Goal: Task Accomplishment & Management: Manage account settings

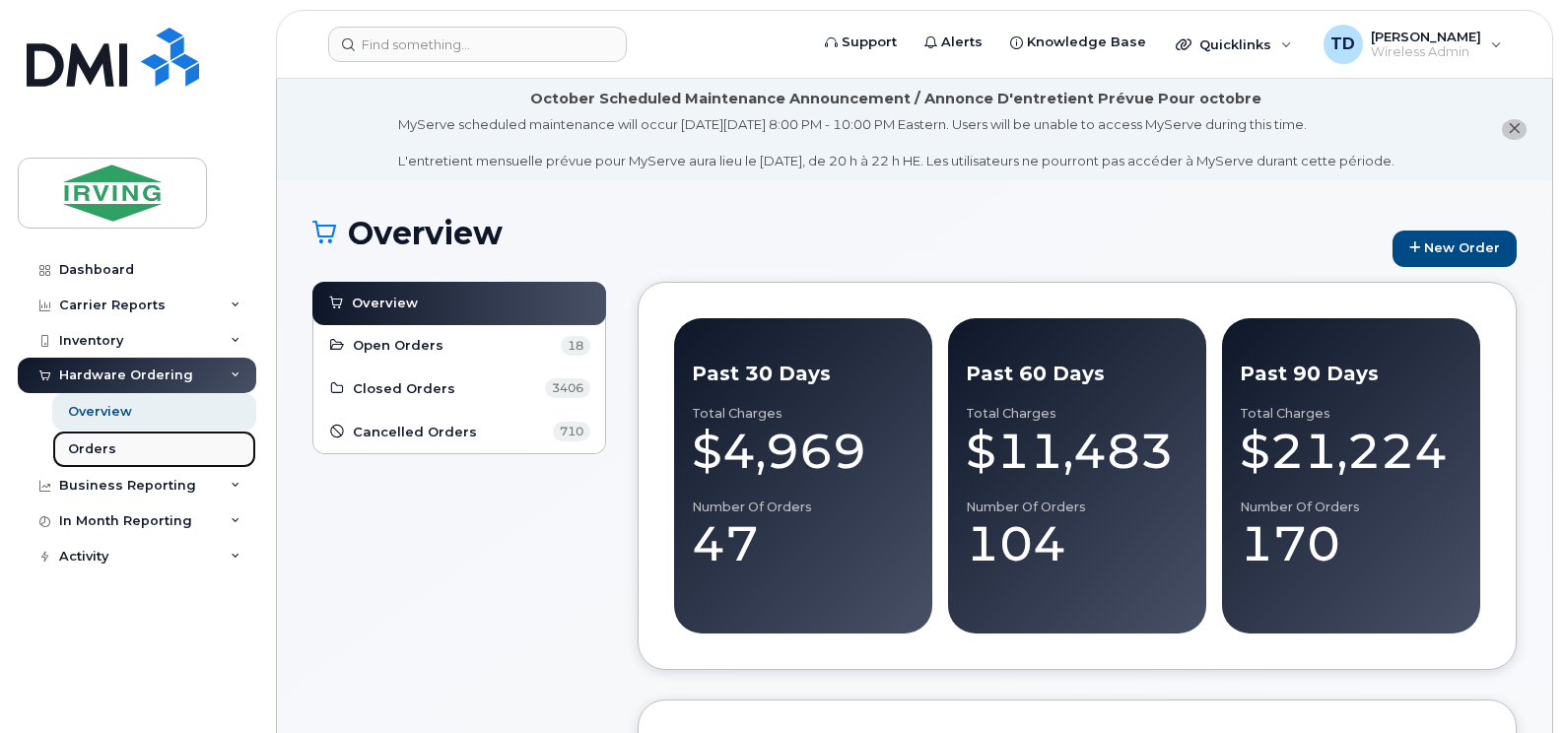
click at [89, 444] on div "Orders" at bounding box center [92, 449] width 48 height 18
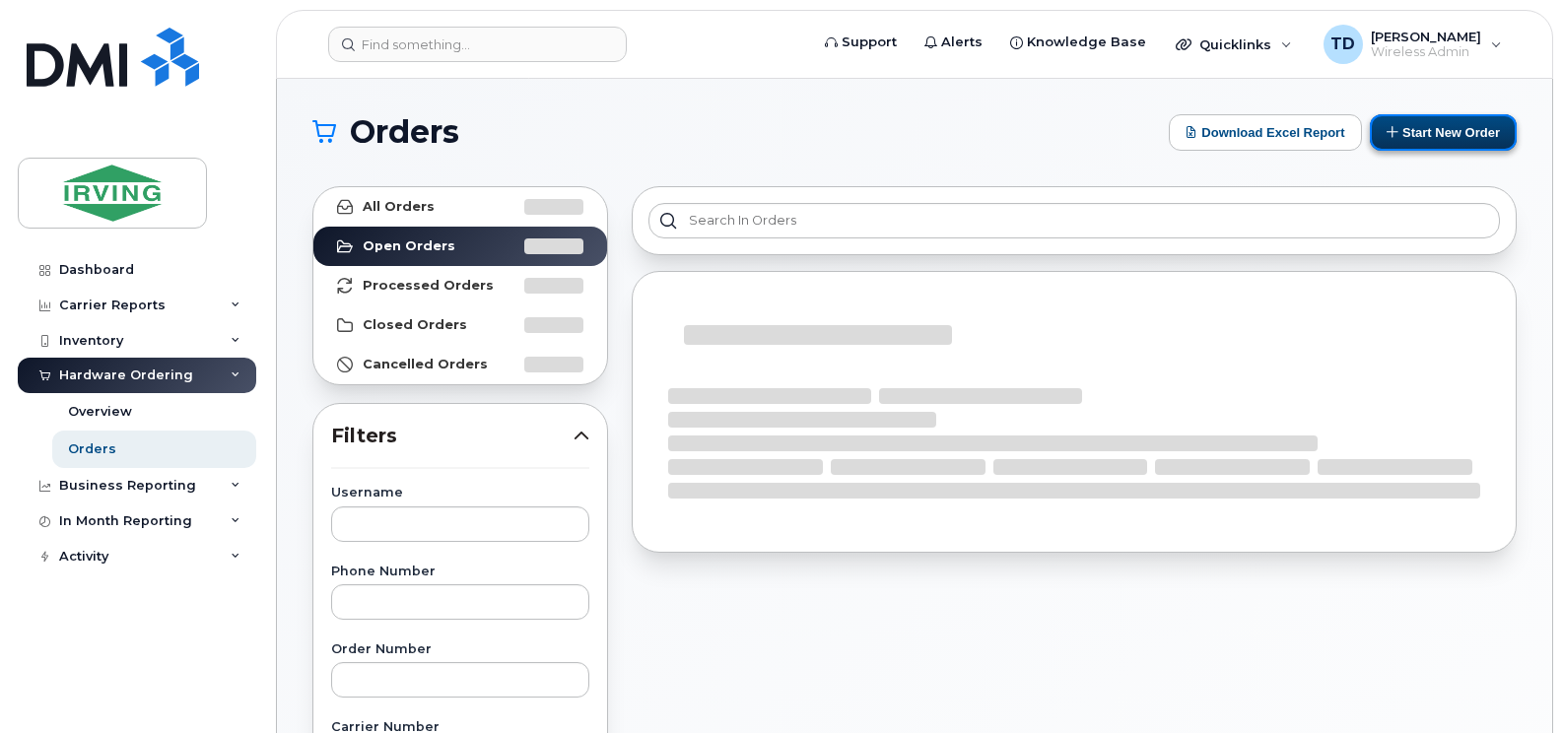
click at [1457, 126] on button "Start New Order" at bounding box center [1443, 132] width 147 height 36
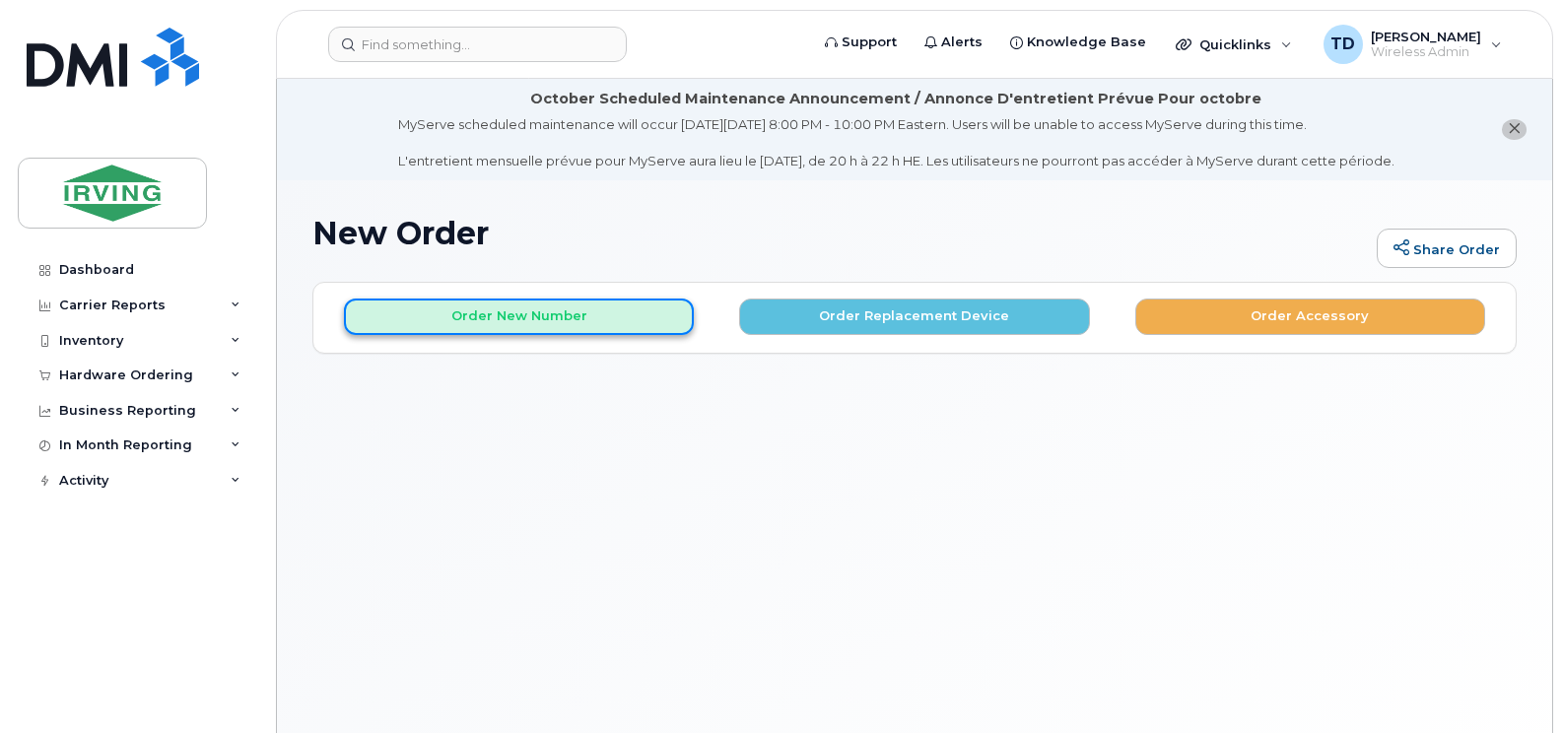
click at [497, 314] on button "Order New Number" at bounding box center [519, 317] width 350 height 36
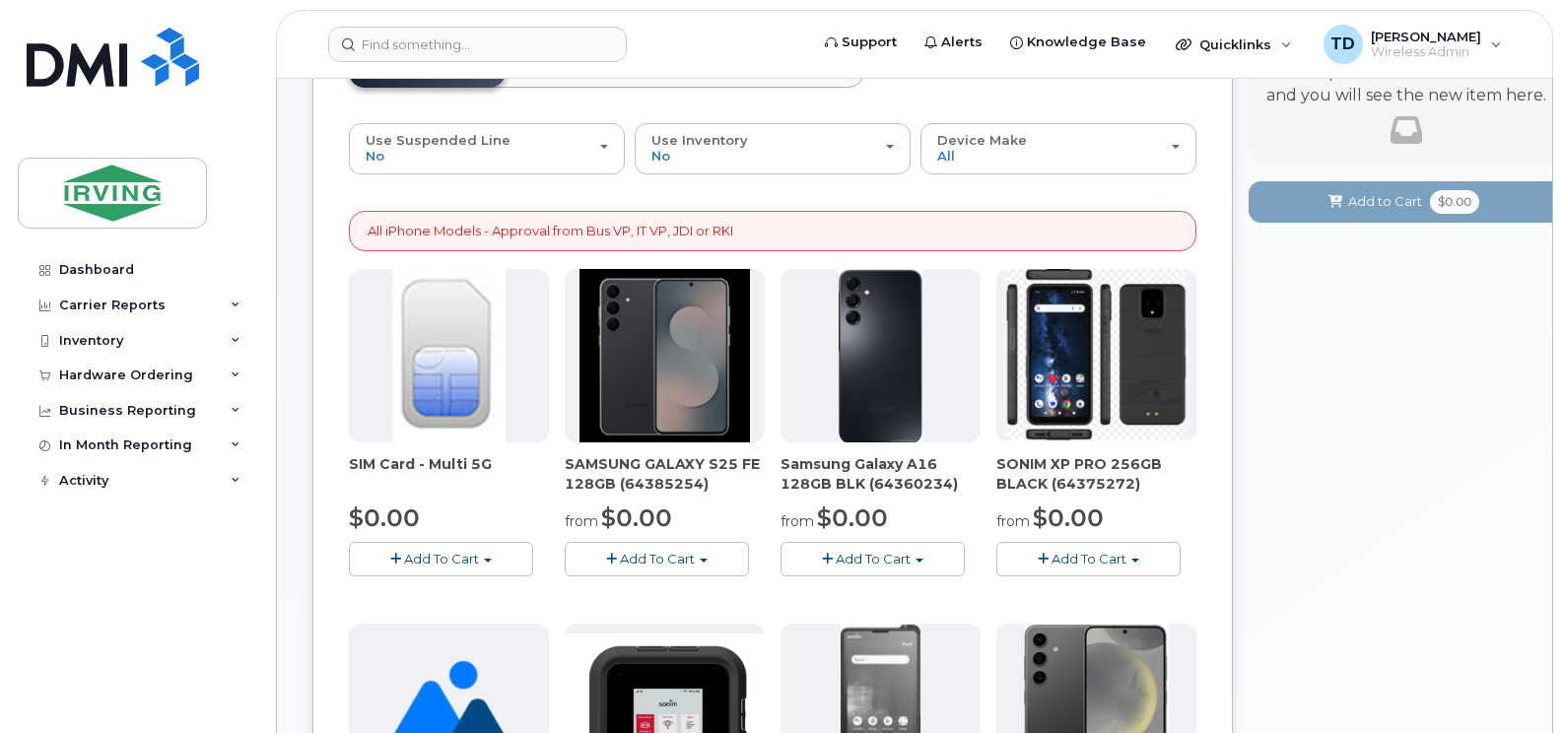
scroll to position [296, 0]
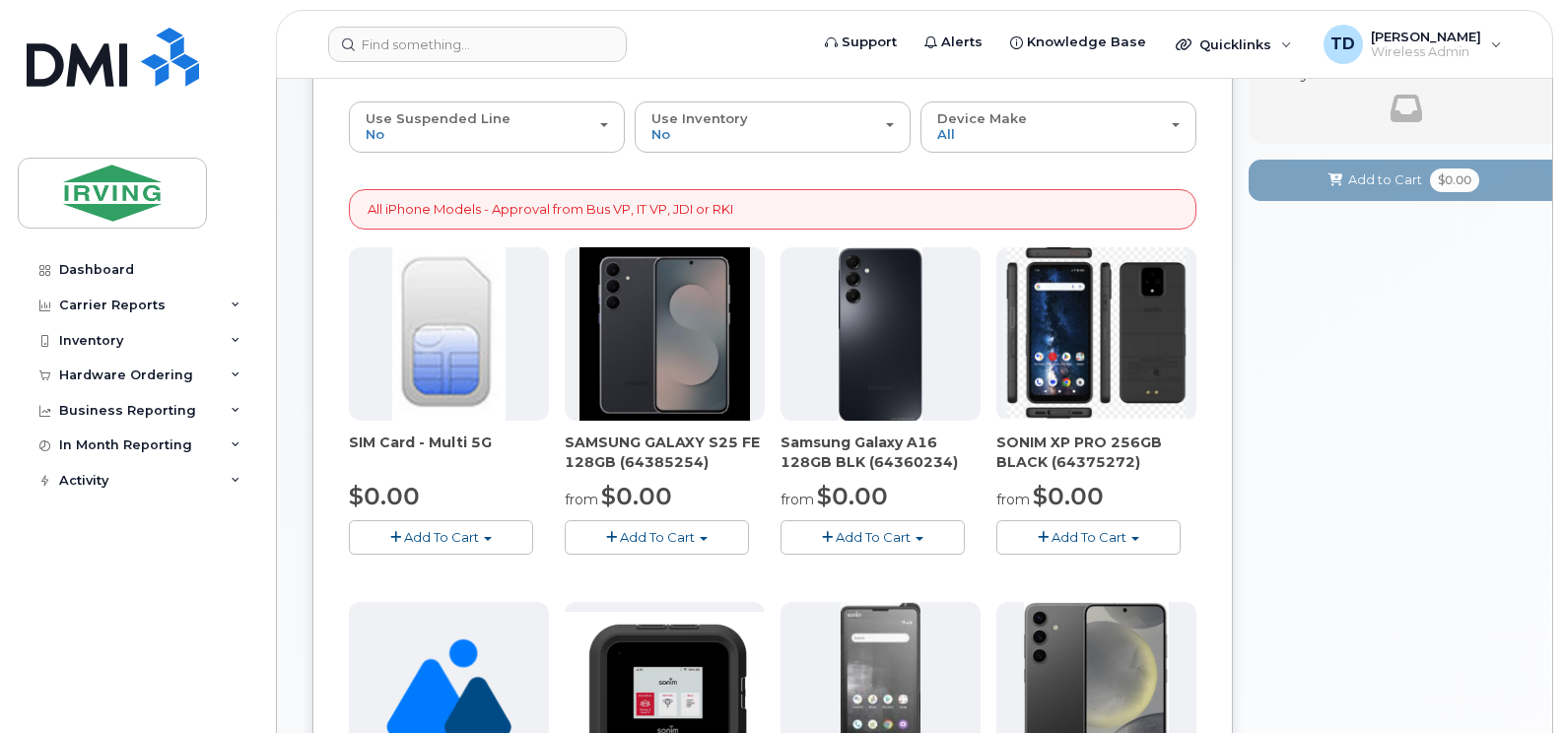
click at [685, 541] on span "Add To Cart" at bounding box center [657, 537] width 75 height 16
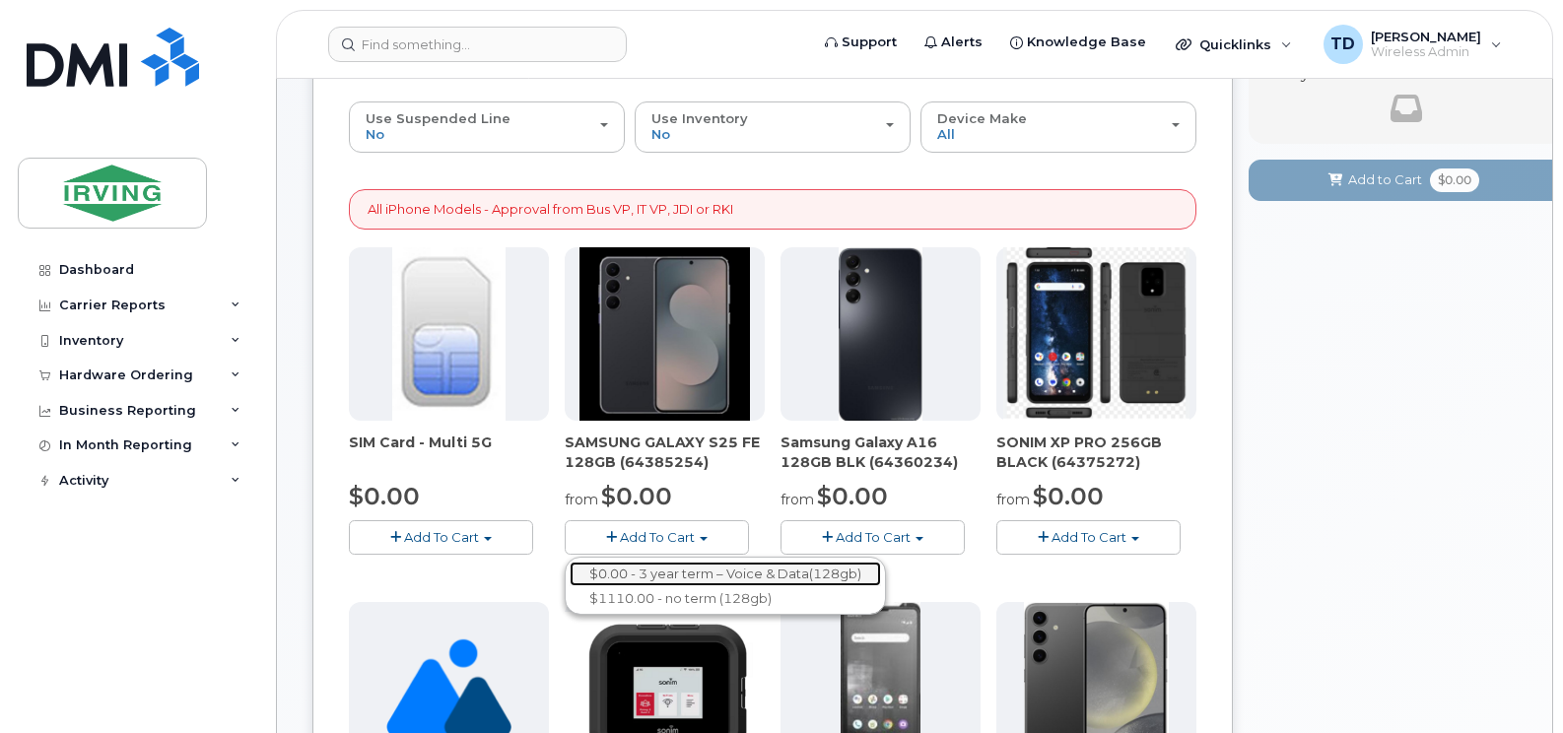
click at [665, 573] on link "$0.00 - 3 year term – Voice & Data(128gb)" at bounding box center [725, 574] width 311 height 25
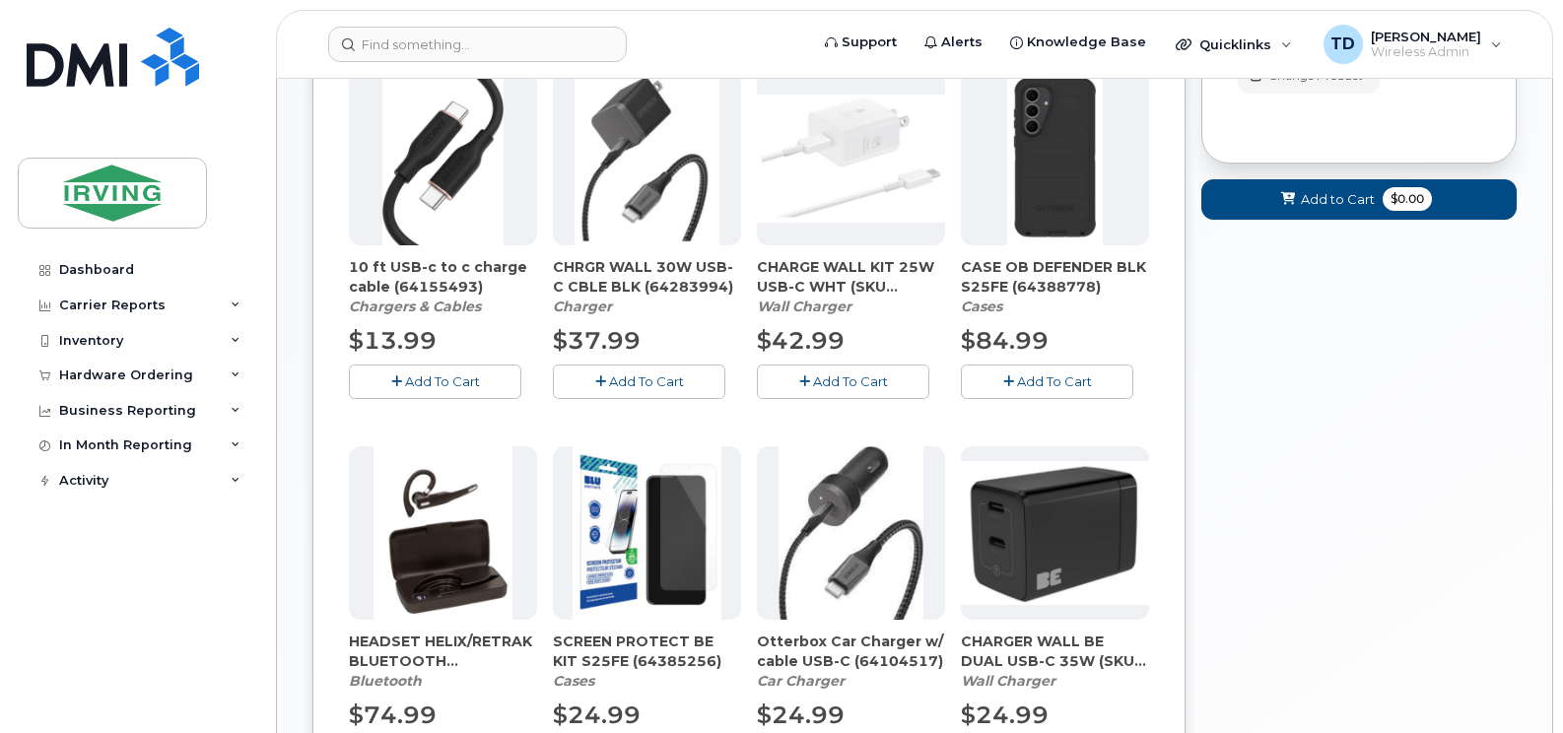
scroll to position [572, 0]
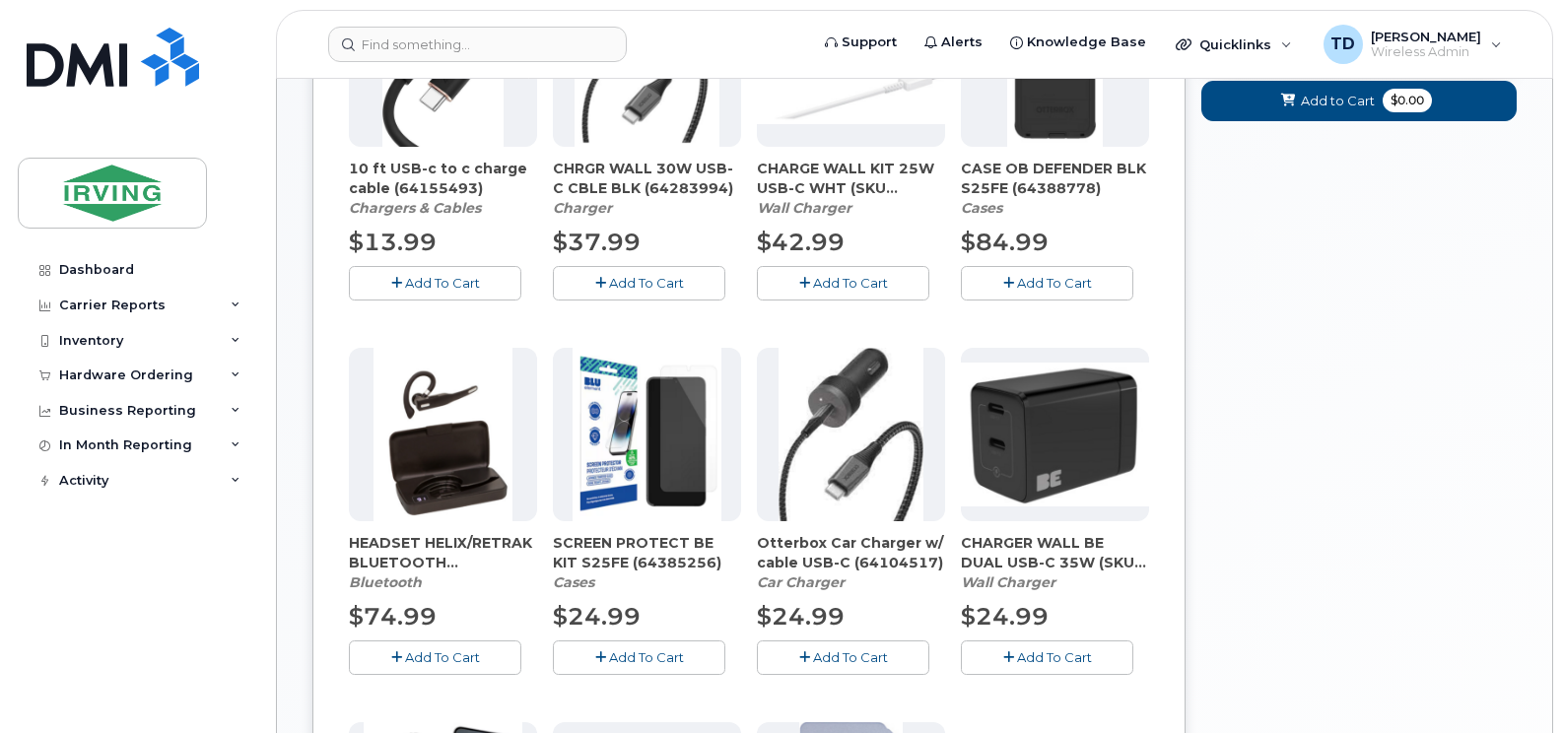
click at [619, 648] on button "Add To Cart" at bounding box center [639, 657] width 172 height 34
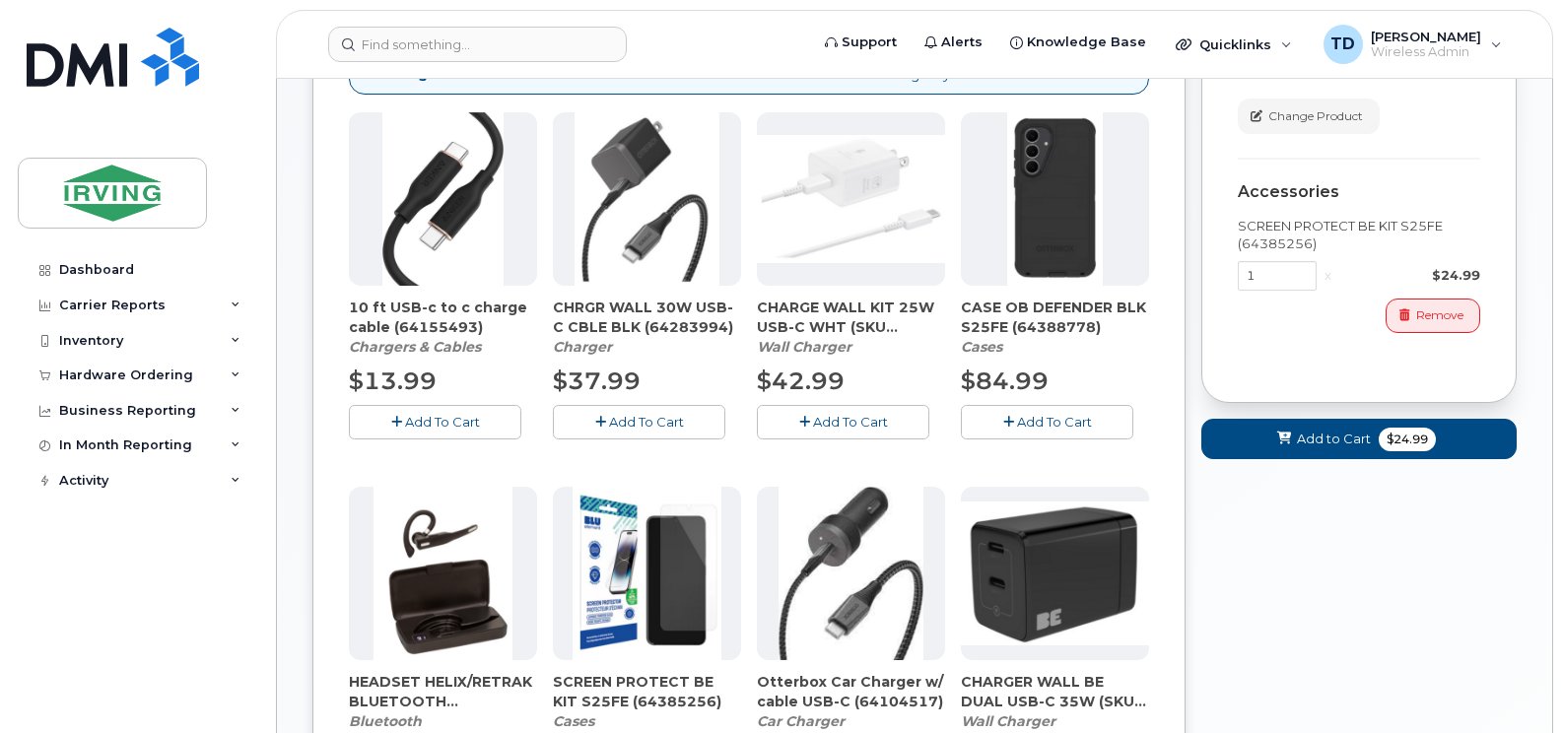
scroll to position [374, 0]
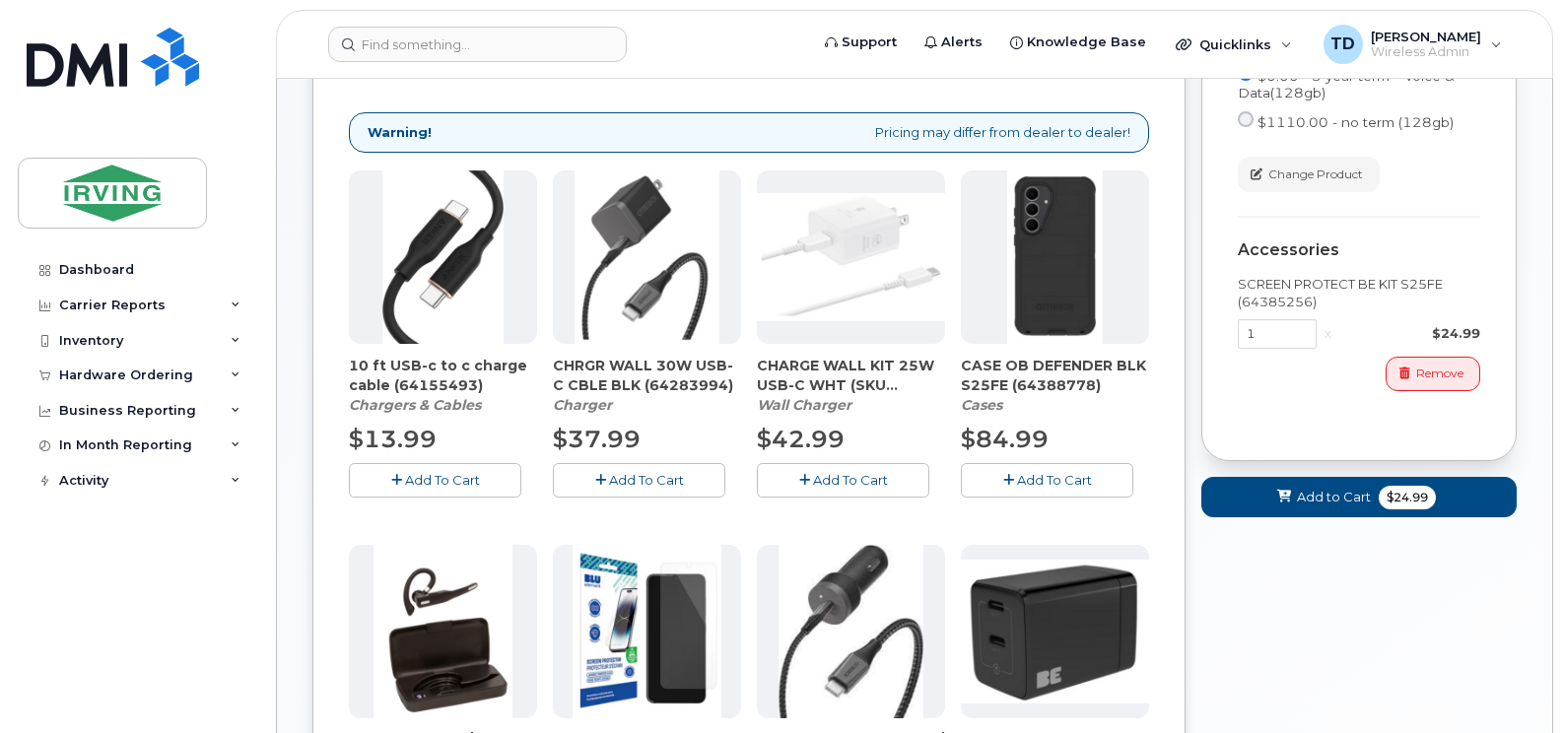
click at [1017, 482] on span "Add To Cart" at bounding box center [1054, 480] width 75 height 16
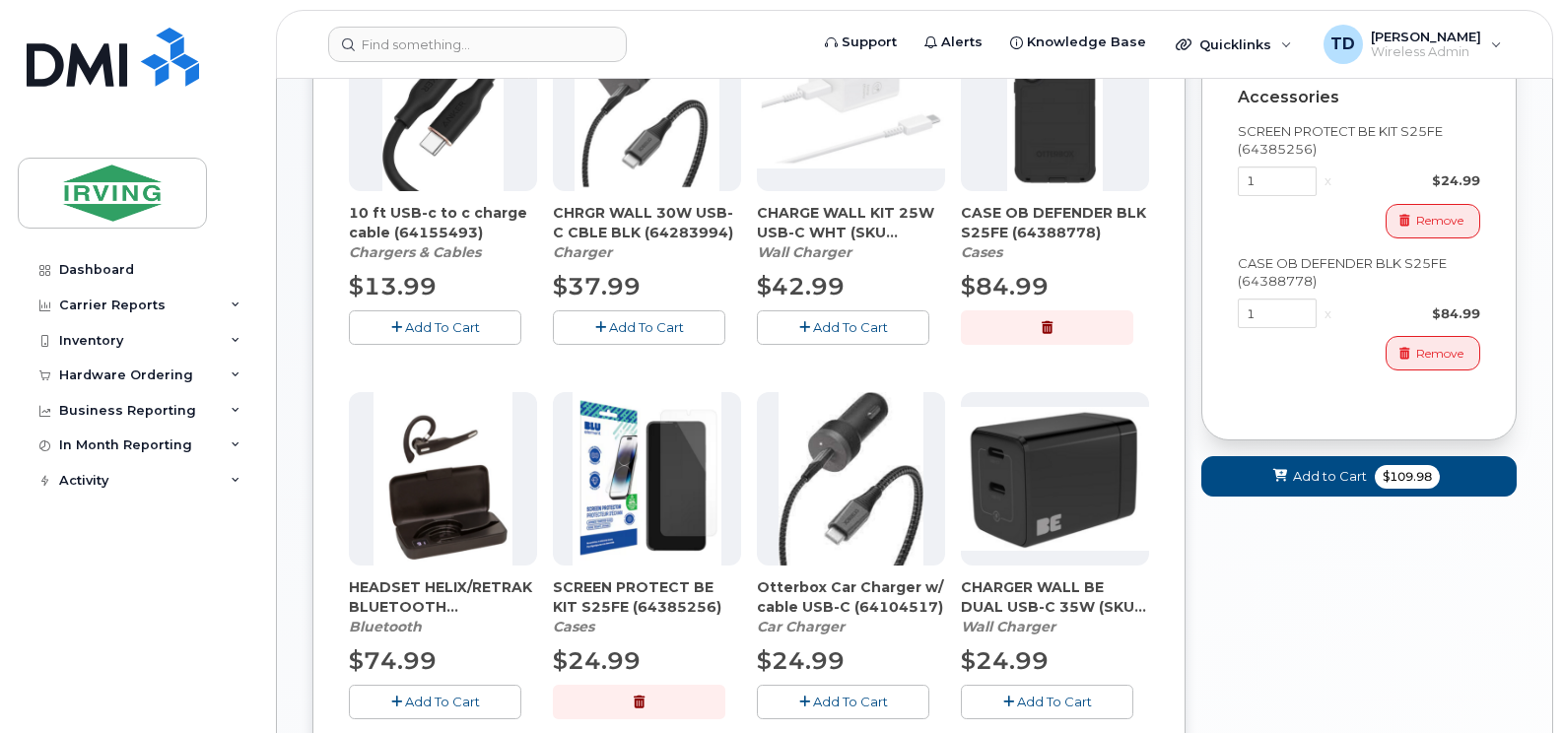
scroll to position [473, 0]
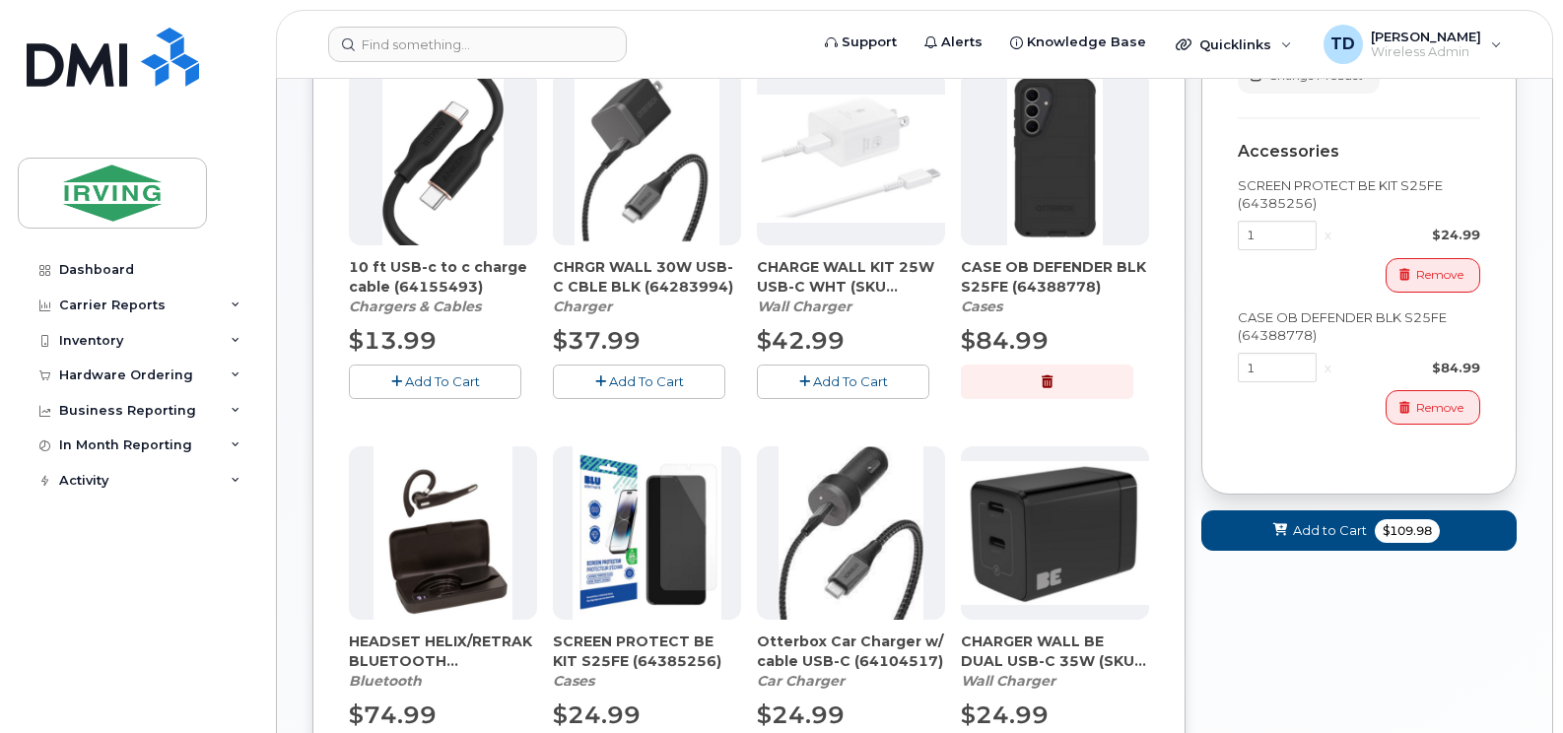
click at [638, 373] on span "Add To Cart" at bounding box center [646, 381] width 75 height 16
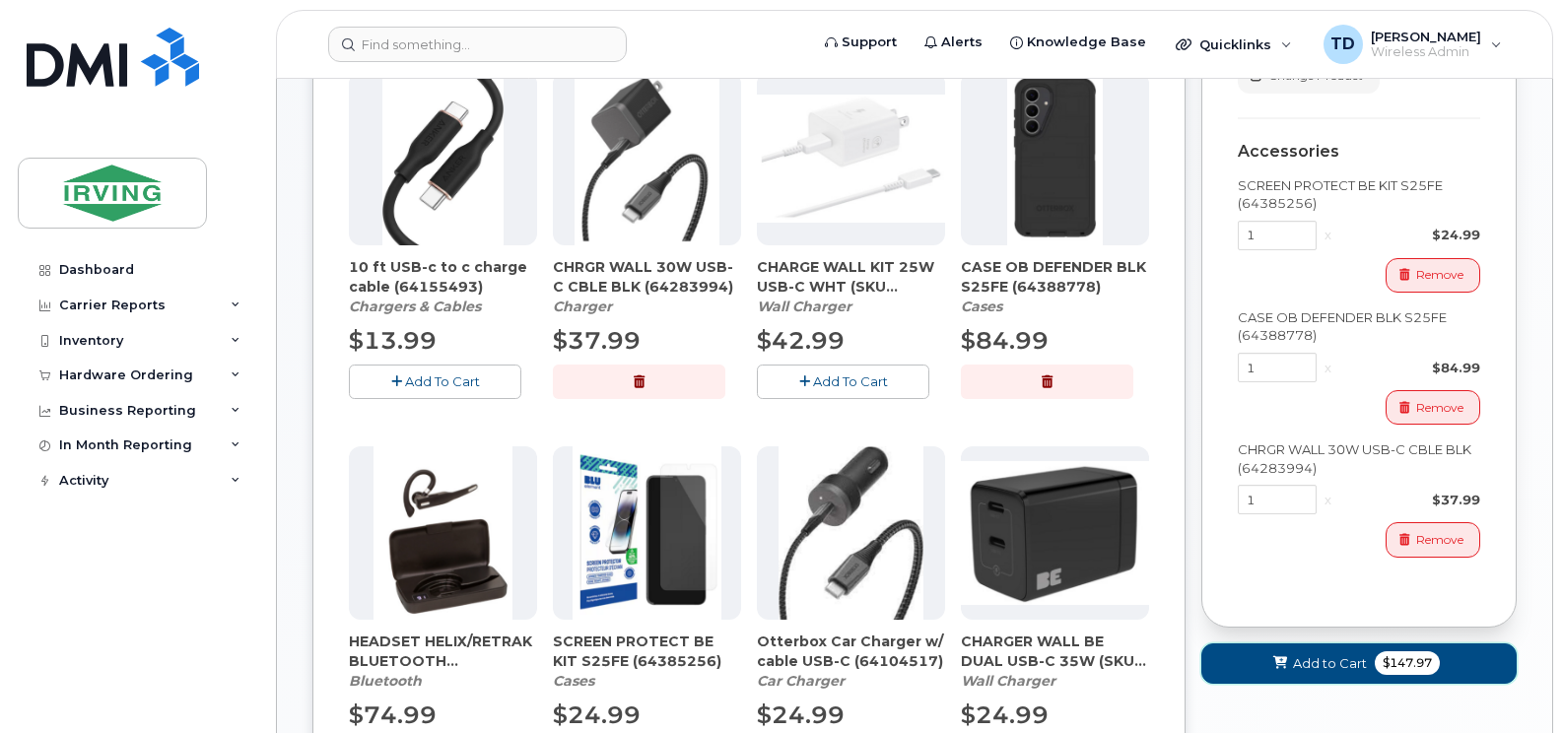
click at [1331, 659] on span "Add to Cart" at bounding box center [1330, 663] width 74 height 19
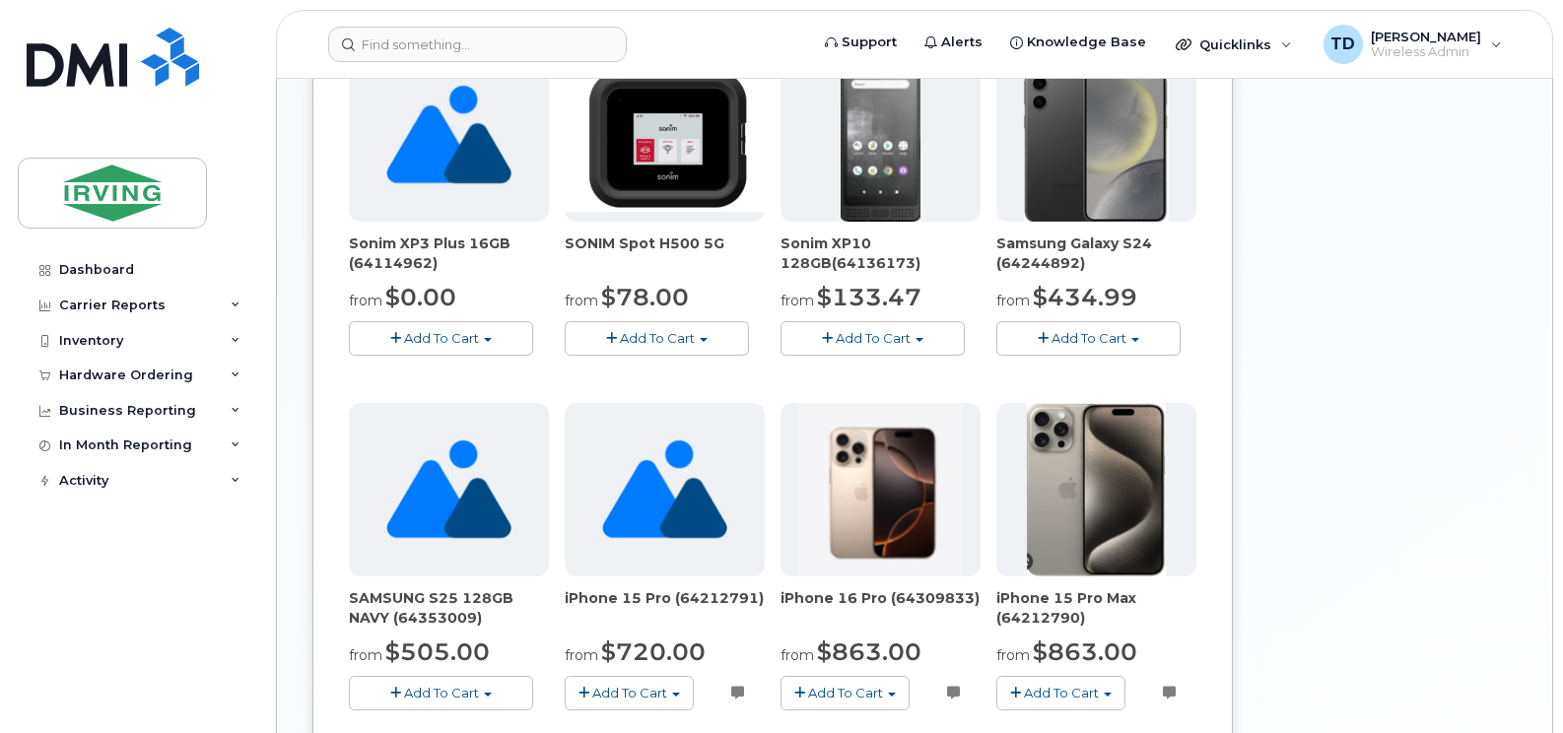
scroll to position [258, 0]
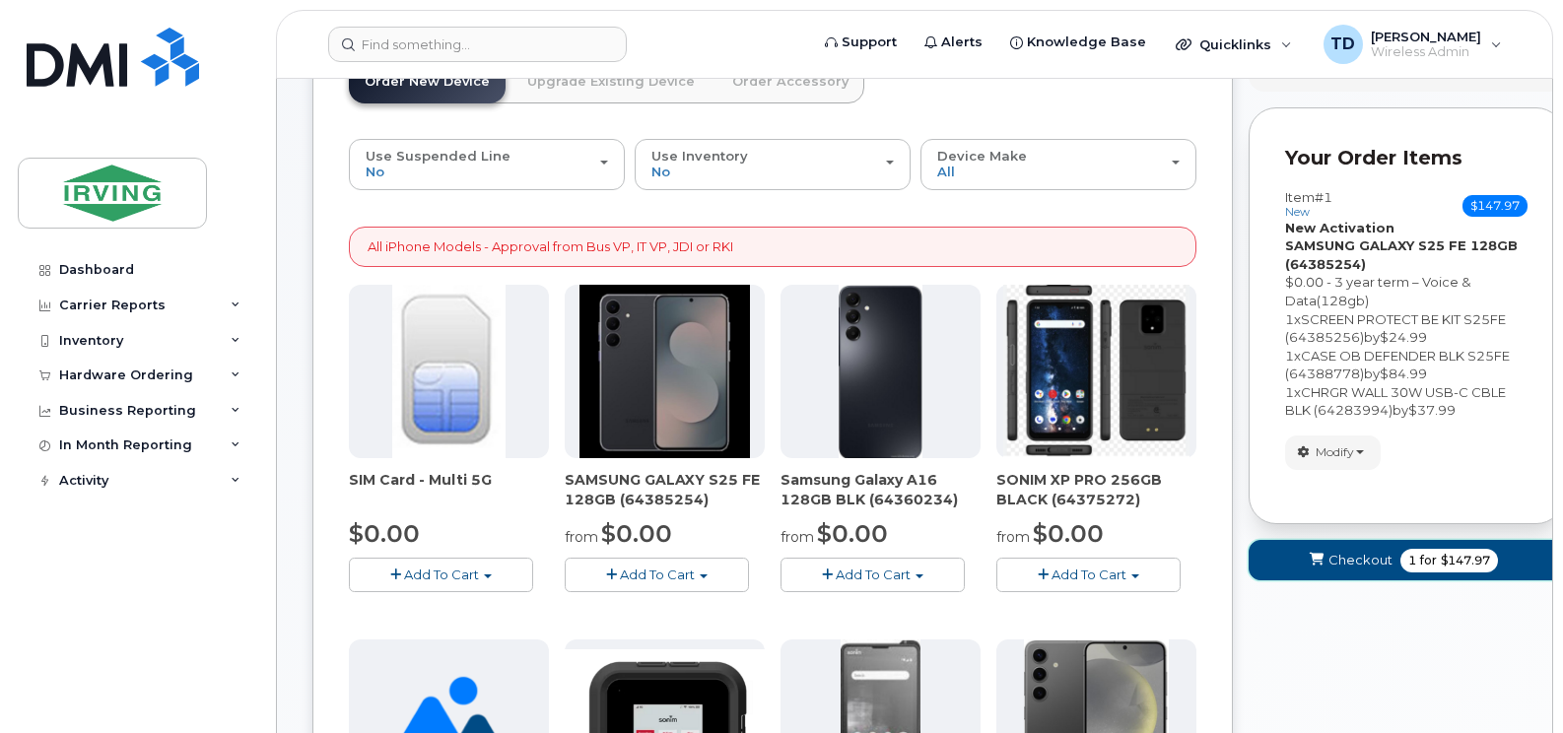
click at [1355, 571] on button "Checkout 1 for $147.97" at bounding box center [1405, 560] width 315 height 40
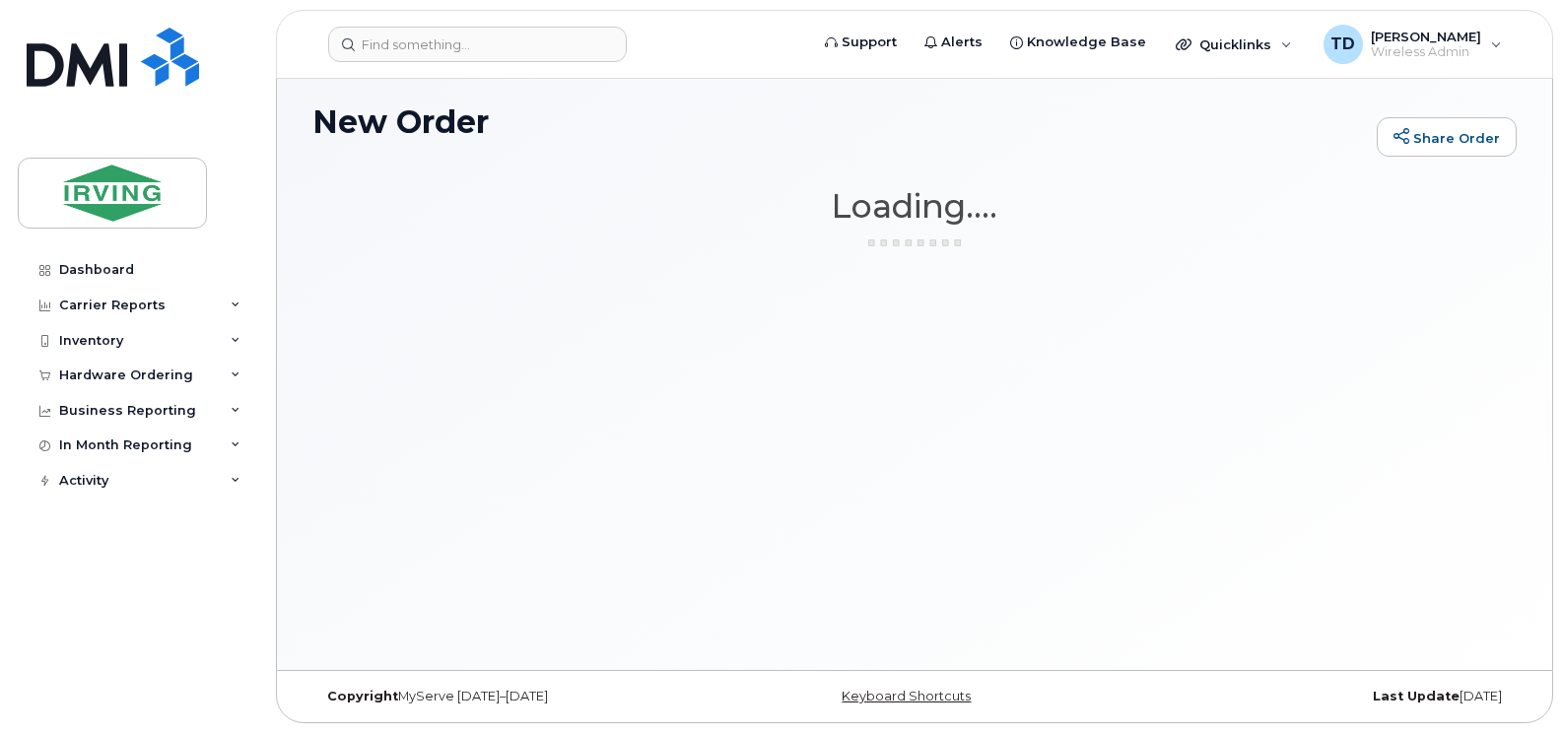
scroll to position [111, 0]
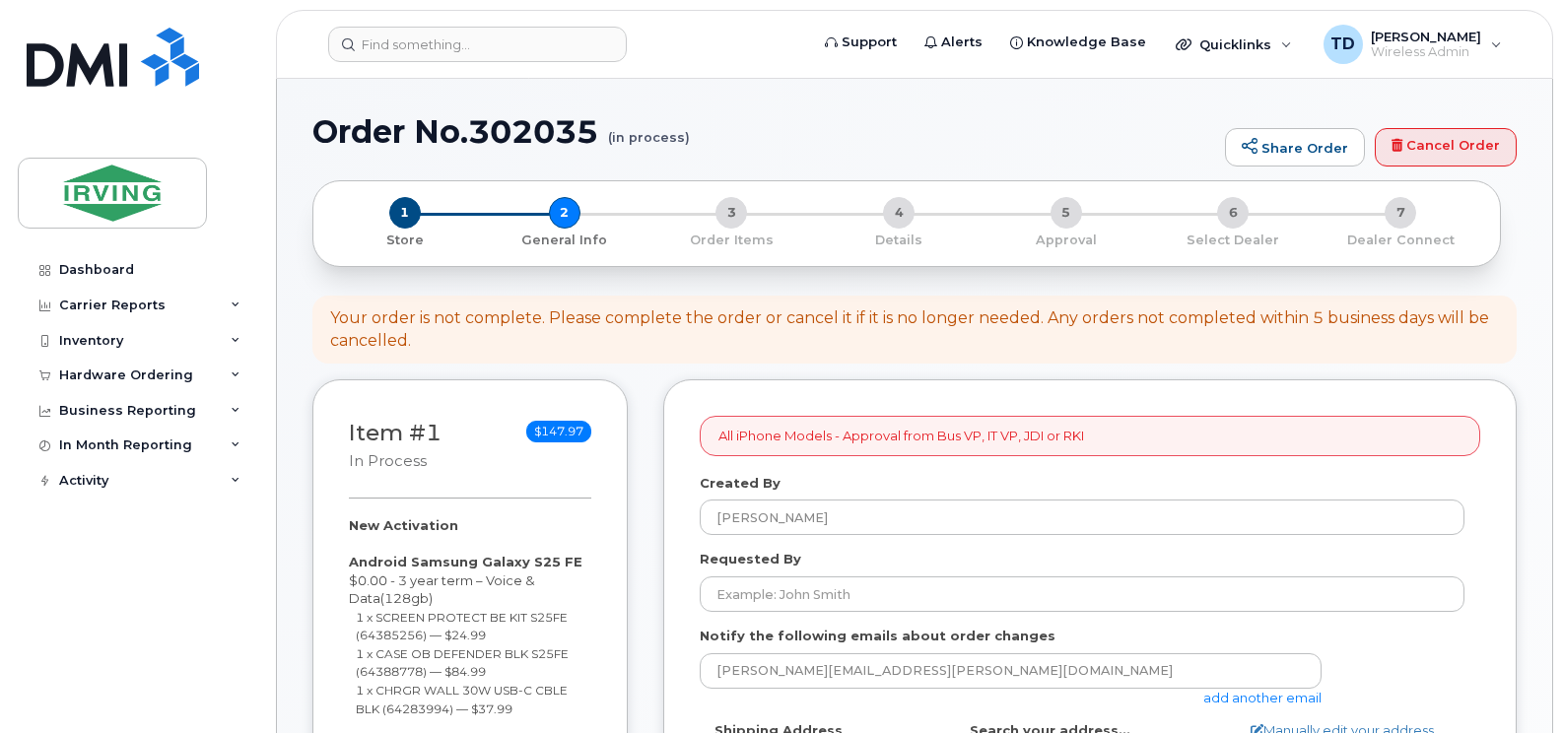
select select
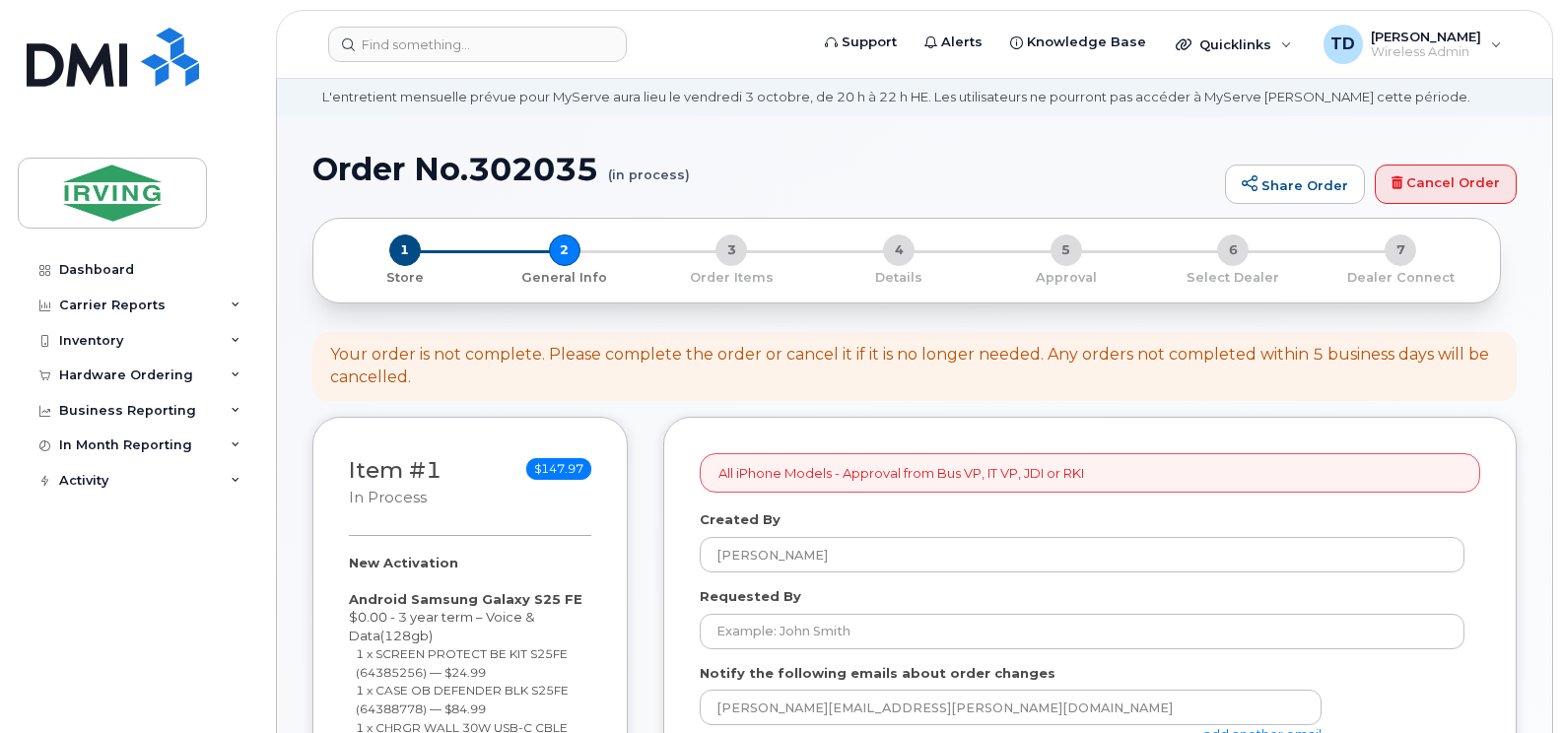
scroll to position [197, 0]
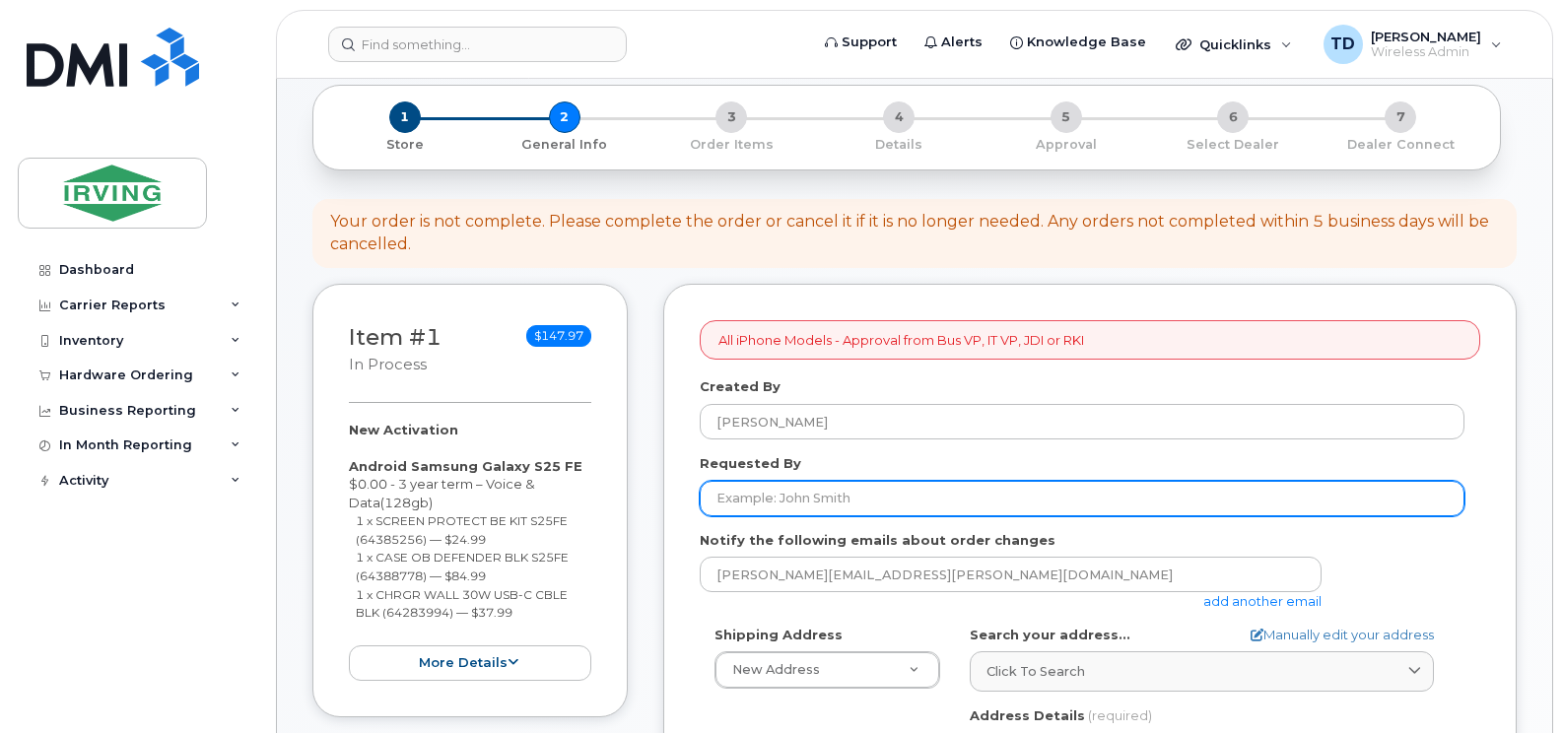
click at [791, 500] on input "Requested By" at bounding box center [1082, 498] width 765 height 35
type input "Amanda Bonas"
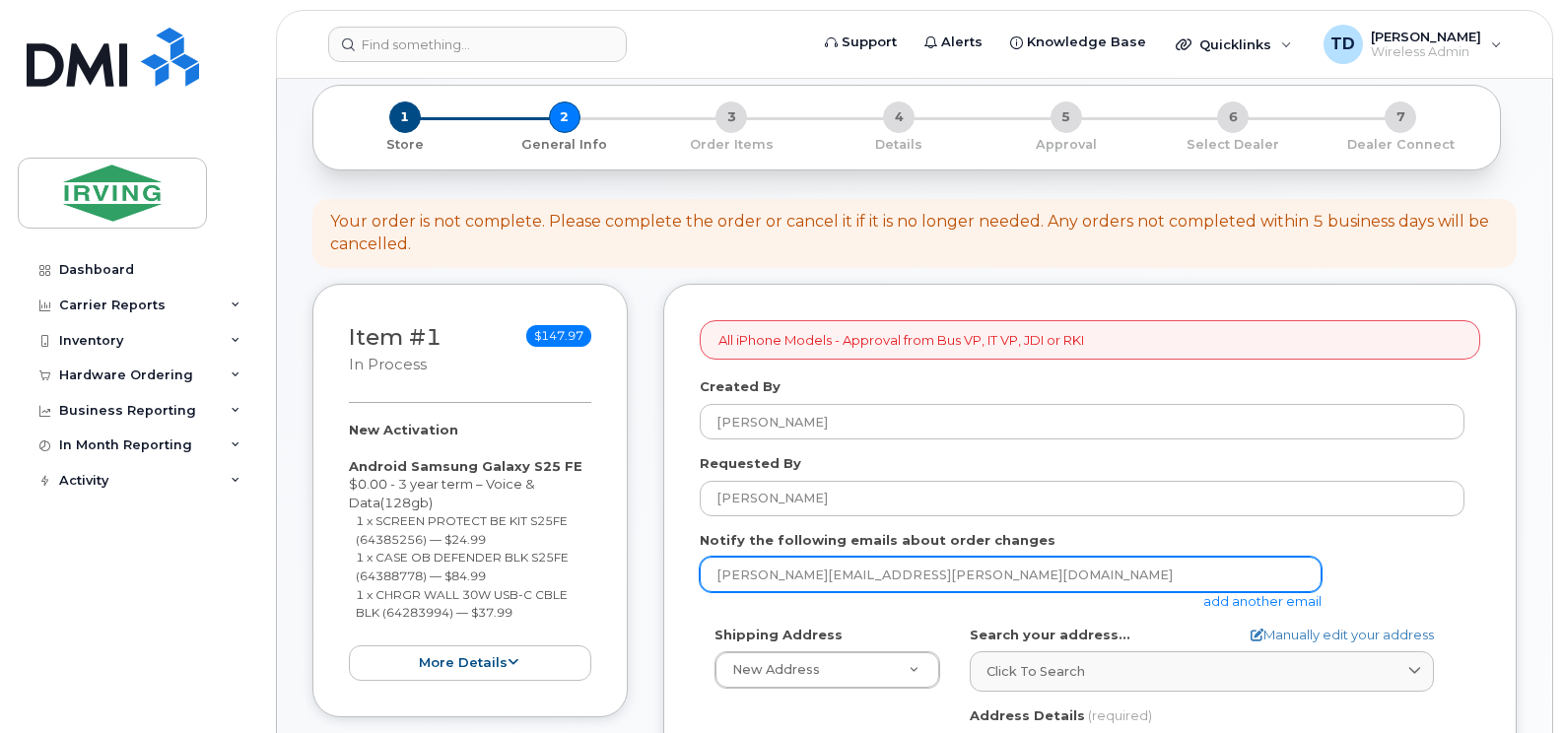
click at [818, 563] on input "downard.tricia@jdirving.com" at bounding box center [1011, 574] width 622 height 35
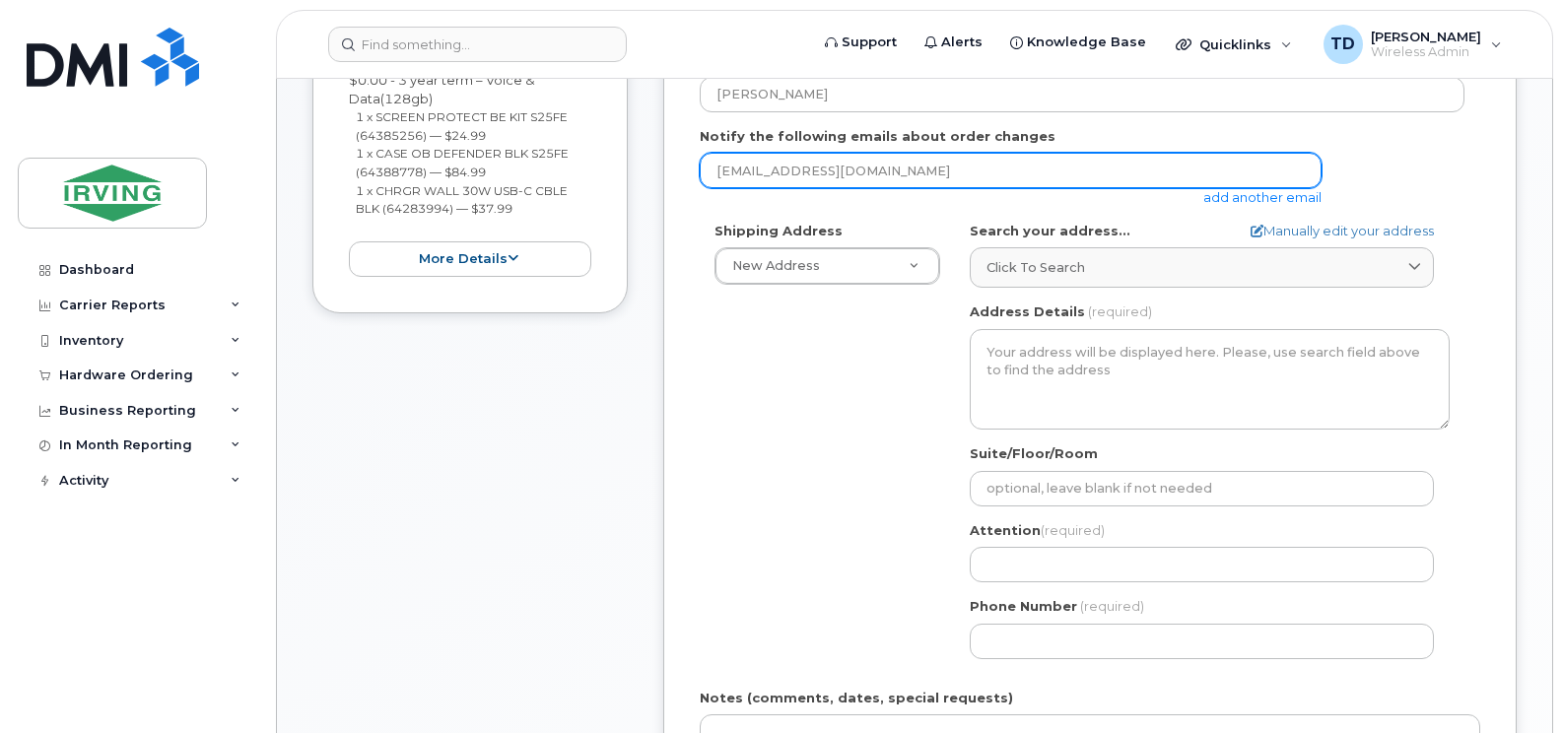
scroll to position [493, 0]
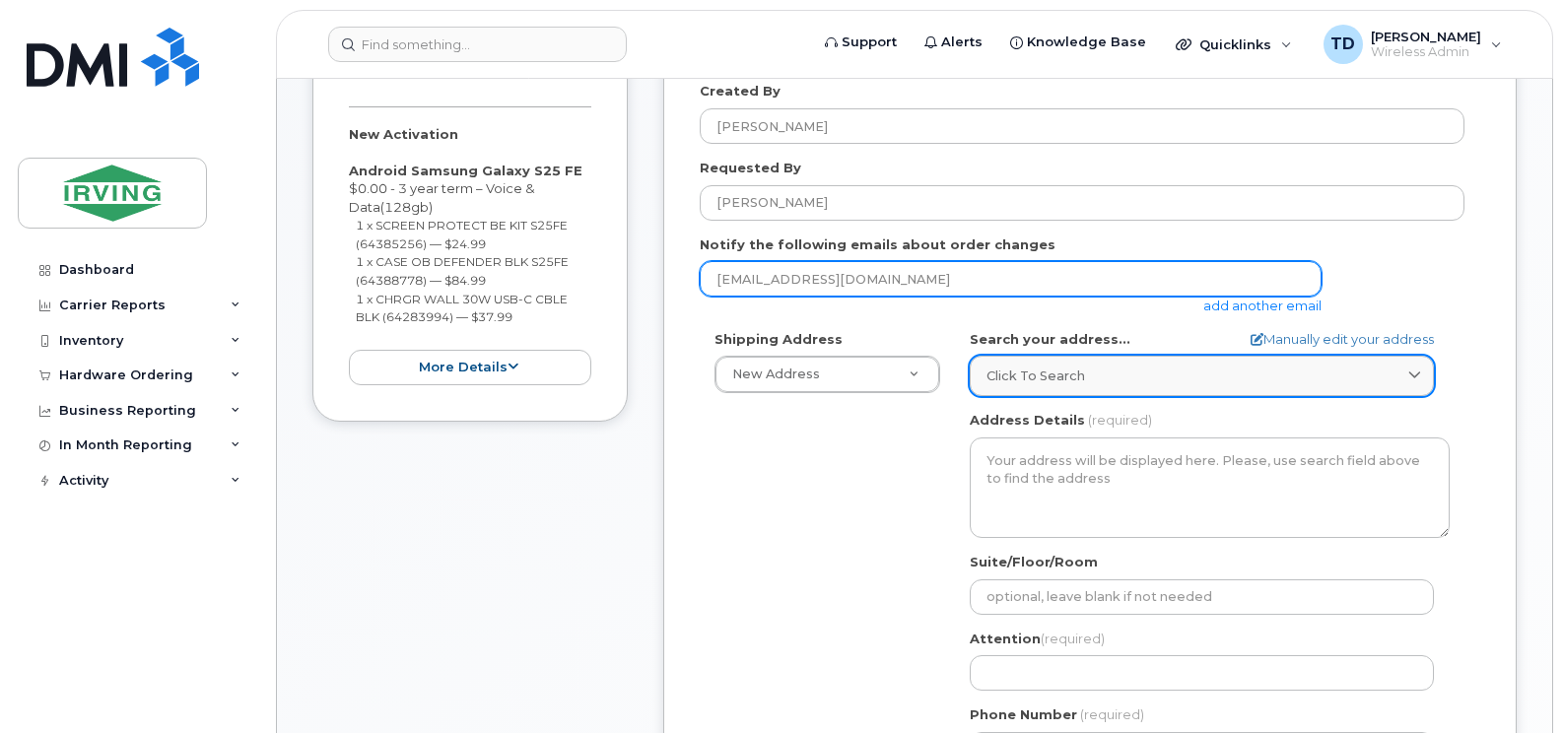
type input "jdiswitchboard@jdirving.com"
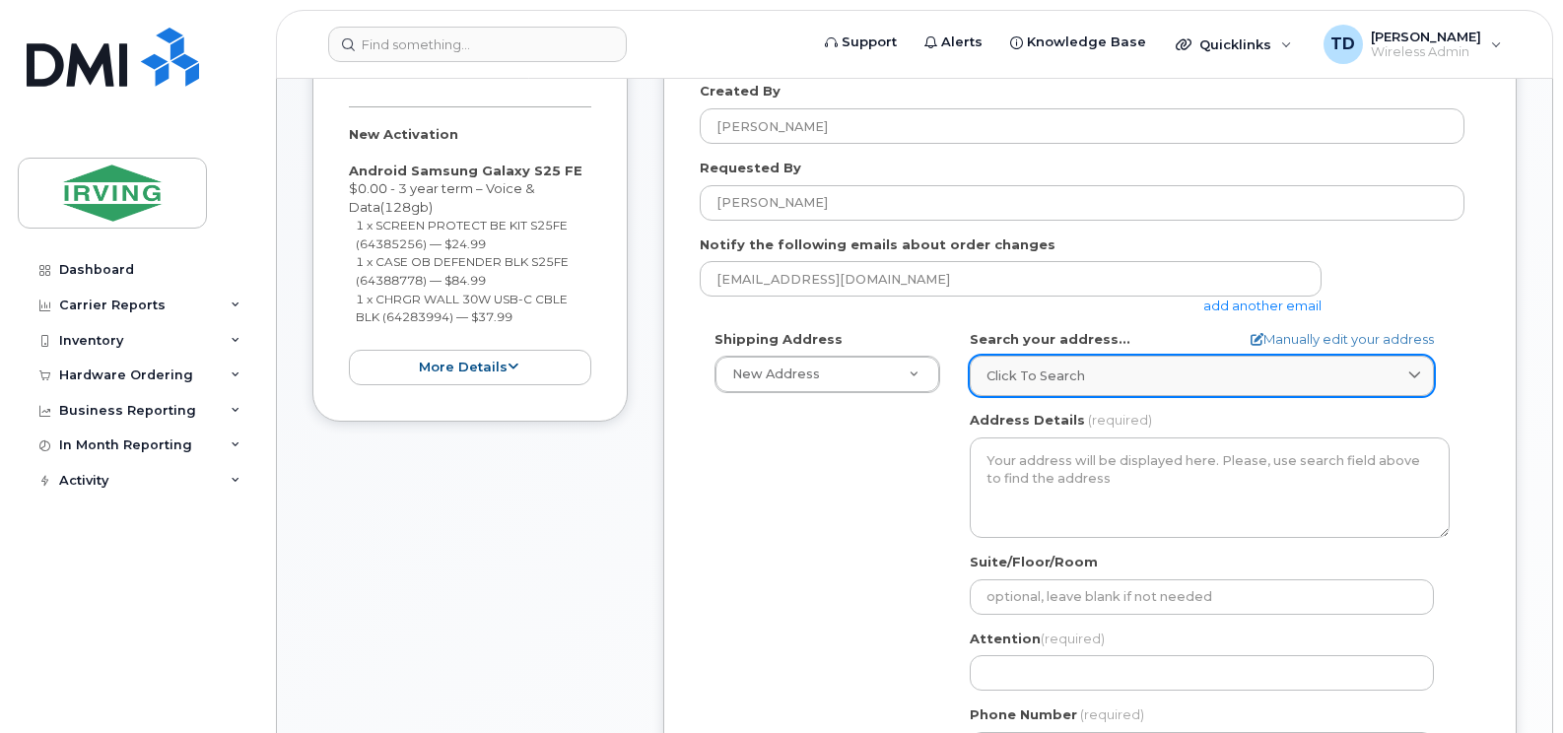
click at [1076, 379] on span "Click to search" at bounding box center [1035, 376] width 99 height 19
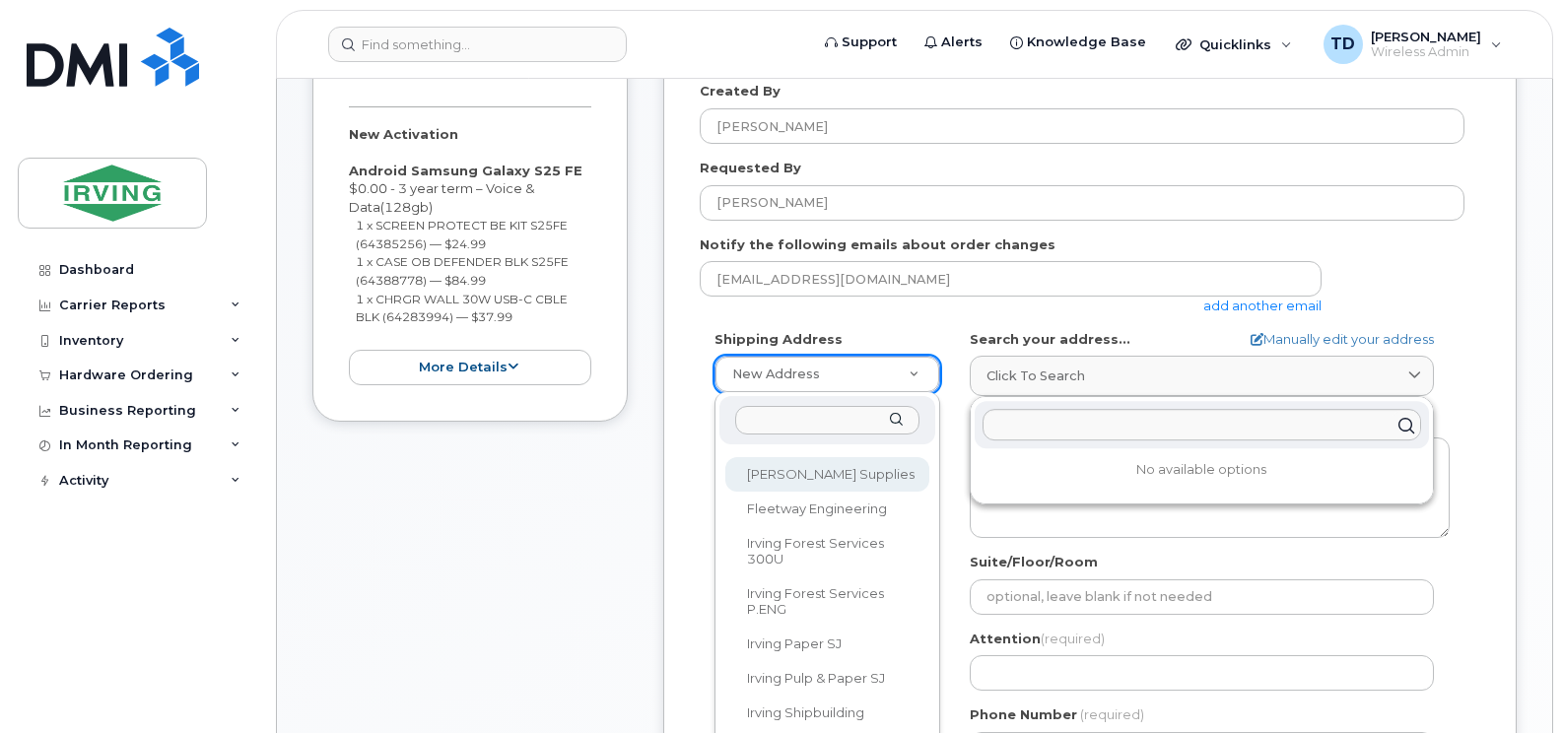
scroll to position [312, 0]
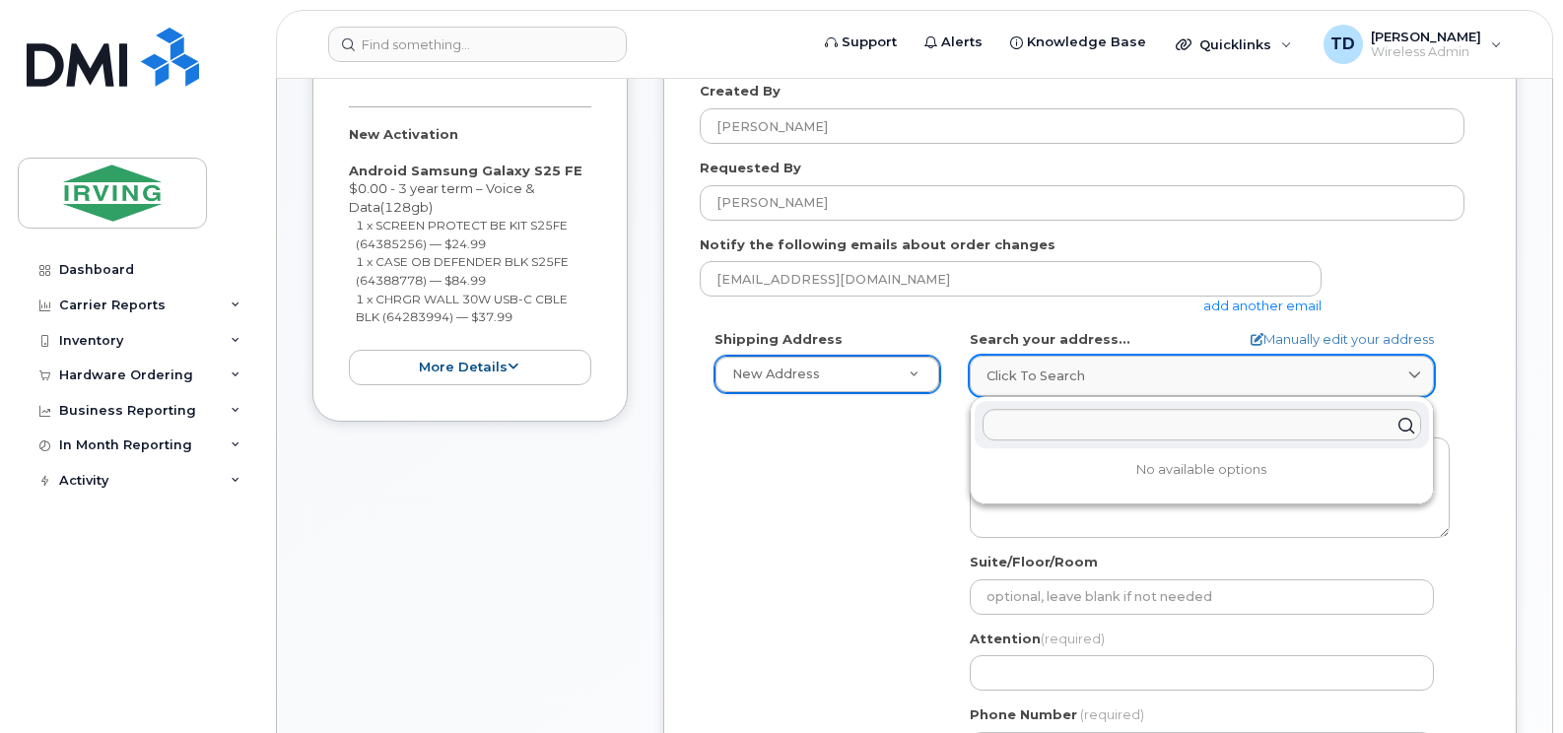
click at [1048, 386] on link "Click to search" at bounding box center [1202, 376] width 464 height 40
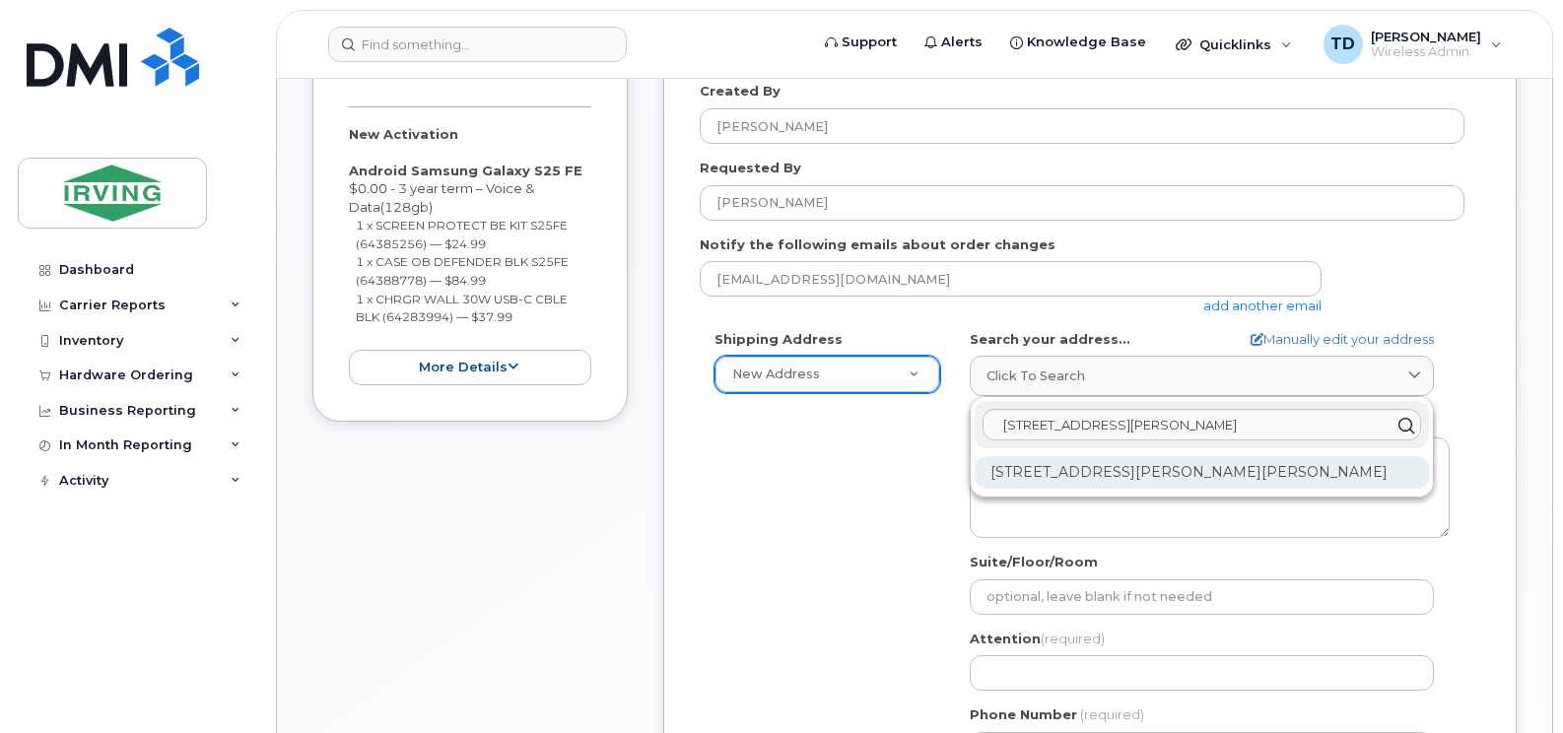
type input "45 Gifford Road"
click at [1098, 468] on div "45 Gifford Rd Saint John NB E2M 5K7" at bounding box center [1202, 472] width 454 height 33
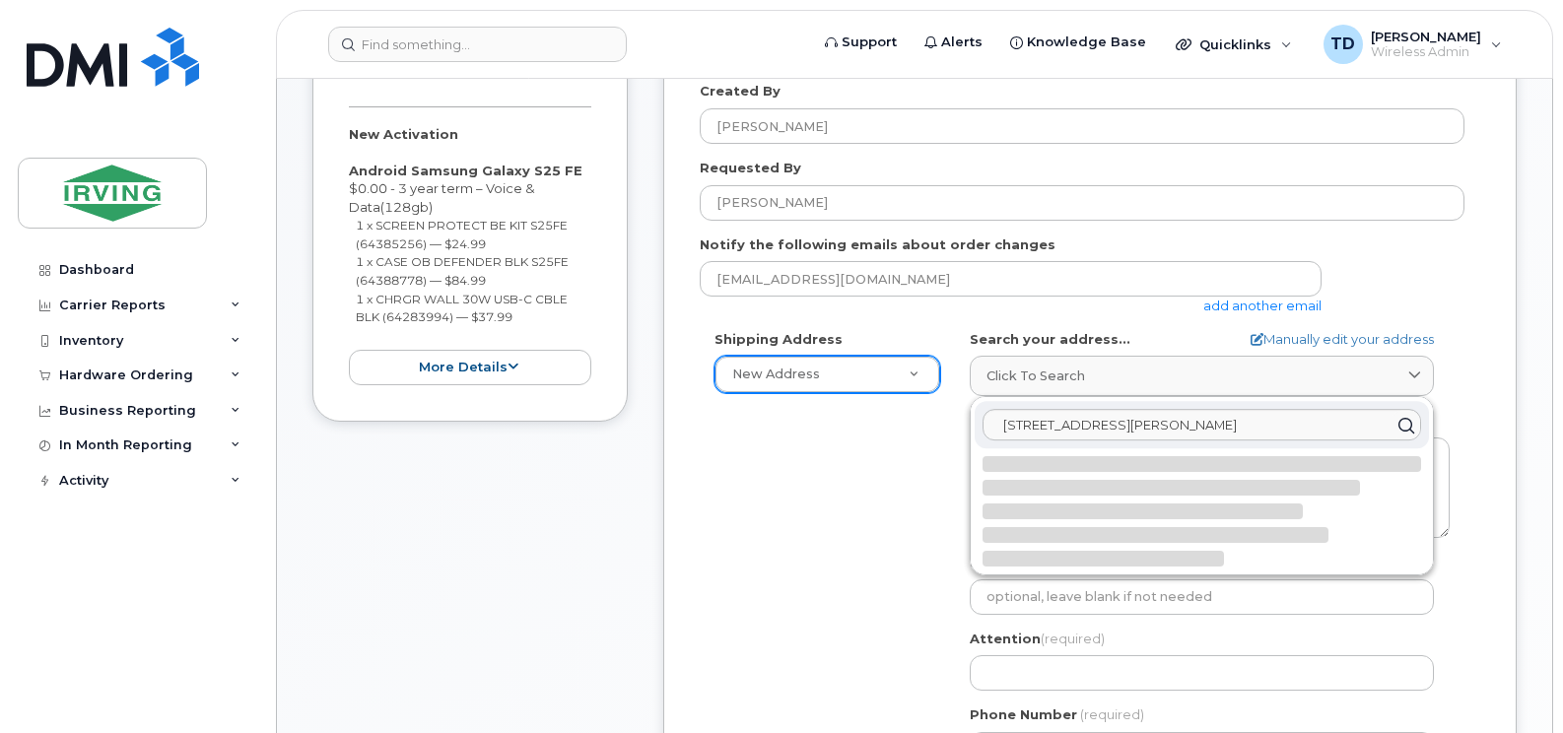
select select
type textarea "45 Gifford Rd SAINT JOHN NB E2M 5K7 CANADA"
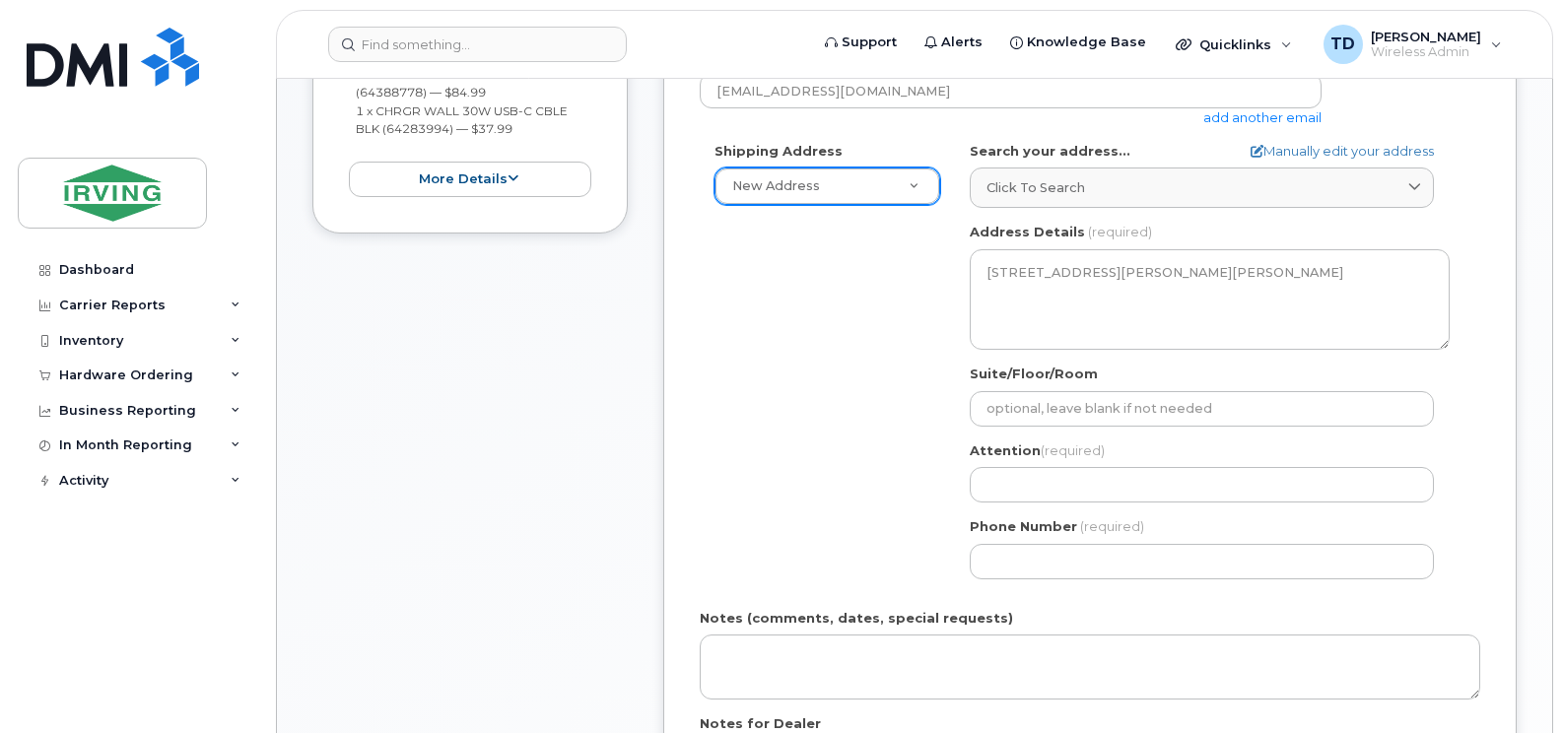
scroll to position [690, 0]
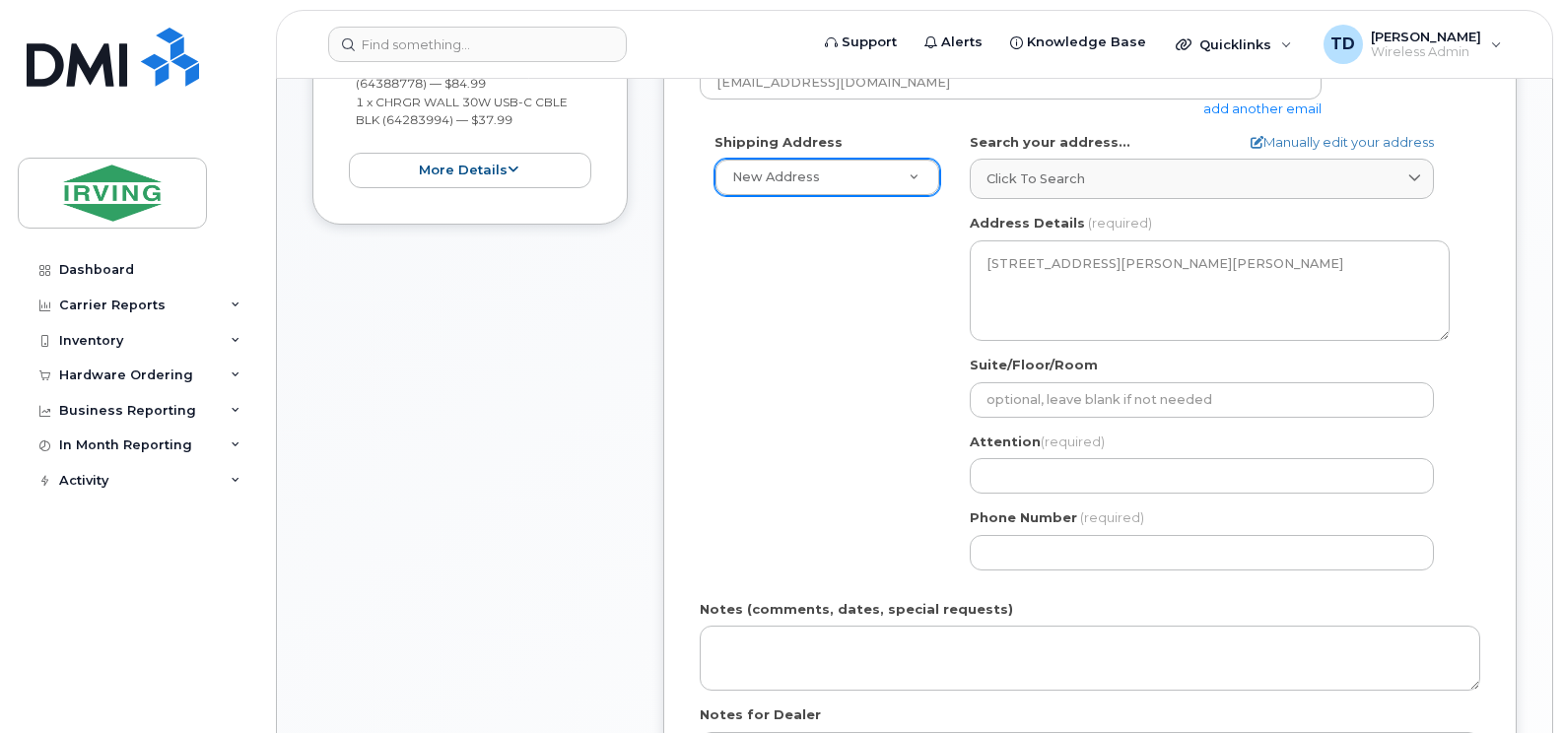
click at [1042, 456] on div "Attention (required)" at bounding box center [1210, 464] width 480 height 62
click at [1041, 479] on input "Attention (required)" at bounding box center [1202, 475] width 464 height 35
select select
type input "A"
select select
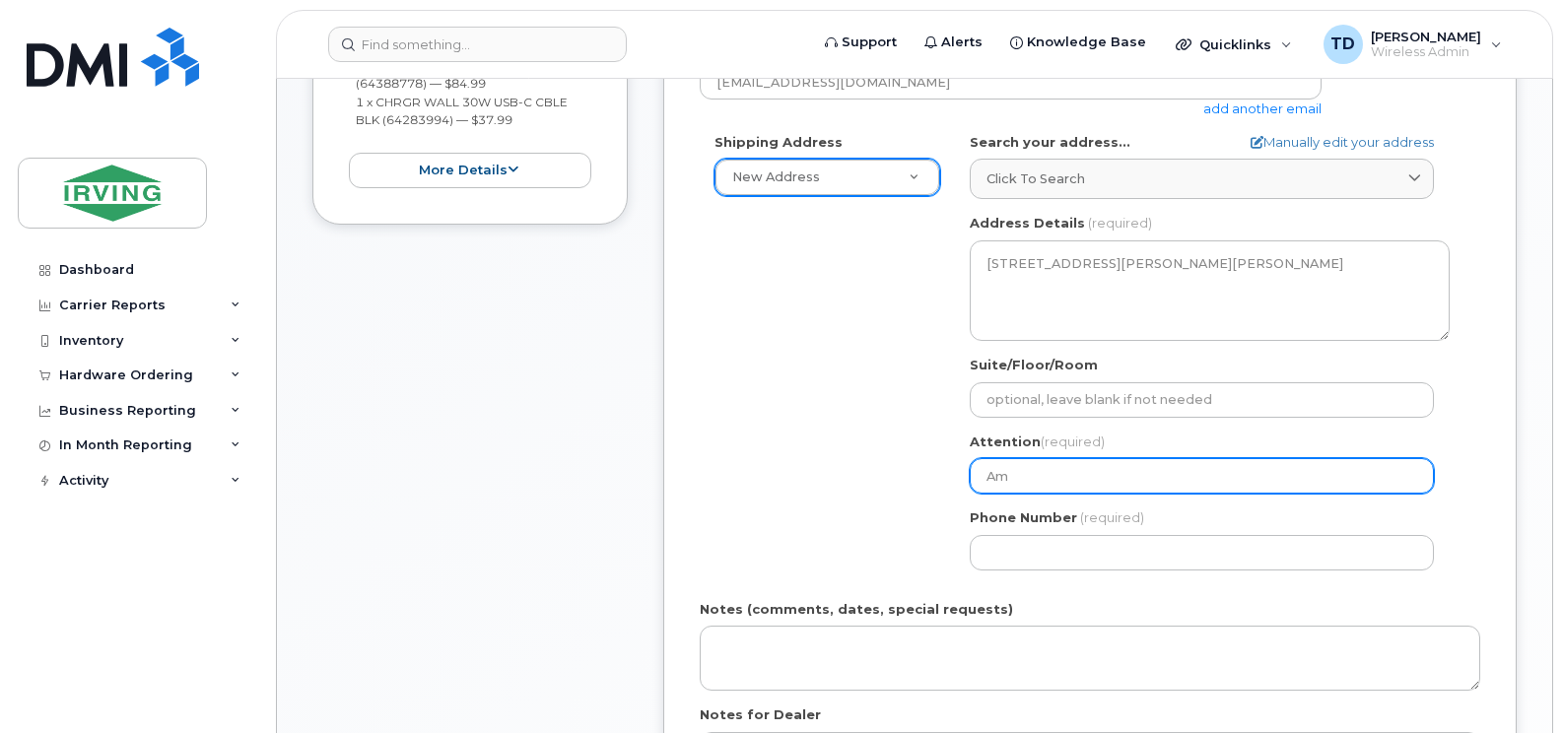
type input "Ama"
select select
type input "Aman"
select select
type input "Amand"
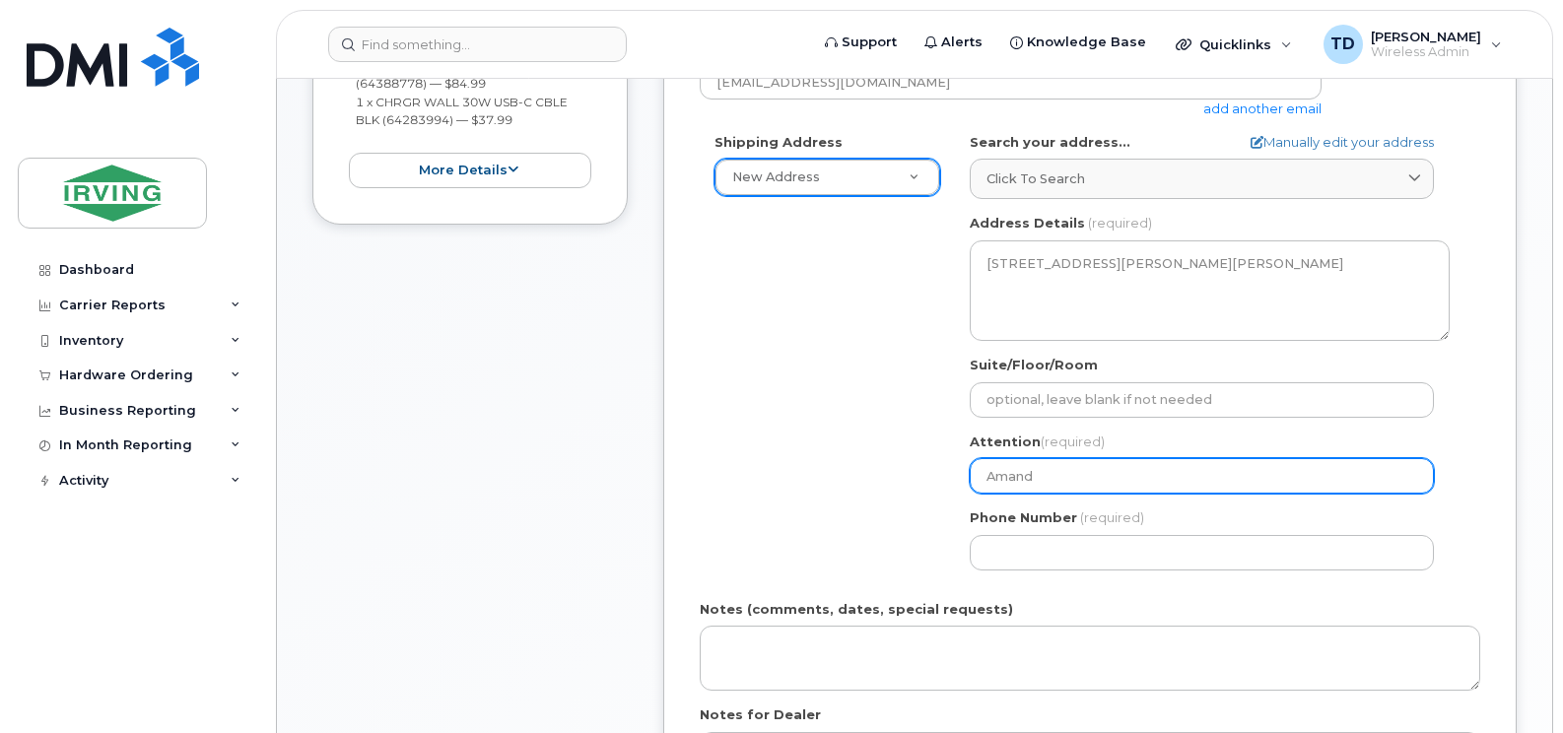
select select
type input "Amanda"
select select
type input "Amanda B"
select select
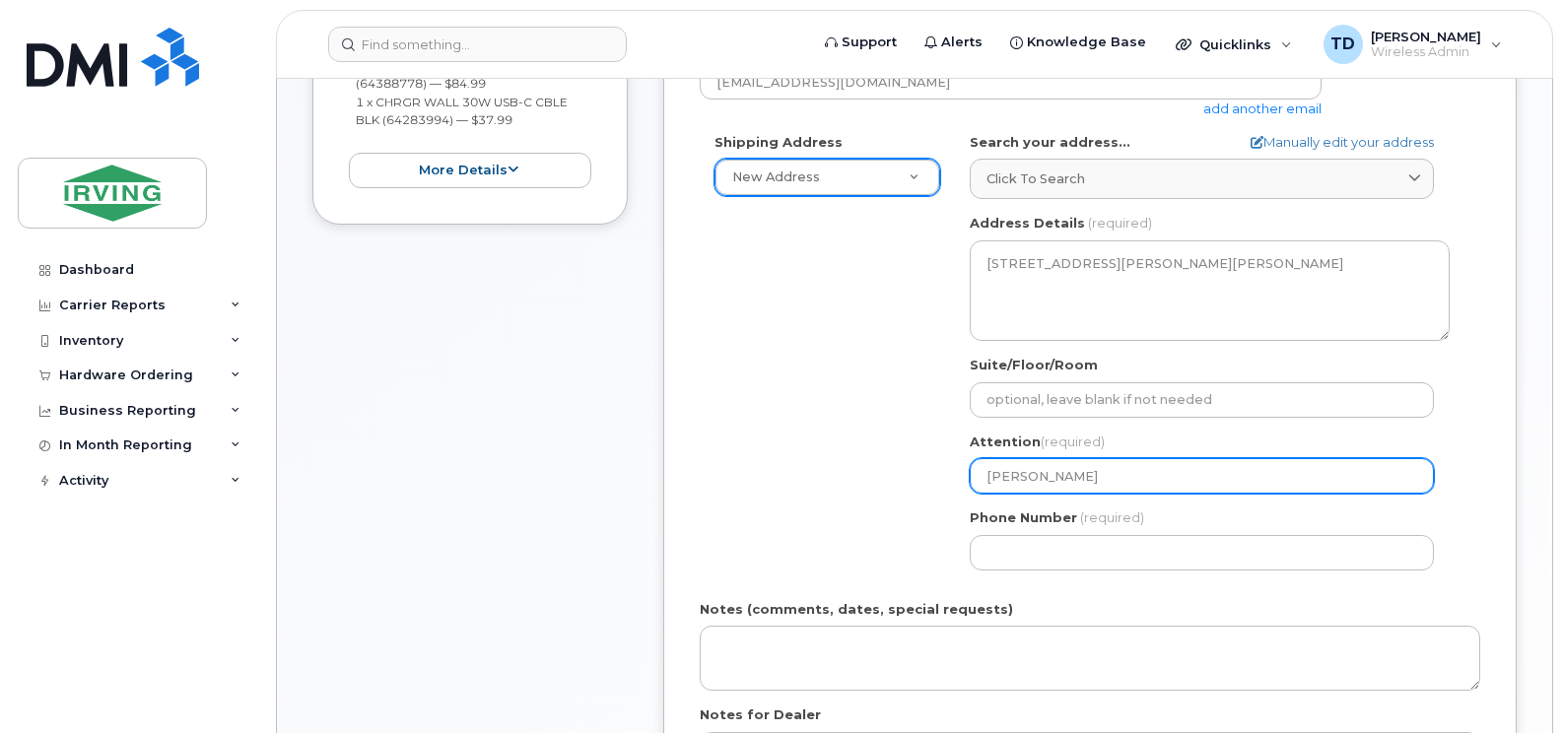
type input "Amanda Bo"
select select
type input "Amanda Bon"
select select
type input "Amanda Bona"
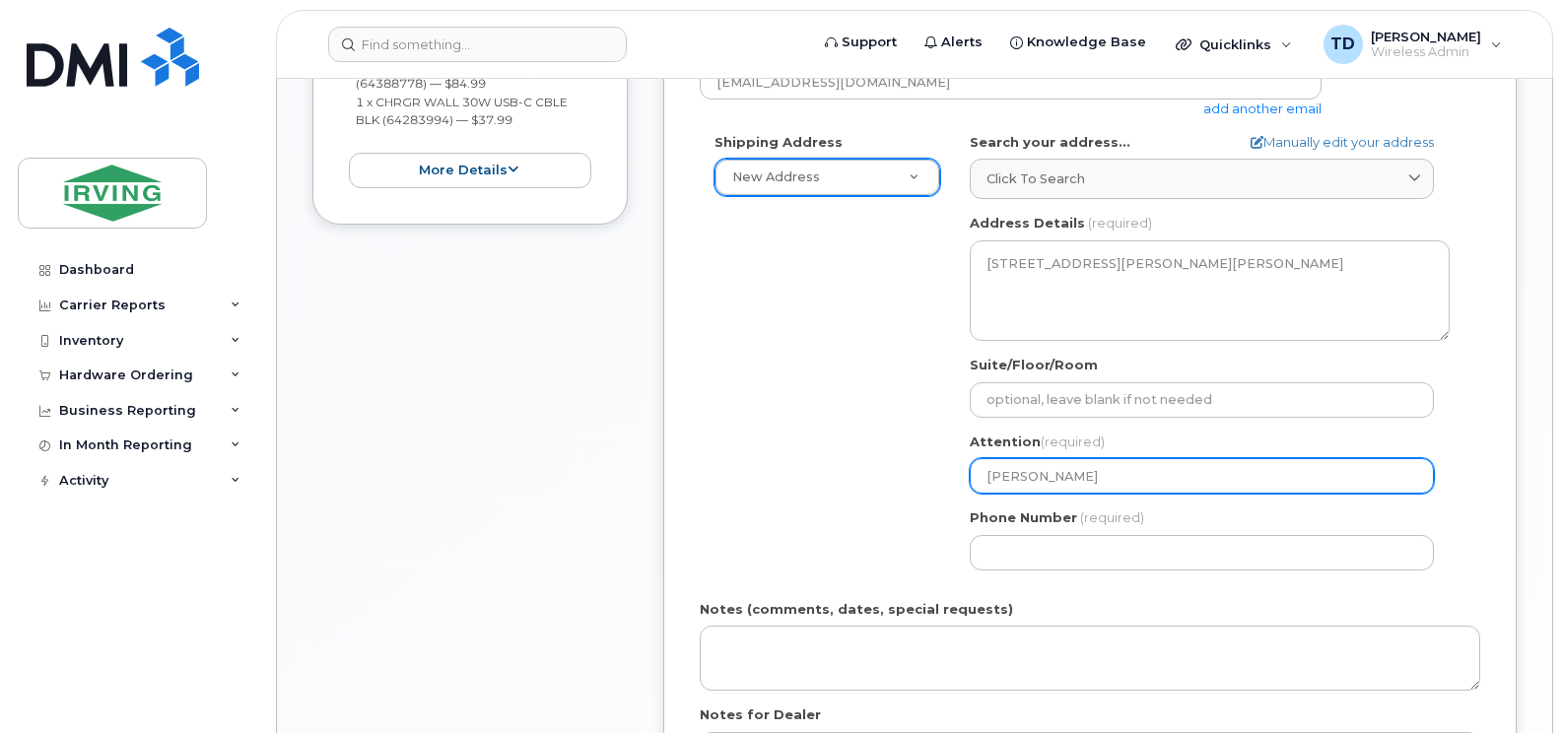
select select
type input "[PERSON_NAME]"
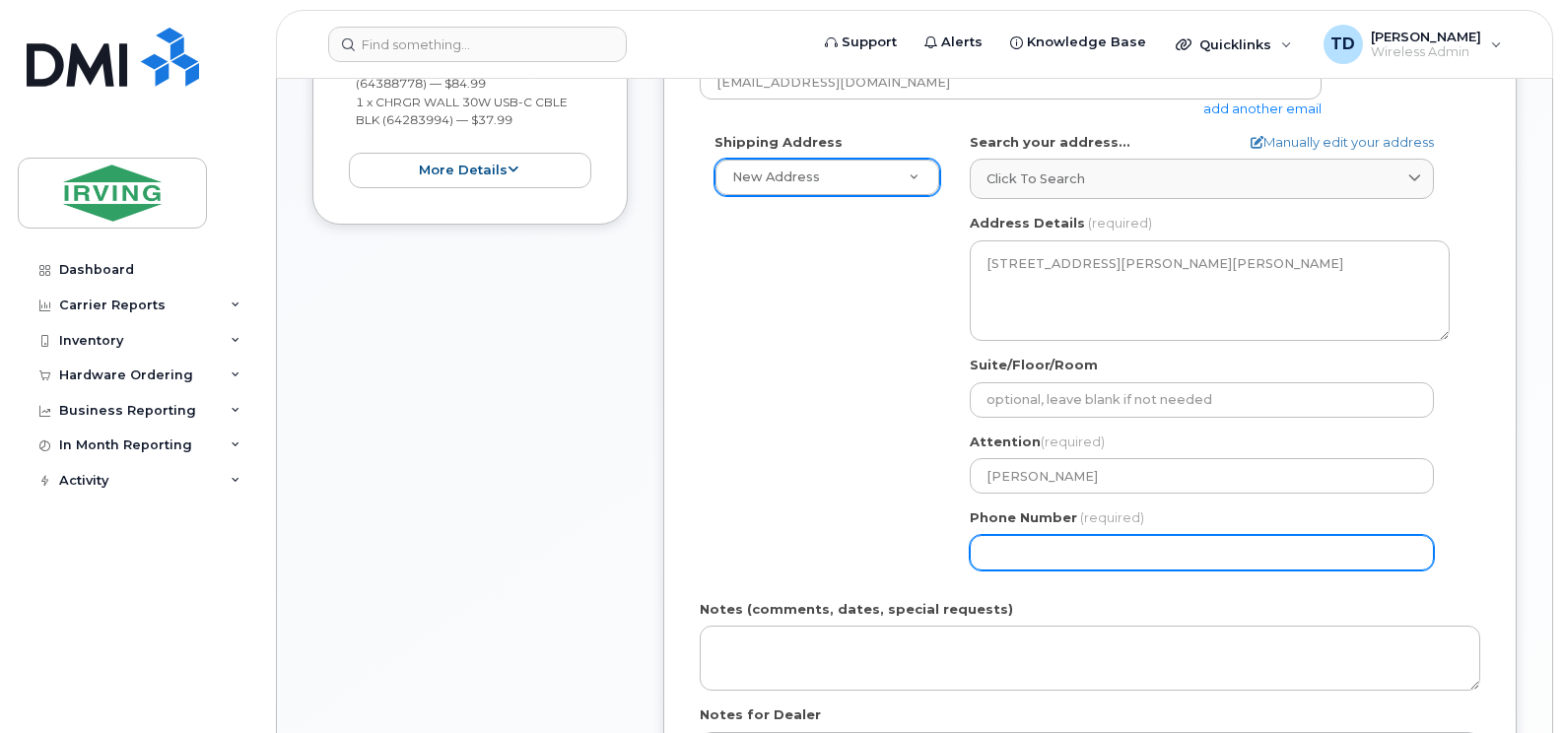
click at [1046, 551] on input "Phone Number" at bounding box center [1202, 552] width 464 height 35
paste input "5063497605"
select select
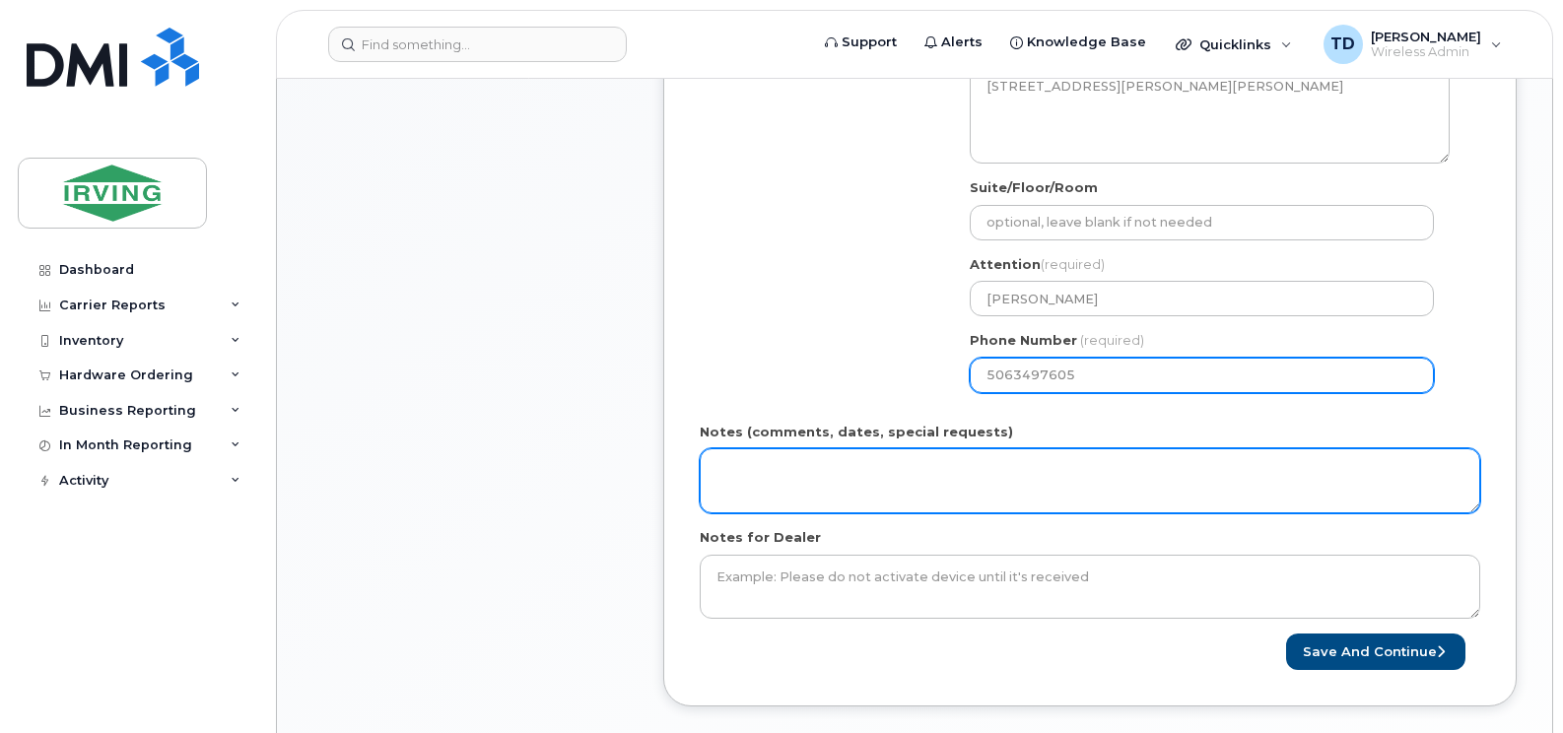
scroll to position [887, 0]
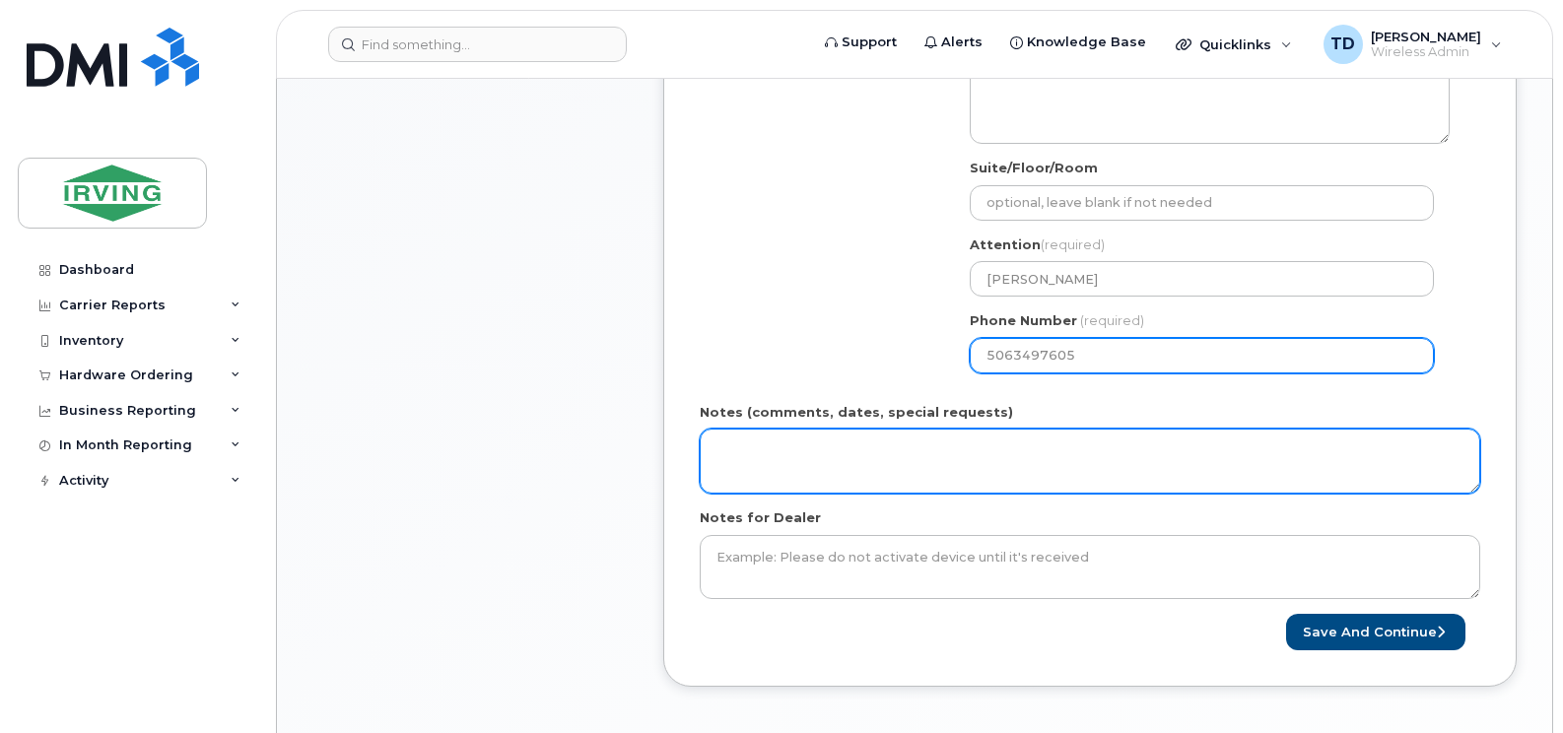
type input "5063497605"
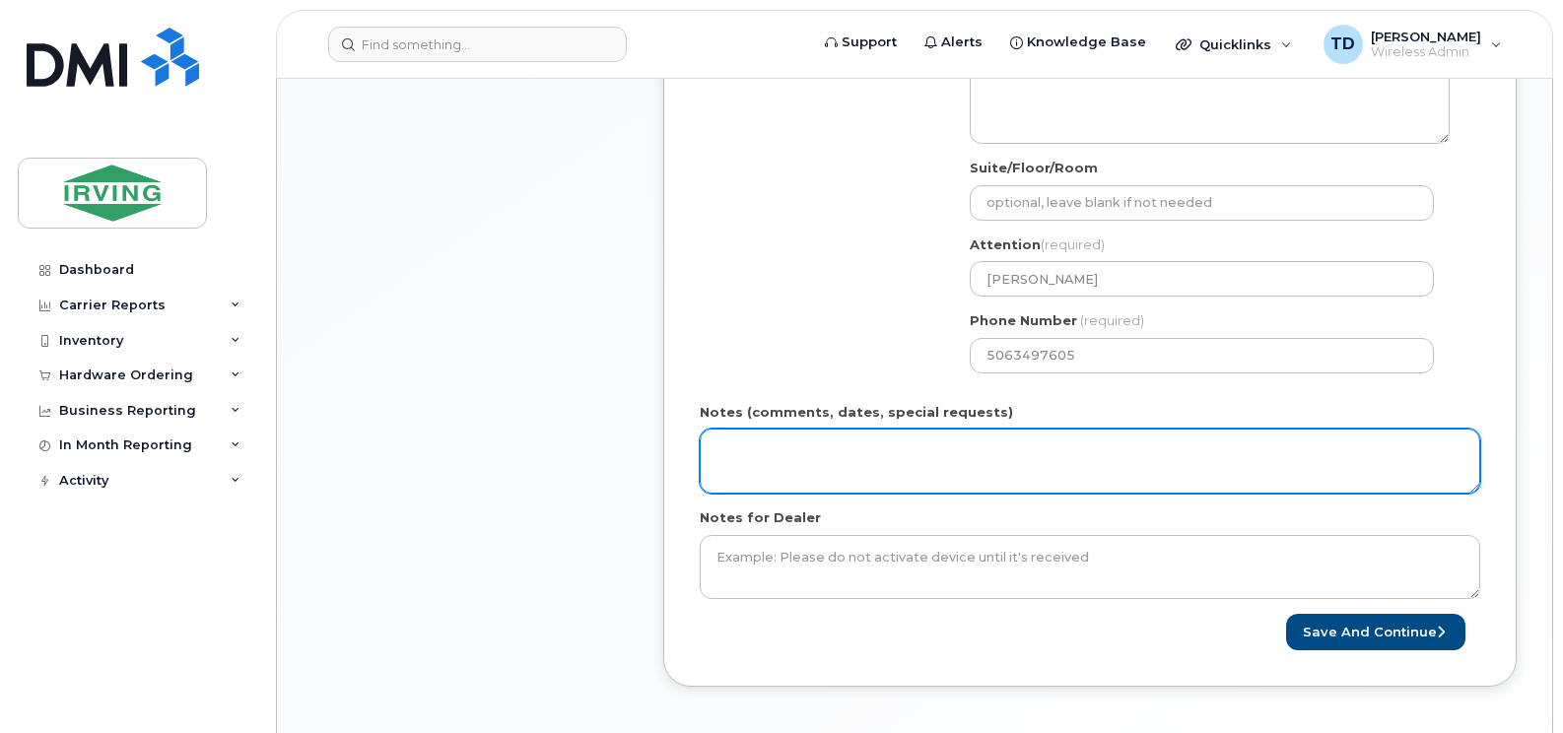
click at [784, 455] on textarea "Notes (comments, dates, special requests)" at bounding box center [1090, 461] width 780 height 65
type textarea "O"
type textarea "r"
click at [792, 453] on textarea "Order #" at bounding box center [1090, 461] width 780 height 65
paste textarea "5092251193"
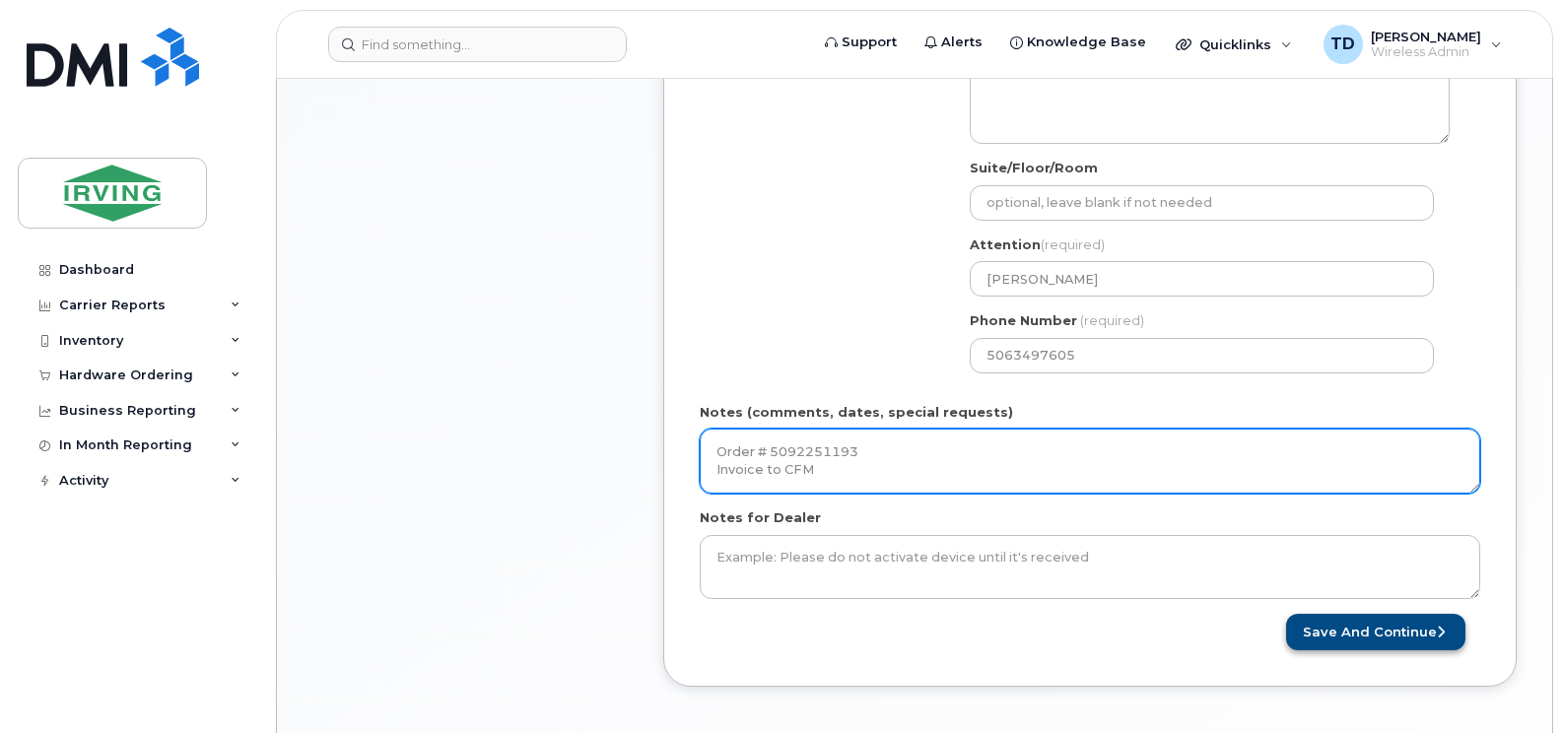
type textarea "Order # 5092251193 Invoice to CFM"
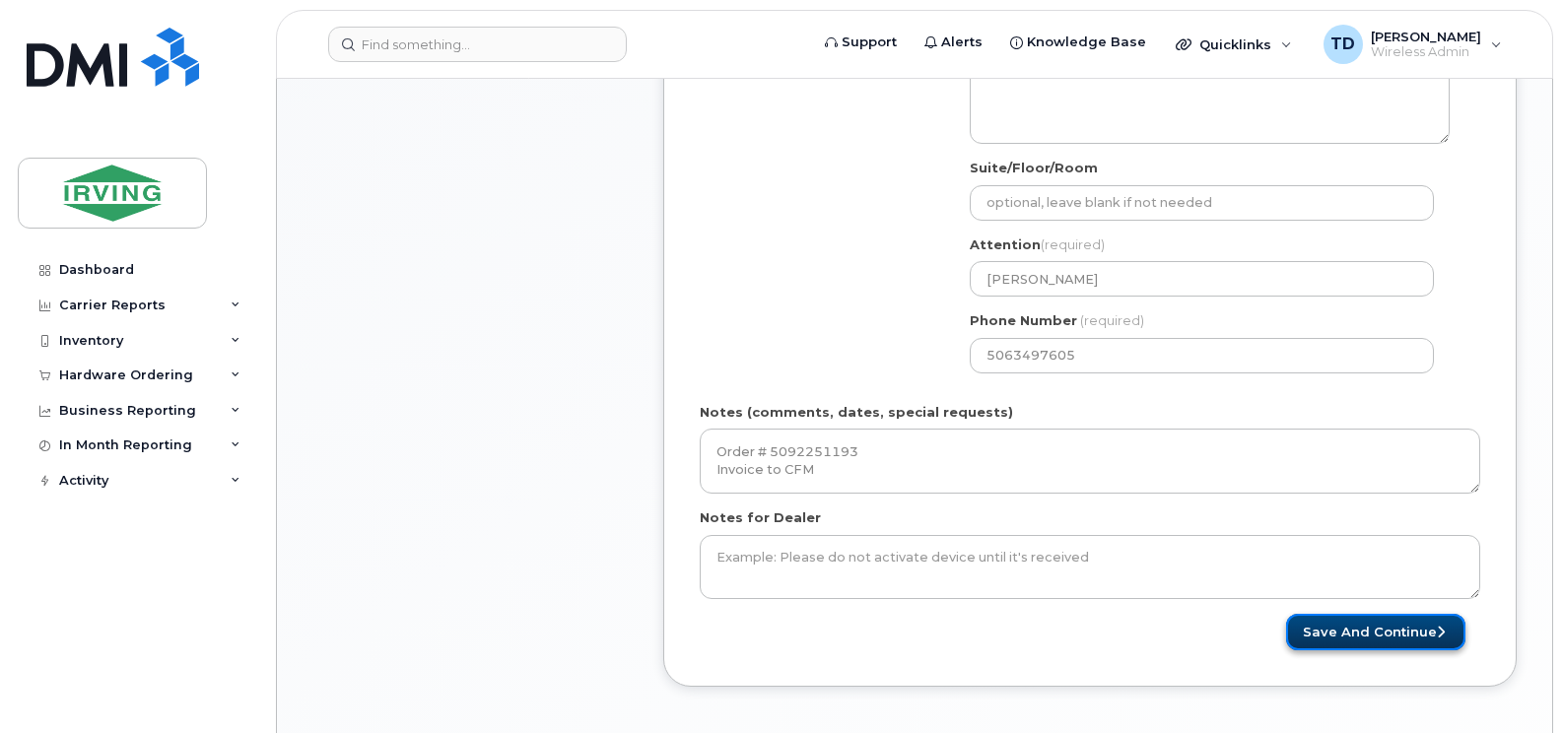
click at [1401, 638] on button "Save and Continue" at bounding box center [1375, 632] width 179 height 36
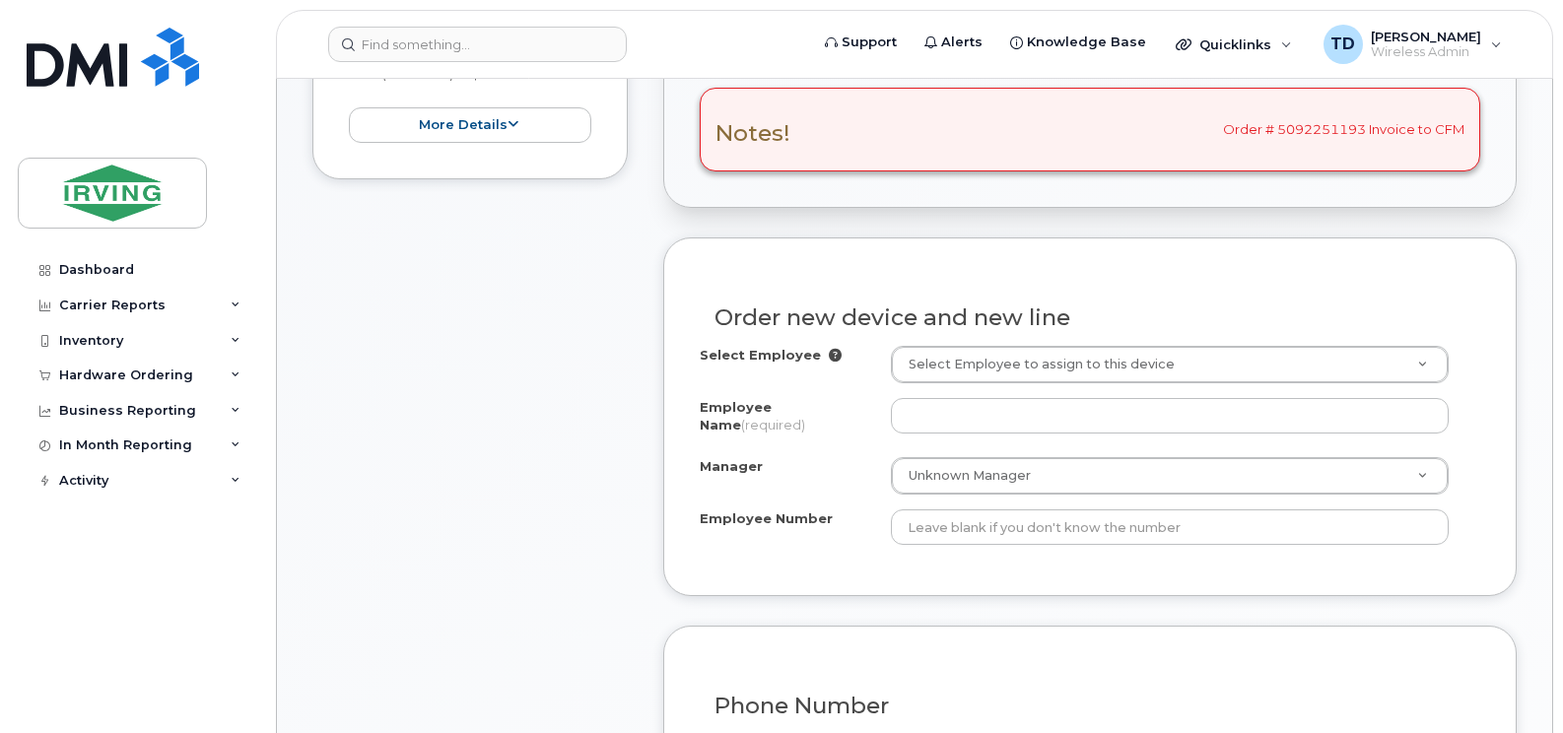
scroll to position [791, 0]
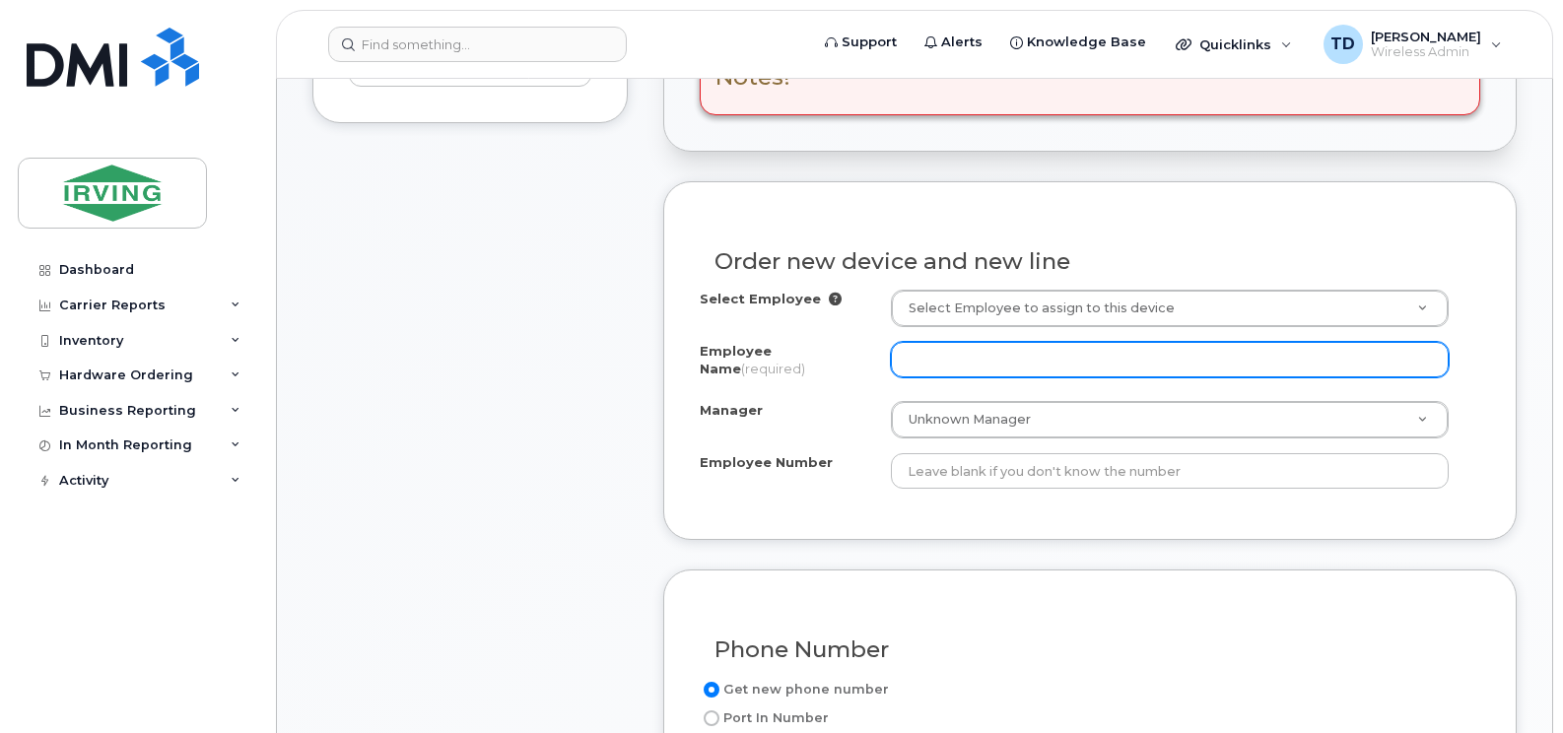
click at [1012, 368] on input "Employee Name (required)" at bounding box center [1170, 359] width 558 height 35
type input "Reuben Sheppard"
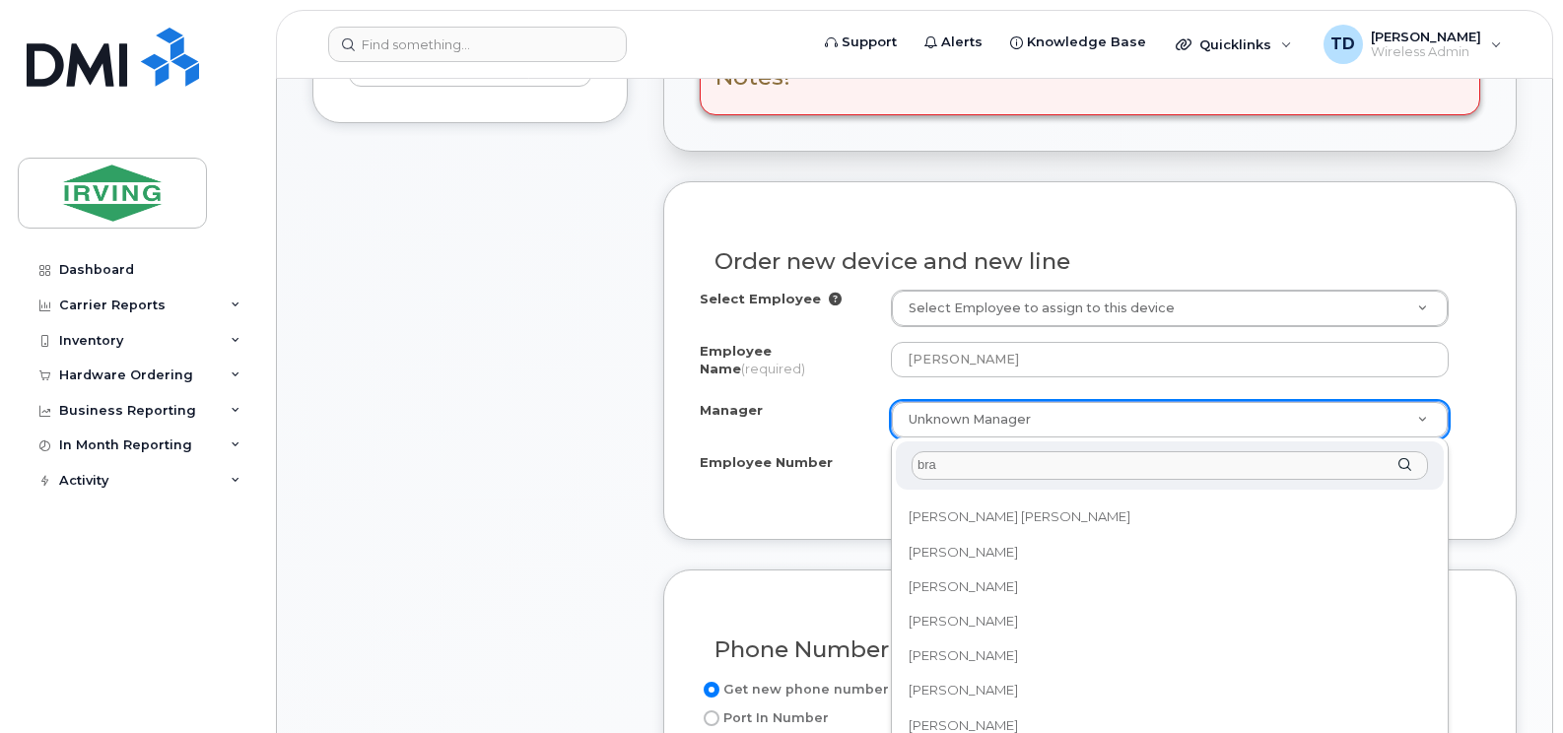
scroll to position [0, 0]
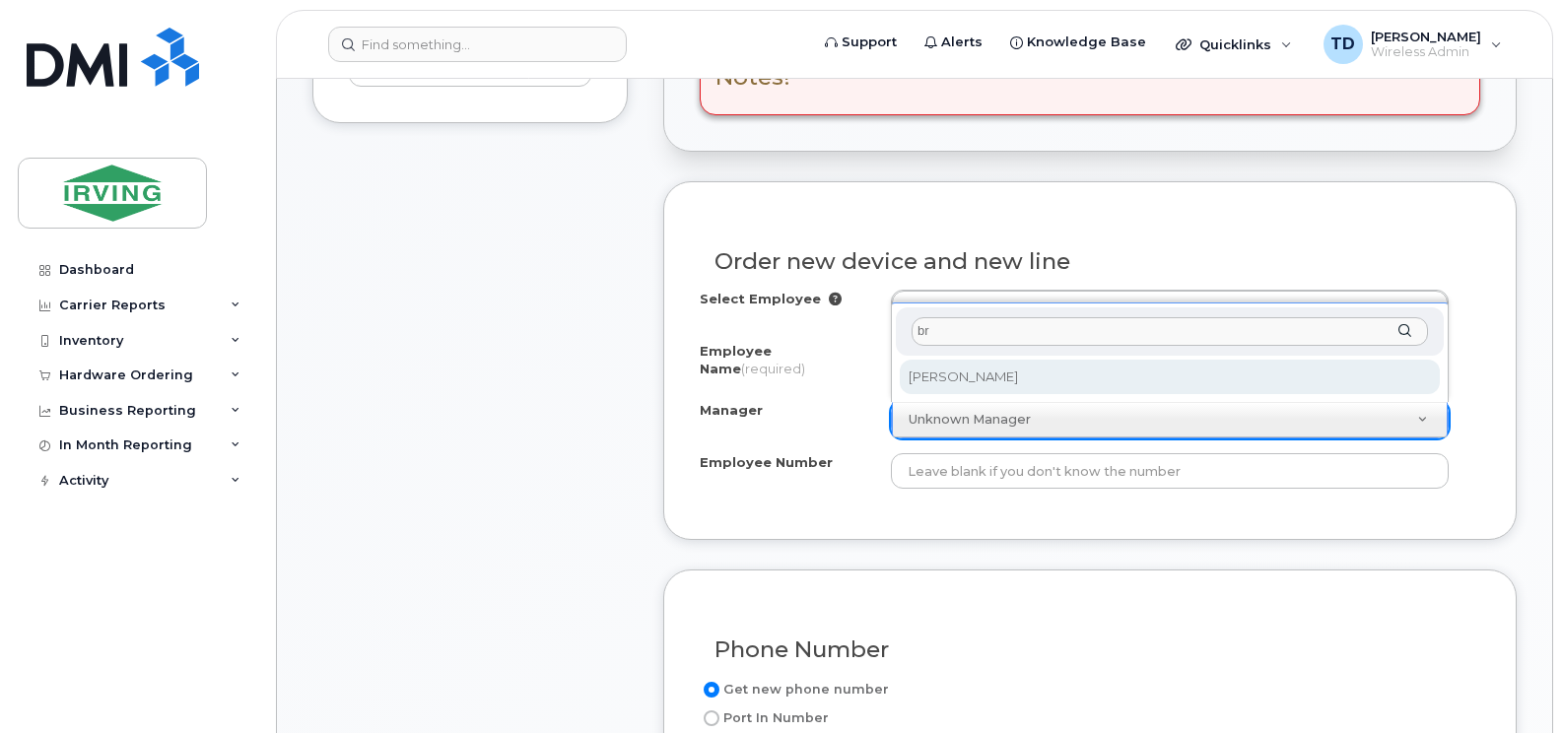
type input "b"
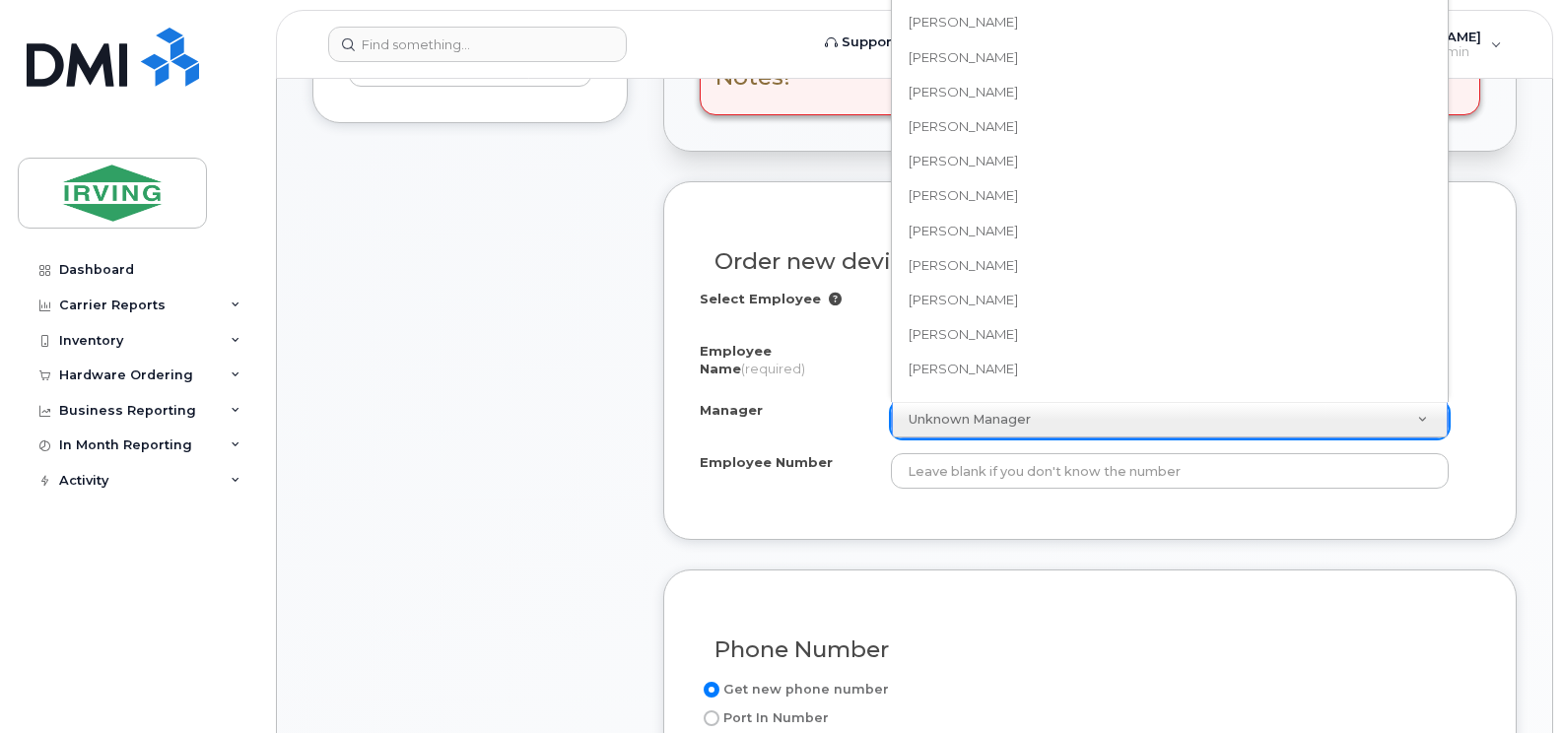
scroll to position [656, 0]
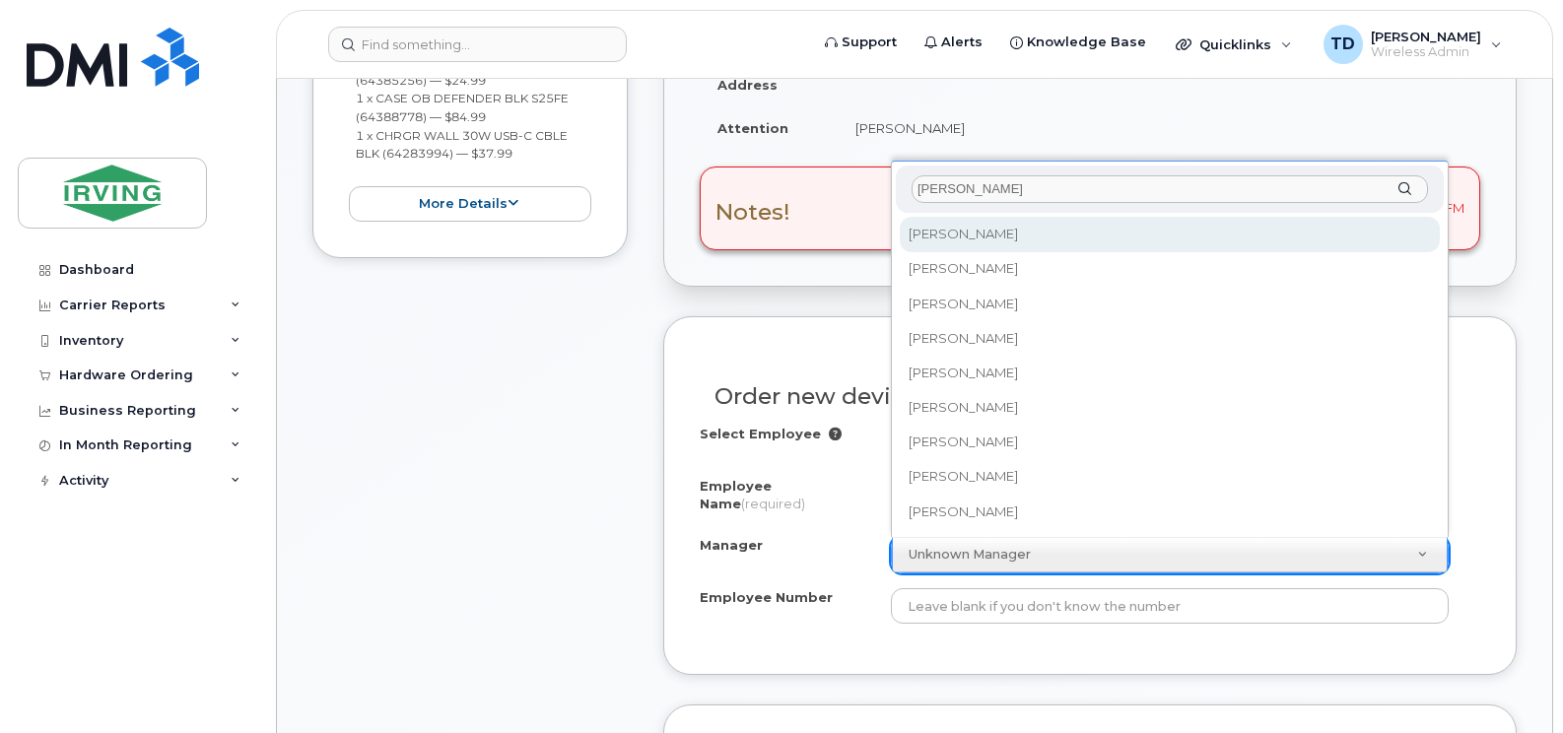
type input "steeves"
select select "1457152"
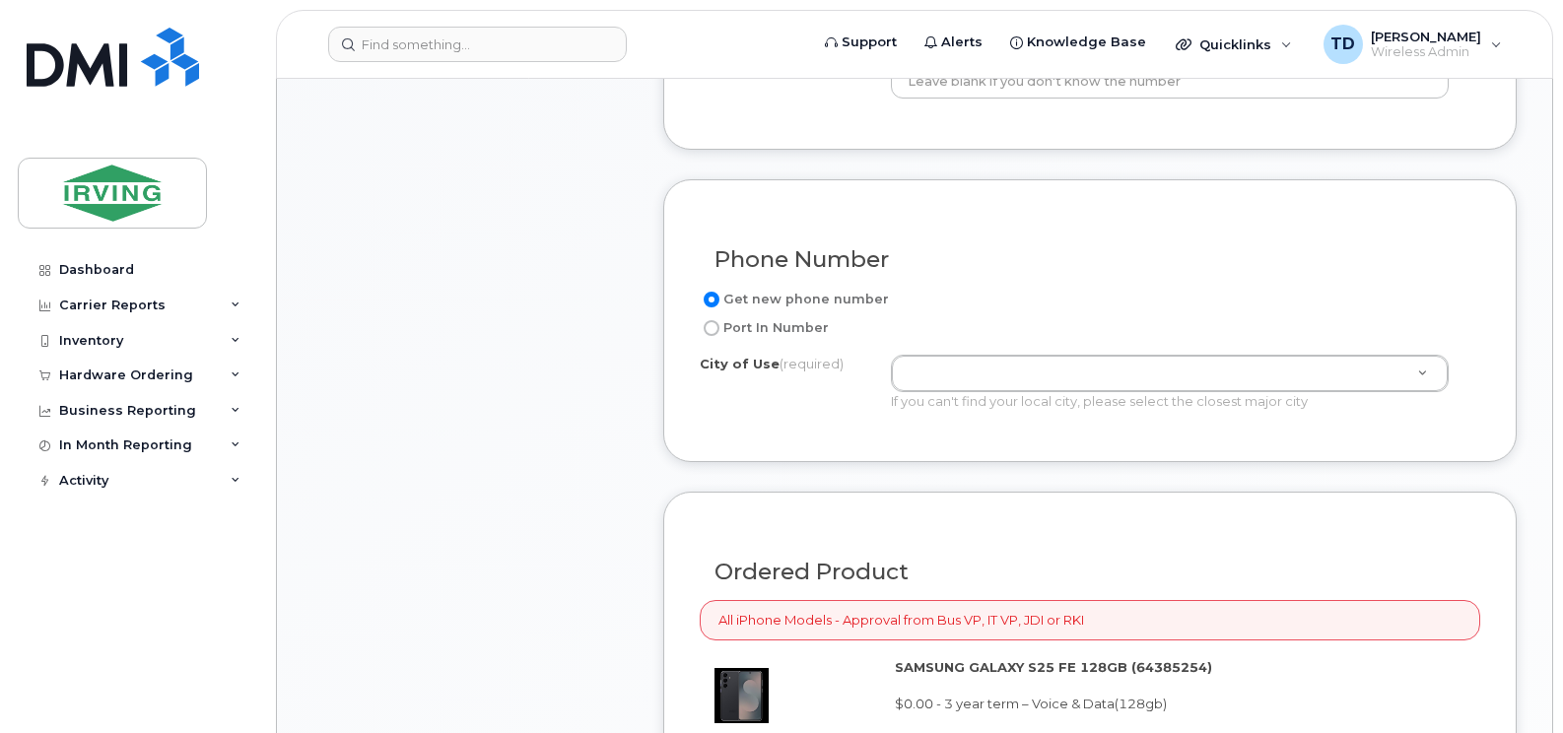
scroll to position [1247, 0]
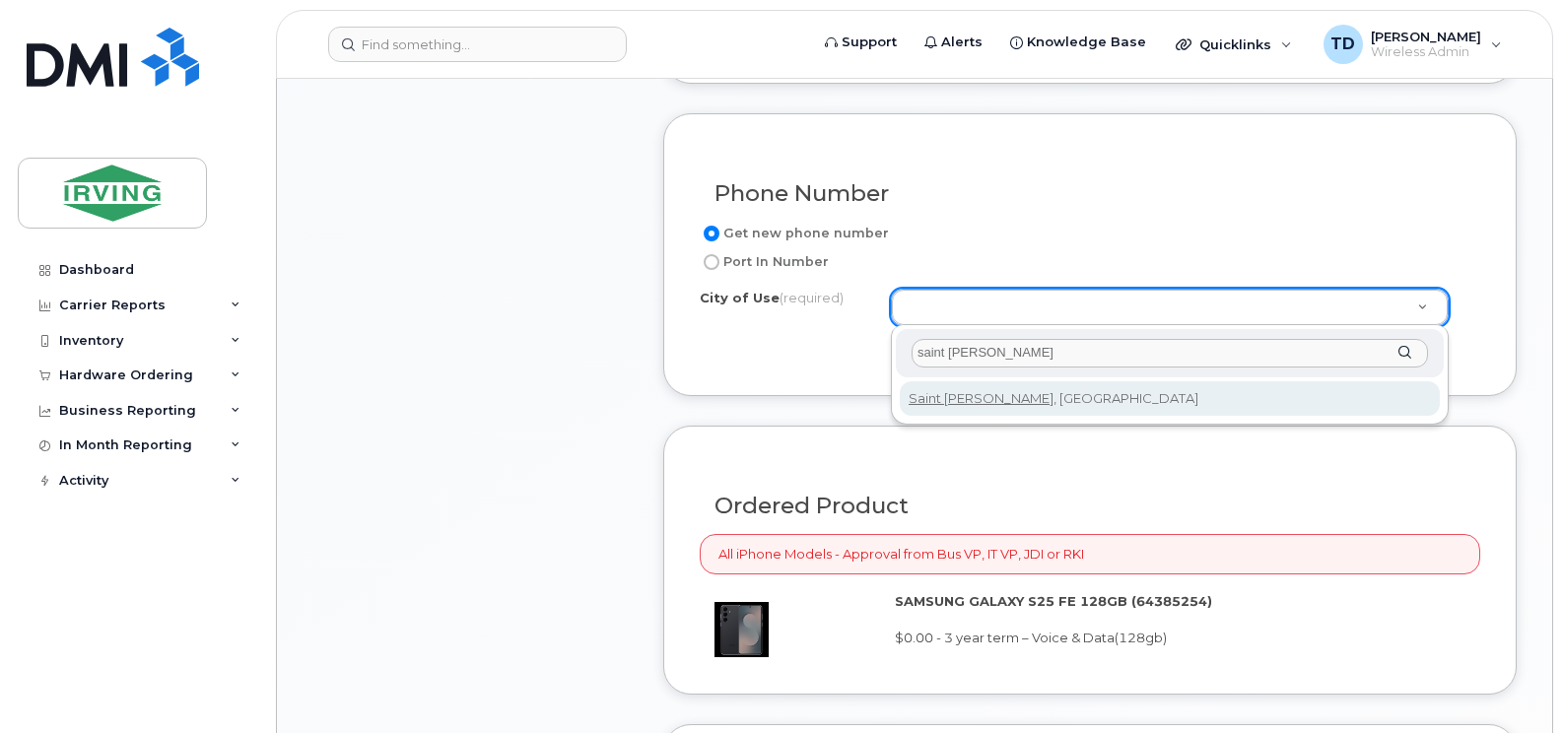
type input "saint john"
type input "2008"
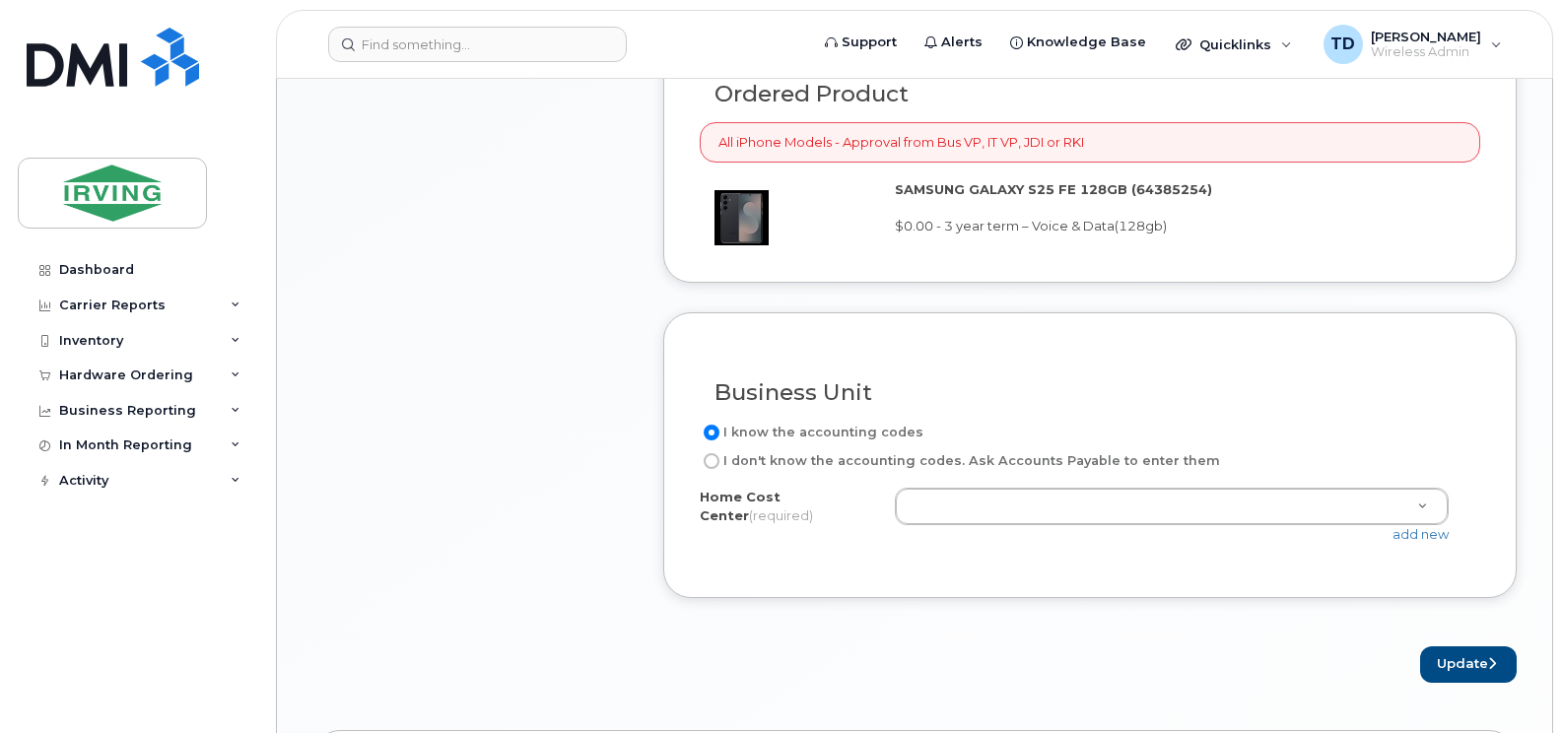
scroll to position [1740, 0]
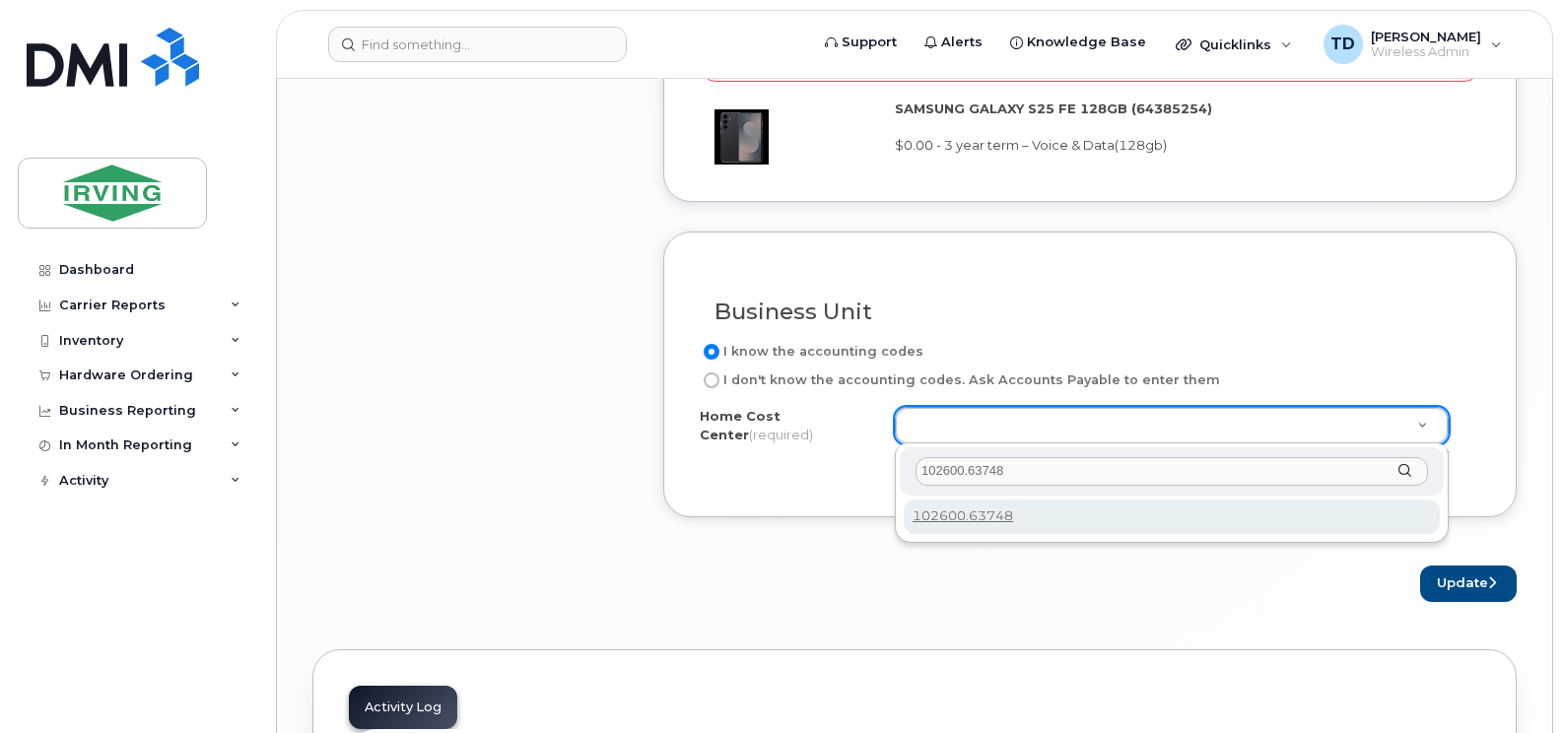
type input "102600.63748"
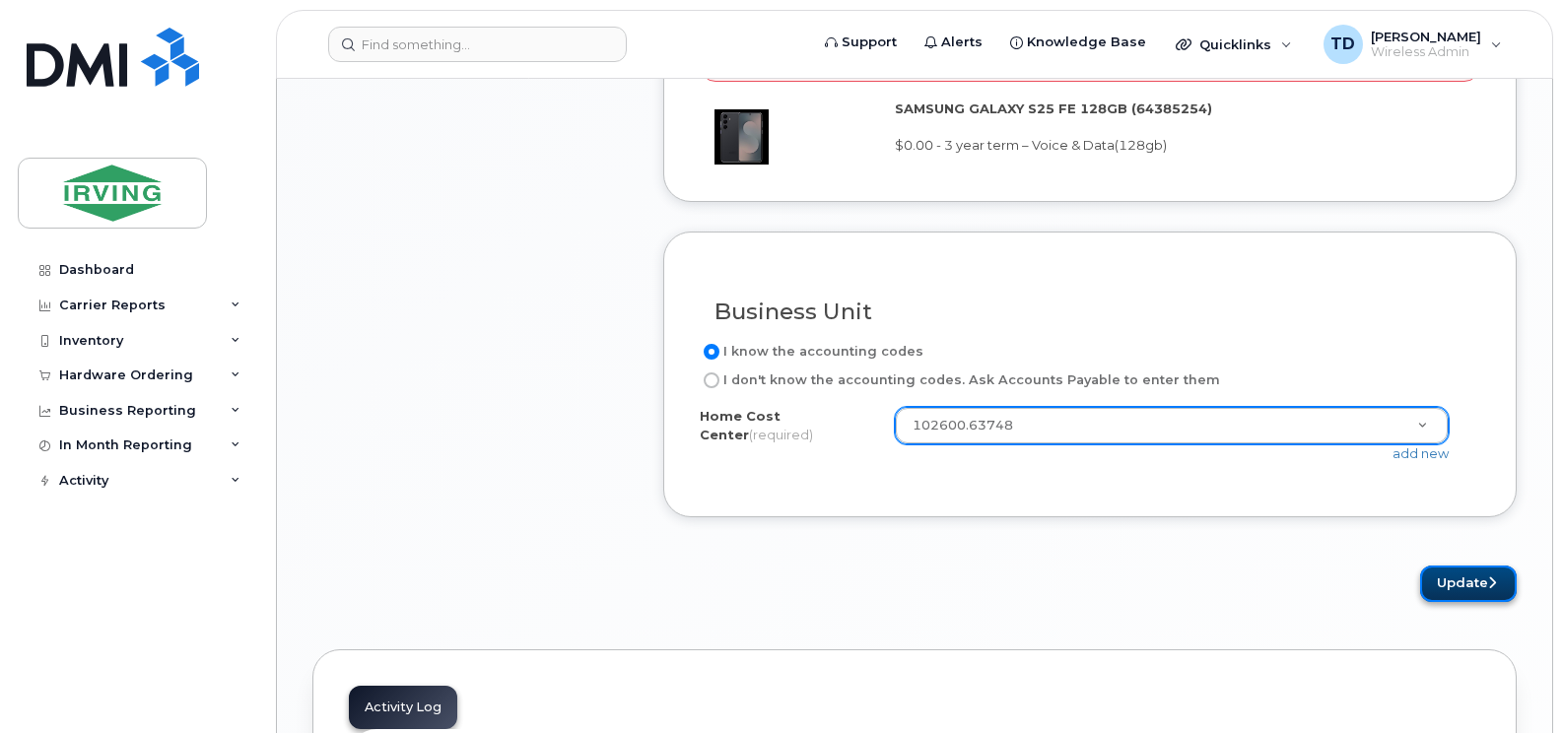
click at [1447, 569] on button "Update" at bounding box center [1468, 584] width 97 height 36
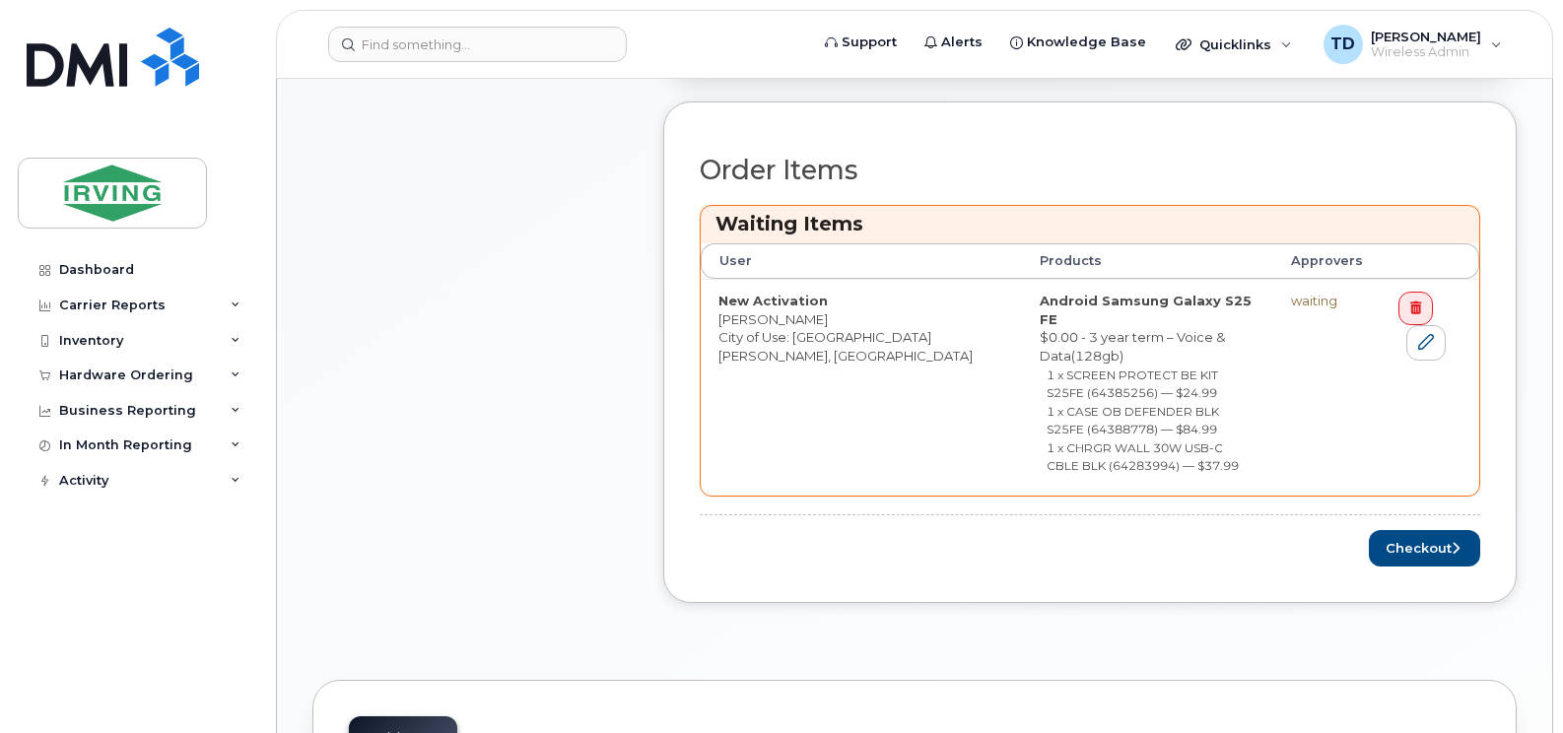
scroll to position [985, 0]
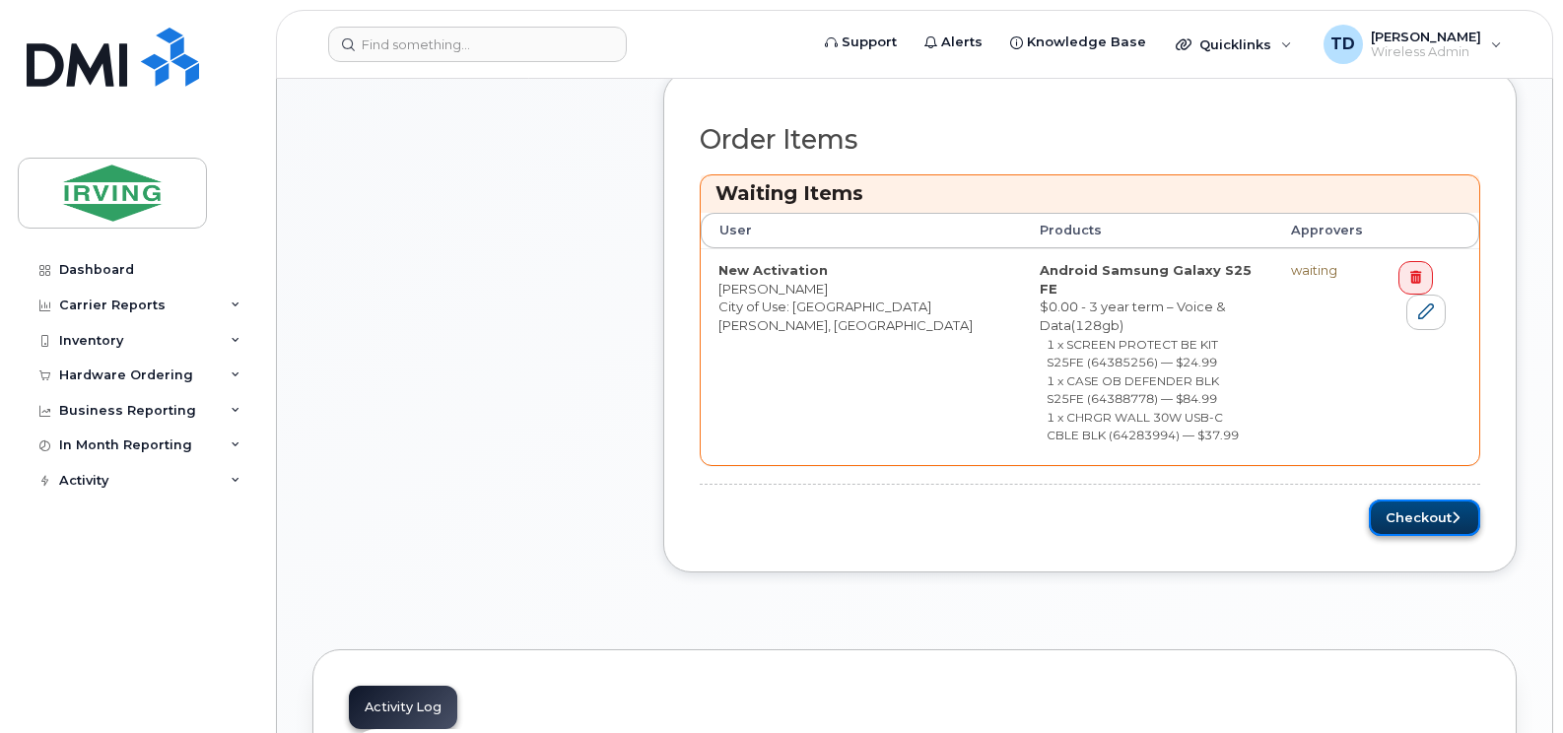
click at [1419, 500] on button "Checkout" at bounding box center [1424, 518] width 111 height 36
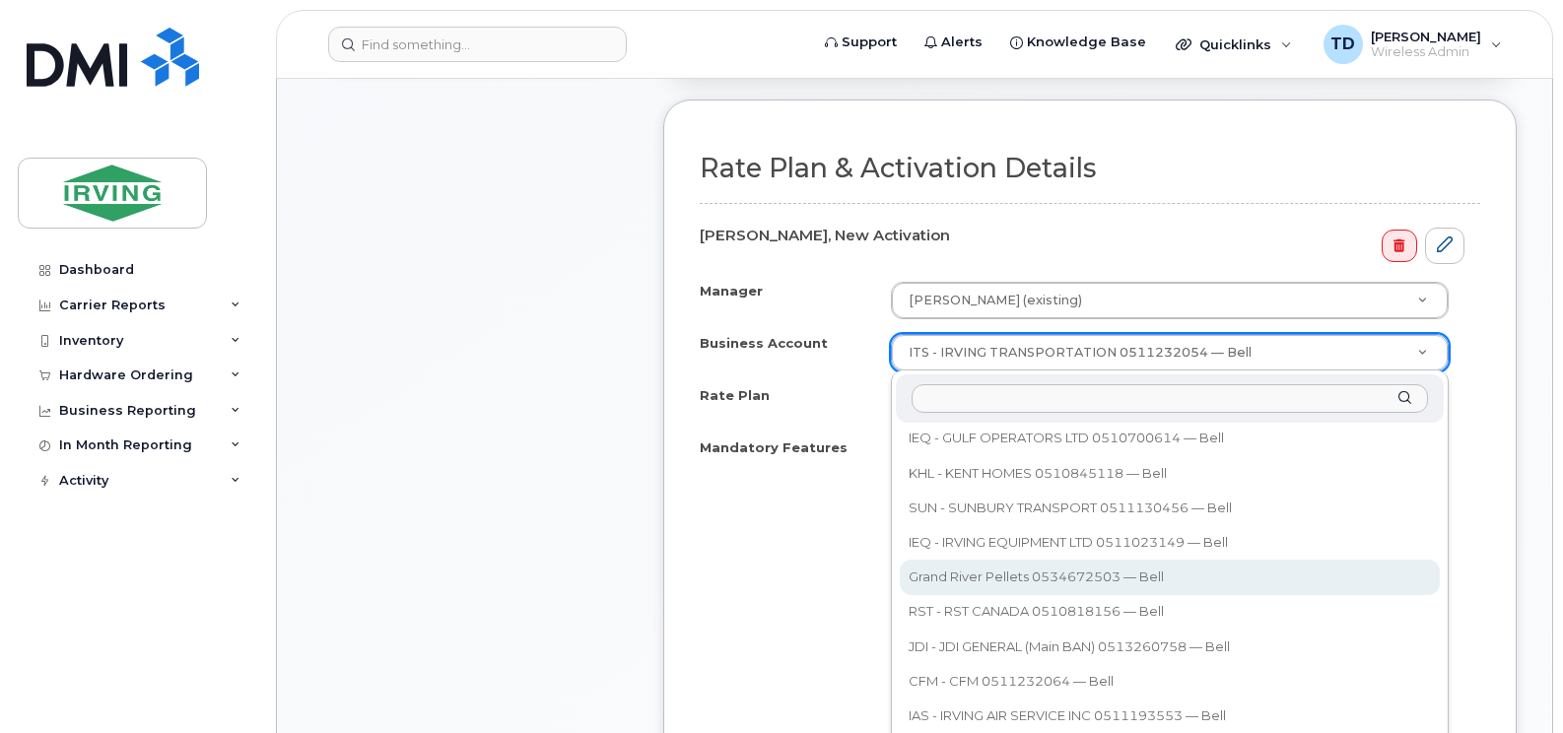
scroll to position [166, 0]
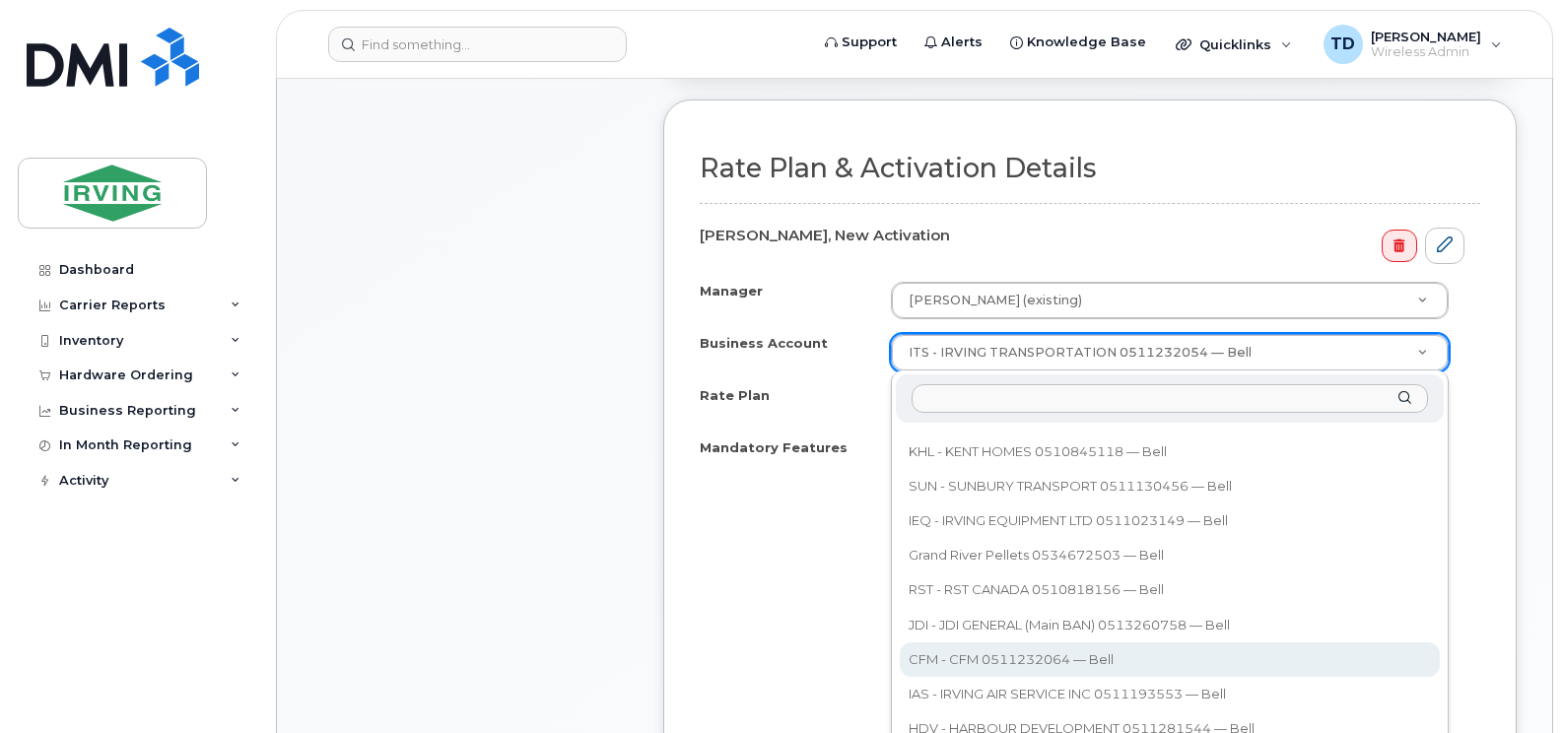
select select "11281"
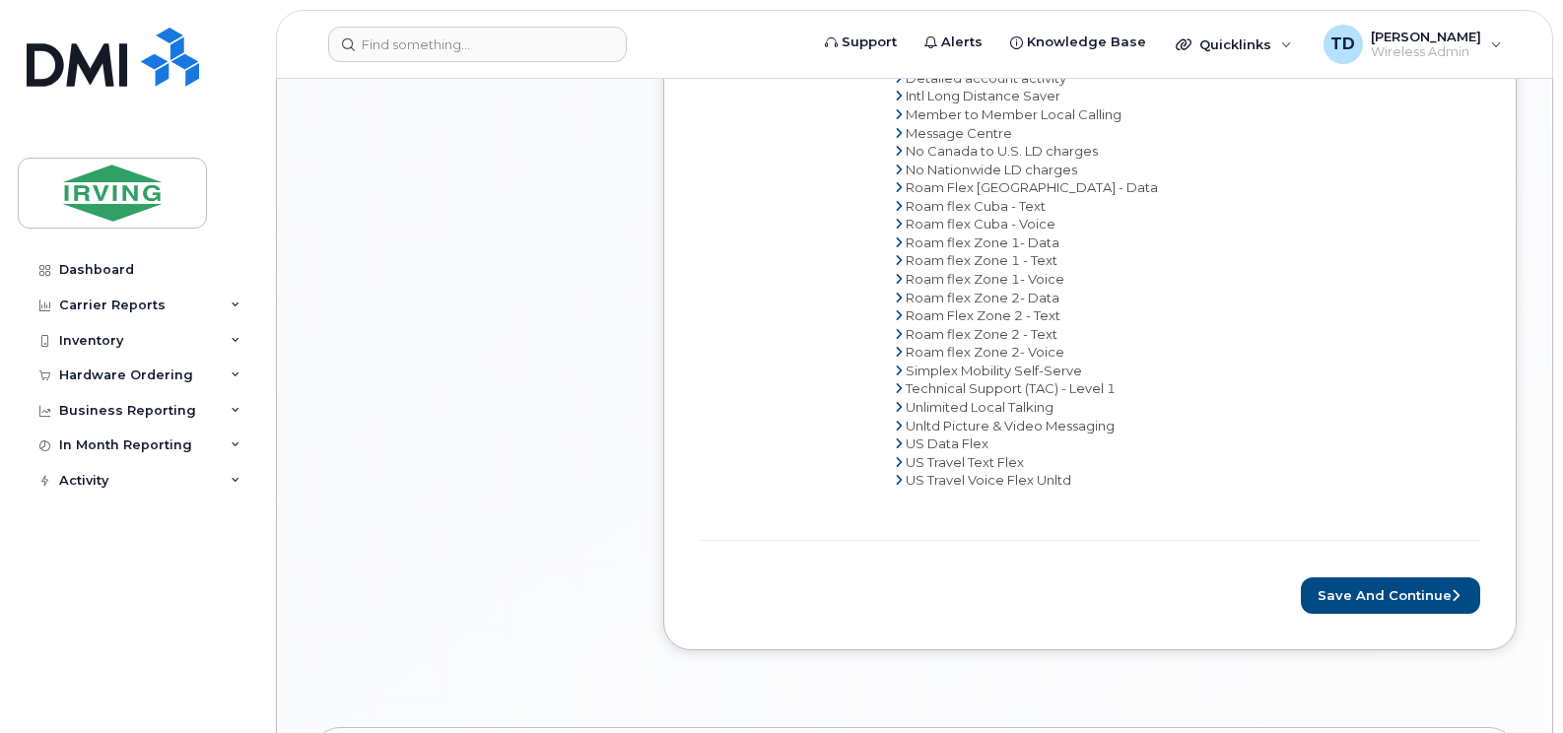
scroll to position [1675, 0]
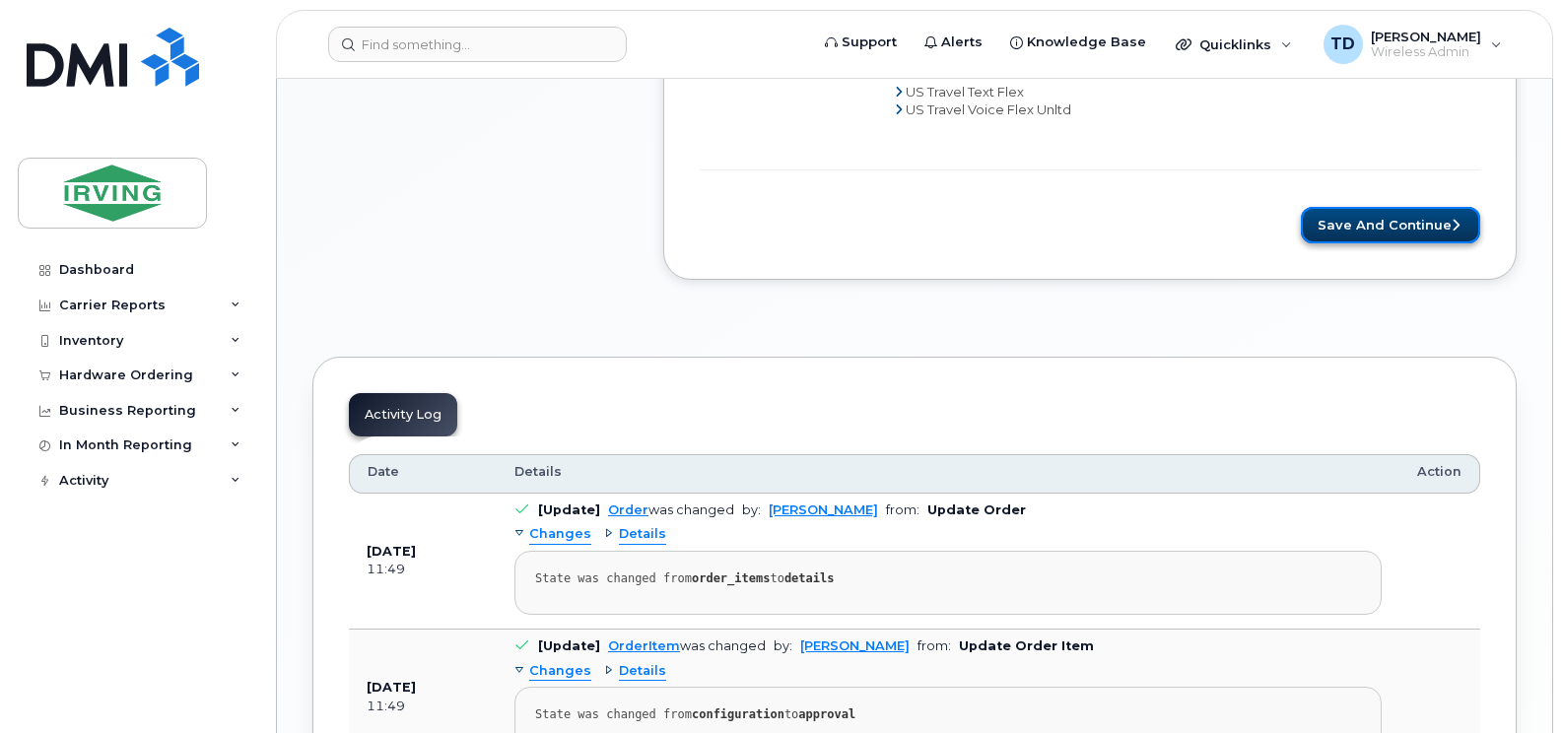
click at [1364, 220] on button "Save and Continue" at bounding box center [1390, 225] width 179 height 36
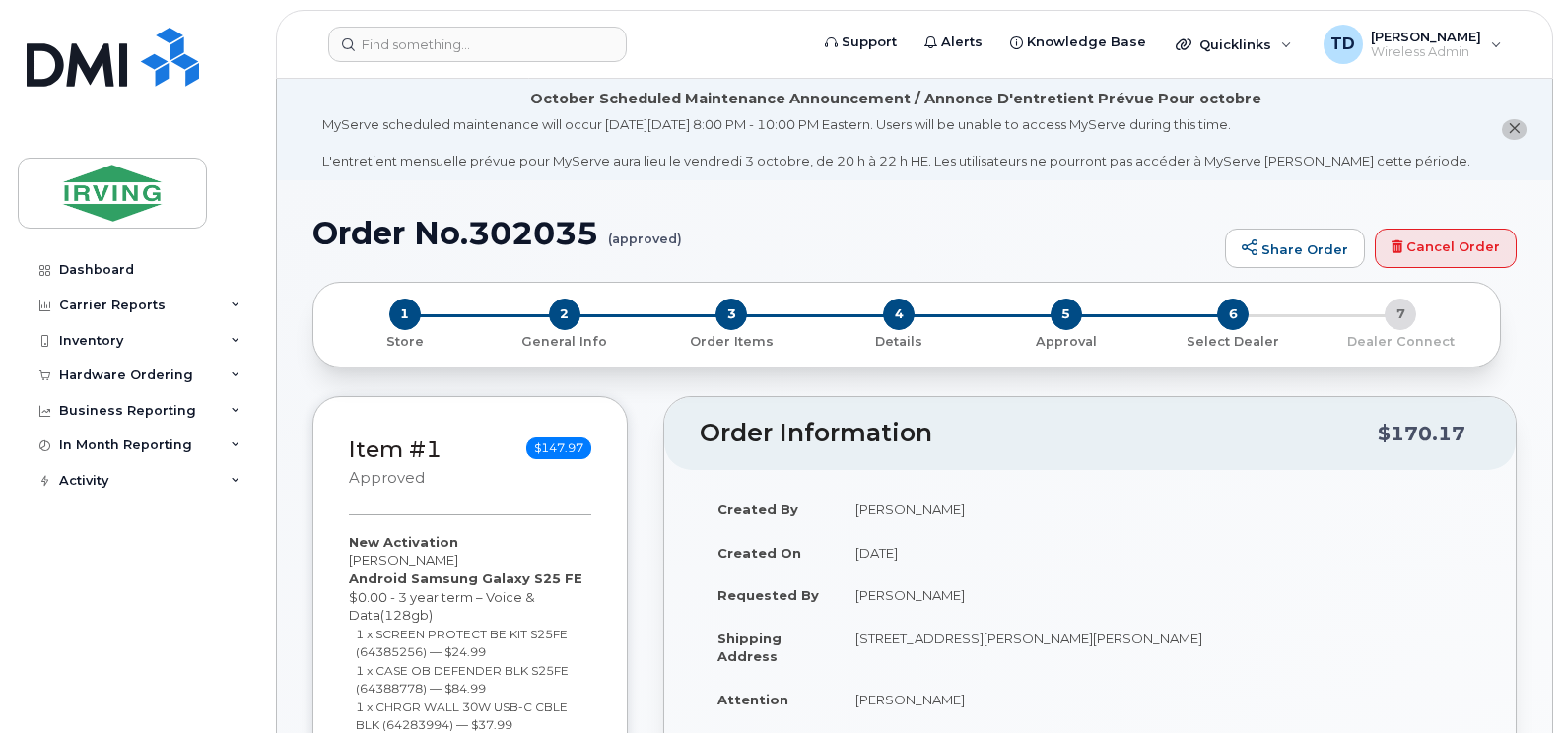
radio input "true"
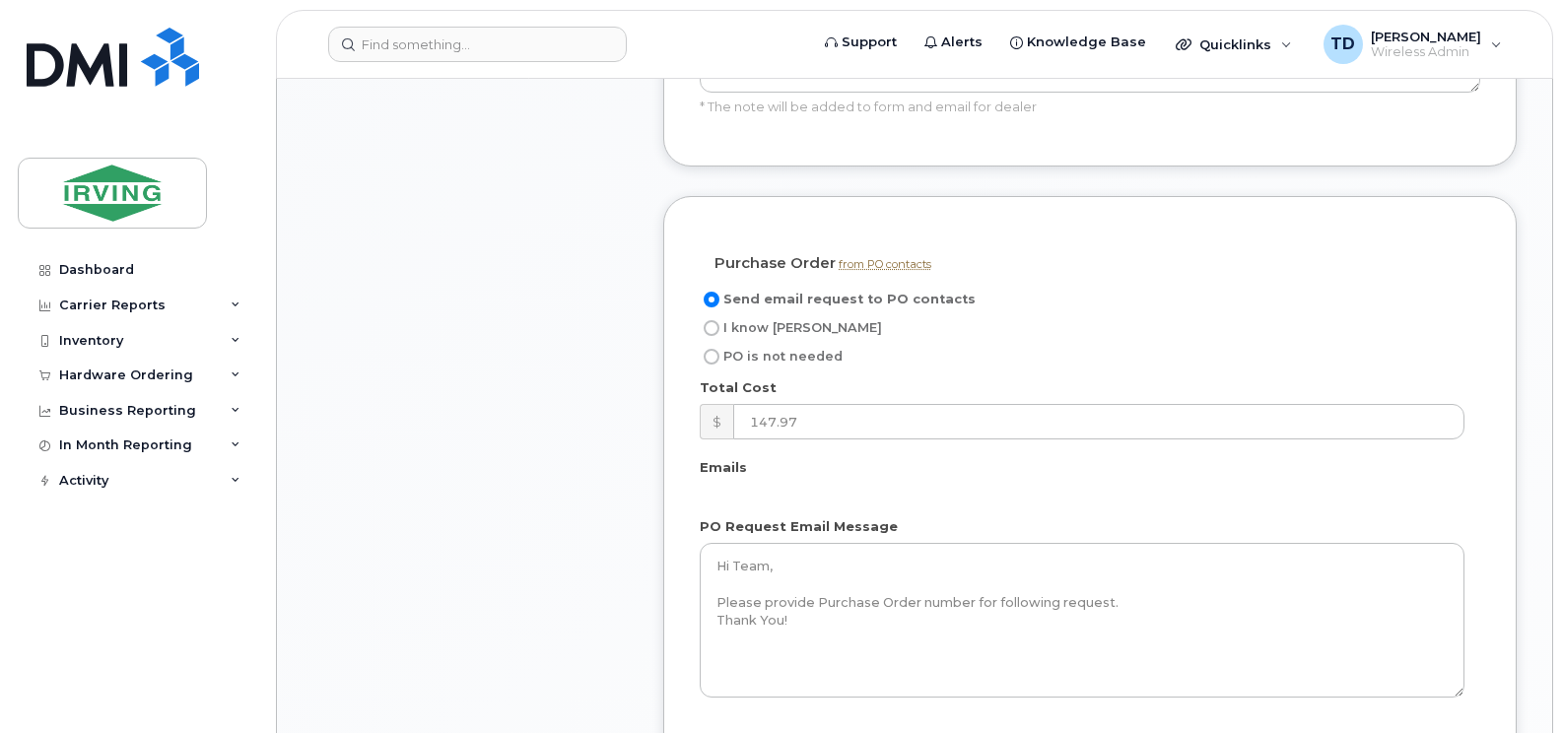
scroll to position [1872, 0]
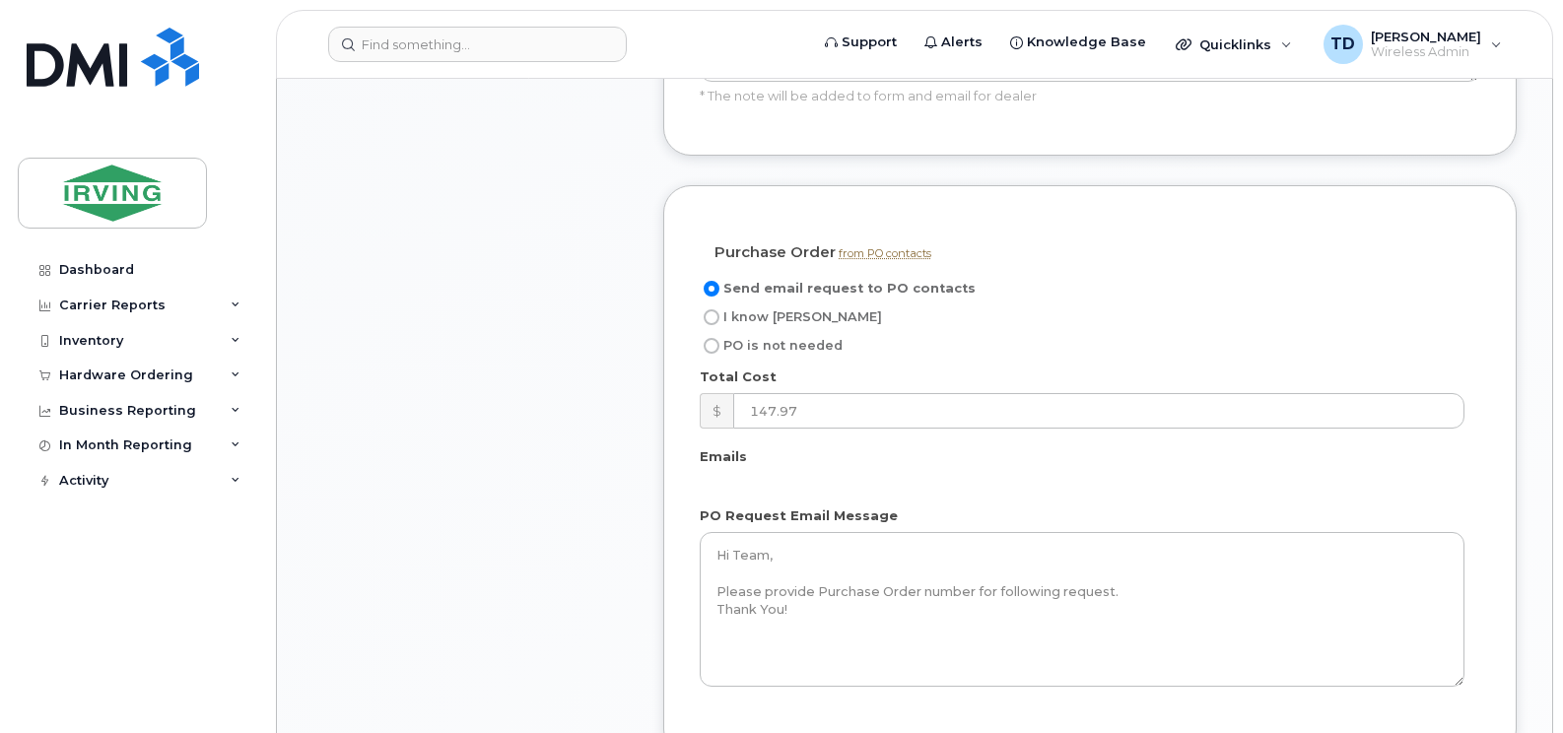
click at [763, 305] on label "I know PO" at bounding box center [791, 317] width 182 height 24
click at [719, 309] on input "I know PO" at bounding box center [712, 317] width 16 height 16
radio input "true"
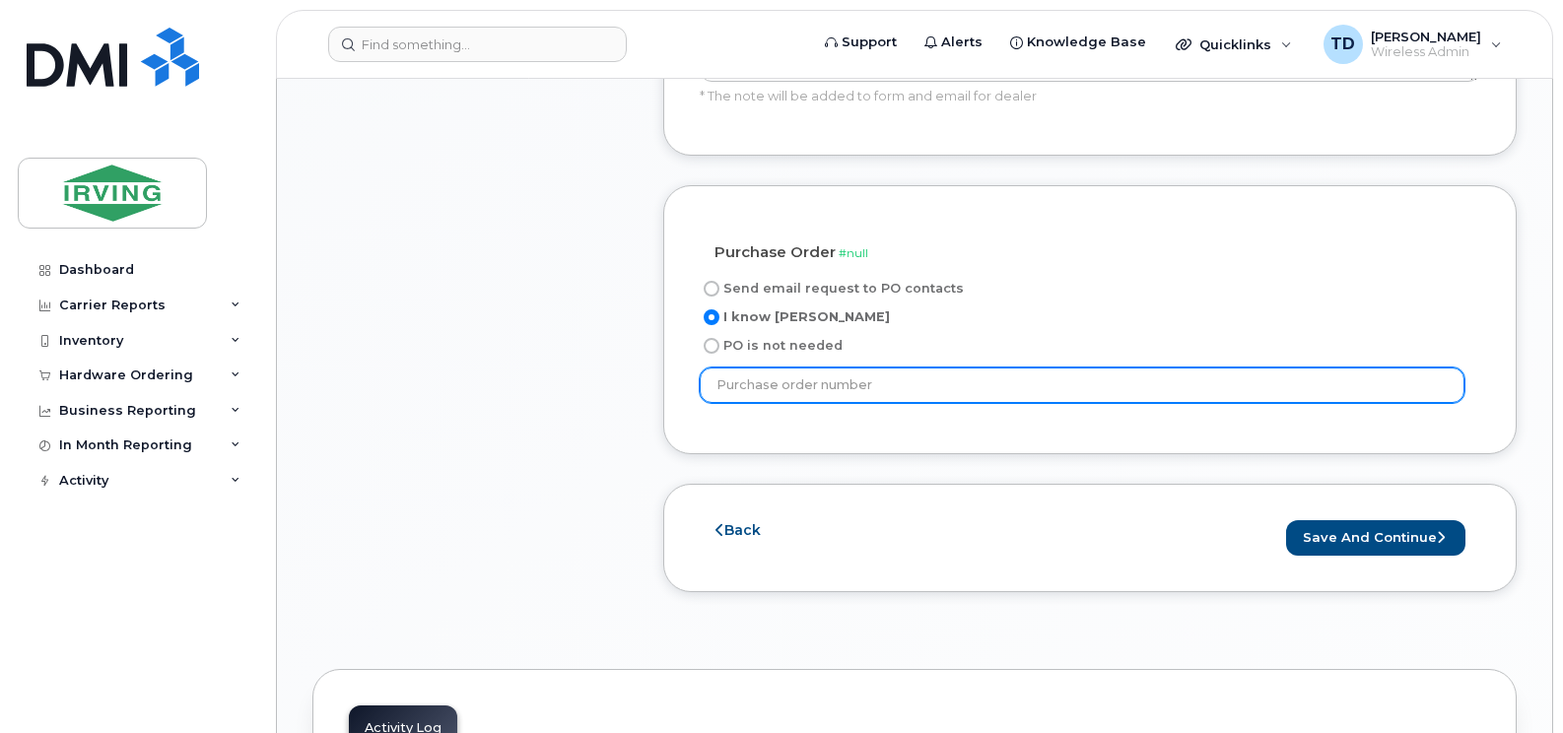
click at [863, 368] on input "text" at bounding box center [1082, 385] width 765 height 35
click at [826, 368] on input "text" at bounding box center [1082, 385] width 765 height 35
paste input "192611"
type input "192611"
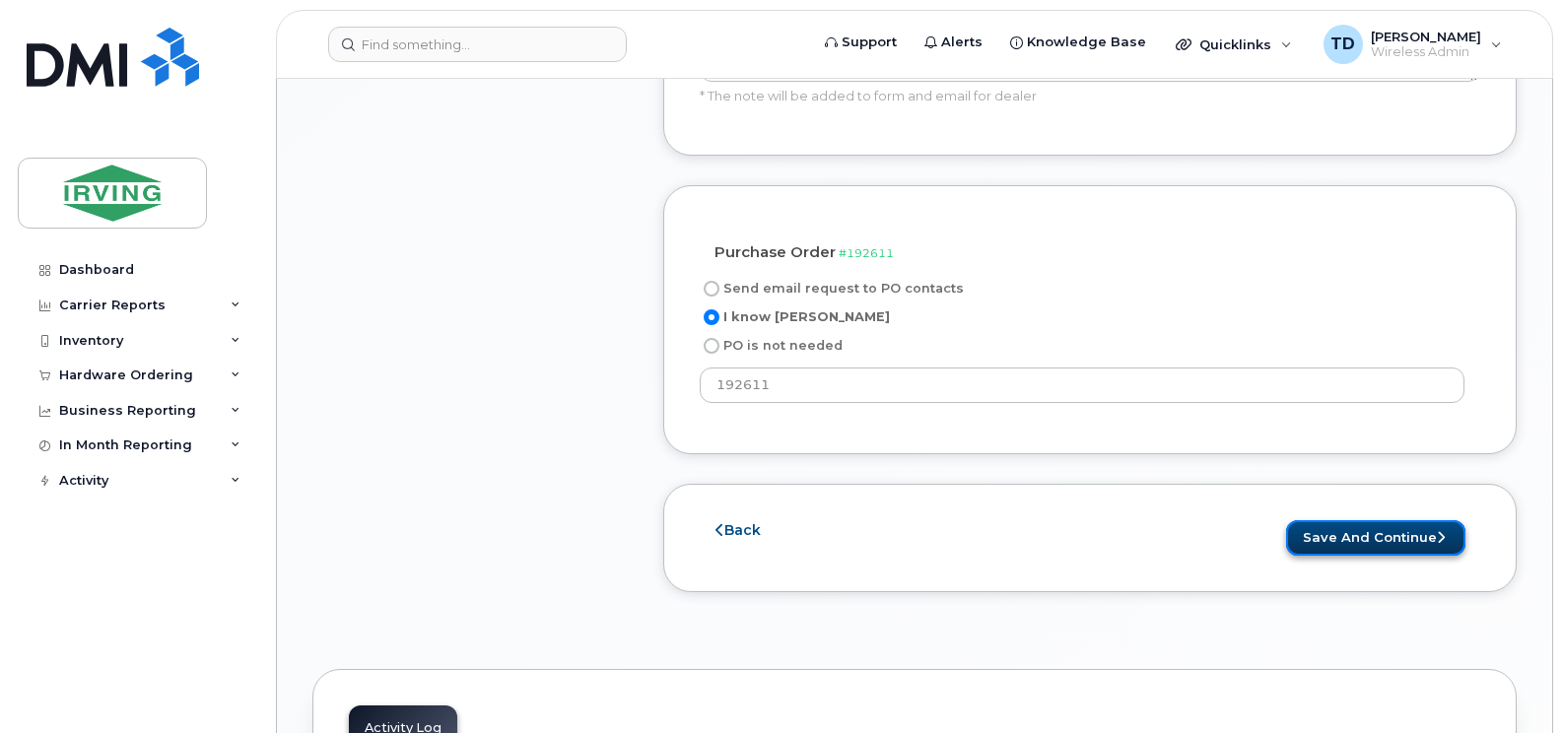
click at [1329, 520] on button "Save and Continue" at bounding box center [1375, 538] width 179 height 36
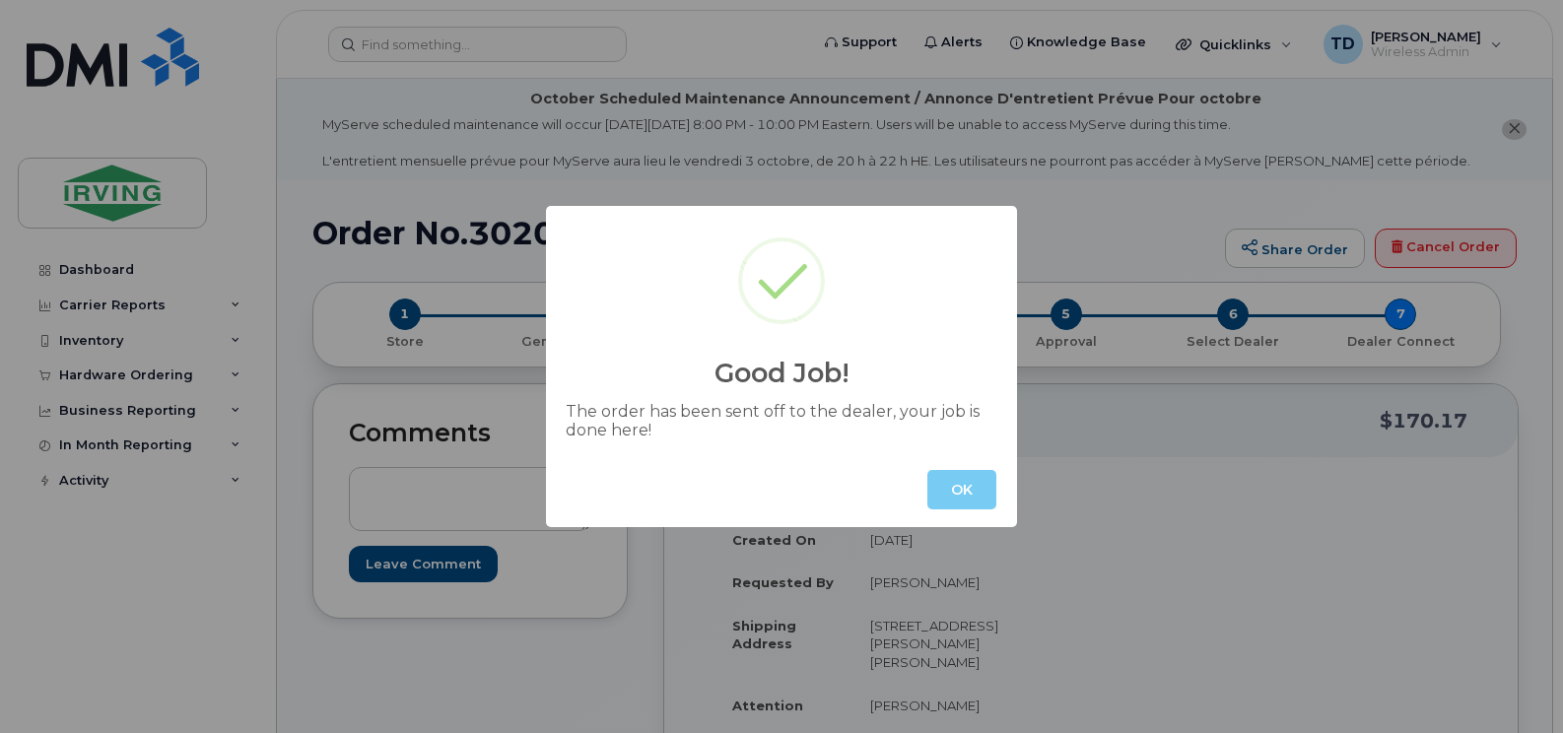
click at [954, 491] on button "OK" at bounding box center [961, 489] width 69 height 39
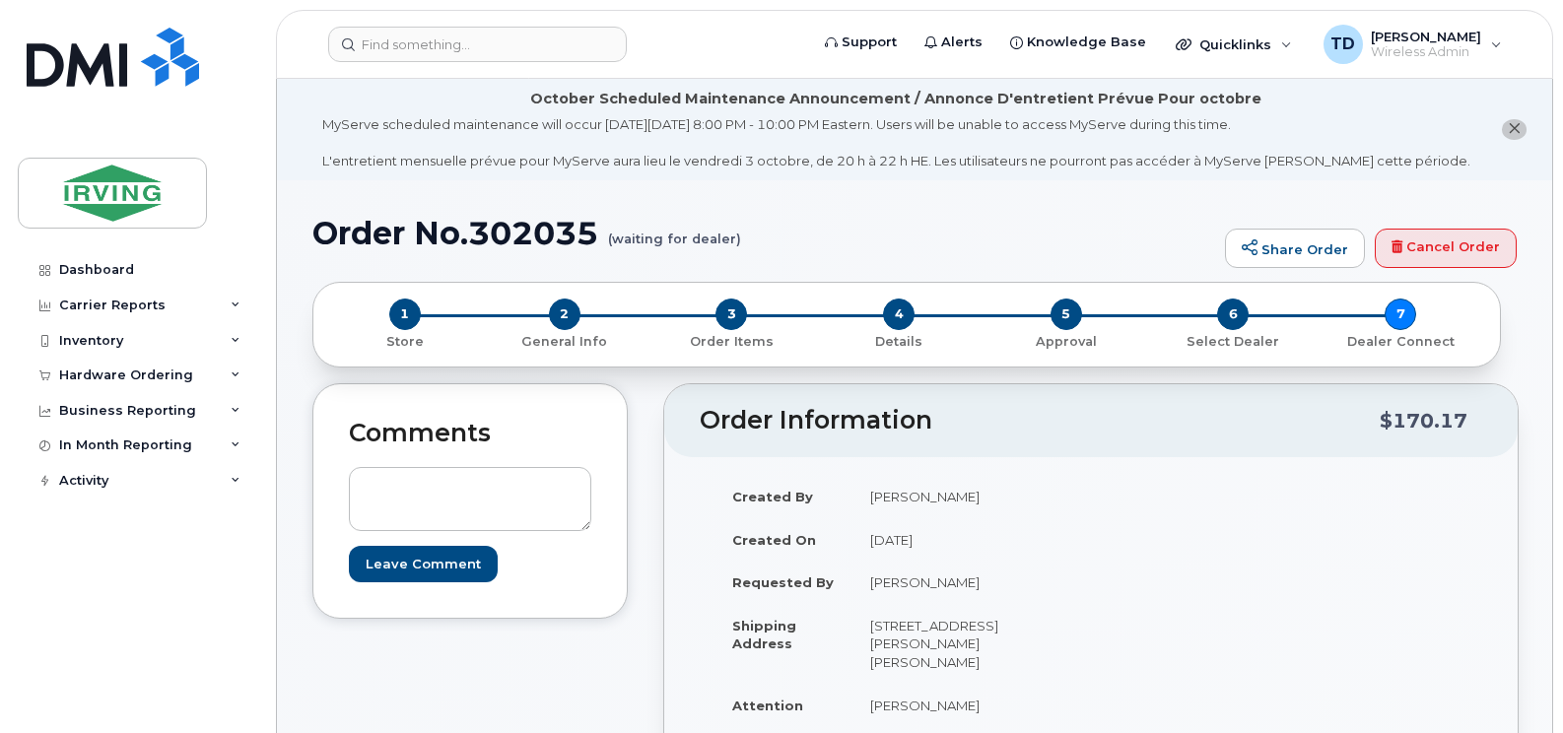
click at [560, 226] on h1 "Order No.302035 (waiting for dealer)" at bounding box center [763, 233] width 903 height 34
copy h1 "302035"
drag, startPoint x: 847, startPoint y: 213, endPoint x: 878, endPoint y: 190, distance: 38.0
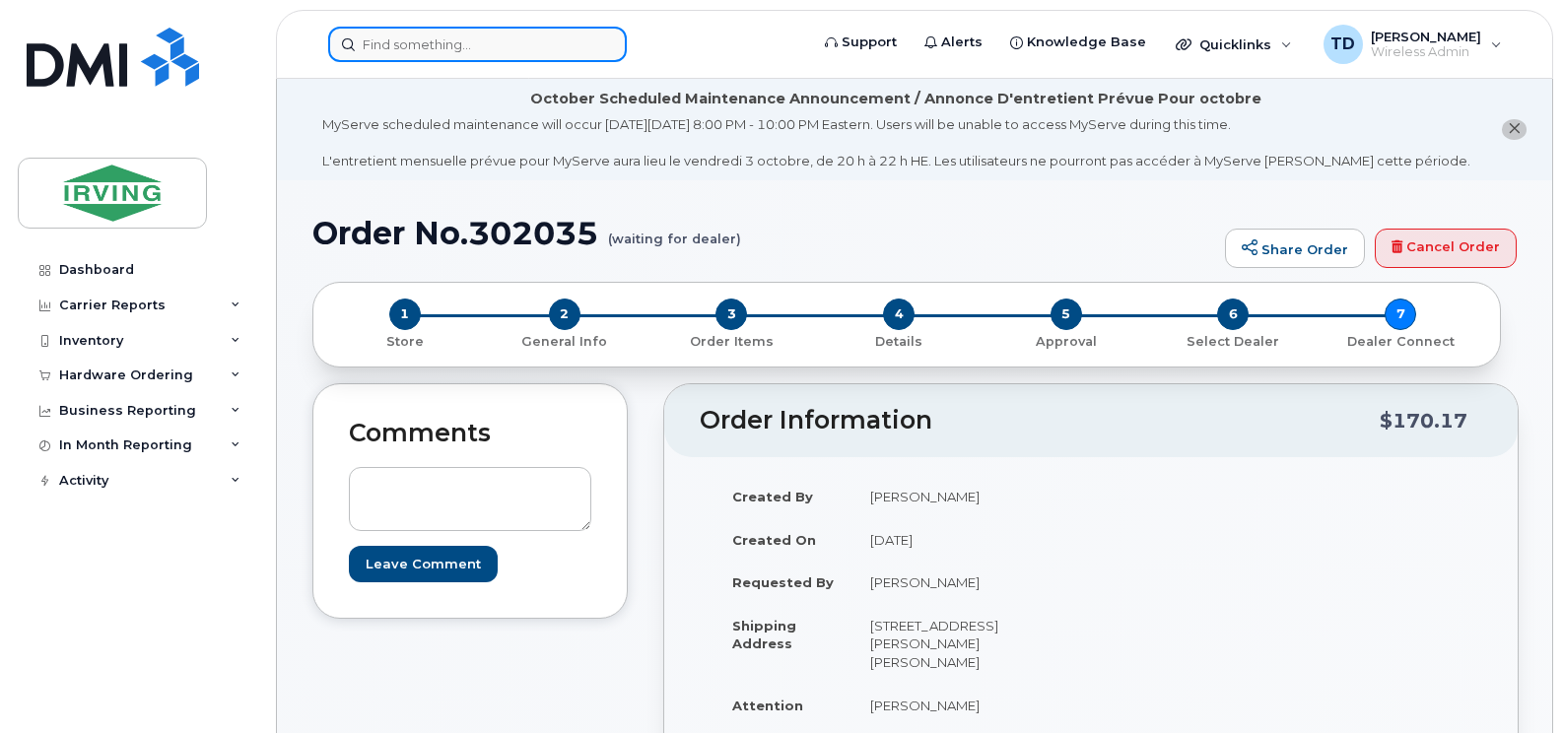
click at [451, 38] on input at bounding box center [477, 44] width 299 height 35
paste input "506-343-5144"
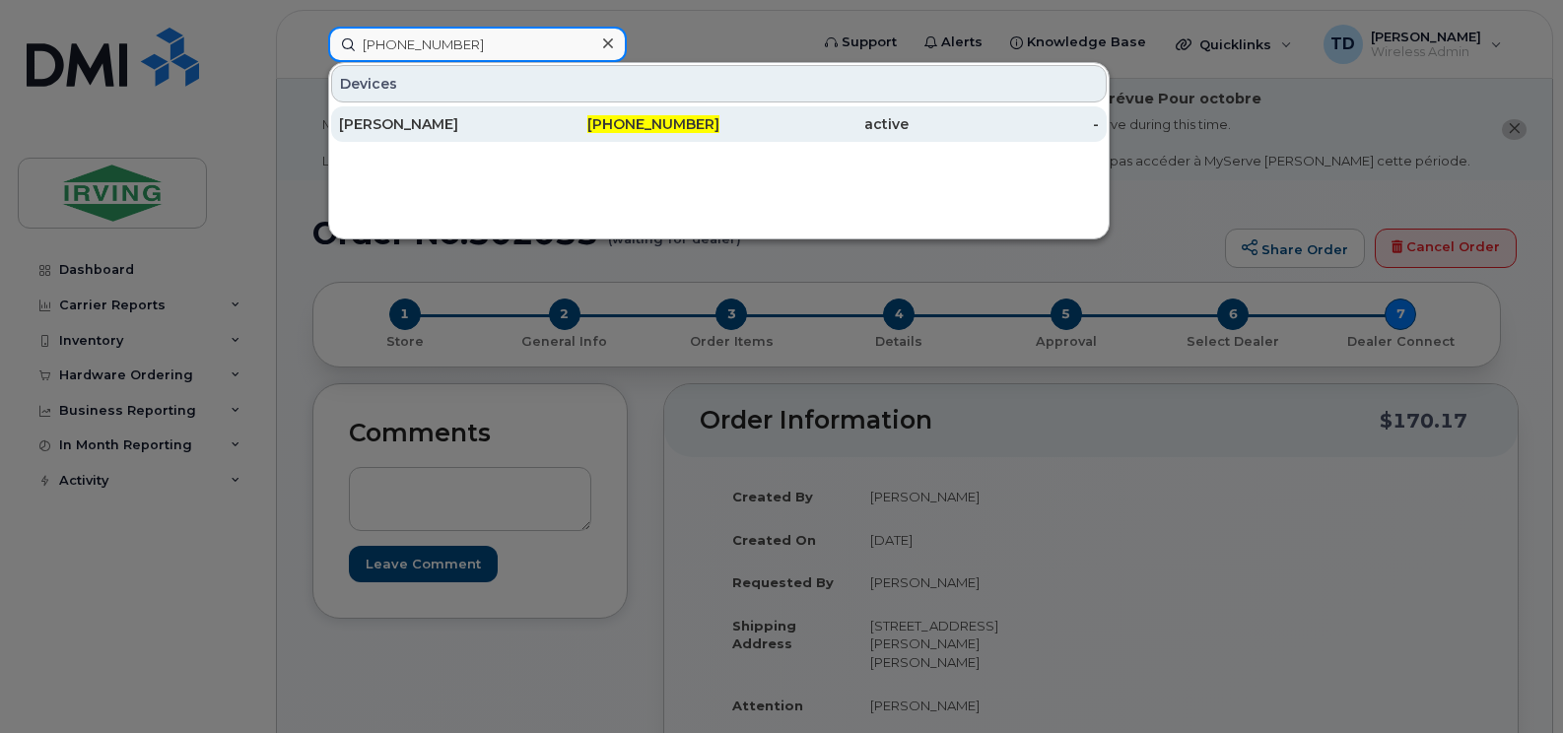
type input "506-343-5144"
click at [422, 135] on div "Molly Vail" at bounding box center [434, 123] width 190 height 35
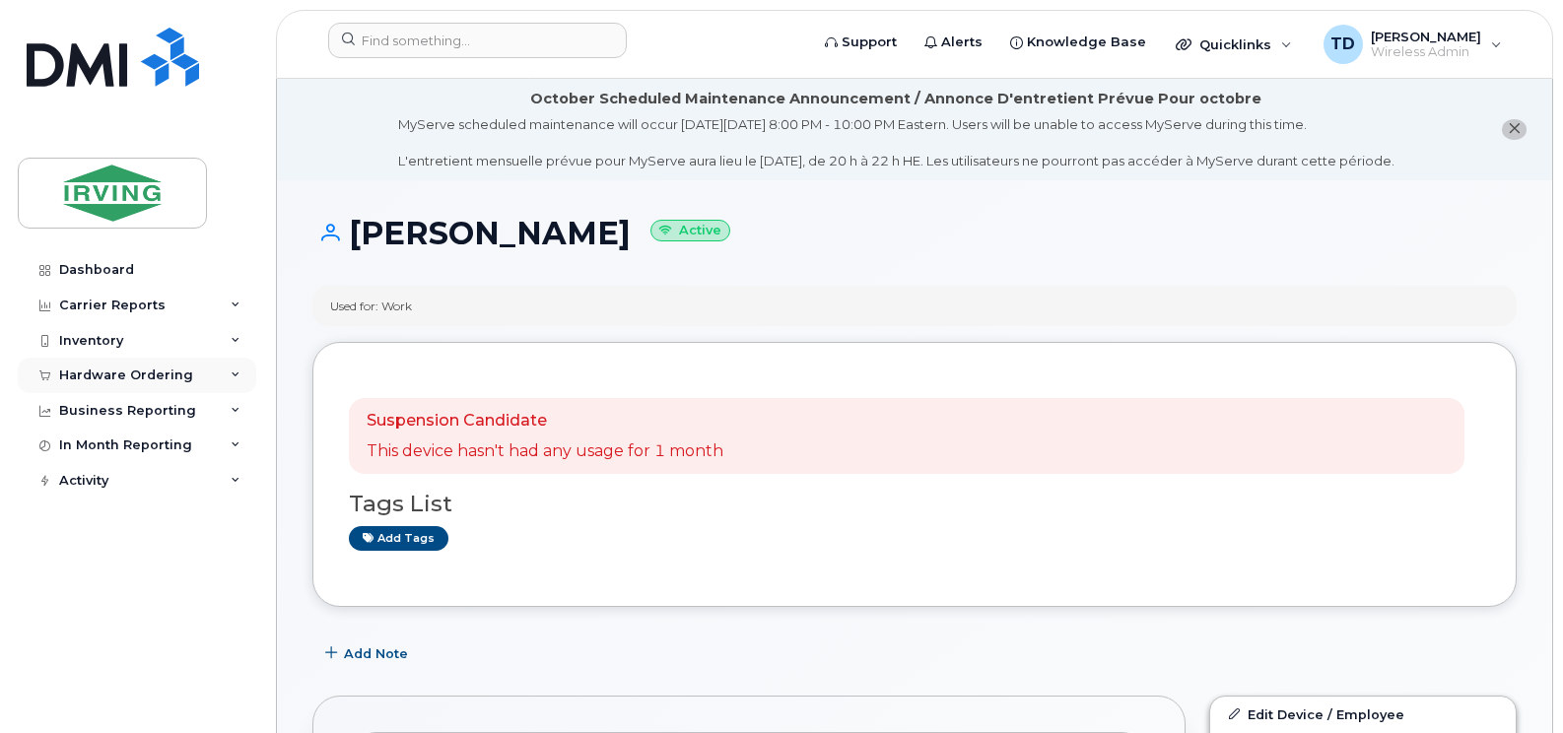
click at [234, 378] on icon at bounding box center [236, 375] width 10 height 10
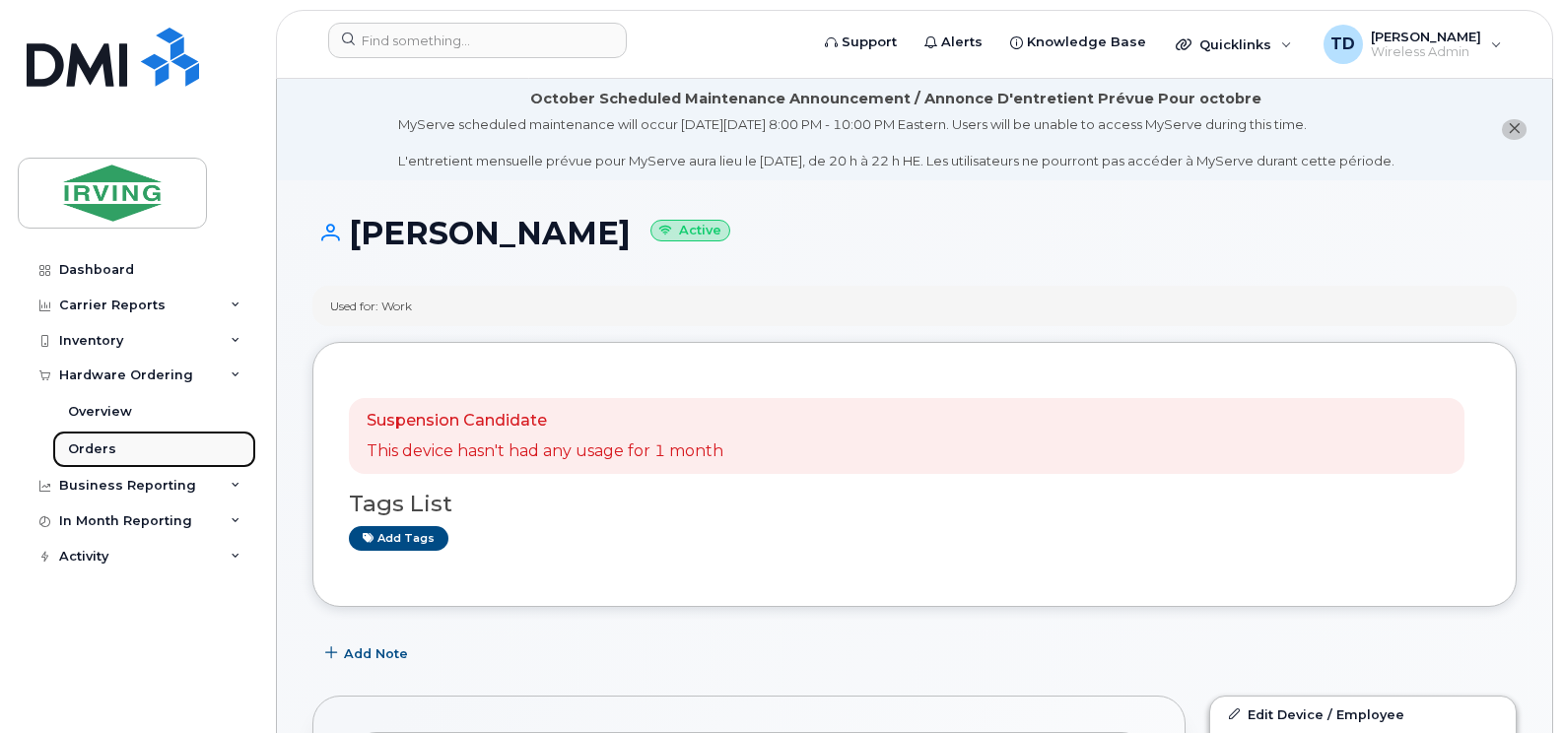
click at [119, 449] on link "Orders" at bounding box center [154, 449] width 204 height 37
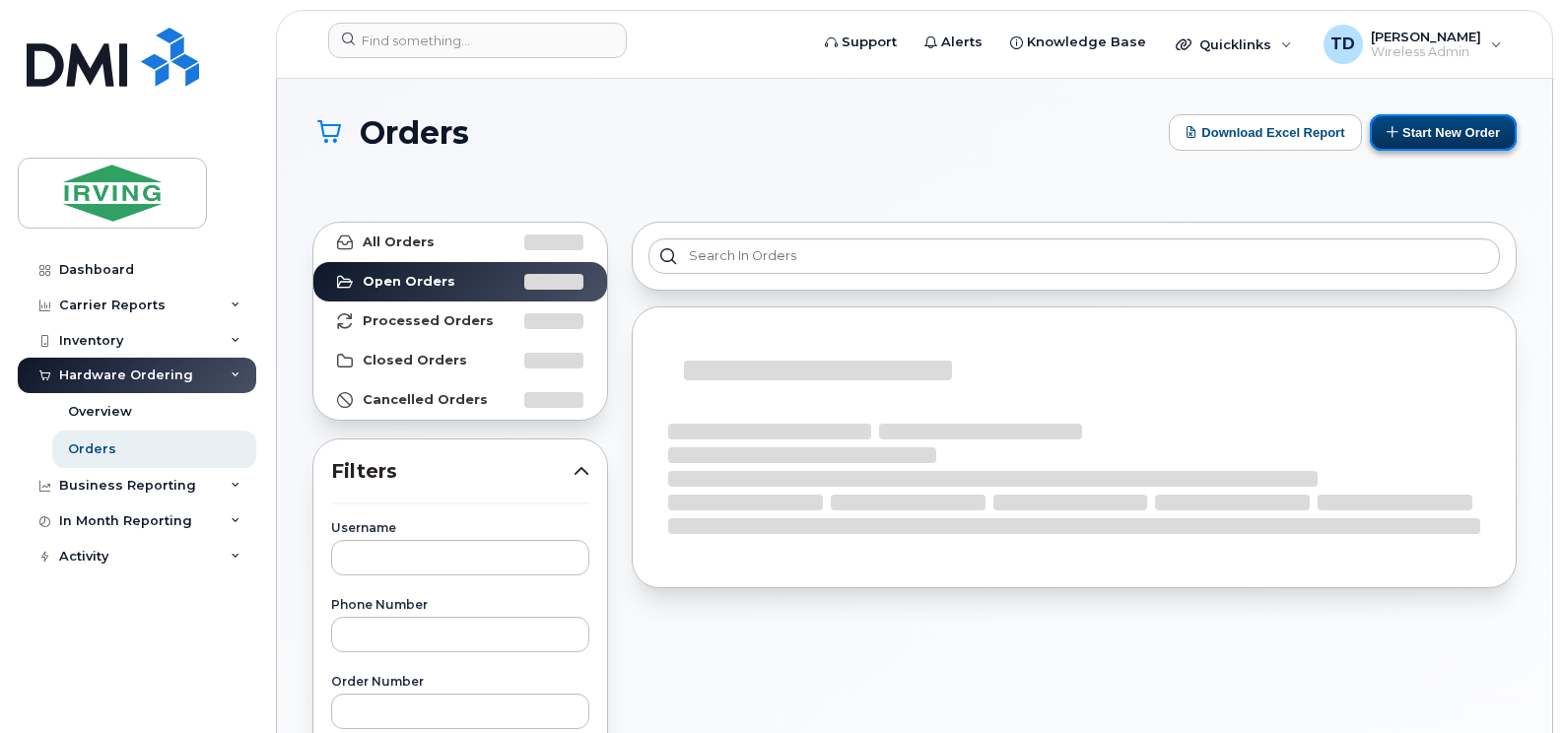
click at [1453, 124] on button "Start New Order" at bounding box center [1443, 132] width 147 height 36
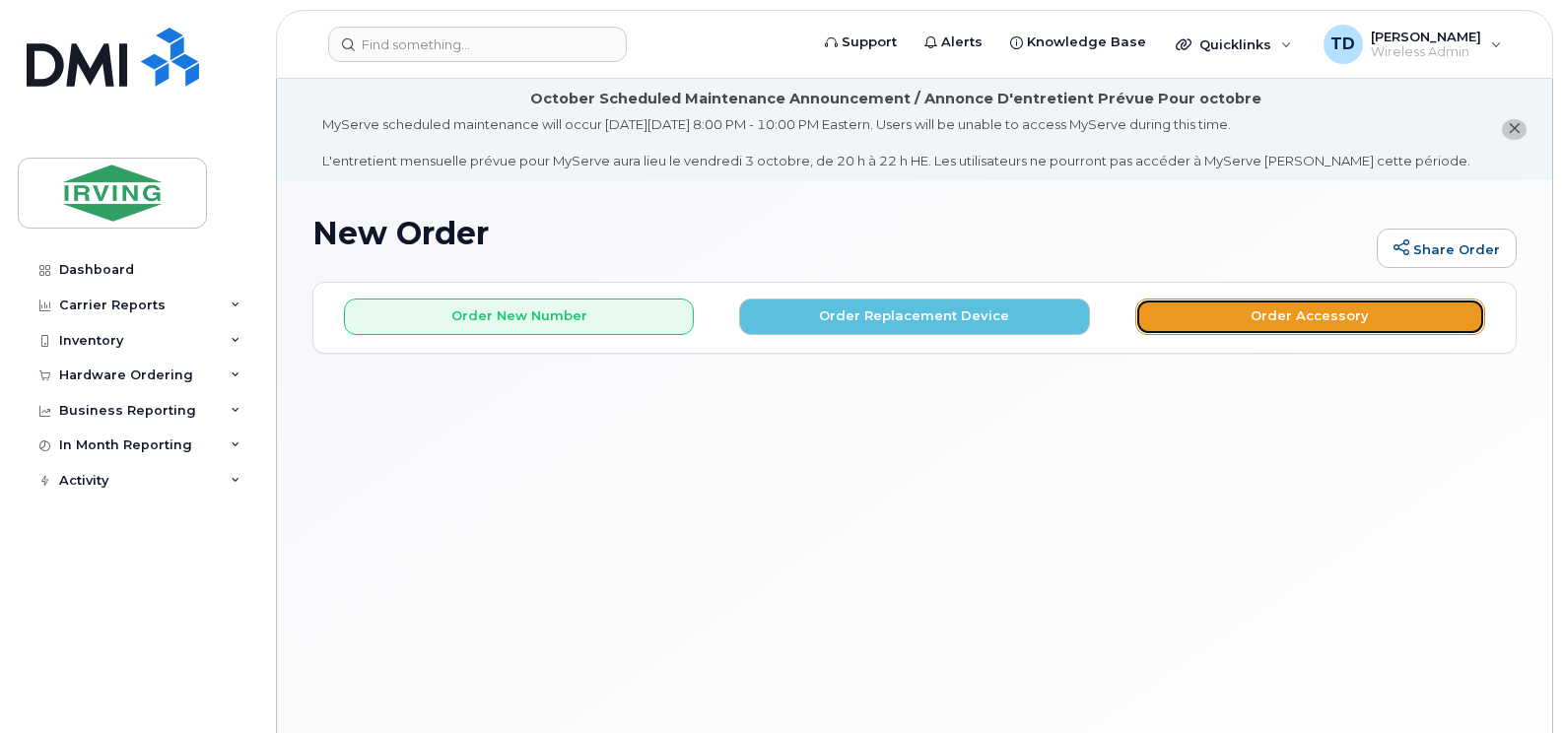
click at [1188, 319] on button "Order Accessory" at bounding box center [1310, 317] width 350 height 36
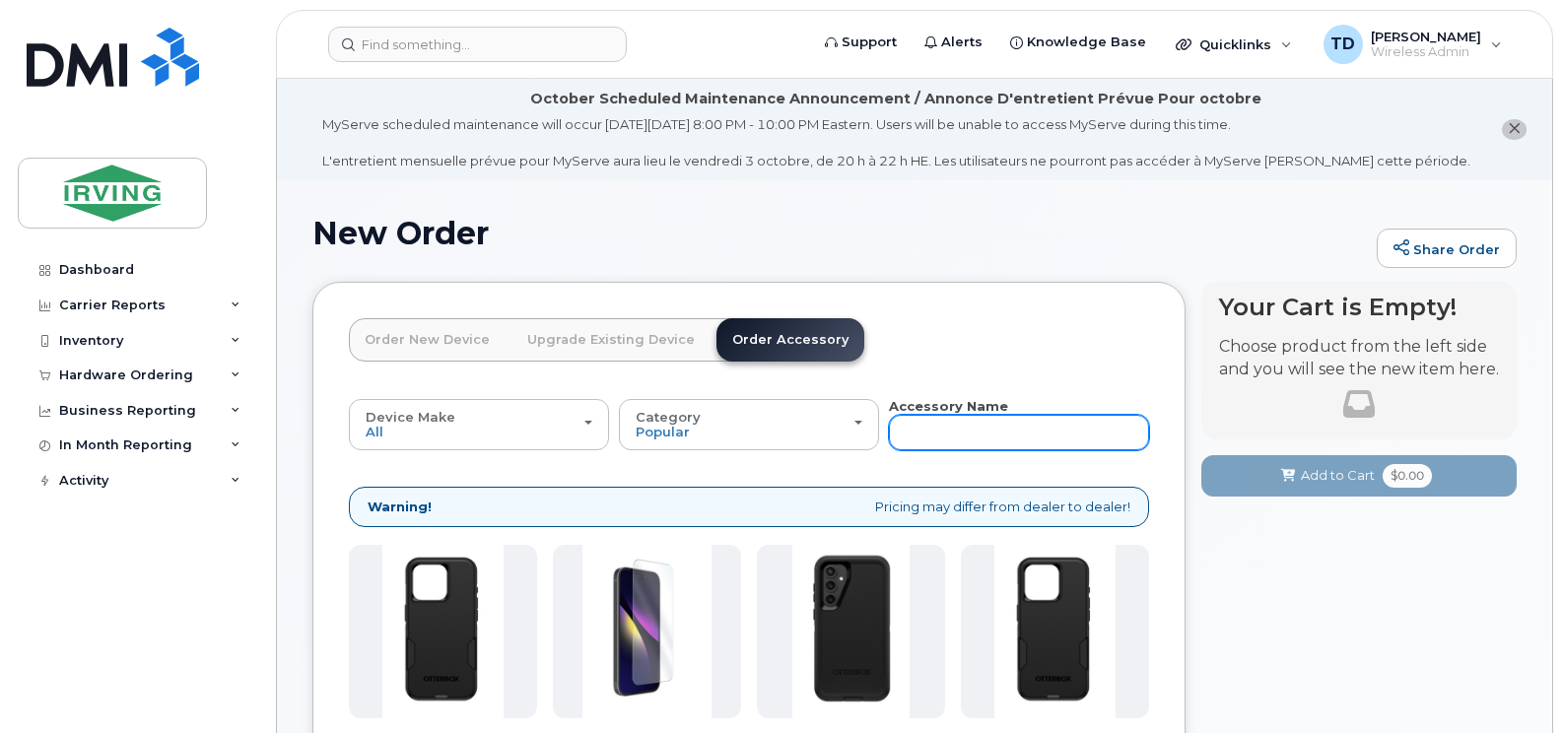
click at [989, 436] on input "text" at bounding box center [1019, 432] width 260 height 35
type input "wall charger"
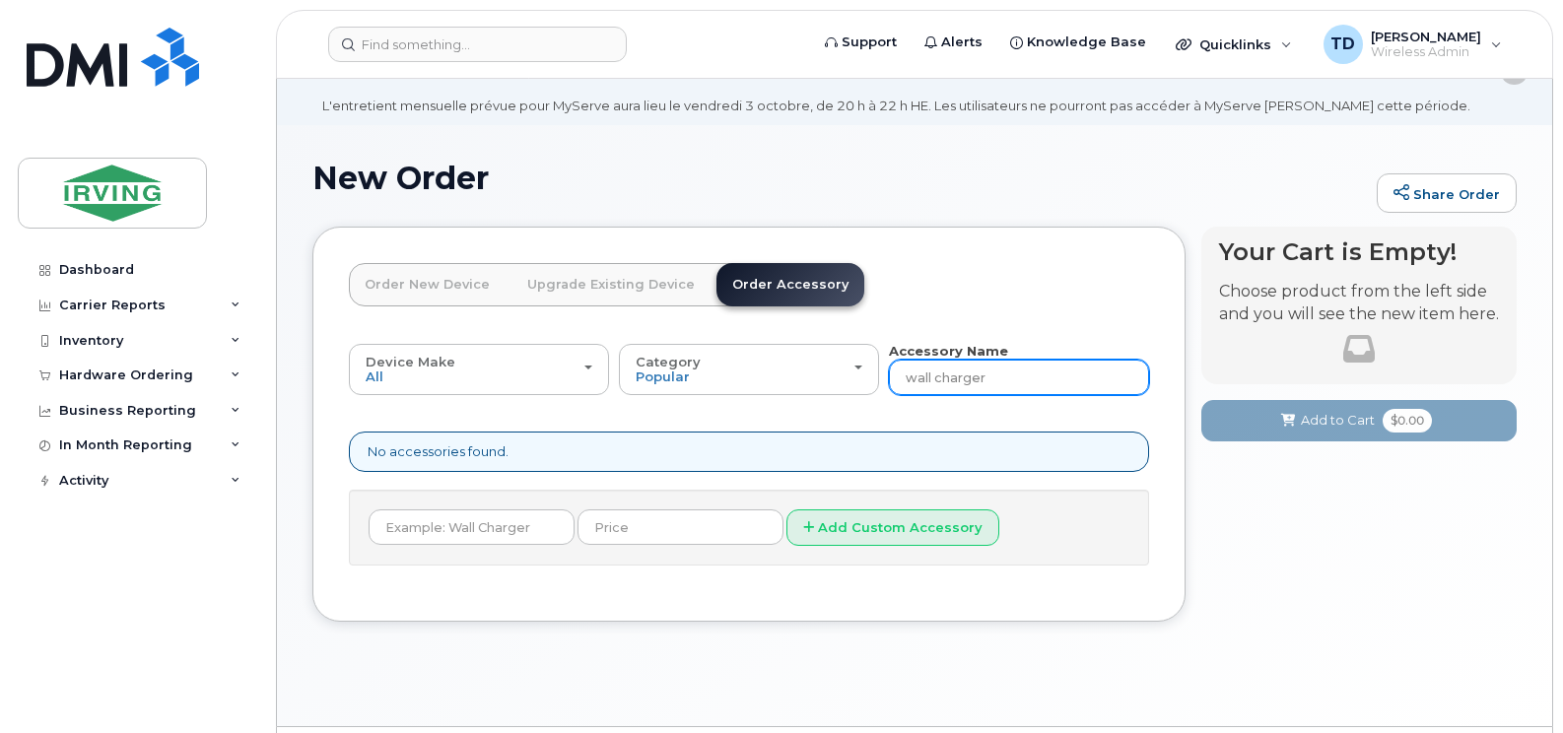
scroll to position [111, 0]
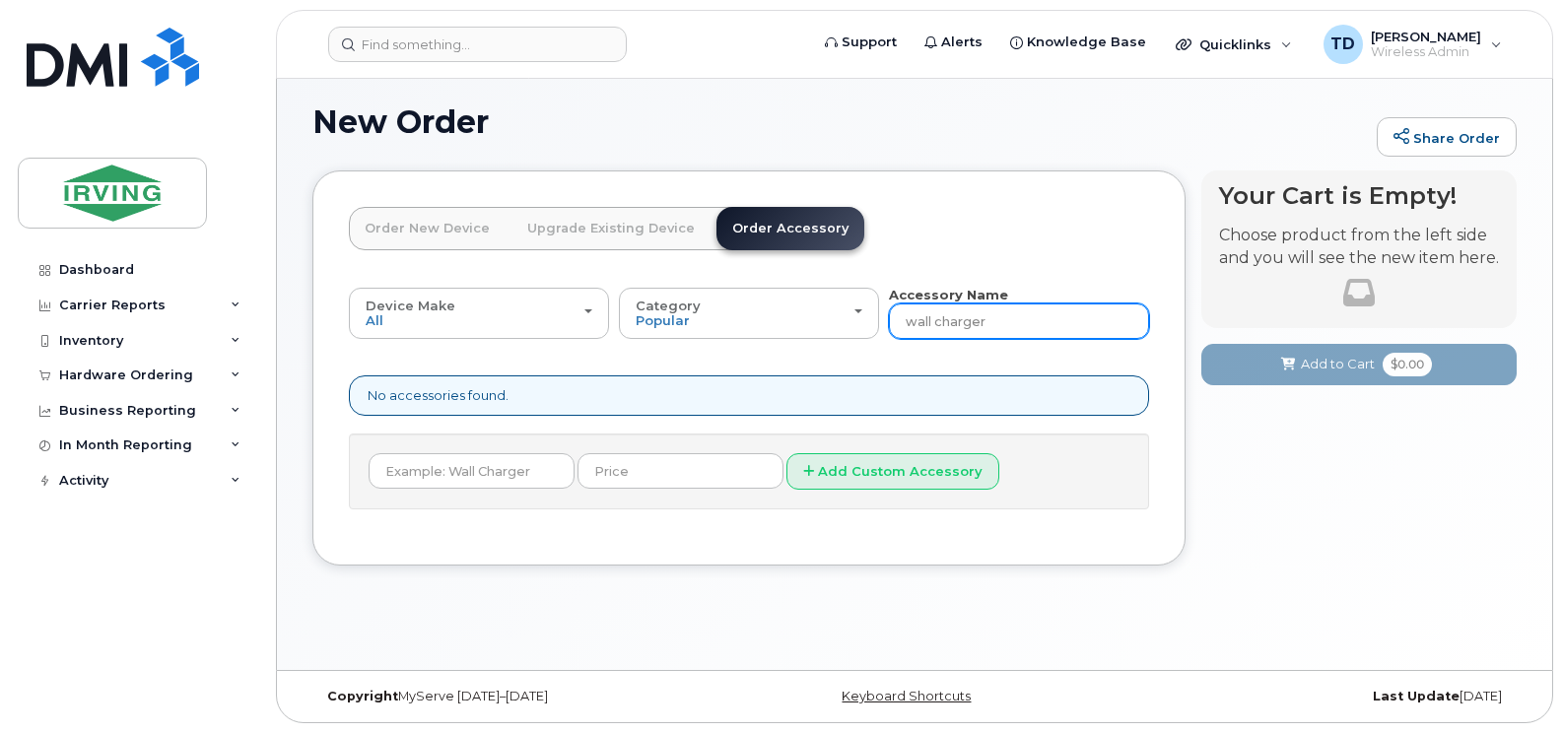
click at [905, 320] on input "wall charger" at bounding box center [1019, 320] width 260 height 35
type input "charger"
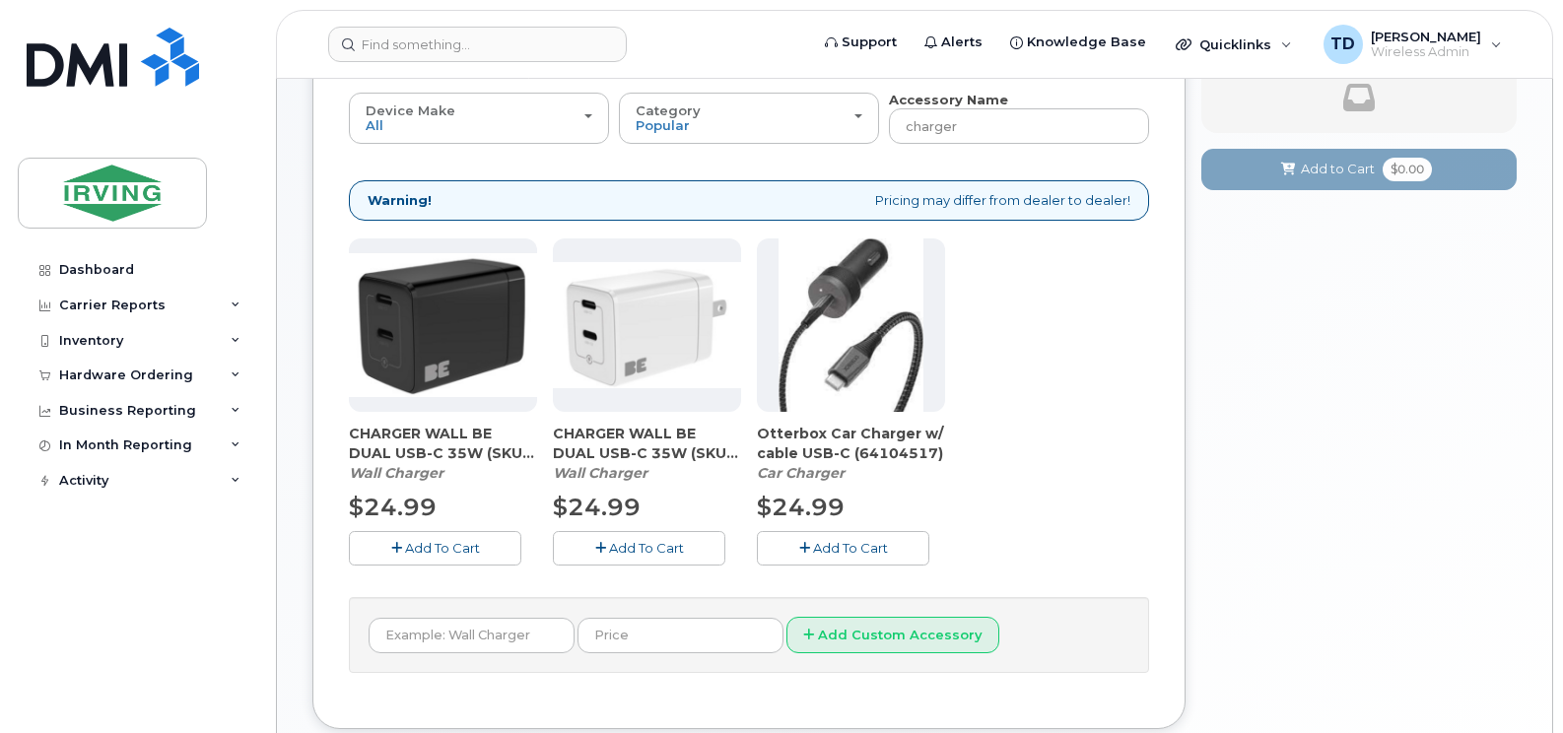
scroll to position [308, 0]
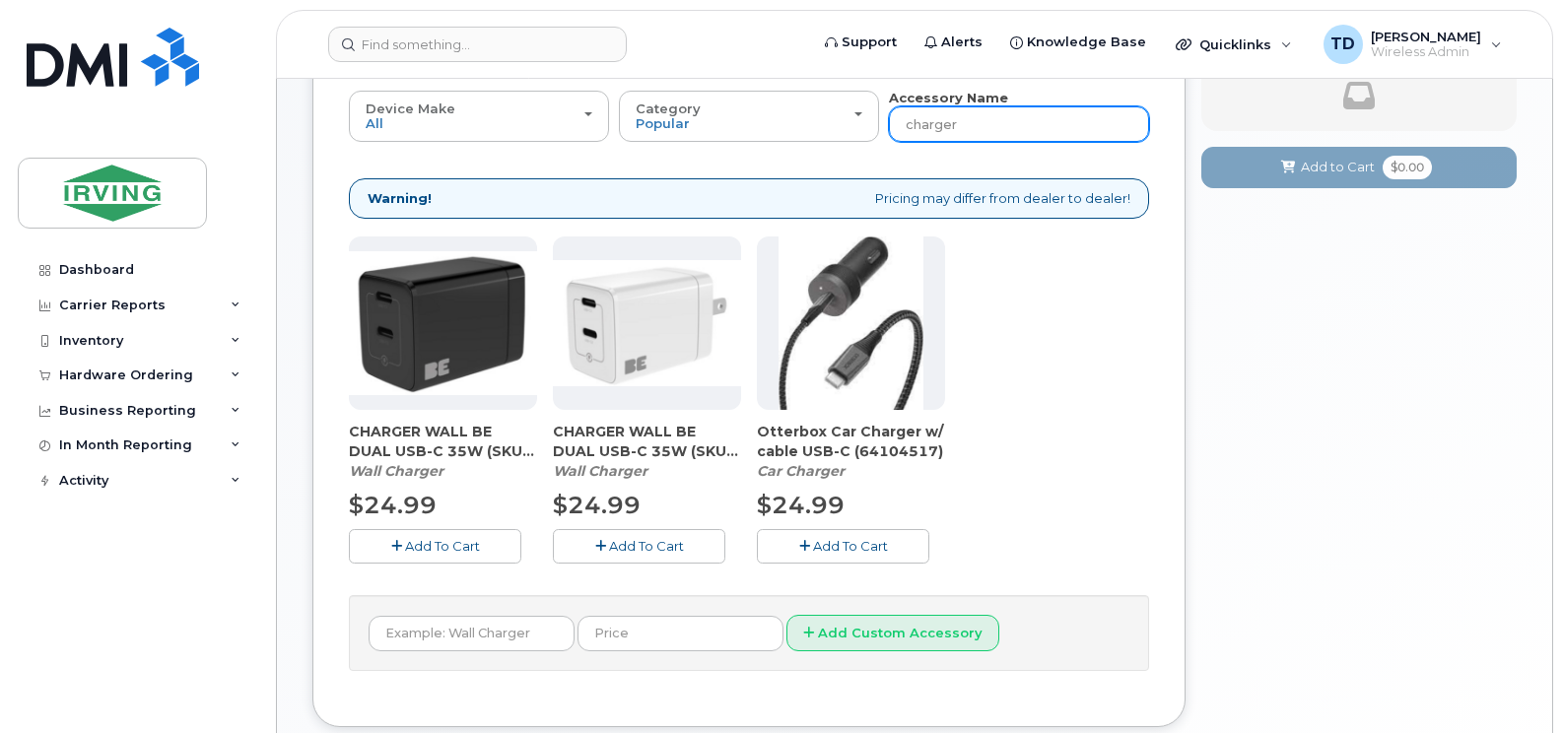
click at [1008, 115] on input "charger" at bounding box center [1019, 123] width 260 height 35
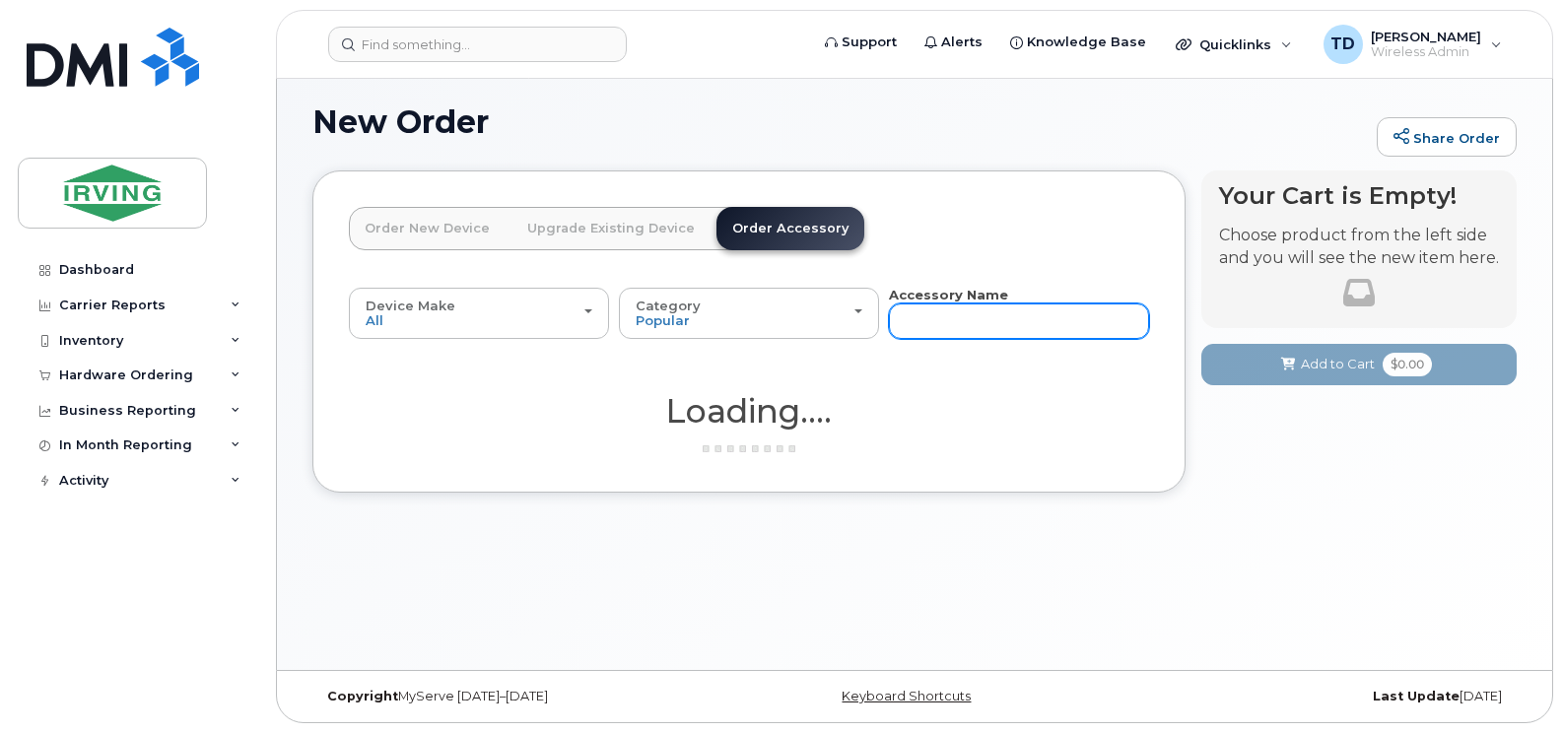
scroll to position [111, 0]
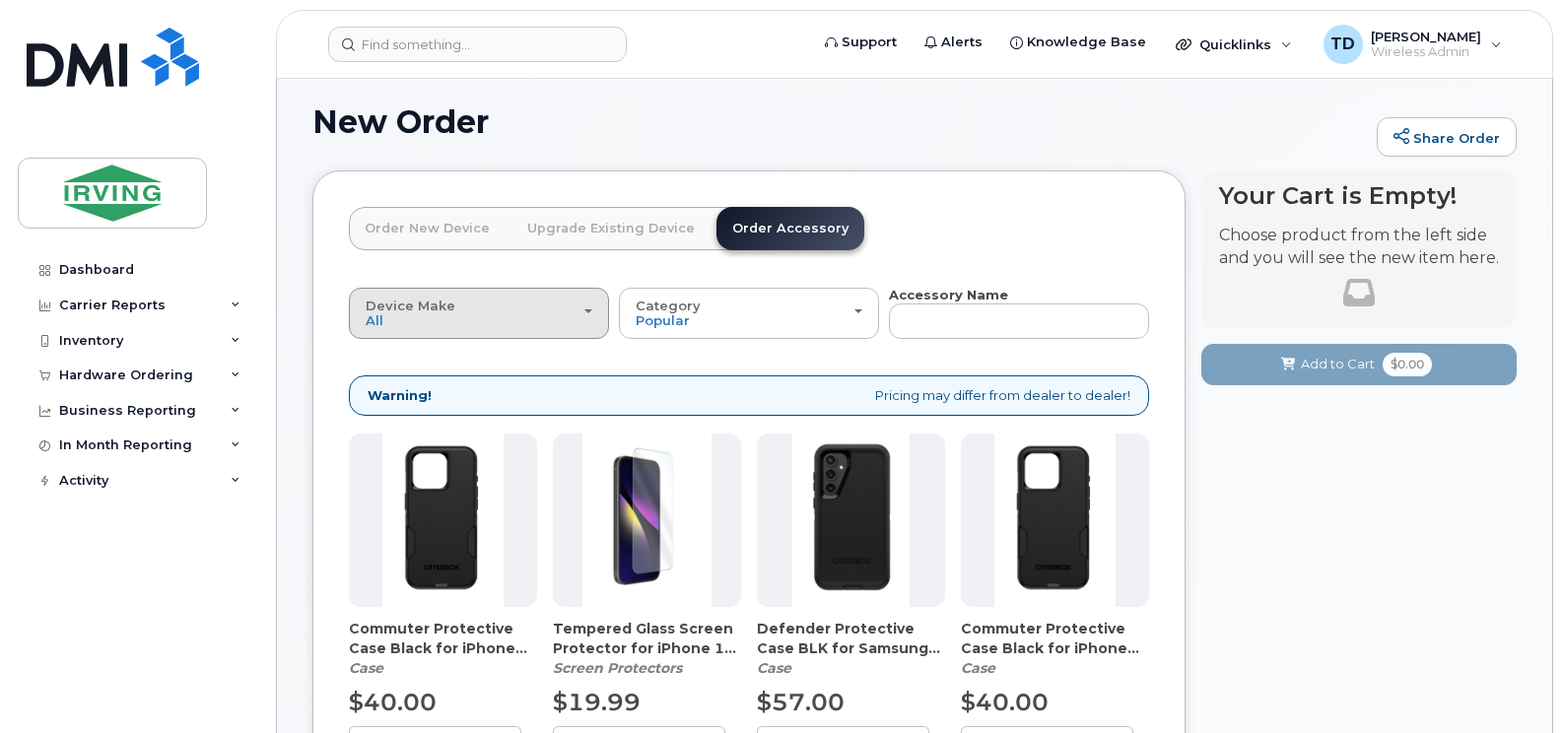
click at [597, 318] on button "Device Make All Android Cell Phone iPhone" at bounding box center [479, 313] width 260 height 51
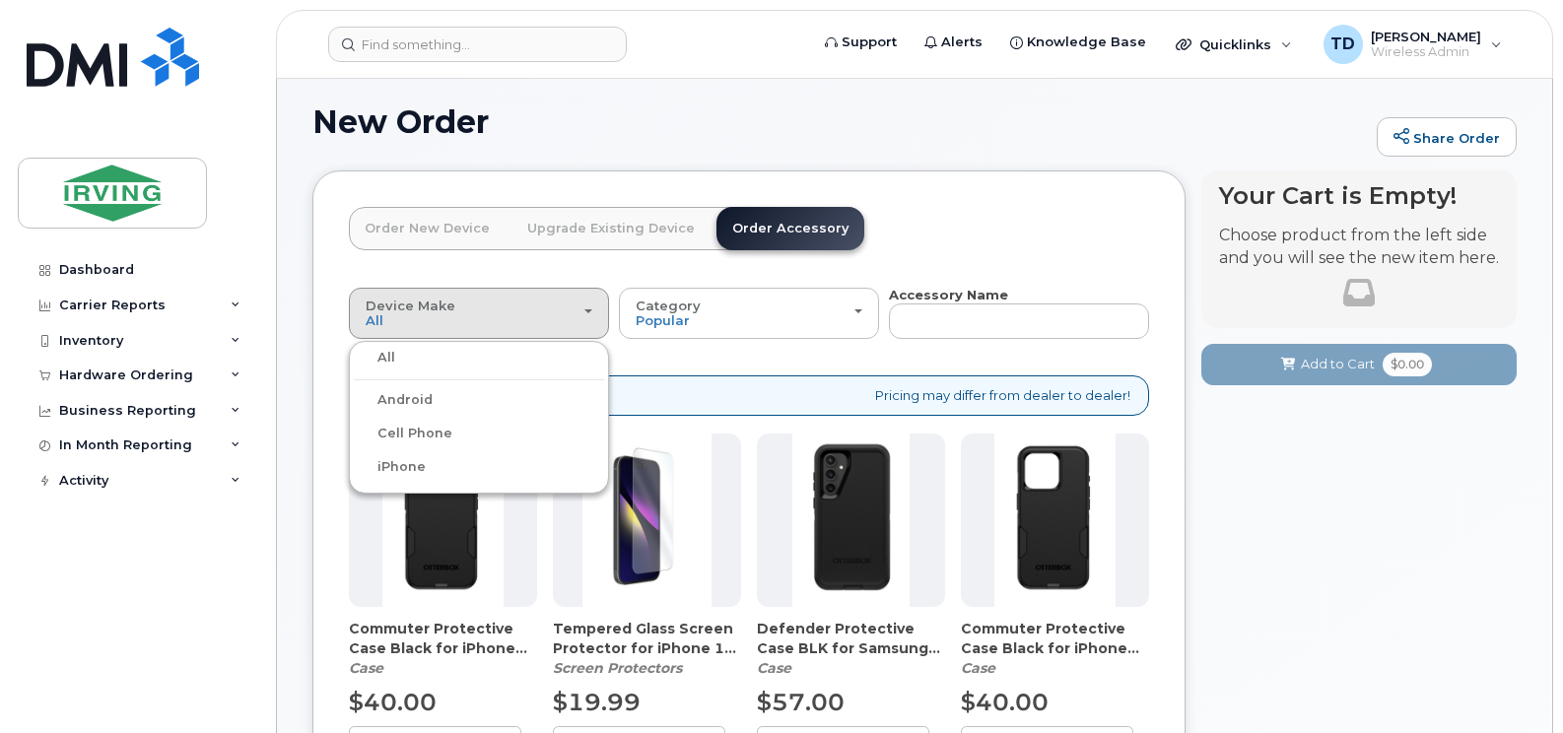
click at [428, 397] on label "Android" at bounding box center [393, 400] width 79 height 24
click at [0, 0] on input "Android" at bounding box center [0, 0] width 0 height 0
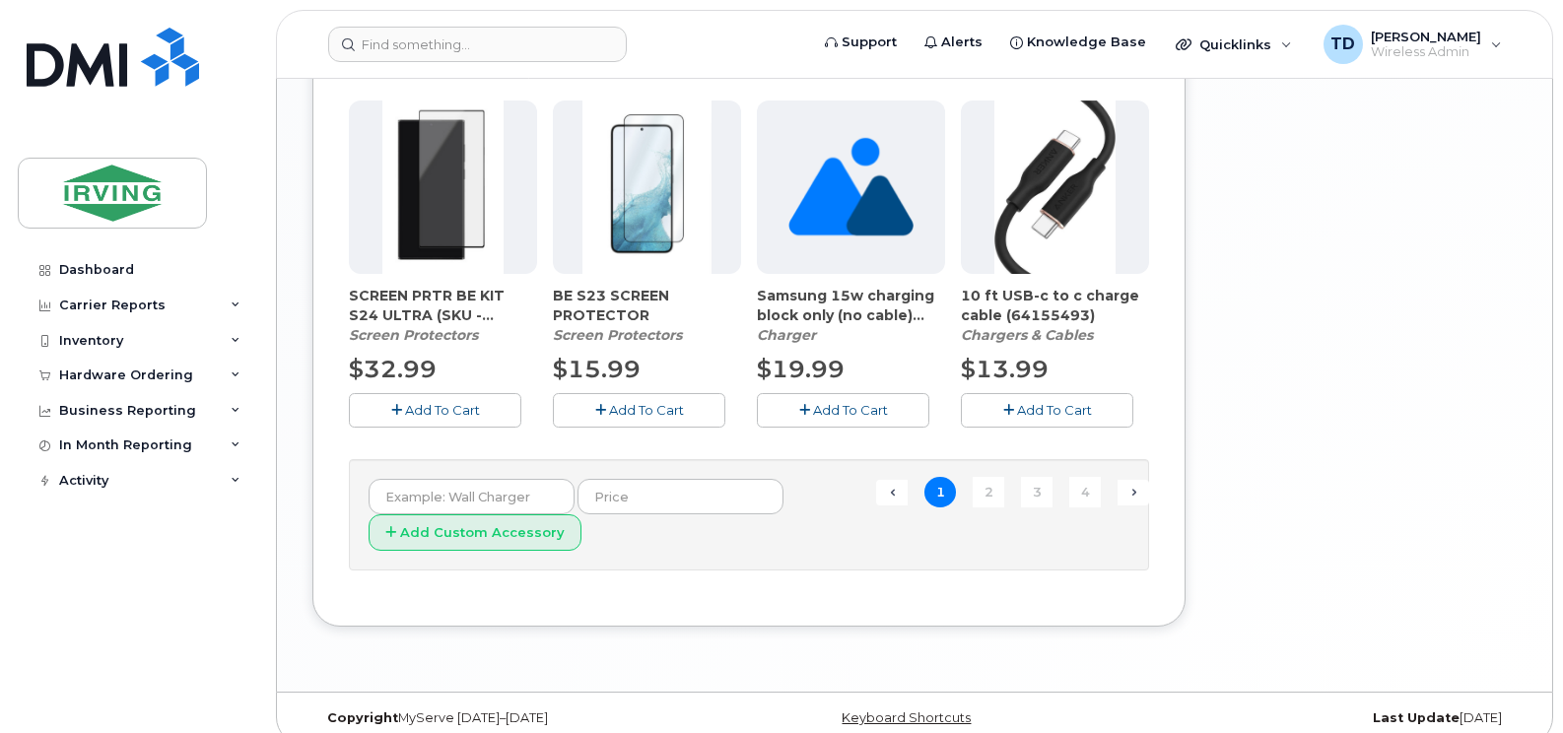
scroll to position [1589, 0]
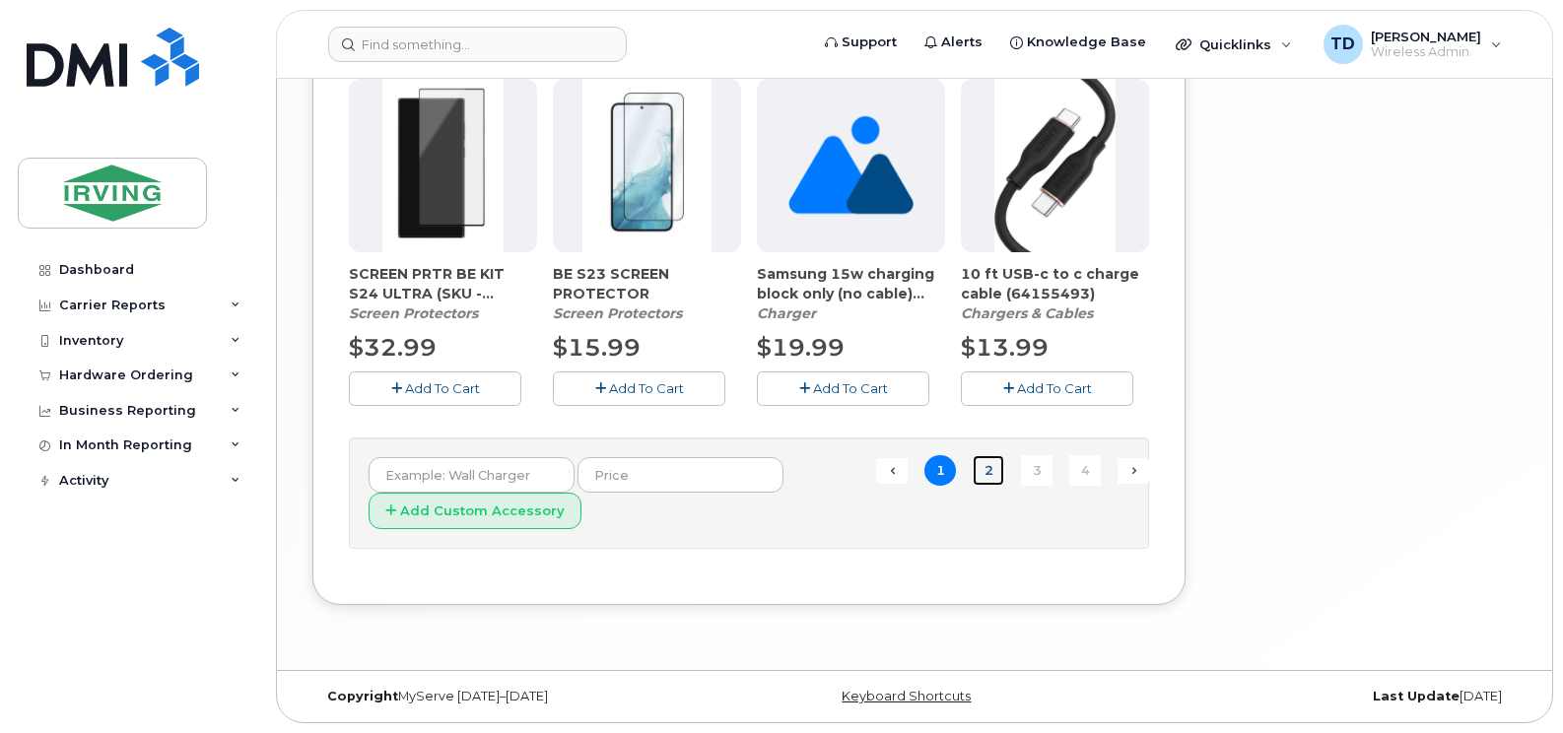
click at [987, 467] on link "2" at bounding box center [989, 470] width 32 height 31
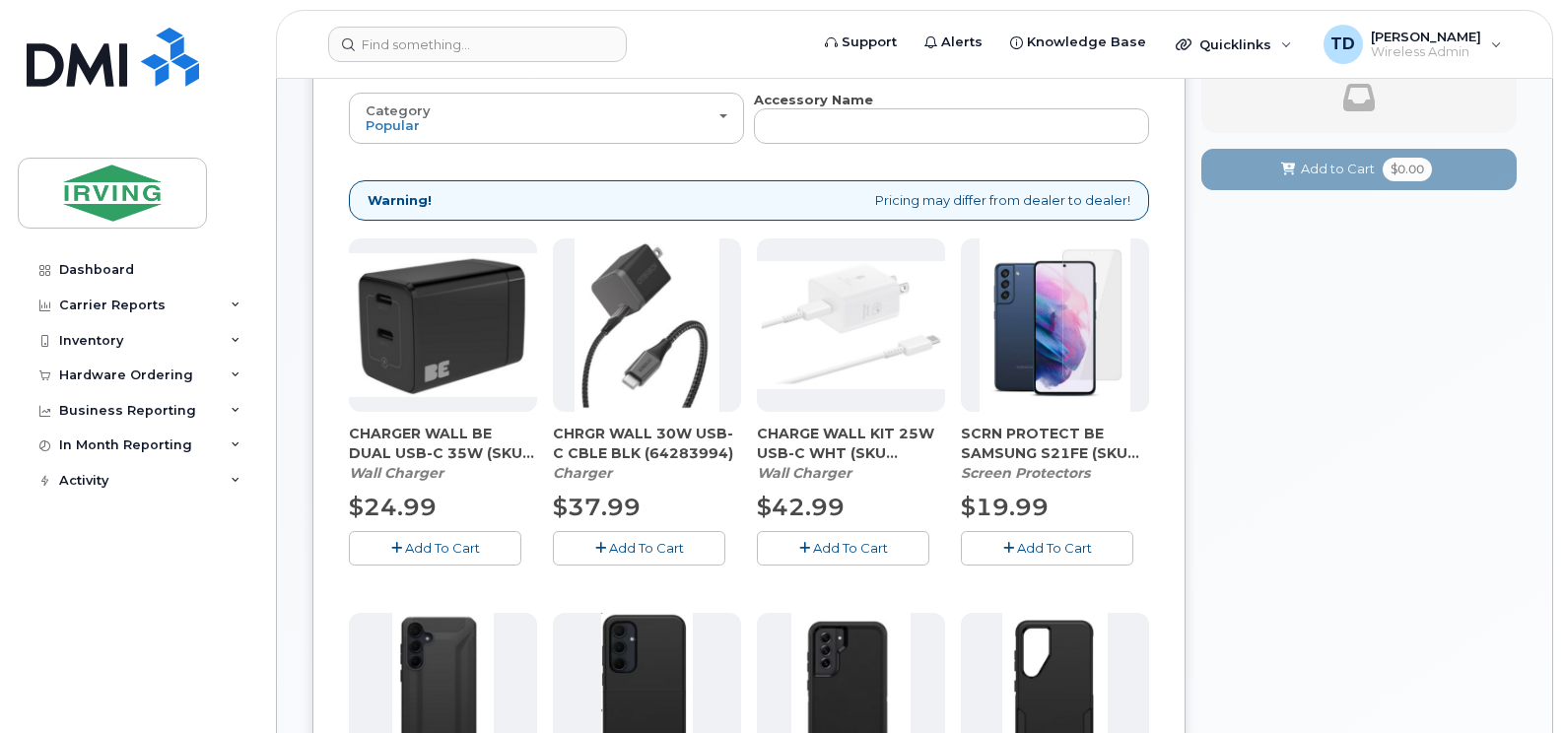
scroll to position [308, 0]
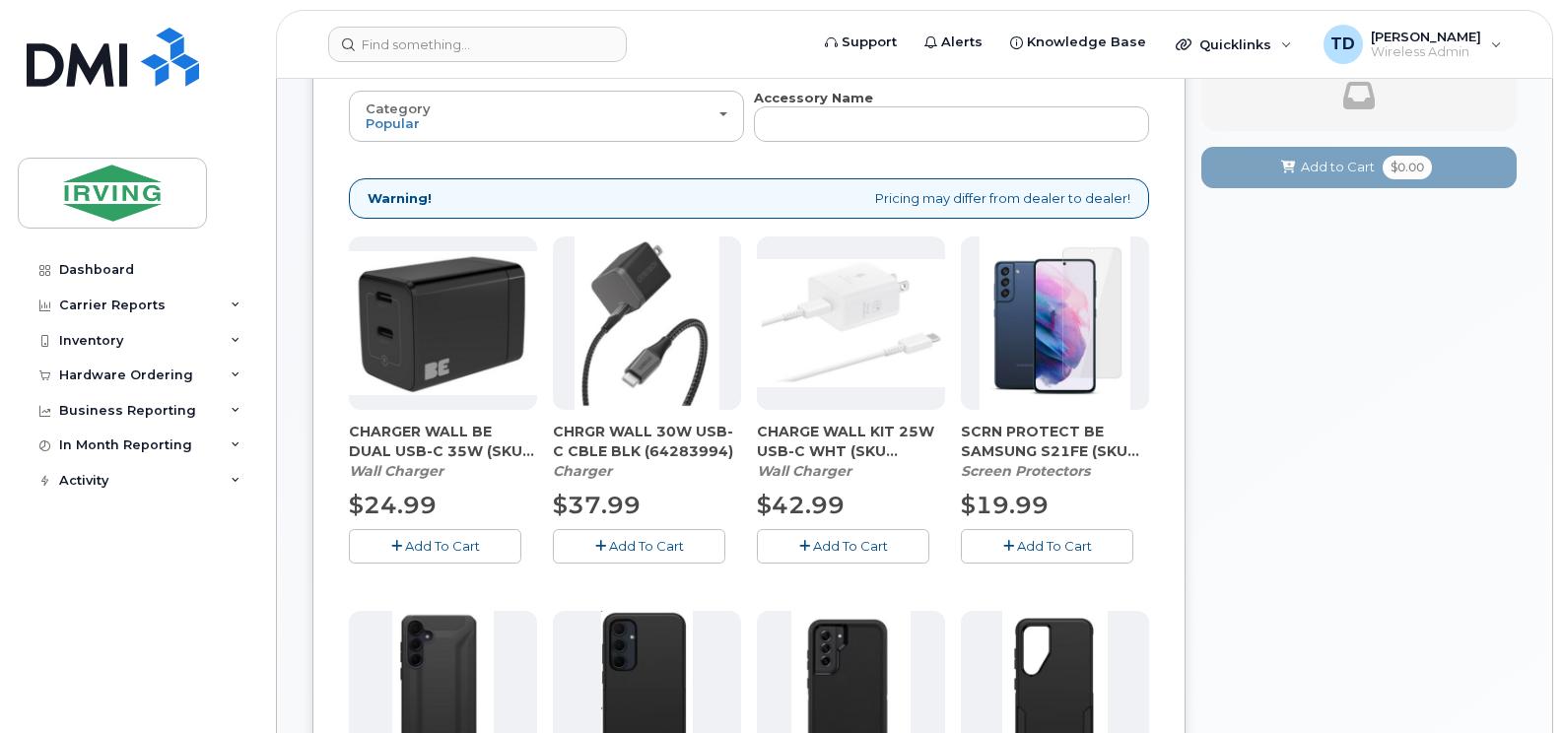
click at [632, 551] on span "Add To Cart" at bounding box center [646, 546] width 75 height 16
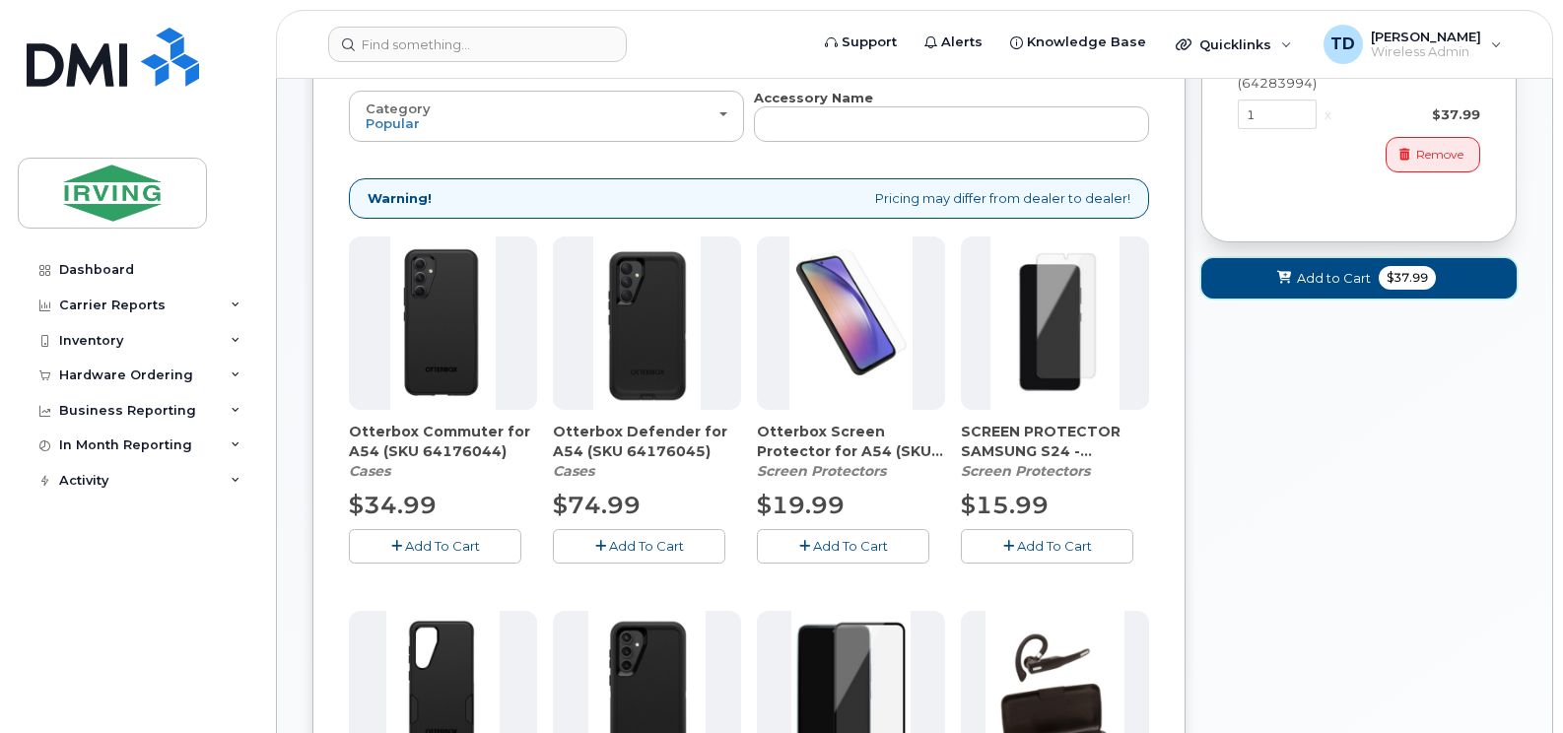
click at [1324, 271] on span "Add to Cart" at bounding box center [1334, 278] width 74 height 19
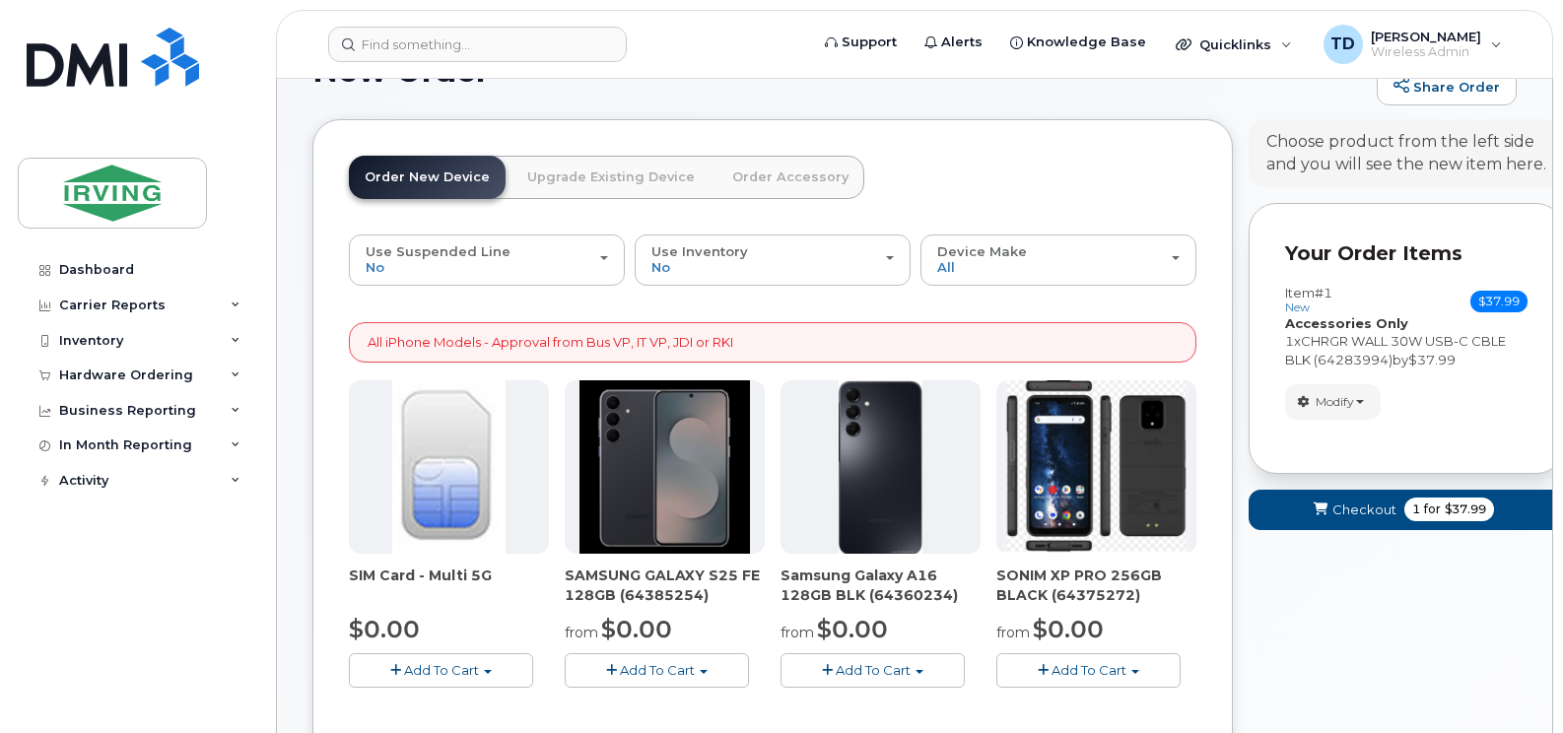
scroll to position [111, 0]
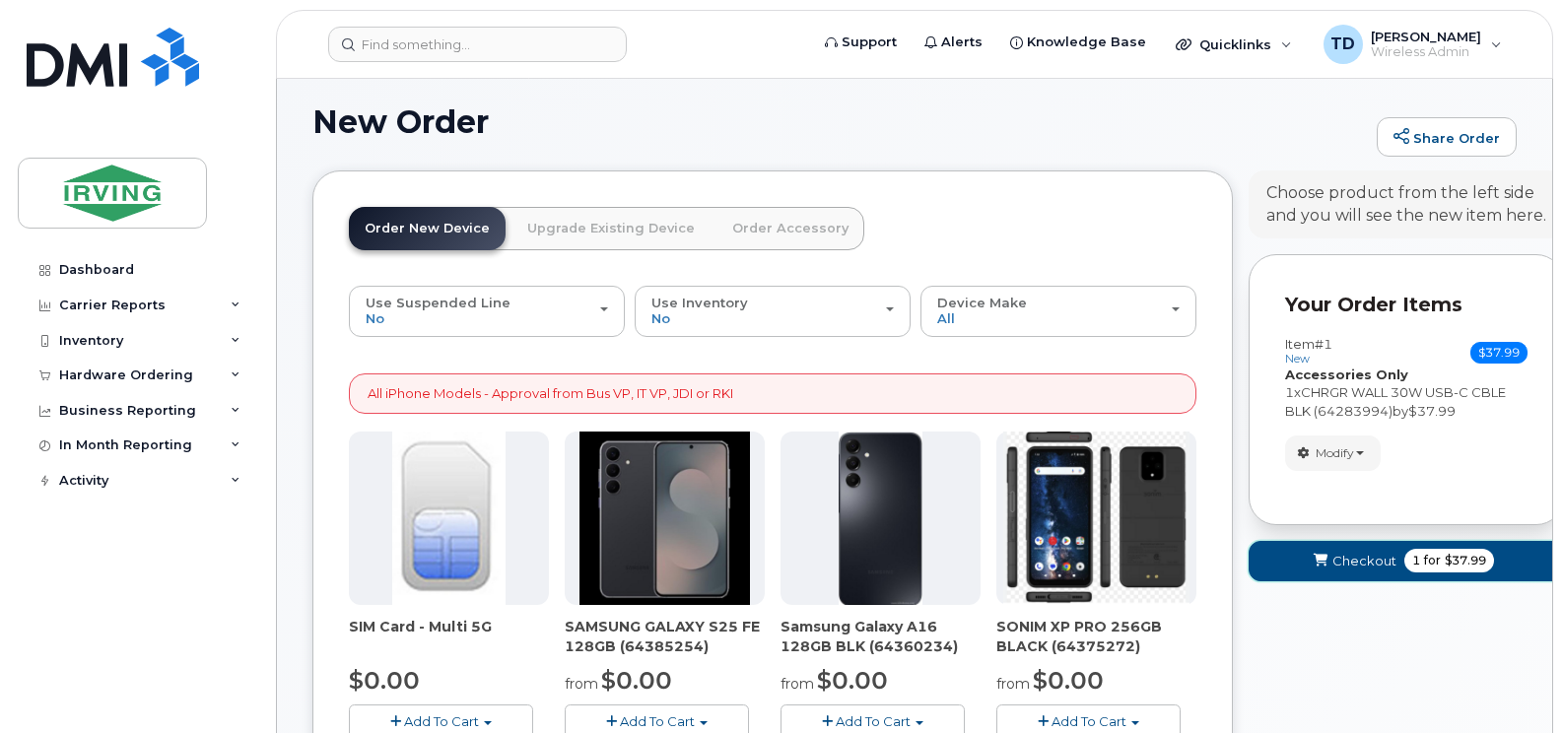
click at [1359, 552] on span "Checkout" at bounding box center [1364, 561] width 64 height 19
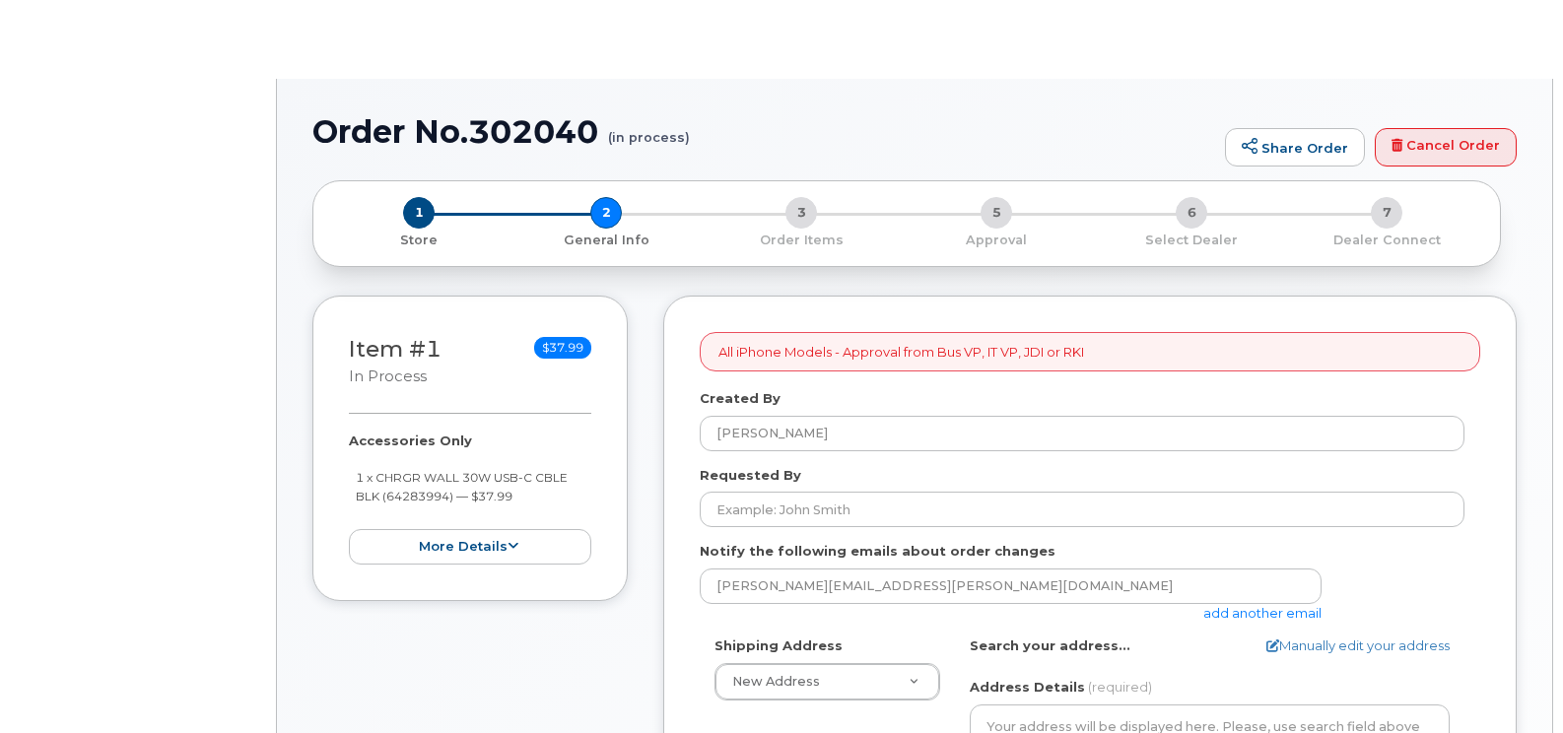
select select
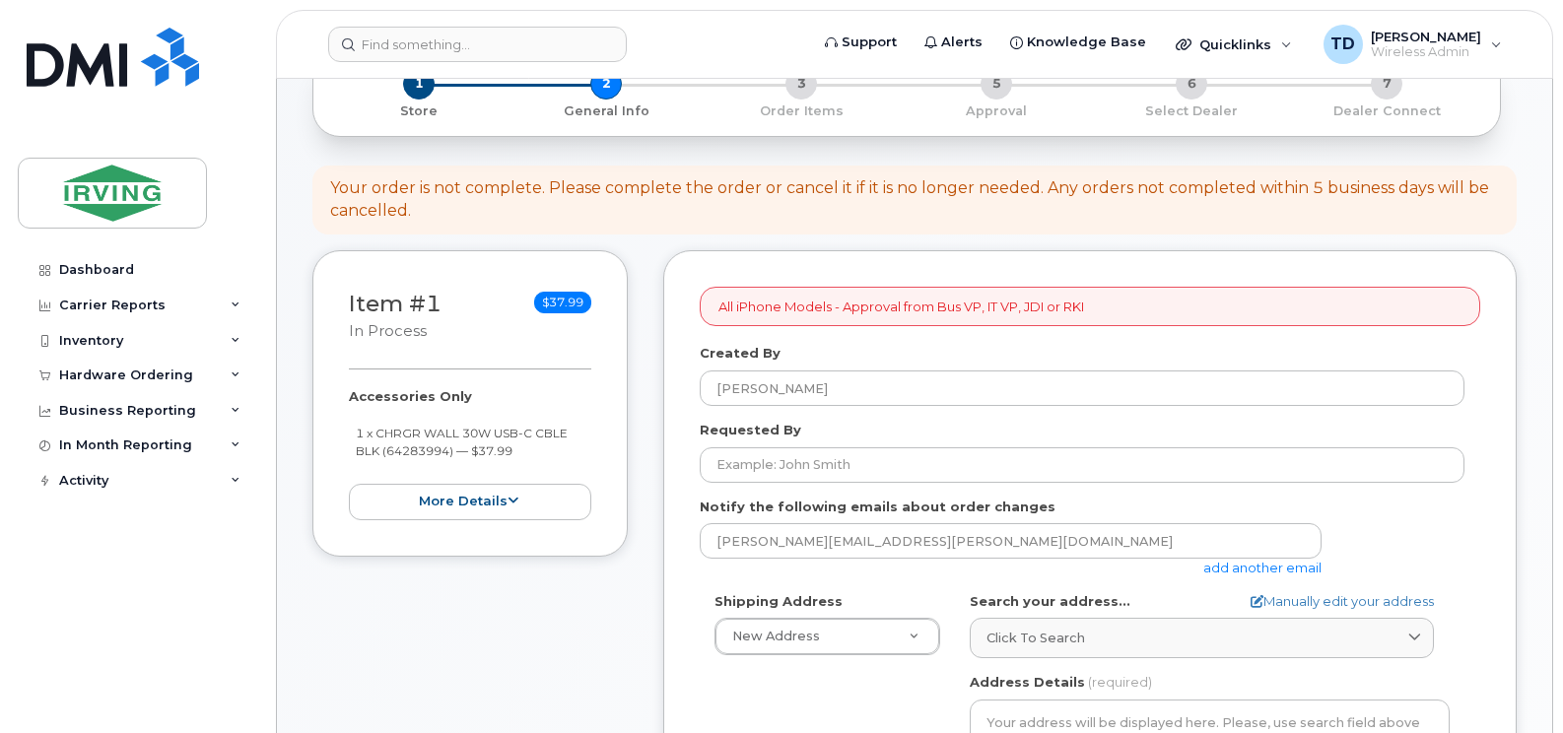
scroll to position [296, 0]
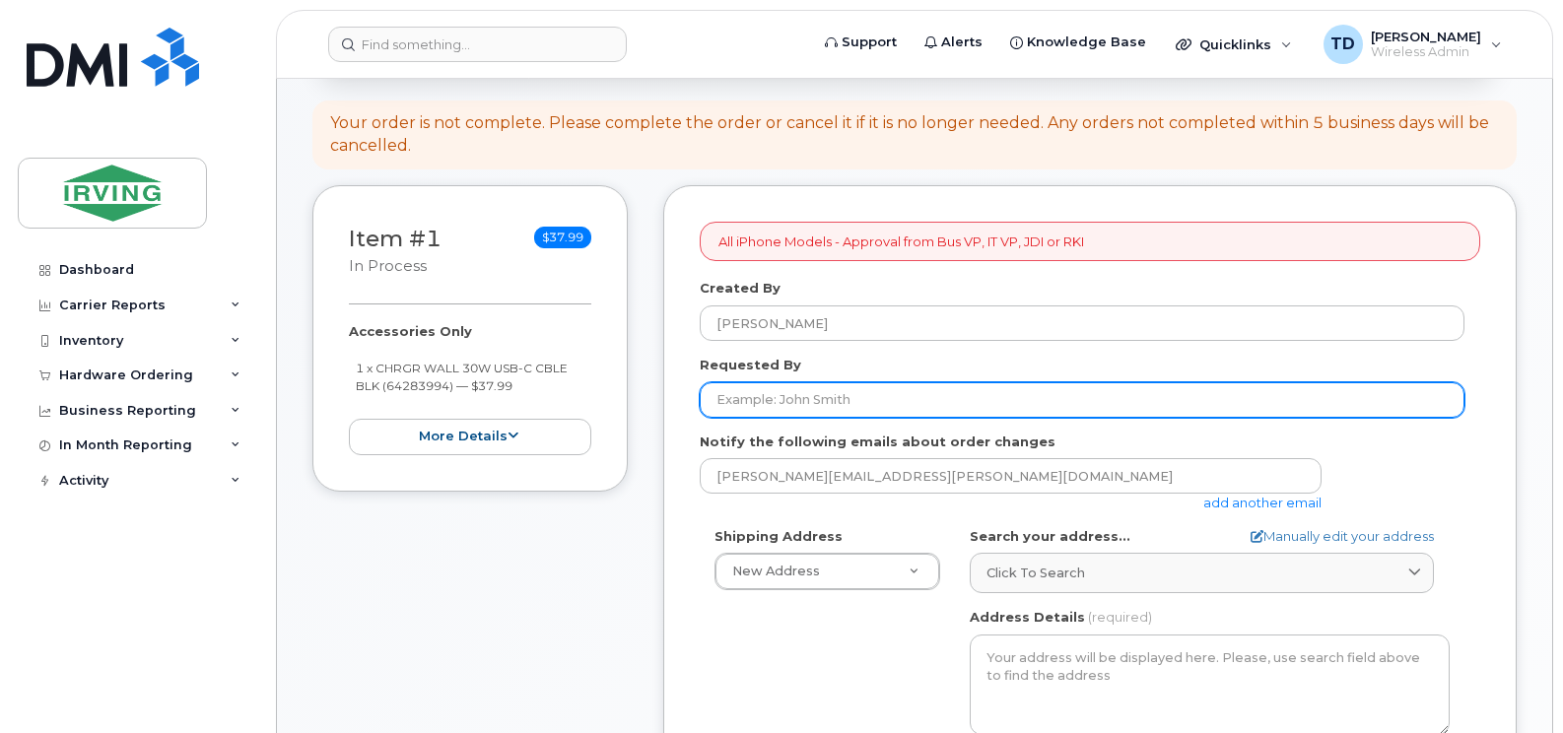
click at [818, 398] on input "Requested By" at bounding box center [1082, 399] width 765 height 35
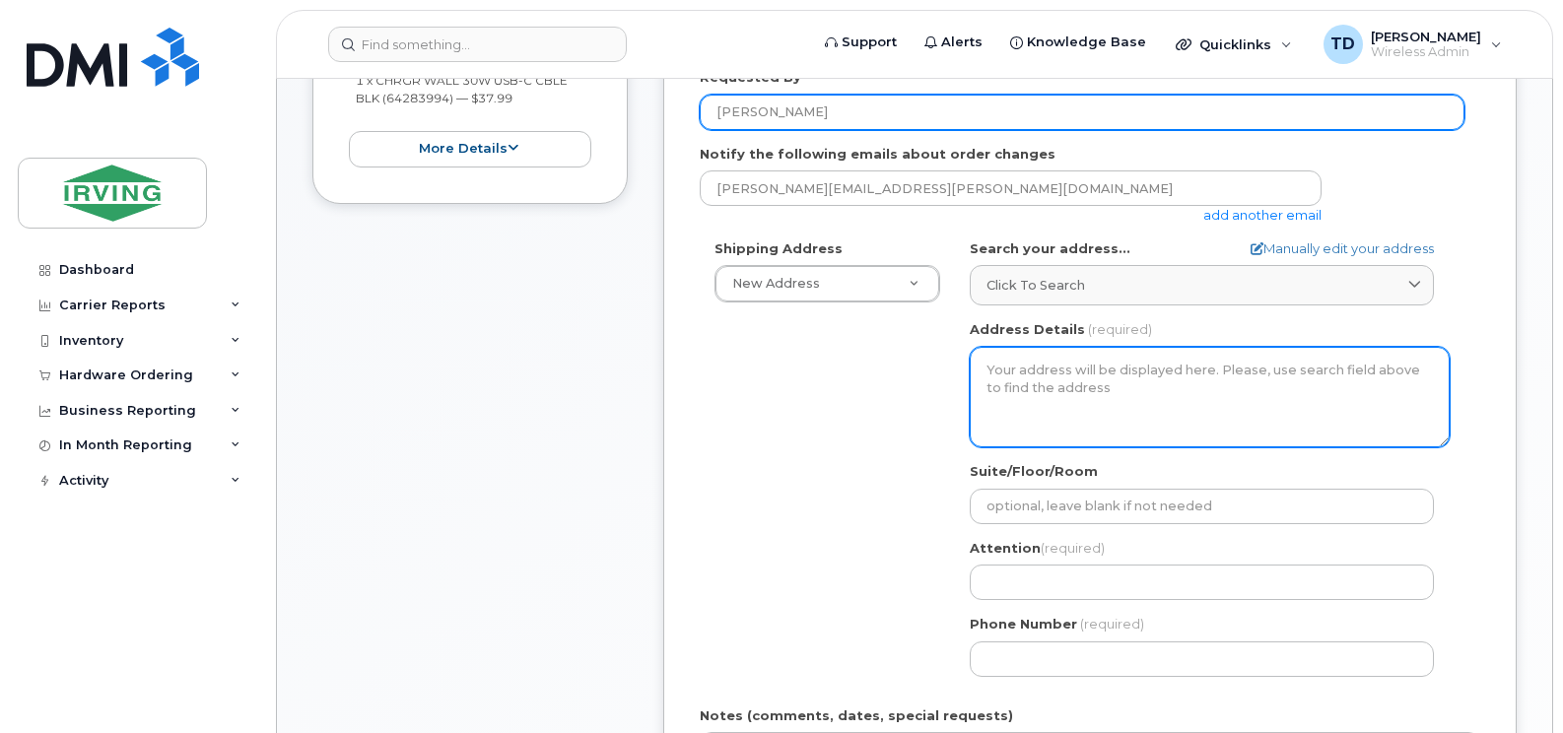
scroll to position [591, 0]
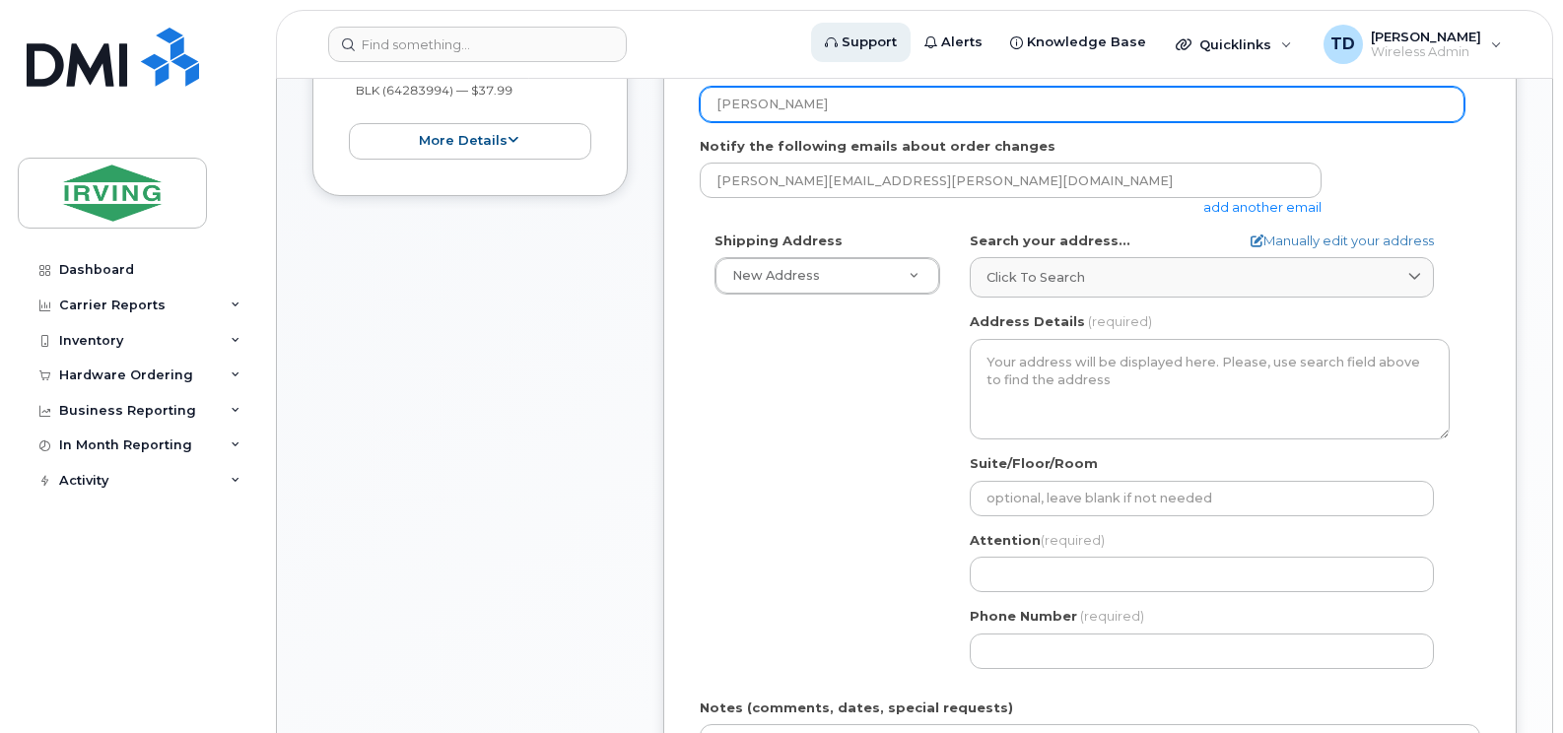
type input "[PERSON_NAME]"
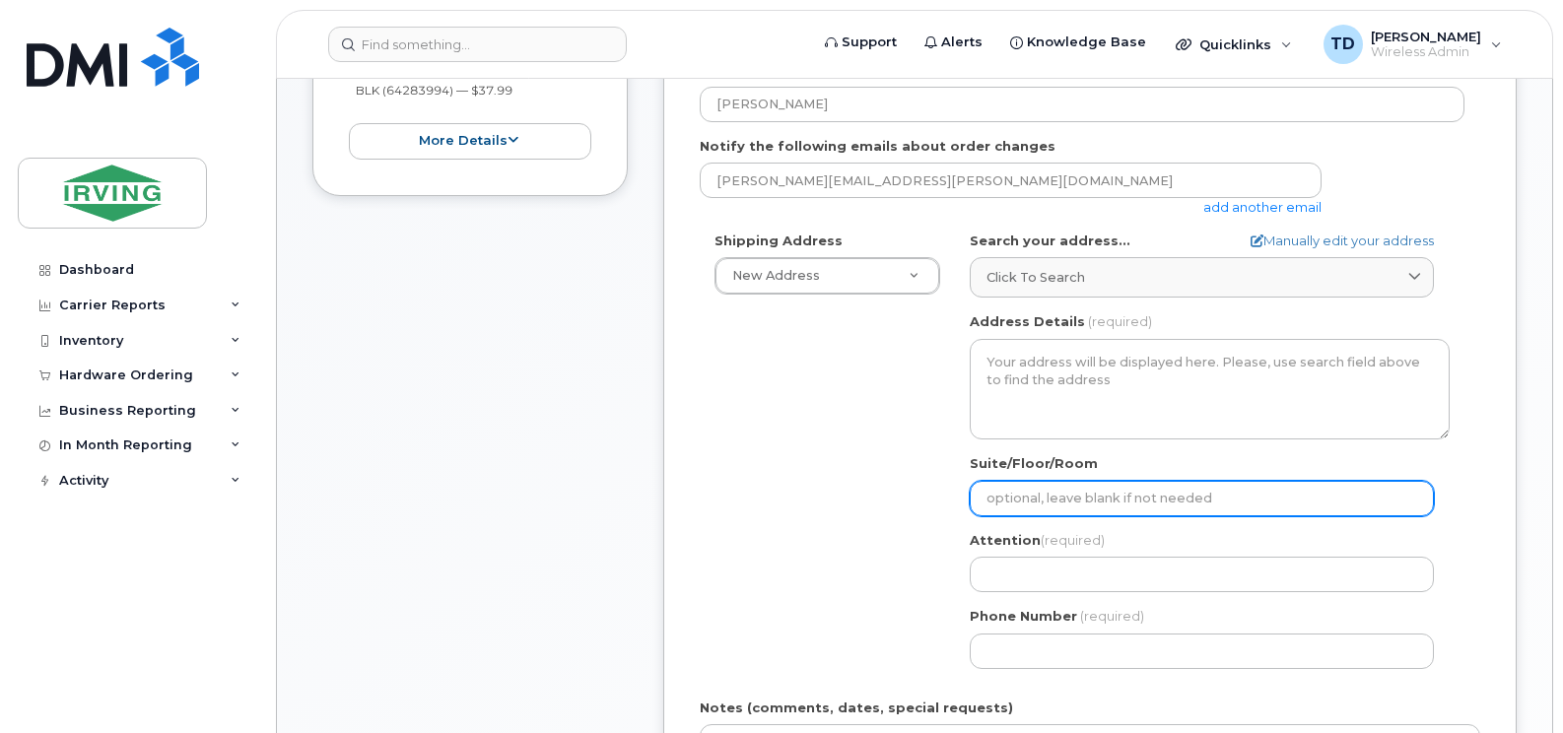
click at [1038, 502] on input "Suite/Floor/Room" at bounding box center [1202, 498] width 464 height 35
select select
type input "3"
select select
type input "30"
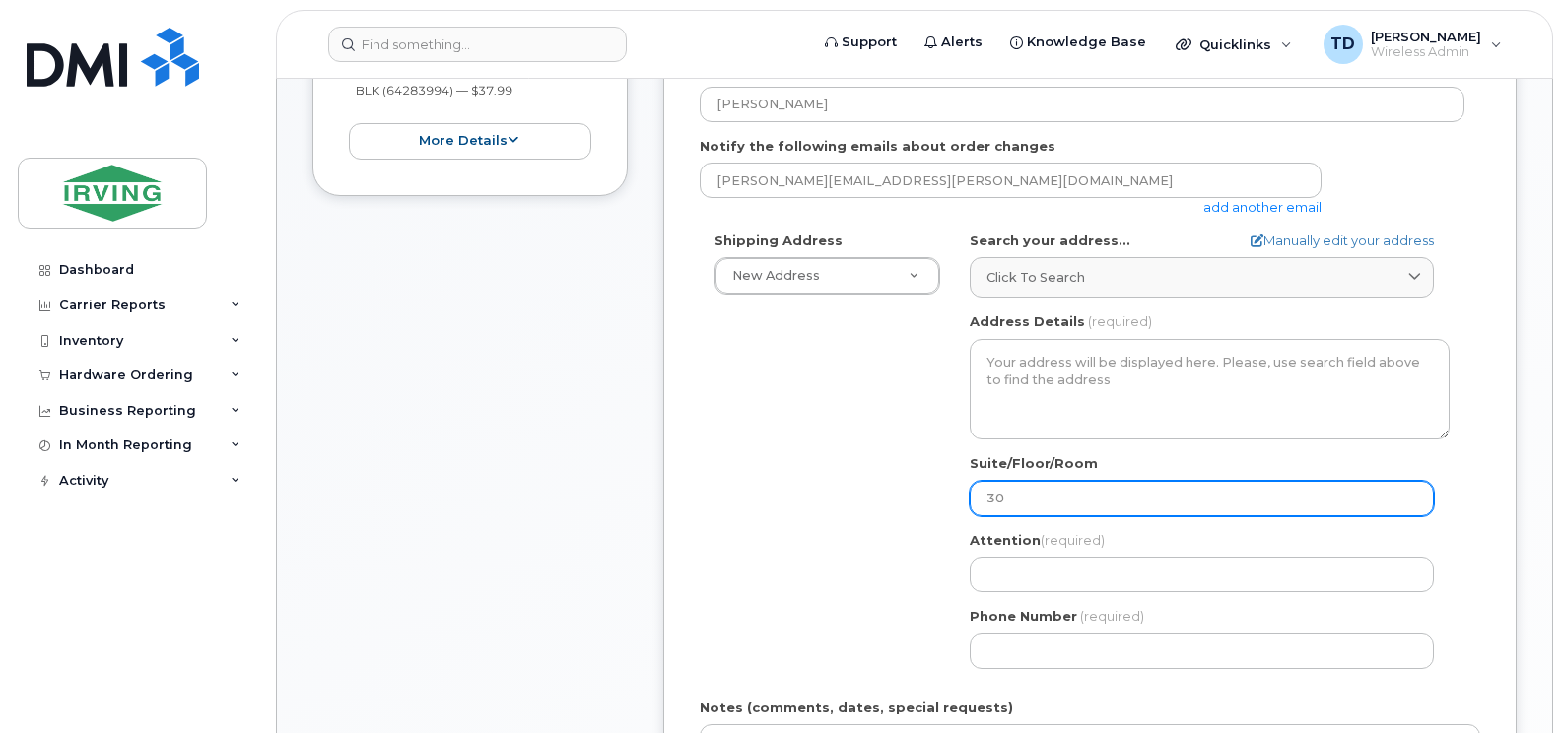
select select
type input "300"
select select
type input "300 U"
select select
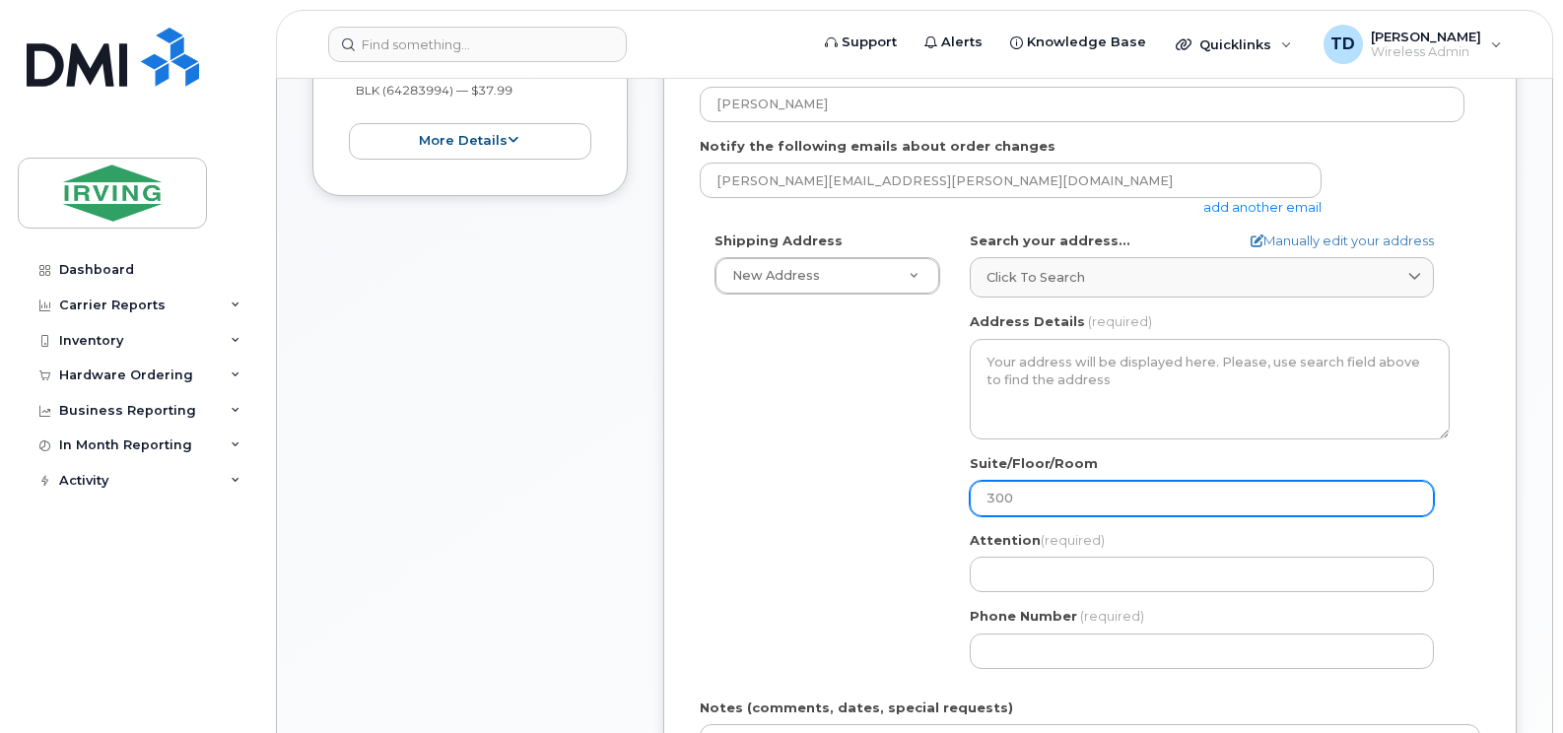
type input "300"
select select
type input "30"
select select
type input "3"
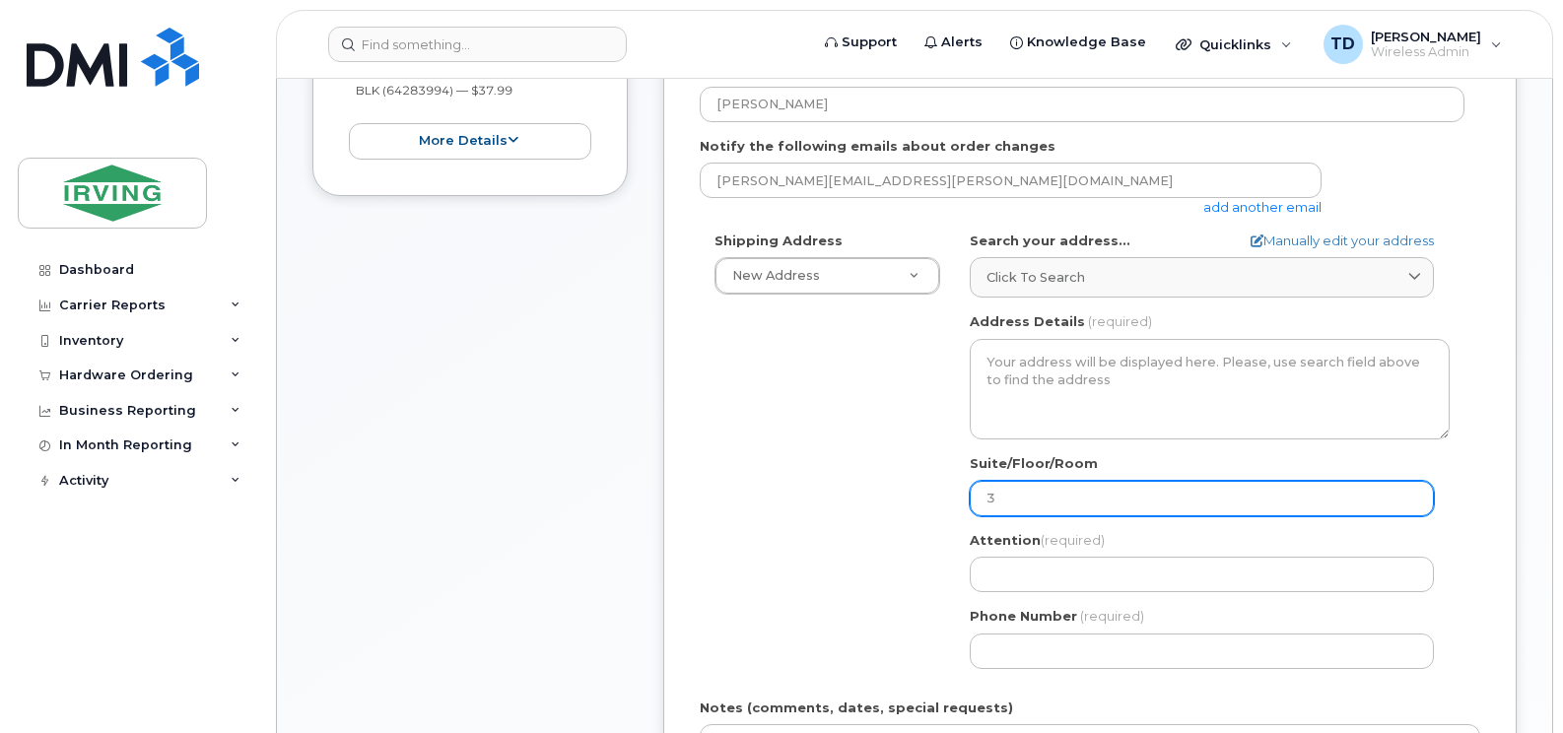
select select
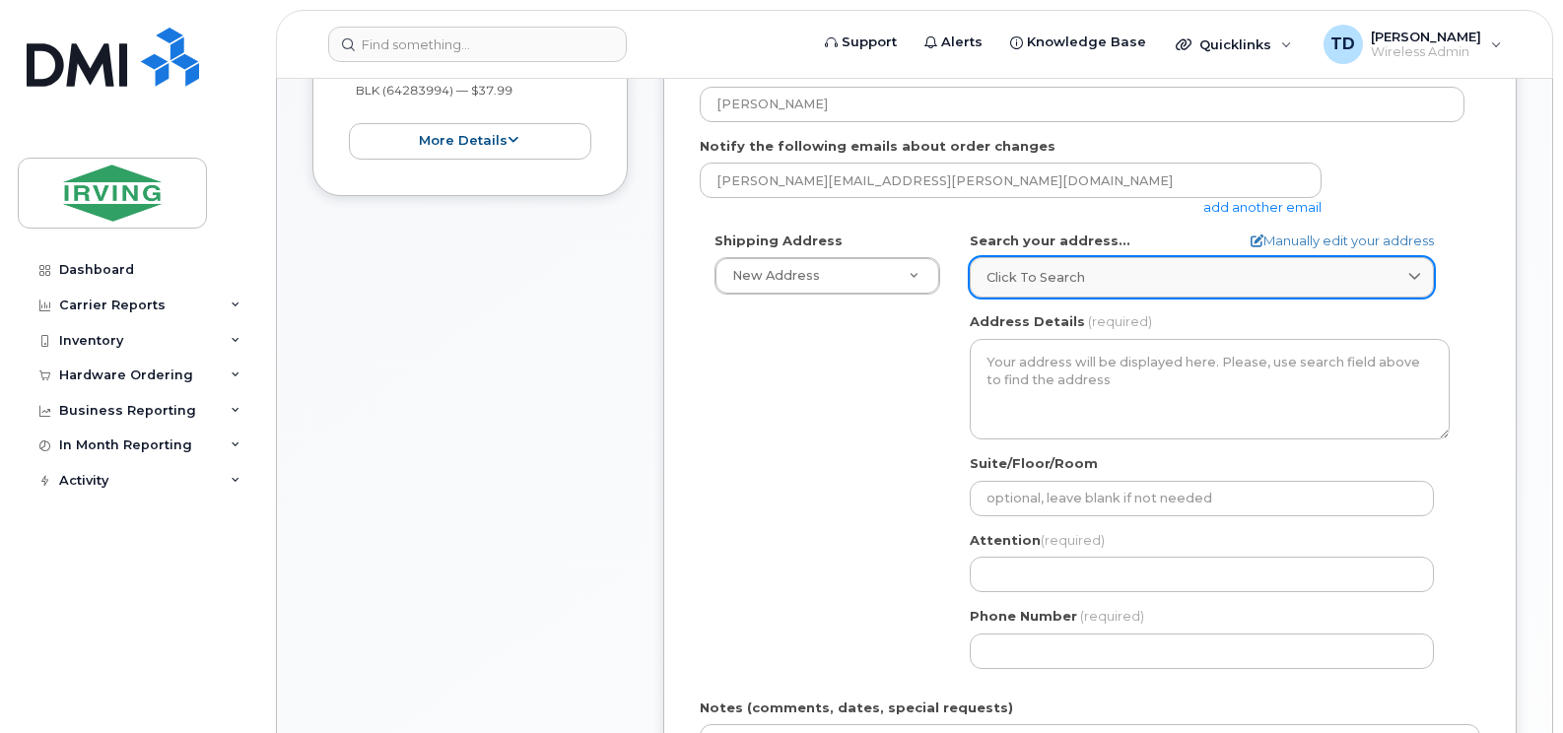
click at [1042, 276] on span "Click to search" at bounding box center [1035, 277] width 99 height 19
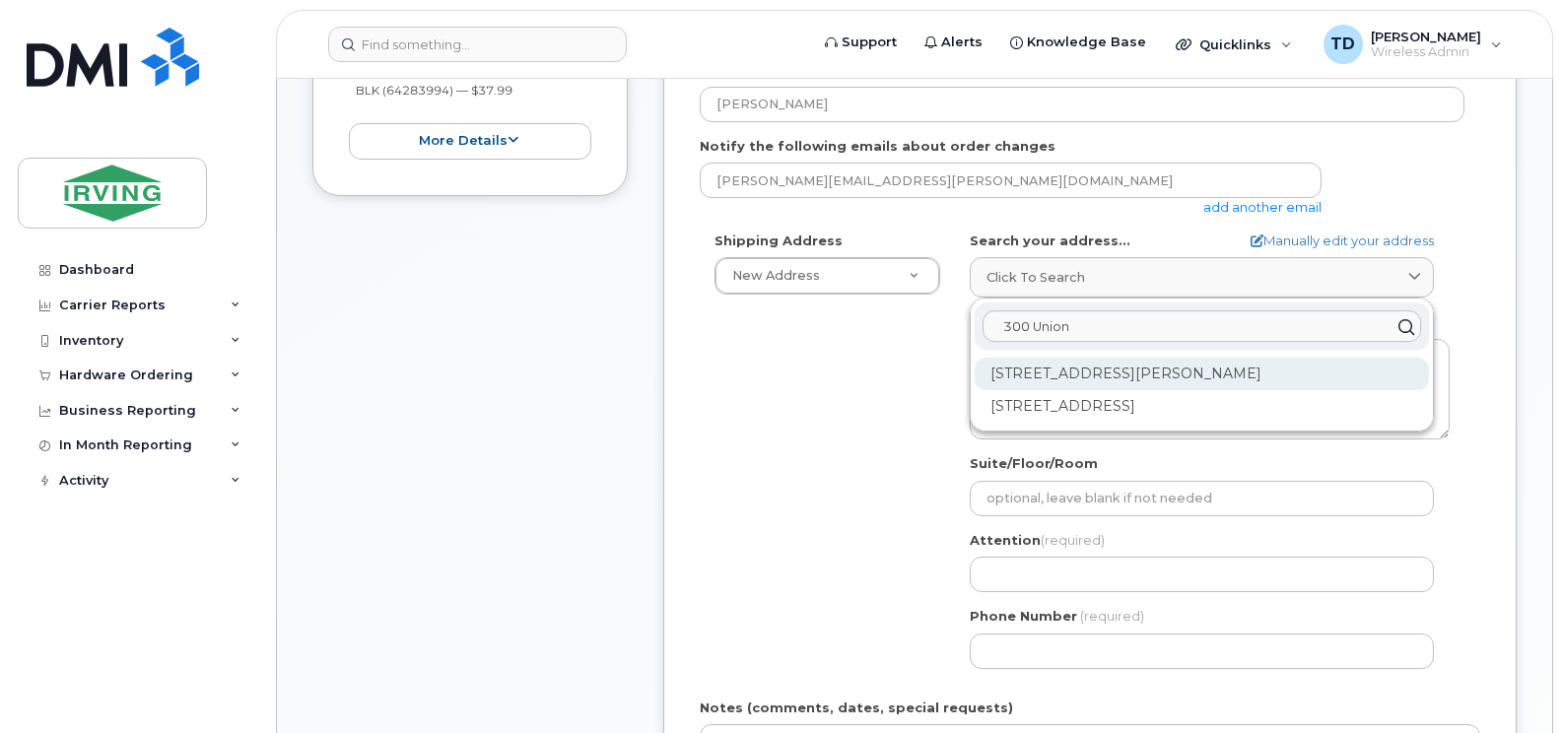
type input "300 Union"
click at [1129, 369] on div "[STREET_ADDRESS][PERSON_NAME]" at bounding box center [1202, 374] width 454 height 33
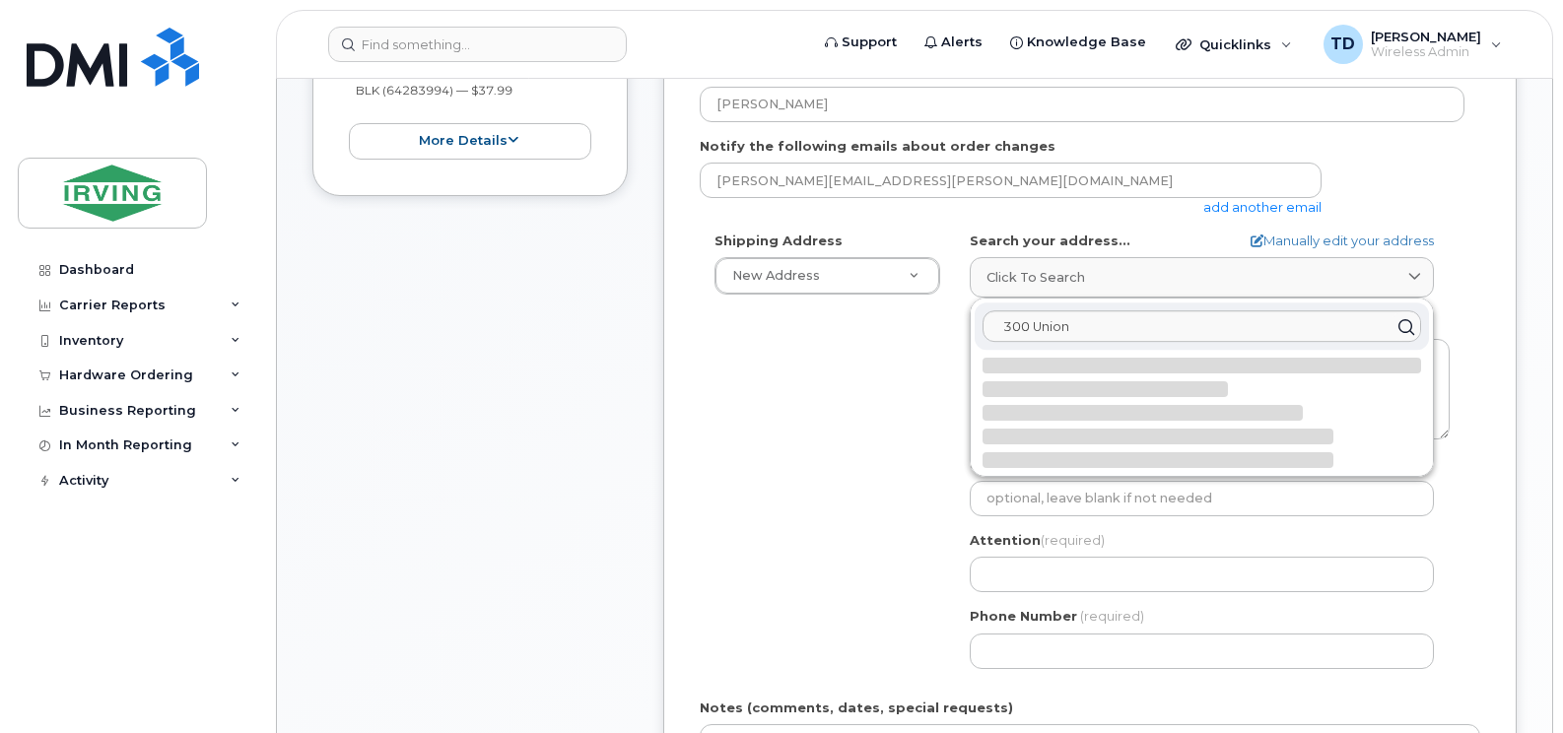
select select
type textarea "[STREET_ADDRESS][PERSON_NAME]"
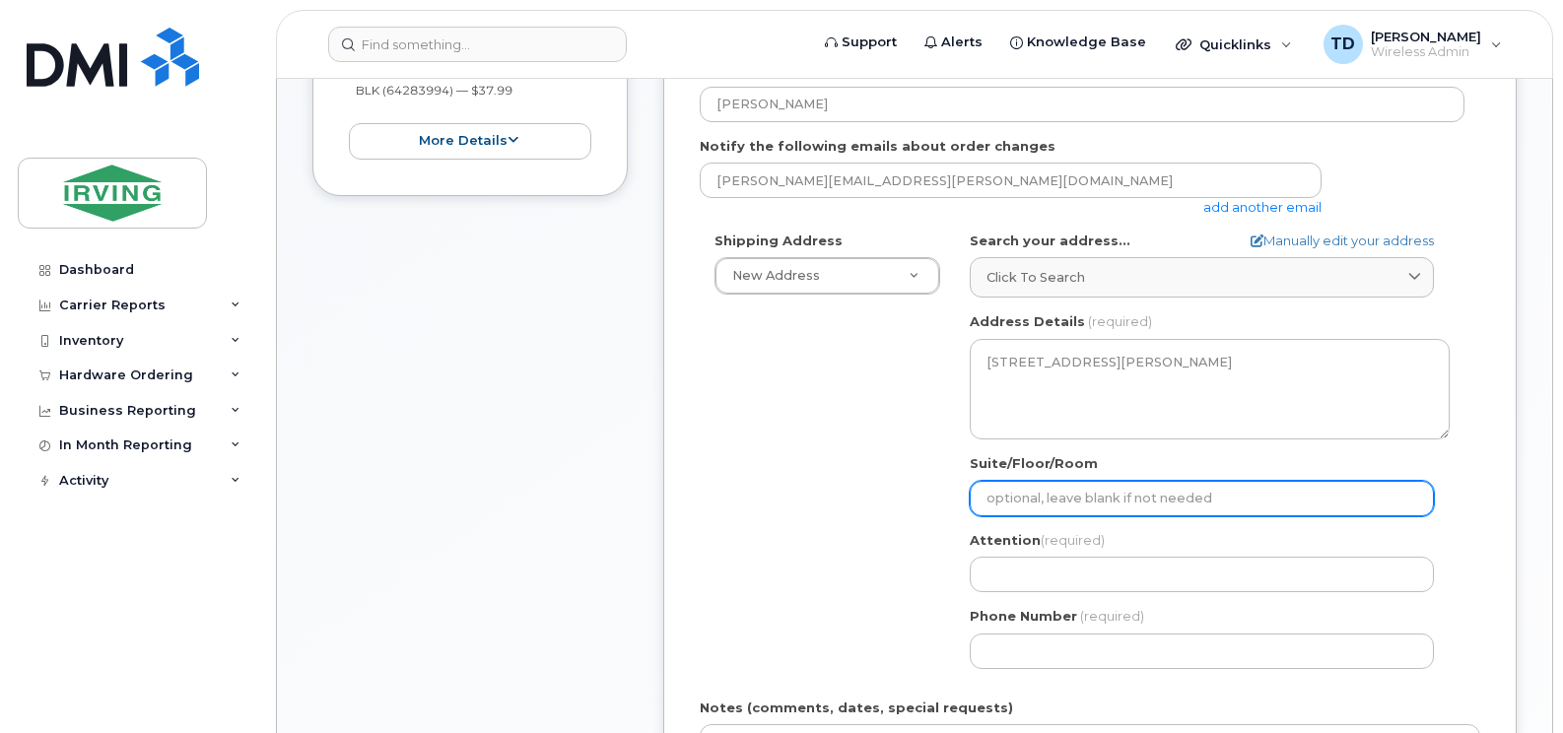
click at [1091, 502] on input "Suite/Floor/Room" at bounding box center [1202, 498] width 464 height 35
select select
type input "9"
select select
type input "9t"
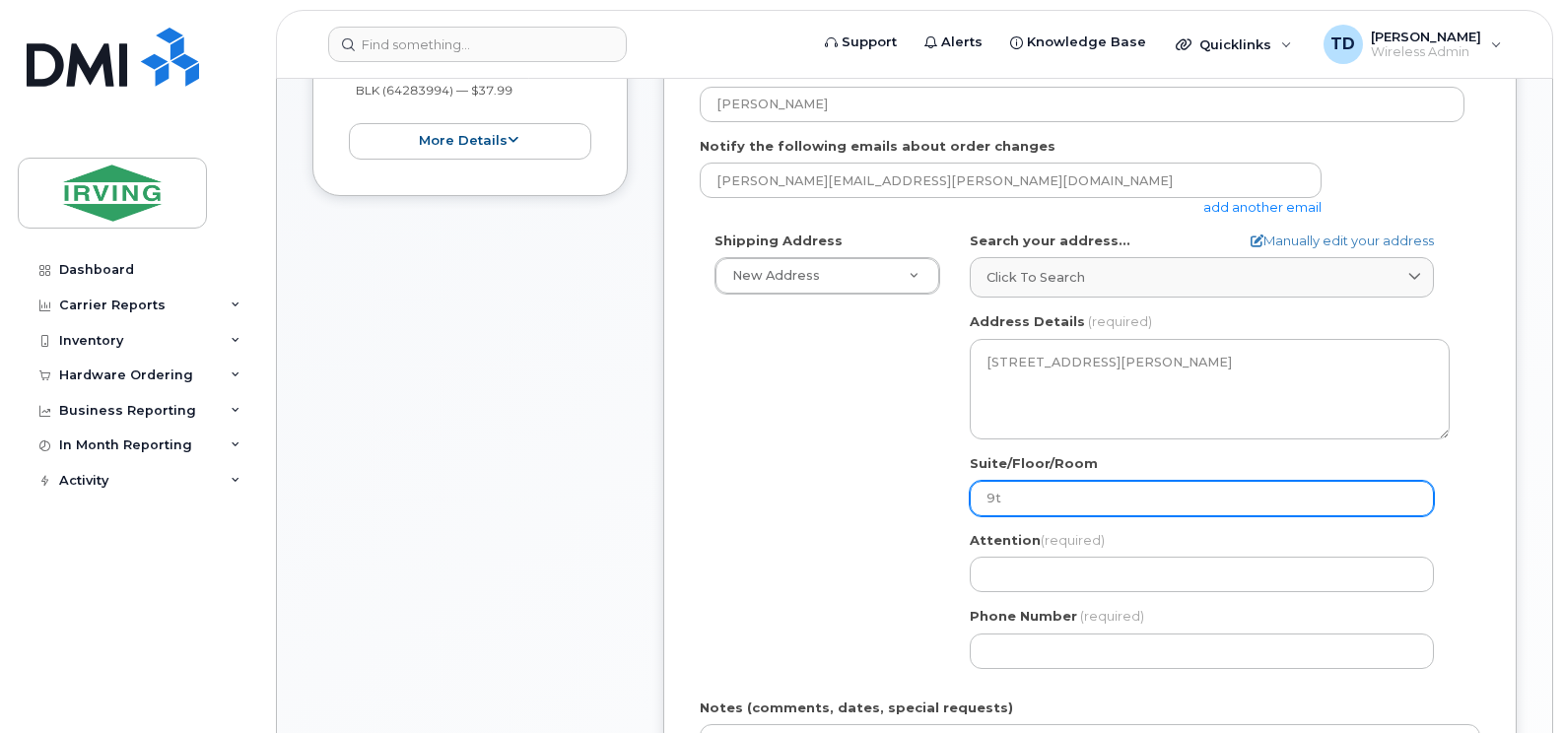
select select
type input "9th"
select select
type input "9th F"
select select
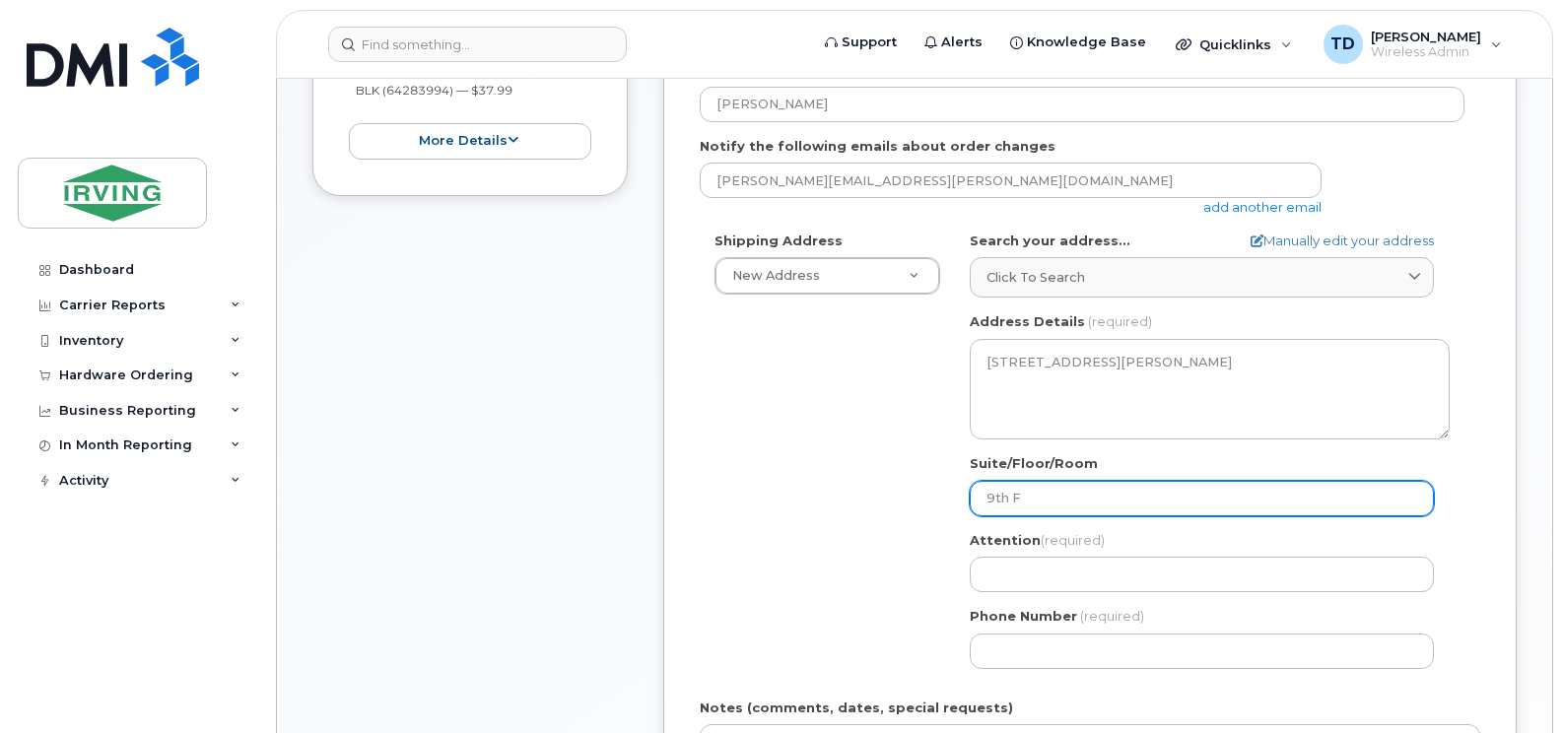
type input "9th Fl"
select select
type input "9th Flo"
select select
type input "9th Floo"
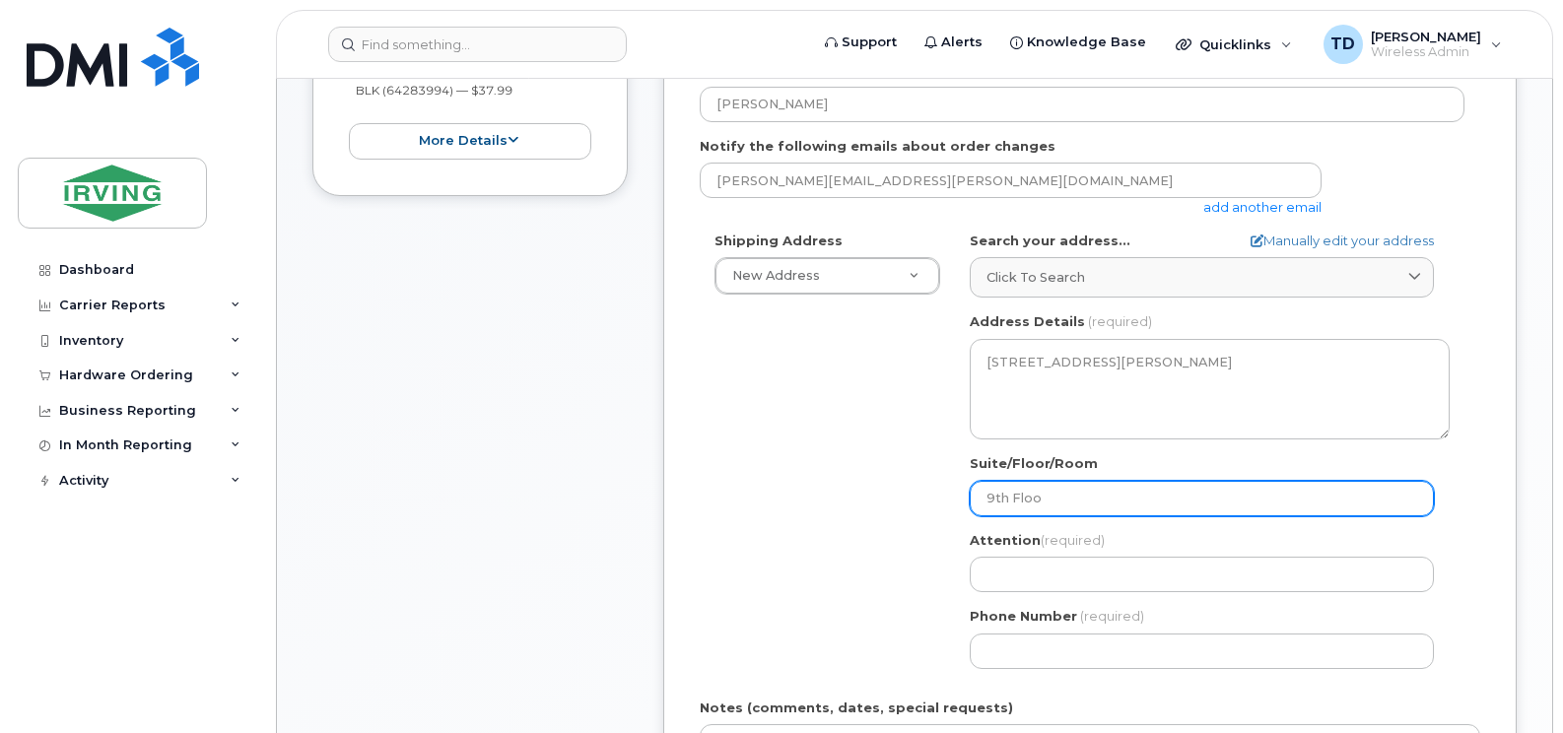
select select
type input "9th Floor"
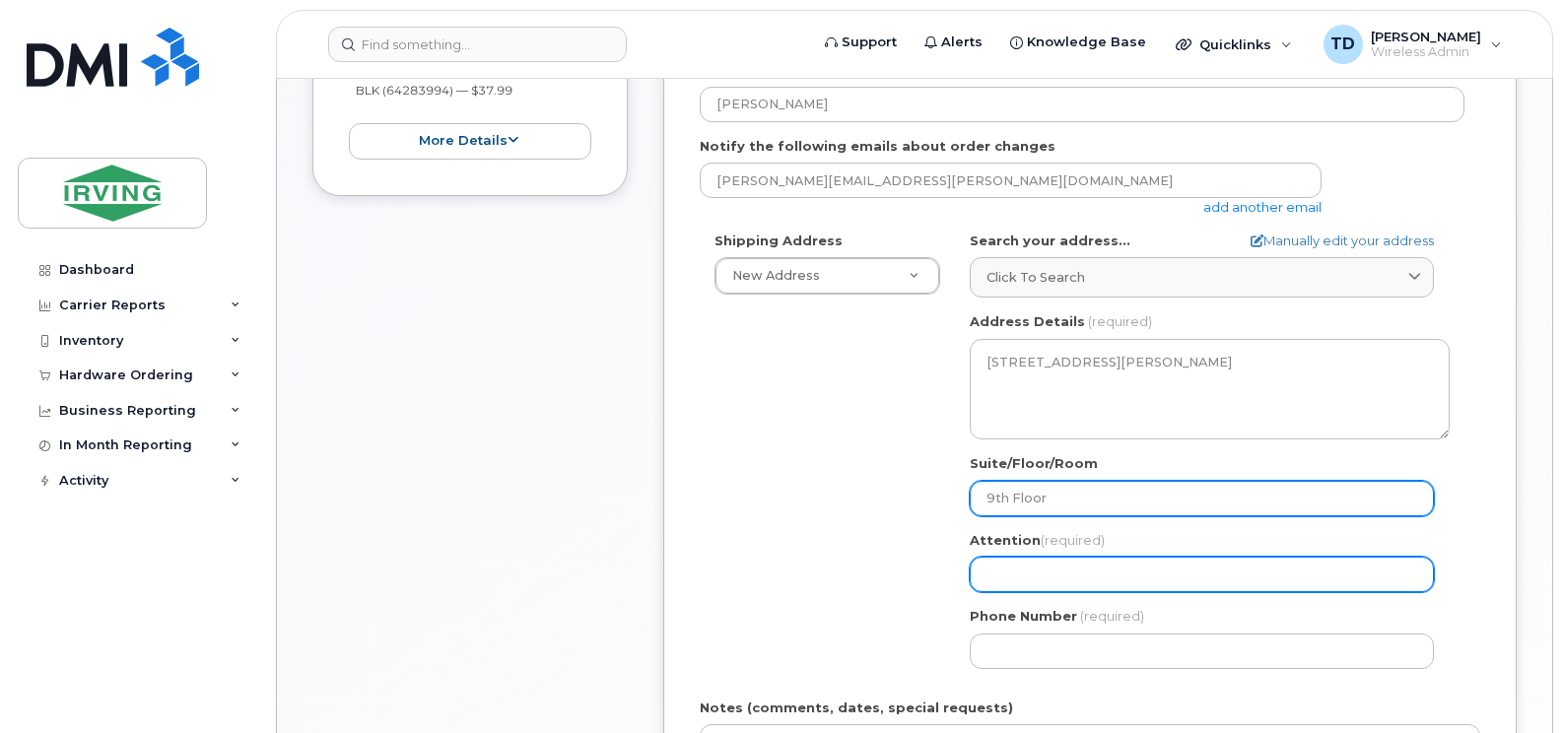
select select
type input "C"
select select
type input "Ch"
select select
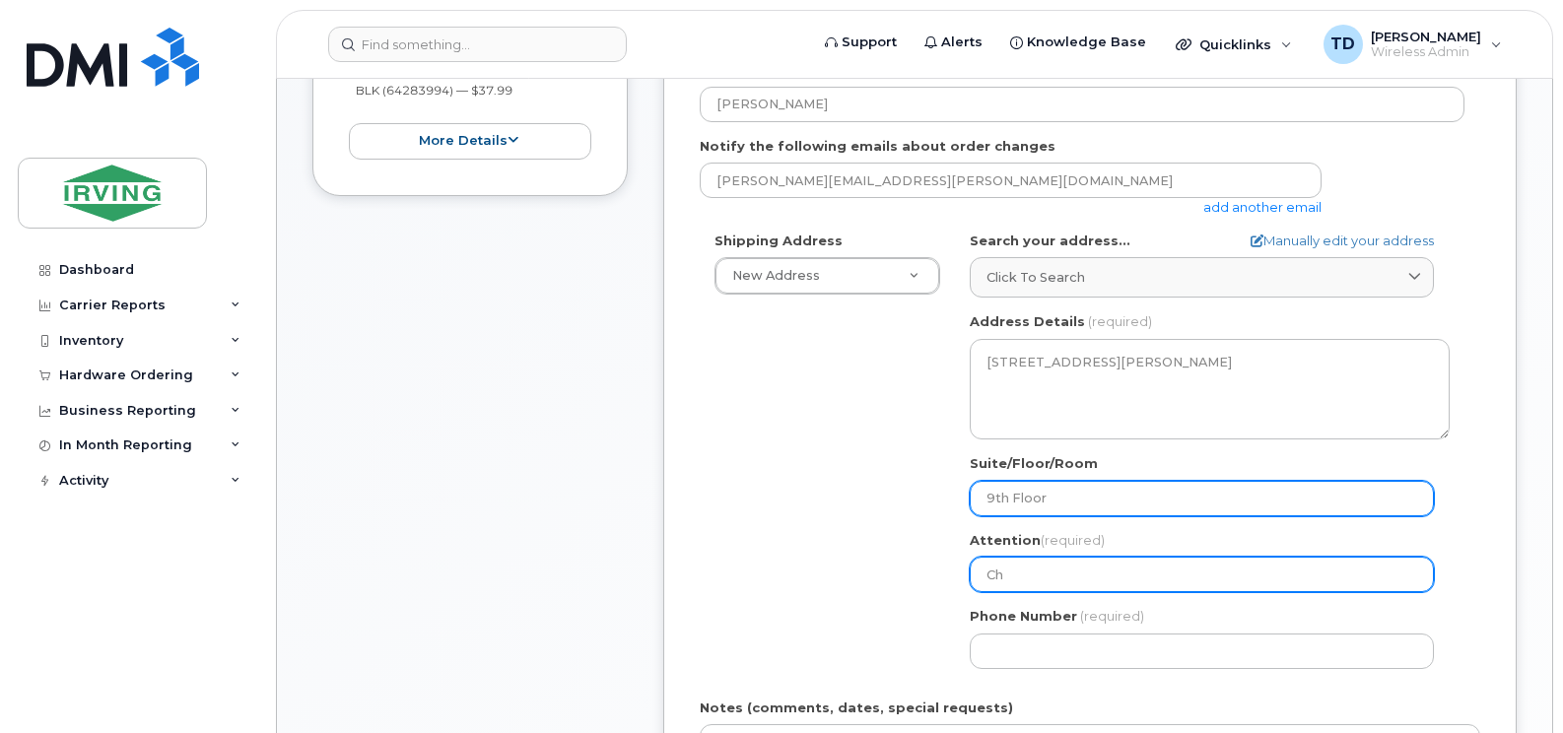
type input "Chr"
select select
type input "Chri"
select select
type input "[PERSON_NAME]"
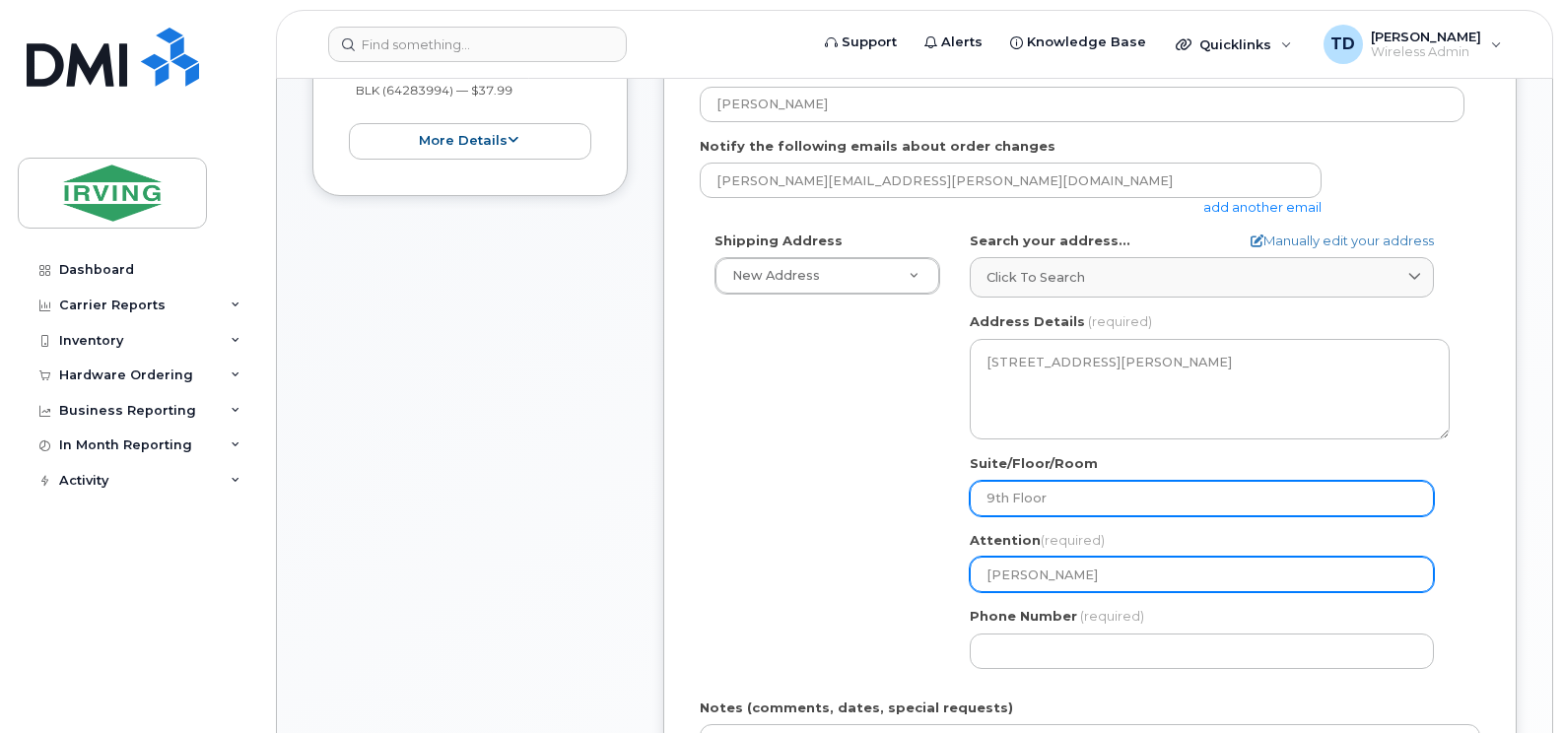
select select
type input "[PERSON_NAME]"
select select
type input "[PERSON_NAME]"
select select
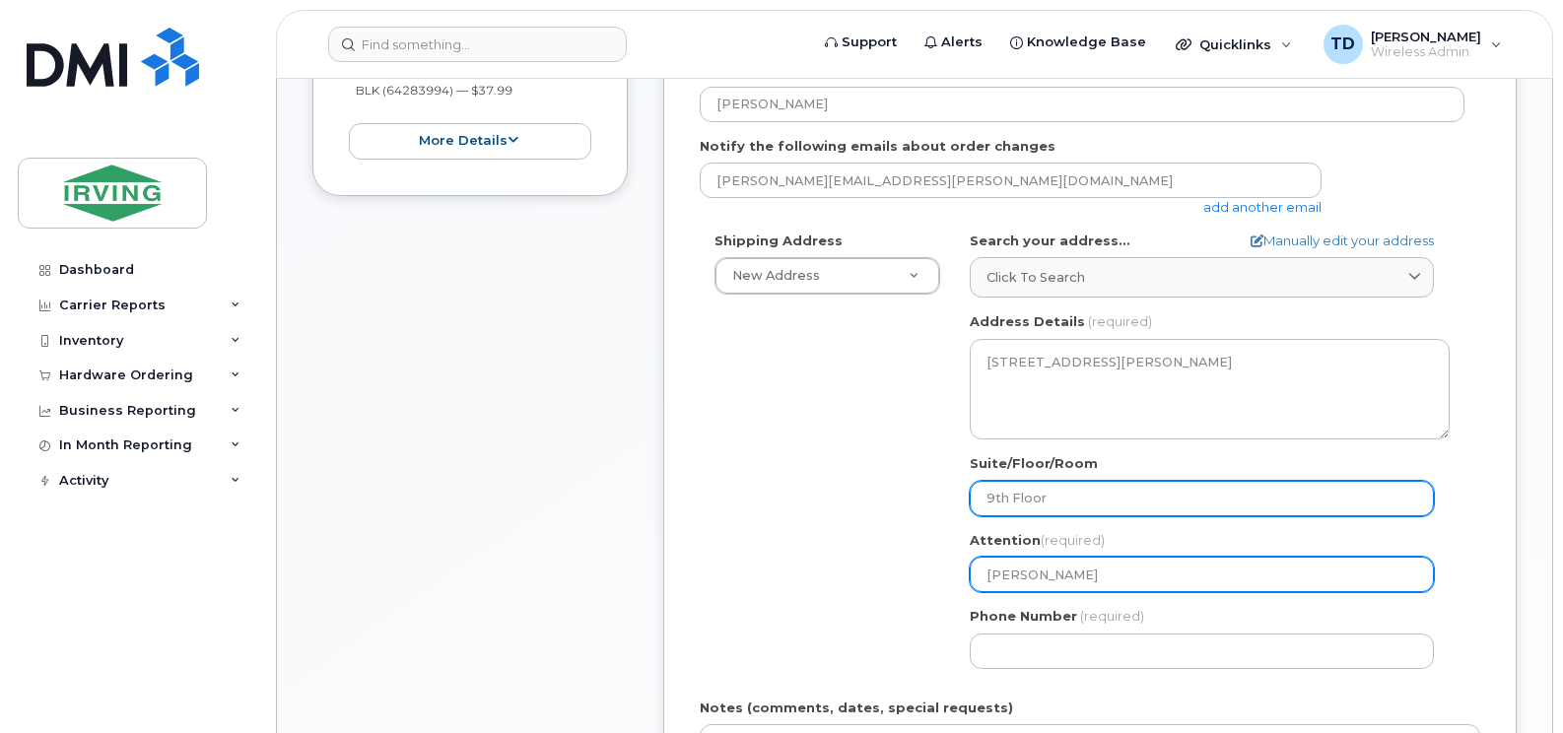
type input "[PERSON_NAME]"
select select
type input "[PERSON_NAME]"
select select
type input "[PERSON_NAME]"
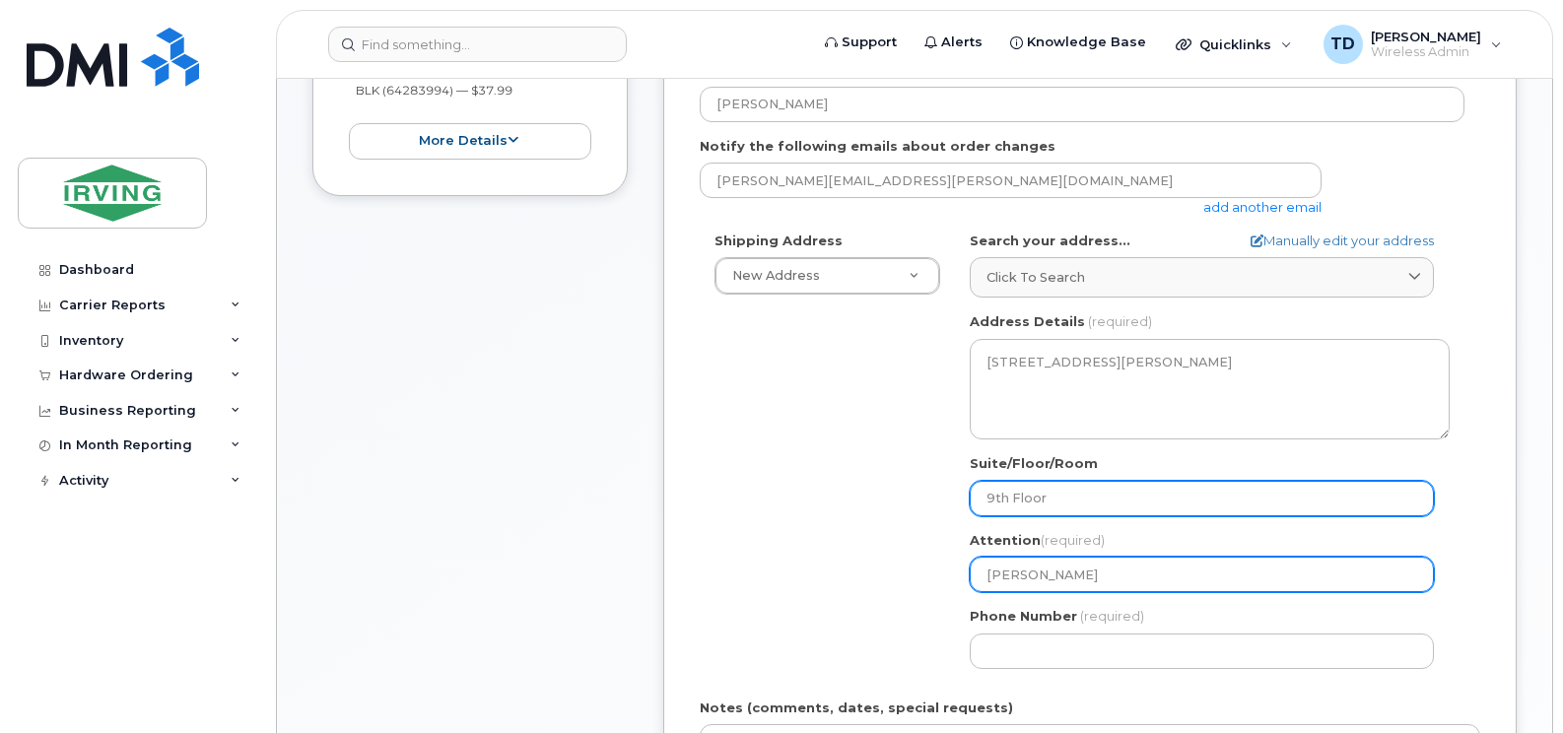
select select
type input "[PERSON_NAME] [PERSON_NAME]"
select select
type input "[PERSON_NAME]"
select select
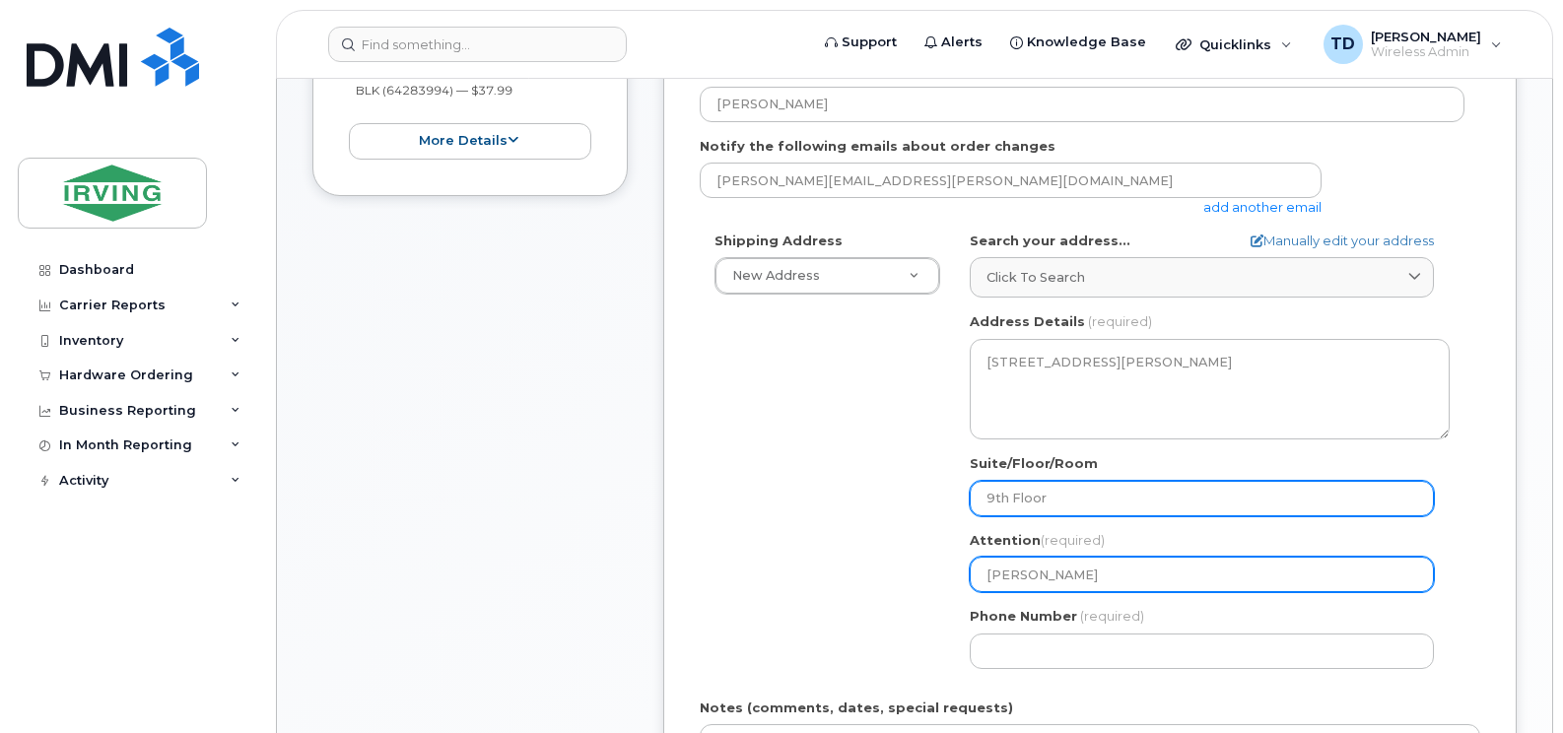
type input "[PERSON_NAME]"
select select
type input "[PERSON_NAME]"
select select
type input "[PERSON_NAME]"
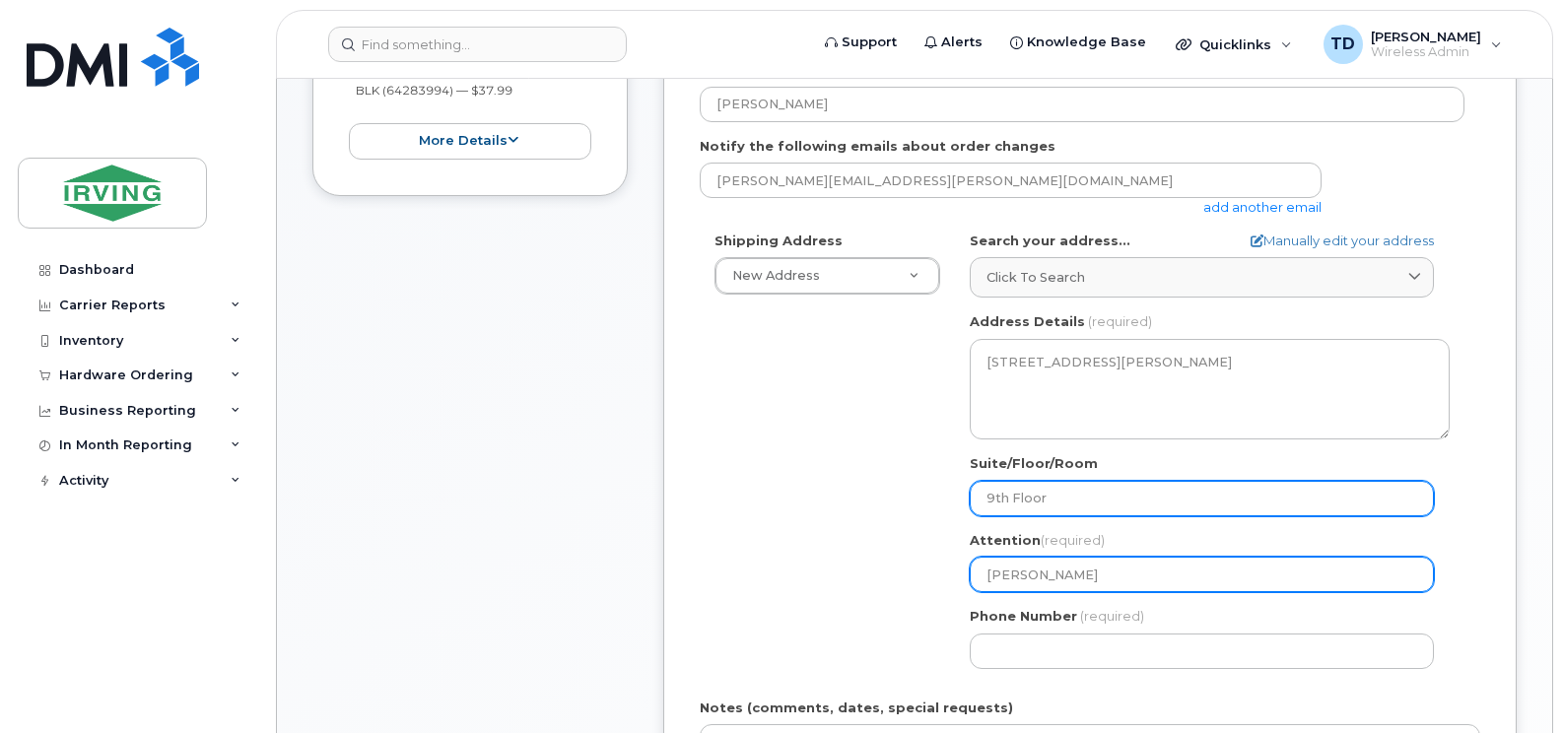
select select
type input "[PERSON_NAME]"
select select
type input "[PERSON_NAME]"
select select
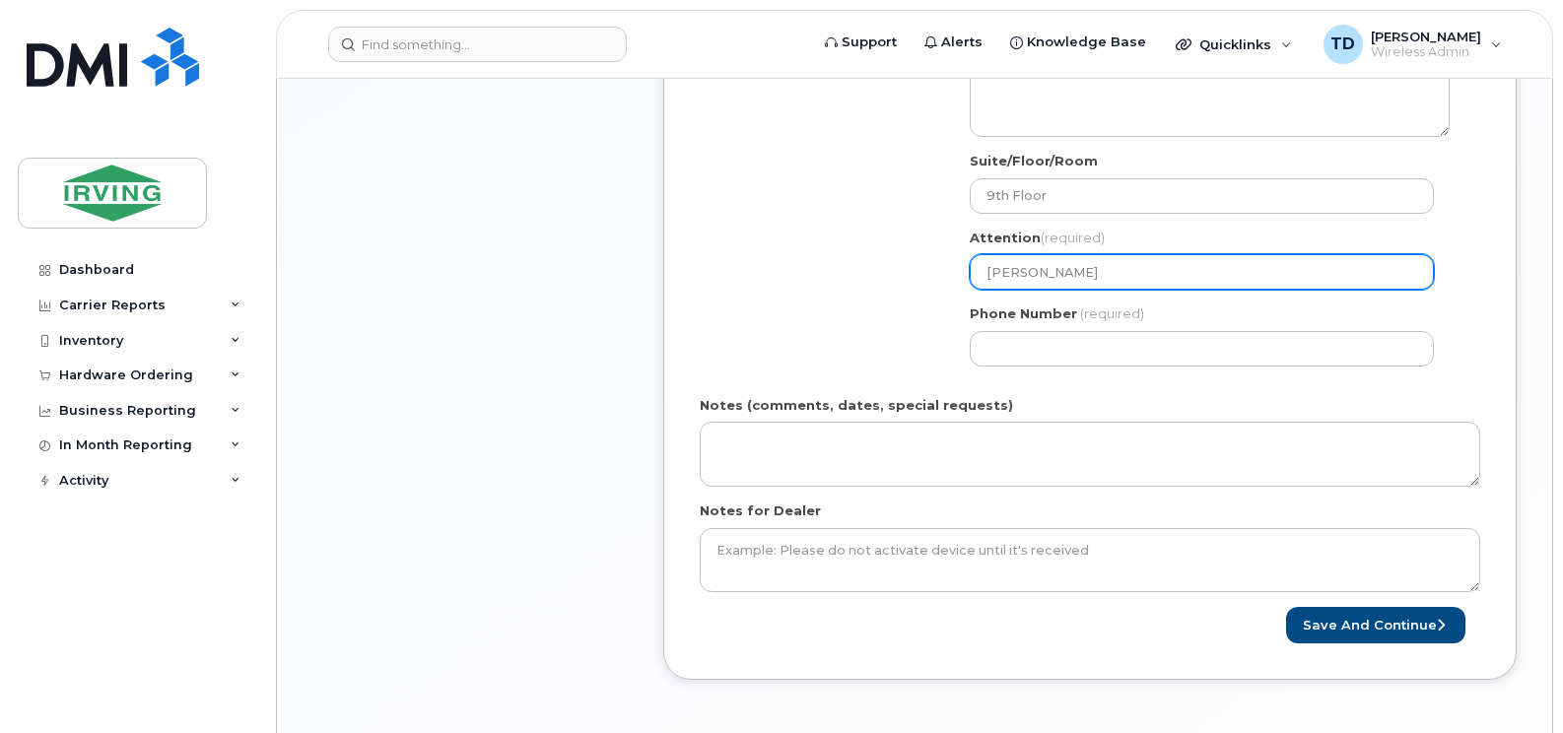
scroll to position [985, 0]
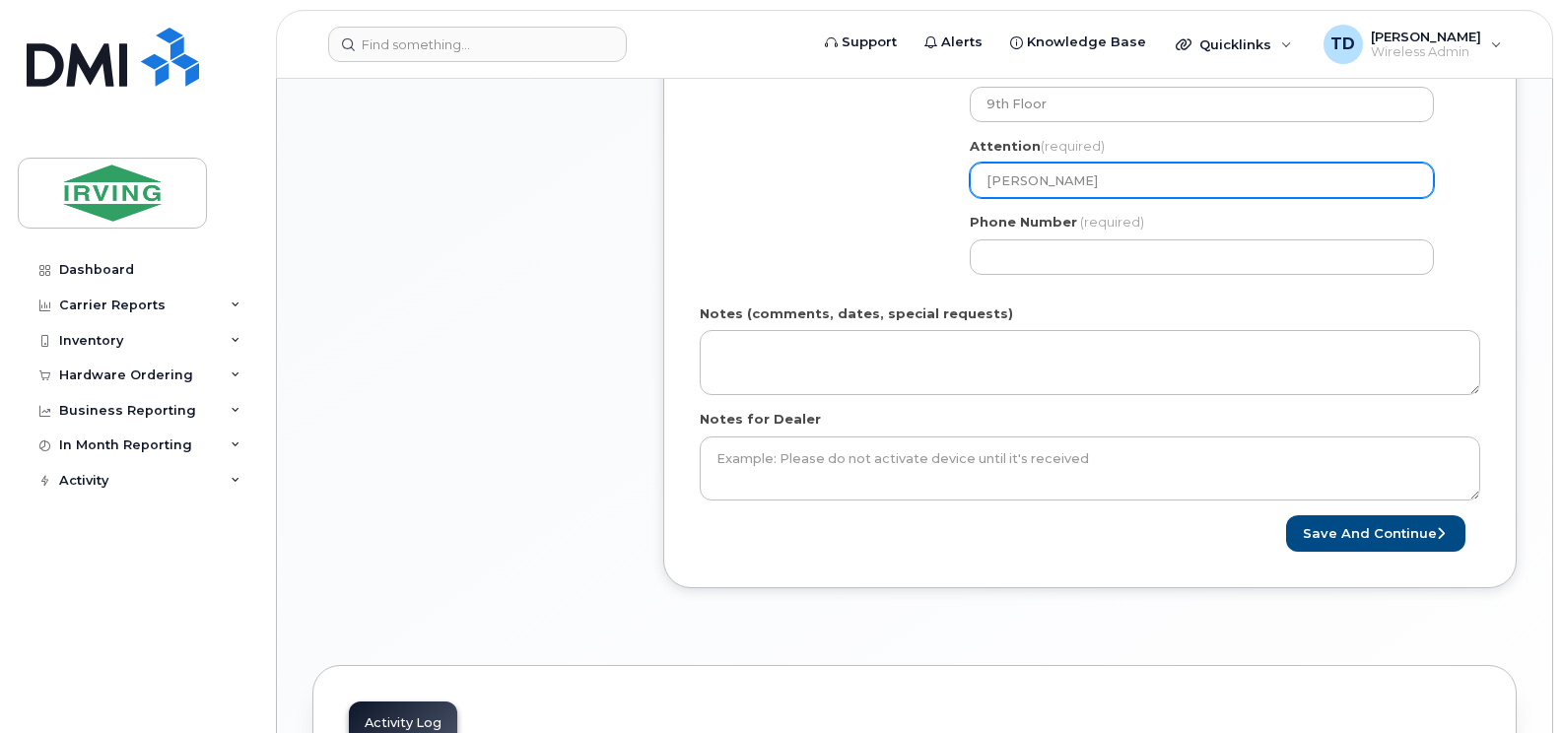
type input "[PERSON_NAME]"
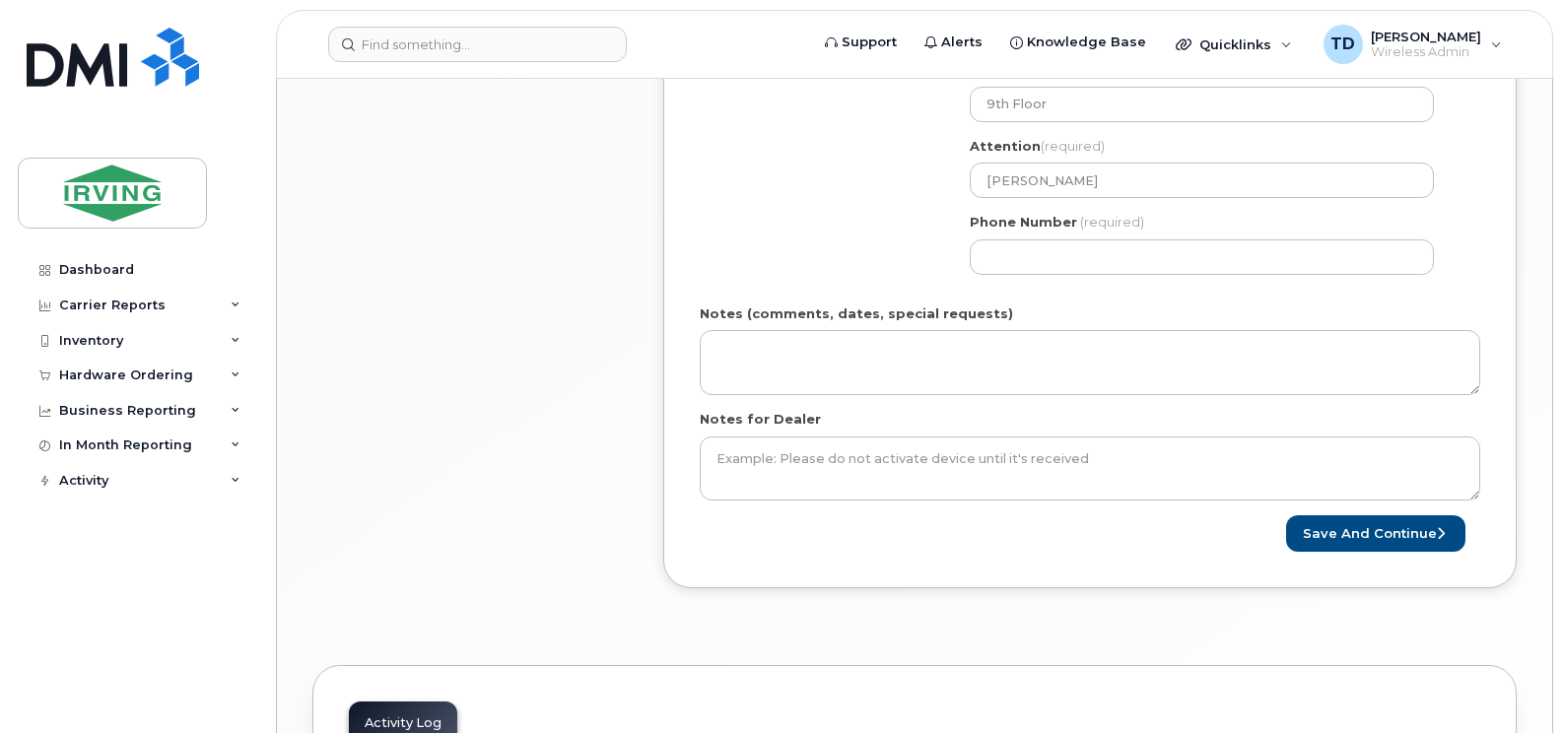
click at [1068, 236] on div "Phone Number (required)" at bounding box center [1210, 244] width 480 height 62
click at [1074, 251] on input "Phone Number" at bounding box center [1202, 256] width 464 height 35
paste input "5066327002"
select select
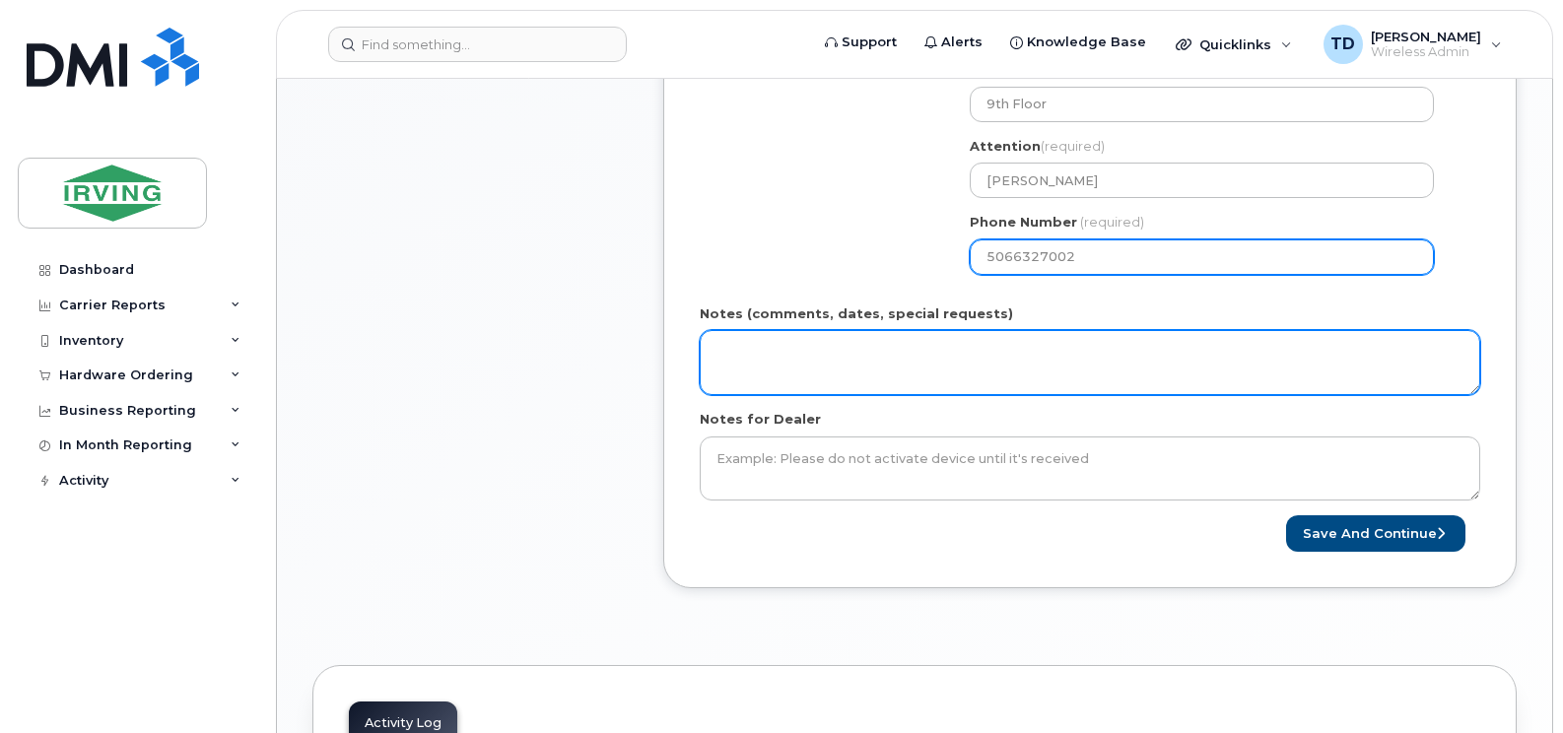
type input "5066327002"
click at [906, 345] on textarea "Notes (comments, dates, special requests)" at bounding box center [1090, 362] width 780 height 65
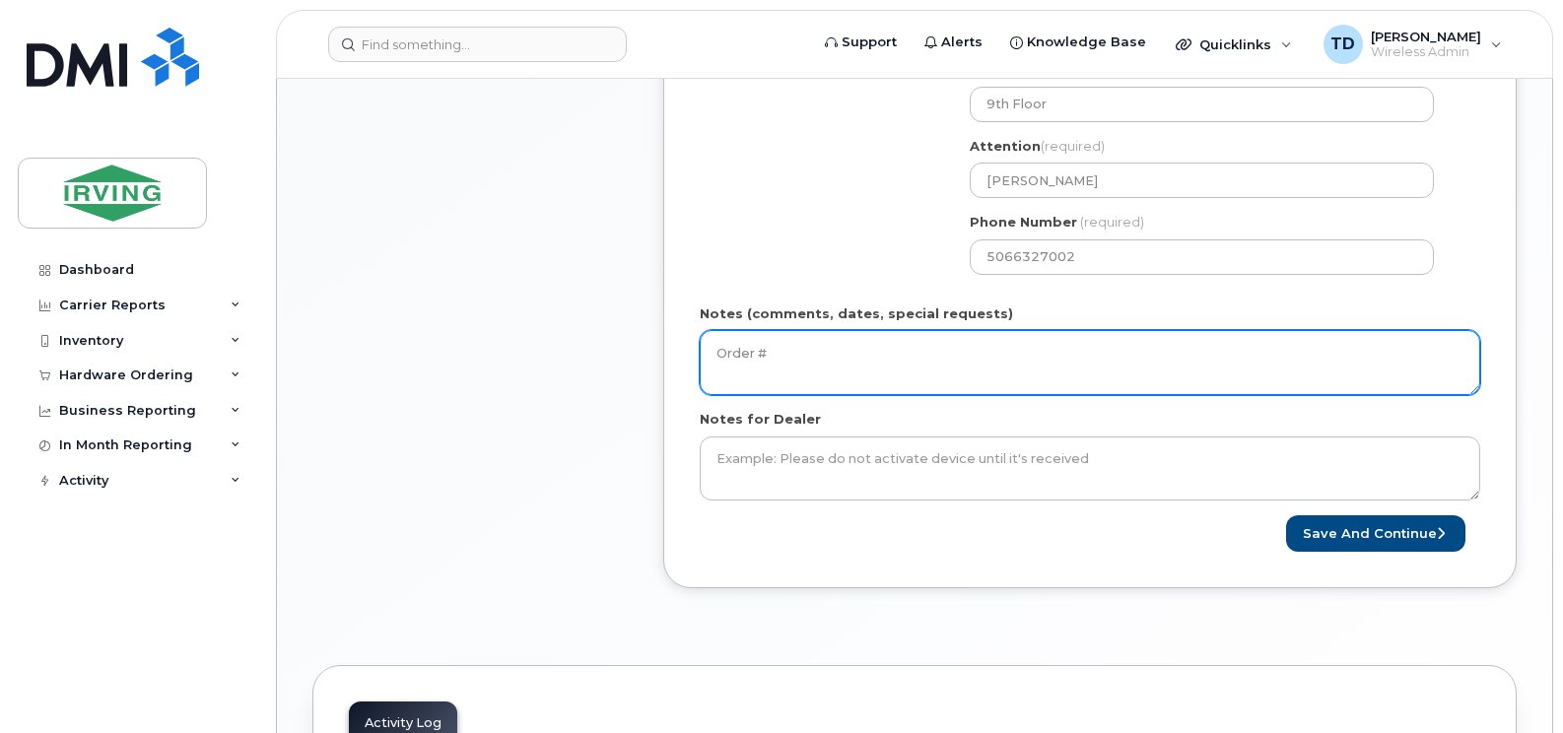
paste textarea "5092435722"
type textarea "Order # 5092435722 Invoice to Construction & Equipment"
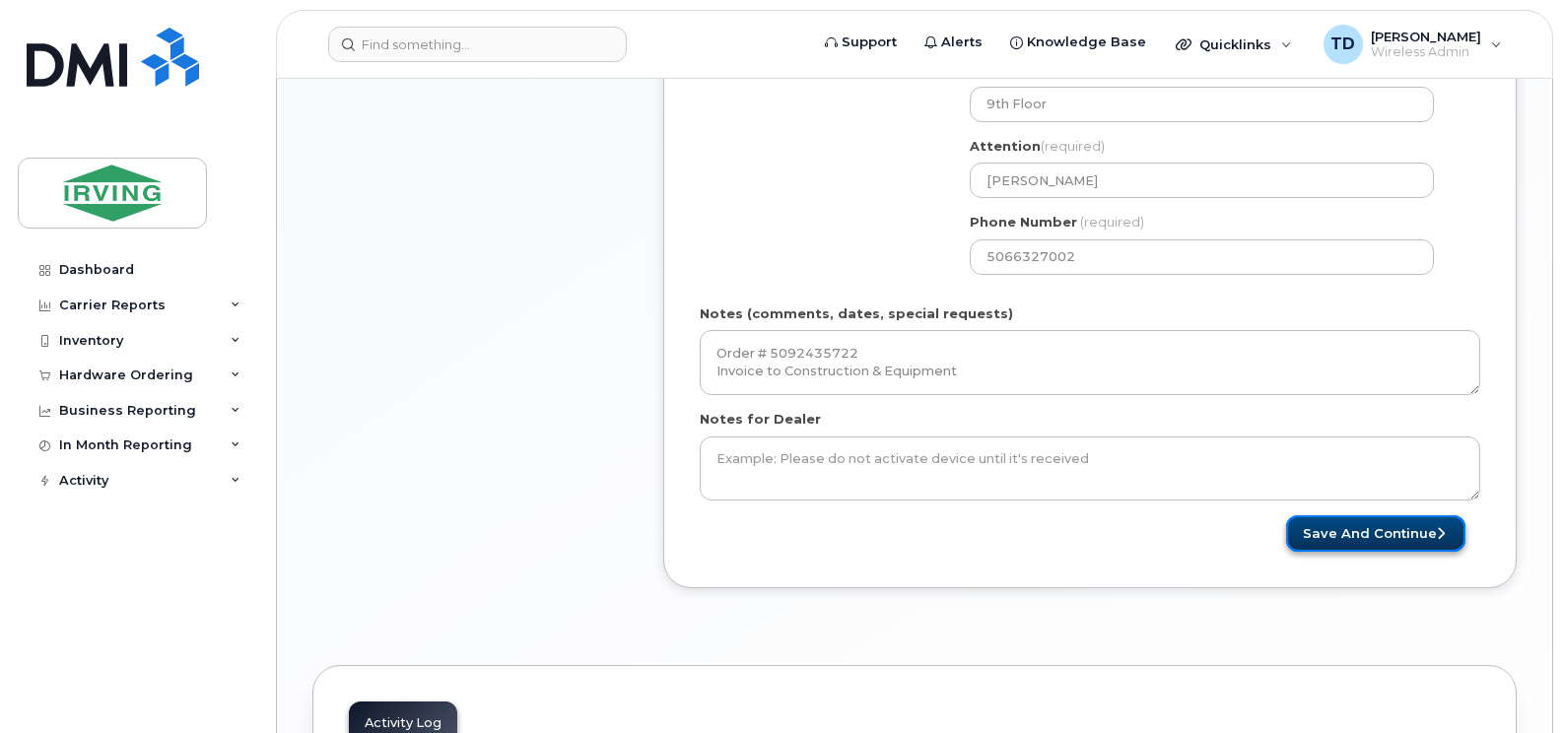
click at [1443, 534] on icon "submit" at bounding box center [1441, 533] width 8 height 13
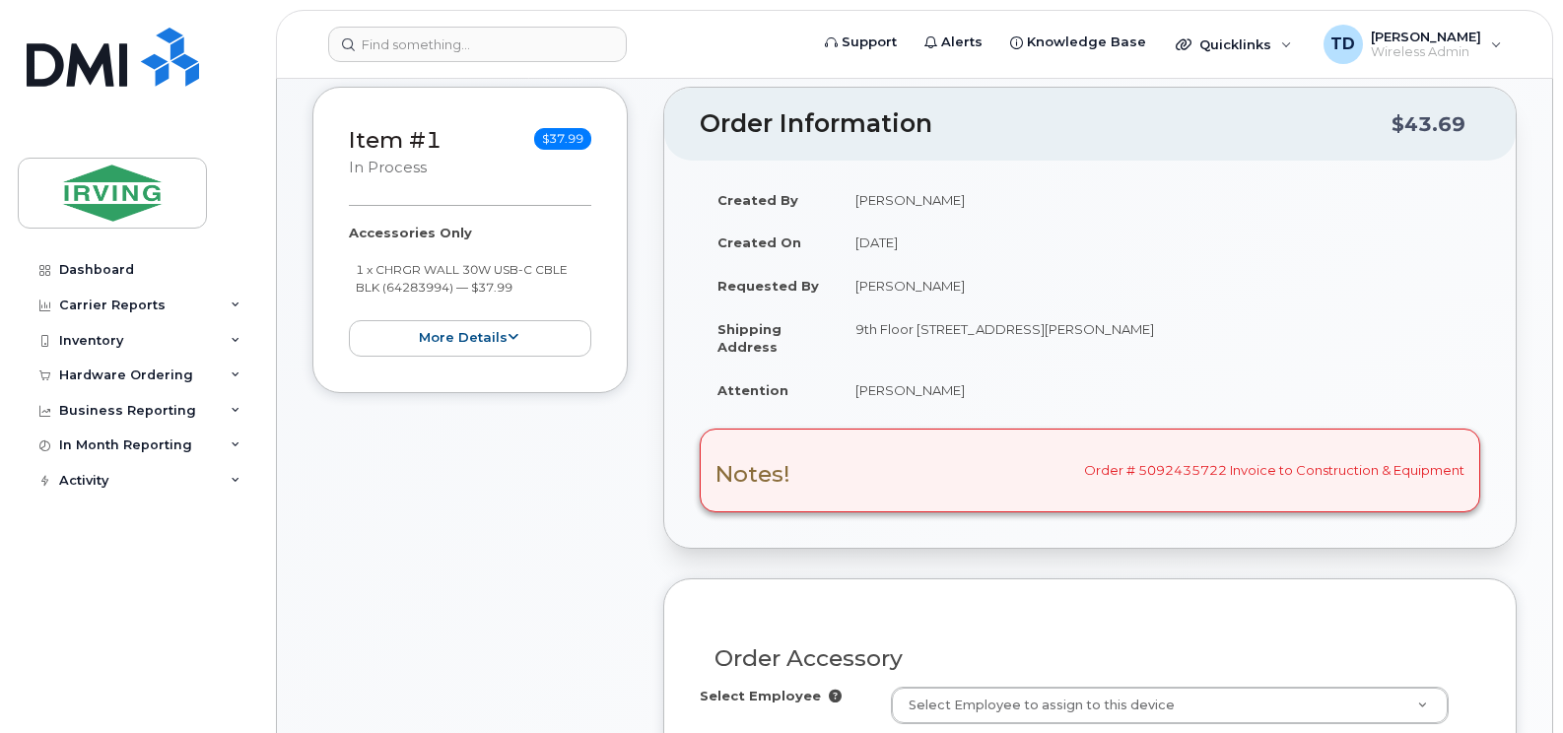
scroll to position [788, 0]
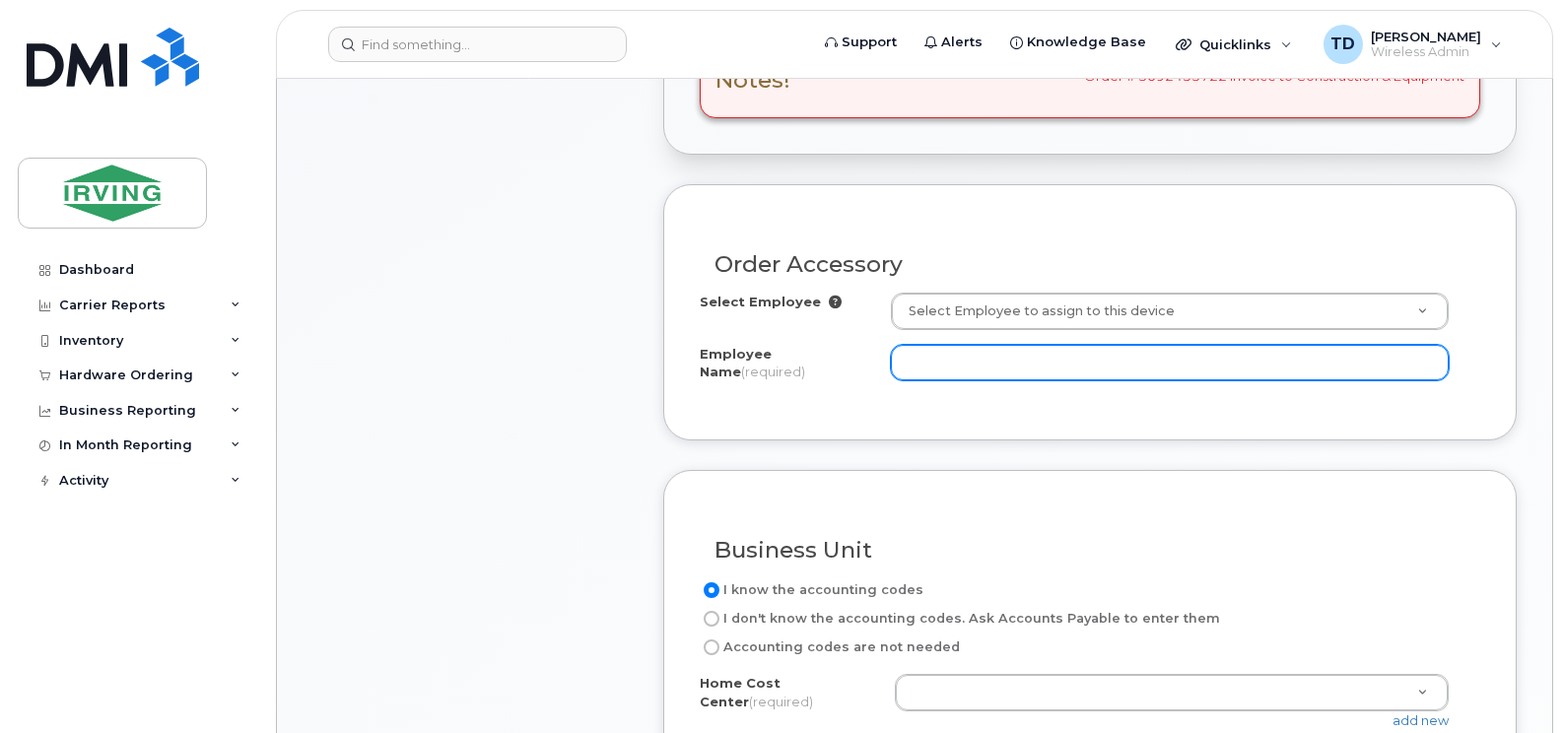
click at [1041, 367] on input "Employee Name (required)" at bounding box center [1170, 362] width 558 height 35
type input "[PERSON_NAME]"
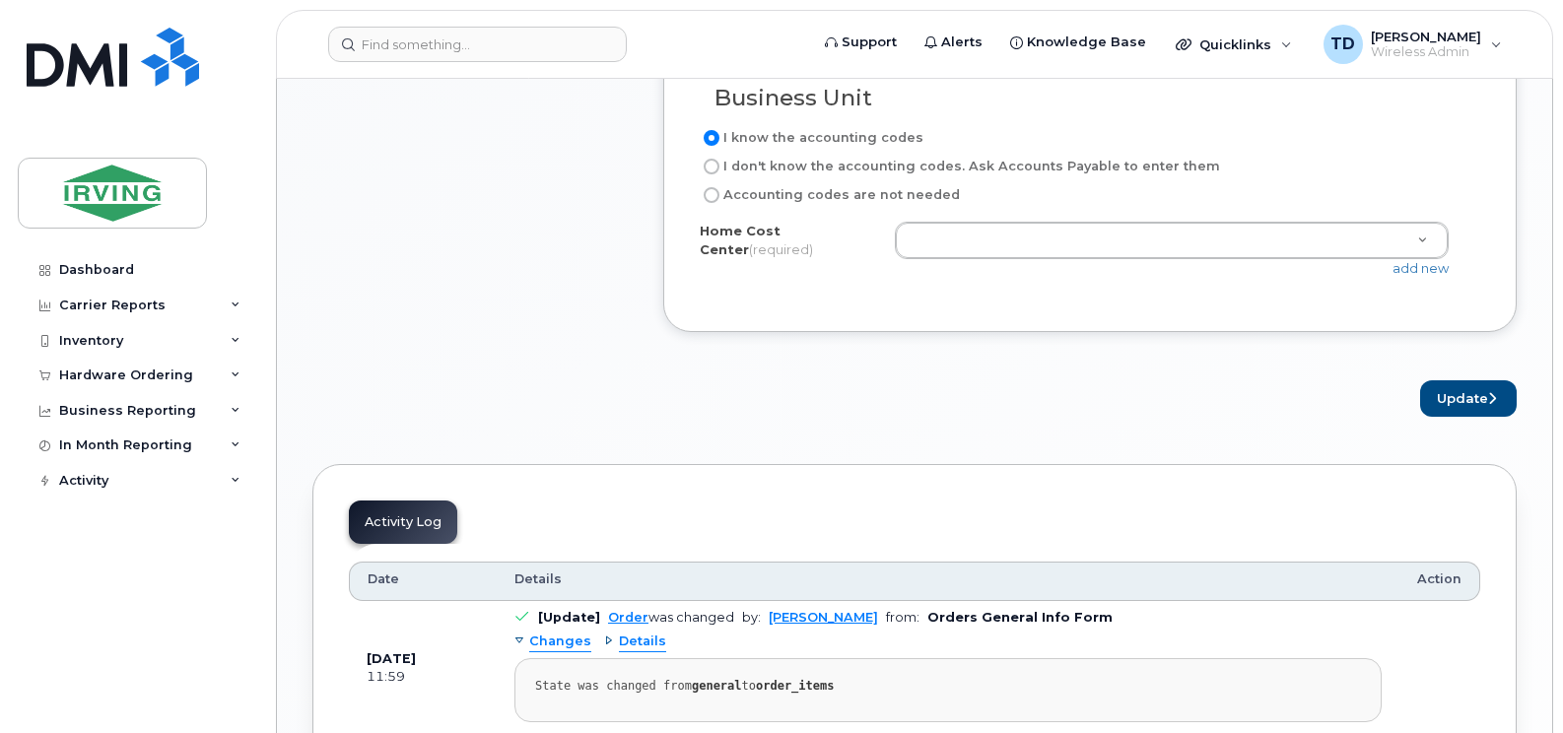
scroll to position [1281, 0]
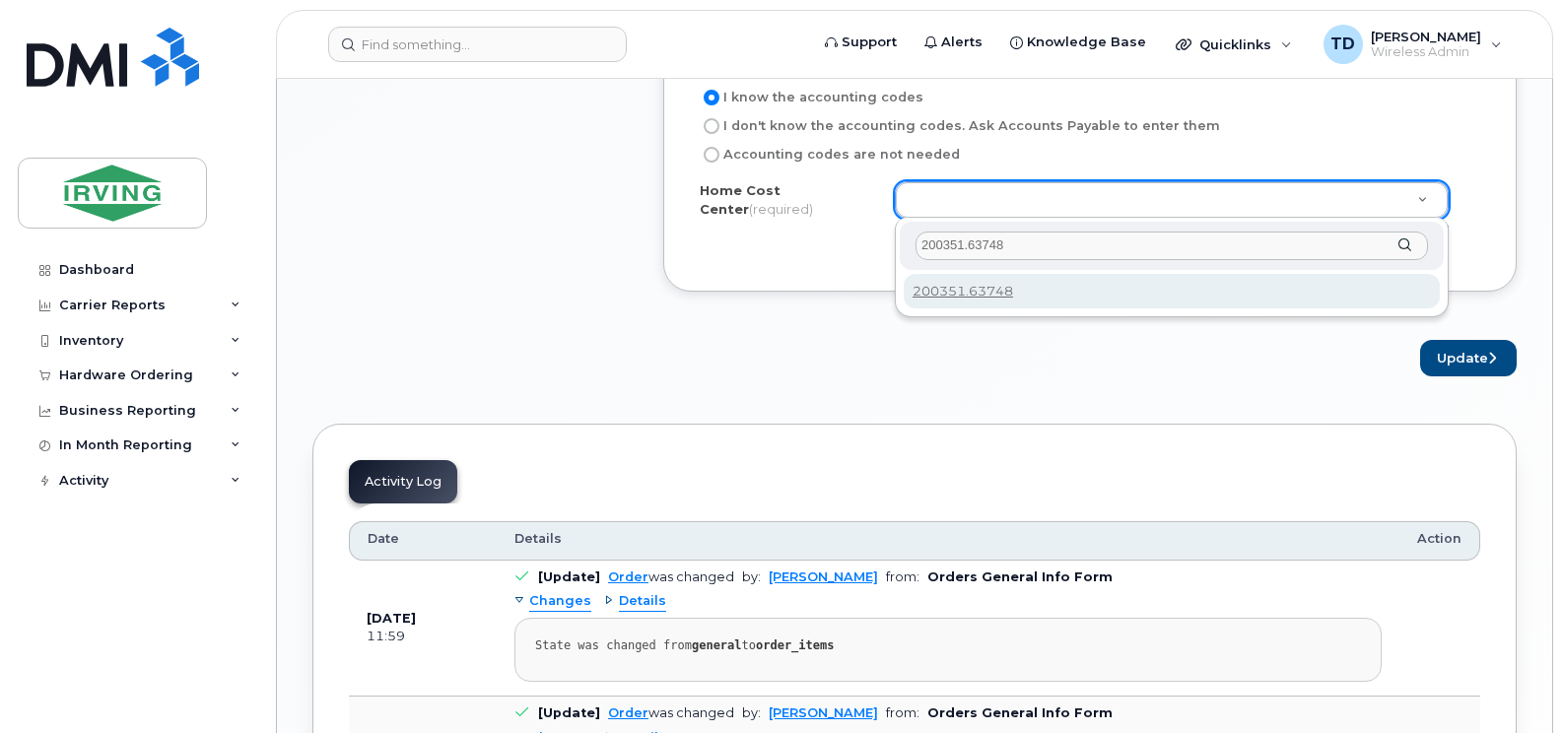
type input "200351.63748"
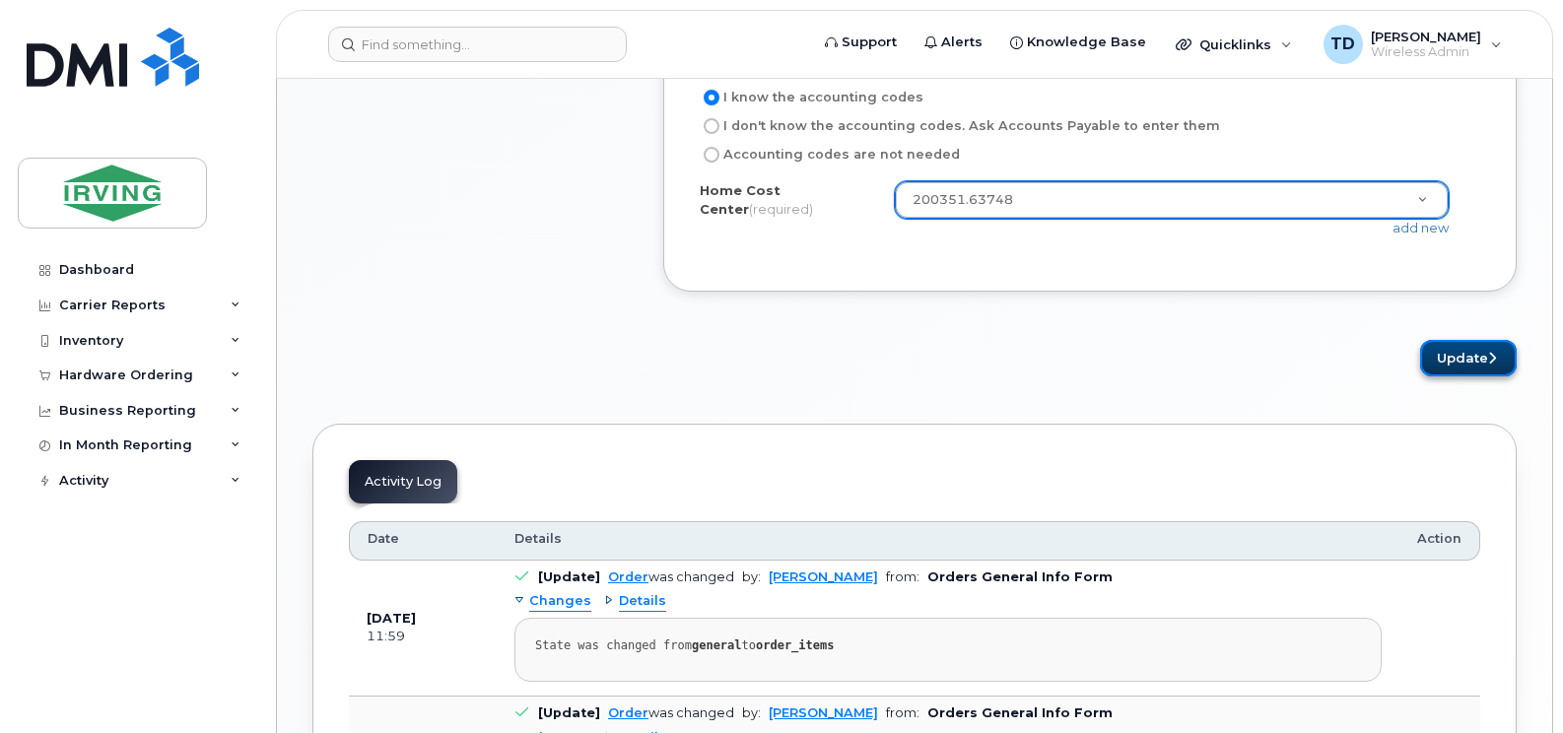
click at [1447, 364] on button "Update" at bounding box center [1468, 358] width 97 height 36
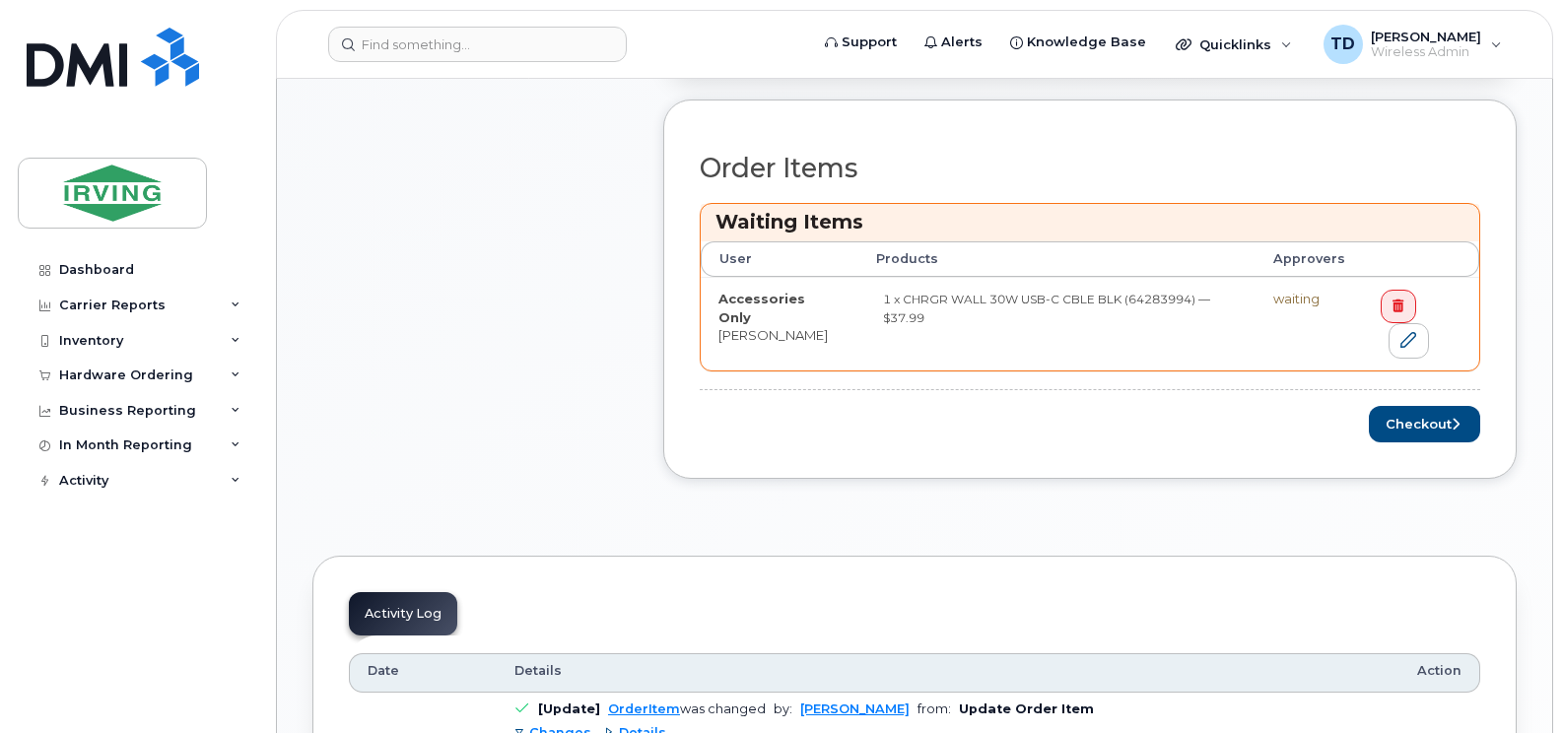
scroll to position [985, 0]
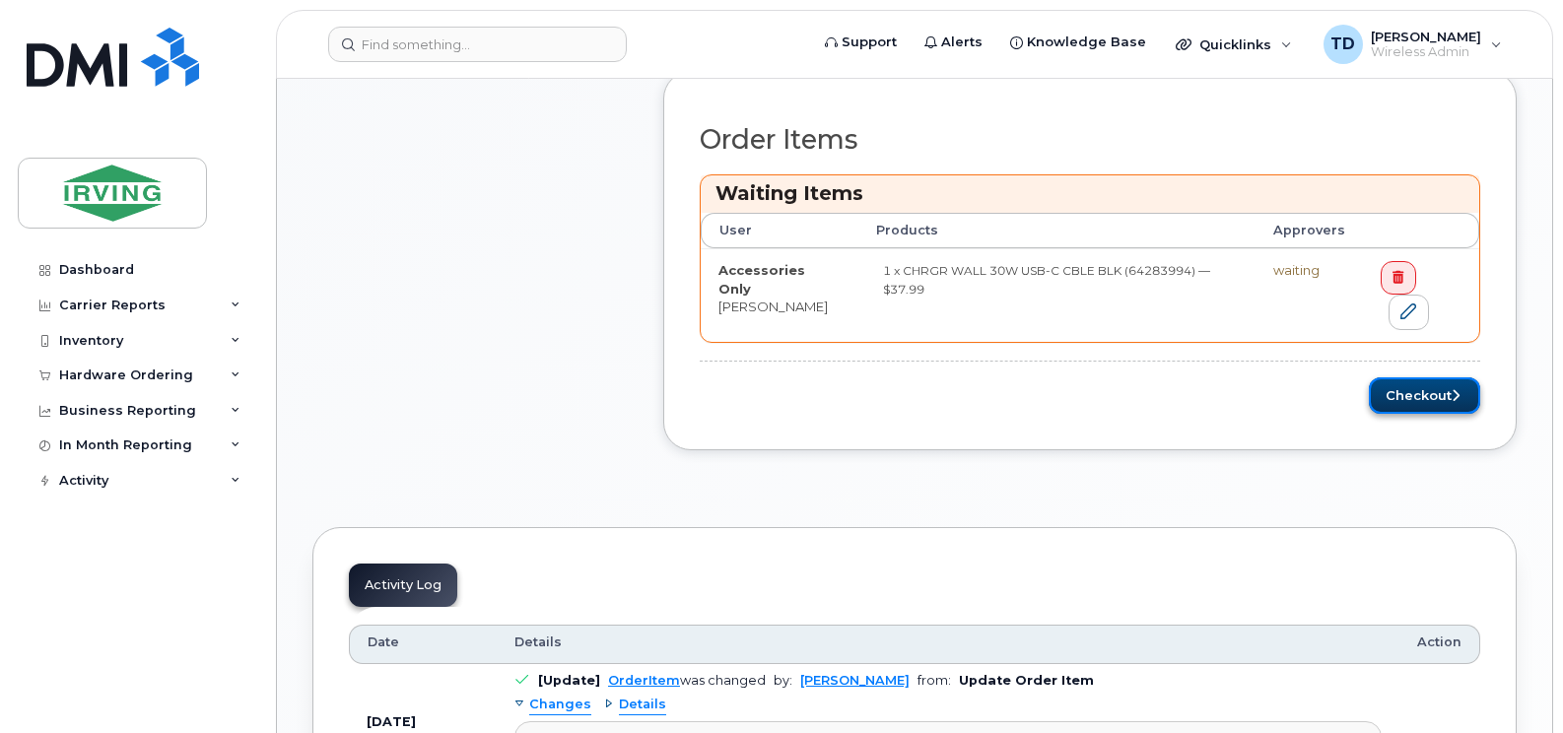
click at [1432, 389] on button "Checkout" at bounding box center [1424, 395] width 111 height 36
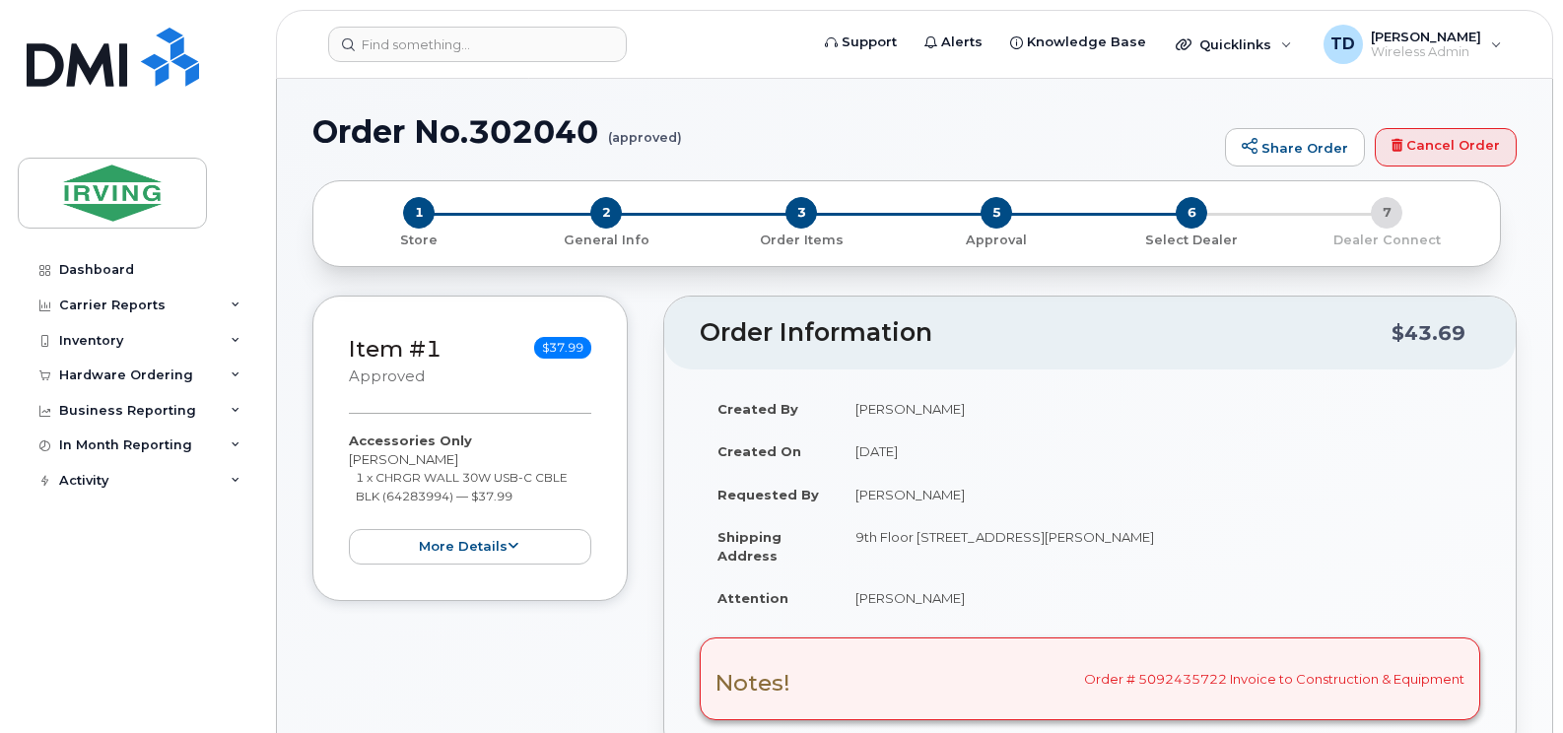
radio input "true"
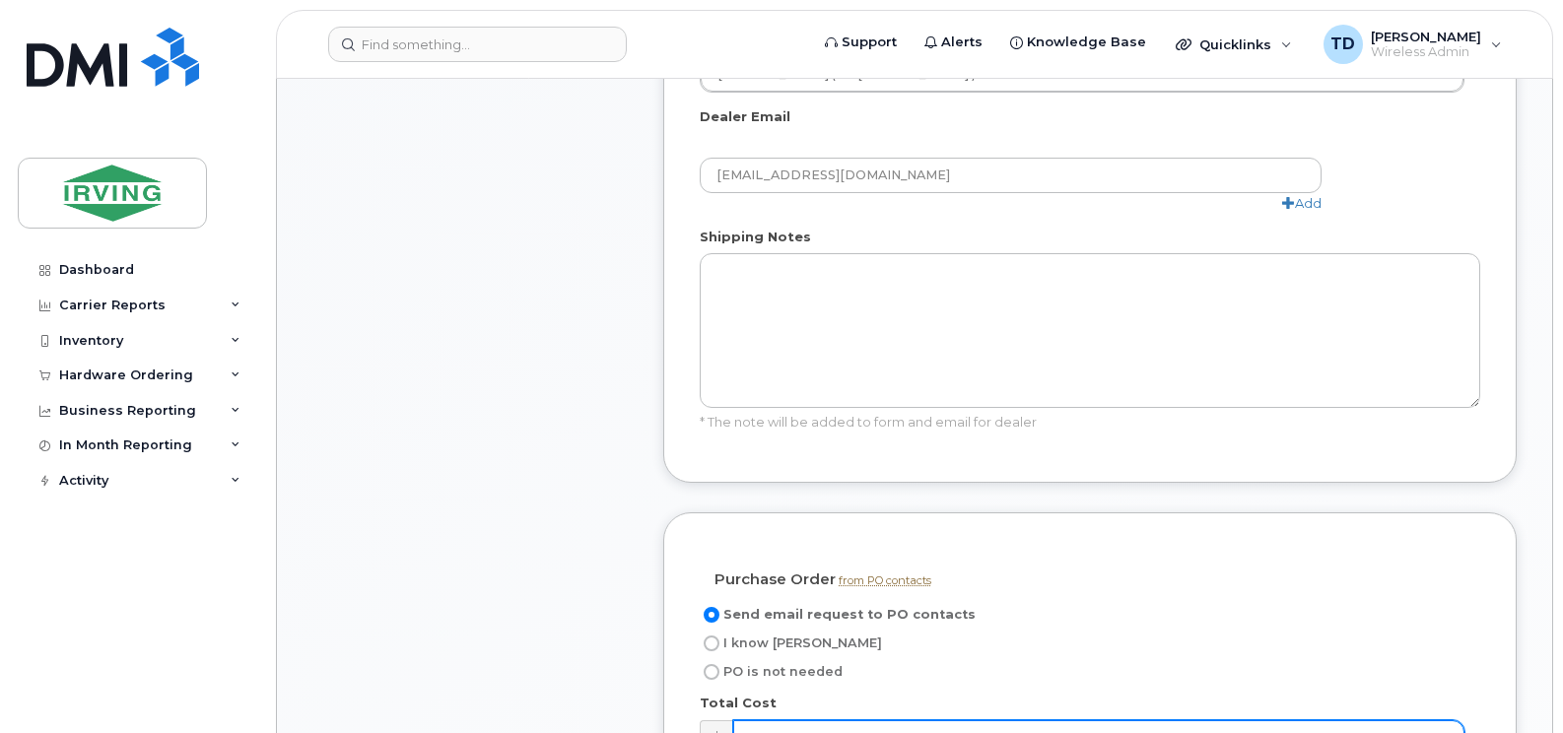
scroll to position [1577, 0]
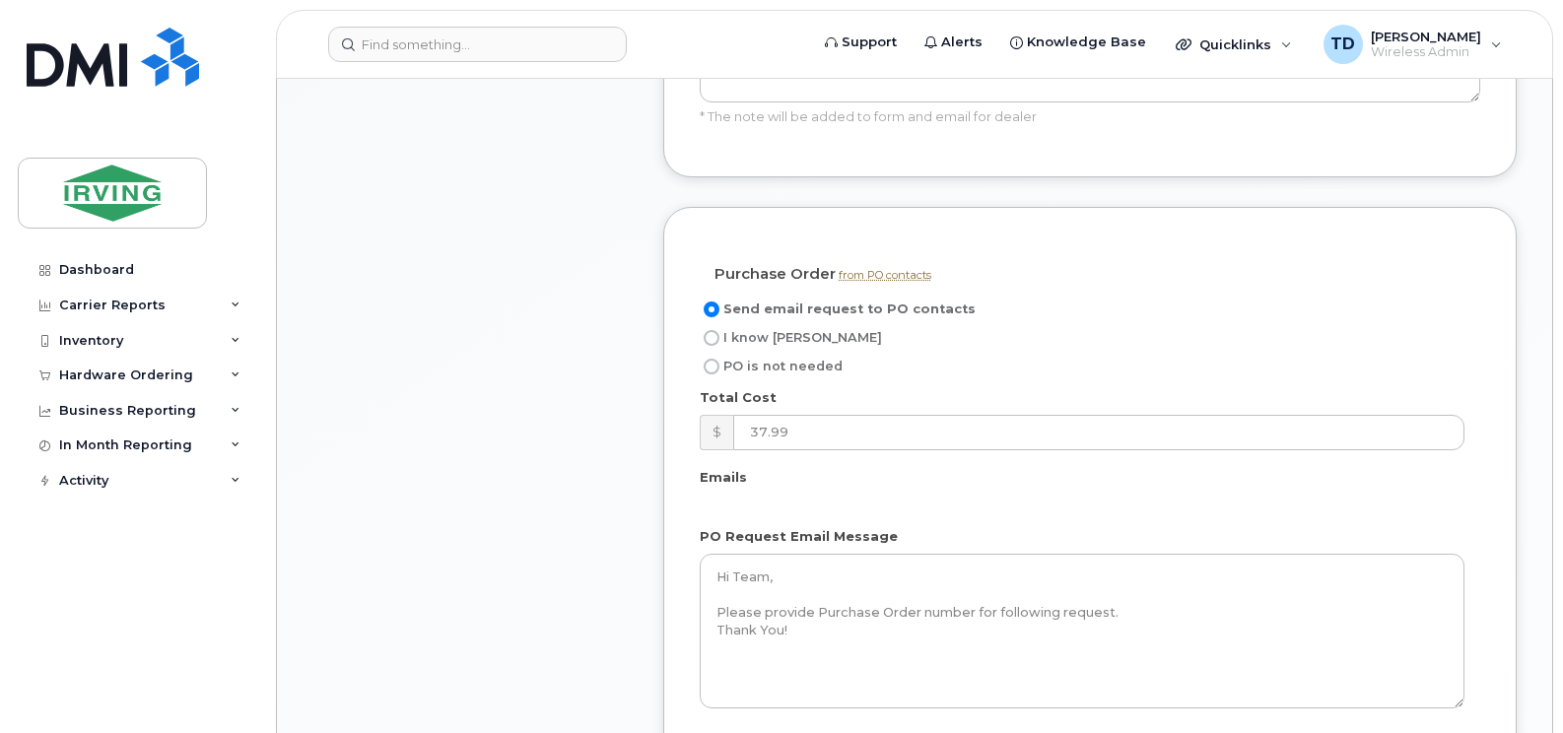
click at [760, 336] on span "I know [PERSON_NAME]" at bounding box center [802, 337] width 159 height 15
click at [719, 336] on input "I know [PERSON_NAME]" at bounding box center [712, 338] width 16 height 16
radio input "true"
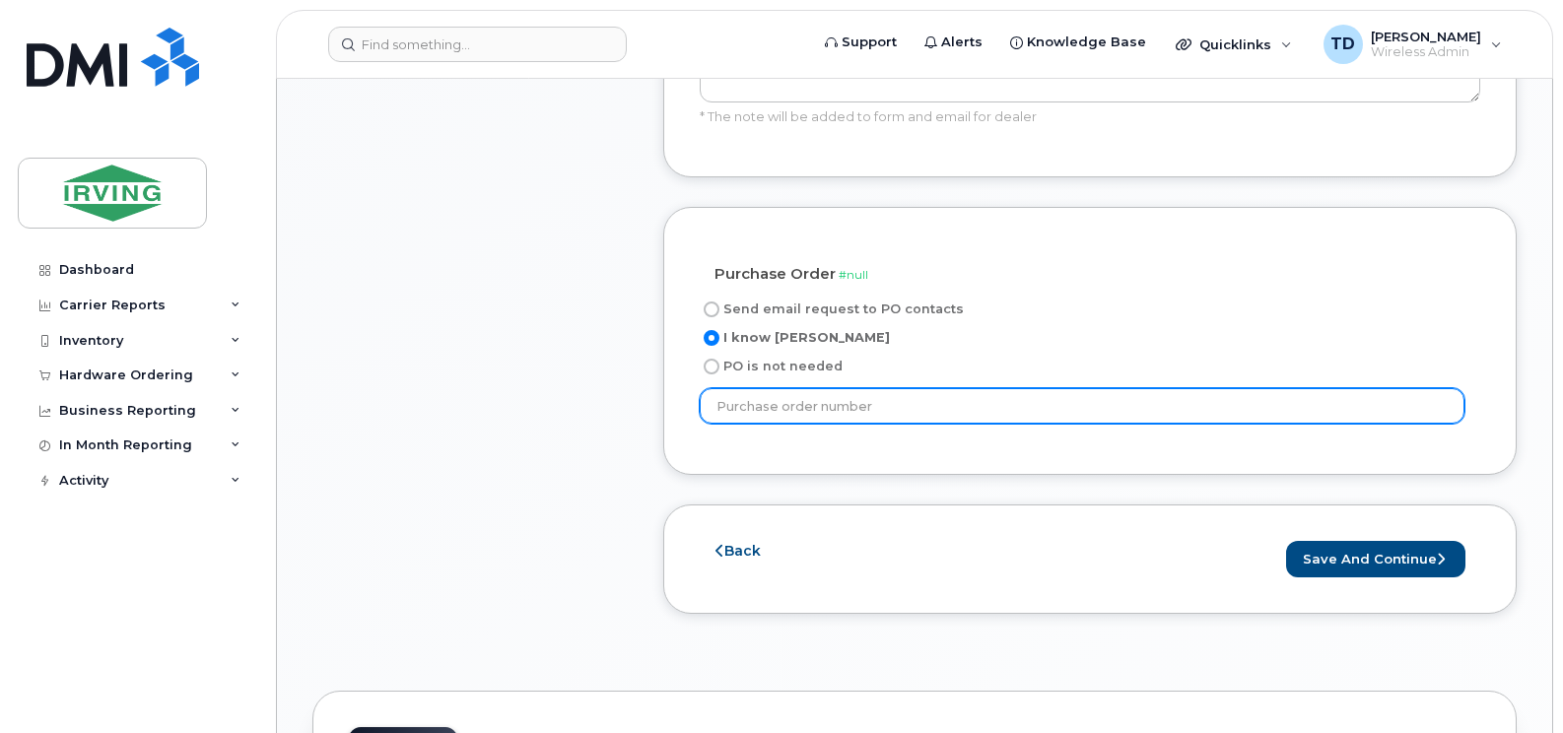
click at [960, 410] on input "text" at bounding box center [1082, 405] width 765 height 35
paste input "818347"
type input "818347"
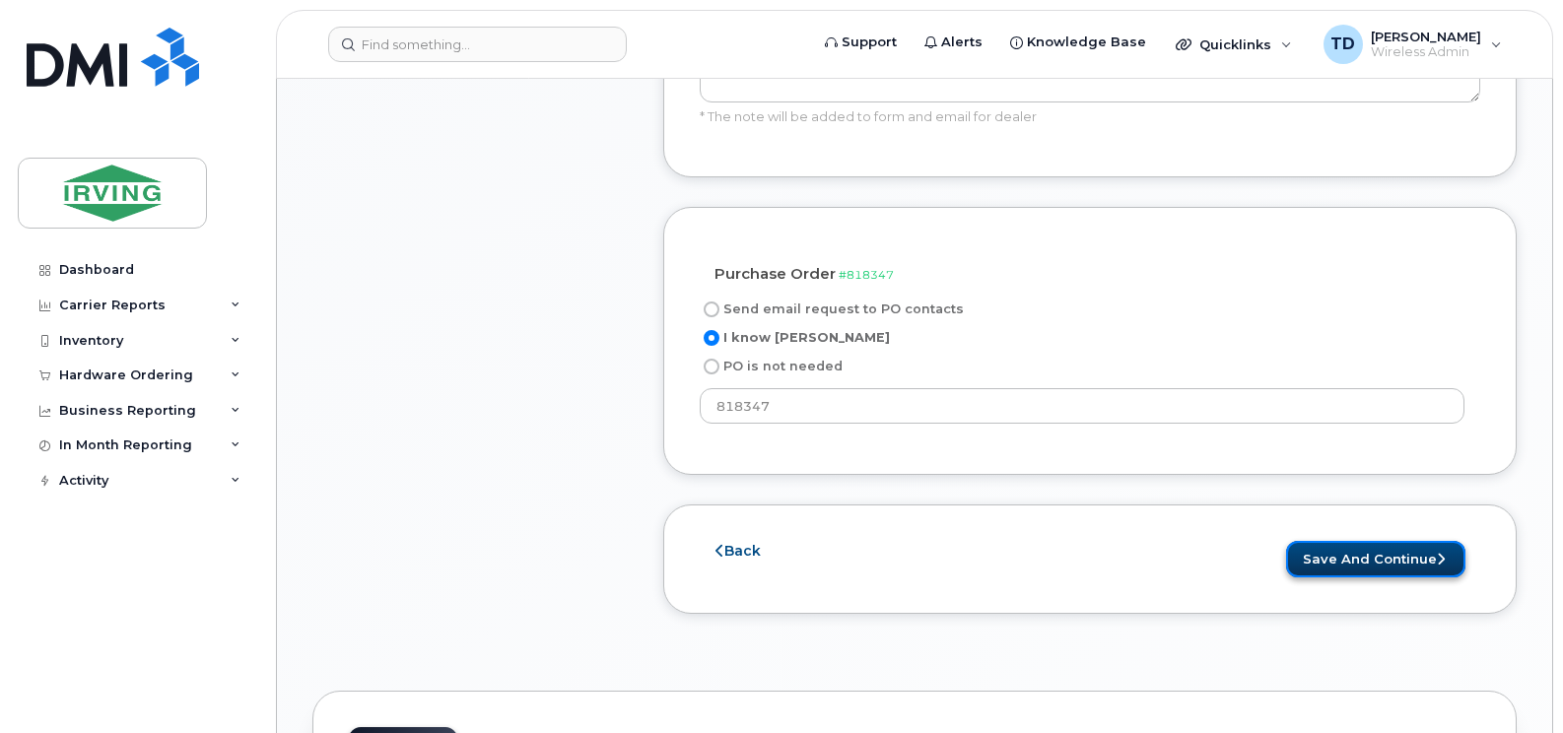
click at [1360, 555] on button "Save and Continue" at bounding box center [1375, 559] width 179 height 36
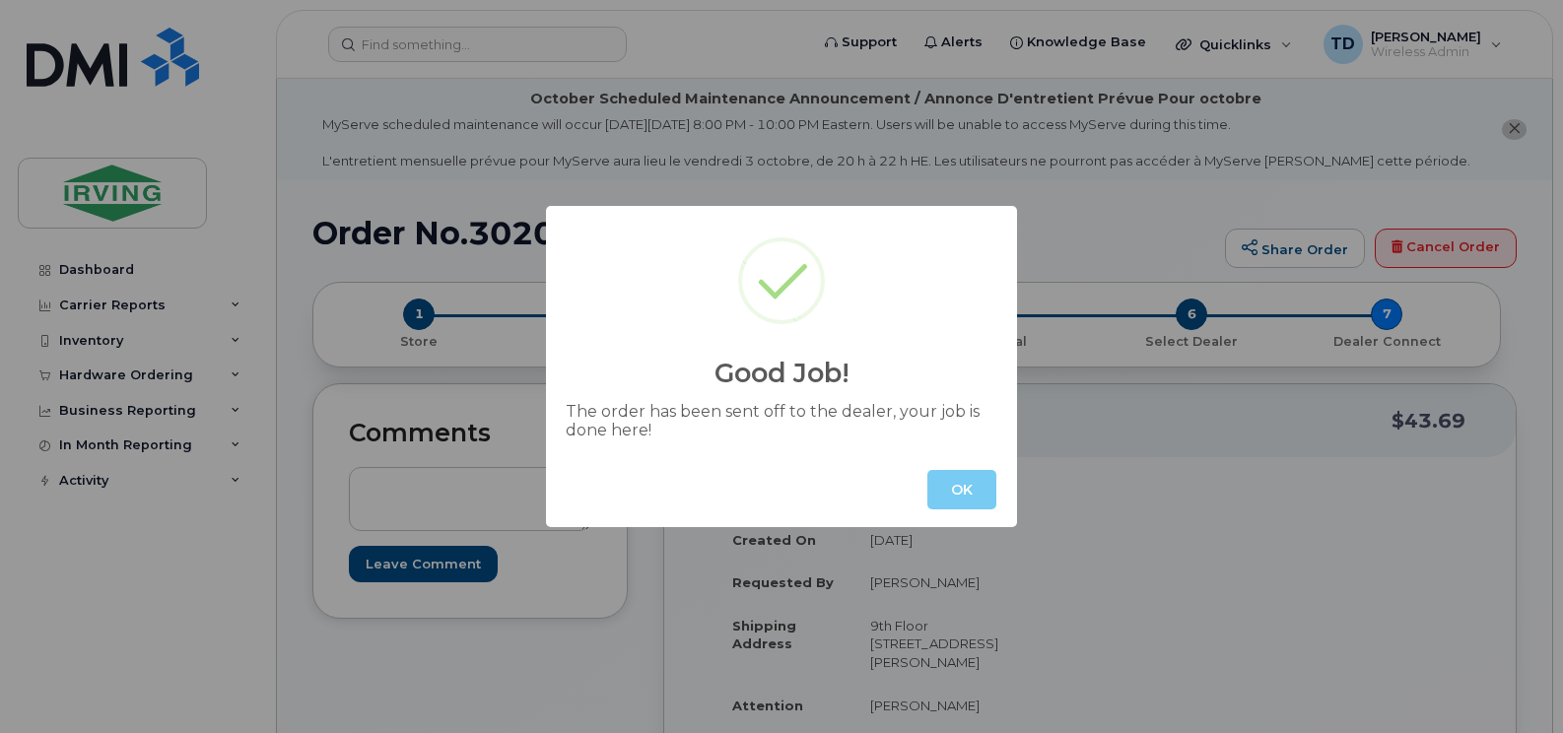
click at [969, 496] on button "OK" at bounding box center [961, 489] width 69 height 39
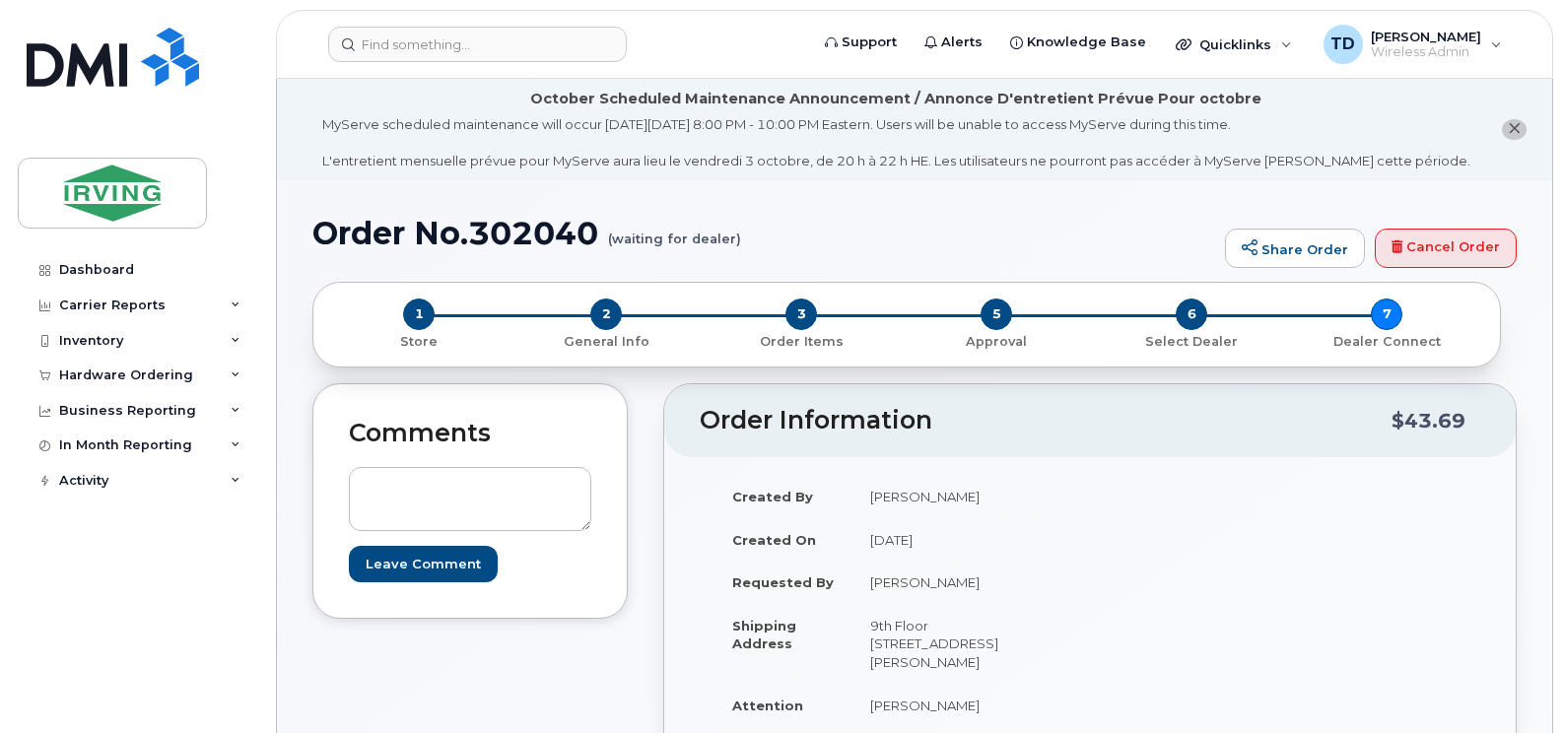
click at [553, 243] on h1 "Order No.302040 (waiting for dealer)" at bounding box center [763, 233] width 903 height 34
copy h1 "302040"
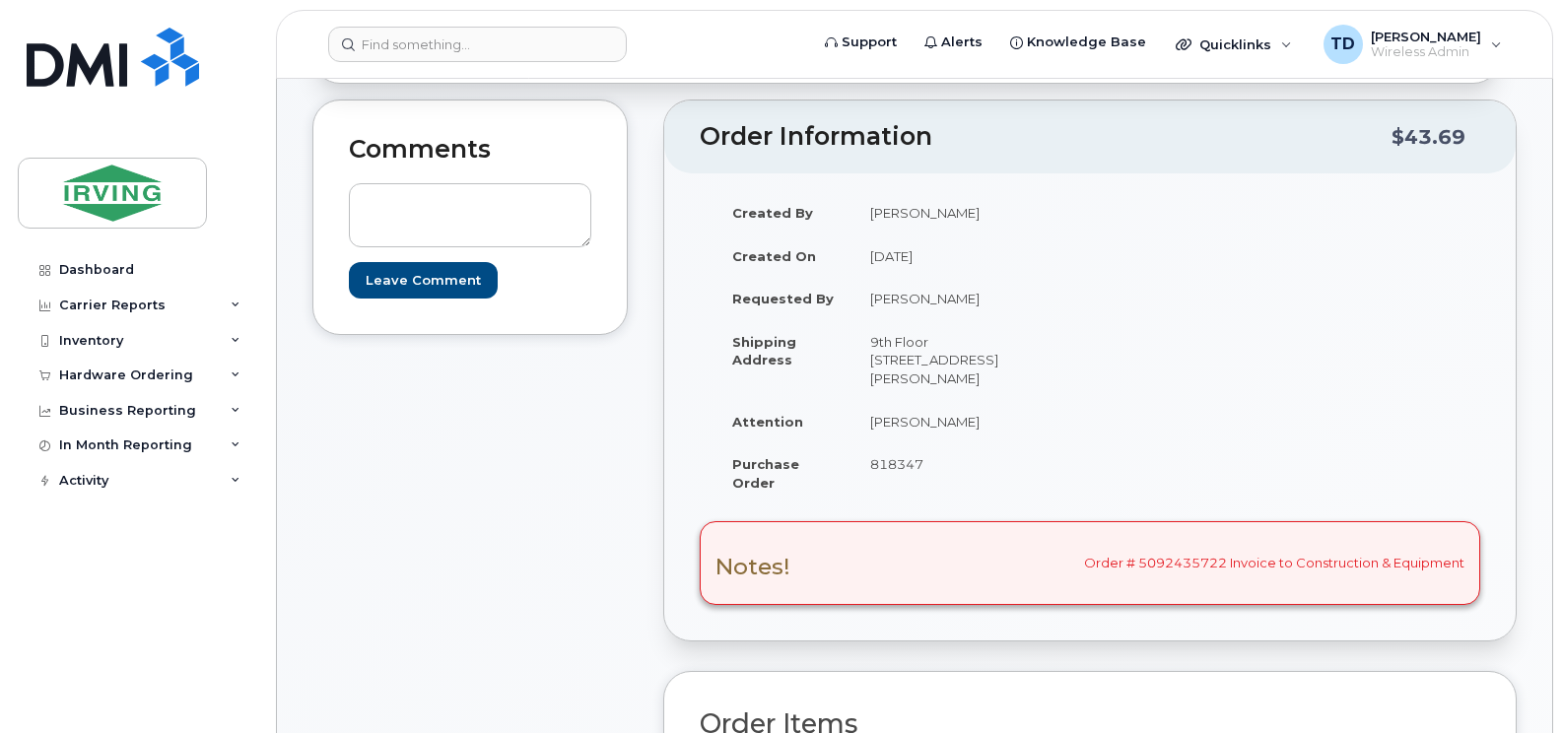
scroll to position [296, 0]
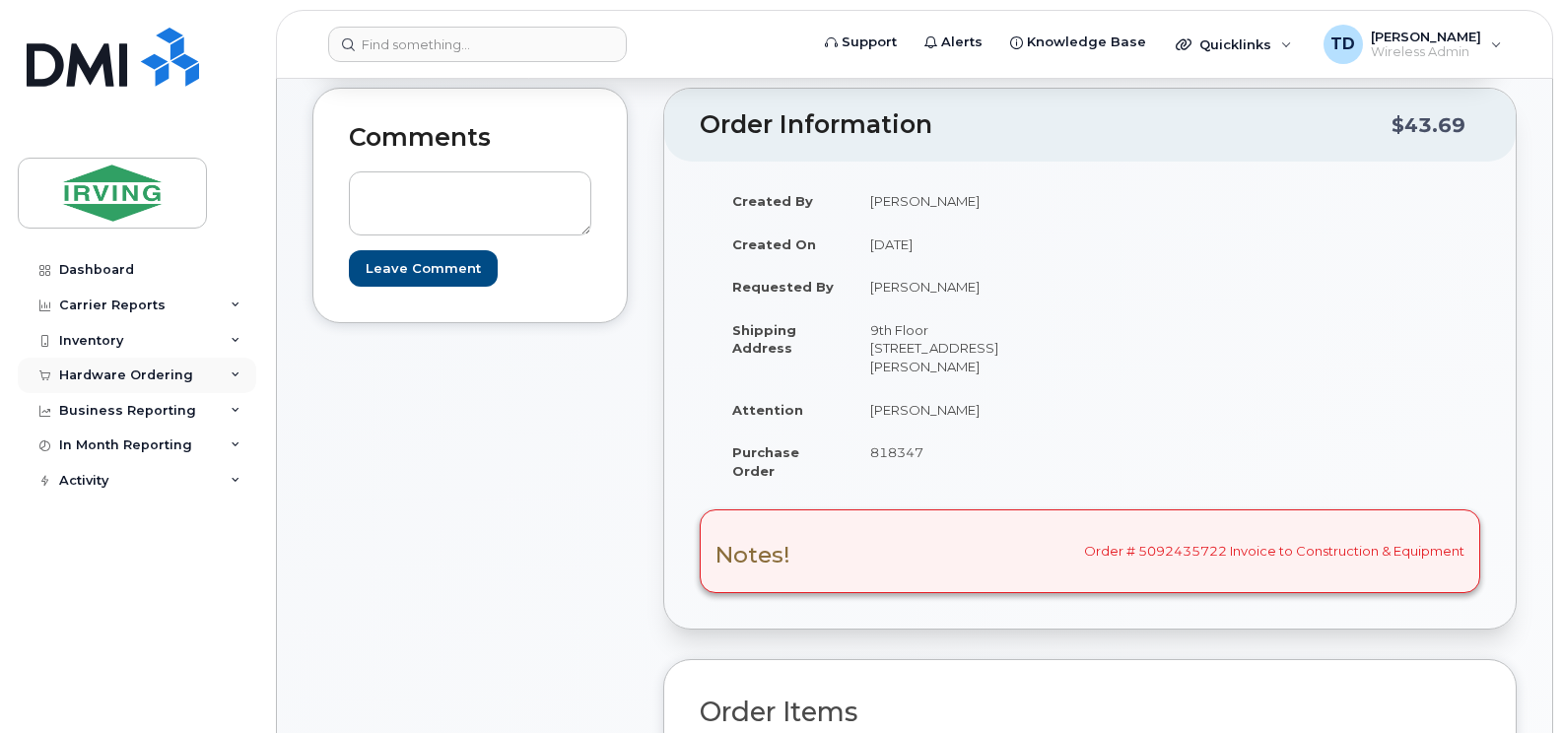
click at [227, 370] on div "Hardware Ordering" at bounding box center [137, 375] width 238 height 35
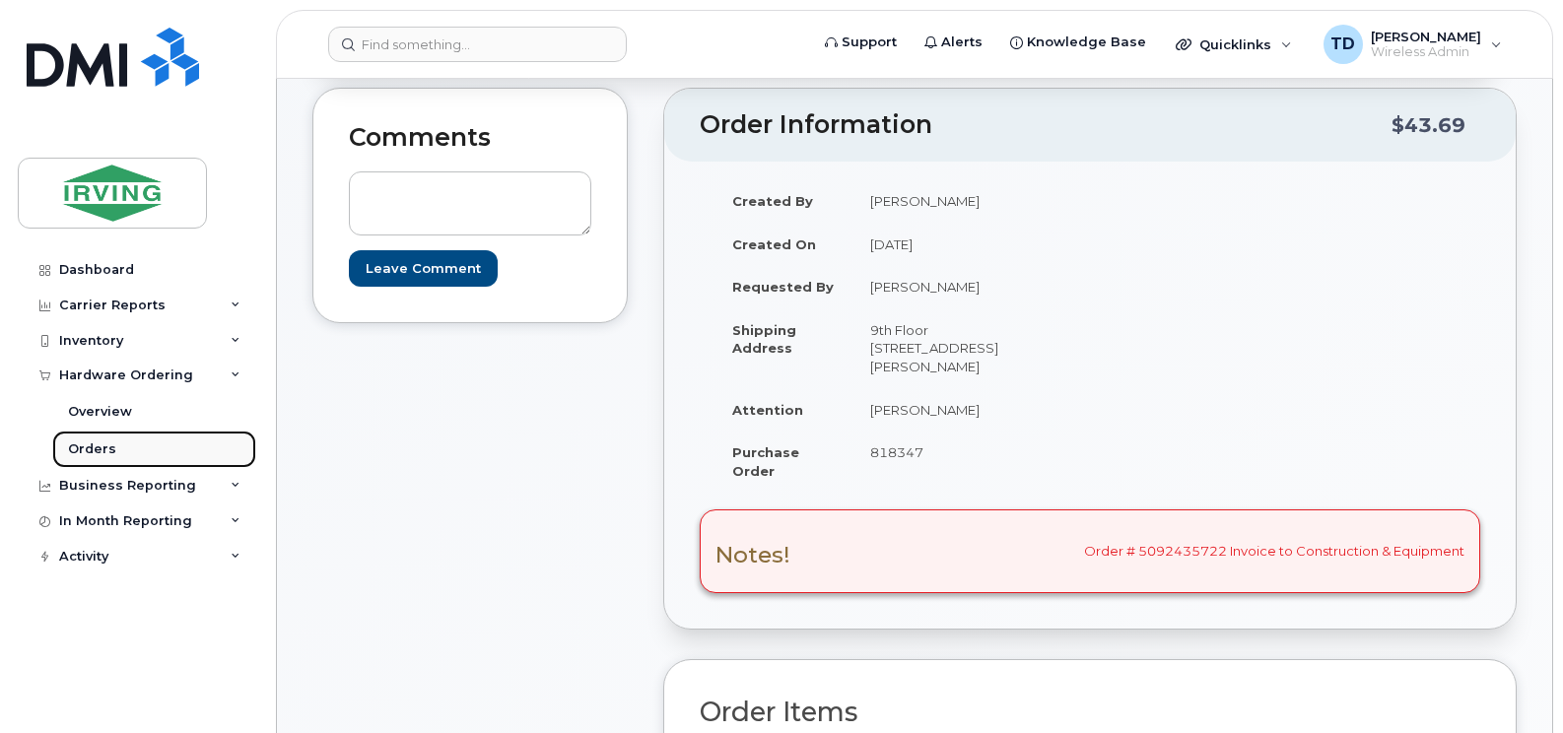
click at [108, 451] on div "Orders" at bounding box center [92, 449] width 48 height 18
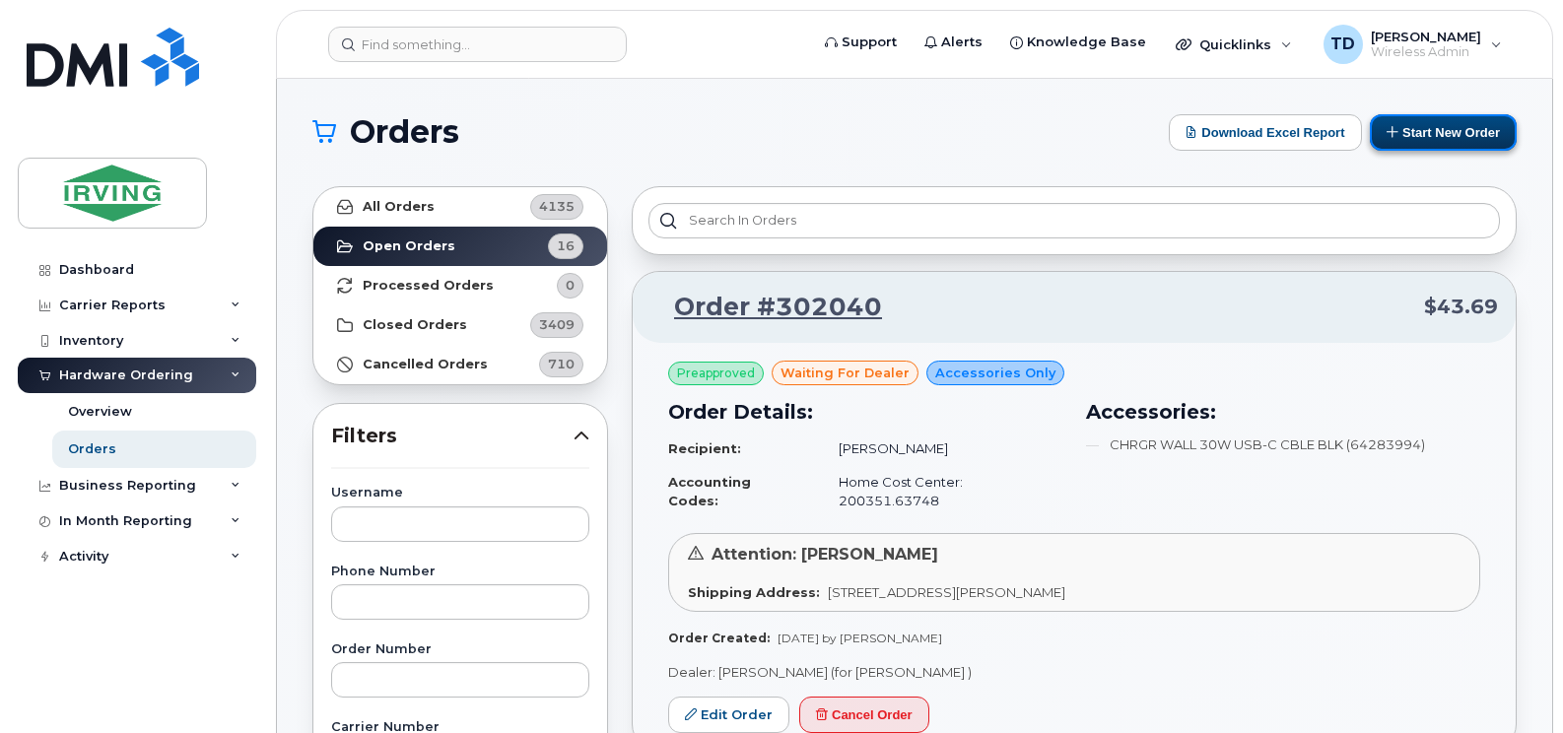
click at [1436, 133] on button "Start New Order" at bounding box center [1443, 132] width 147 height 36
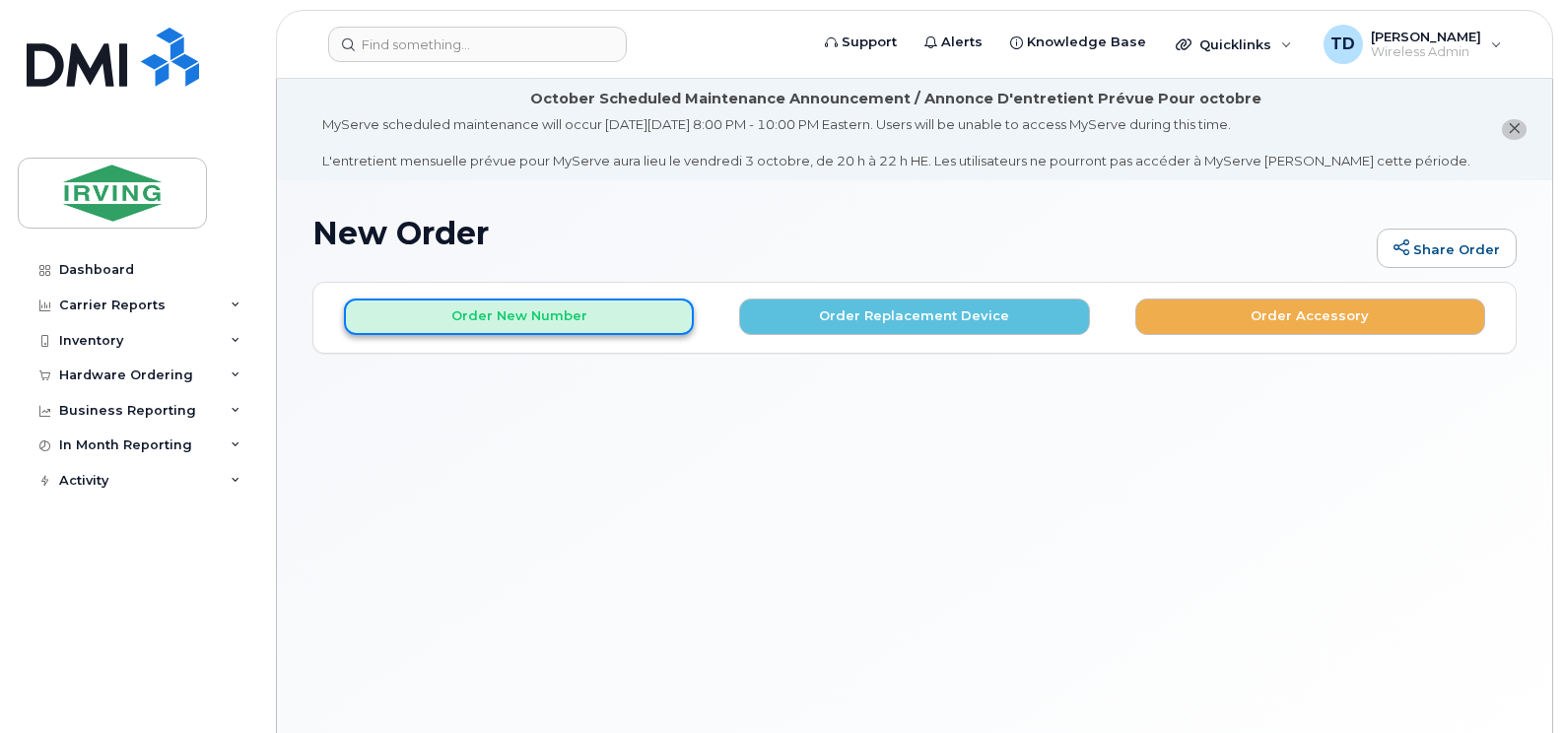
click at [588, 318] on button "Order New Number" at bounding box center [519, 317] width 350 height 36
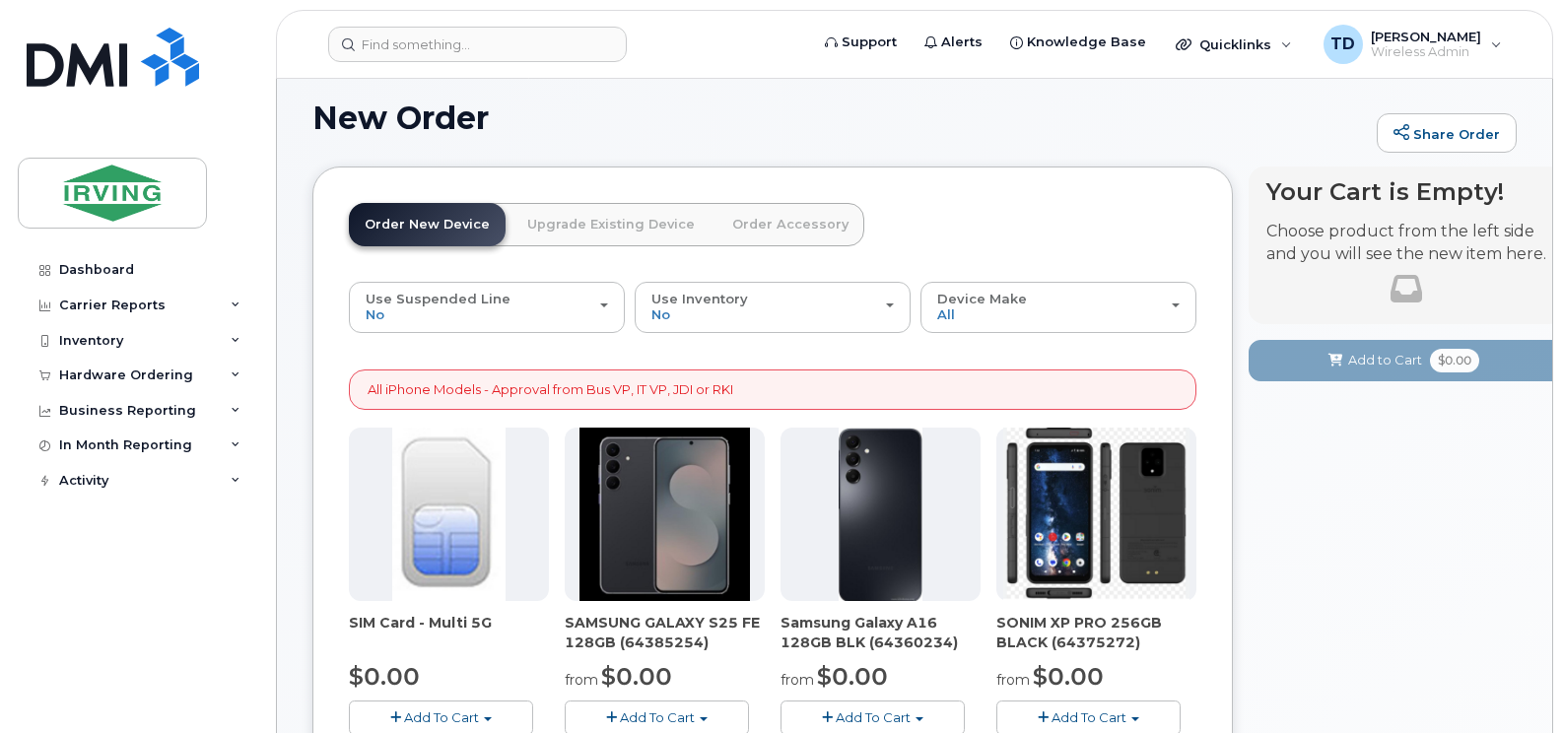
scroll to position [296, 0]
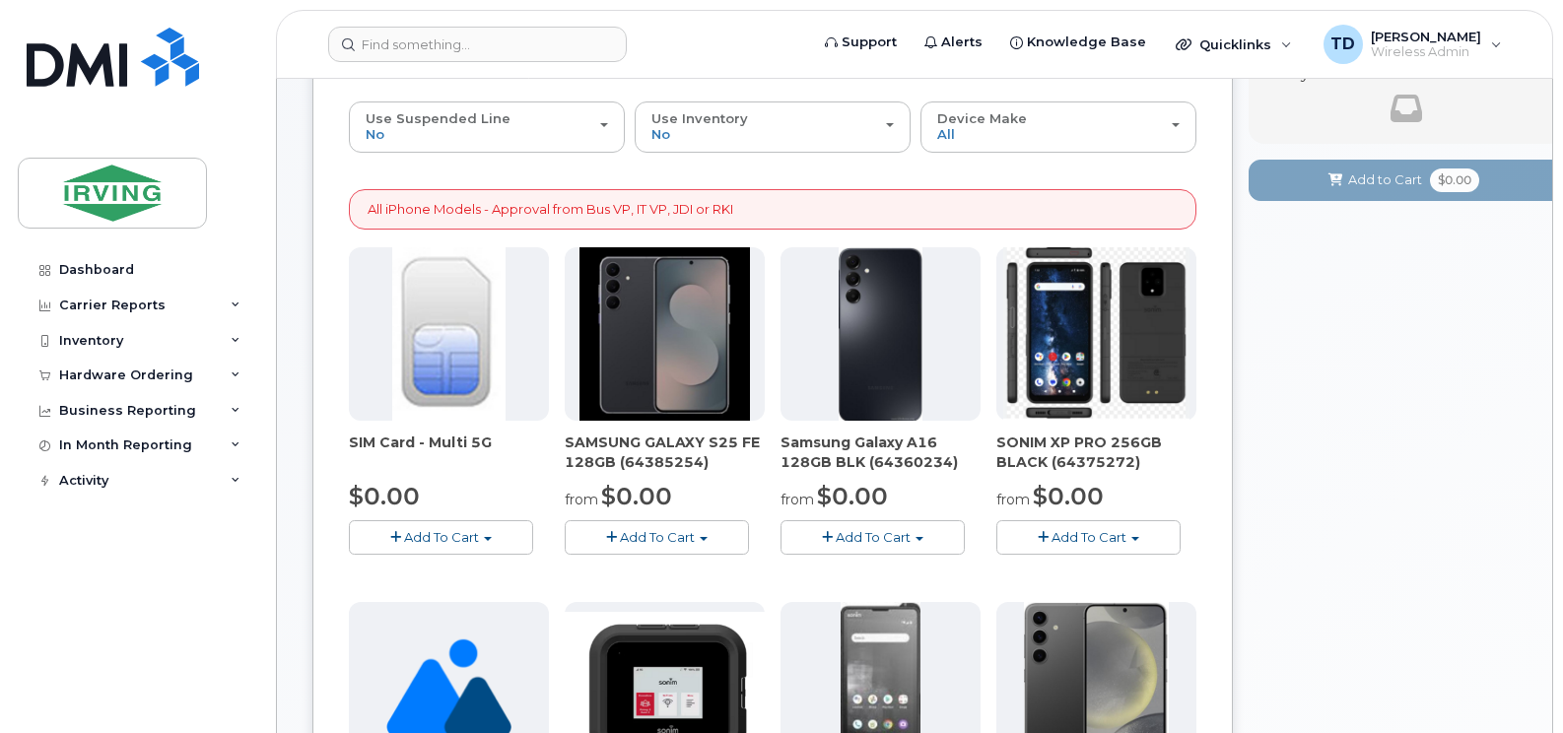
click at [671, 544] on span "Add To Cart" at bounding box center [657, 537] width 75 height 16
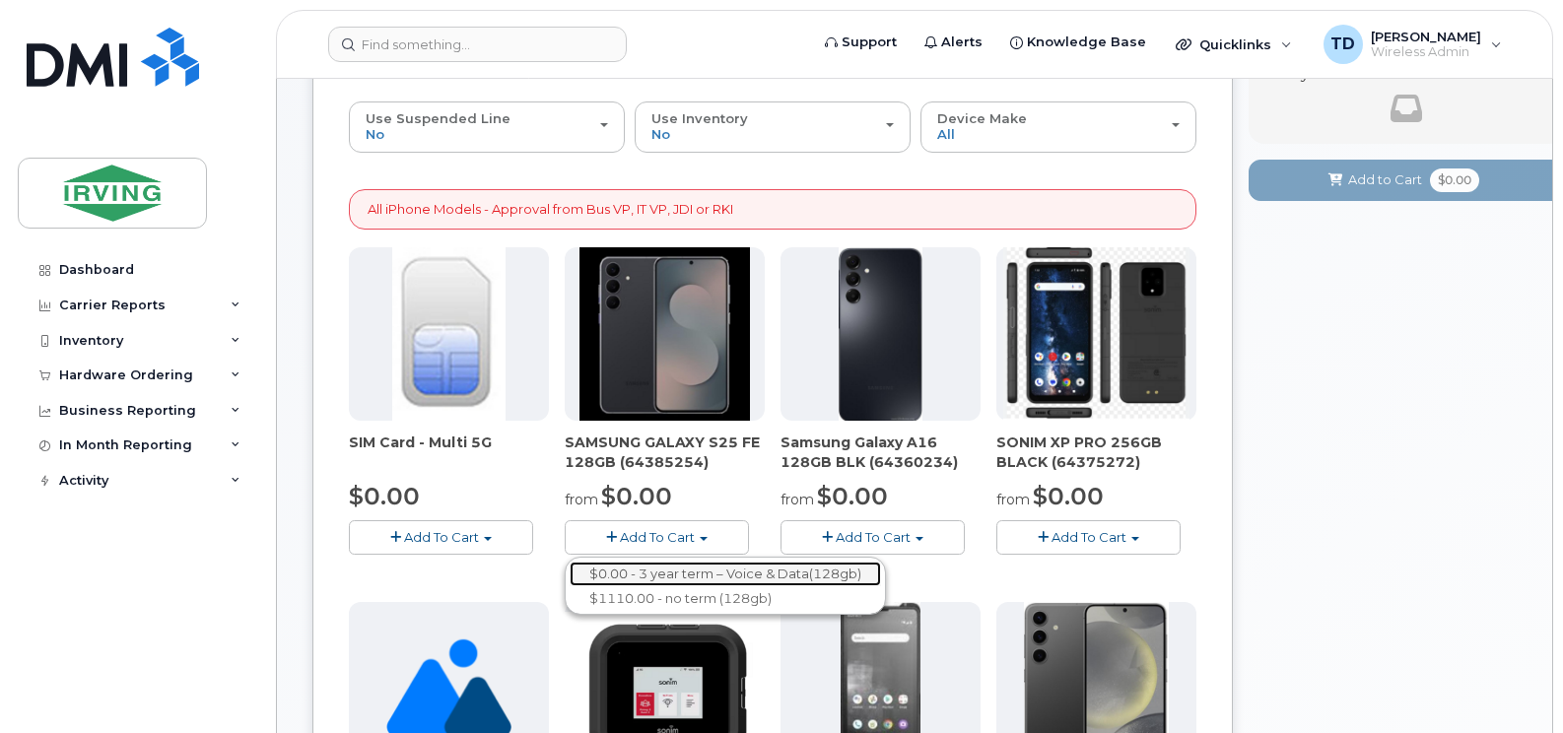
click at [698, 575] on link "$0.00 - 3 year term – Voice & Data(128gb)" at bounding box center [725, 574] width 311 height 25
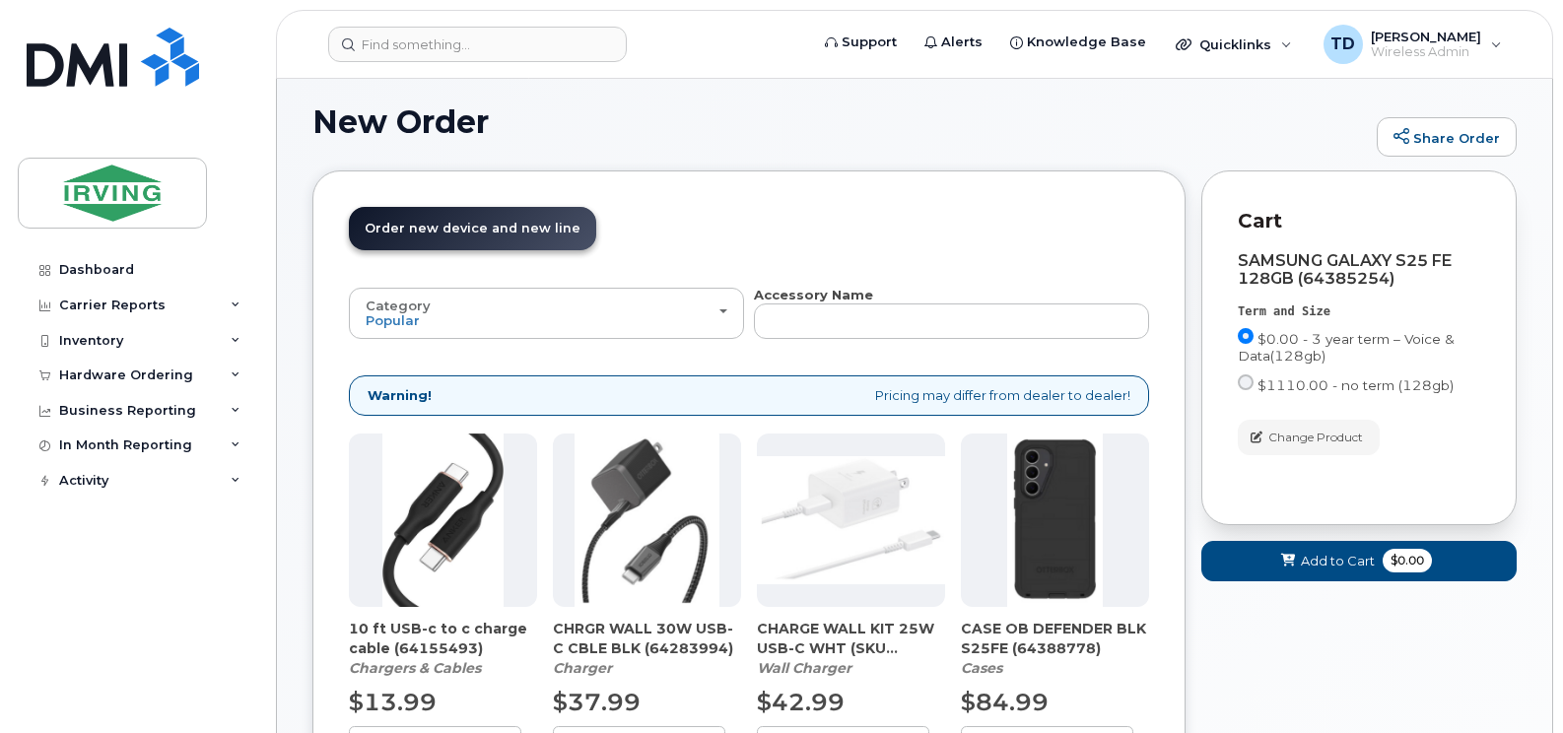
scroll to position [276, 0]
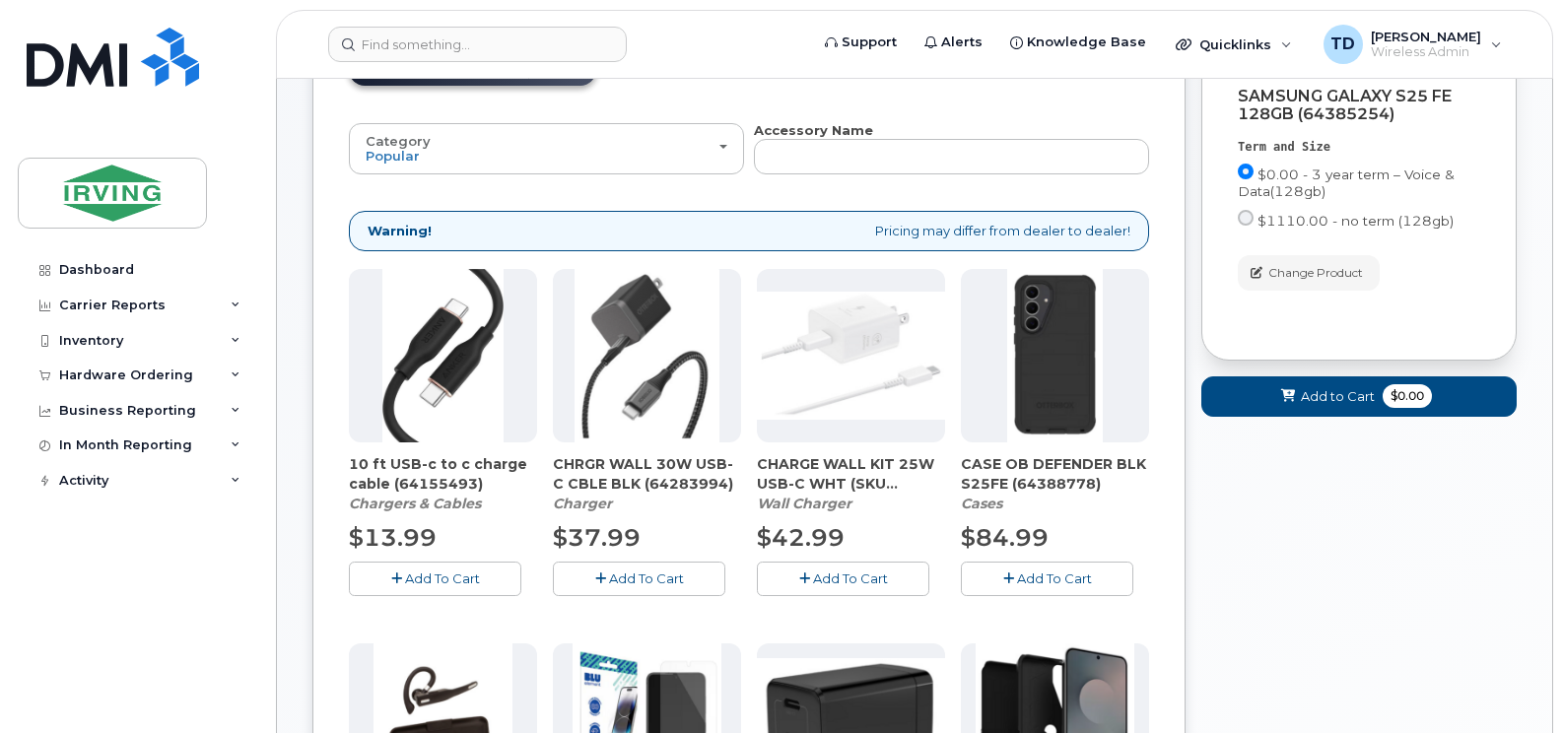
click at [639, 575] on span "Add To Cart" at bounding box center [646, 579] width 75 height 16
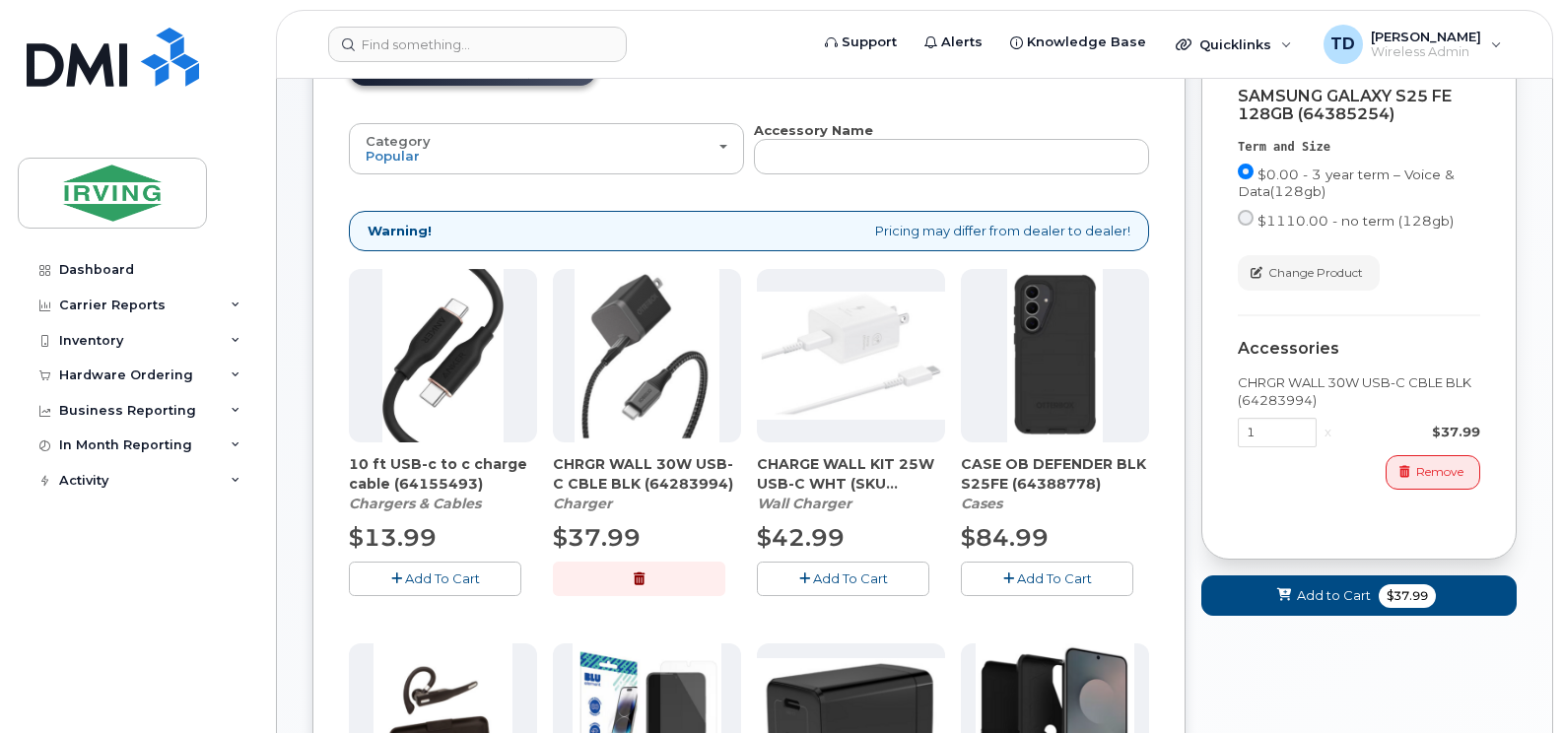
click at [1019, 572] on span "Add To Cart" at bounding box center [1054, 579] width 75 height 16
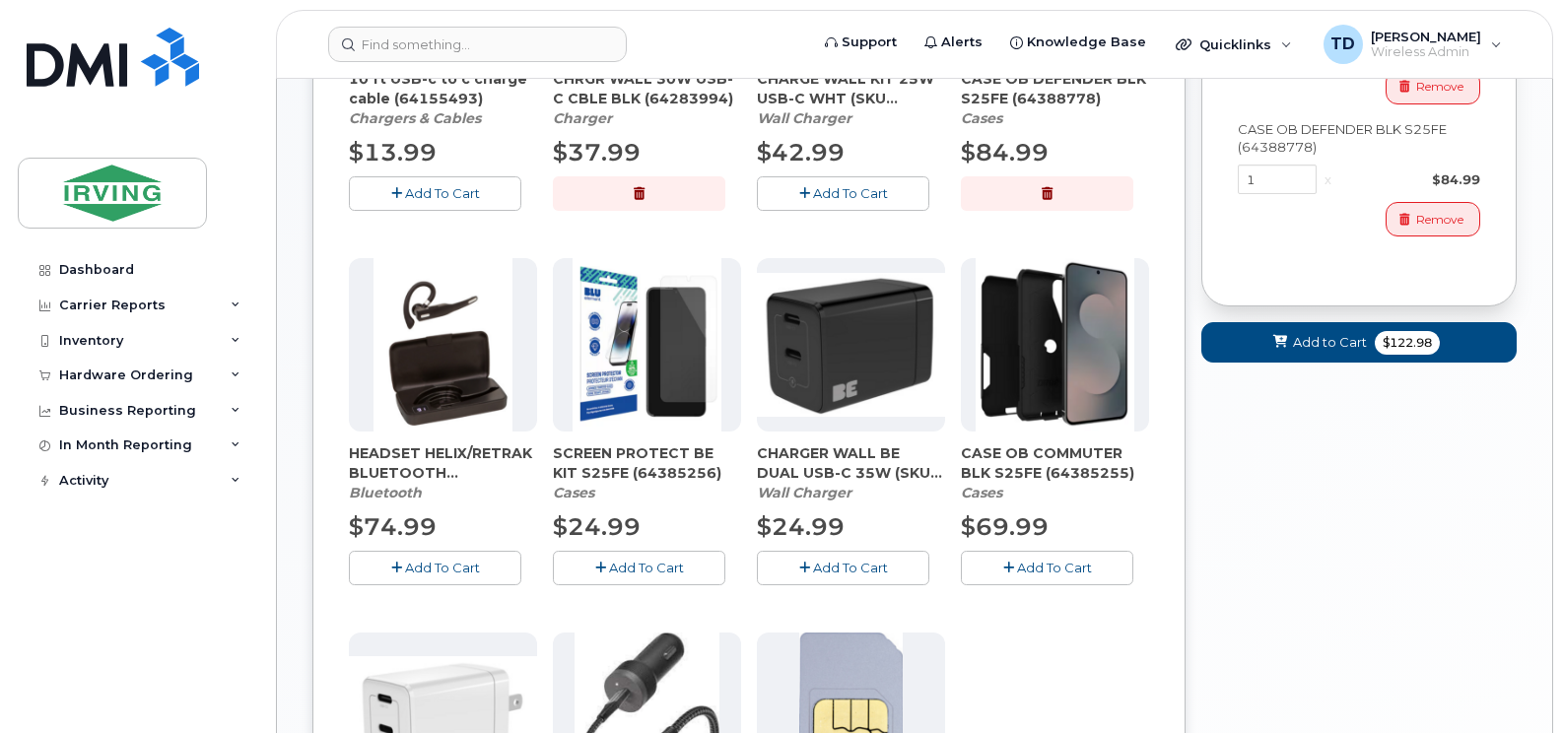
scroll to position [670, 0]
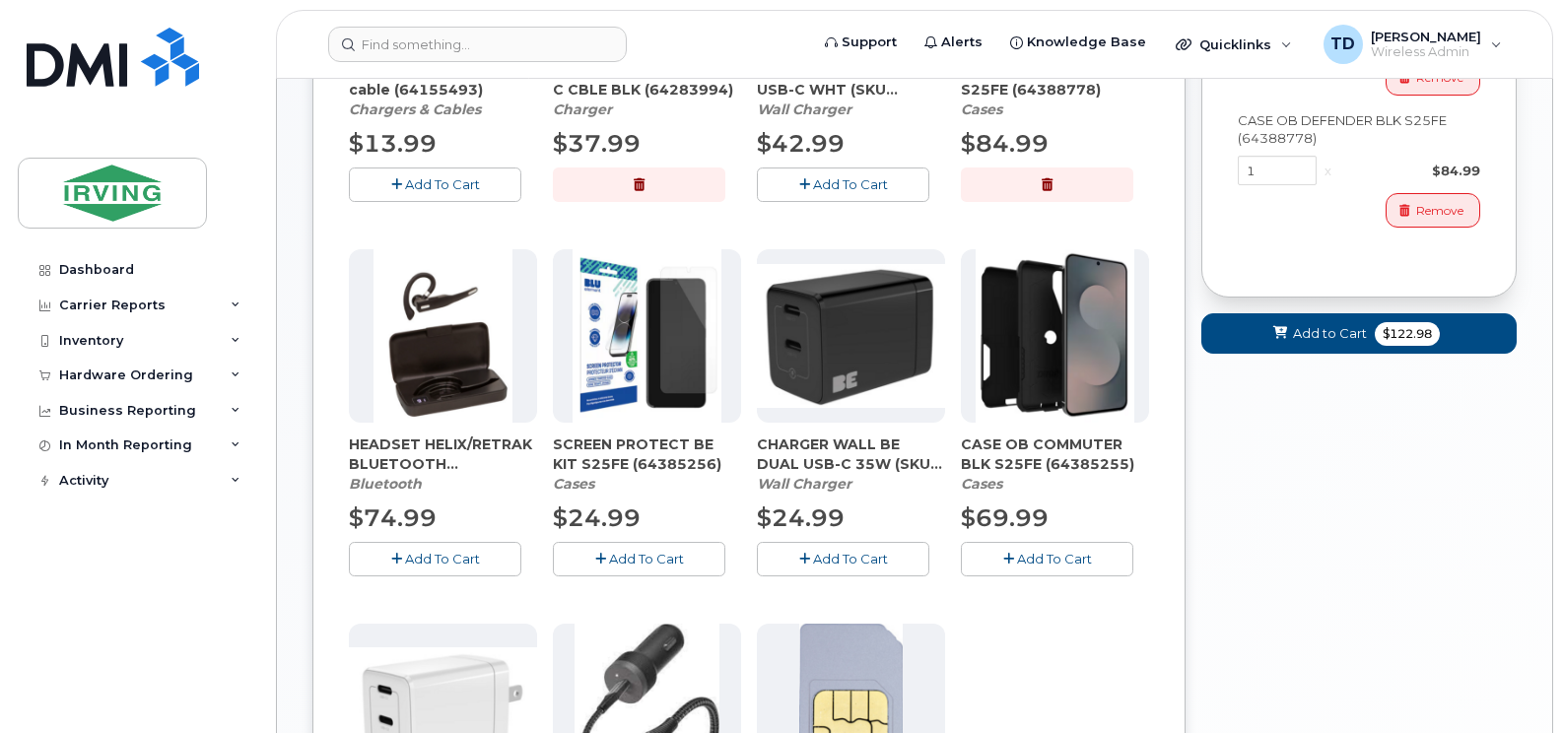
click at [635, 552] on span "Add To Cart" at bounding box center [646, 559] width 75 height 16
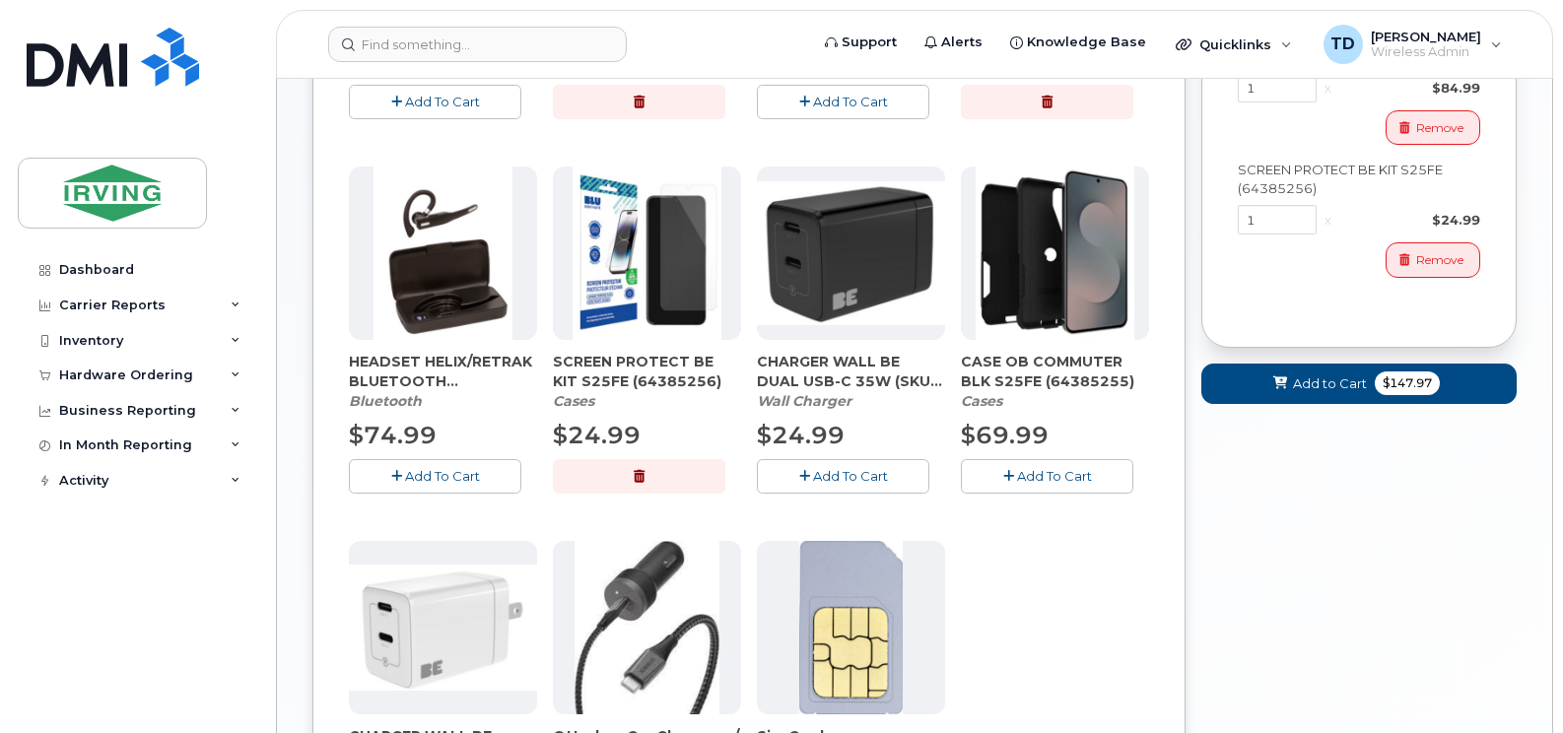
scroll to position [687, 0]
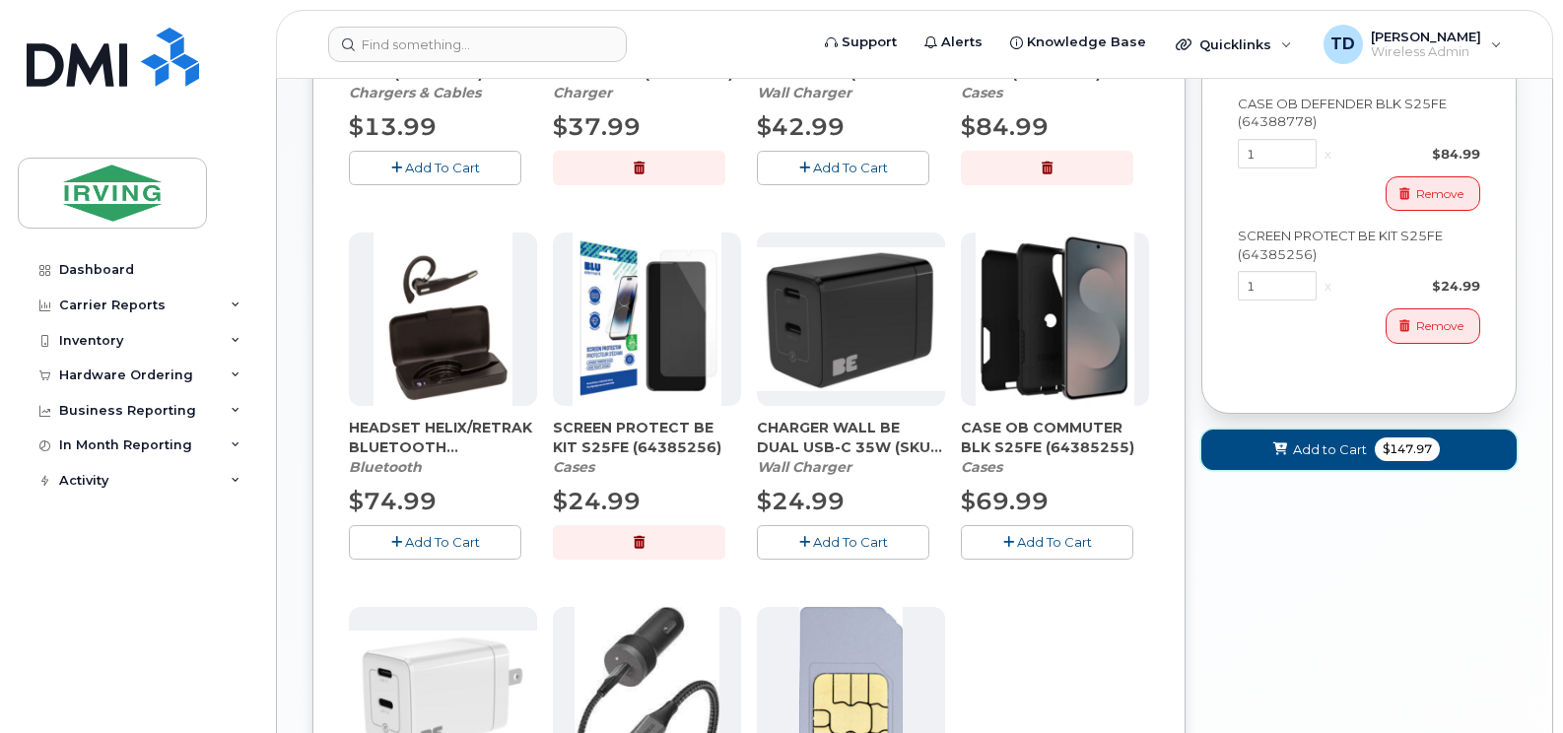
click at [1280, 437] on button "Add to Cart $147.97" at bounding box center [1358, 450] width 315 height 40
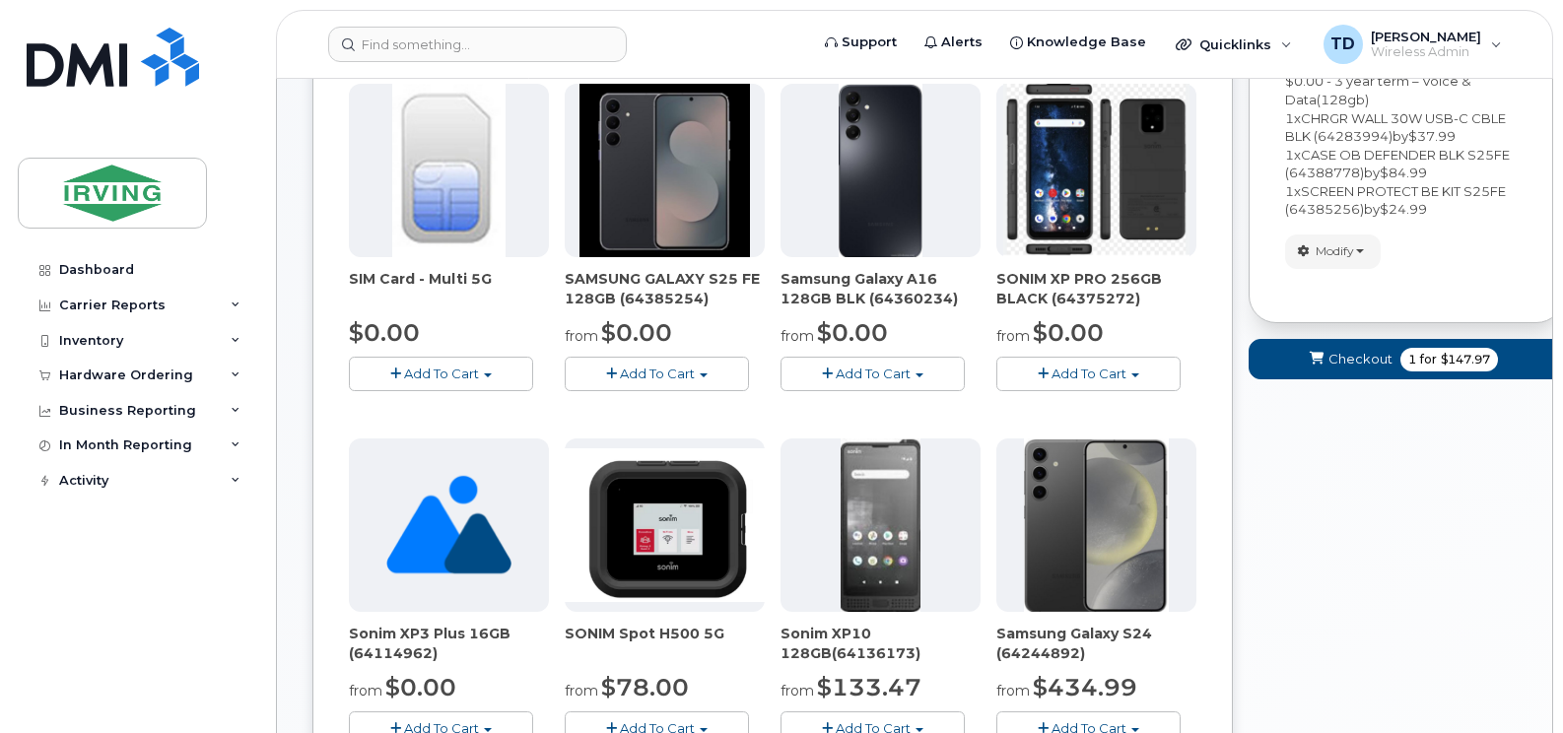
scroll to position [455, 0]
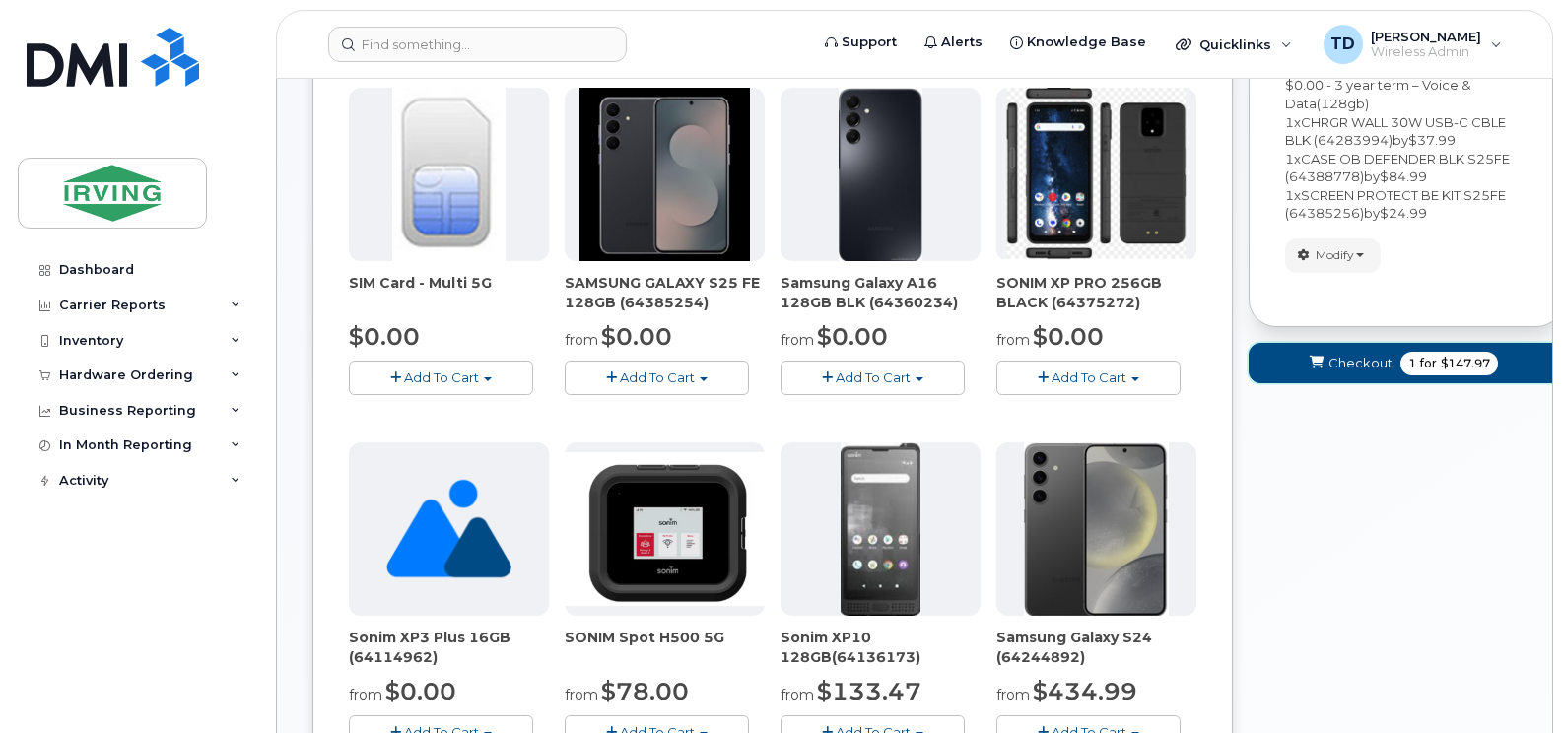
click at [1325, 371] on span "submit" at bounding box center [1316, 363] width 19 height 19
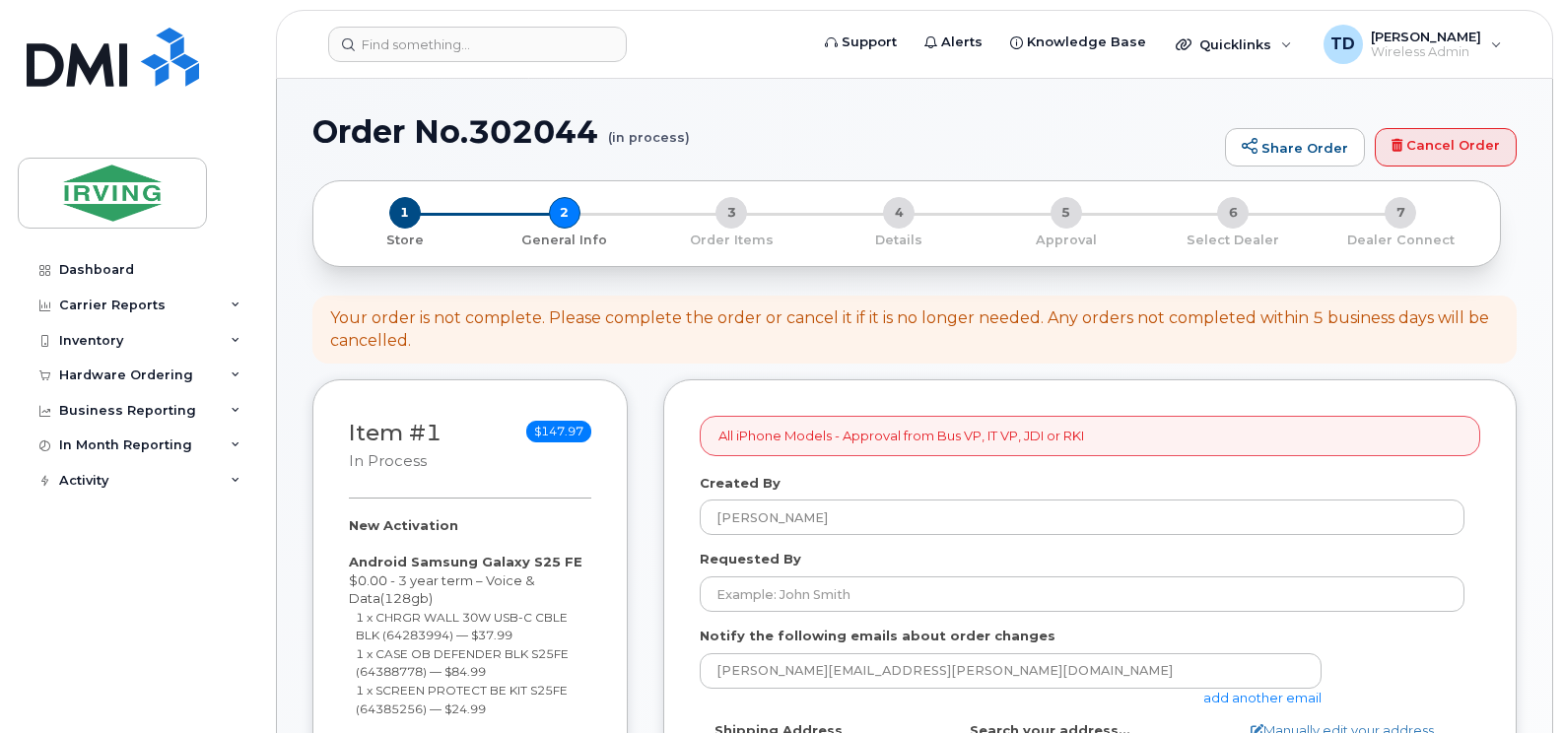
select select
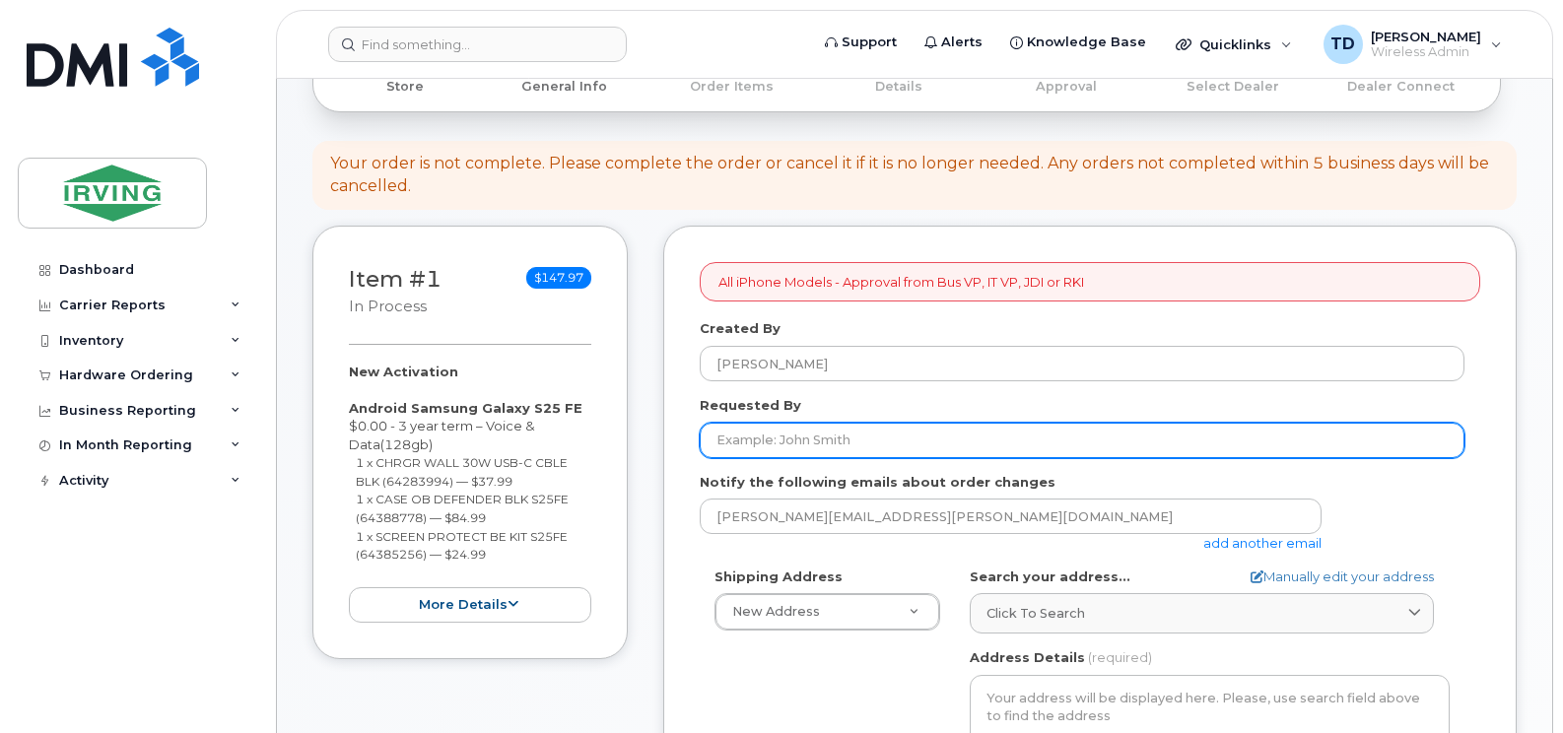
scroll to position [296, 0]
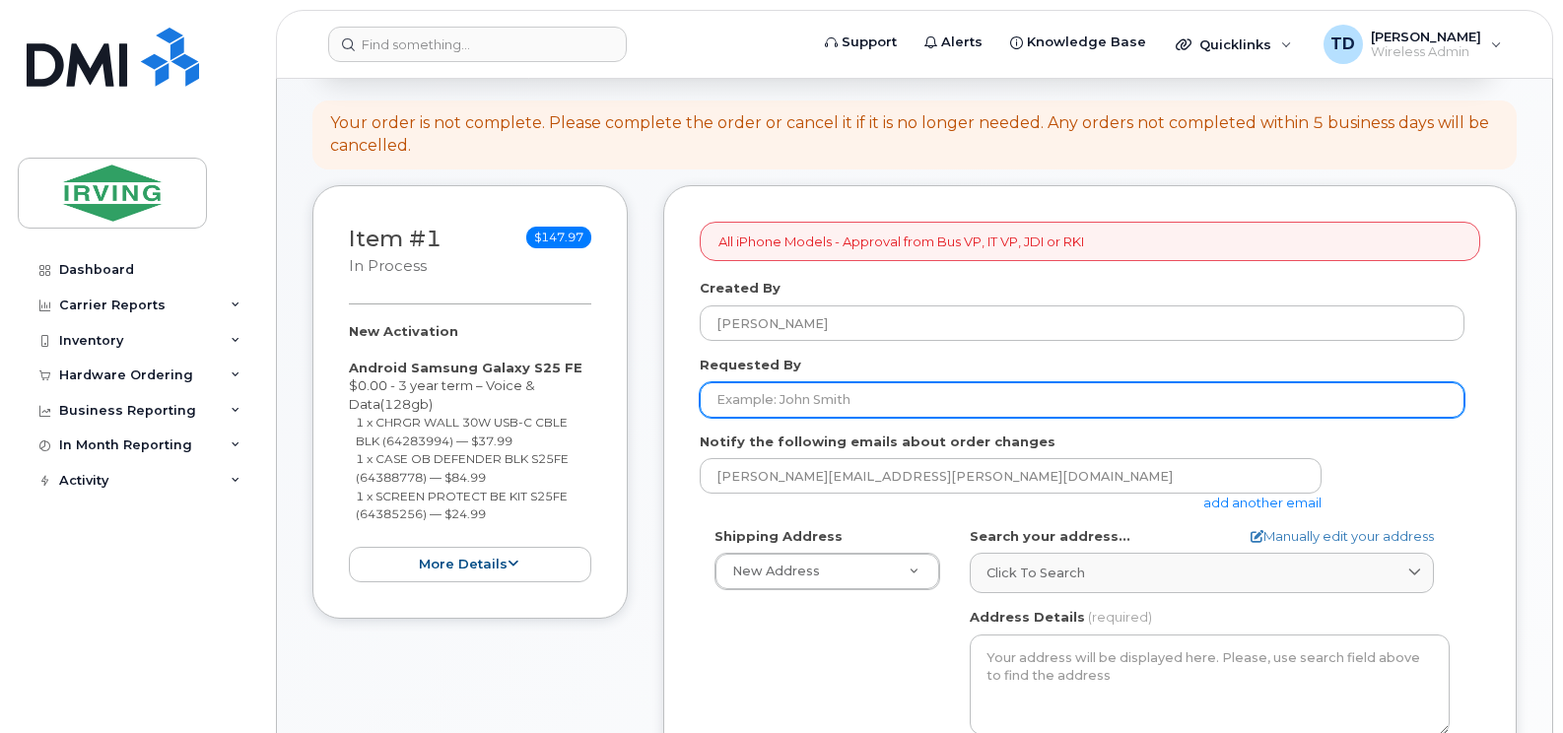
click at [846, 402] on input "Requested By" at bounding box center [1082, 399] width 765 height 35
type input "[PERSON_NAME]"
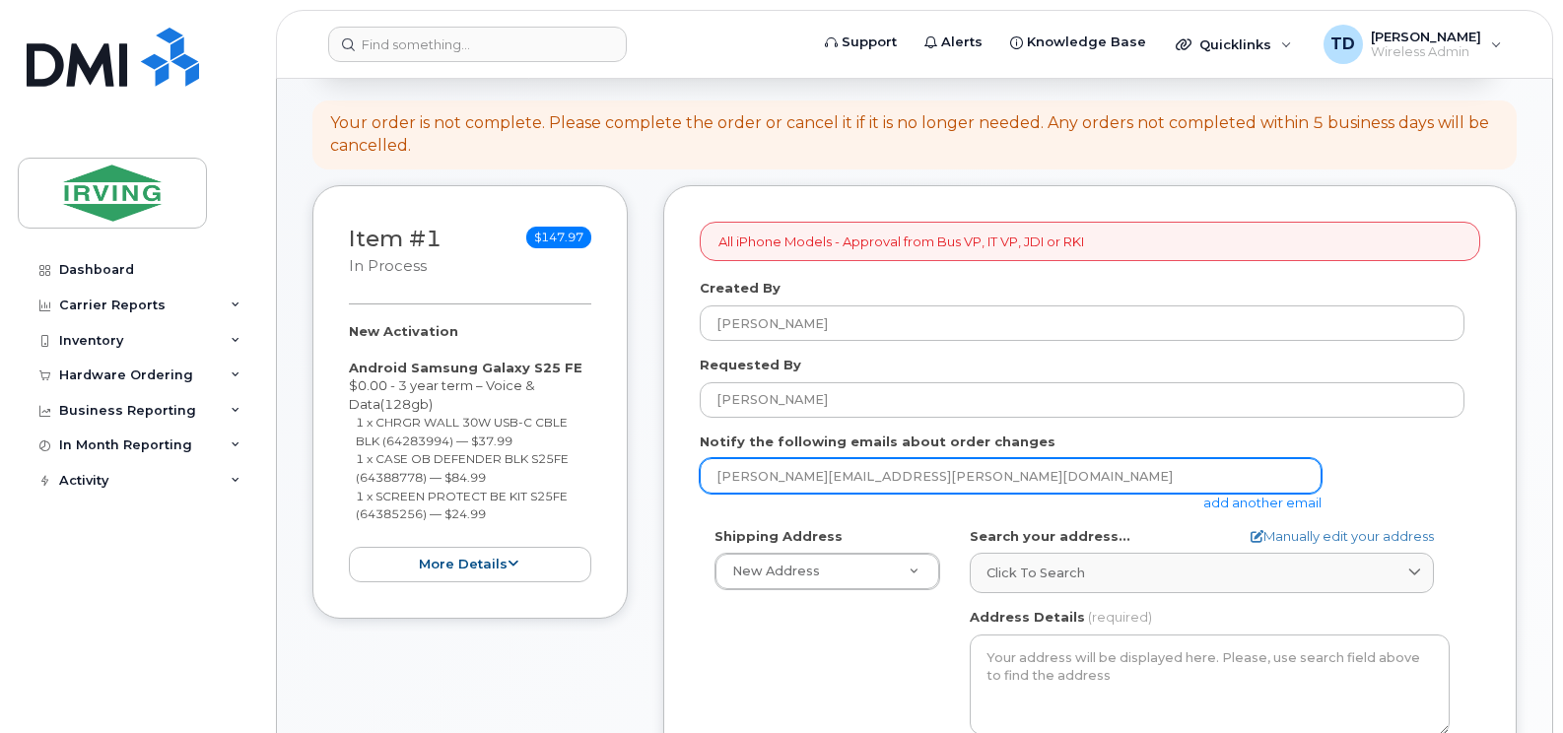
click at [919, 474] on input "[PERSON_NAME][EMAIL_ADDRESS][PERSON_NAME][DOMAIN_NAME]" at bounding box center [1011, 475] width 622 height 35
type input "[EMAIL_ADDRESS][DOMAIN_NAME]"
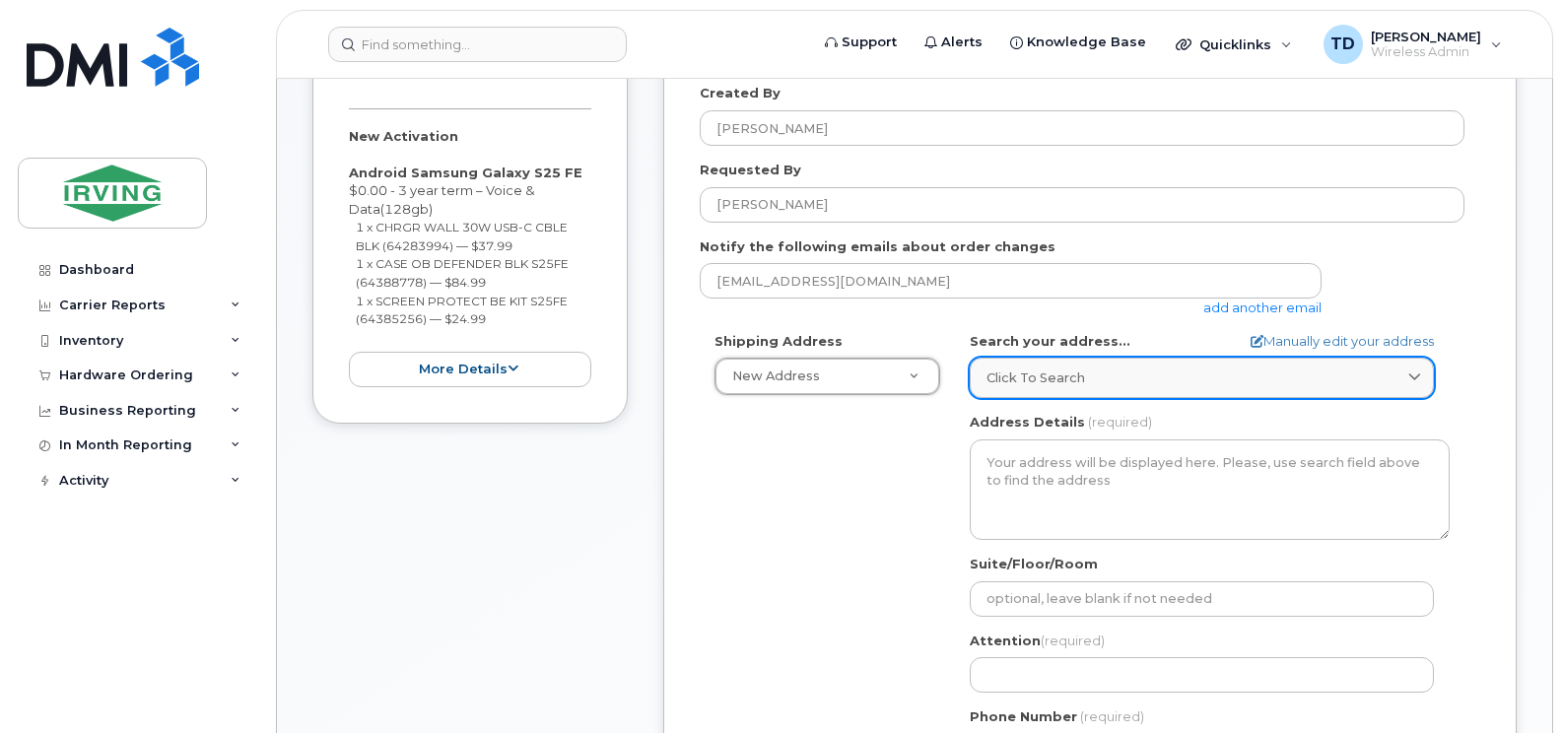
scroll to position [493, 0]
click at [1105, 368] on div "Click to search" at bounding box center [1201, 376] width 431 height 19
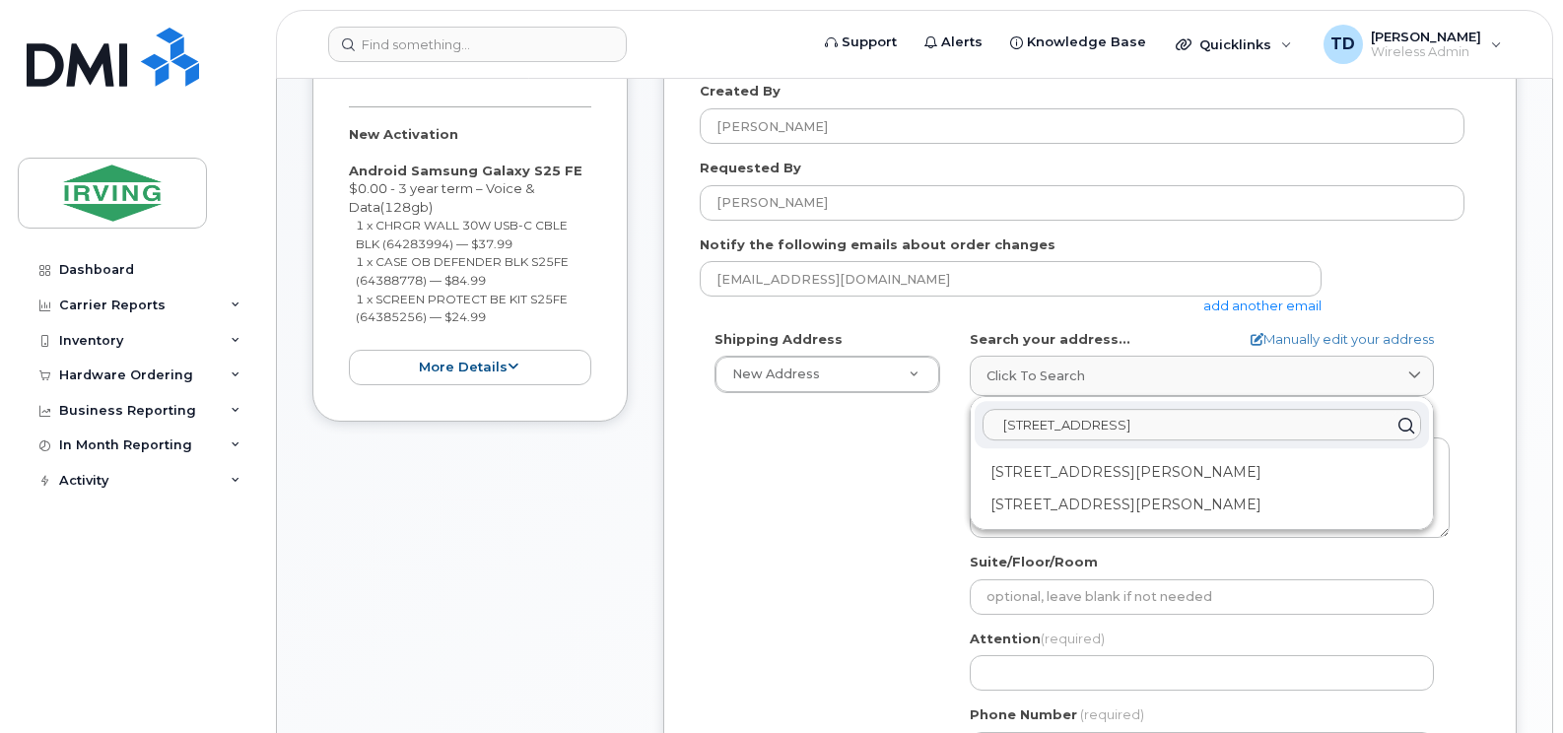
type input "380 Bayside Drive"
click at [1172, 472] on div "101-380 Bayside Dr Saint John NB E2J 4Y8" at bounding box center [1202, 472] width 454 height 33
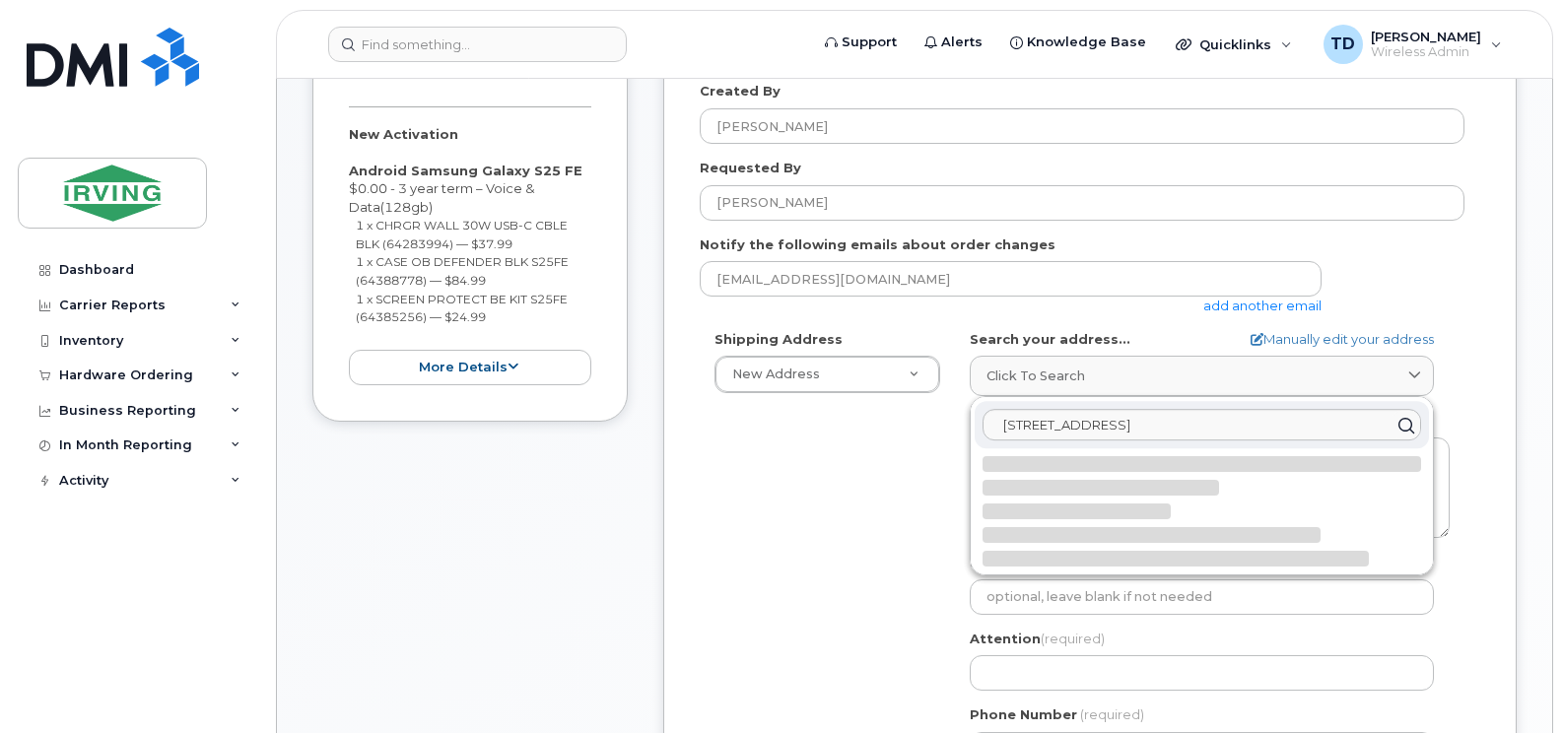
click at [1172, 472] on div at bounding box center [1201, 464] width 438 height 16
select select
type textarea "101-380 Bayside Dr SAINT JOHN NB E2J 4Y8 CANADA"
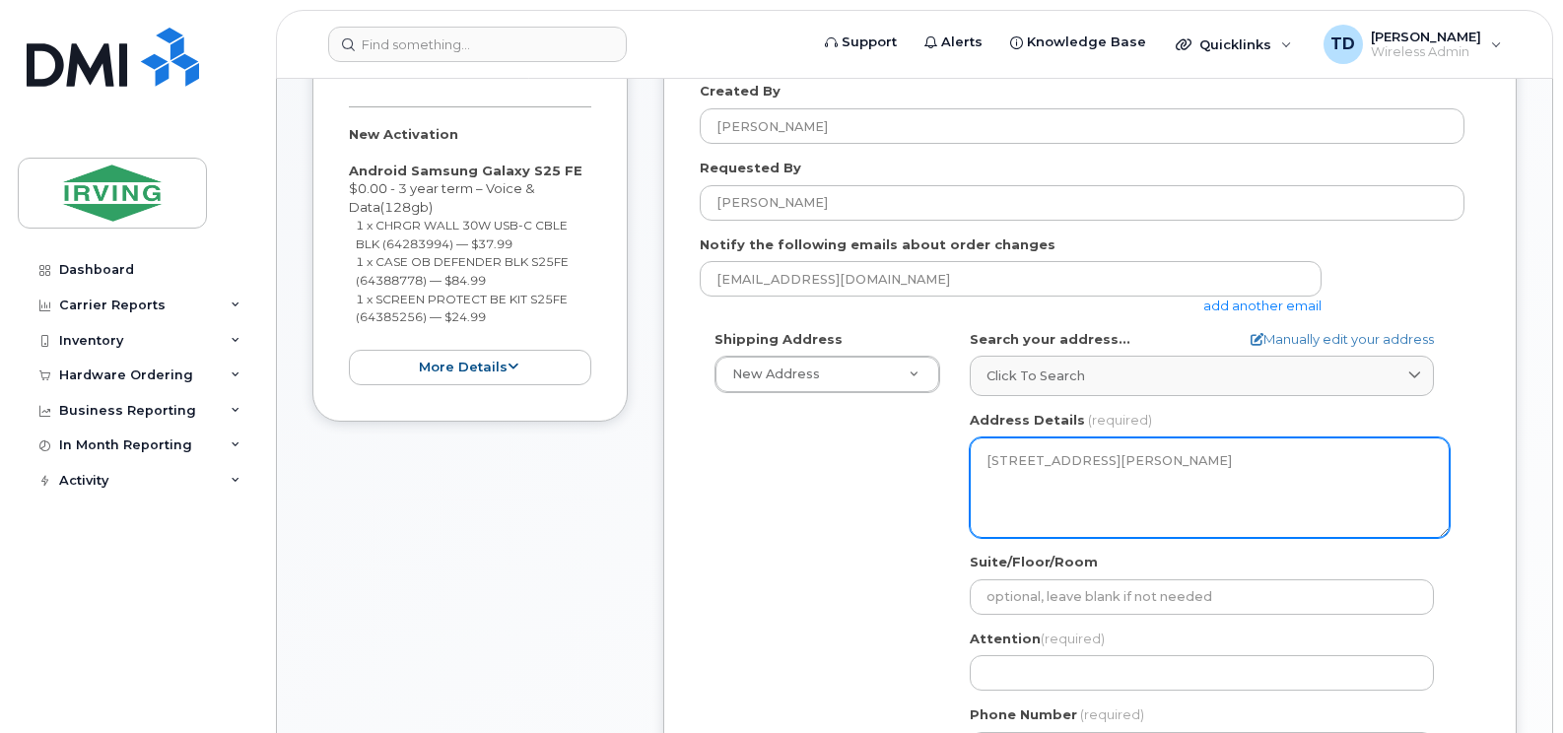
click at [1064, 462] on textarea "101-380 Bayside Dr SAINT JOHN NB E2J 4Y8 CANADA" at bounding box center [1210, 488] width 480 height 101
drag, startPoint x: 1064, startPoint y: 462, endPoint x: 1044, endPoint y: 500, distance: 42.3
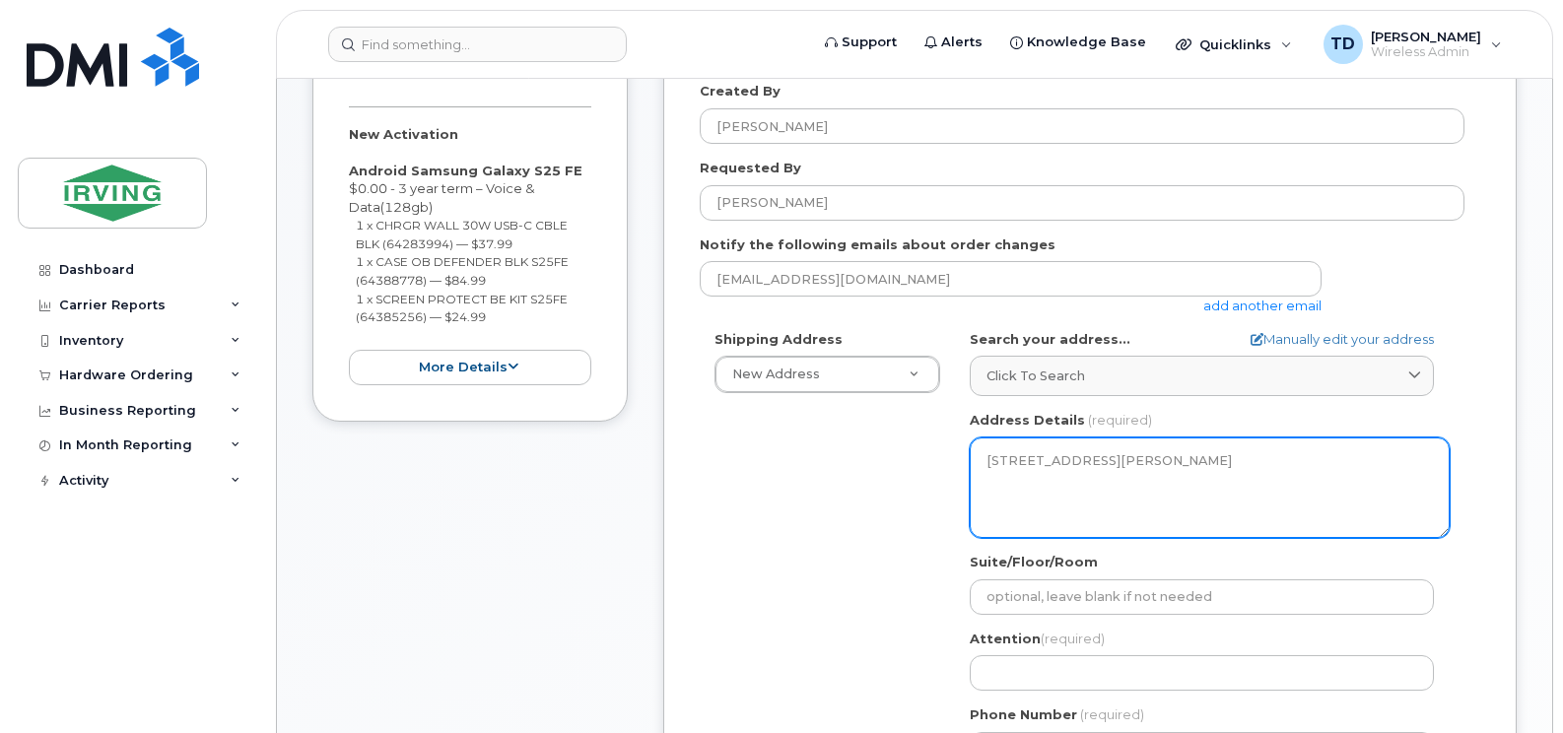
click at [1044, 500] on textarea "101-380 Bayside Dr SAINT JOHN NB E2J 4Y8 CANADA" at bounding box center [1210, 488] width 480 height 101
drag, startPoint x: 1055, startPoint y: 499, endPoint x: 898, endPoint y: 444, distance: 166.7
click at [898, 444] on div "Shipping Address New Address New Address 5-661 Welham Rd 380 Bayside Dr 485 McA…" at bounding box center [1082, 556] width 765 height 452
drag, startPoint x: 898, startPoint y: 444, endPoint x: 1089, endPoint y: 502, distance: 199.5
click at [1089, 502] on textarea "101-380 Bayside Dr SAINT JOHN NB E2J 4Y8 CANADA" at bounding box center [1210, 488] width 480 height 101
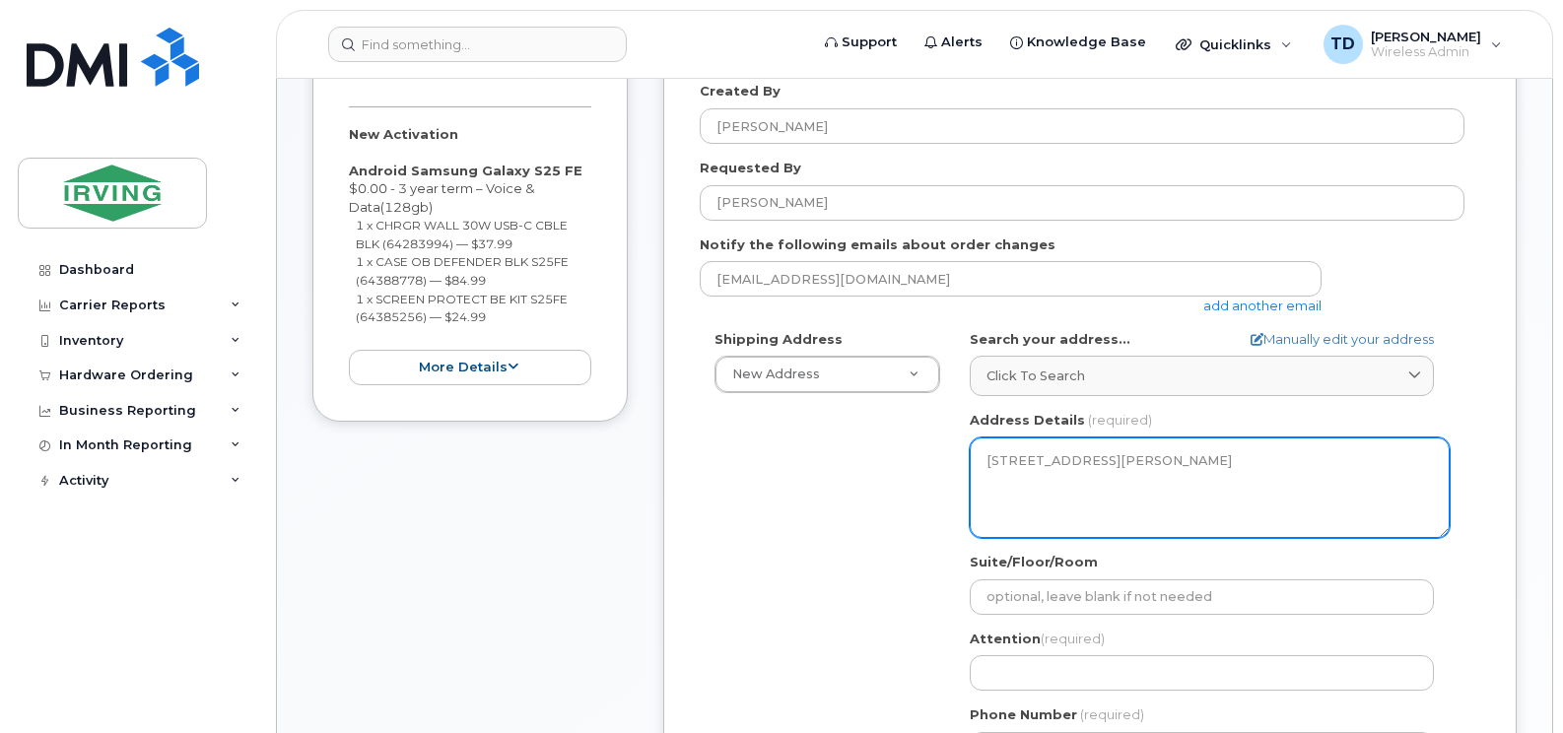
click at [1081, 496] on textarea "101-380 Bayside Dr SAINT JOHN NB E2J 4Y8 CANADA" at bounding box center [1210, 488] width 480 height 101
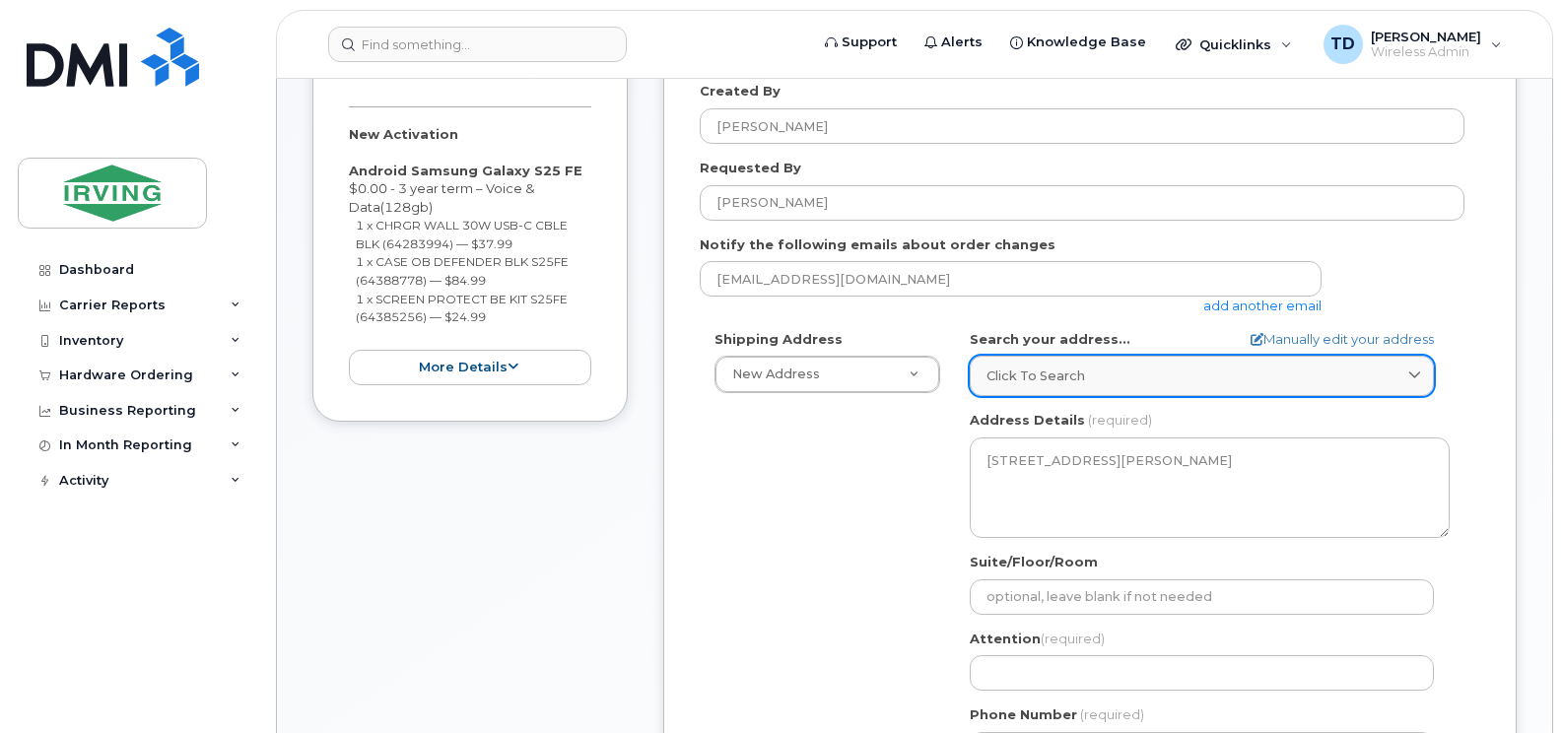
drag, startPoint x: 1081, startPoint y: 496, endPoint x: 1012, endPoint y: 370, distance: 143.8
click at [1012, 370] on span "Click to search" at bounding box center [1035, 376] width 99 height 19
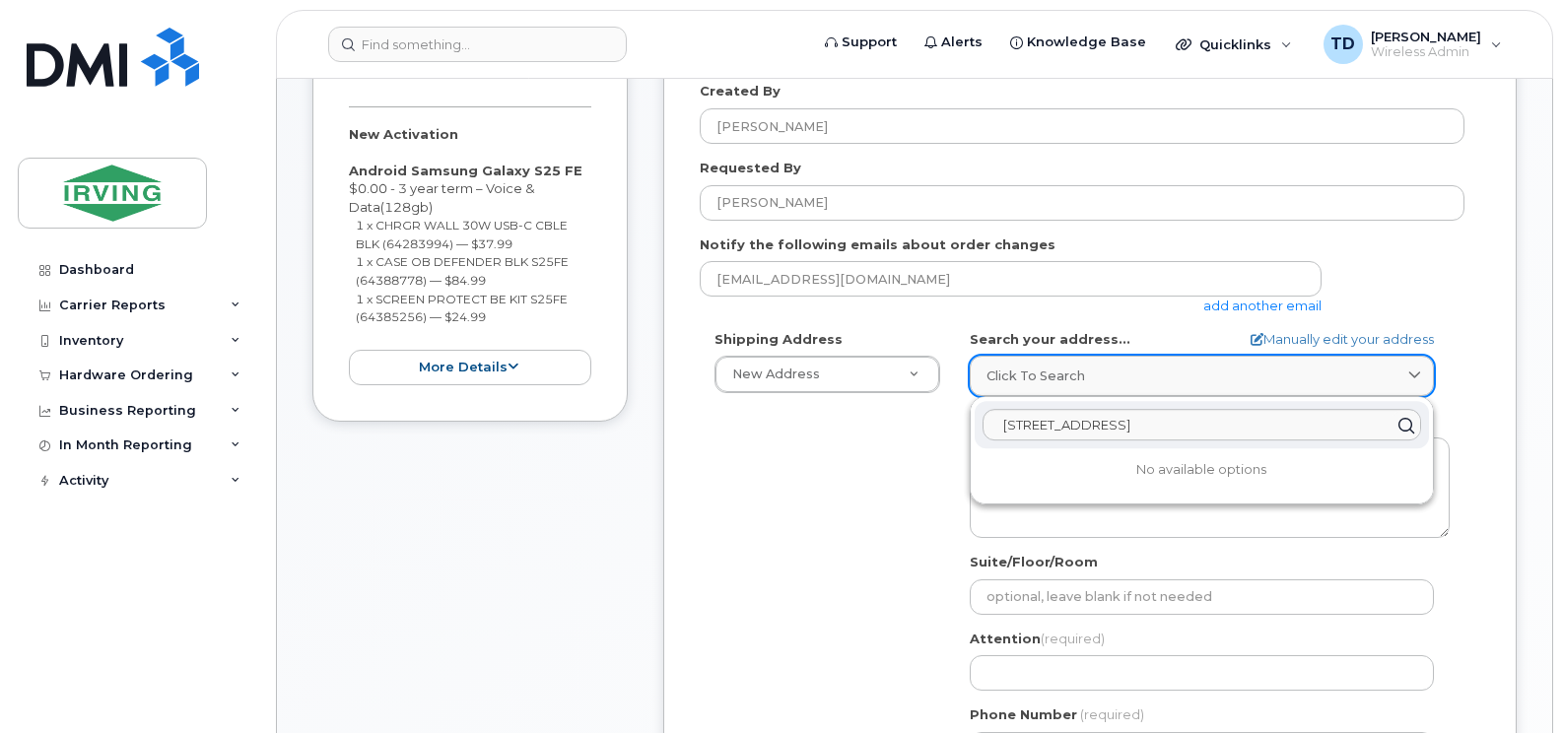
click at [1012, 370] on span "Click to search" at bounding box center [1035, 376] width 99 height 19
click at [1149, 415] on input "380 Bayside Drive" at bounding box center [1201, 425] width 438 height 32
type input "380 Bayside Drive"
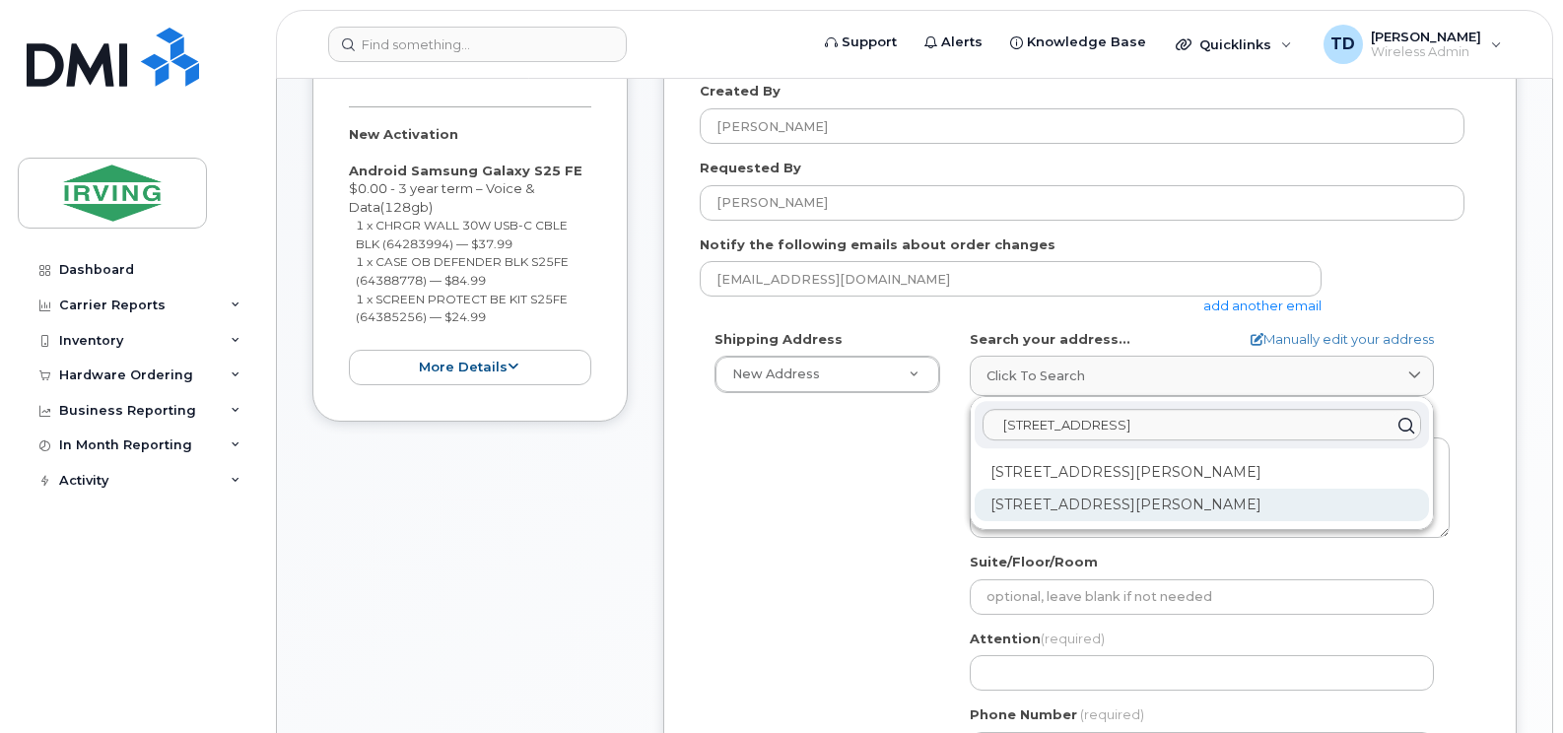
click at [1142, 500] on div "380 Bayside Dr Saint John NB E2J 4Y8" at bounding box center [1202, 505] width 454 height 33
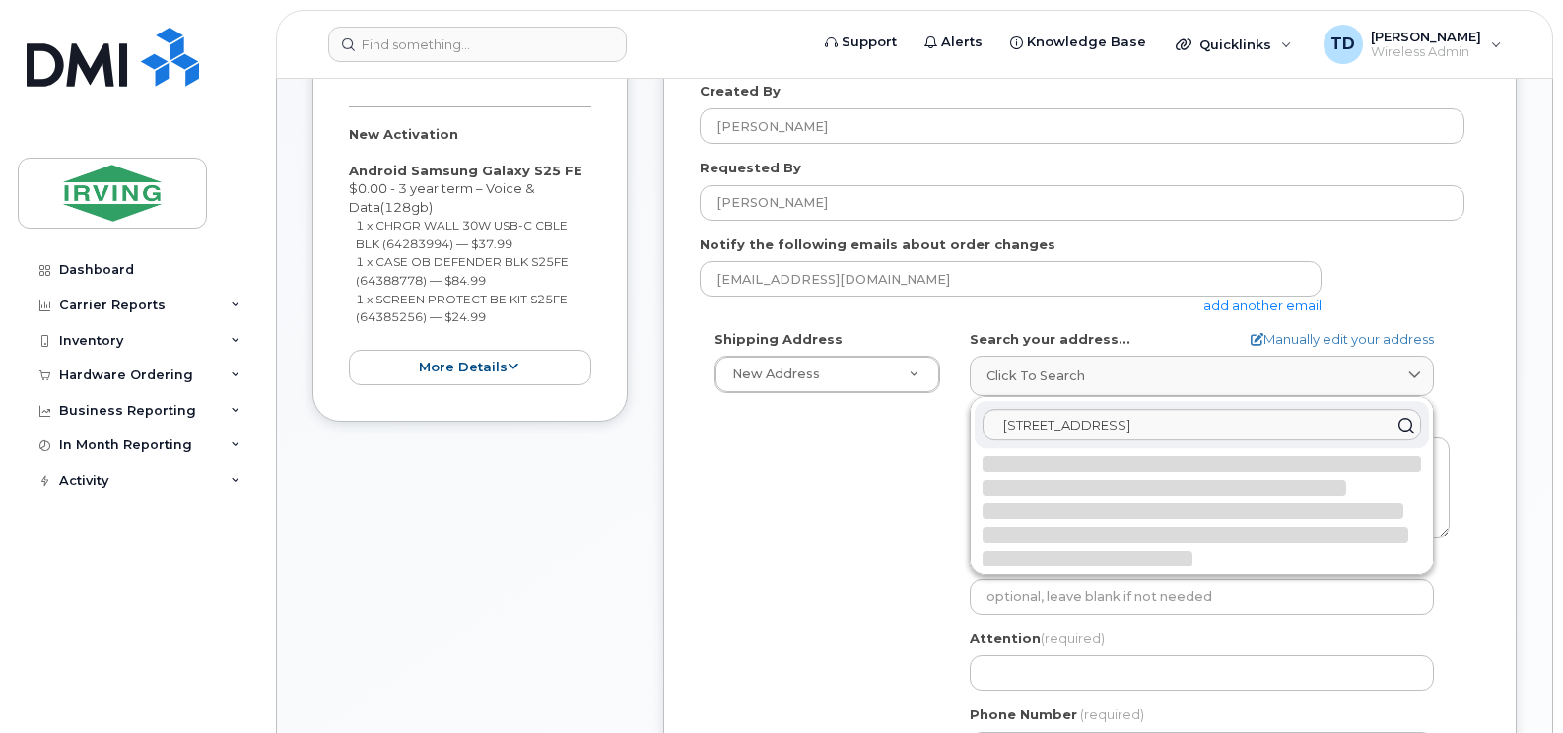
select select
type textarea "380 Bayside Dr SAINT JOHN NB E2J 4Y8 CANADA"
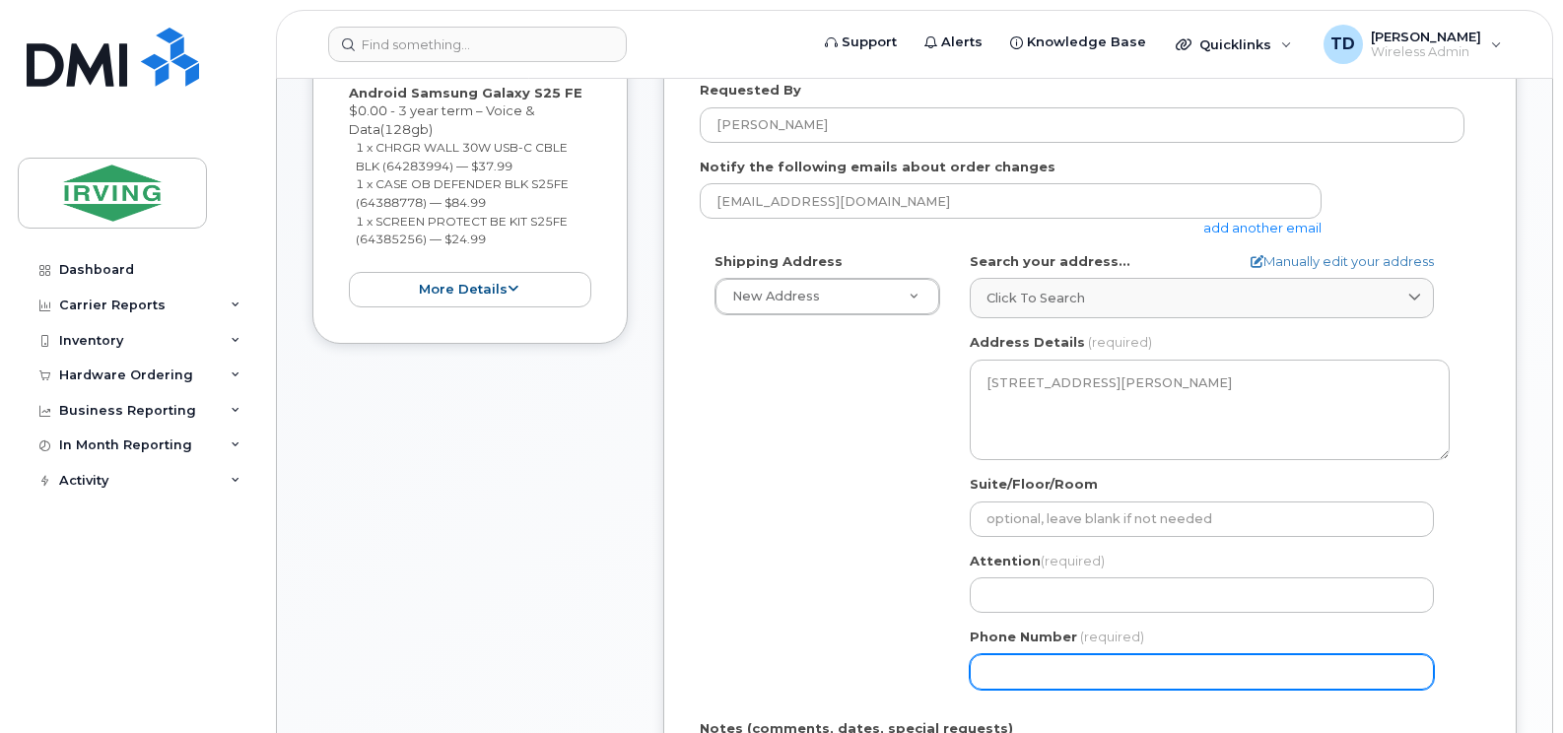
scroll to position [690, 0]
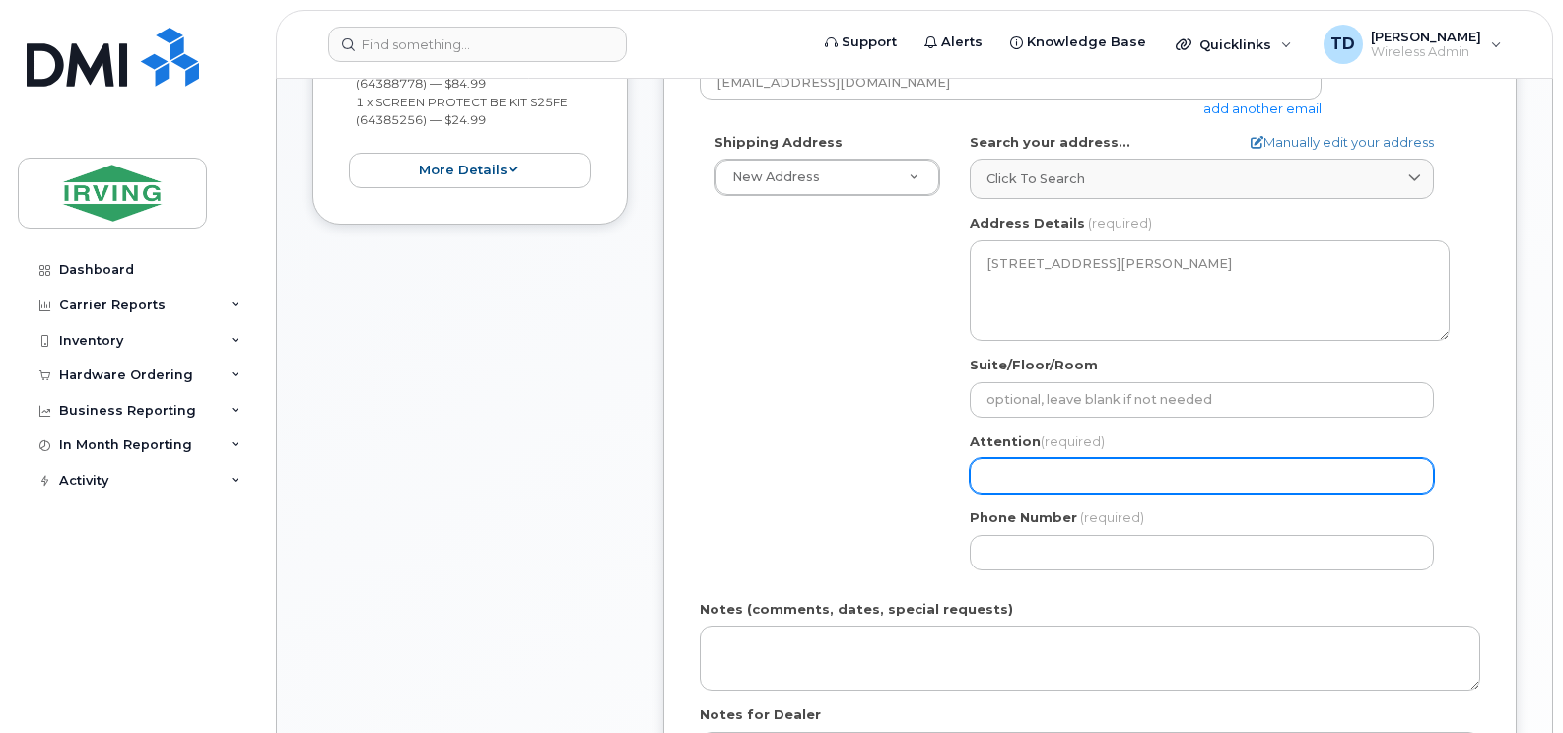
click at [1045, 487] on input "Attention (required)" at bounding box center [1202, 475] width 464 height 35
select select
type input "K"
select select
type input "Ka"
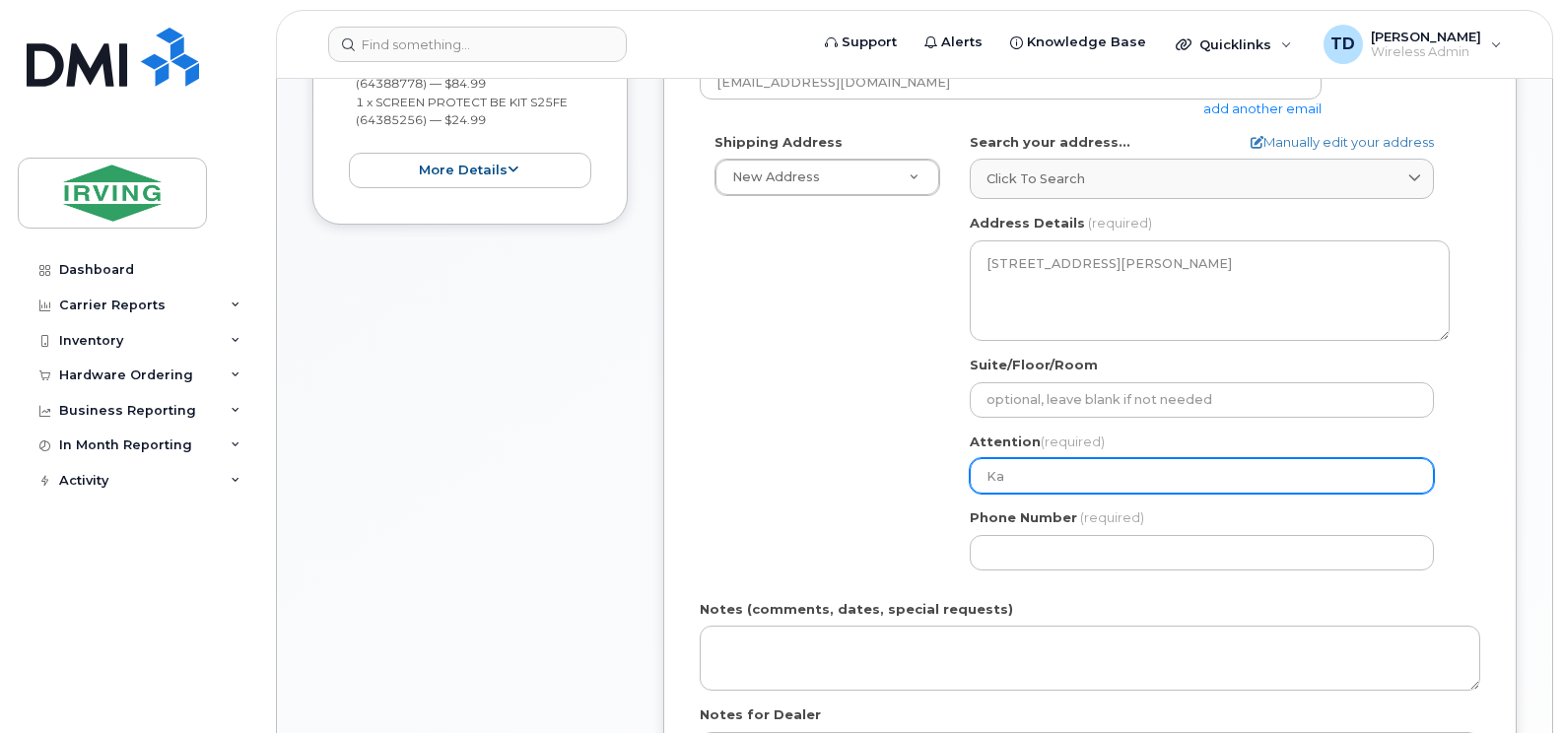
select select
type input "Kar"
select select
type input "Kare"
select select
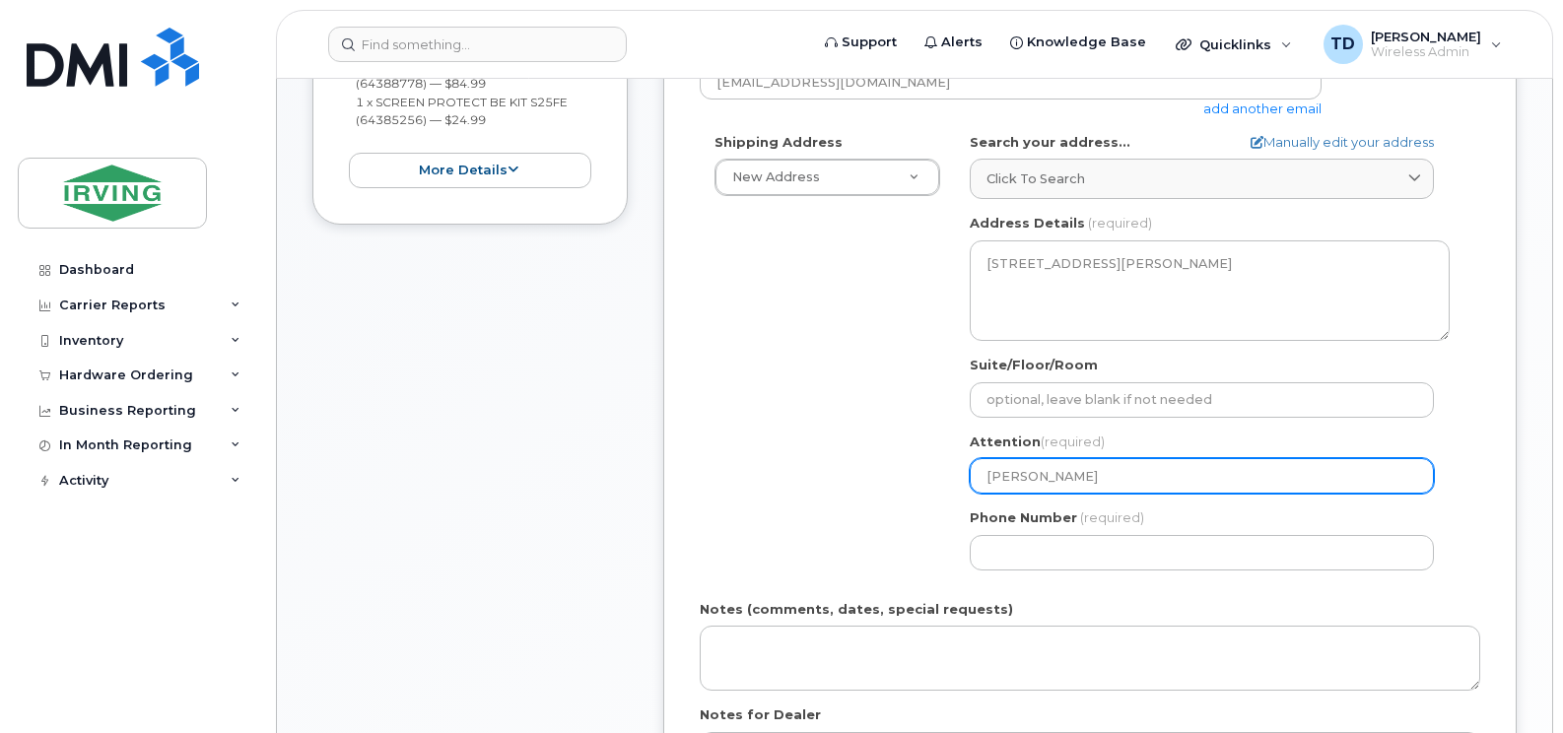
type input "Karen"
select select
type input "Karen Gy"
select select
type input "Karen Gyu"
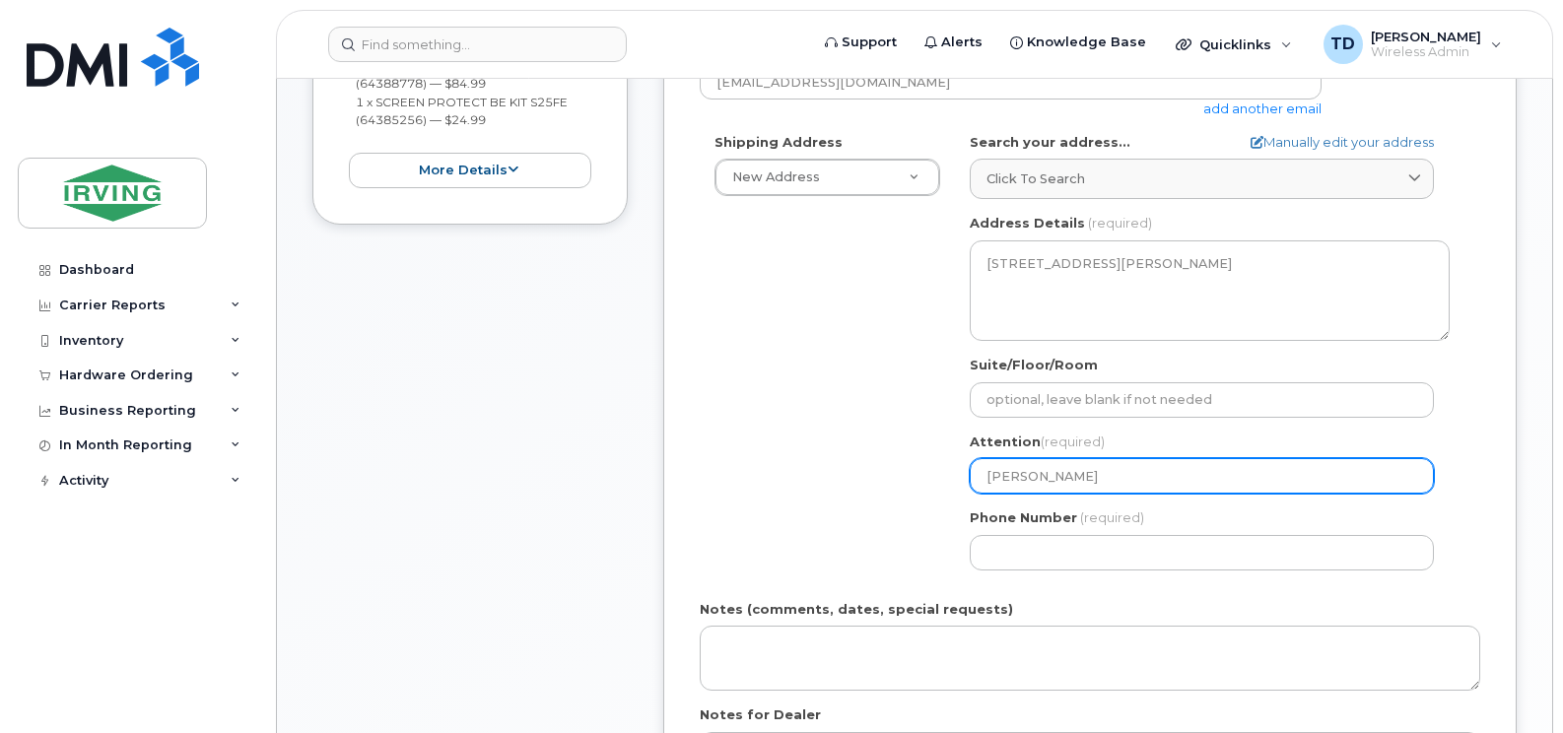
select select
type input "[PERSON_NAME]"
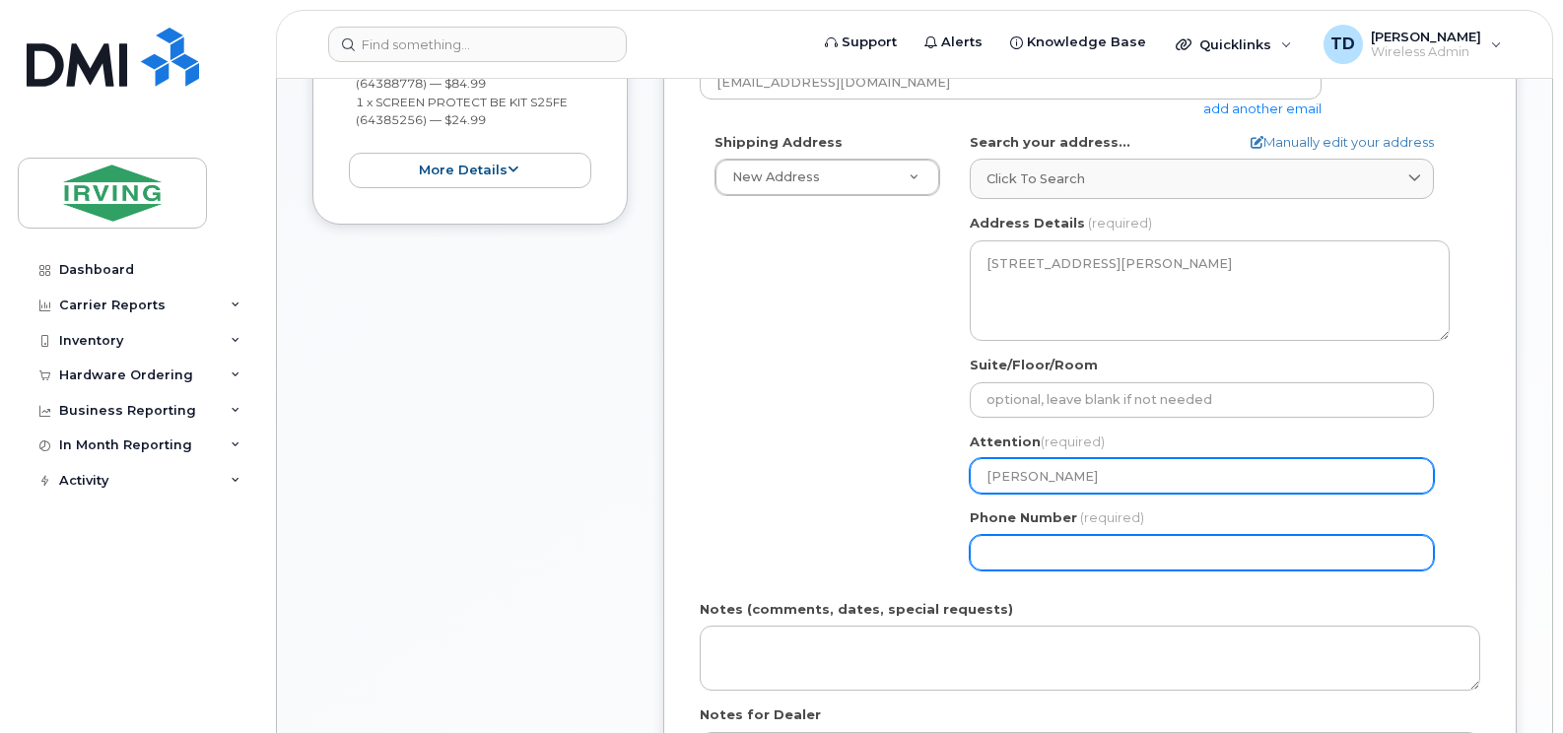
select select
type input "506647089"
select select
type input "5066470892"
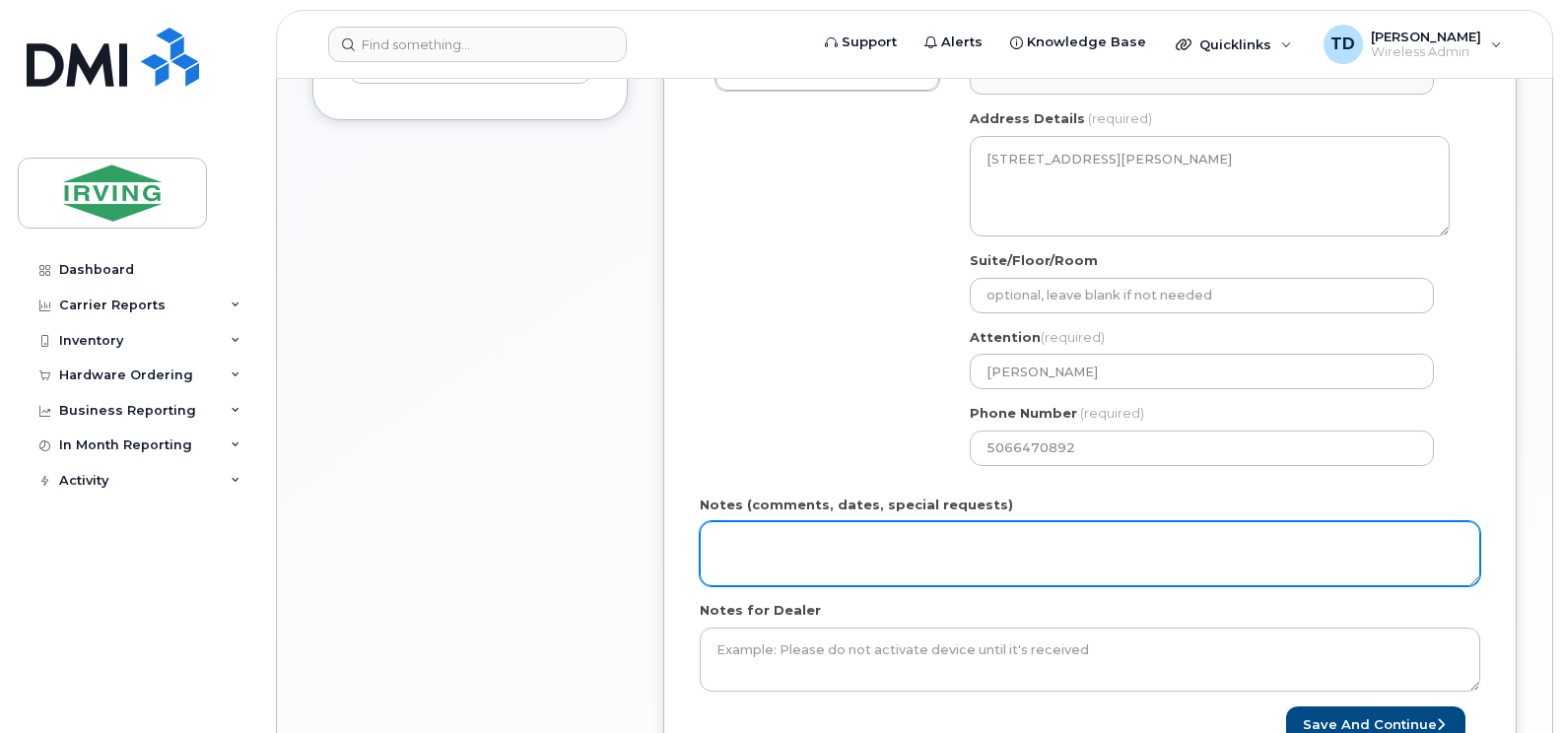
scroll to position [887, 0]
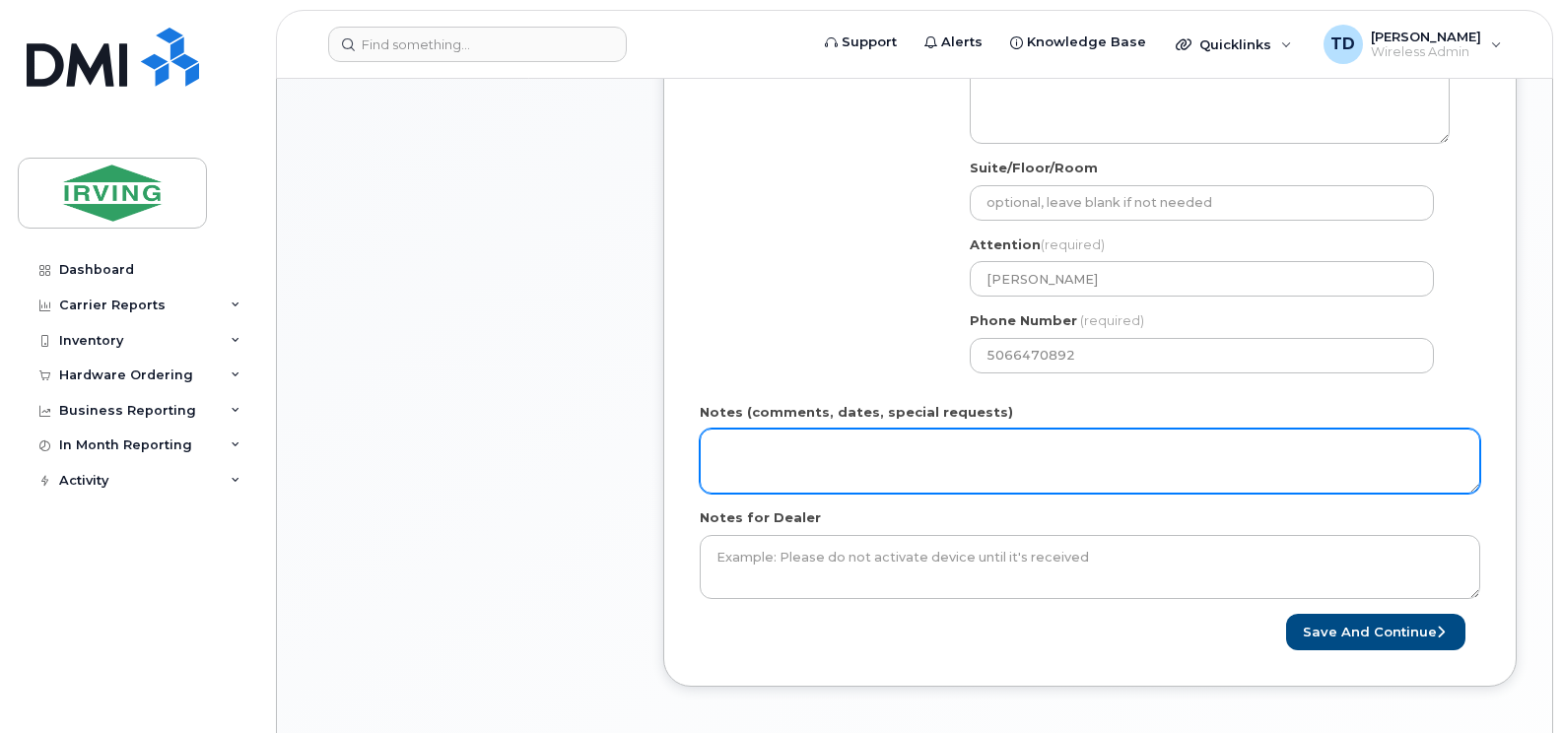
click at [751, 451] on textarea "Notes (comments, dates, special requests)" at bounding box center [1090, 461] width 780 height 65
type textarea "P"
paste textarea "5092440756"
type textarea "Order # 5092440756 Invoice to Gulf Operators"
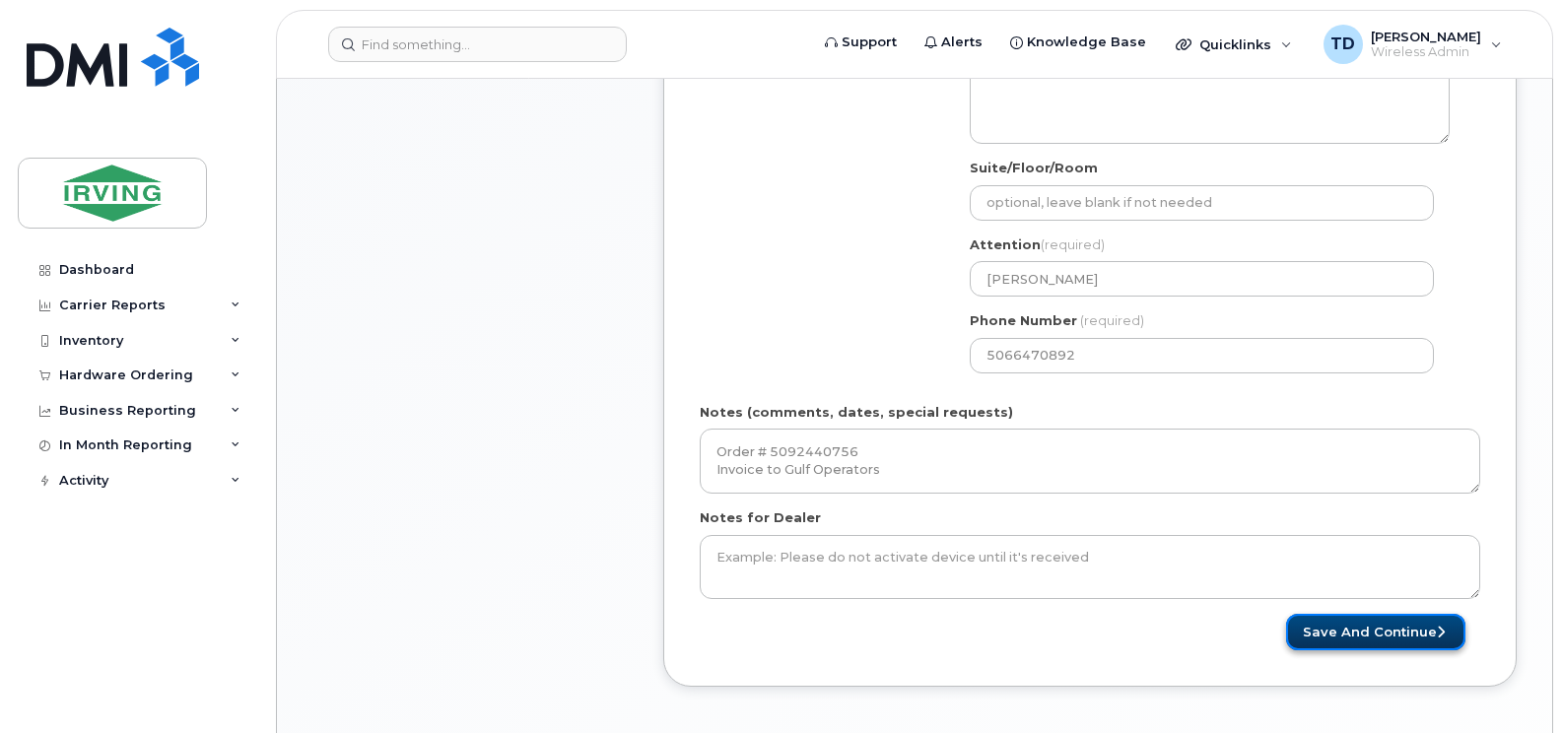
click at [1329, 619] on button "Save and Continue" at bounding box center [1375, 632] width 179 height 36
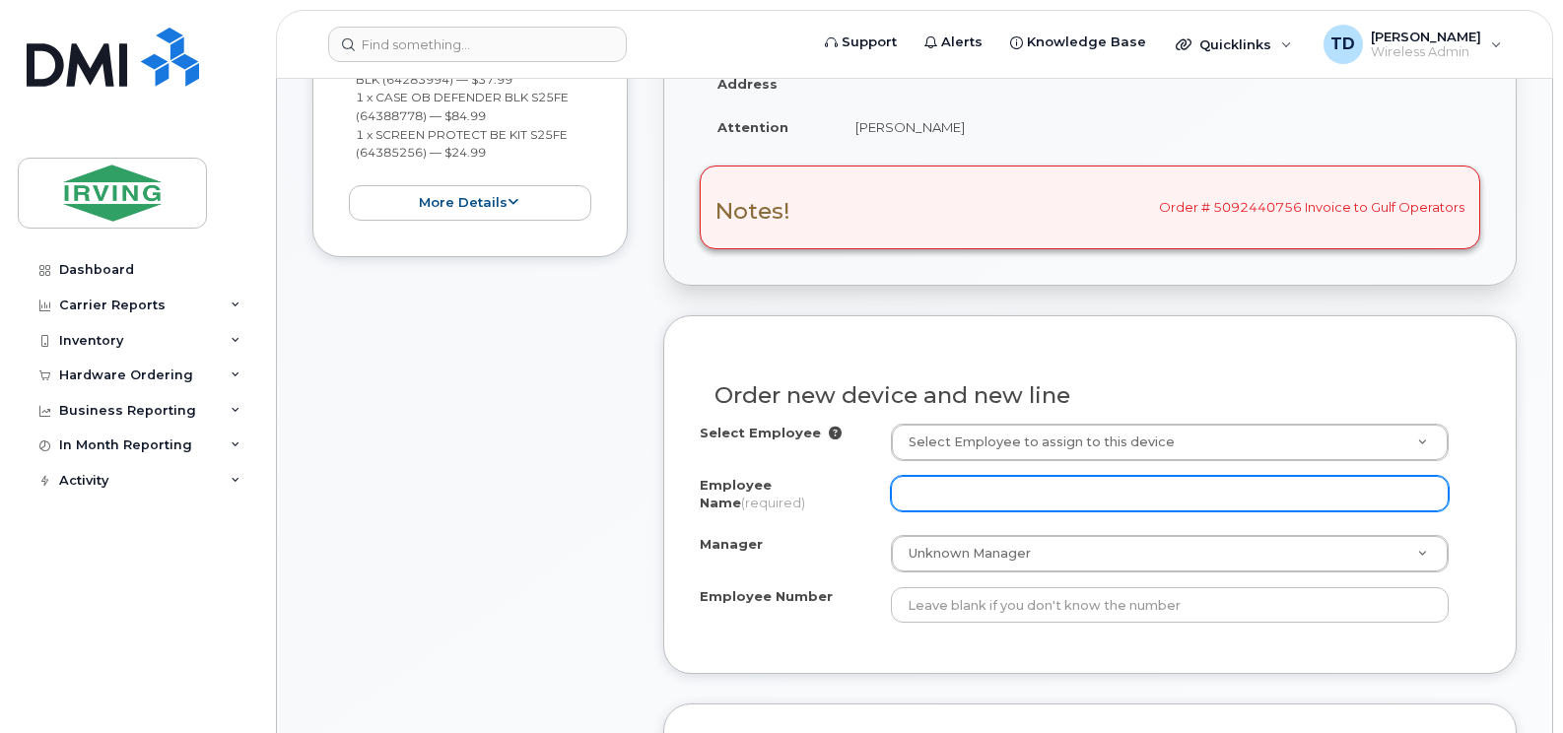
scroll to position [693, 0]
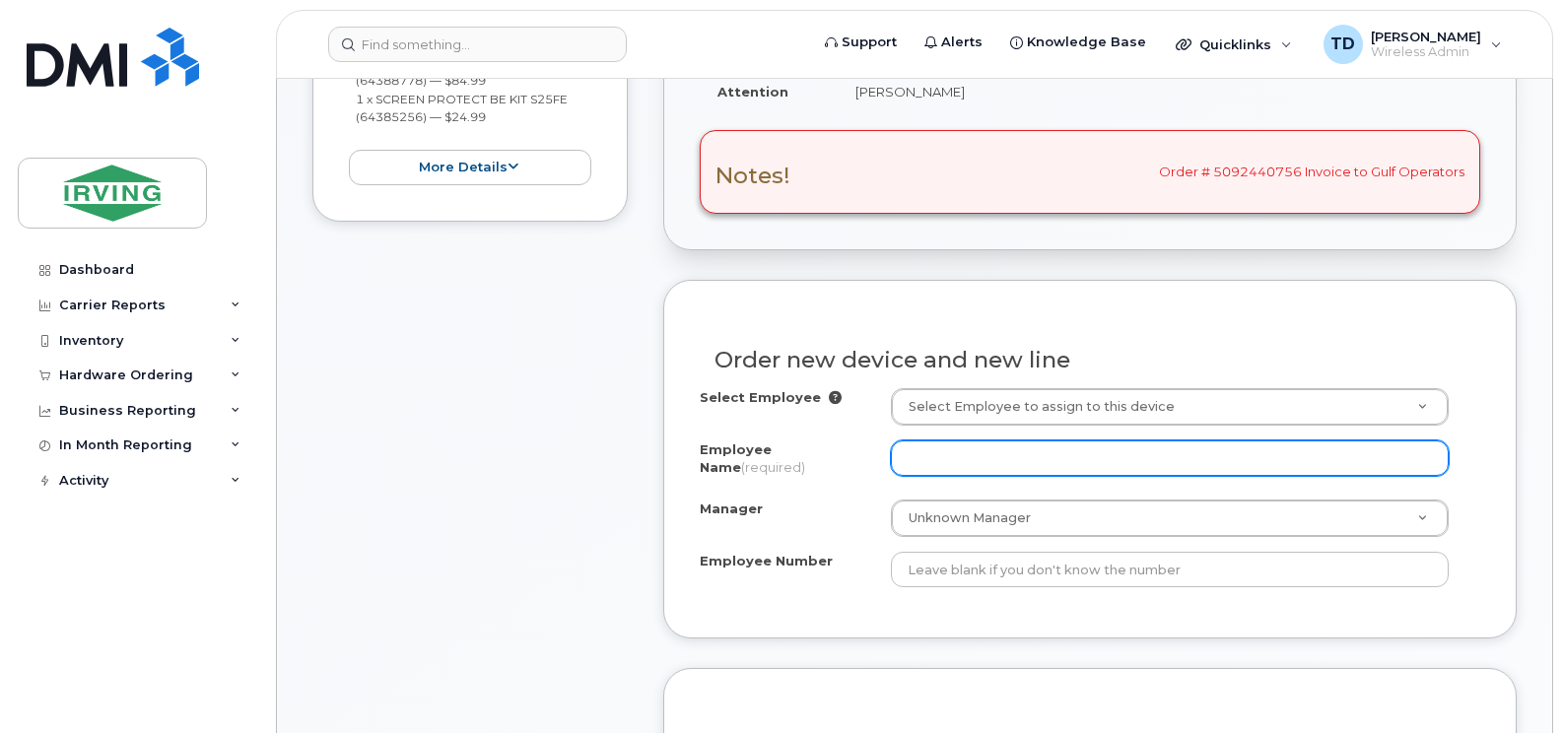
click at [1018, 454] on input "Employee Name (required)" at bounding box center [1170, 457] width 558 height 35
type input "[PERSON_NAME]"
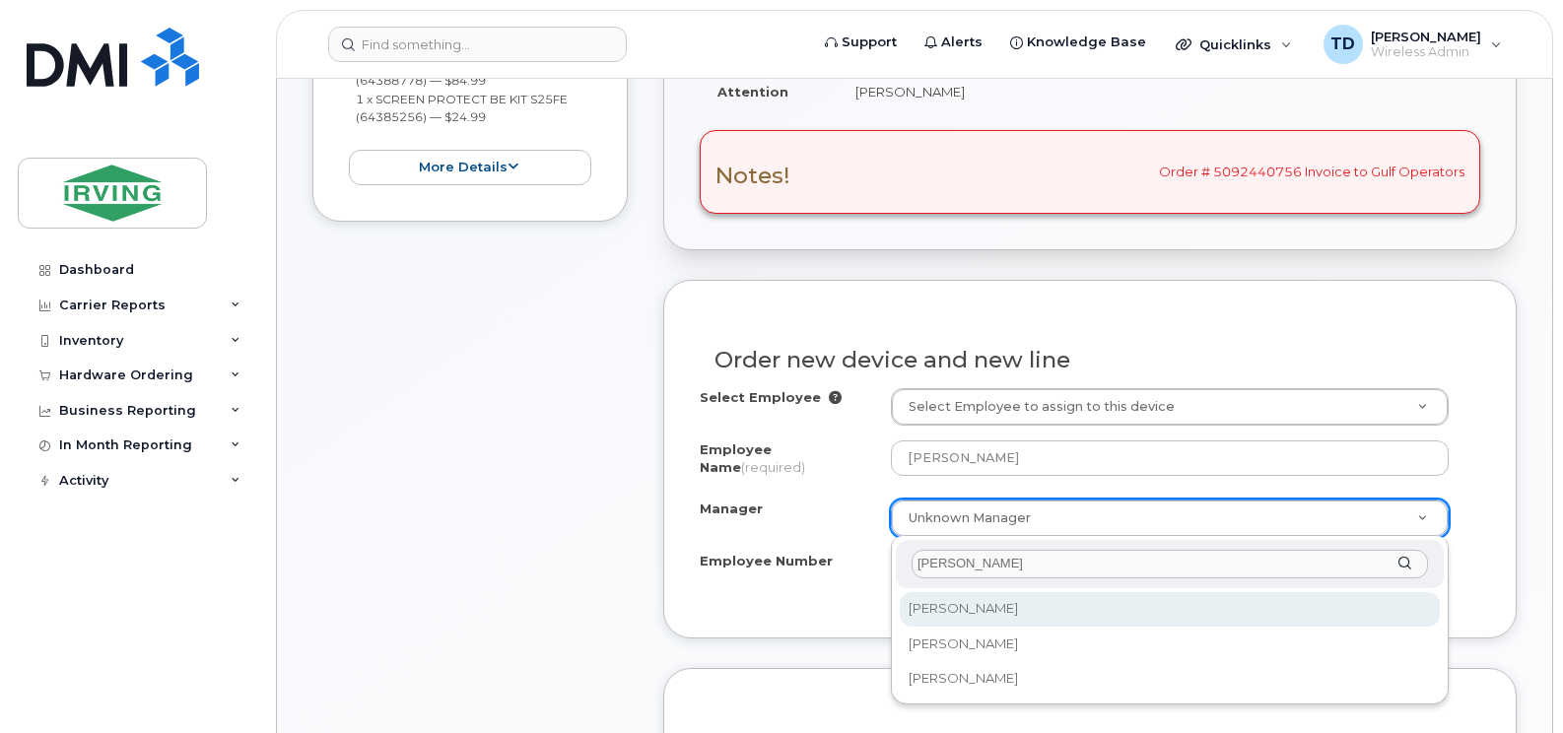
scroll to position [0, 0]
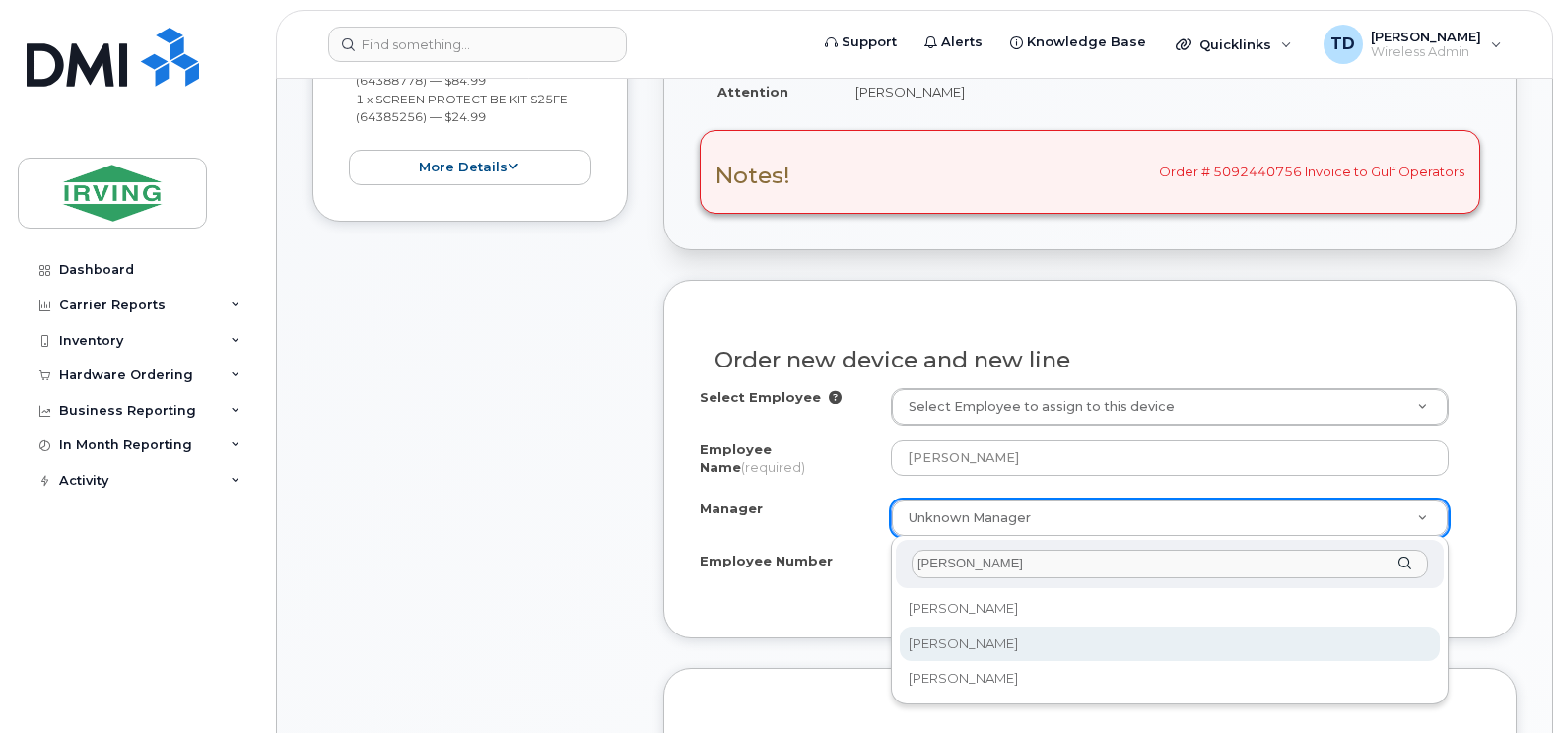
type input "bev"
select select "1467074"
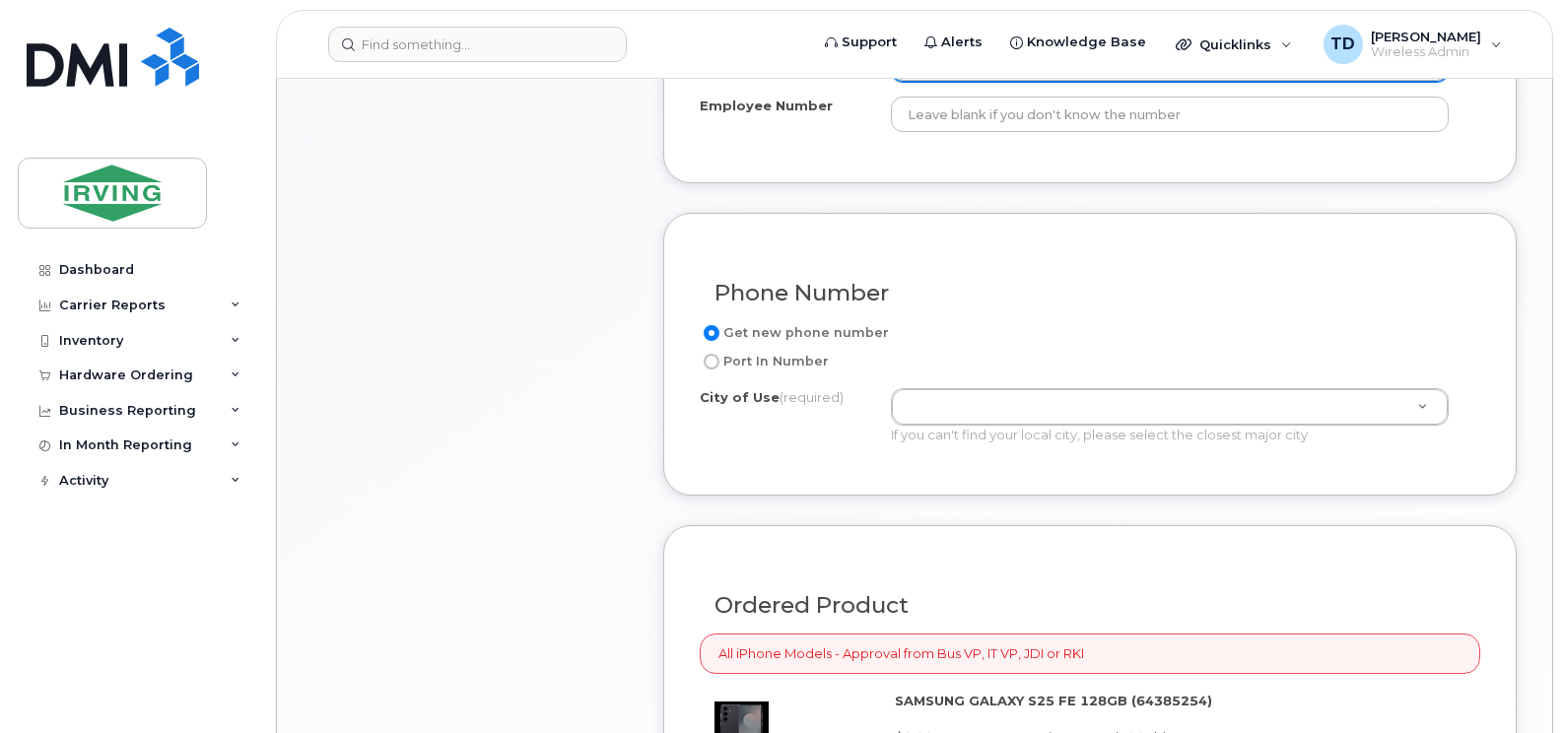
scroll to position [1185, 0]
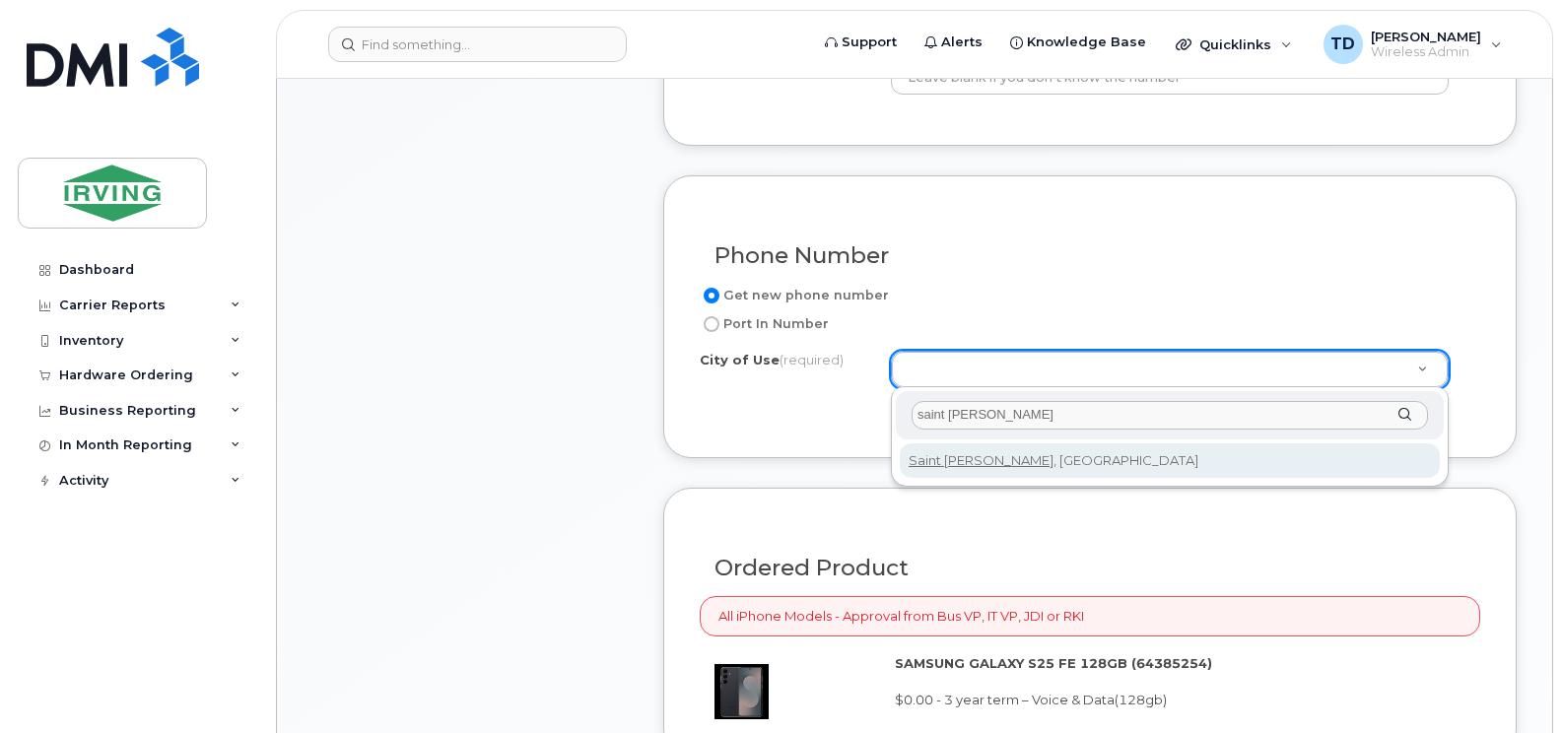
type input "saint john"
type input "2008"
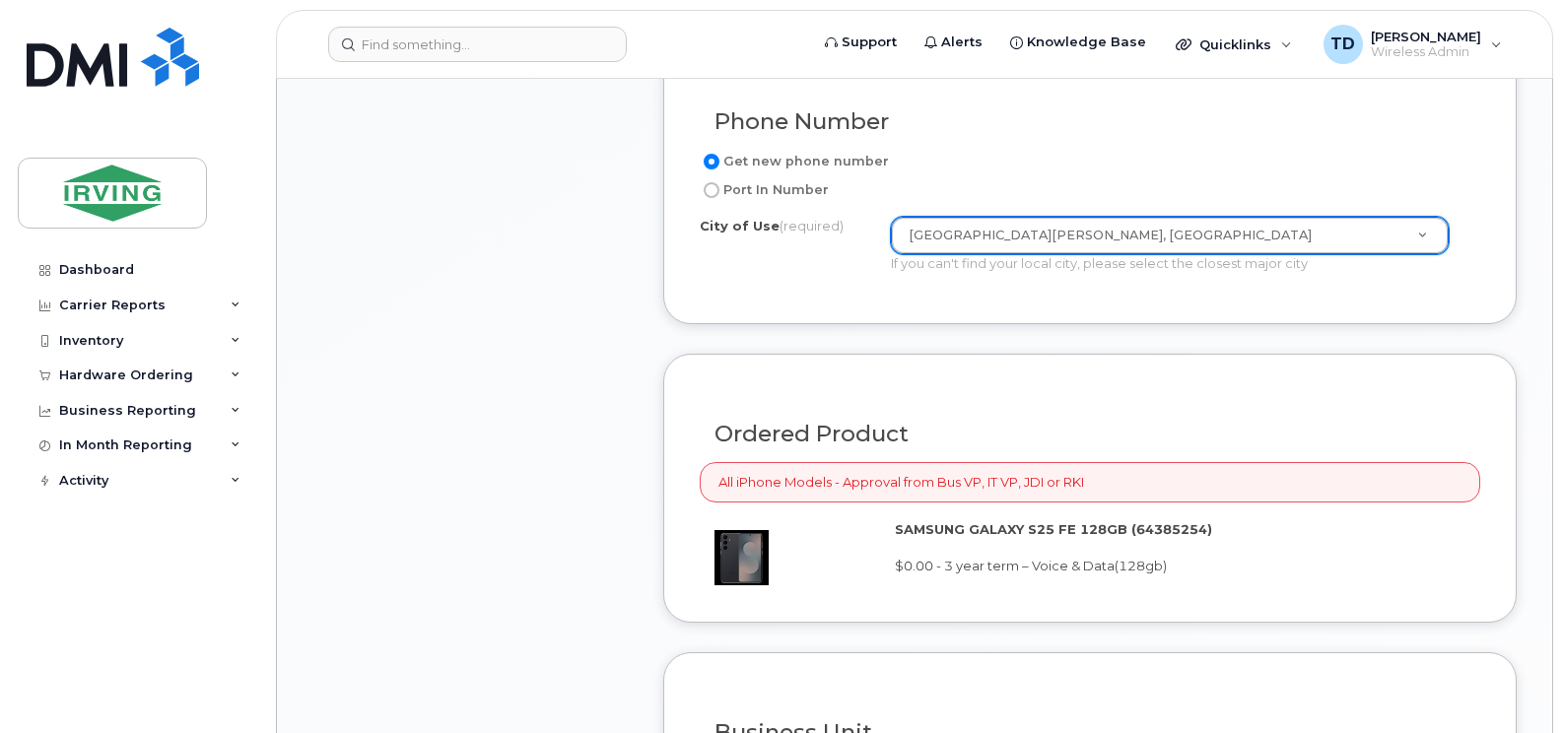
scroll to position [1580, 0]
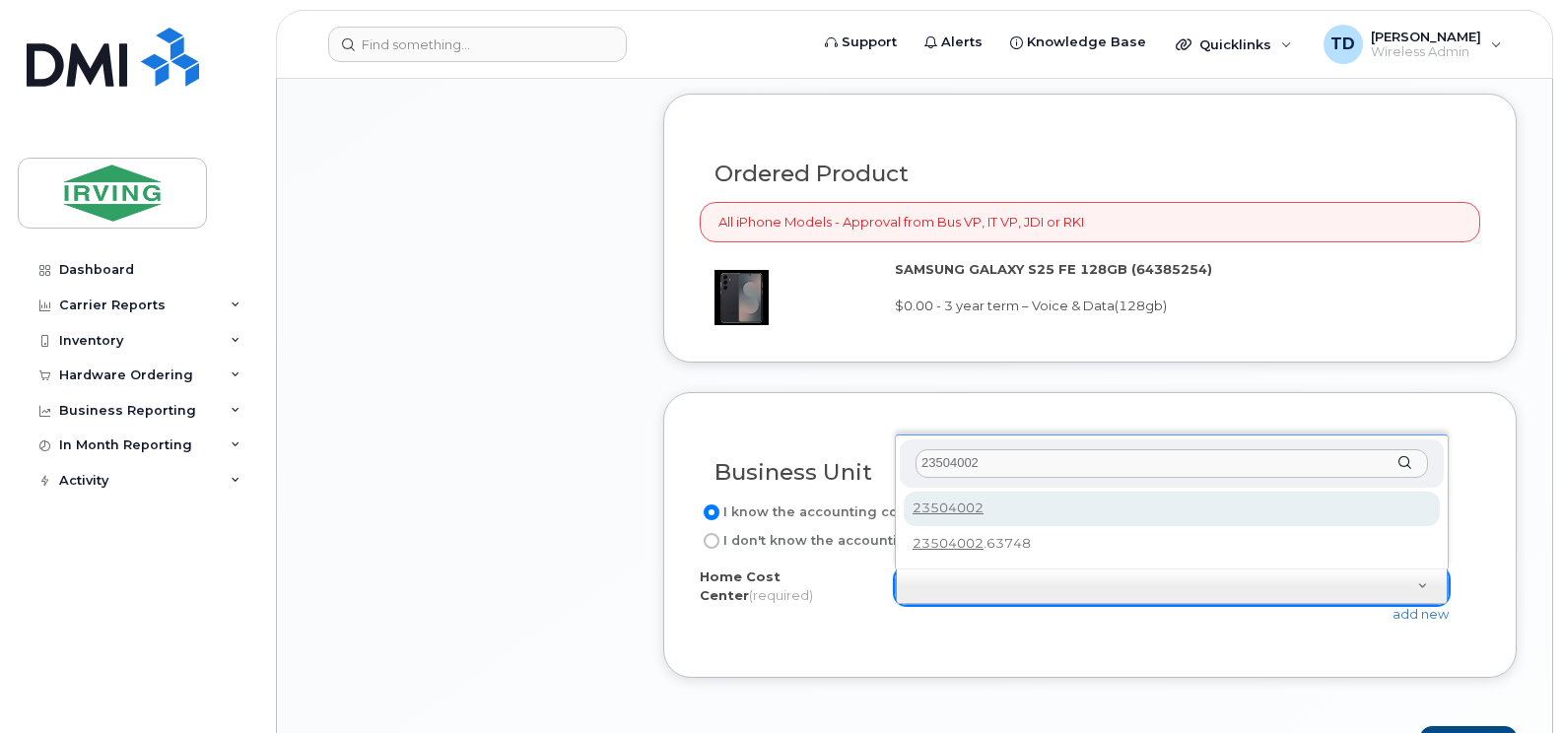
type input "23504002"
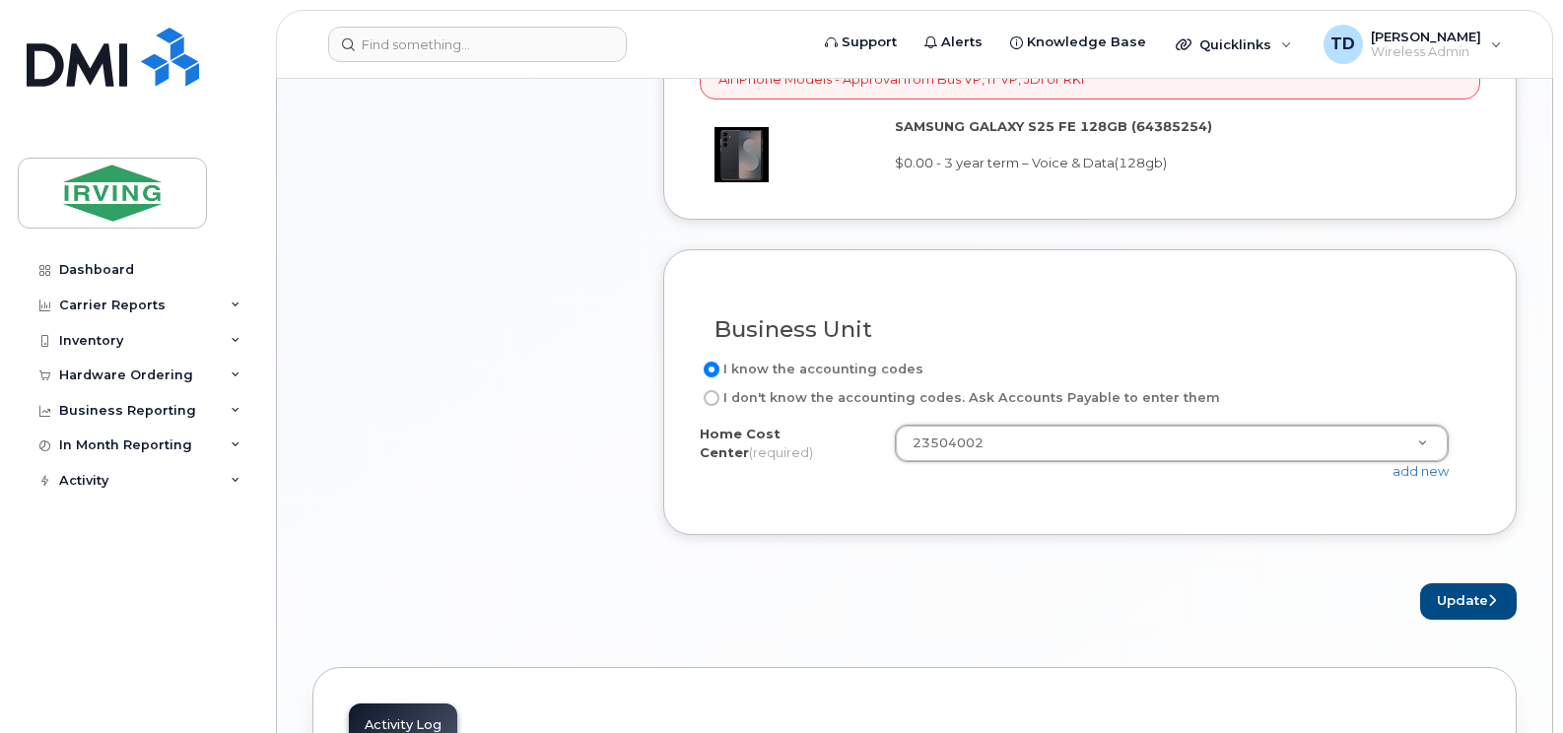
scroll to position [1875, 0]
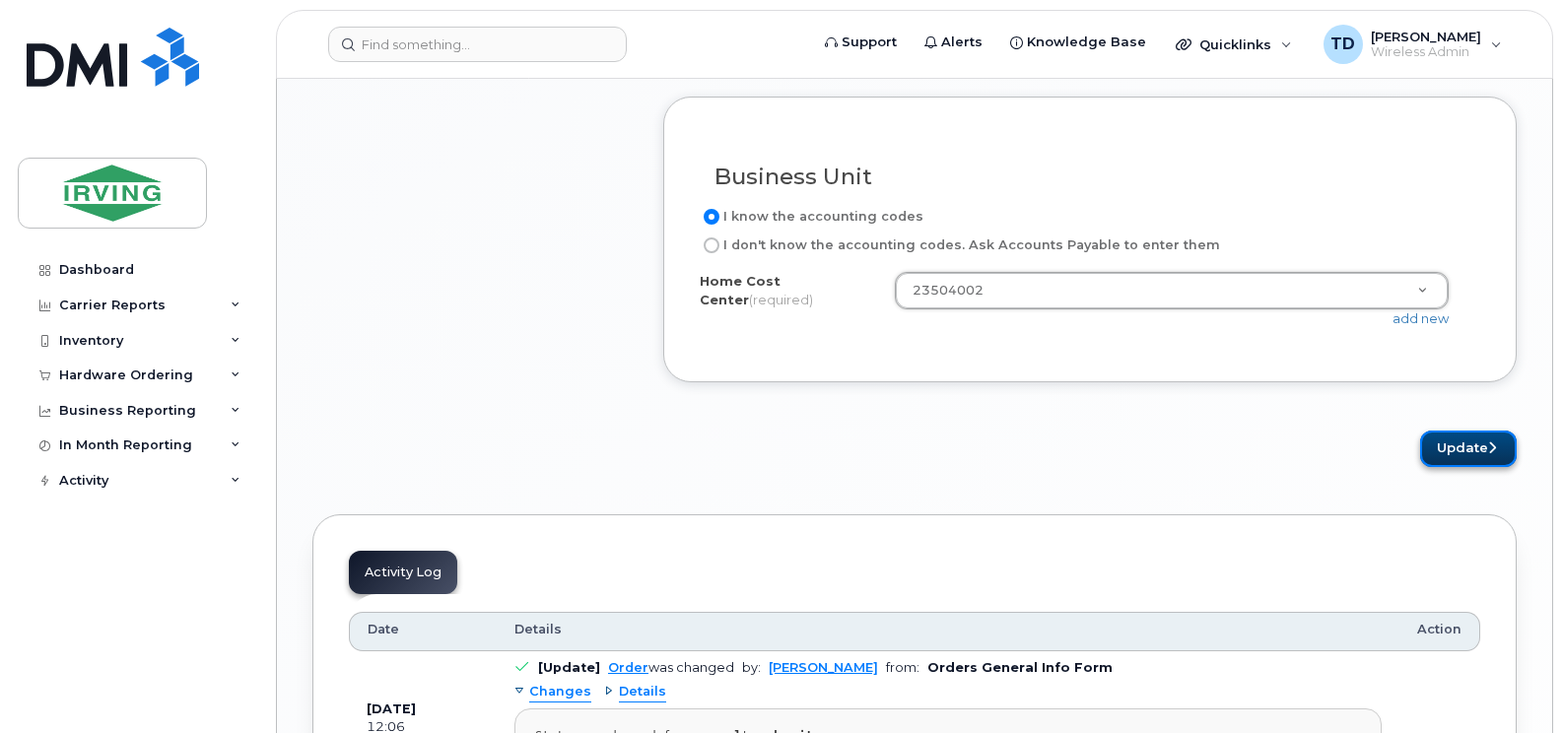
click at [1455, 448] on button "Update" at bounding box center [1468, 449] width 97 height 36
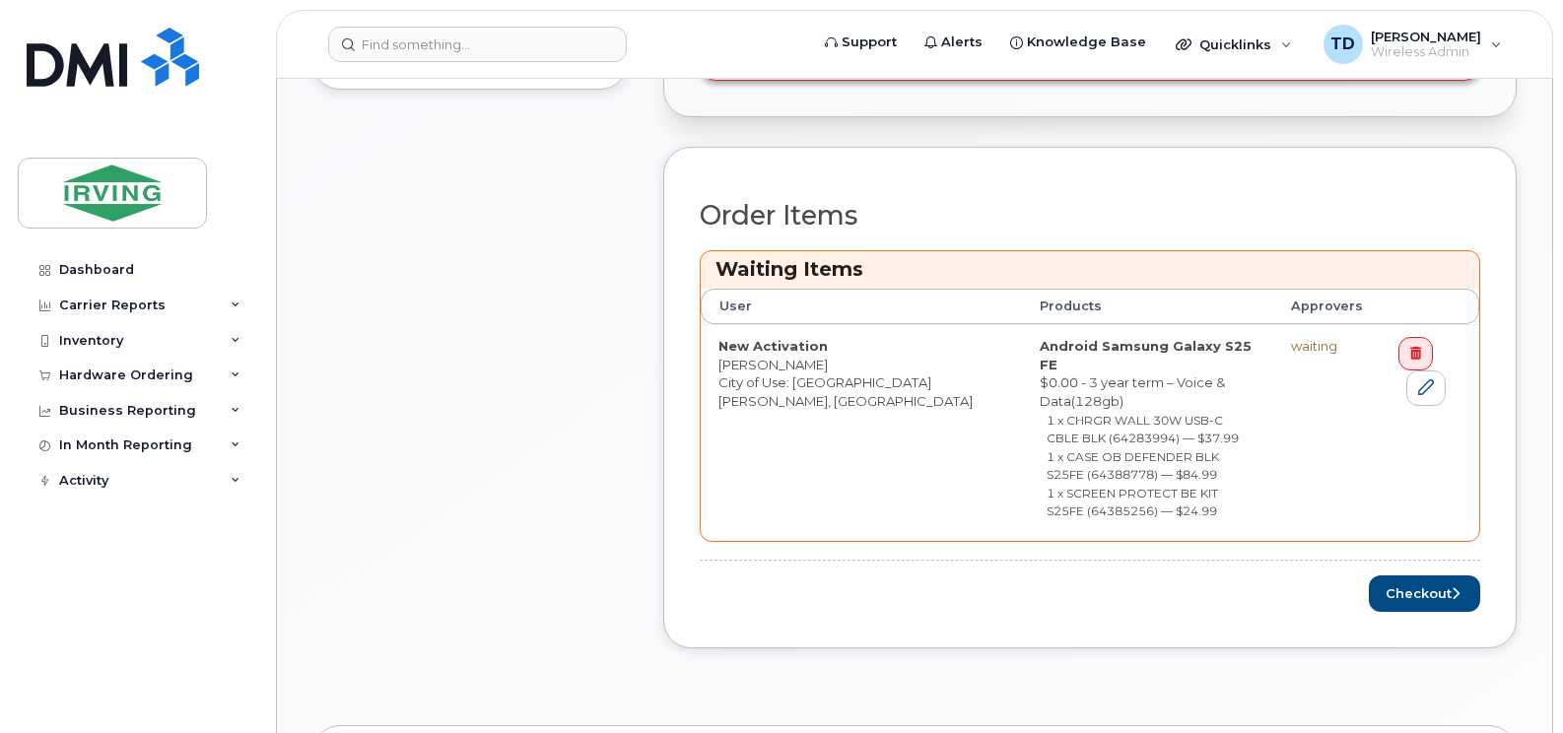
scroll to position [1228, 0]
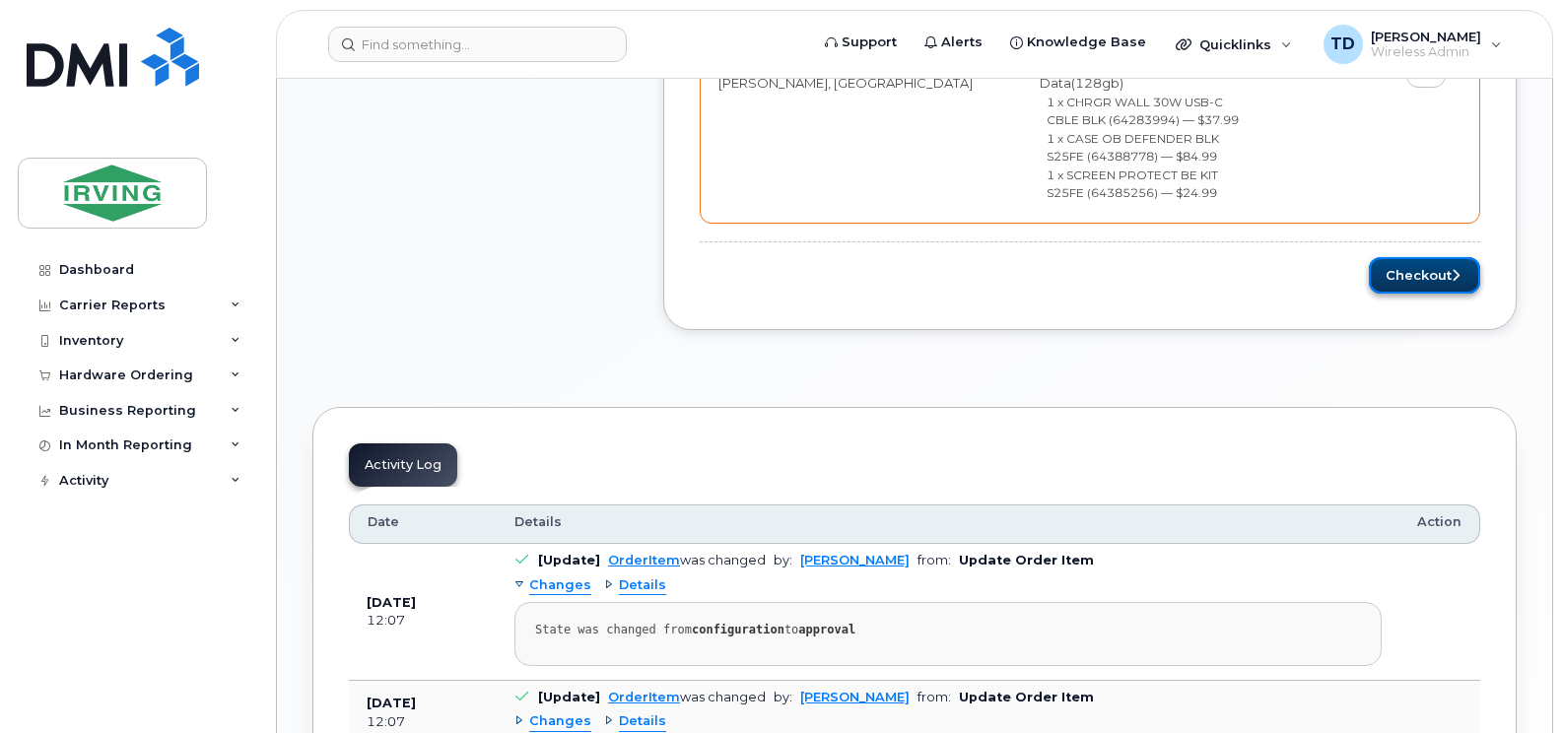
click at [1403, 257] on button "Checkout" at bounding box center [1424, 275] width 111 height 36
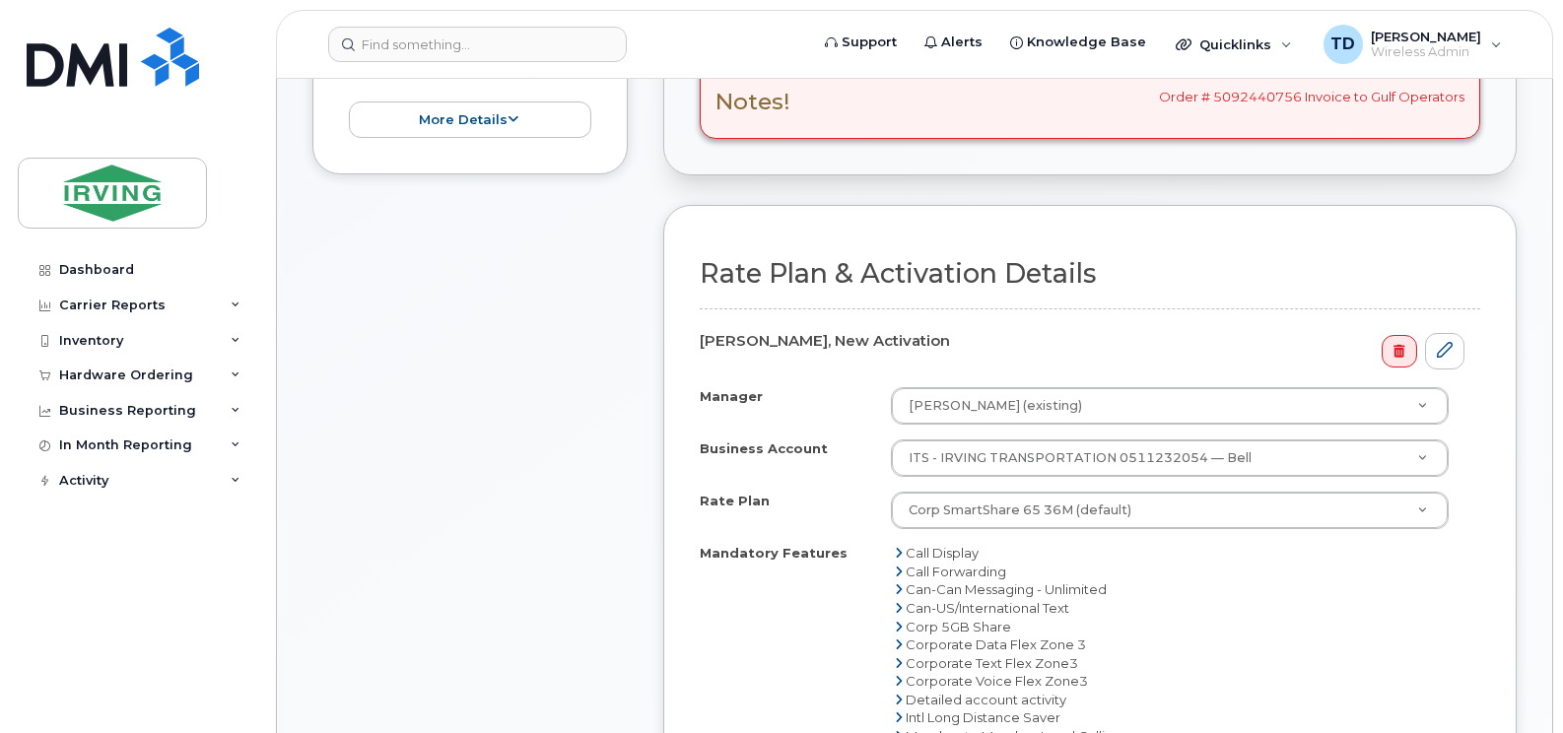
scroll to position [690, 0]
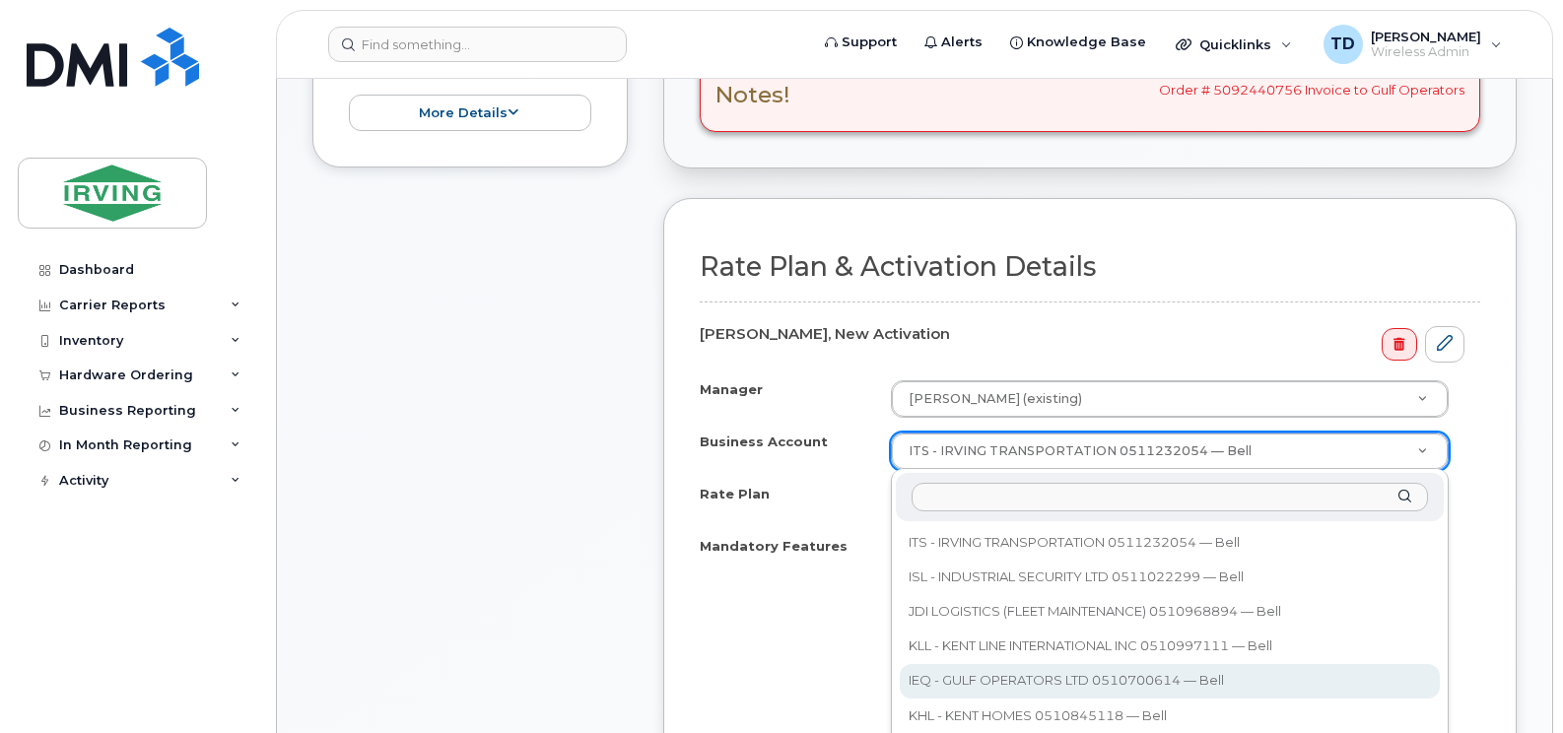
select select "11291"
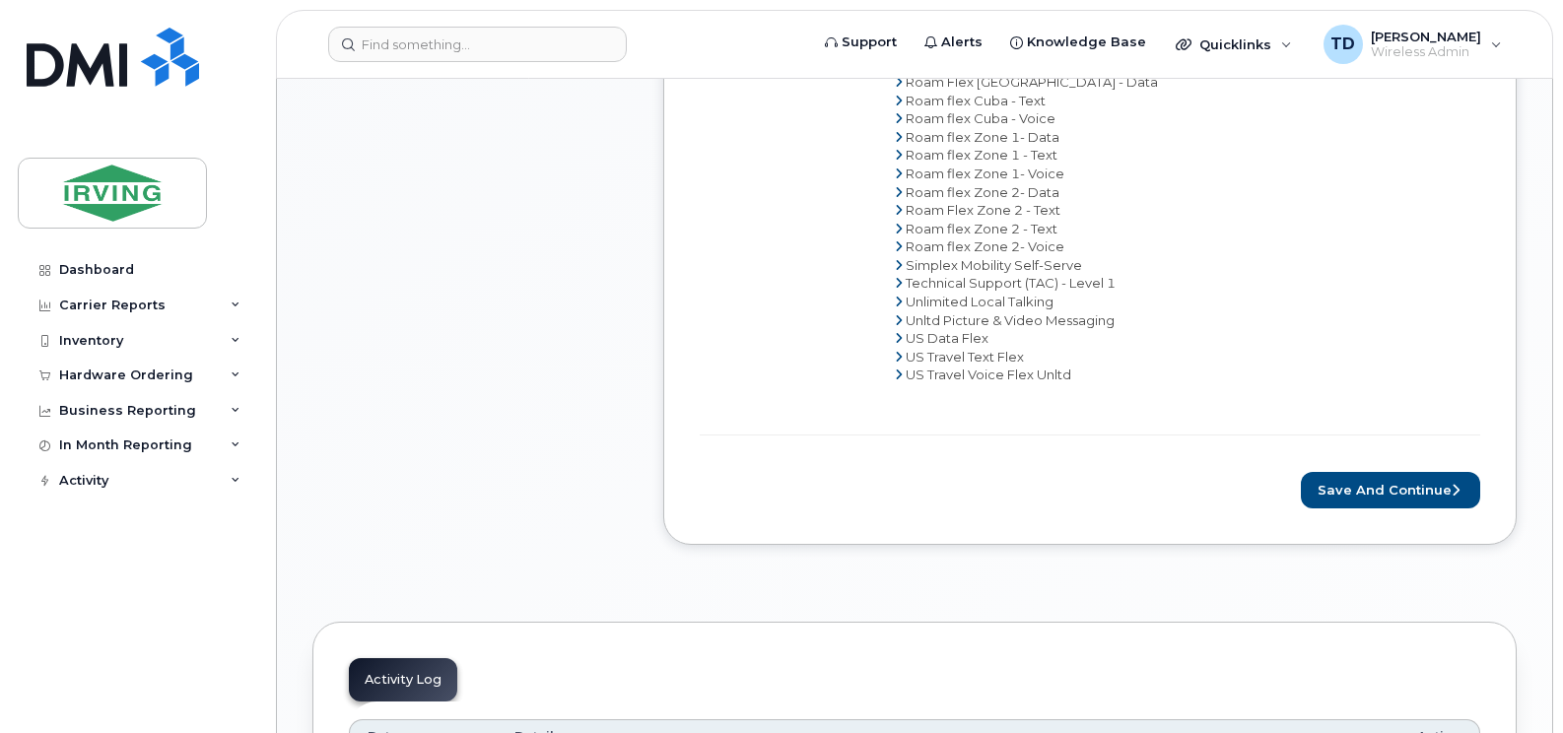
scroll to position [1478, 0]
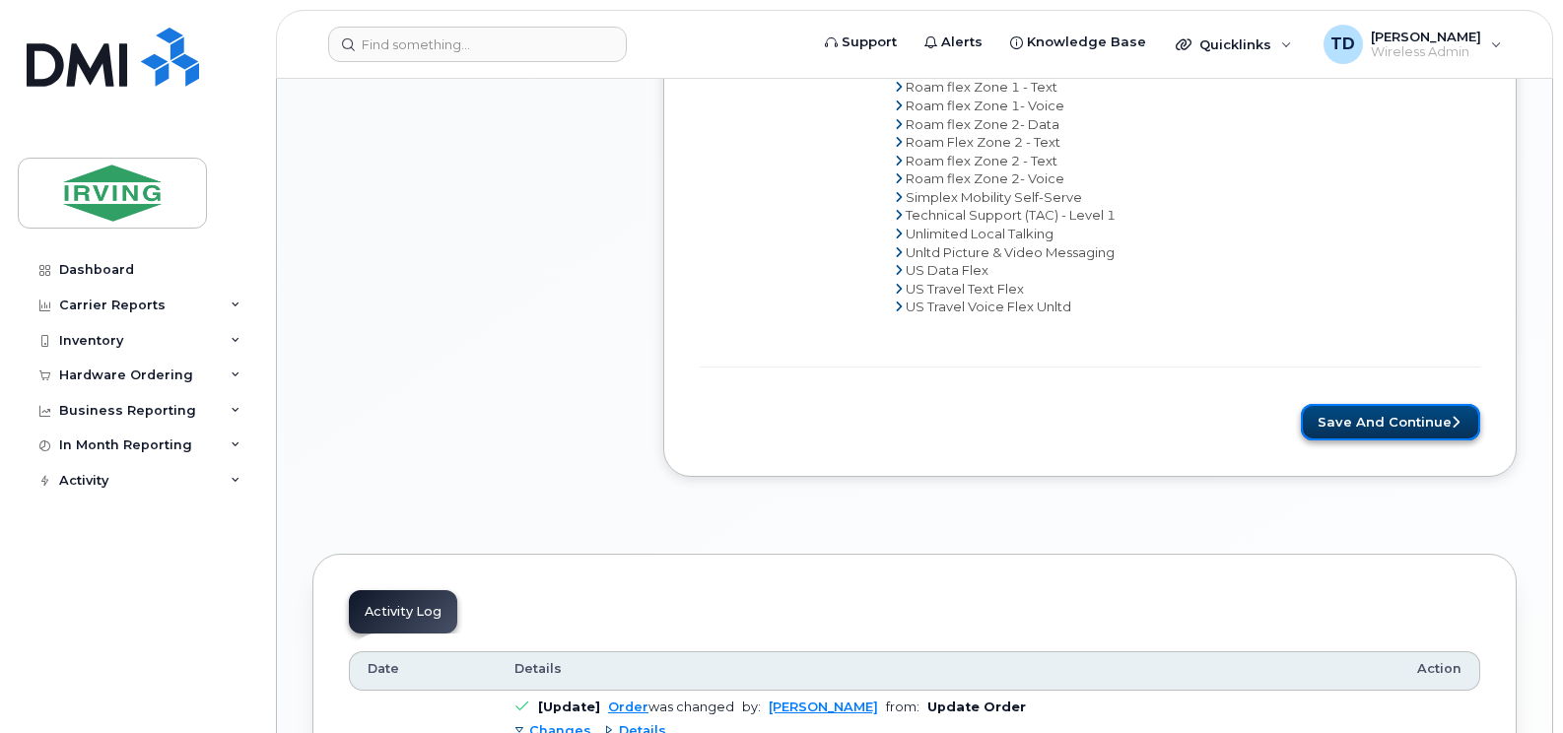
click at [1356, 424] on button "Save and Continue" at bounding box center [1390, 422] width 179 height 36
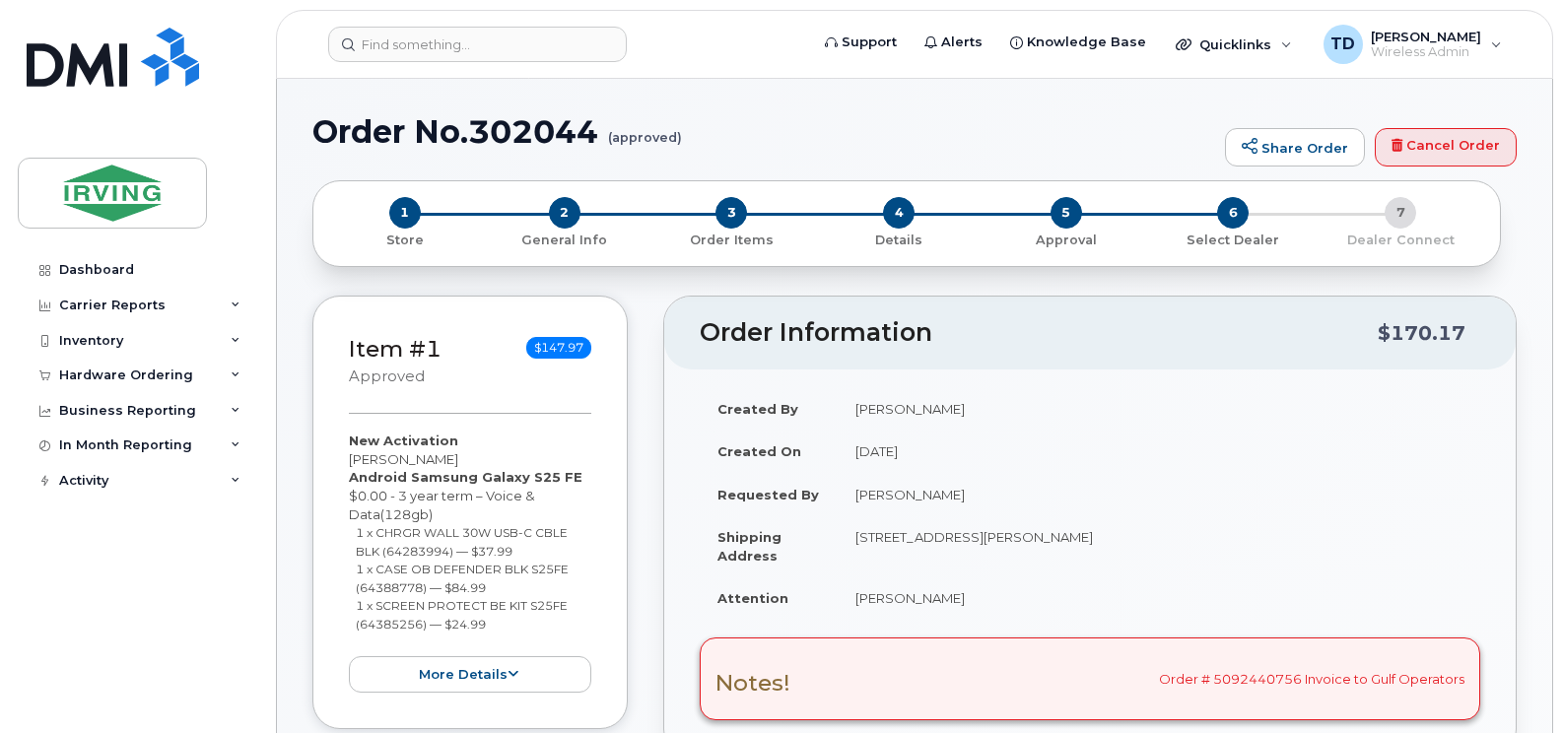
radio input "true"
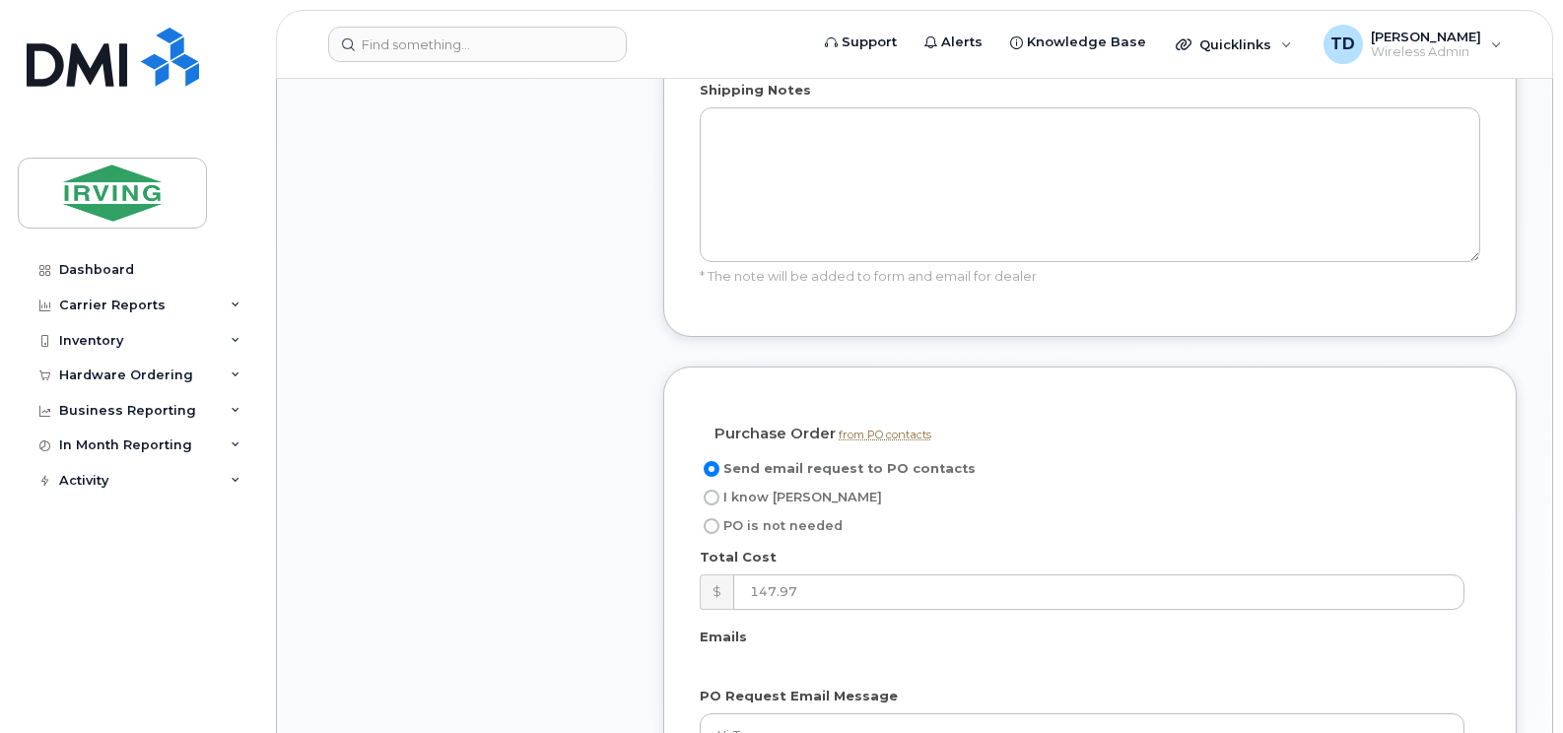
scroll to position [1675, 0]
click at [766, 488] on span "I know [PERSON_NAME]" at bounding box center [802, 495] width 159 height 15
click at [719, 488] on input "I know [PERSON_NAME]" at bounding box center [712, 496] width 16 height 16
radio input "true"
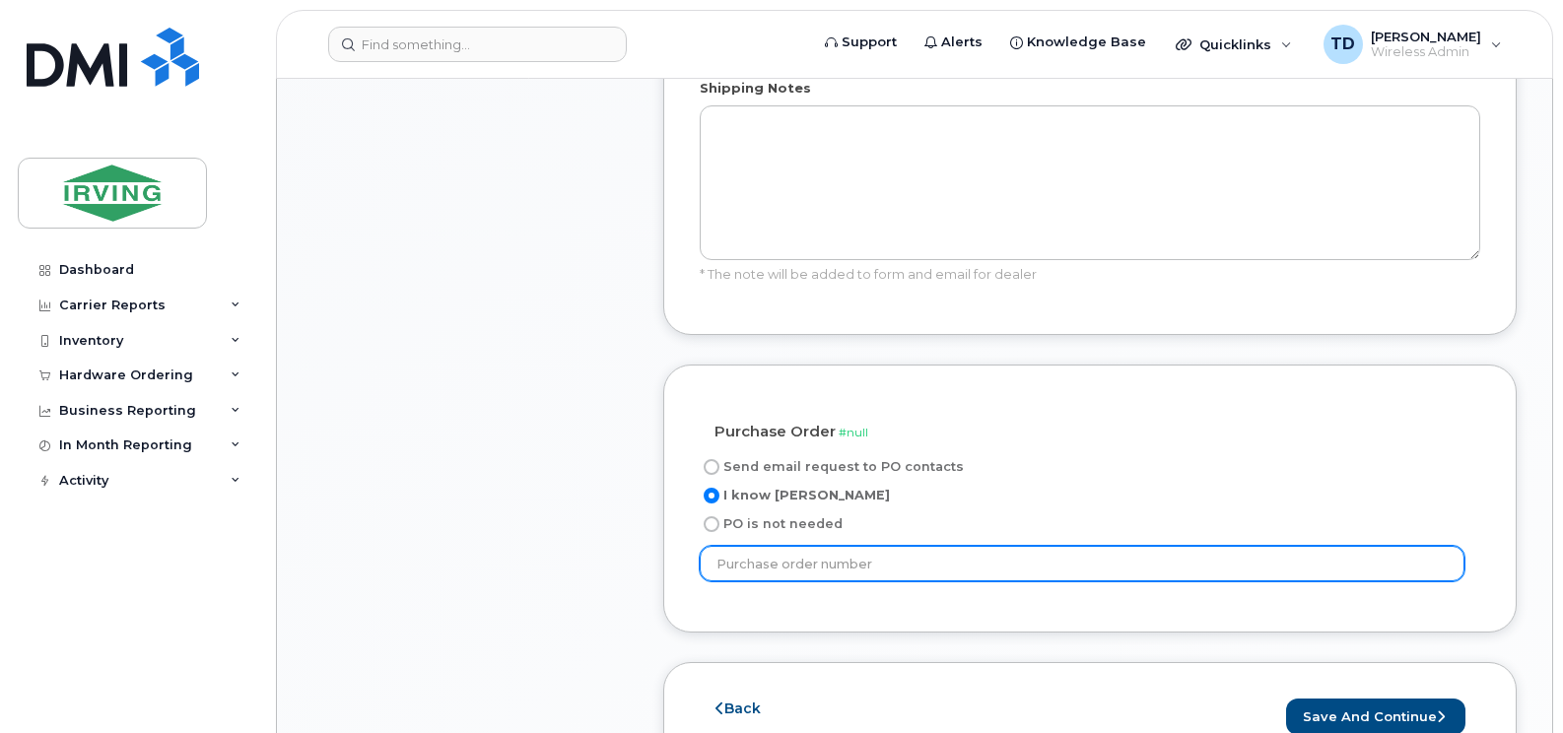
click at [845, 546] on input "text" at bounding box center [1082, 563] width 765 height 35
paste input "250148"
type input "250148"
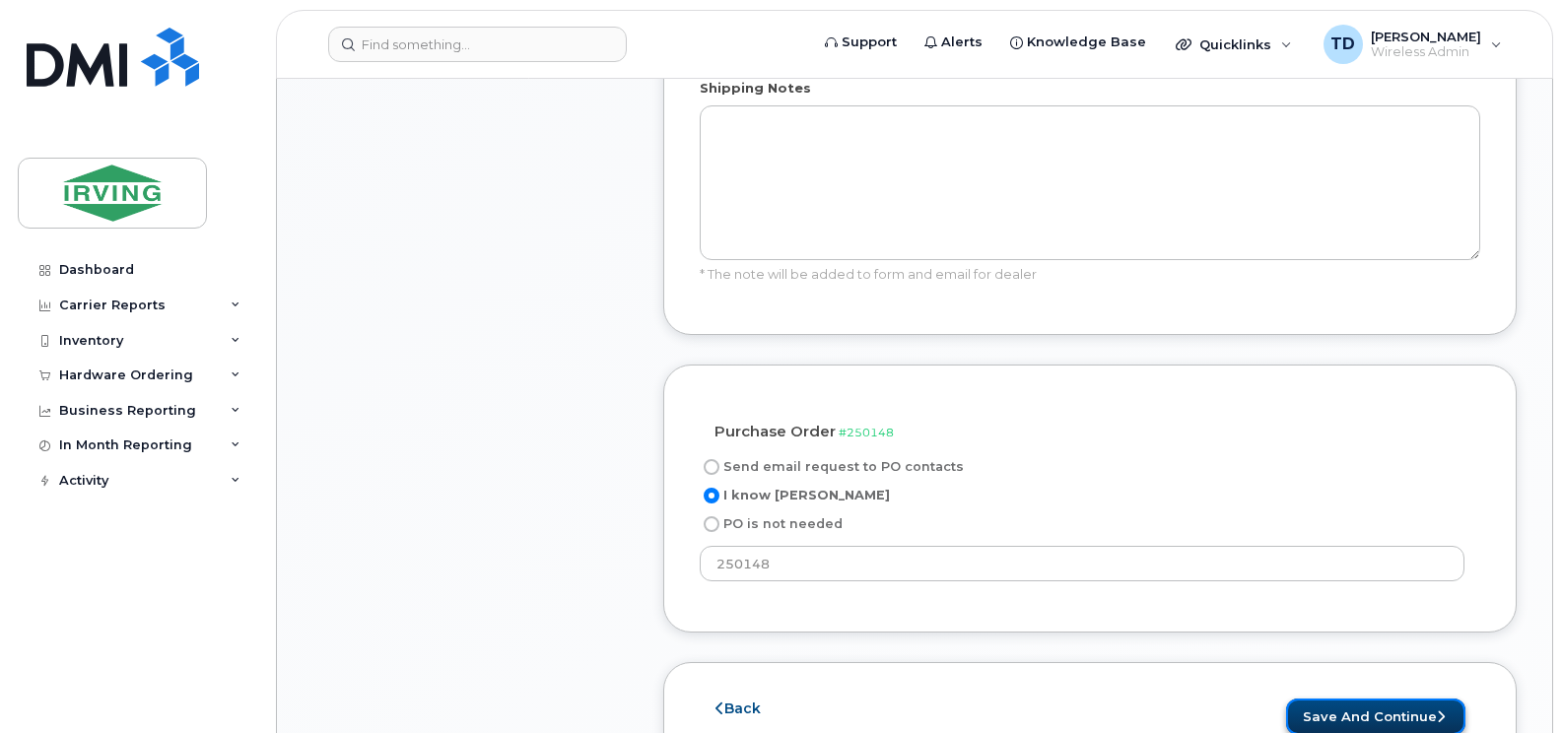
click at [1334, 699] on button "Save and Continue" at bounding box center [1375, 717] width 179 height 36
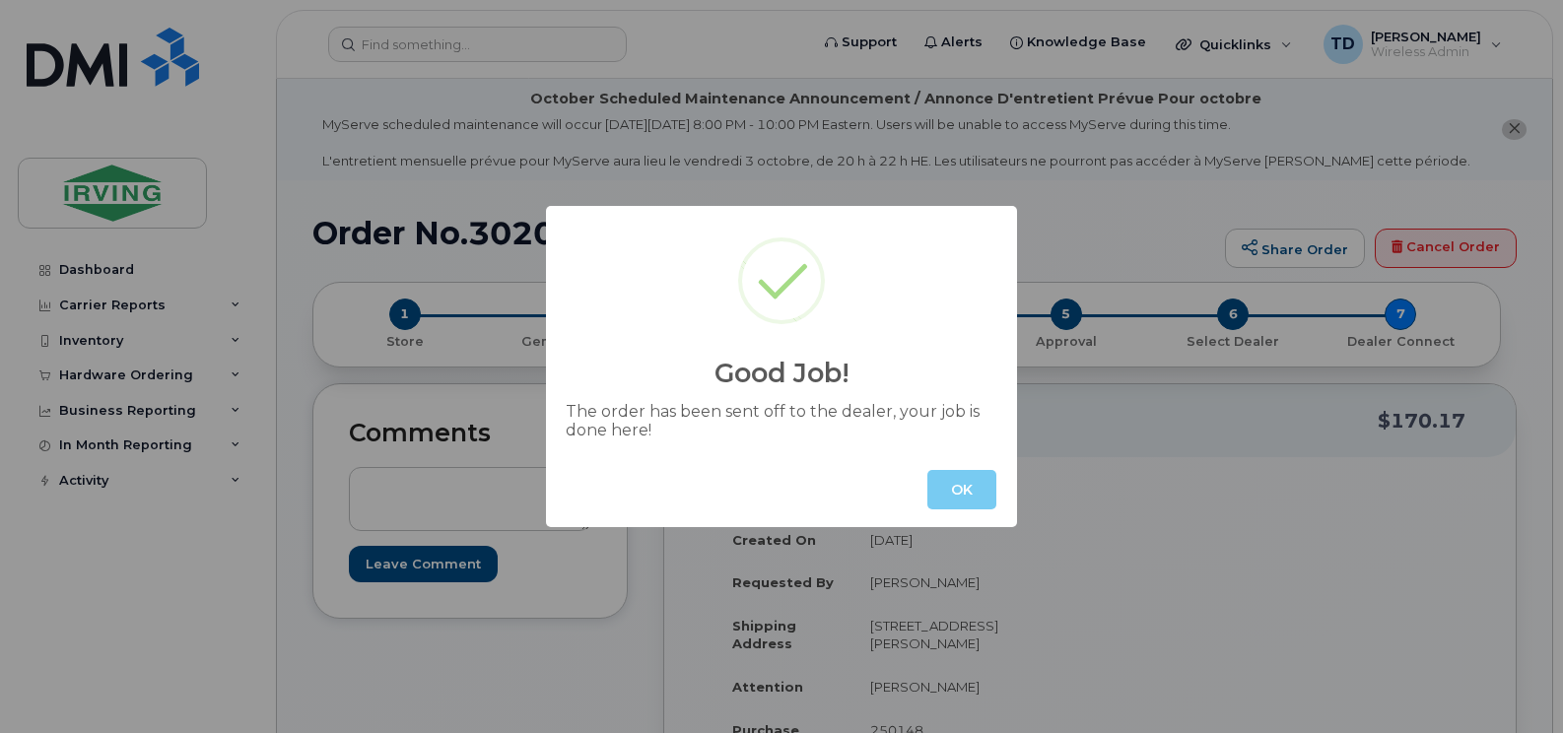
click at [981, 489] on button "OK" at bounding box center [961, 489] width 69 height 39
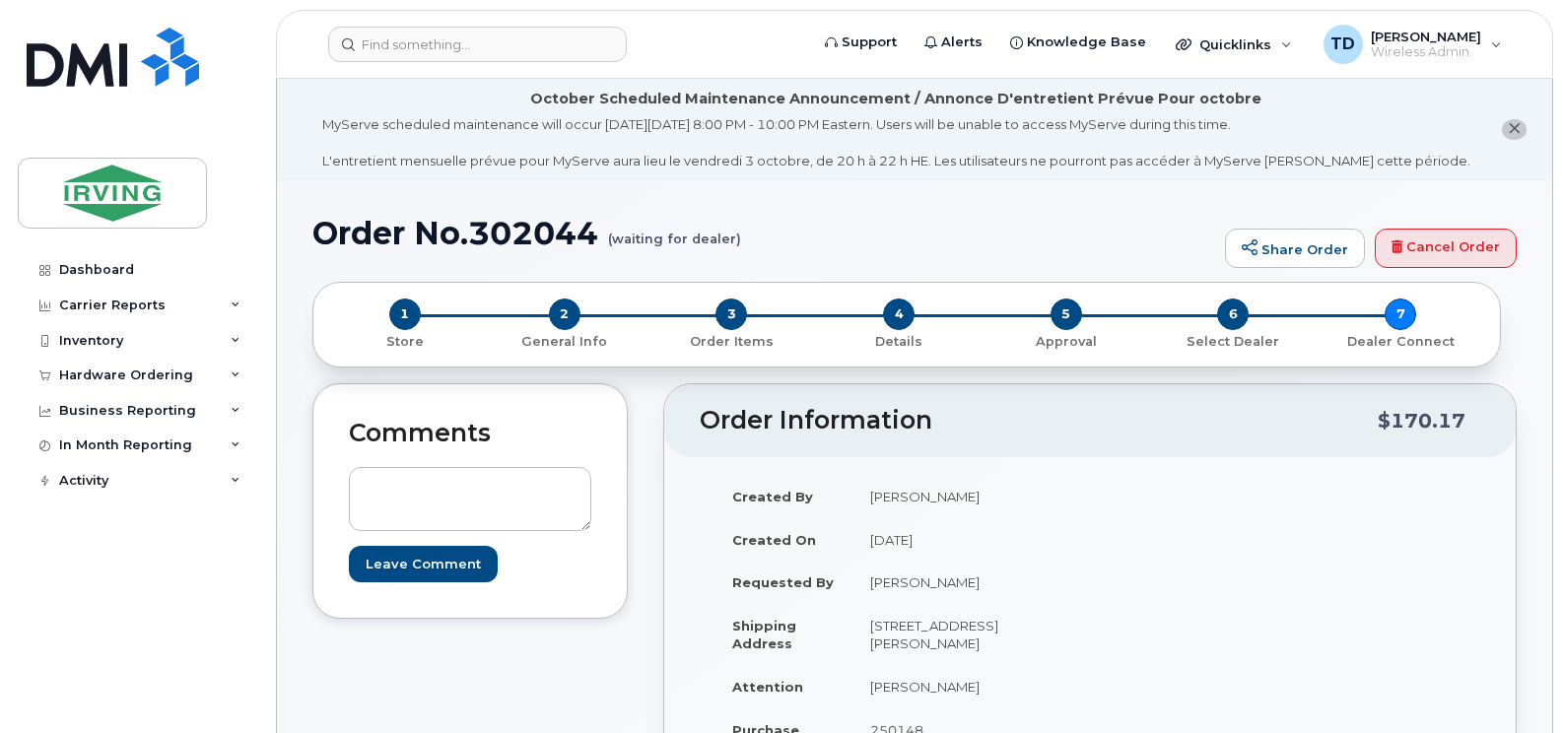
click at [565, 227] on h1 "Order No.302044 (waiting for dealer)" at bounding box center [763, 233] width 903 height 34
copy h1 "302044"
click at [636, 382] on div "1 Store 2 General Info 3 Order Items 4 Details 5 Approval 6 Select Dealer 7 Dea…" at bounding box center [914, 332] width 1204 height 101
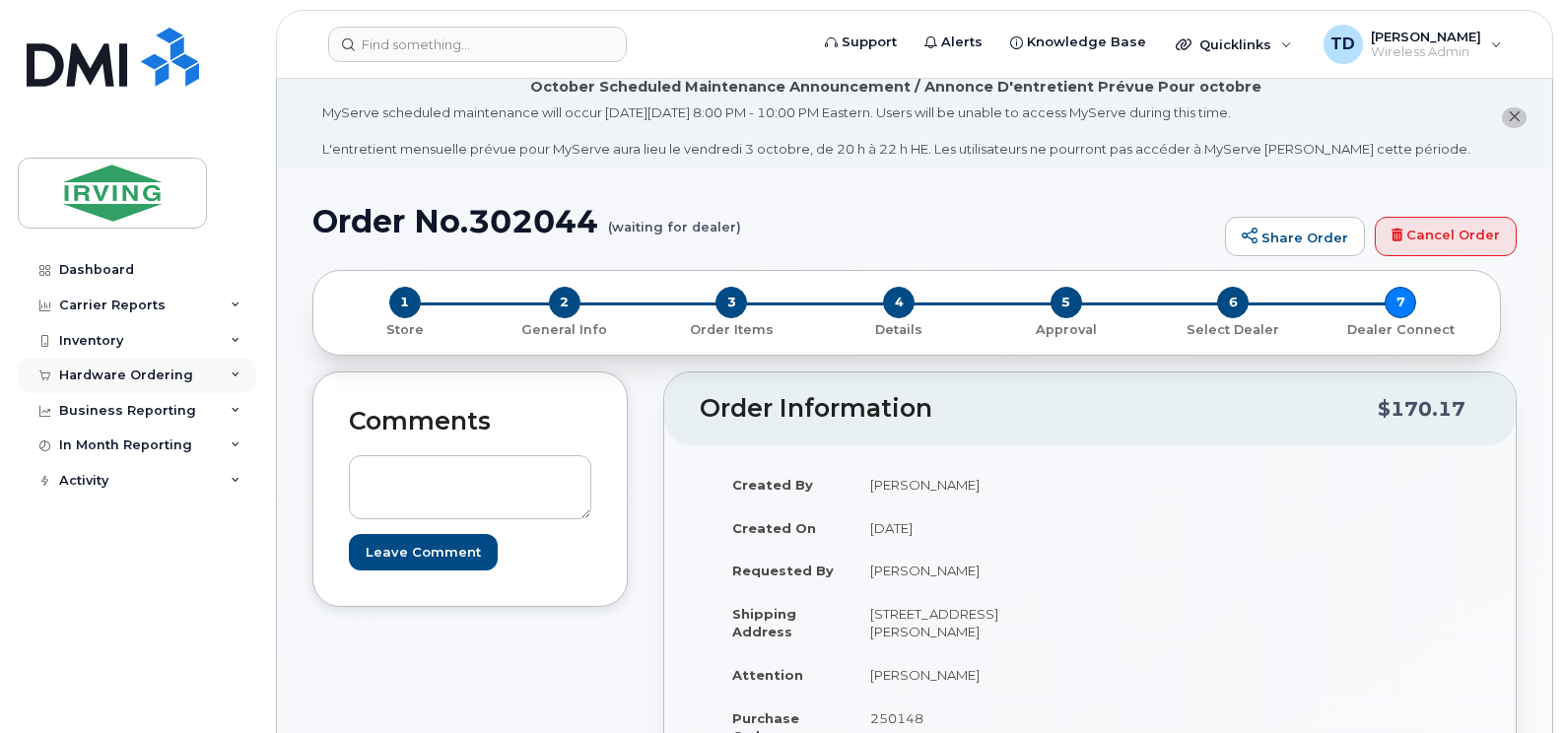
scroll to position [10, 0]
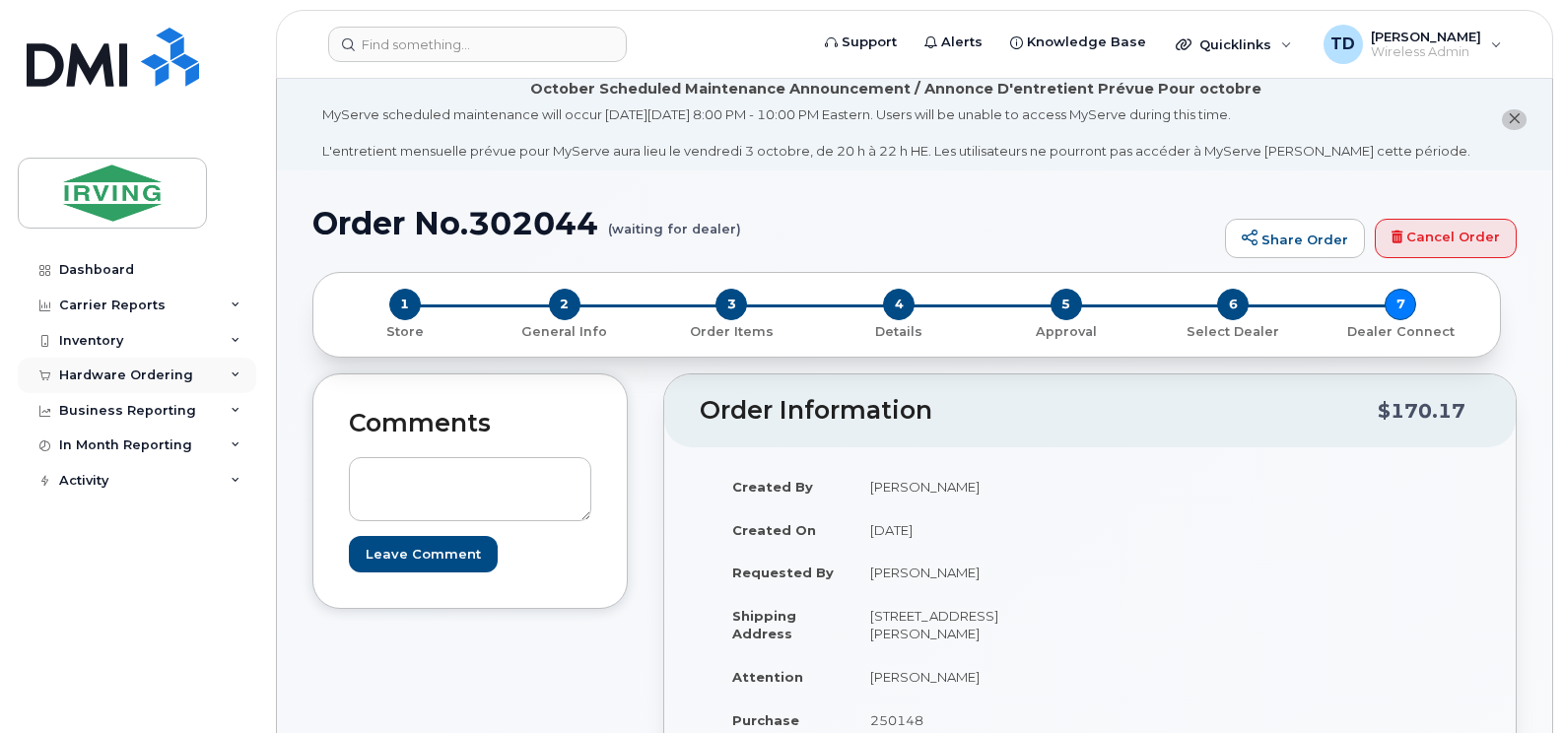
click at [234, 375] on icon at bounding box center [236, 375] width 10 height 10
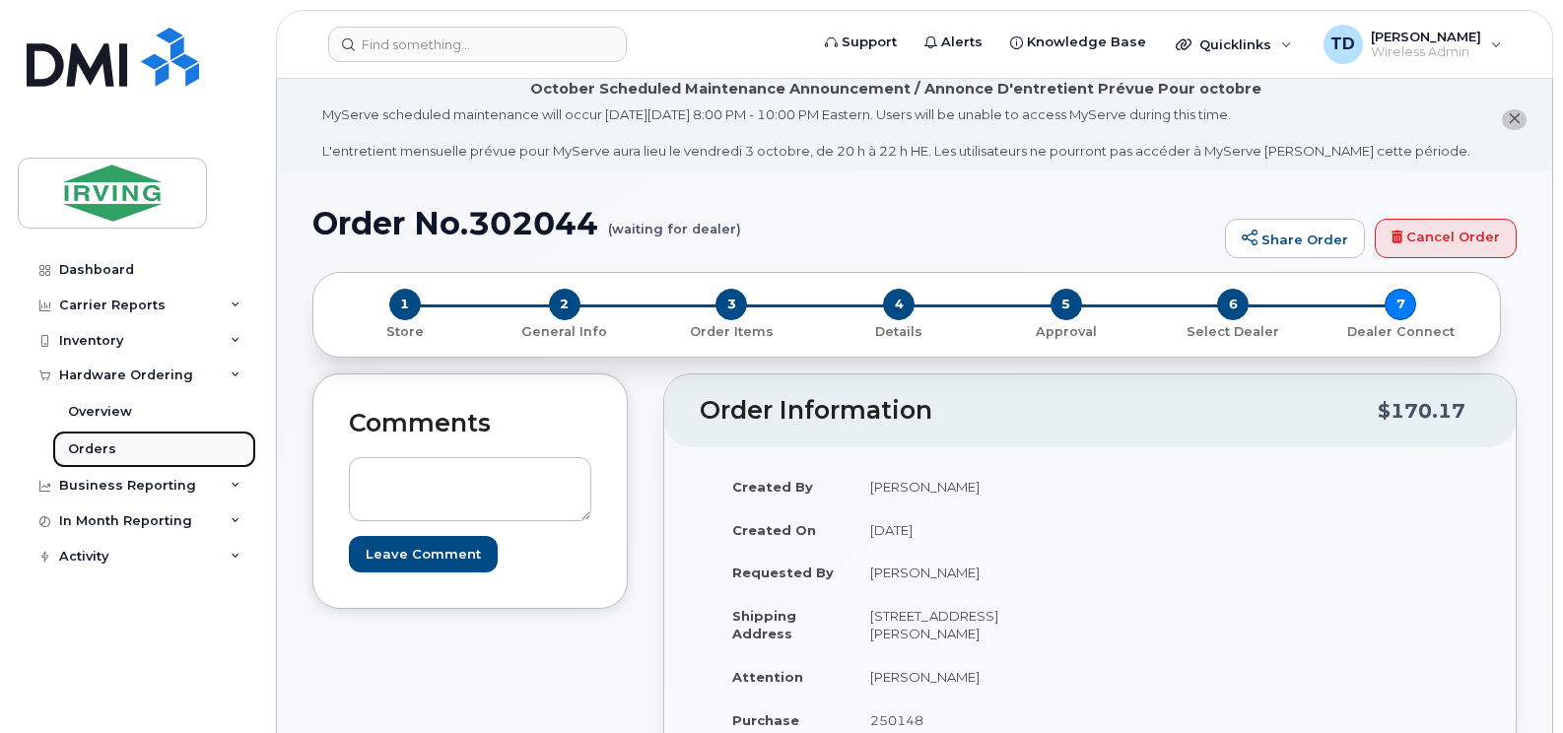
click at [98, 448] on div "Orders" at bounding box center [92, 449] width 48 height 18
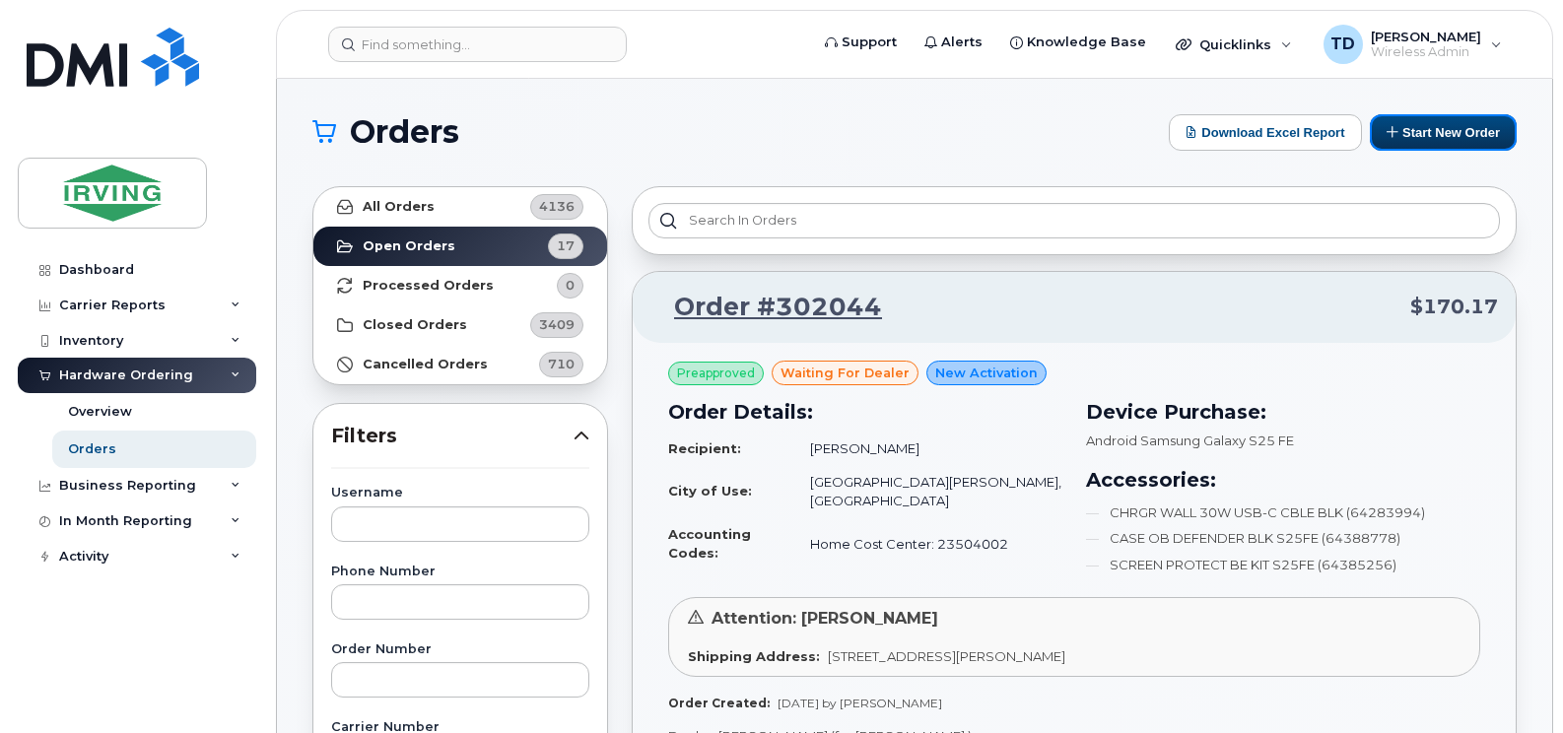
drag, startPoint x: 1417, startPoint y: 134, endPoint x: 1085, endPoint y: 171, distance: 334.2
click at [1417, 134] on button "Start New Order" at bounding box center [1443, 132] width 147 height 36
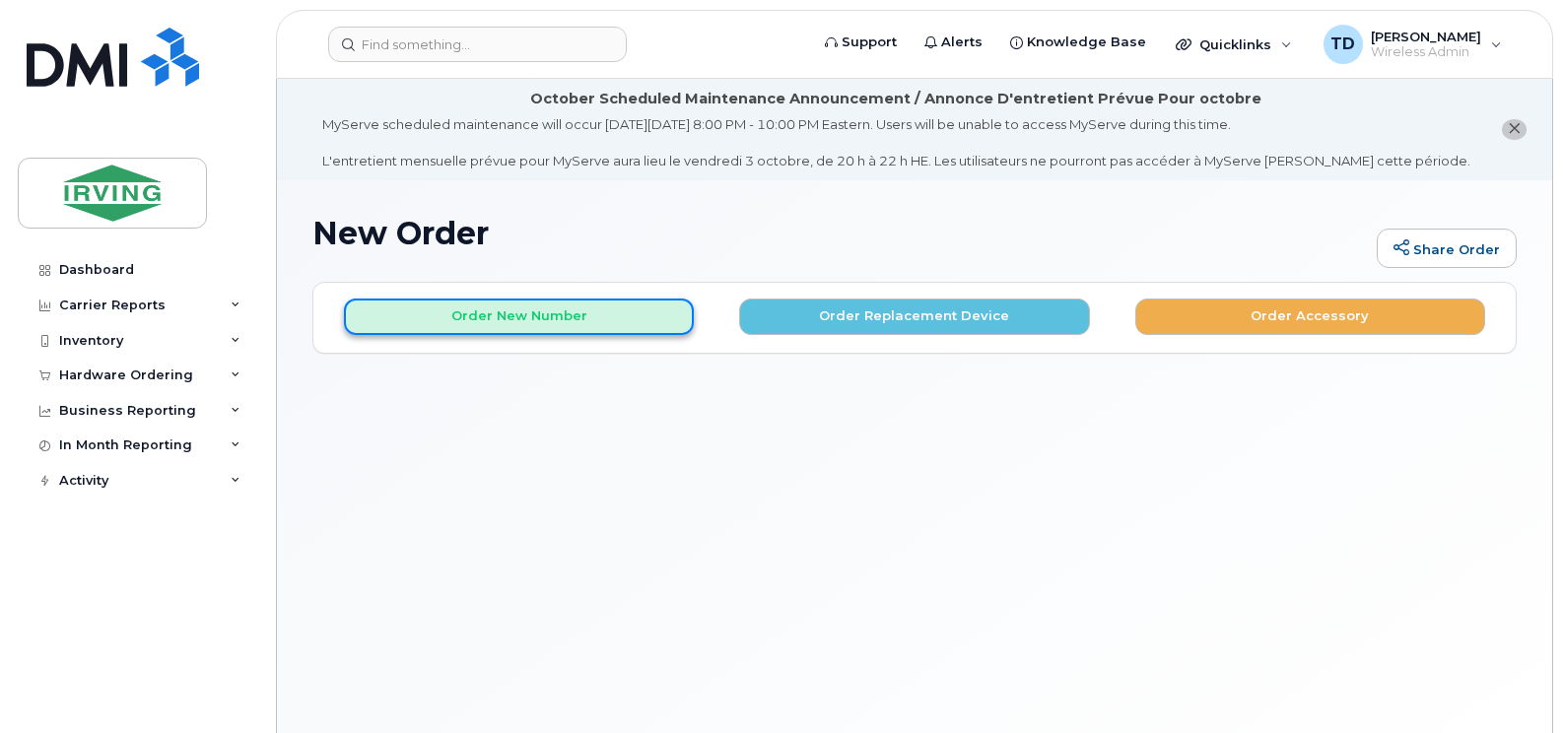
click at [599, 303] on button "Order New Number" at bounding box center [519, 317] width 350 height 36
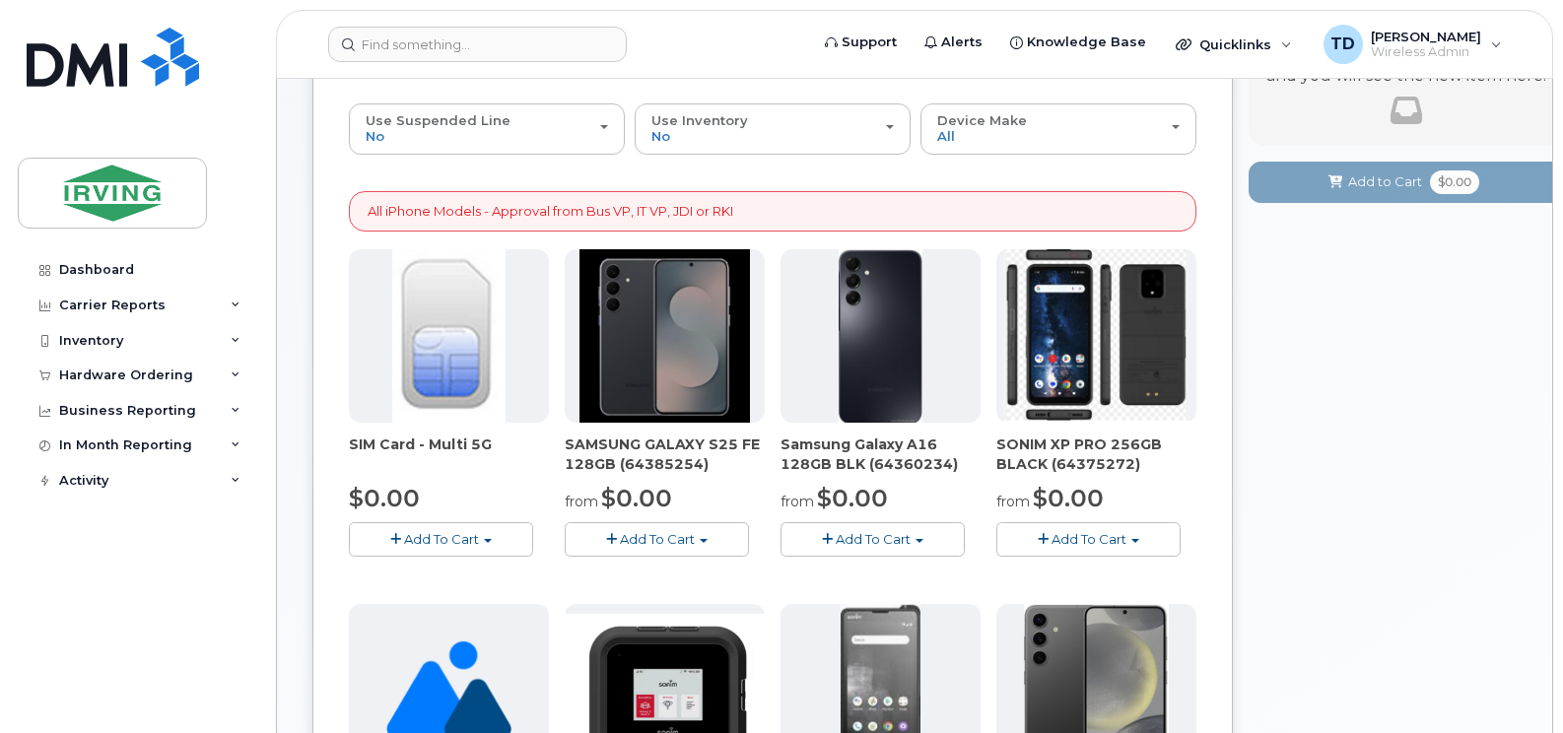
scroll to position [296, 0]
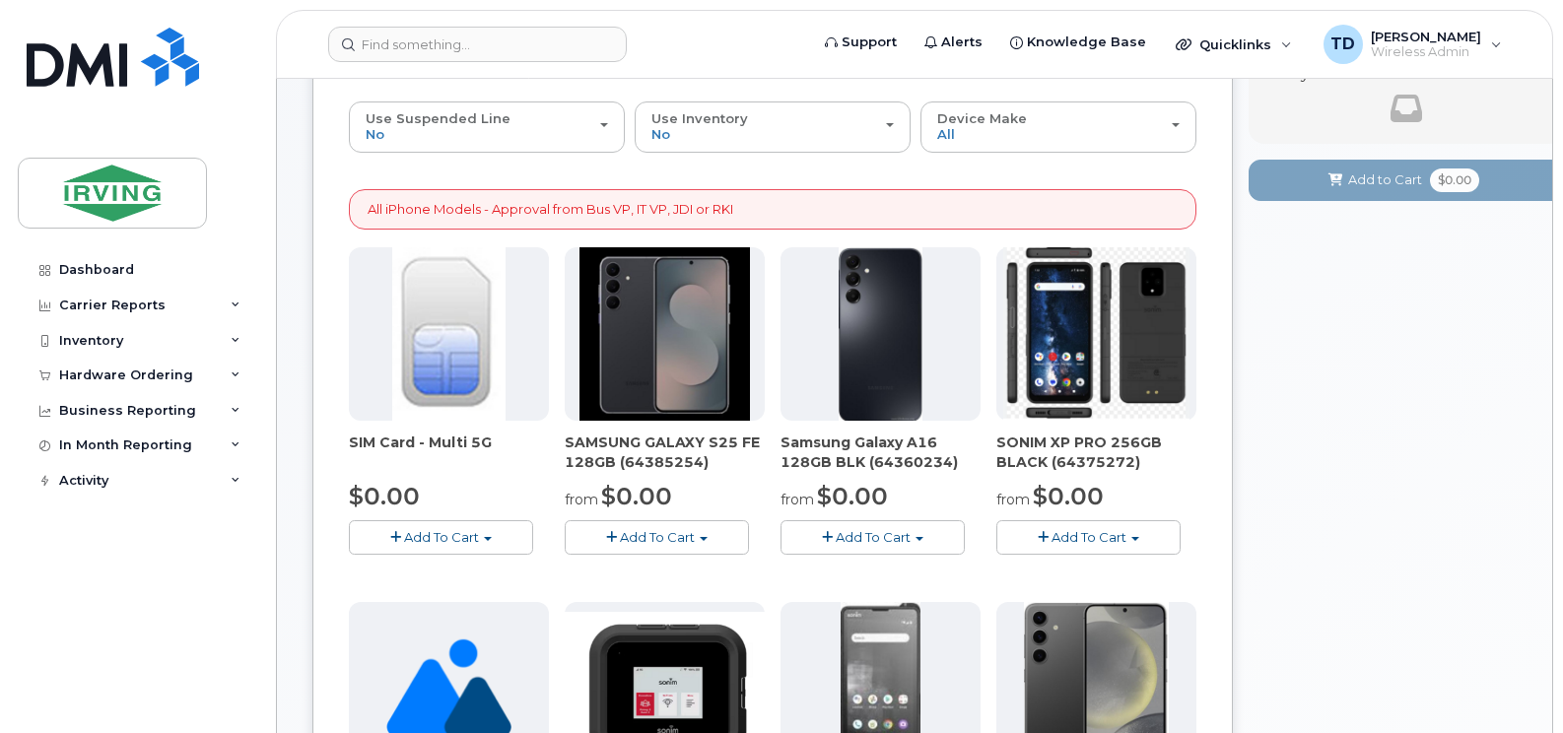
click at [643, 535] on span "Add To Cart" at bounding box center [657, 537] width 75 height 16
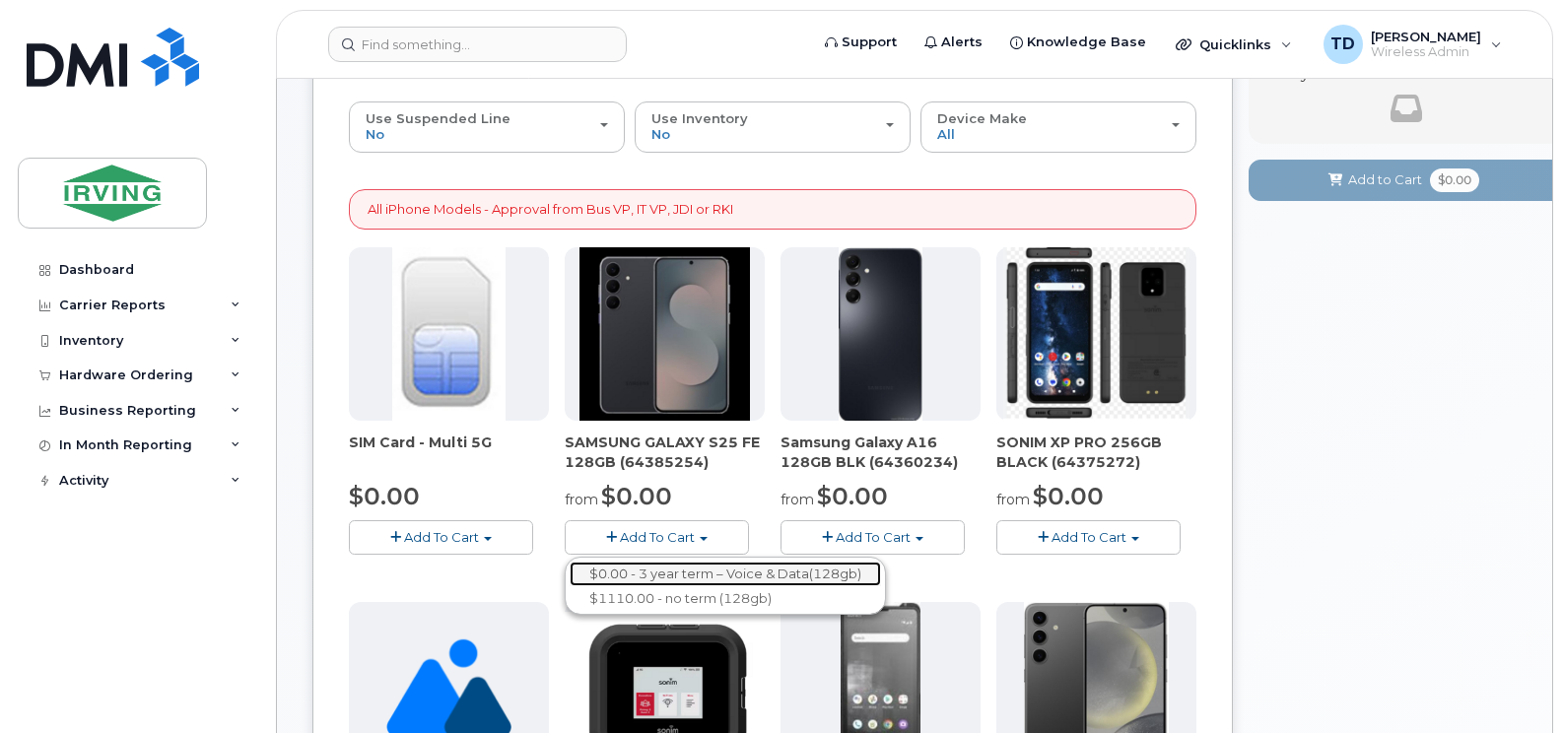
click at [678, 573] on link "$0.00 - 3 year term – Voice & Data(128gb)" at bounding box center [725, 574] width 311 height 25
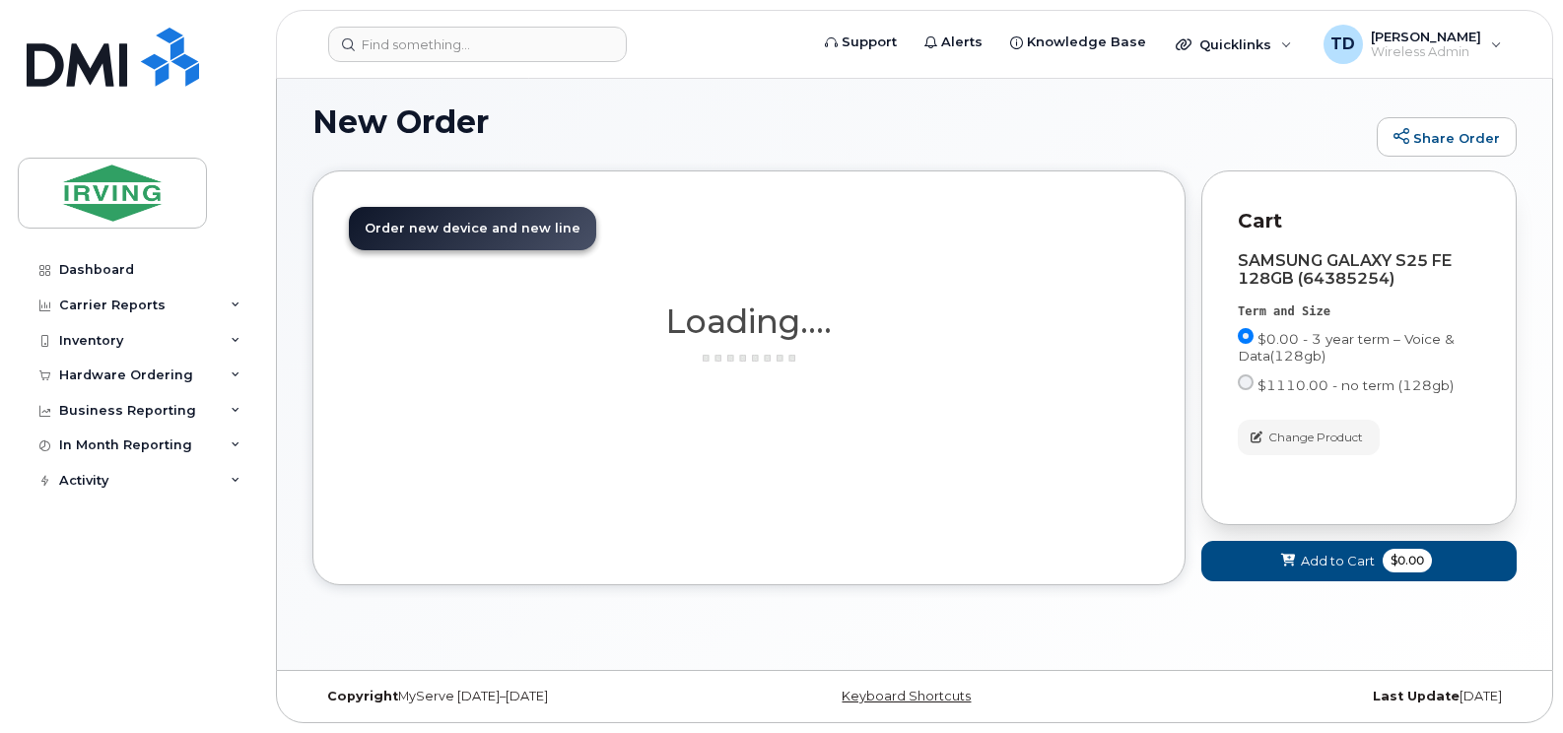
scroll to position [276, 0]
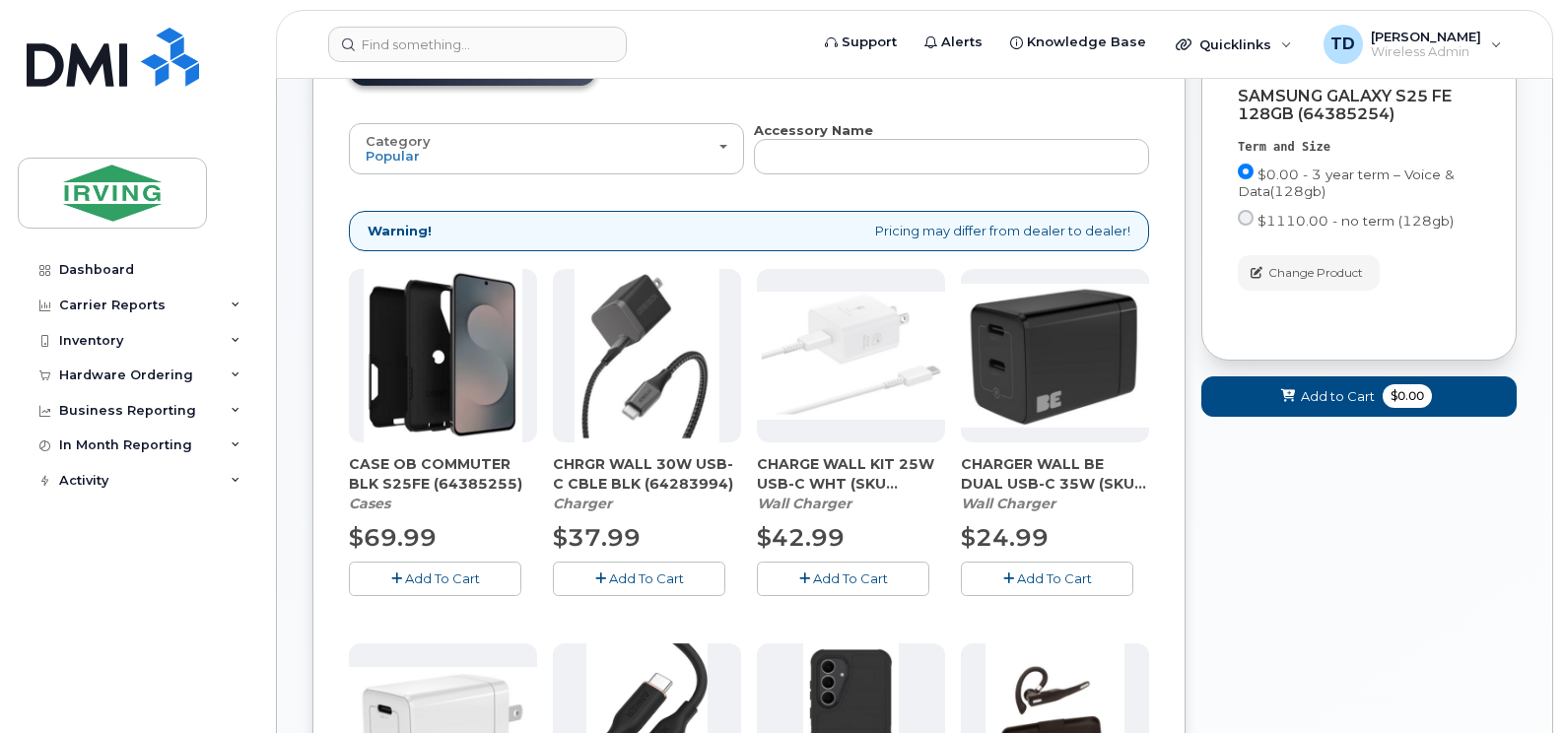
click at [614, 579] on span "Add To Cart" at bounding box center [646, 579] width 75 height 16
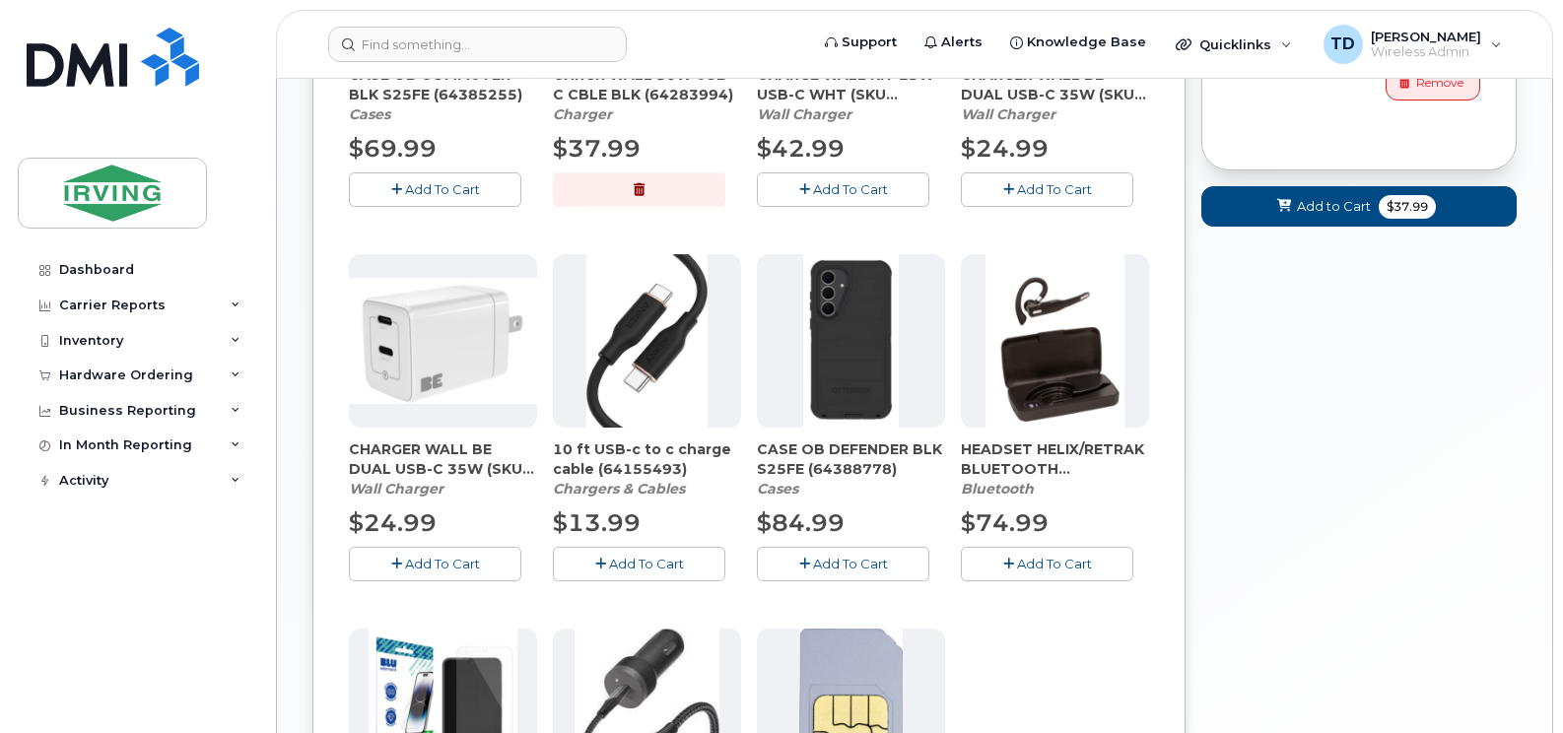
scroll to position [769, 0]
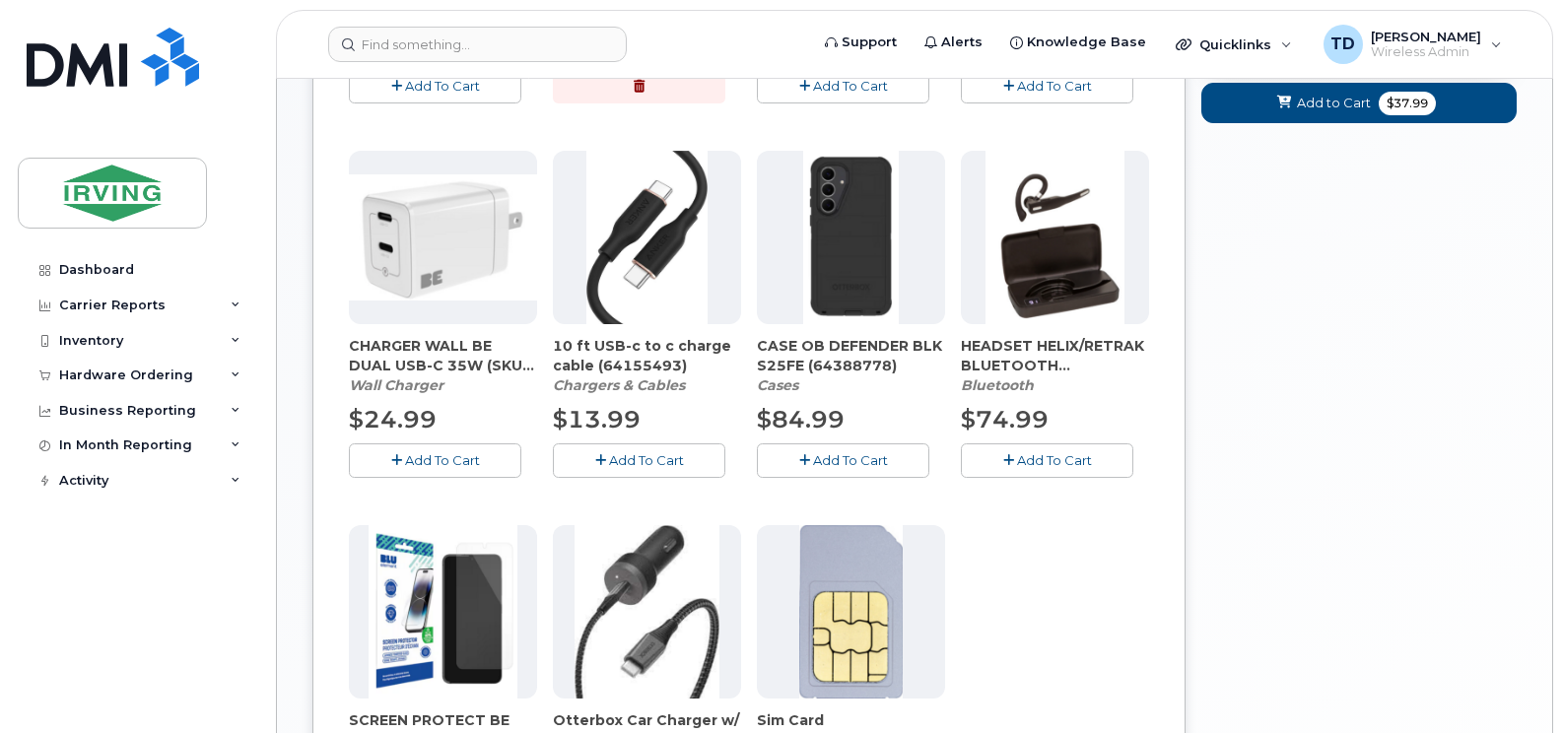
click at [836, 454] on span "Add To Cart" at bounding box center [850, 460] width 75 height 16
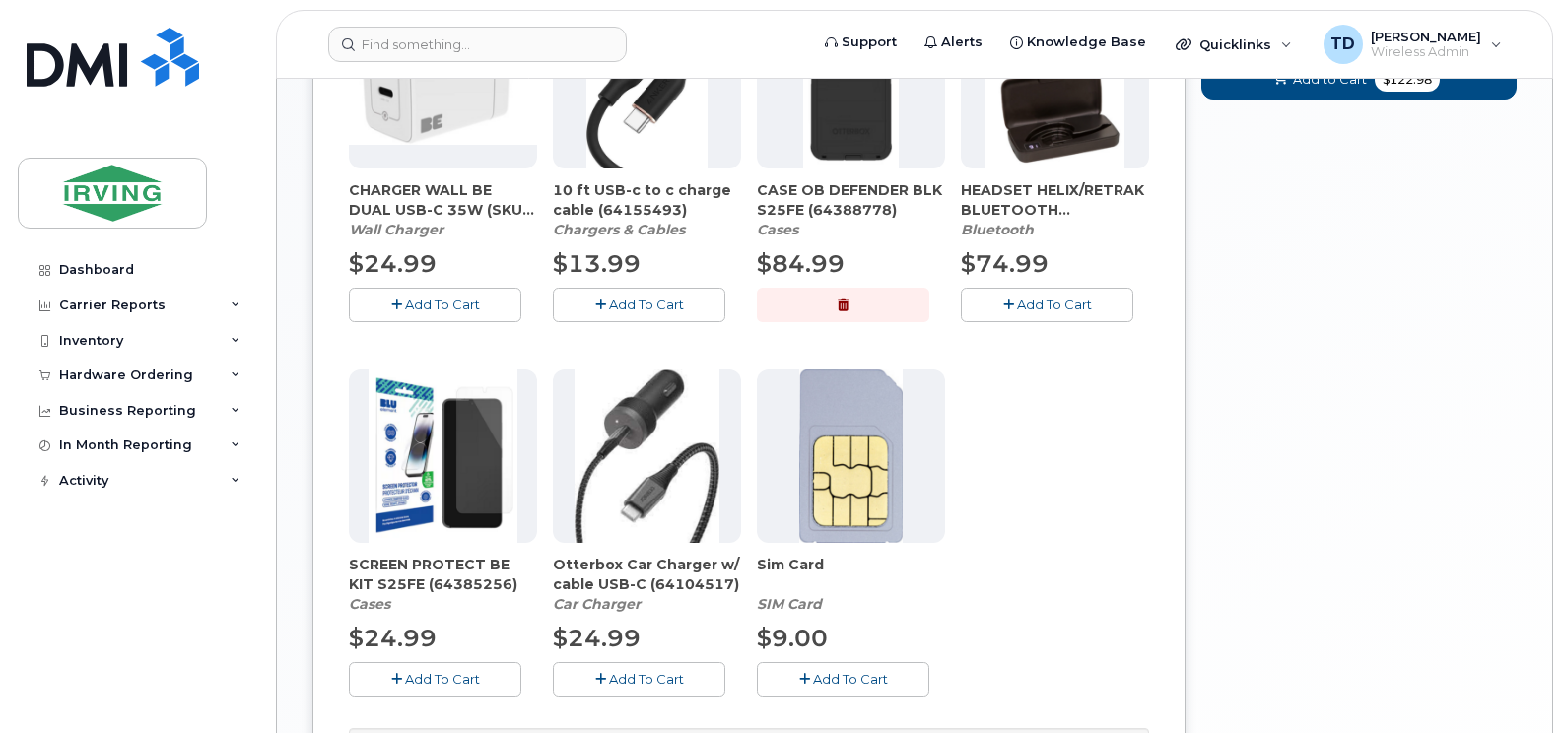
scroll to position [966, 0]
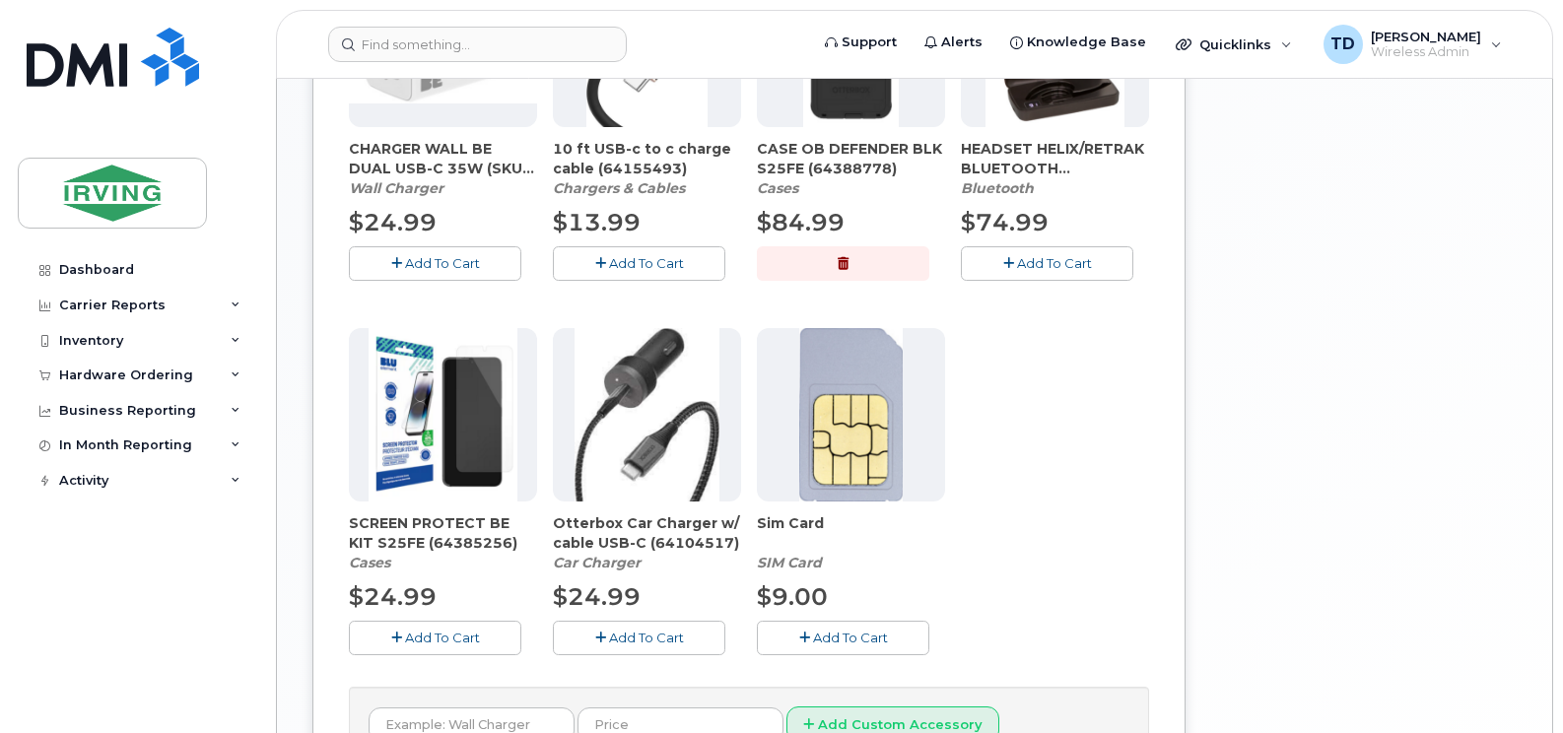
click at [454, 650] on button "Add To Cart" at bounding box center [435, 638] width 172 height 34
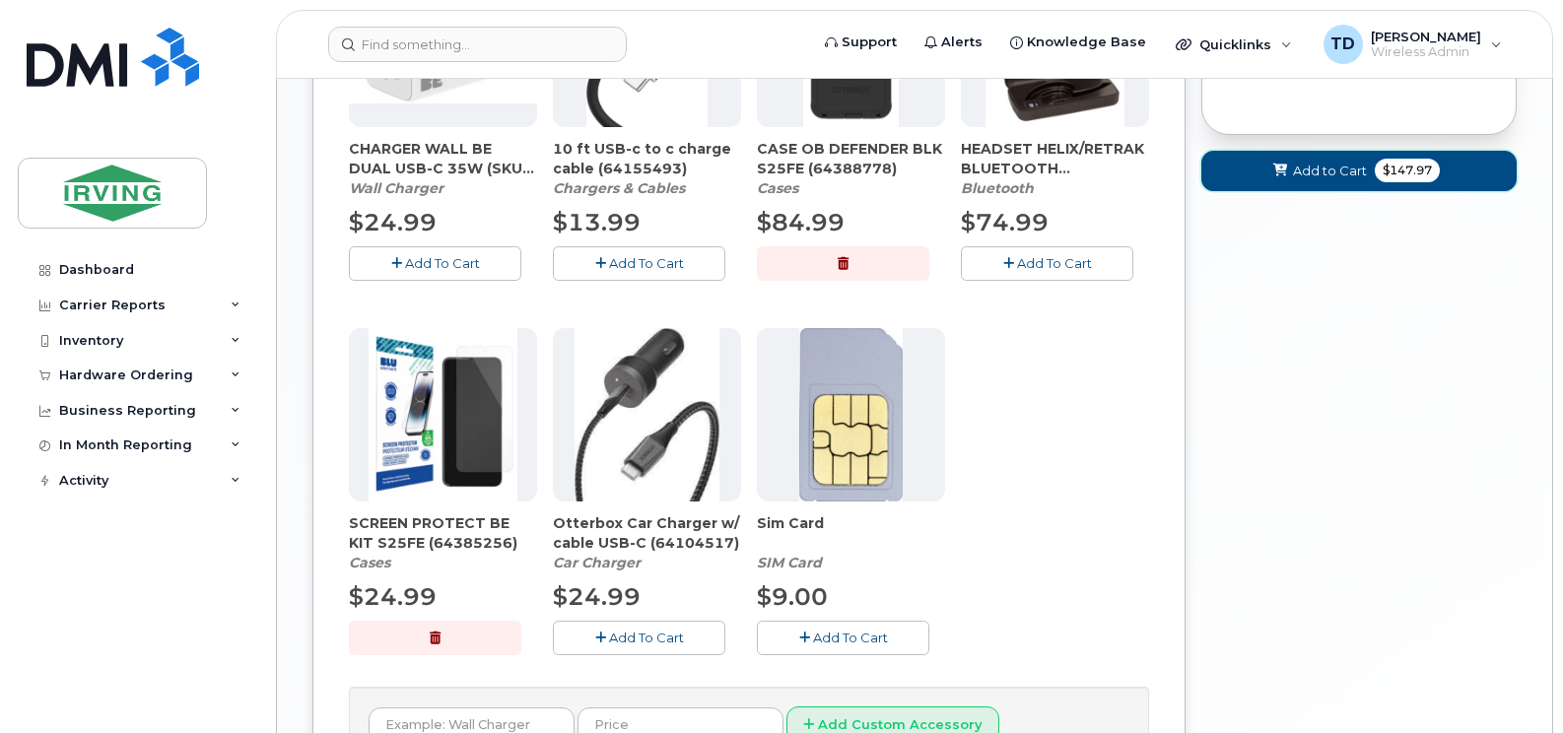
click at [1273, 178] on span at bounding box center [1280, 171] width 19 height 19
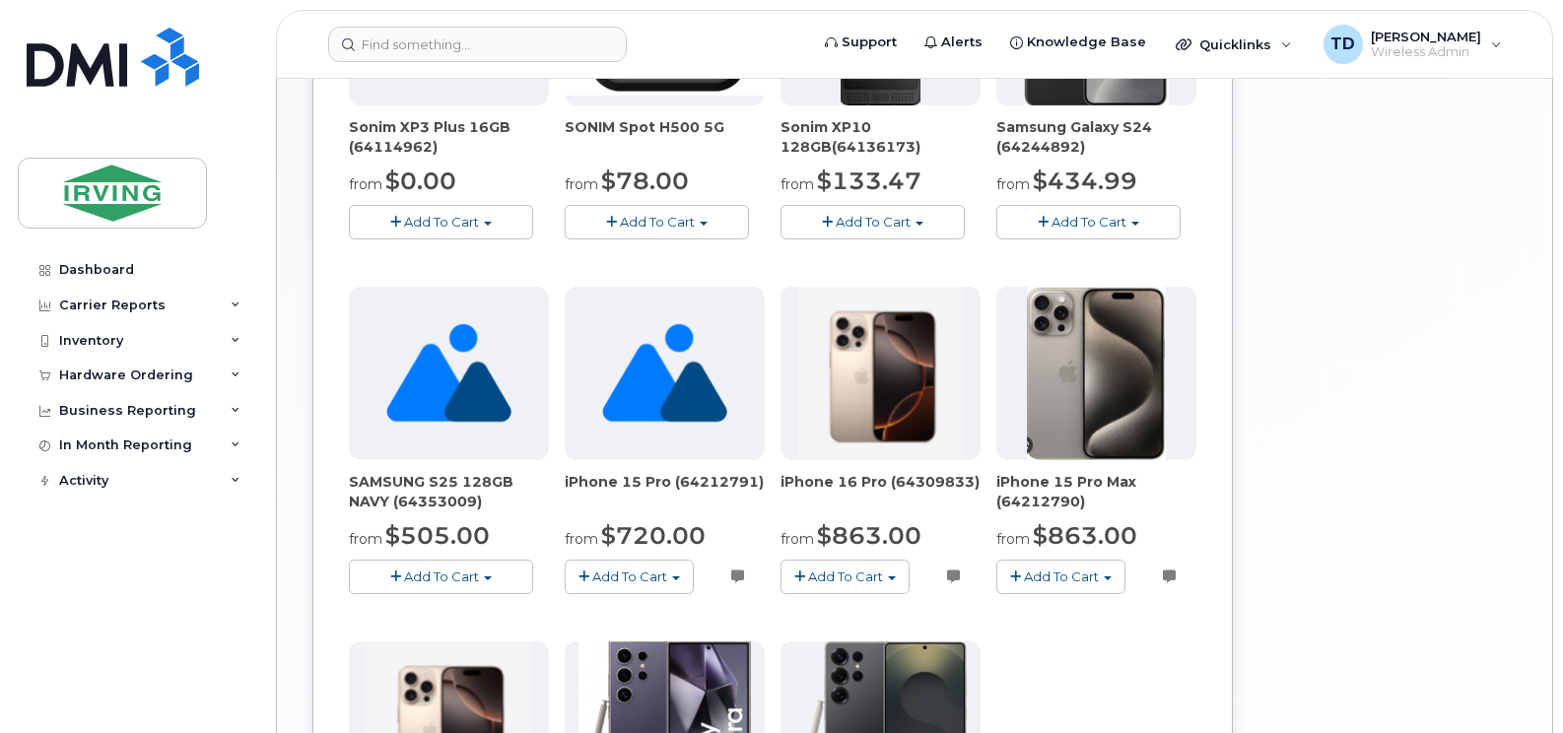
scroll to position [1441, 0]
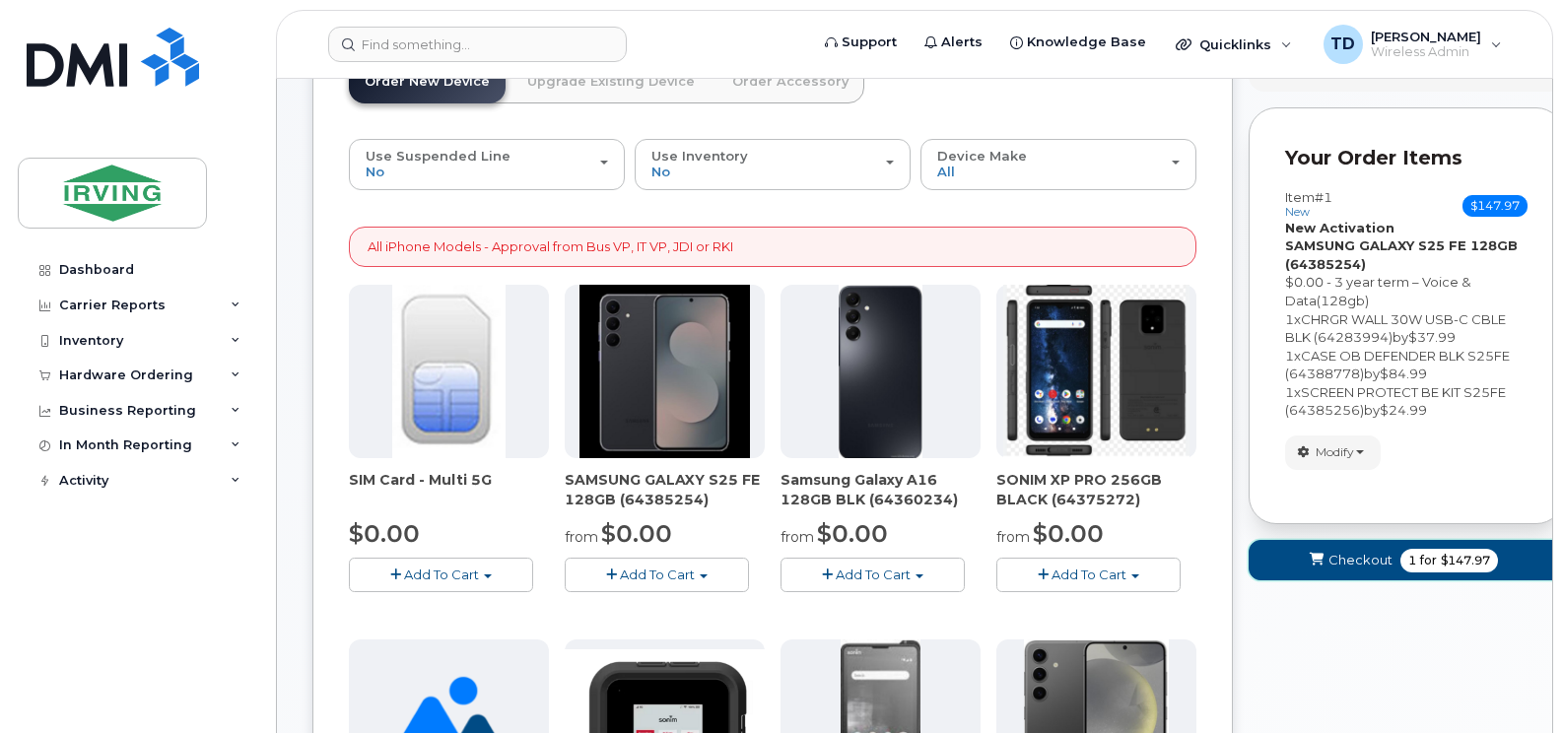
click at [1341, 559] on span "Checkout" at bounding box center [1360, 560] width 64 height 19
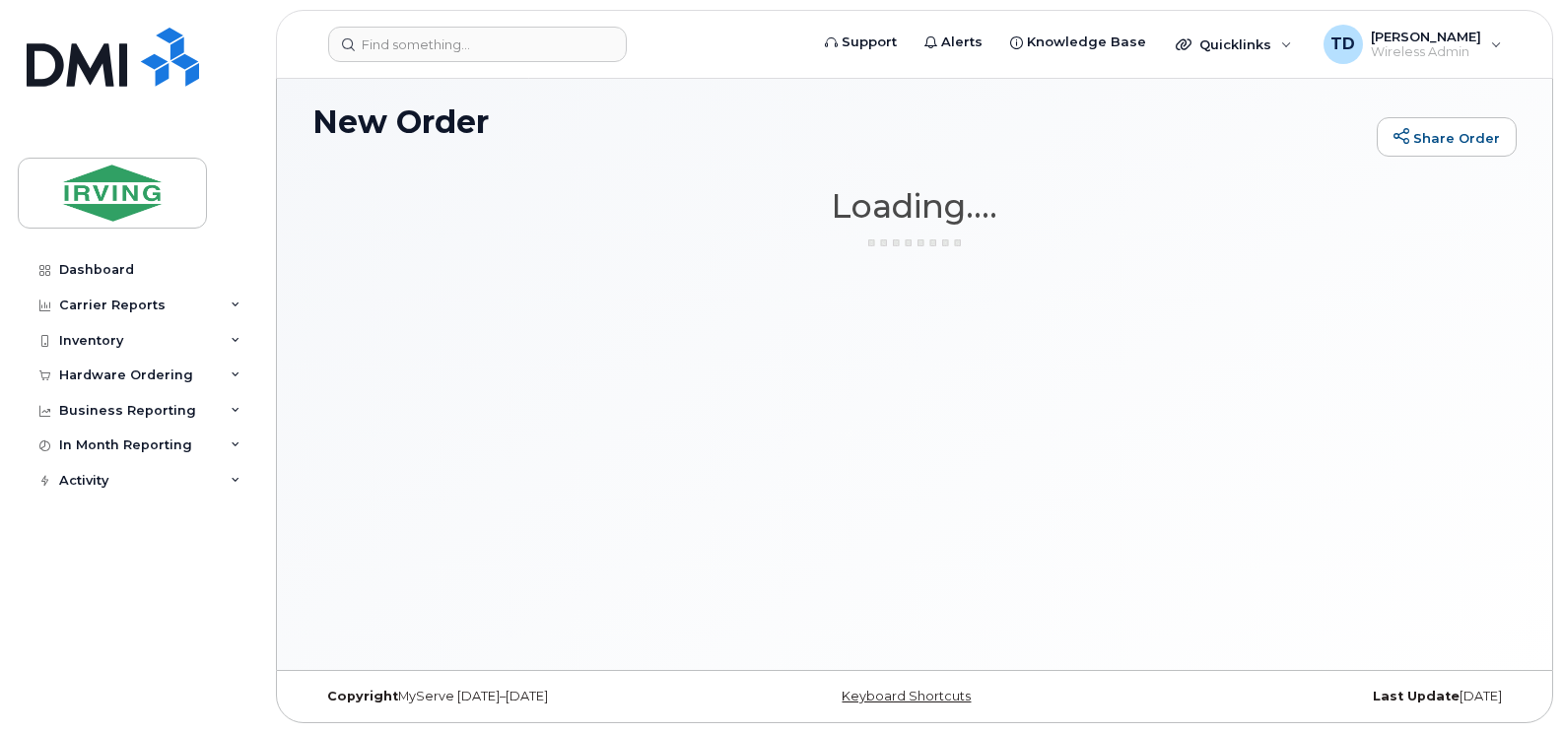
scroll to position [111, 0]
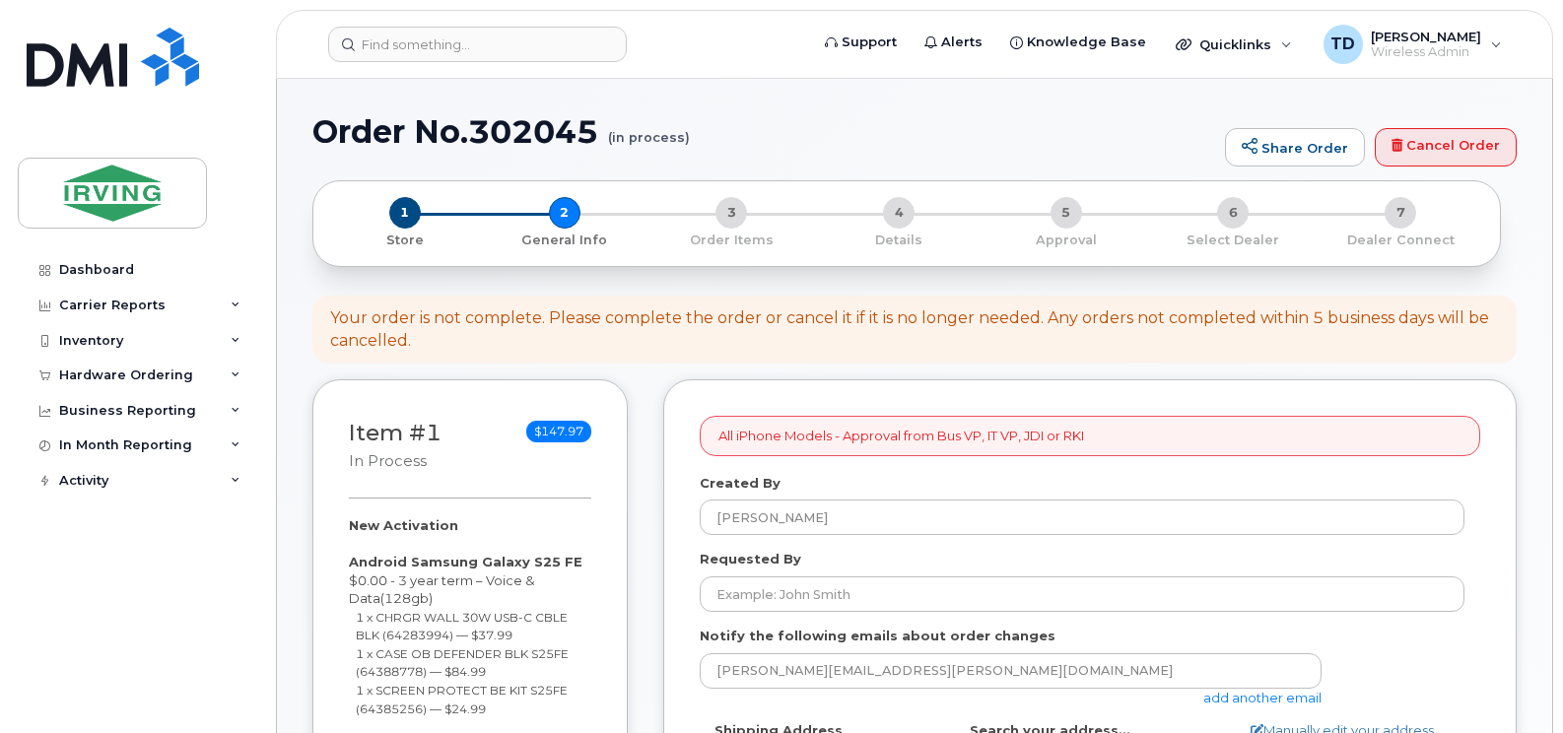
select select
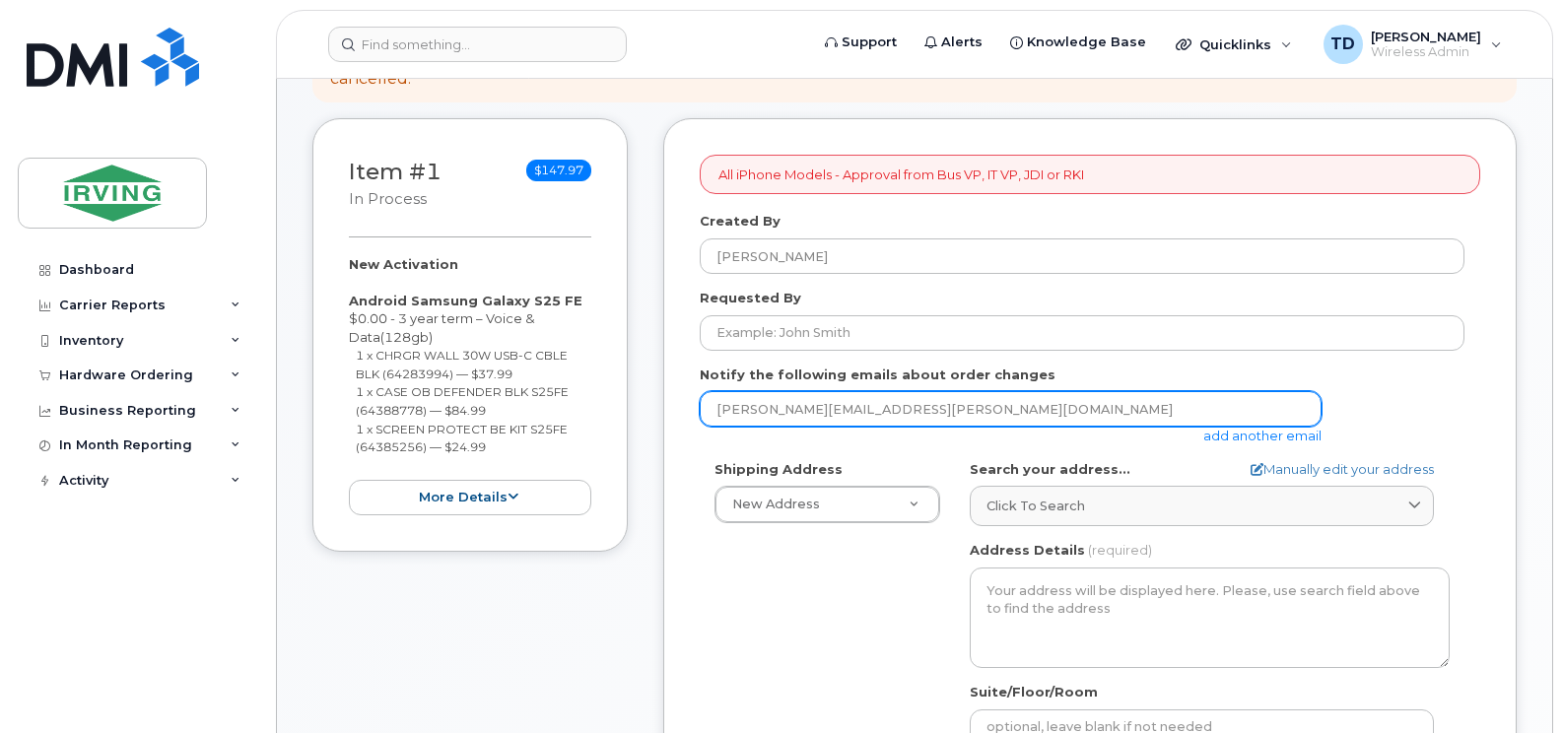
scroll to position [394, 0]
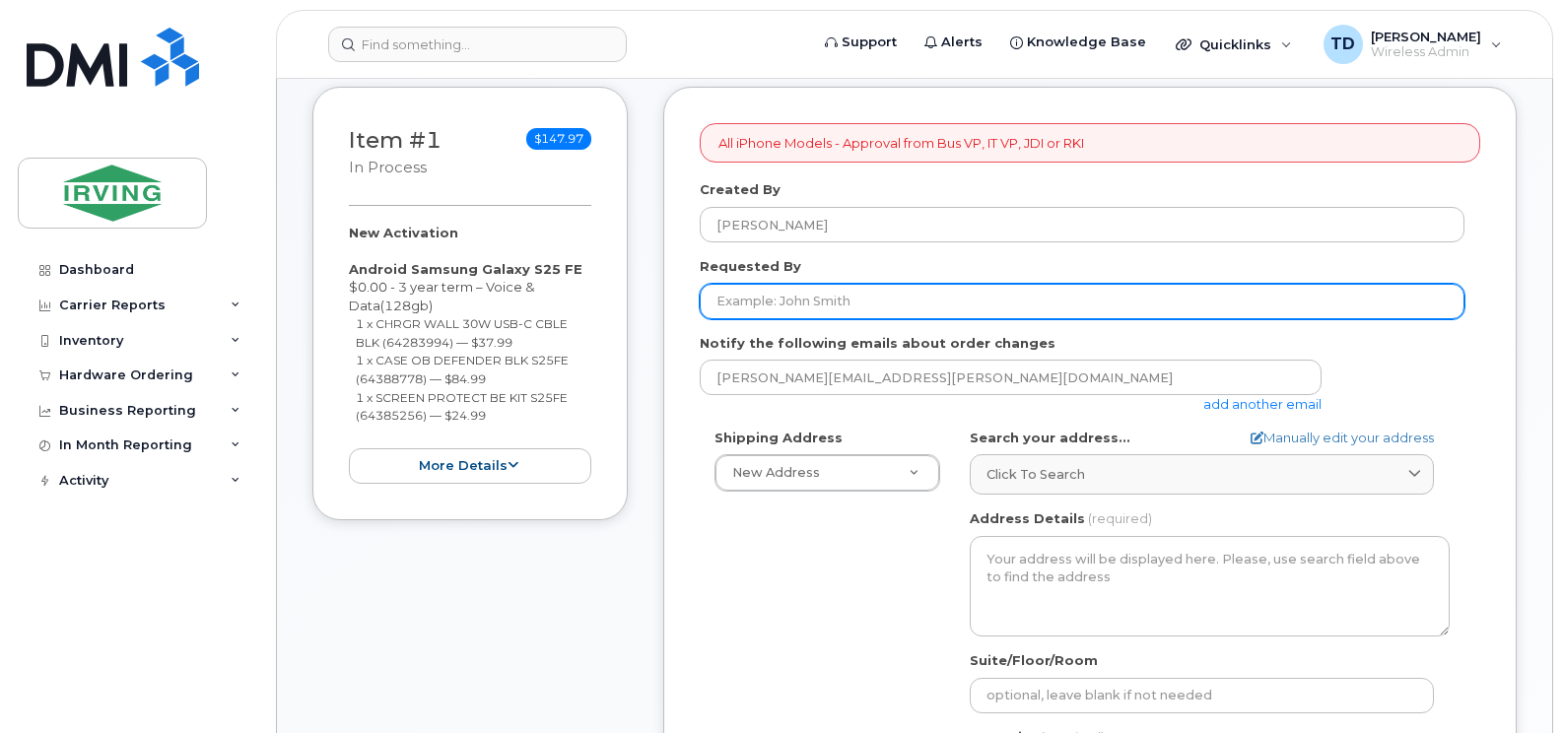
click at [898, 309] on input "Requested By" at bounding box center [1082, 301] width 765 height 35
type input "[PERSON_NAME]"
type input "5066470892"
select select
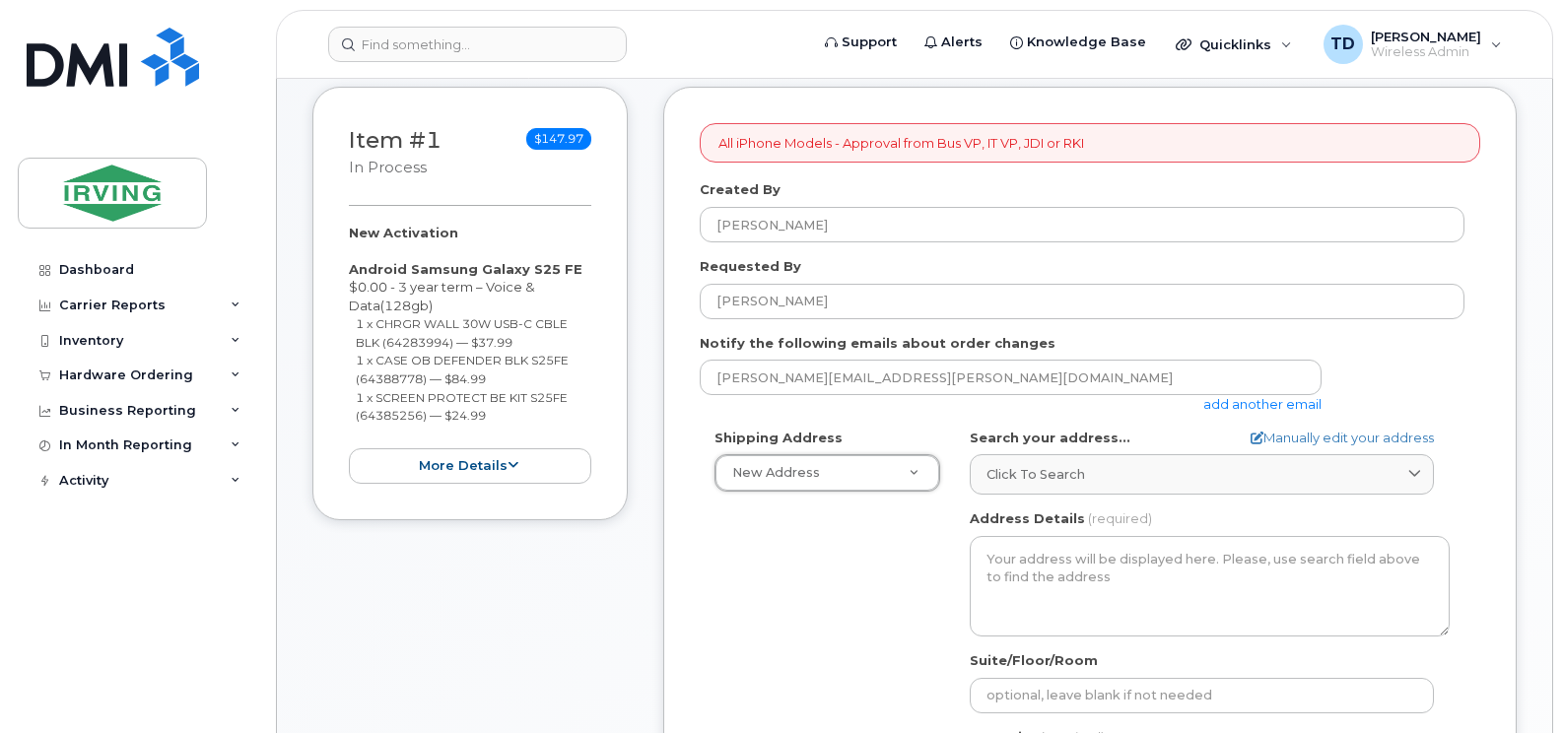
click at [1072, 477] on span "Click to search" at bounding box center [1035, 474] width 99 height 19
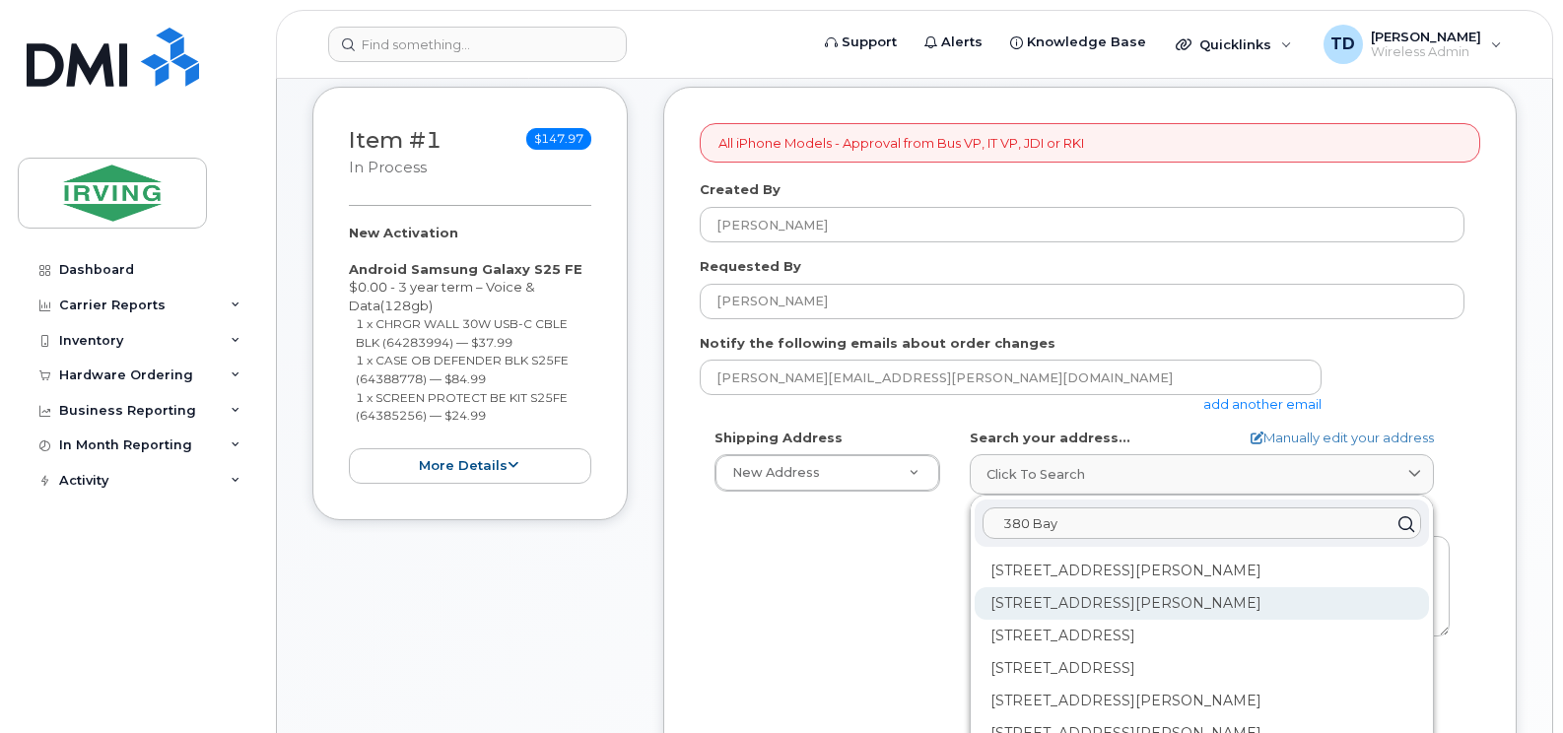
type input "380 Bay"
click at [1060, 597] on div "380 Bayside Dr Saint John NB E2J 4Y8" at bounding box center [1202, 603] width 454 height 33
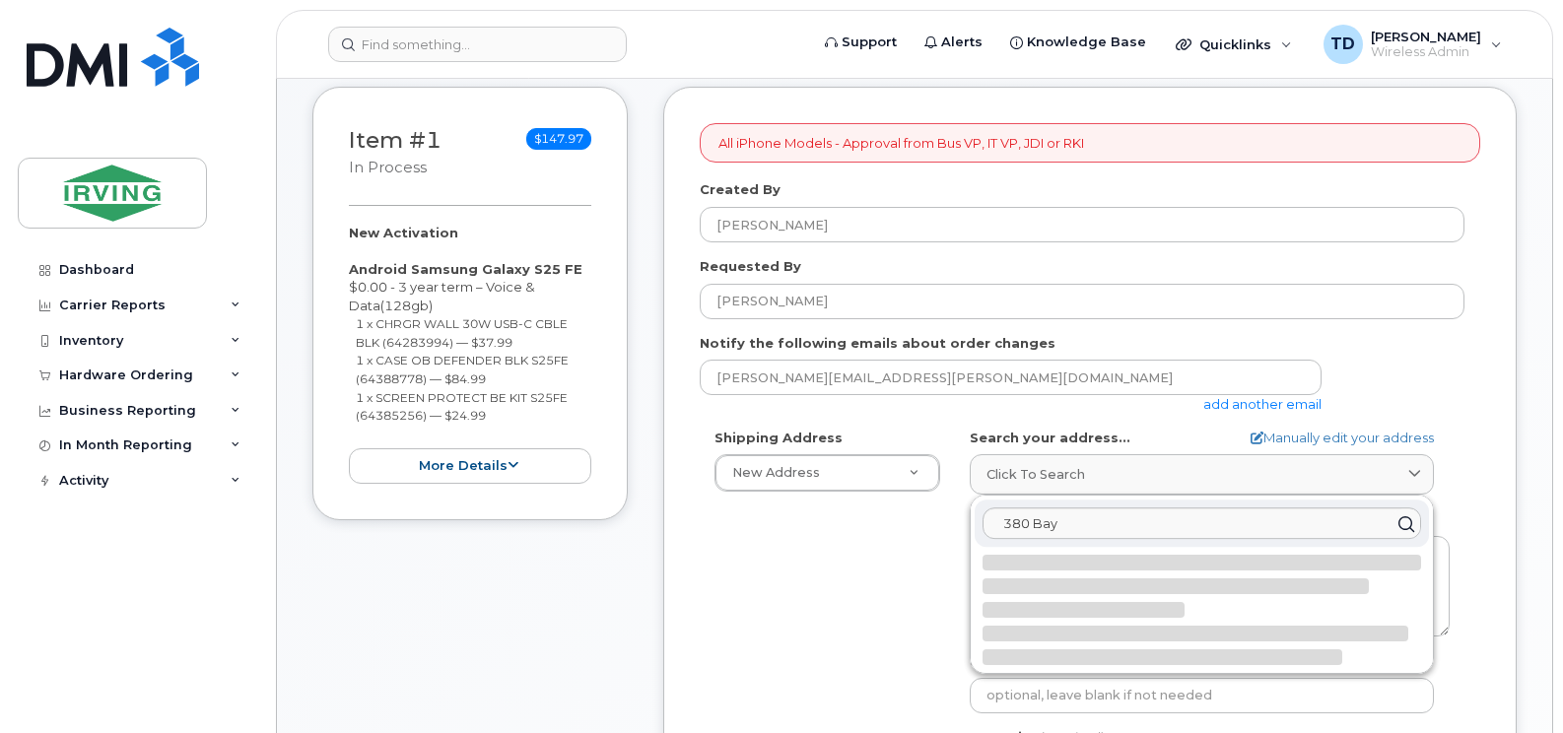
select select
type textarea "380 Bayside Dr SAINT JOHN NB E2J 4Y8 CANADA"
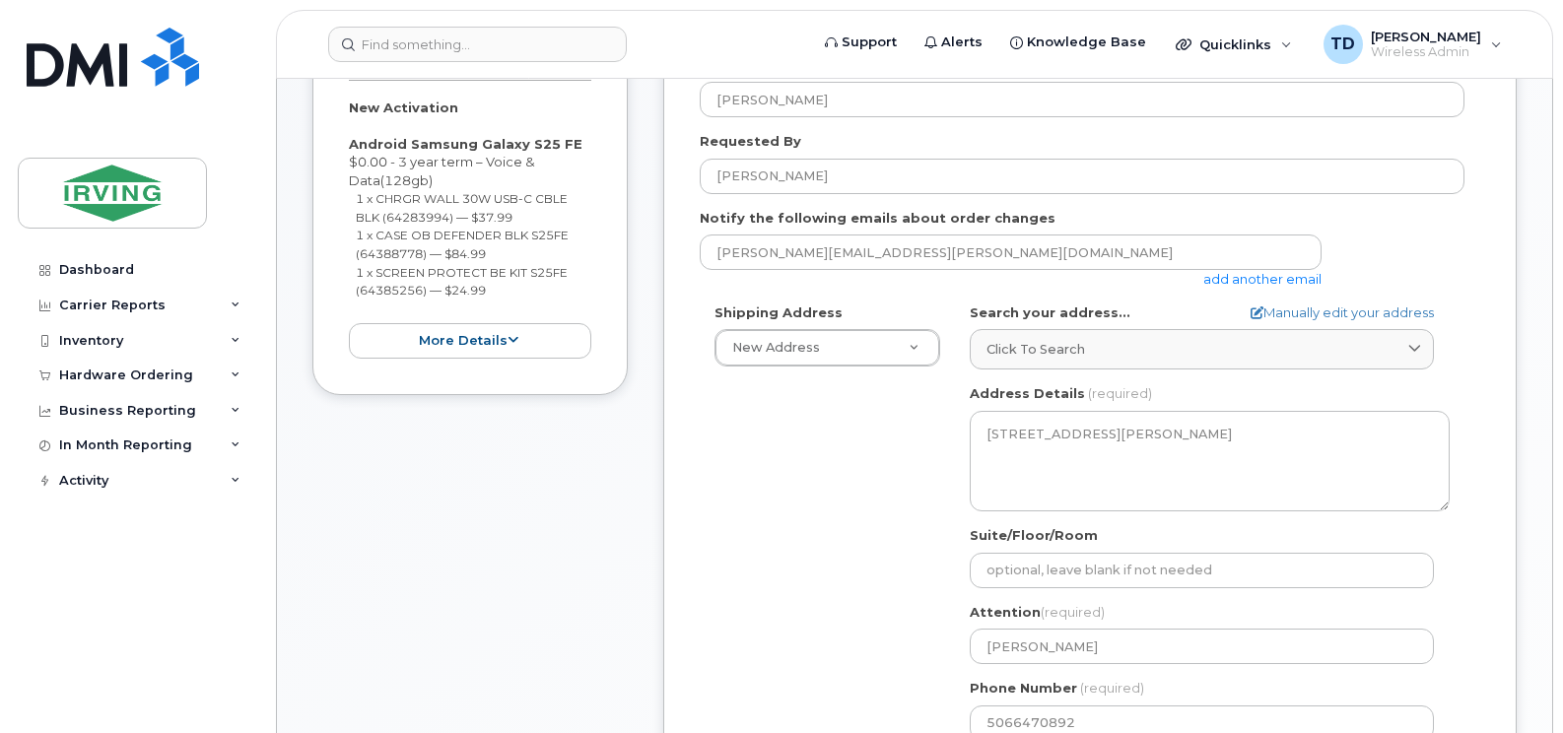
scroll to position [788, 0]
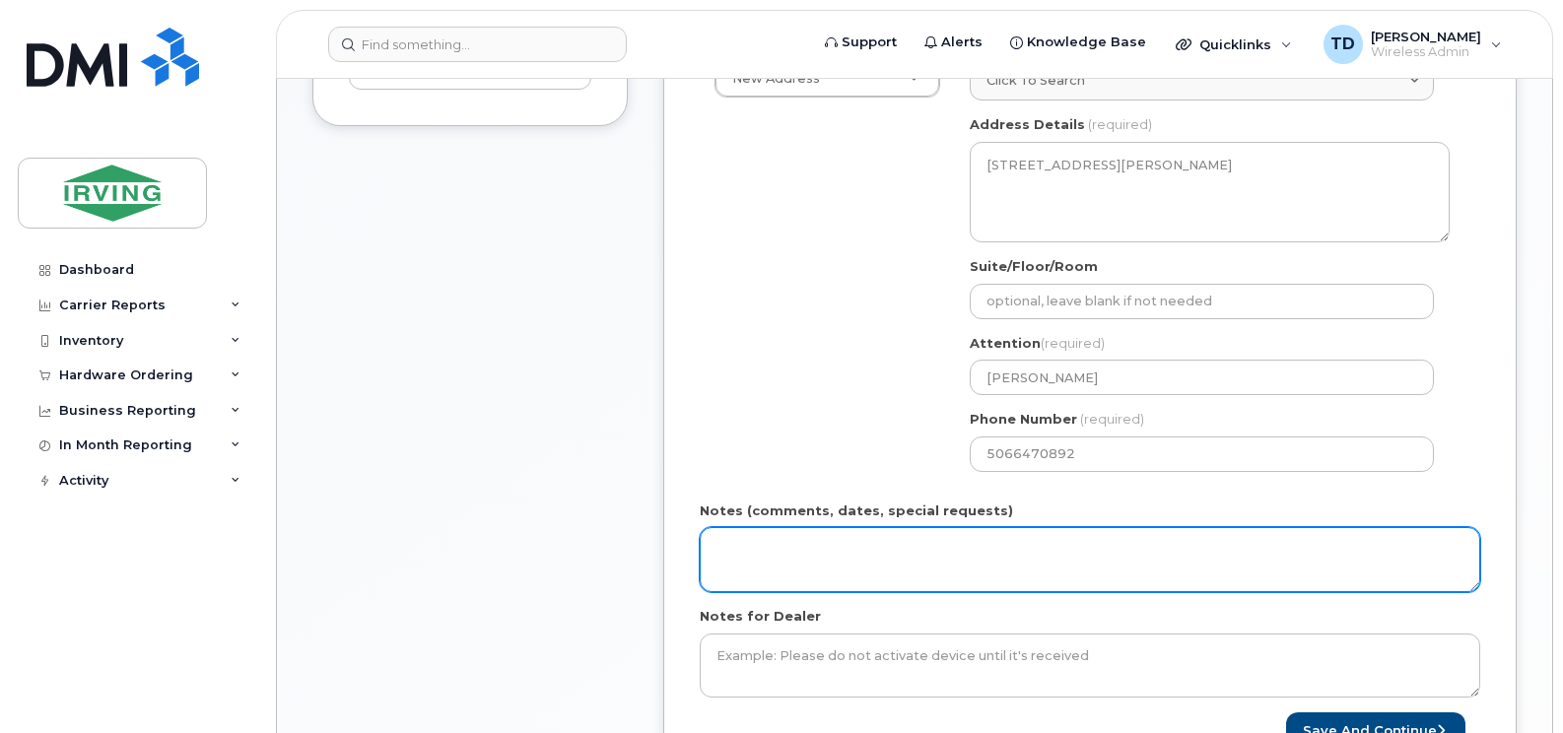
click at [945, 553] on textarea "Notes (comments, dates, special requests)" at bounding box center [1090, 559] width 780 height 65
paste textarea "5092440807"
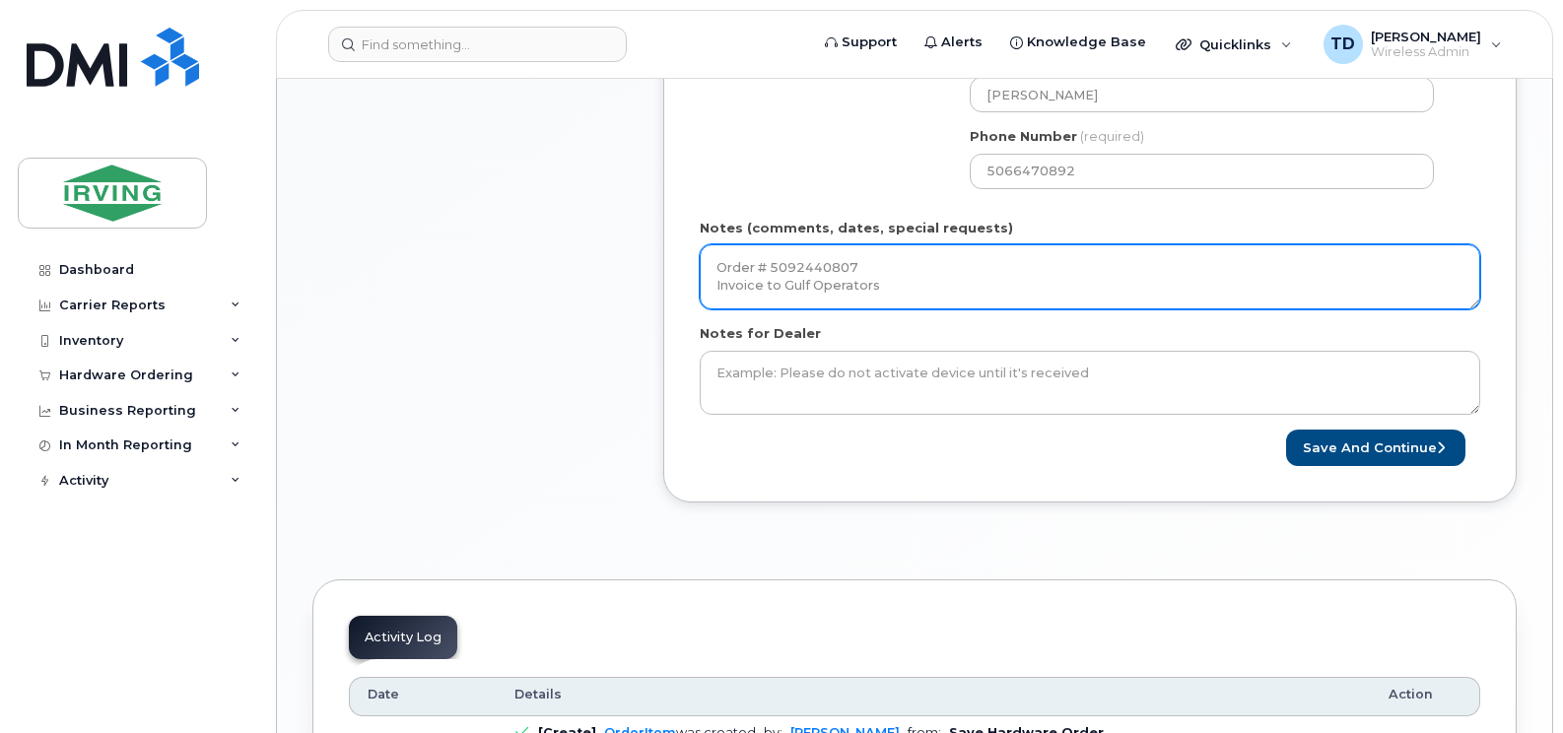
scroll to position [1182, 0]
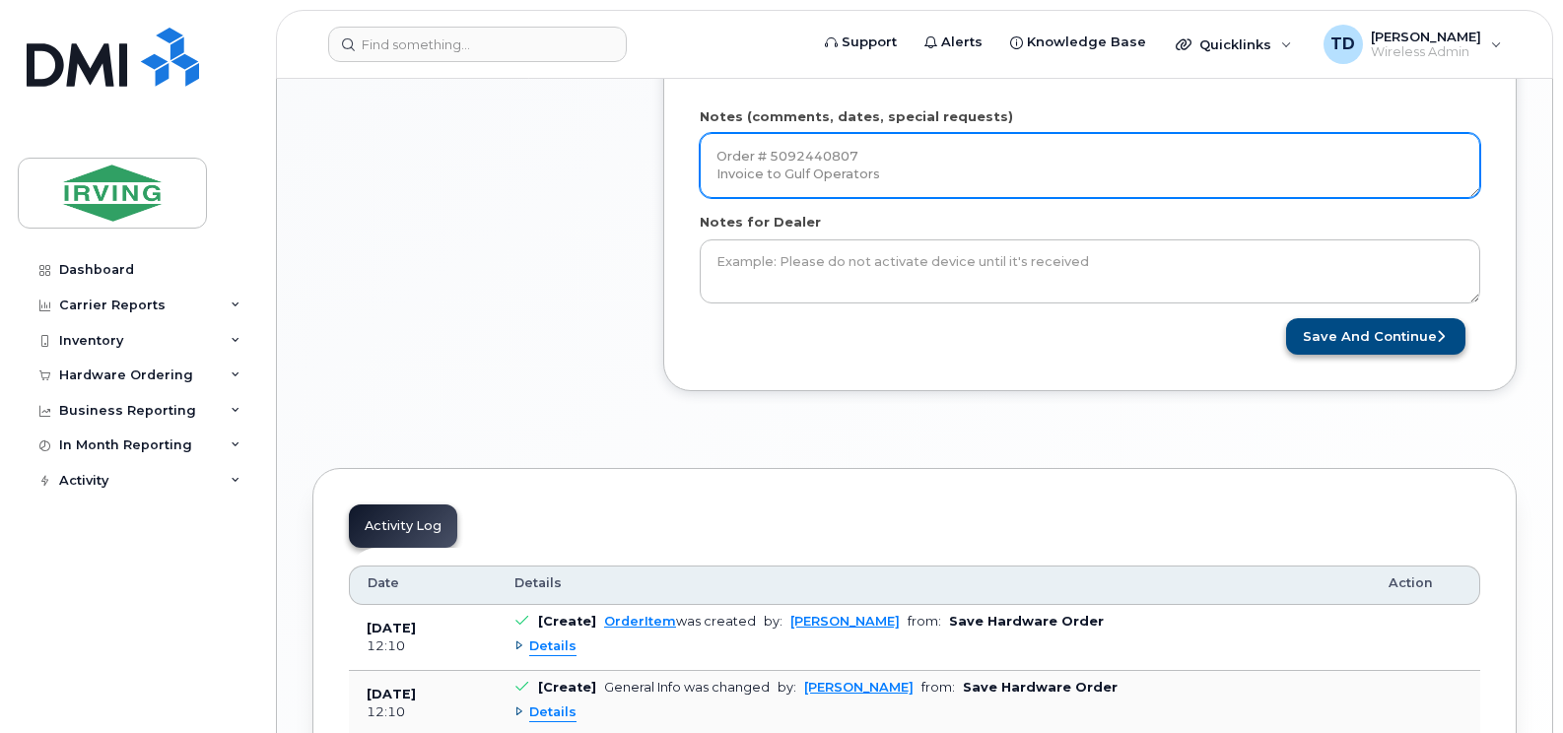
type textarea "Order # 5092440807 Invoice to Gulf Operators"
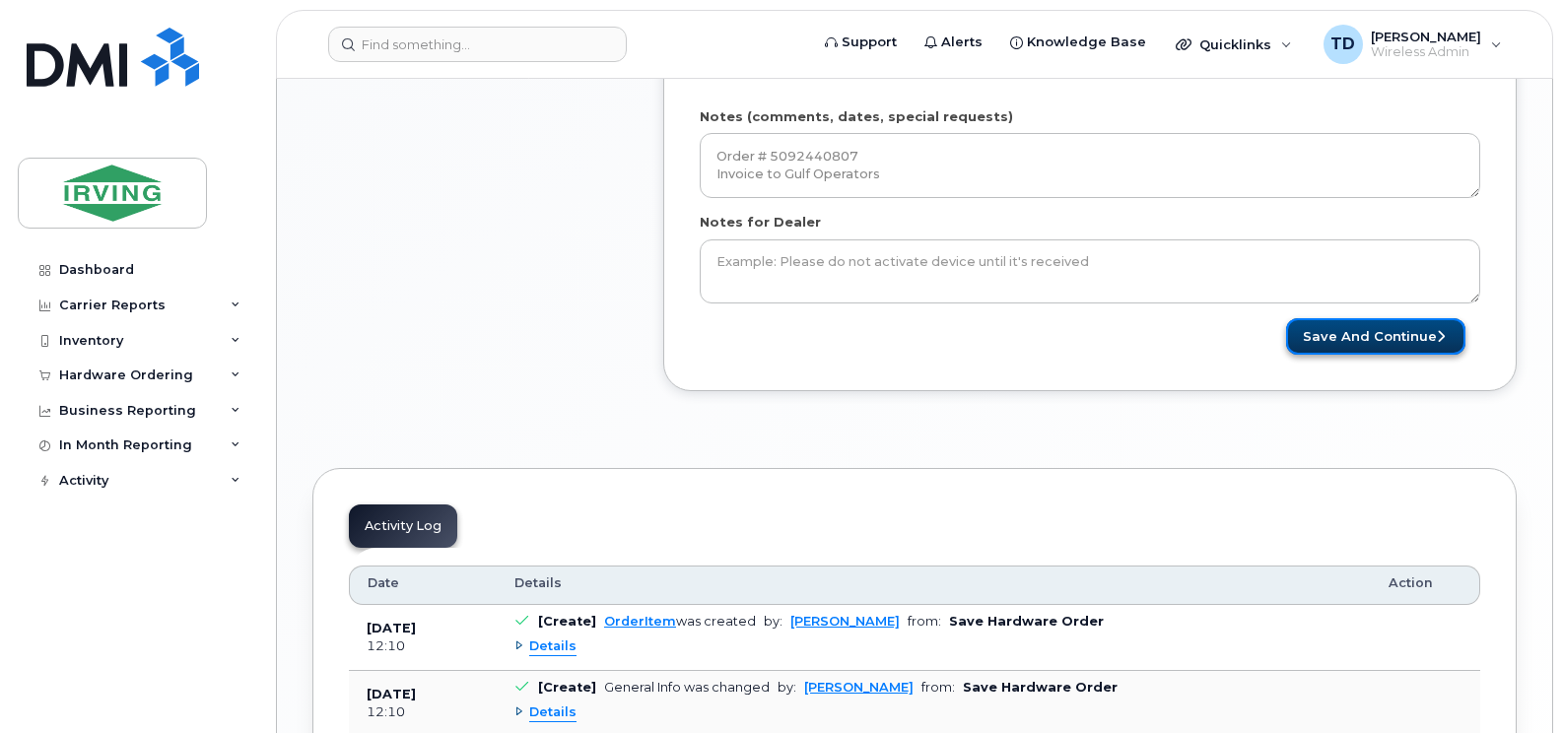
click at [1402, 338] on button "Save and Continue" at bounding box center [1375, 336] width 179 height 36
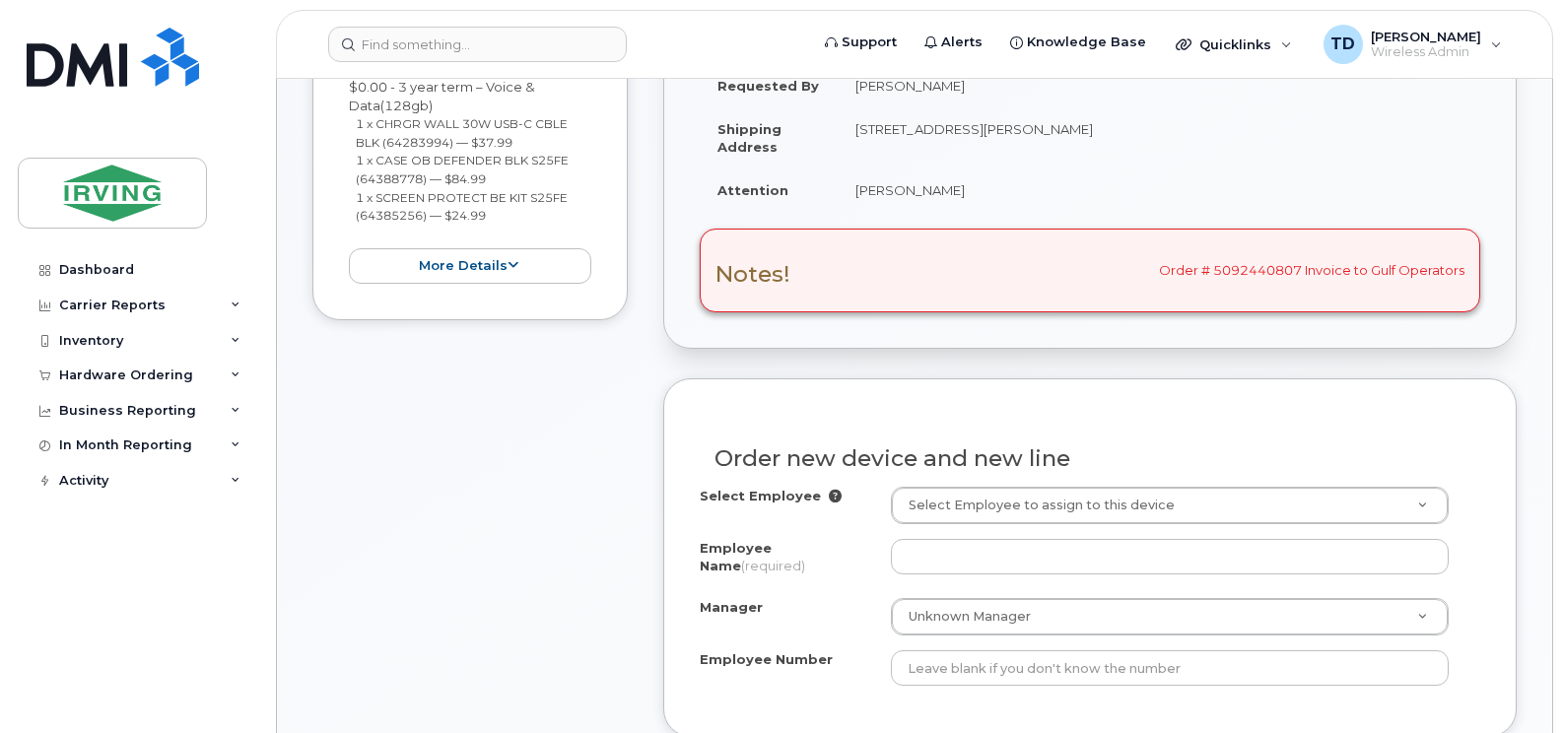
scroll to position [791, 0]
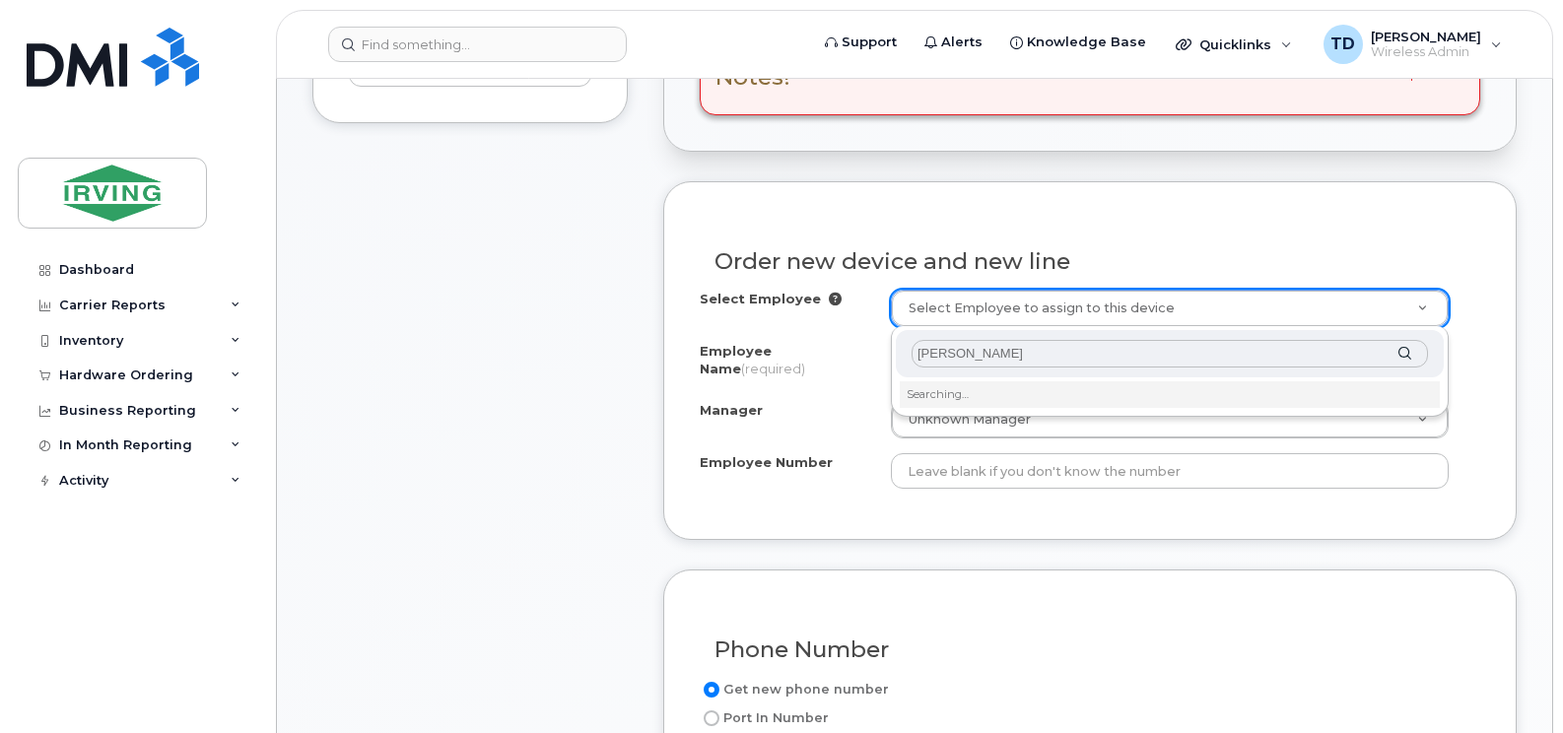
type input "[PERSON_NAME]"
type input "2353381"
type input "[PERSON_NAME]"
type input "241191"
type input "2350"
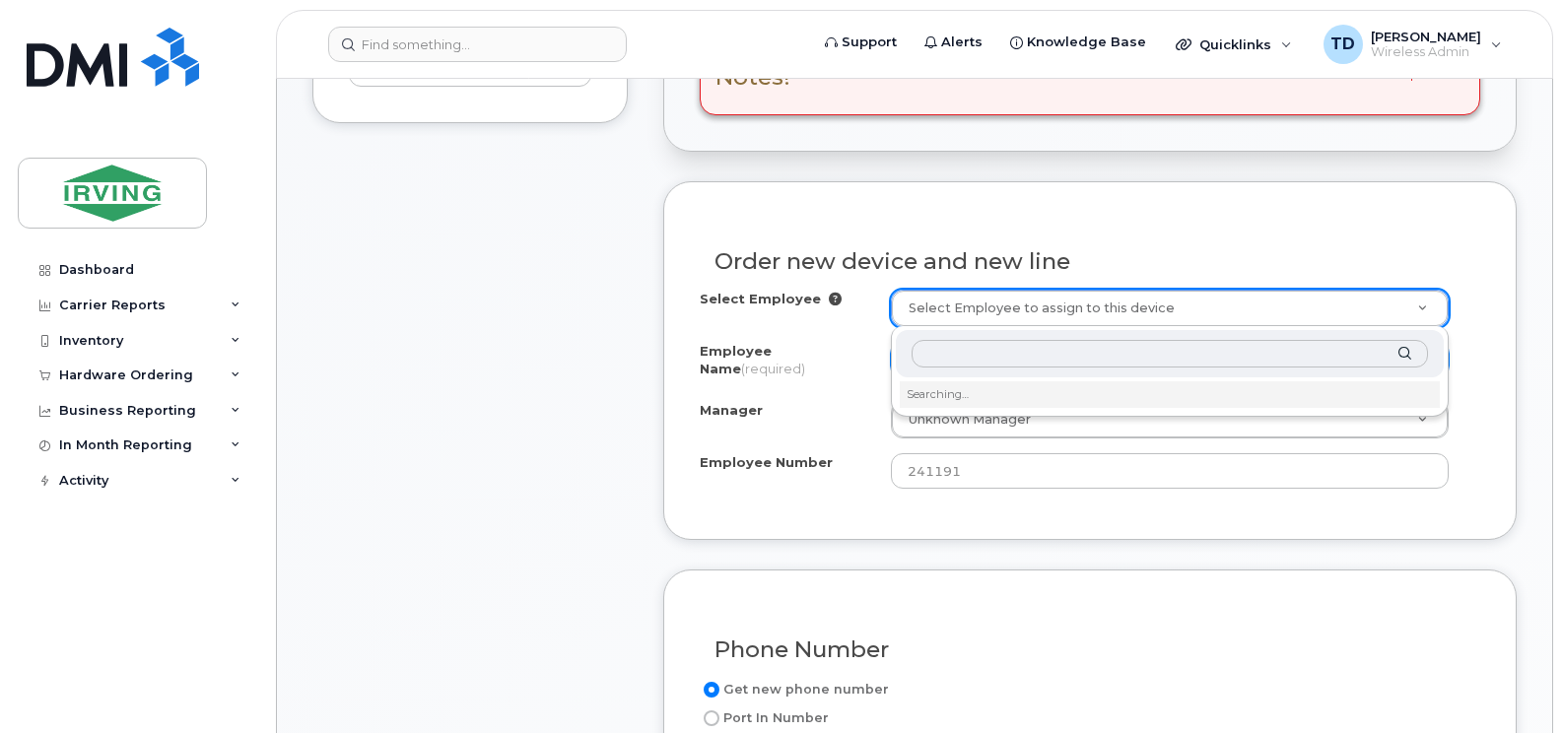
select select "1467074"
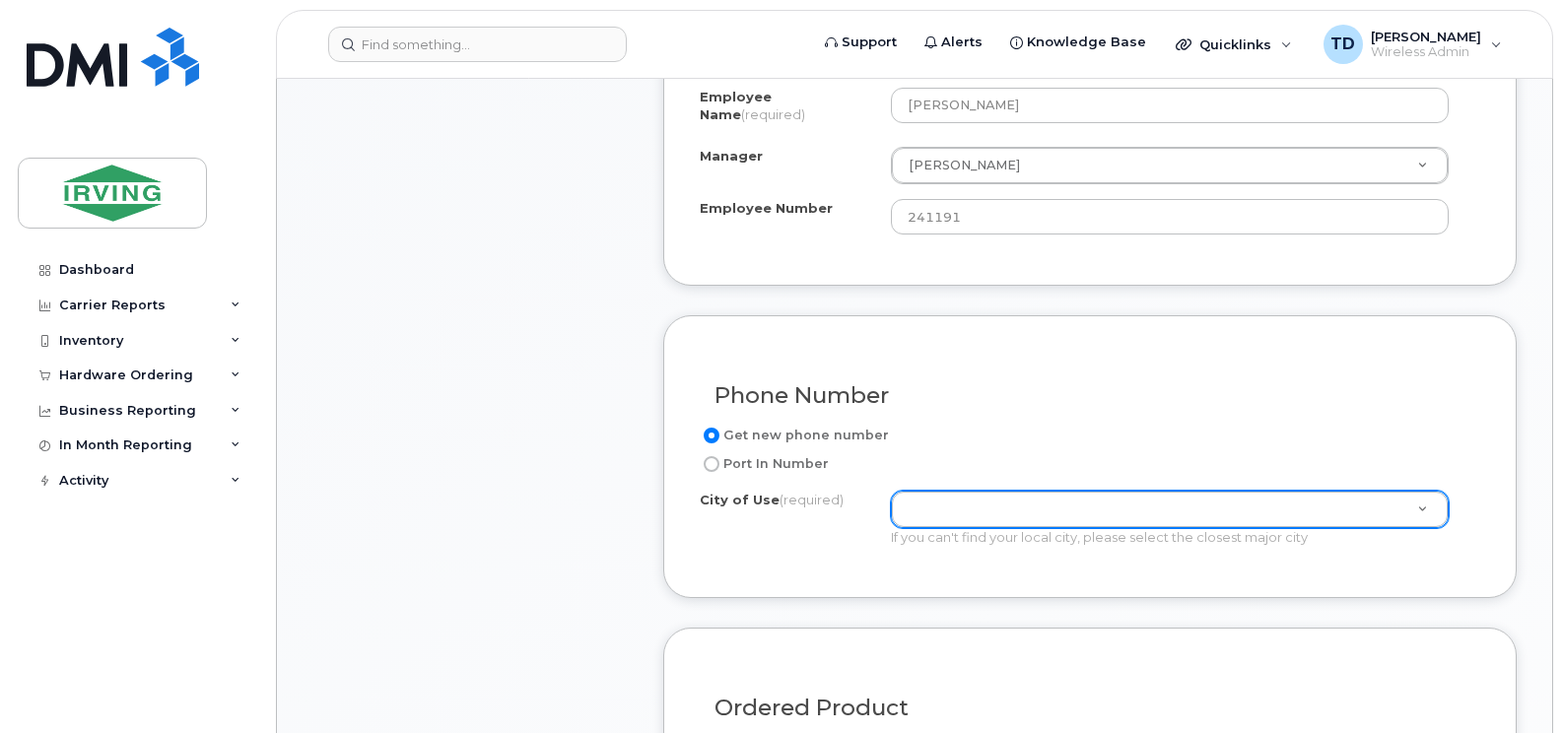
scroll to position [1087, 0]
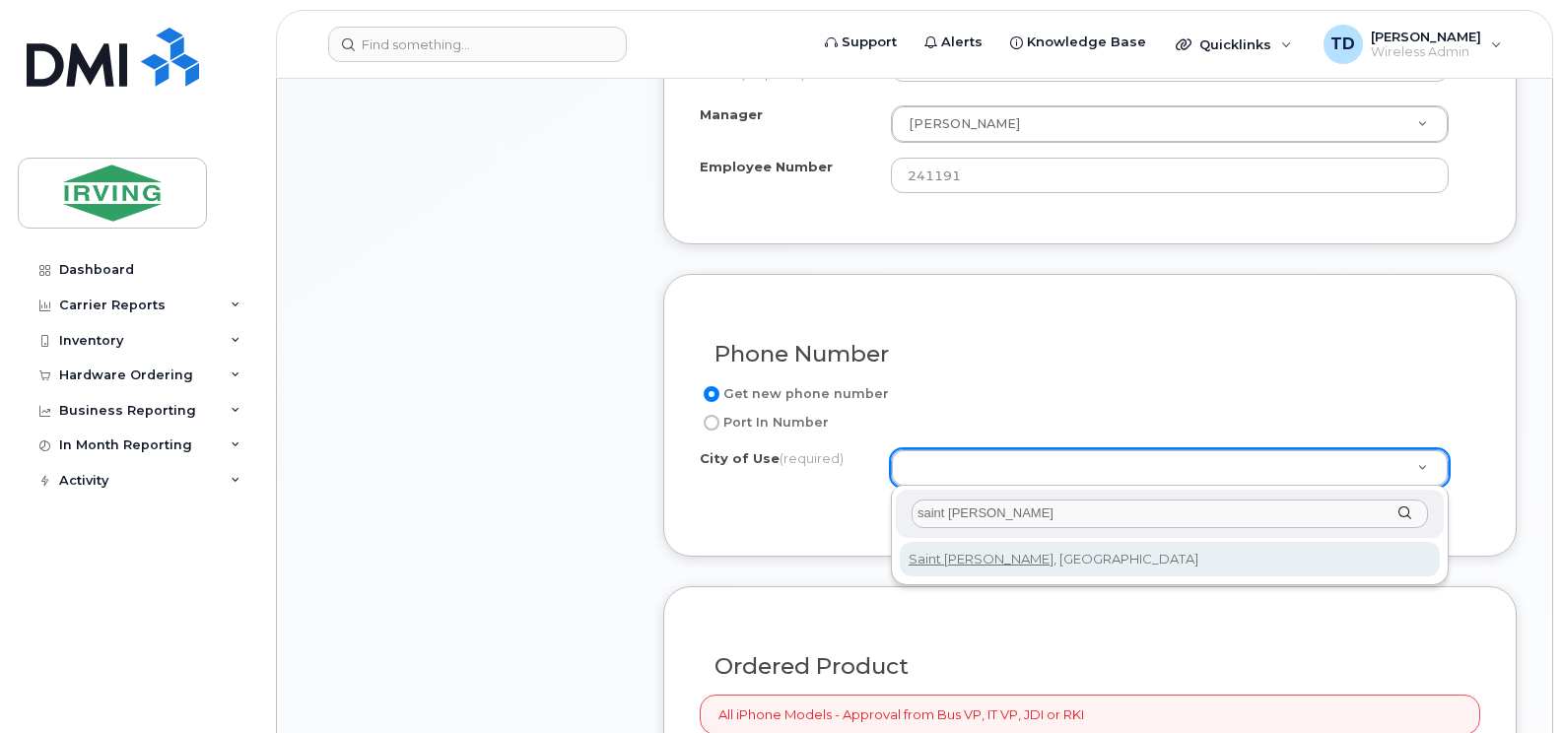
type input "saint john"
type input "2008"
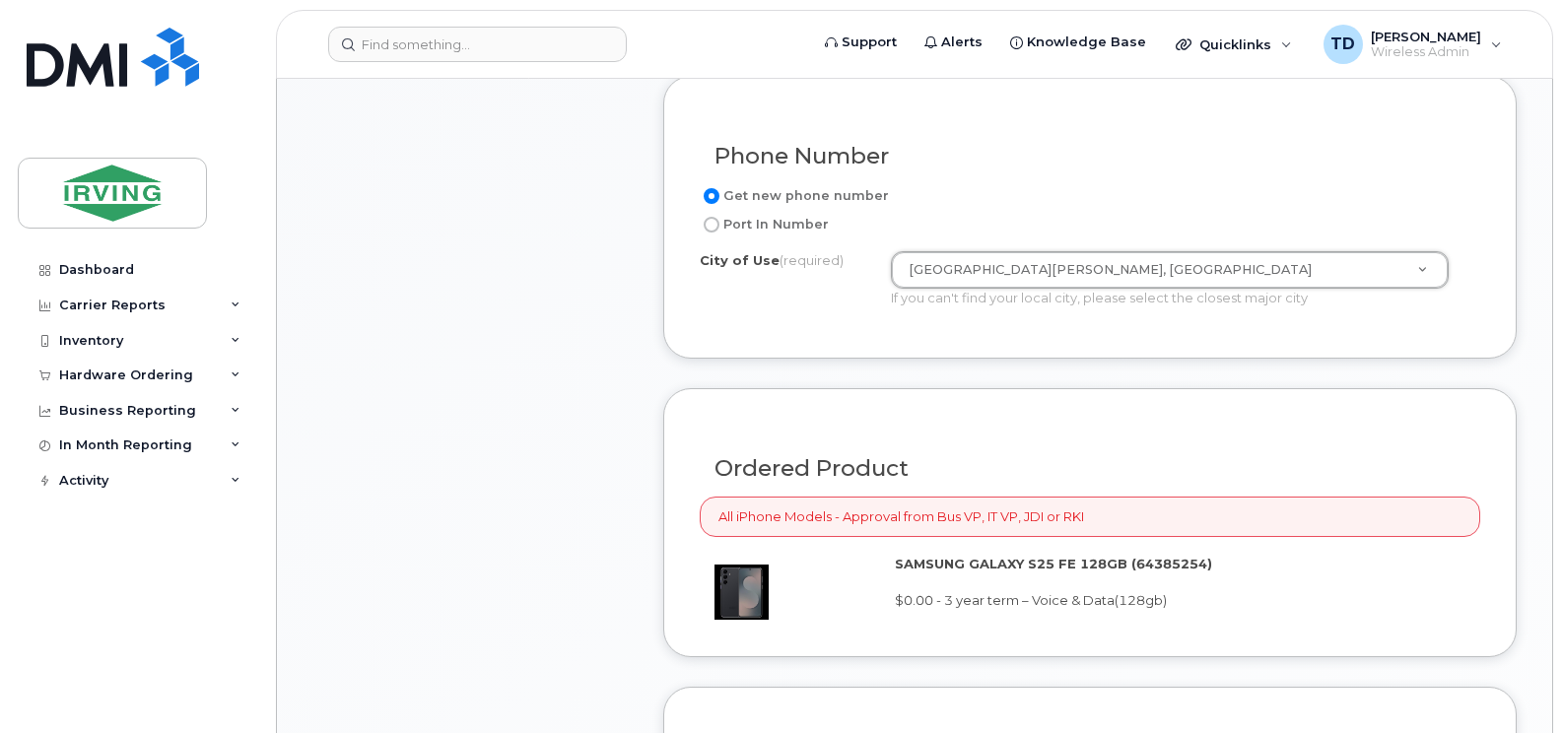
scroll to position [1678, 0]
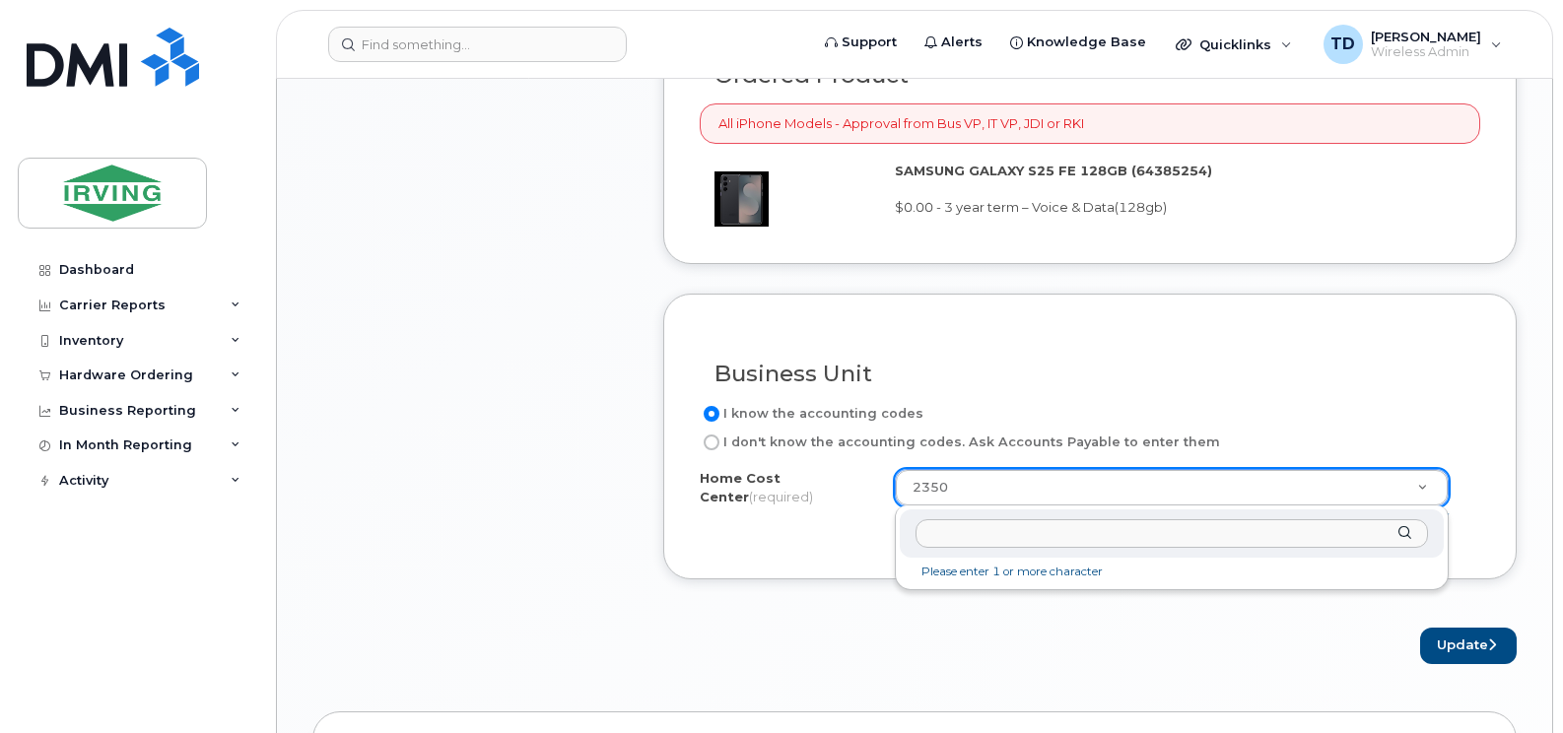
paste input "23504002"
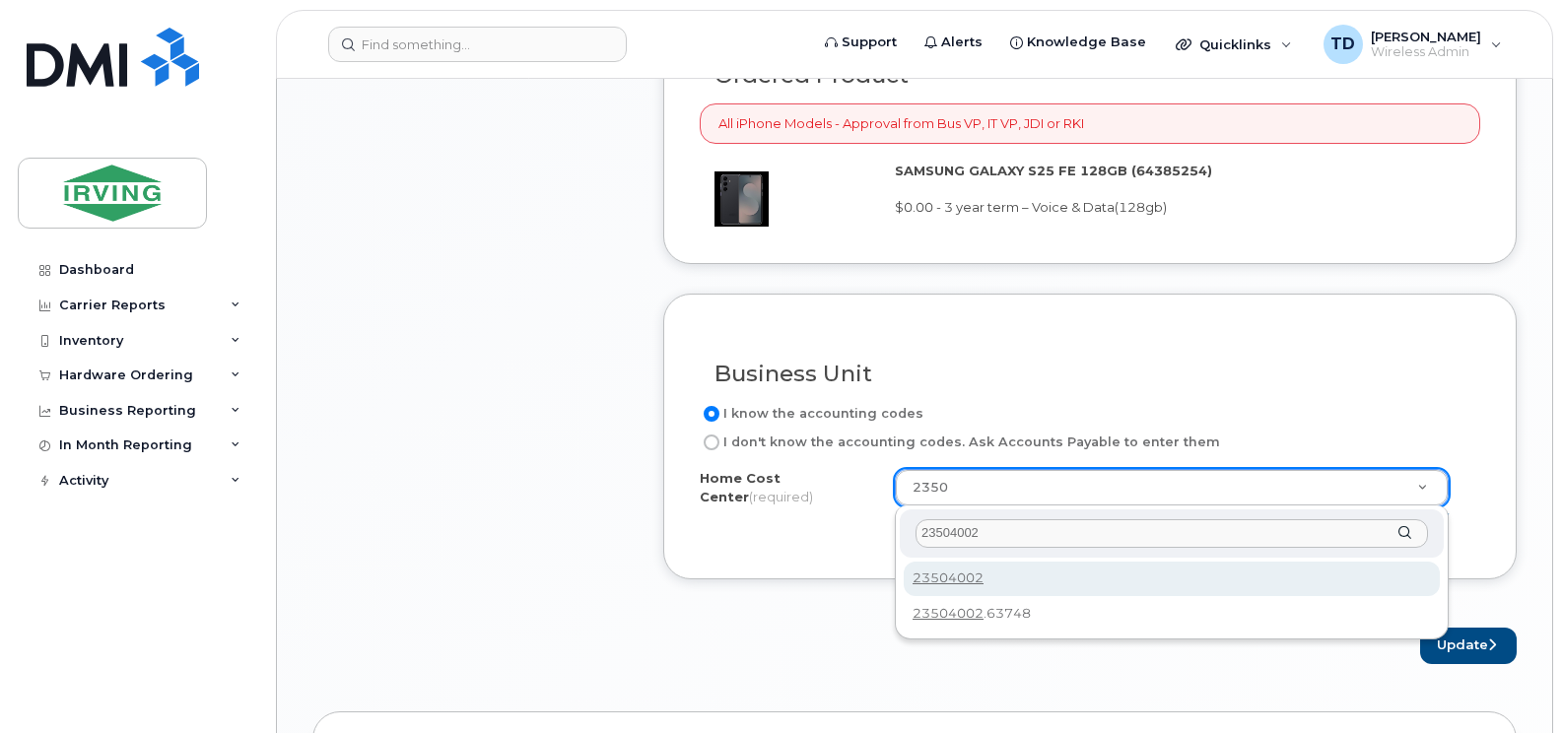
type input "23504002"
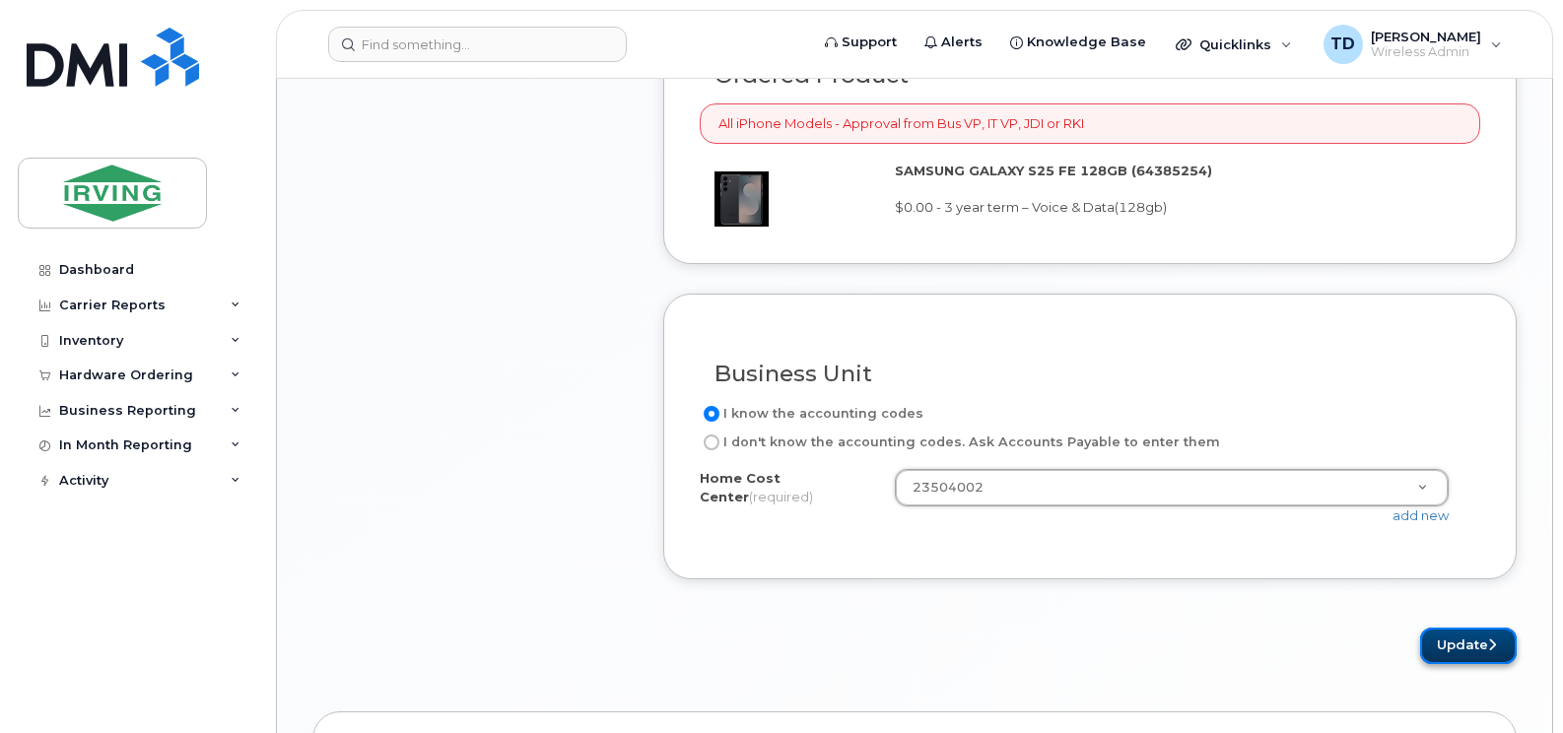
click at [1457, 639] on button "Update" at bounding box center [1468, 646] width 97 height 36
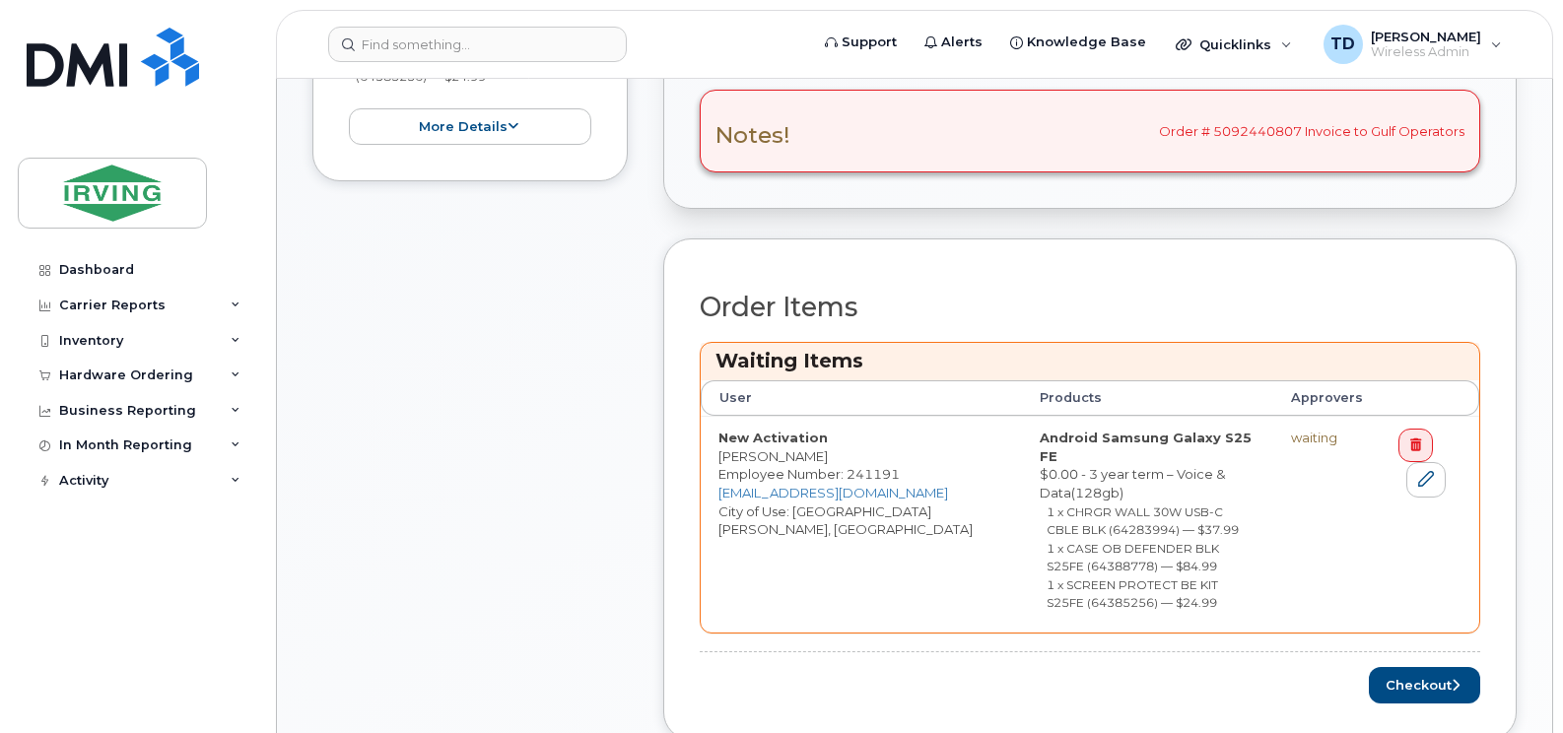
scroll to position [1084, 0]
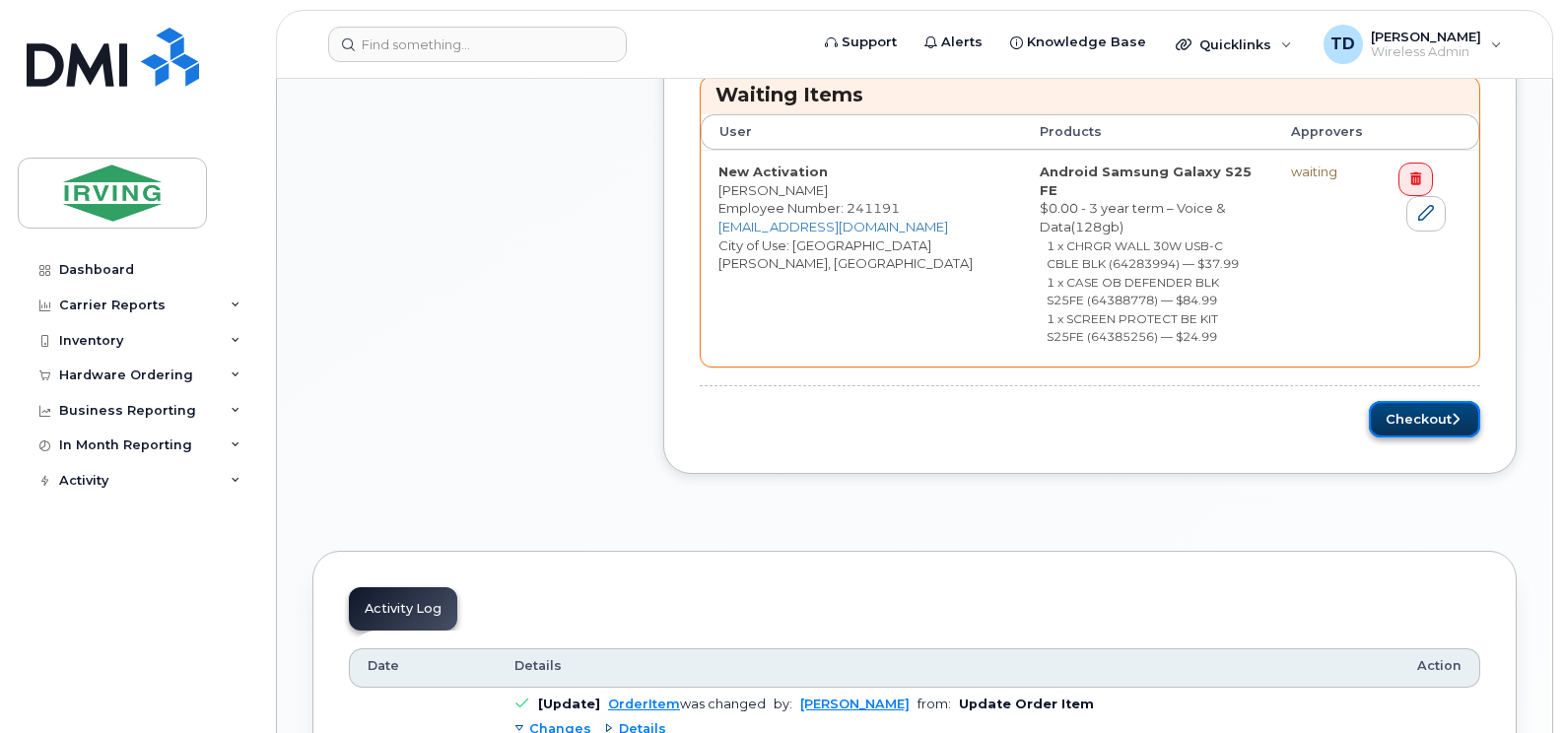
click at [1417, 401] on button "Checkout" at bounding box center [1424, 419] width 111 height 36
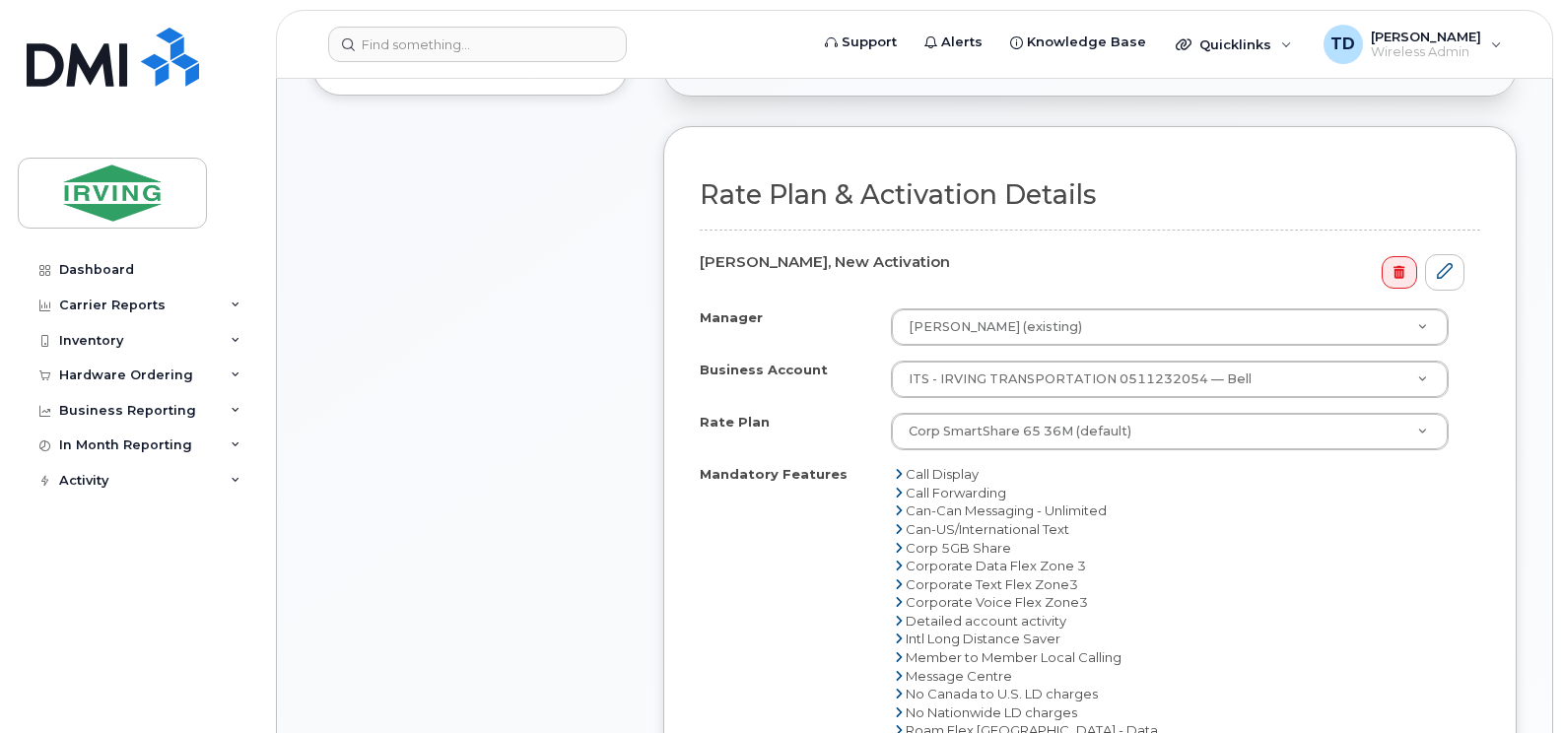
scroll to position [887, 0]
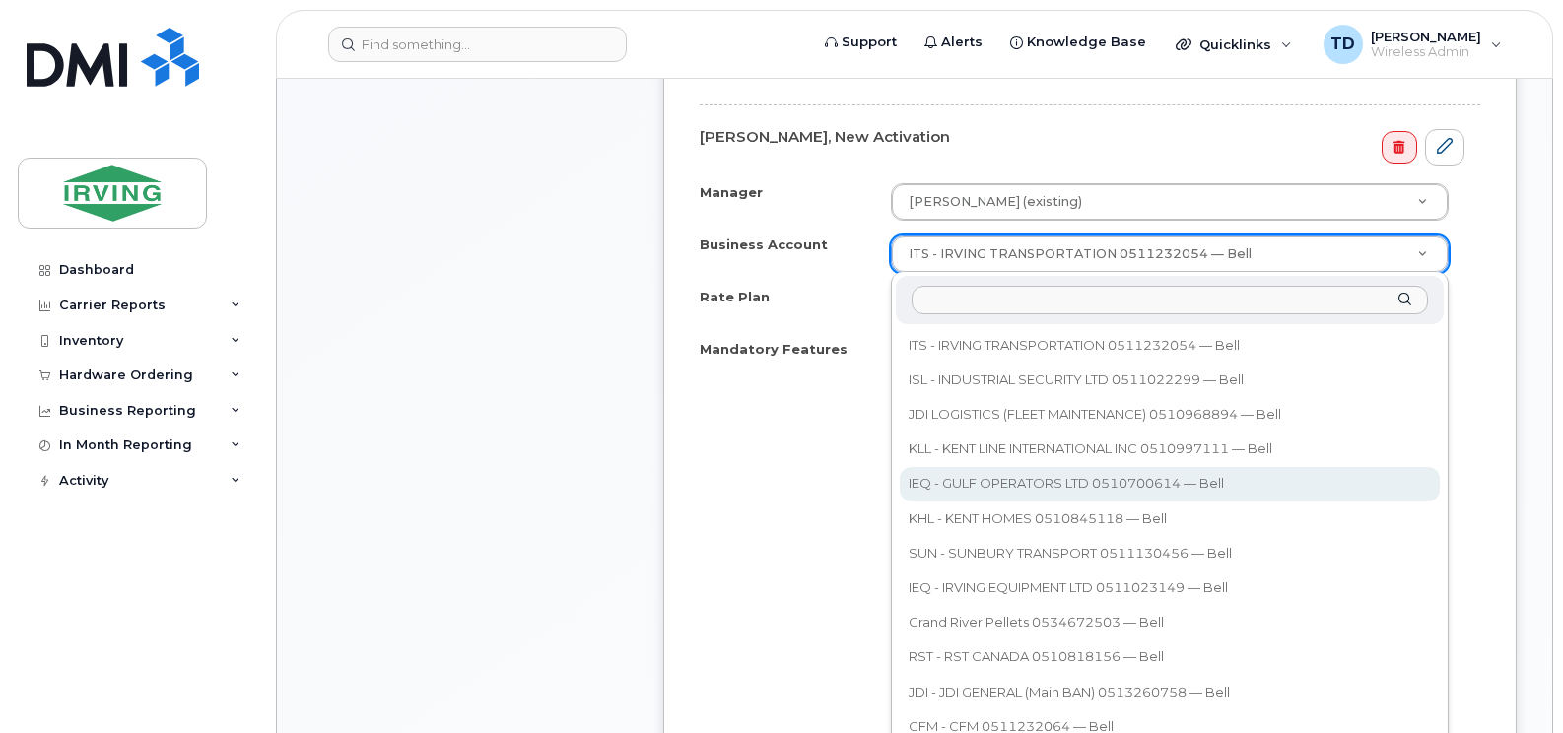
select select "11291"
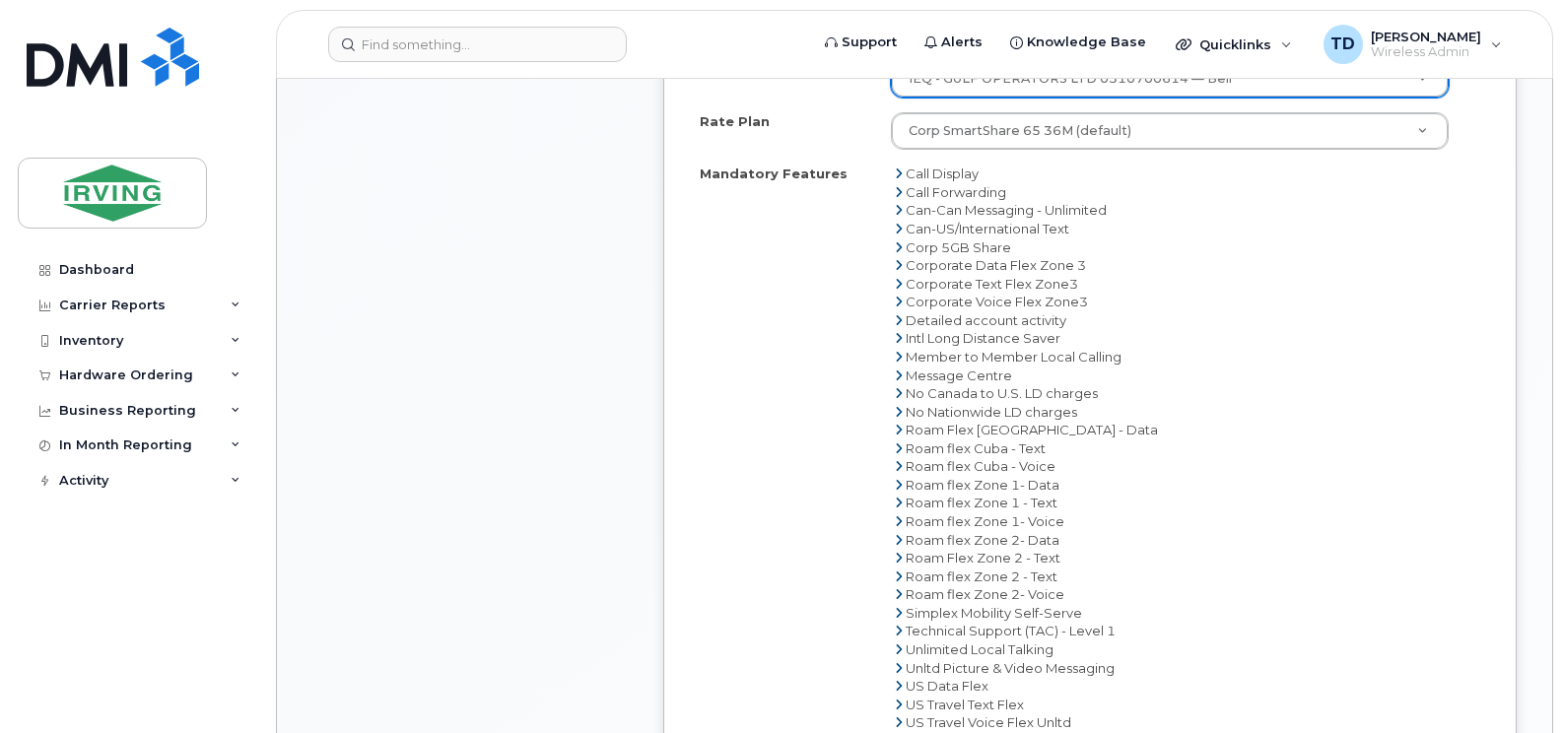
scroll to position [1380, 0]
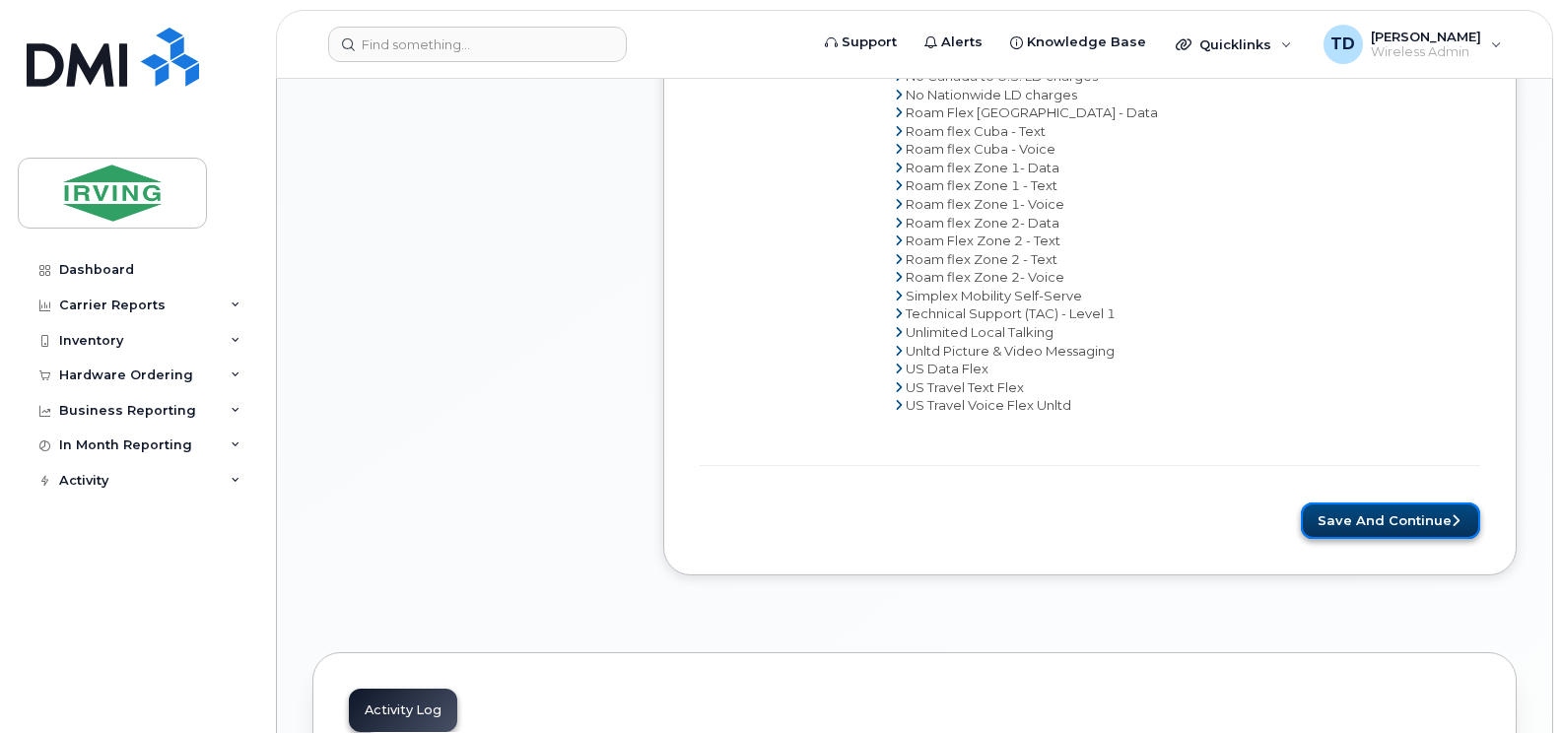
click at [1390, 530] on button "Save and Continue" at bounding box center [1390, 521] width 179 height 36
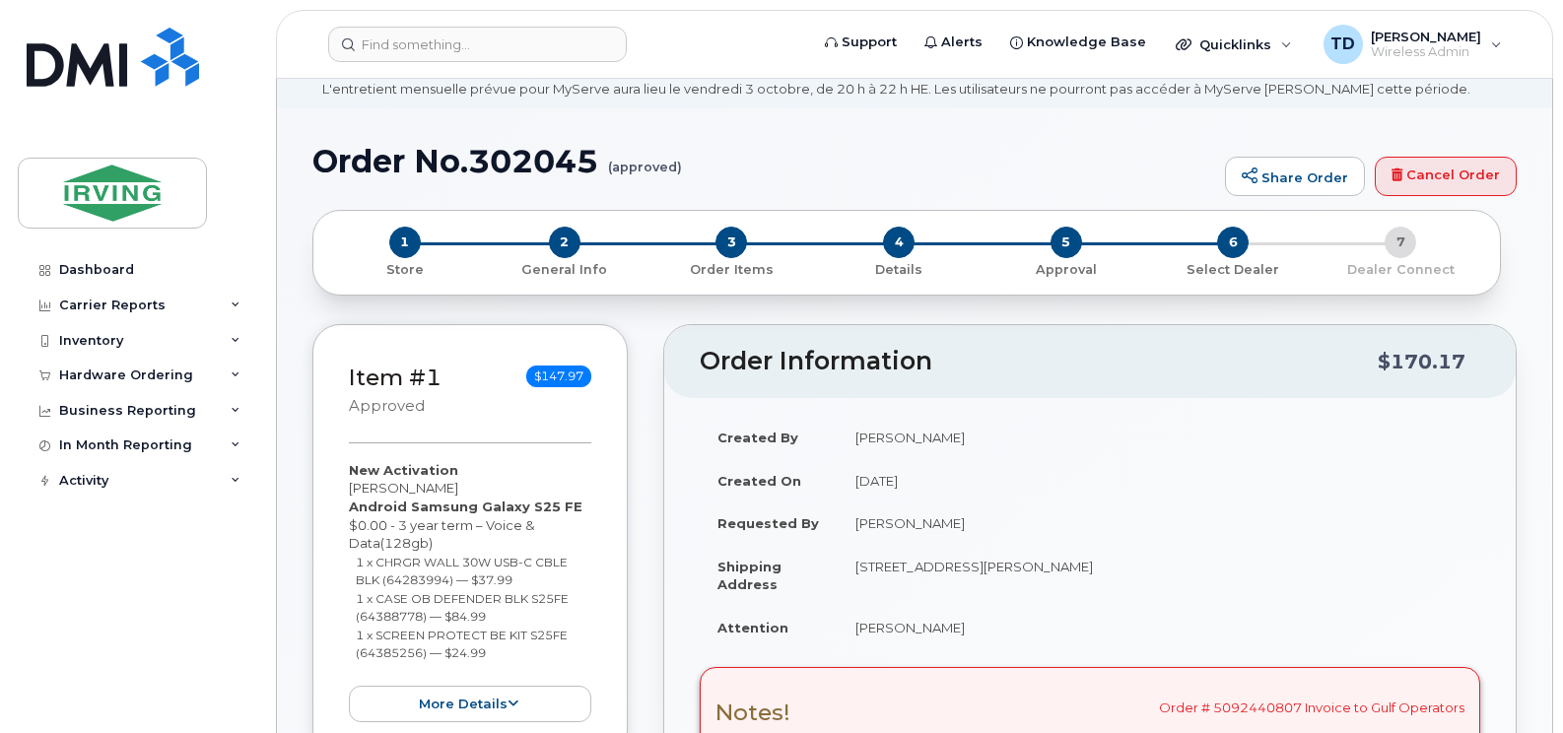
radio input "true"
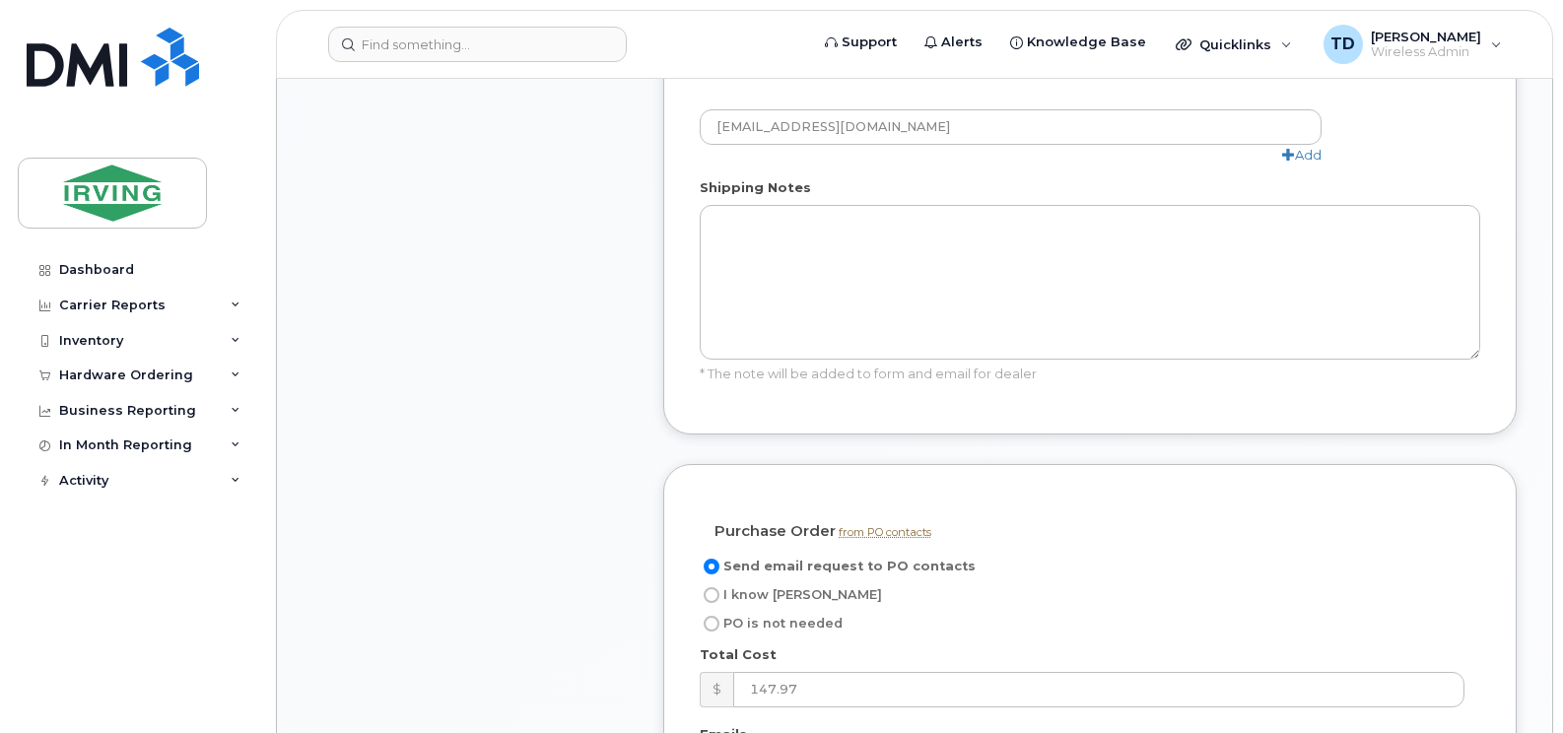
scroll to position [1577, 0]
drag, startPoint x: 768, startPoint y: 572, endPoint x: 819, endPoint y: 571, distance: 51.2
click at [768, 586] on span "I know [PERSON_NAME]" at bounding box center [802, 593] width 159 height 15
click at [719, 586] on input "I know [PERSON_NAME]" at bounding box center [712, 594] width 16 height 16
radio input "true"
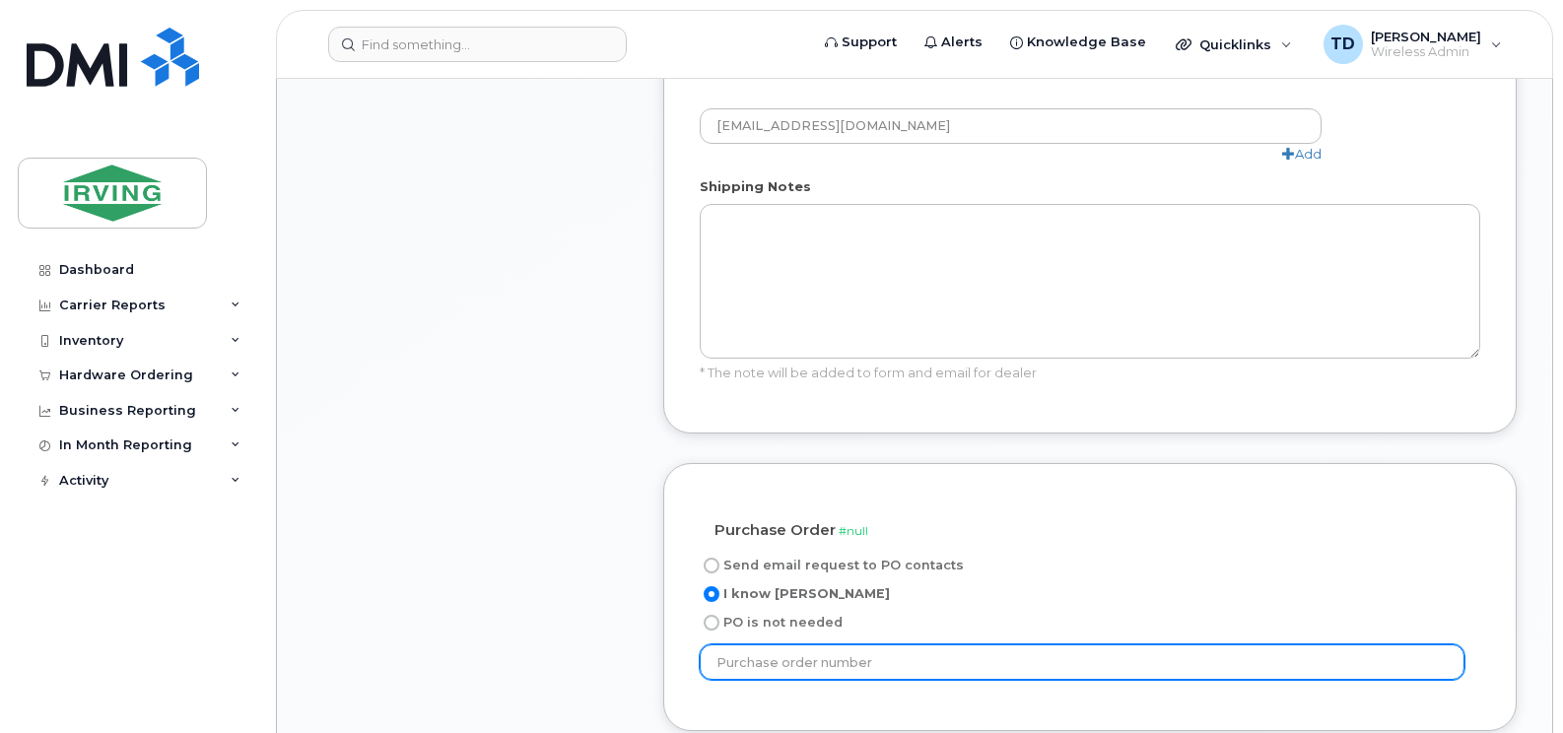
drag, startPoint x: 804, startPoint y: 650, endPoint x: 808, endPoint y: 662, distance: 12.5
click at [808, 662] on div "Send email request to PO contacts I know PO PO is not needed" at bounding box center [1090, 624] width 780 height 141
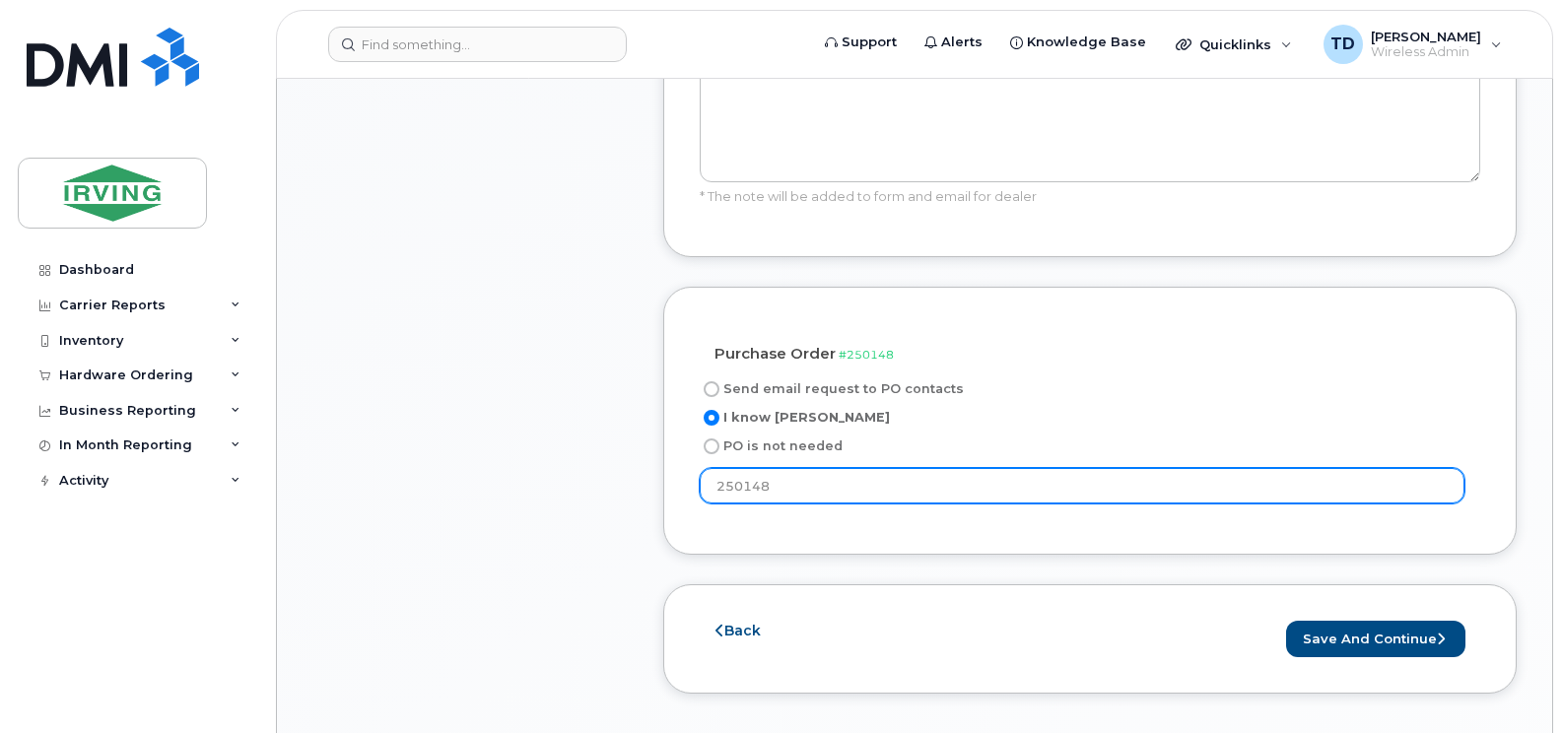
scroll to position [1971, 0]
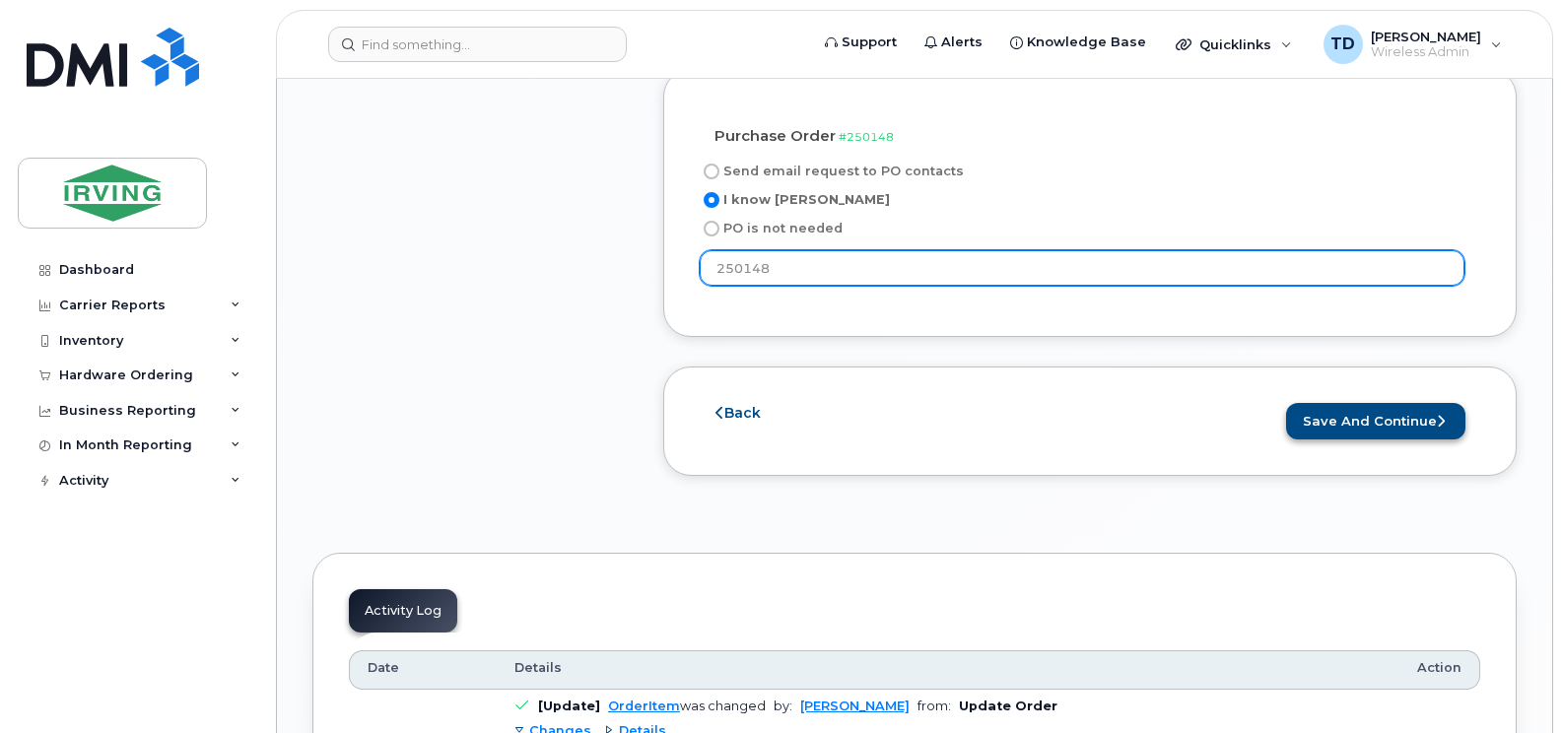
type input "250148"
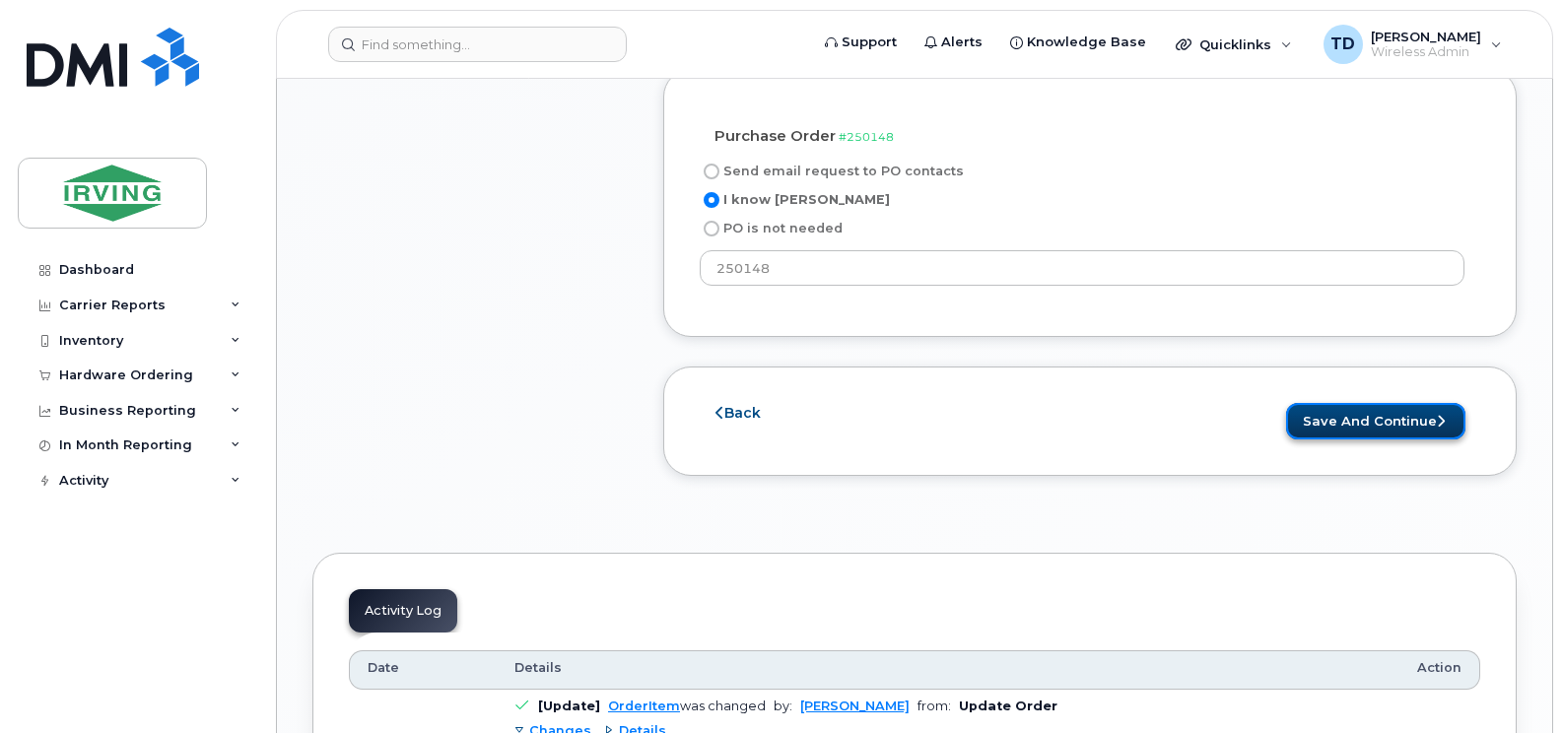
click at [1350, 403] on button "Save and Continue" at bounding box center [1375, 421] width 179 height 36
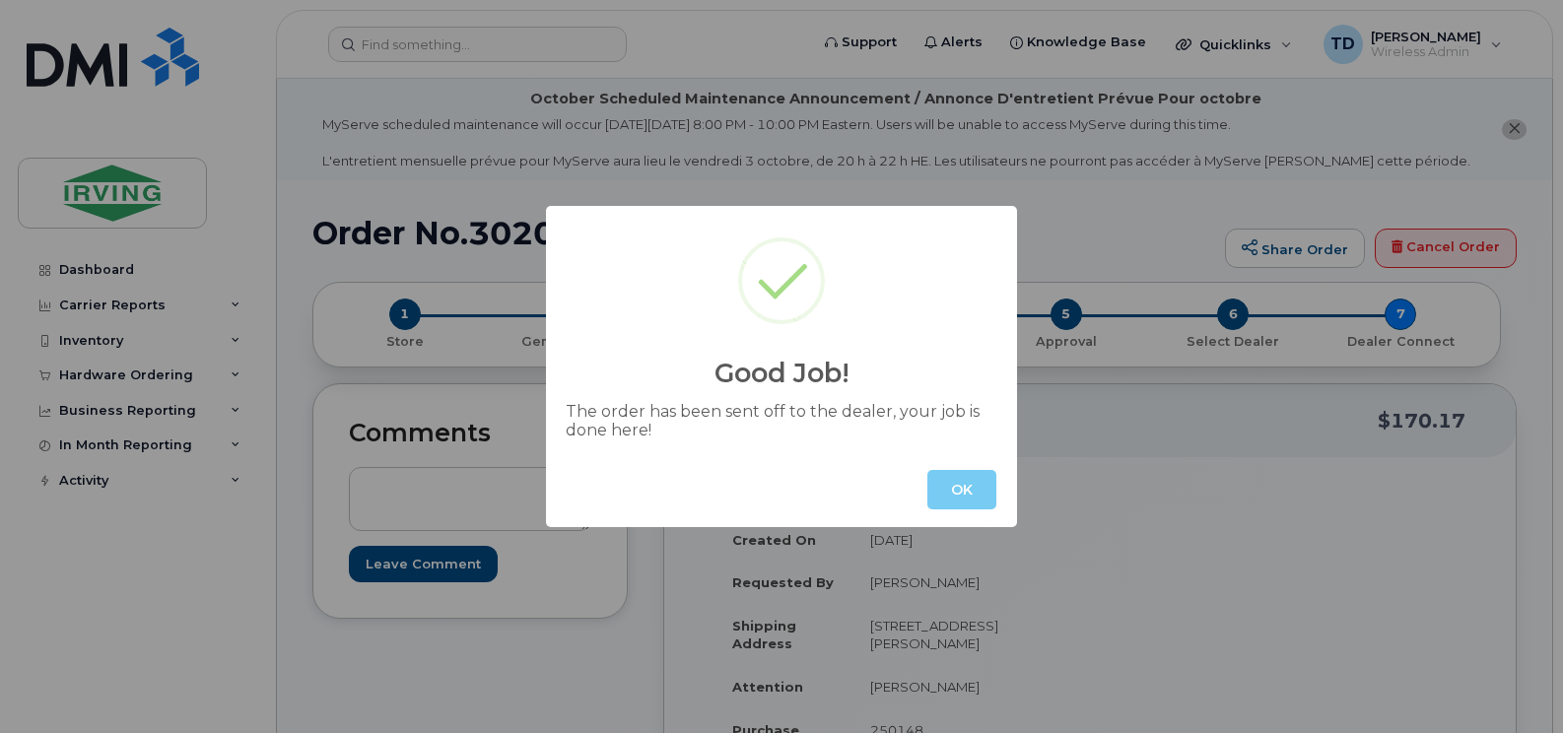
click at [948, 491] on button "OK" at bounding box center [961, 489] width 69 height 39
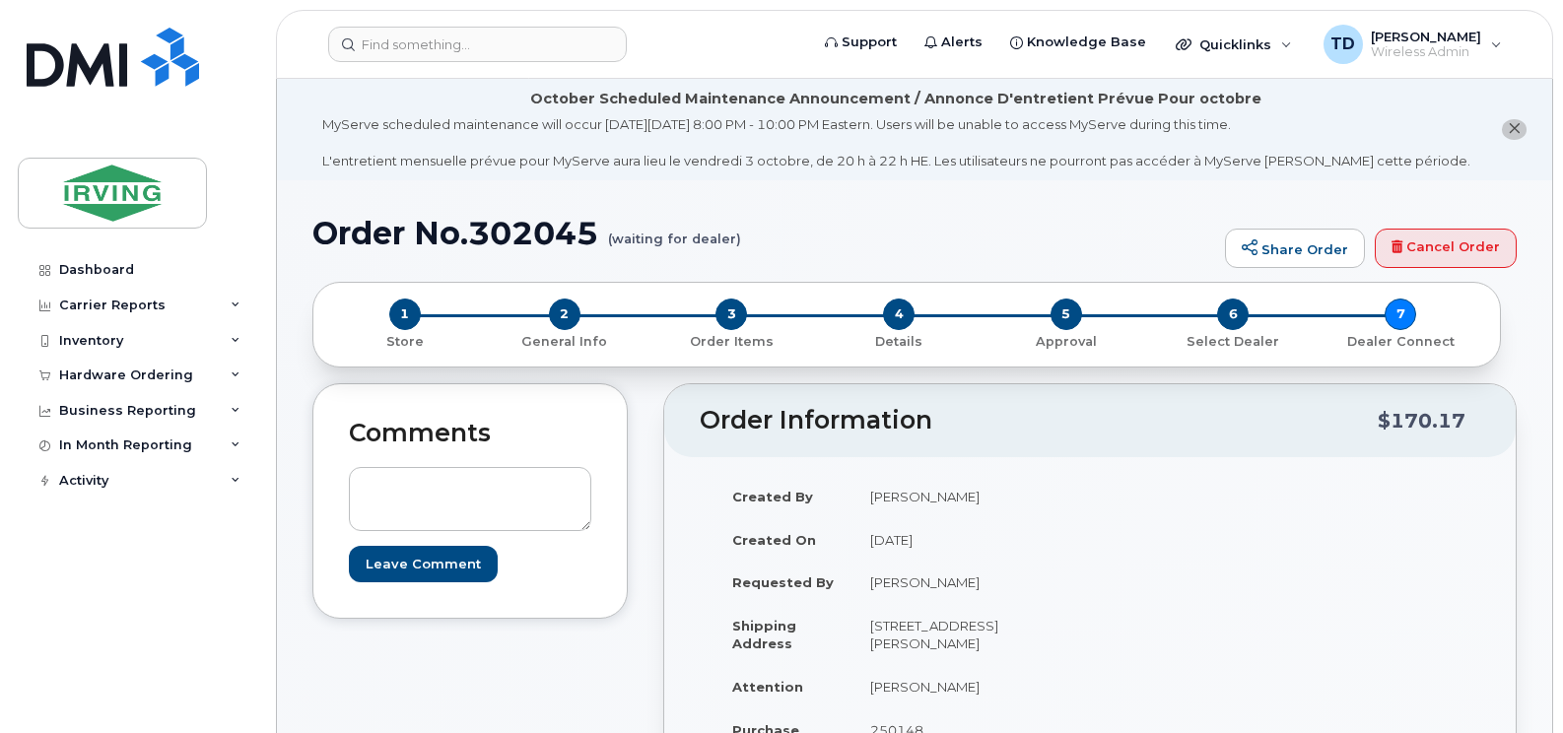
click at [514, 231] on h1 "Order No.302045 (waiting for dealer)" at bounding box center [763, 233] width 903 height 34
click at [513, 230] on h1 "Order No.302045 (waiting for dealer)" at bounding box center [763, 233] width 903 height 34
click at [516, 230] on h1 "Order No.302045 (waiting for dealer)" at bounding box center [763, 233] width 903 height 34
copy h1 "302045"
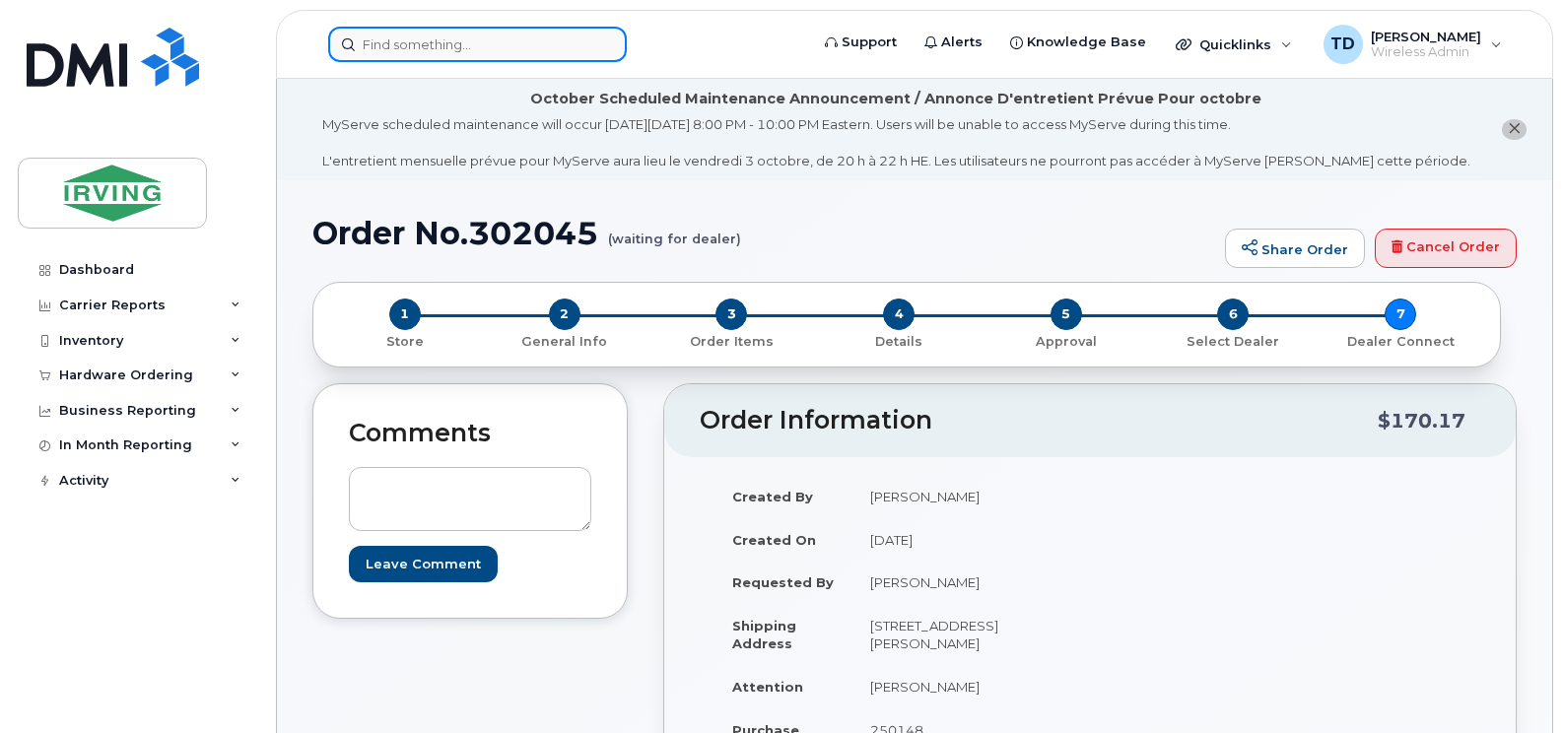
click at [487, 37] on input at bounding box center [477, 44] width 299 height 35
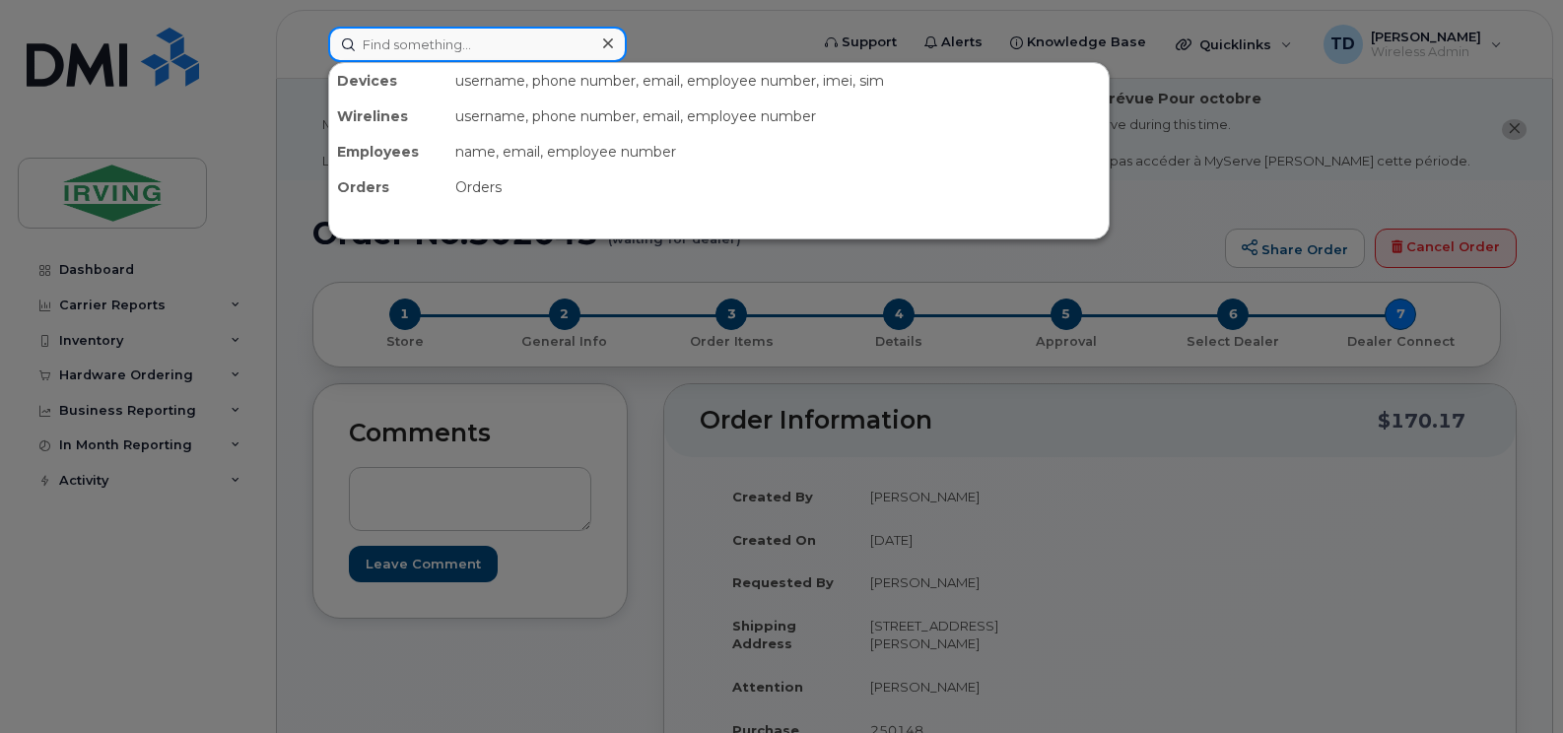
paste input "[PHONE_NUMBER]"
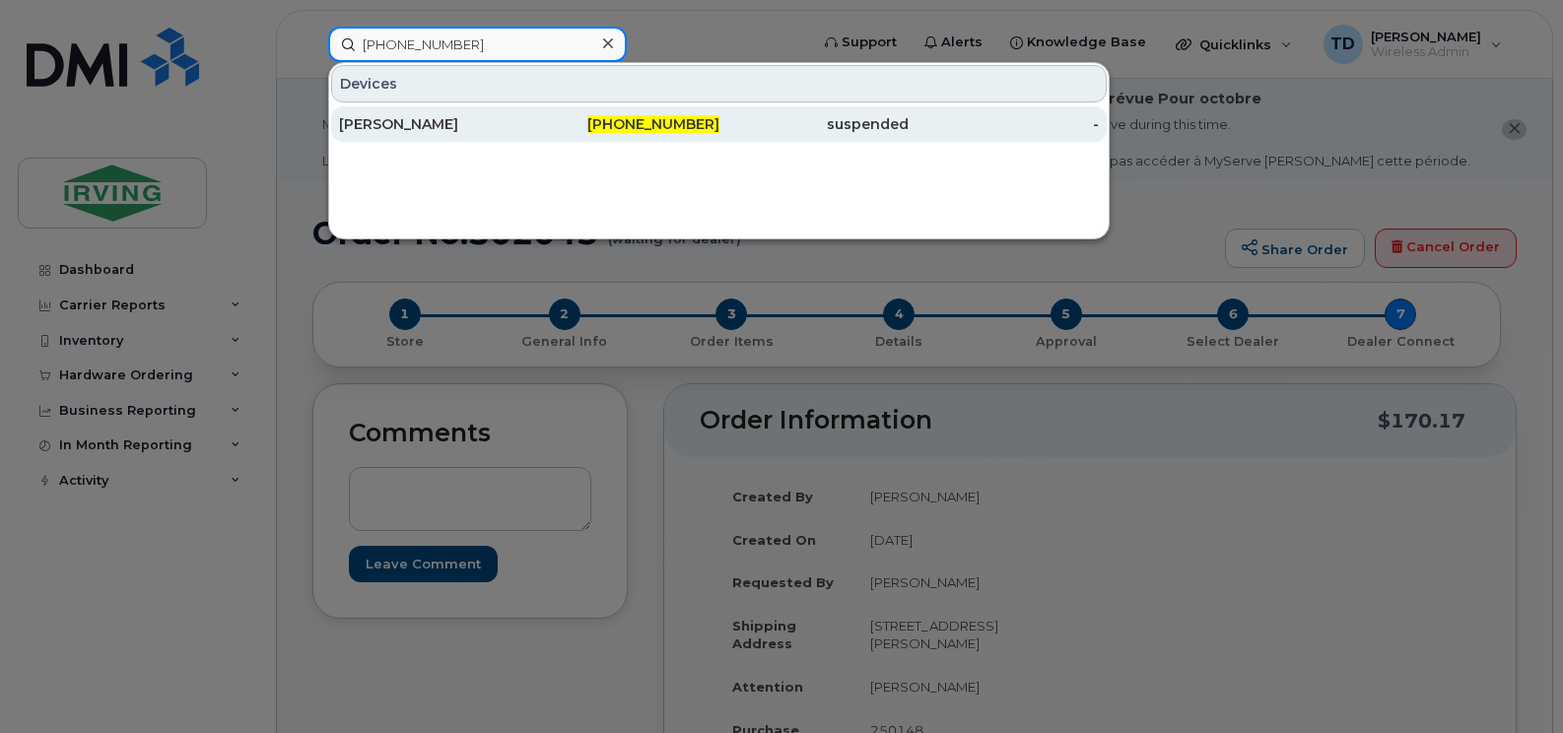
type input "[PHONE_NUMBER]"
click at [620, 113] on div "[PHONE_NUMBER]" at bounding box center [624, 123] width 190 height 35
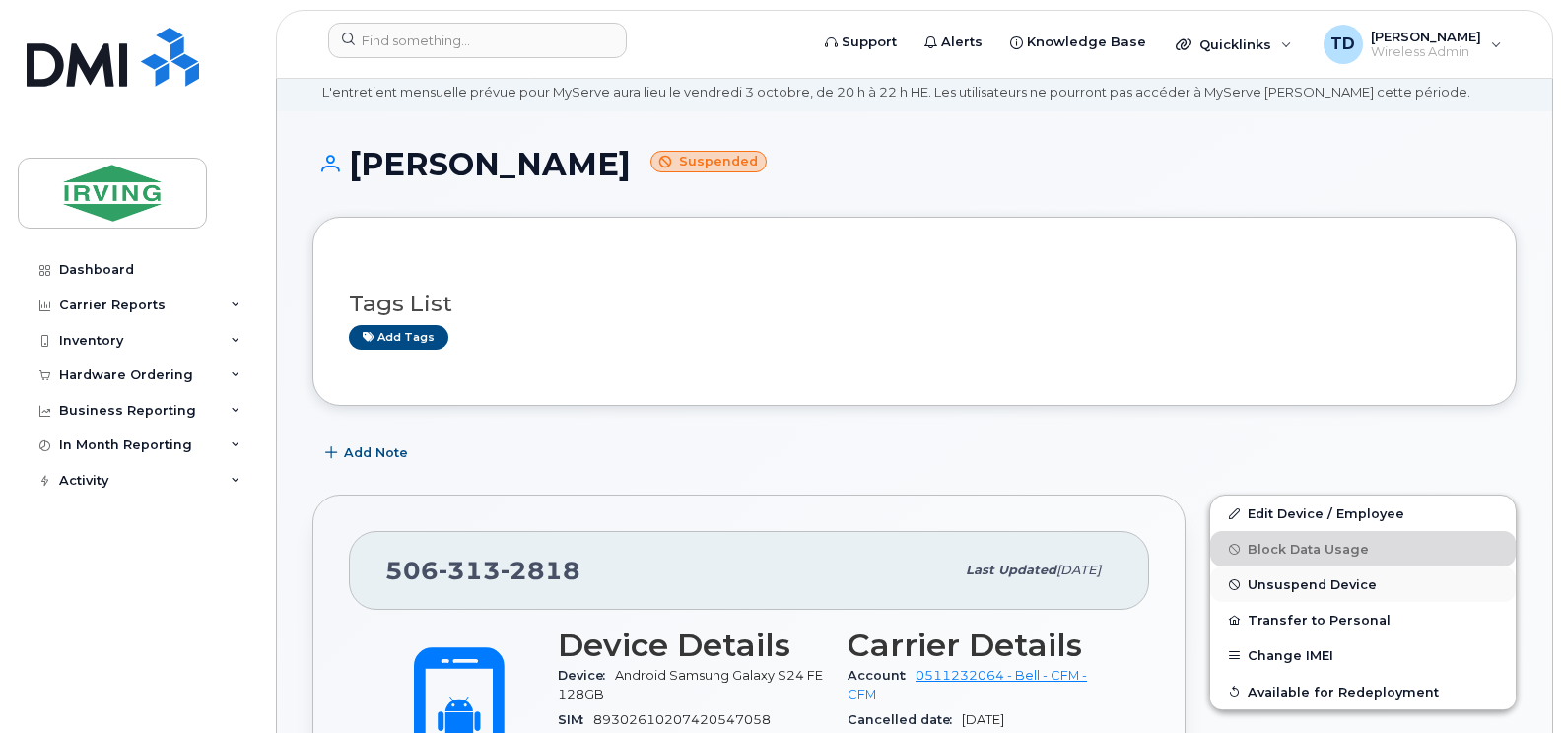
scroll to position [99, 0]
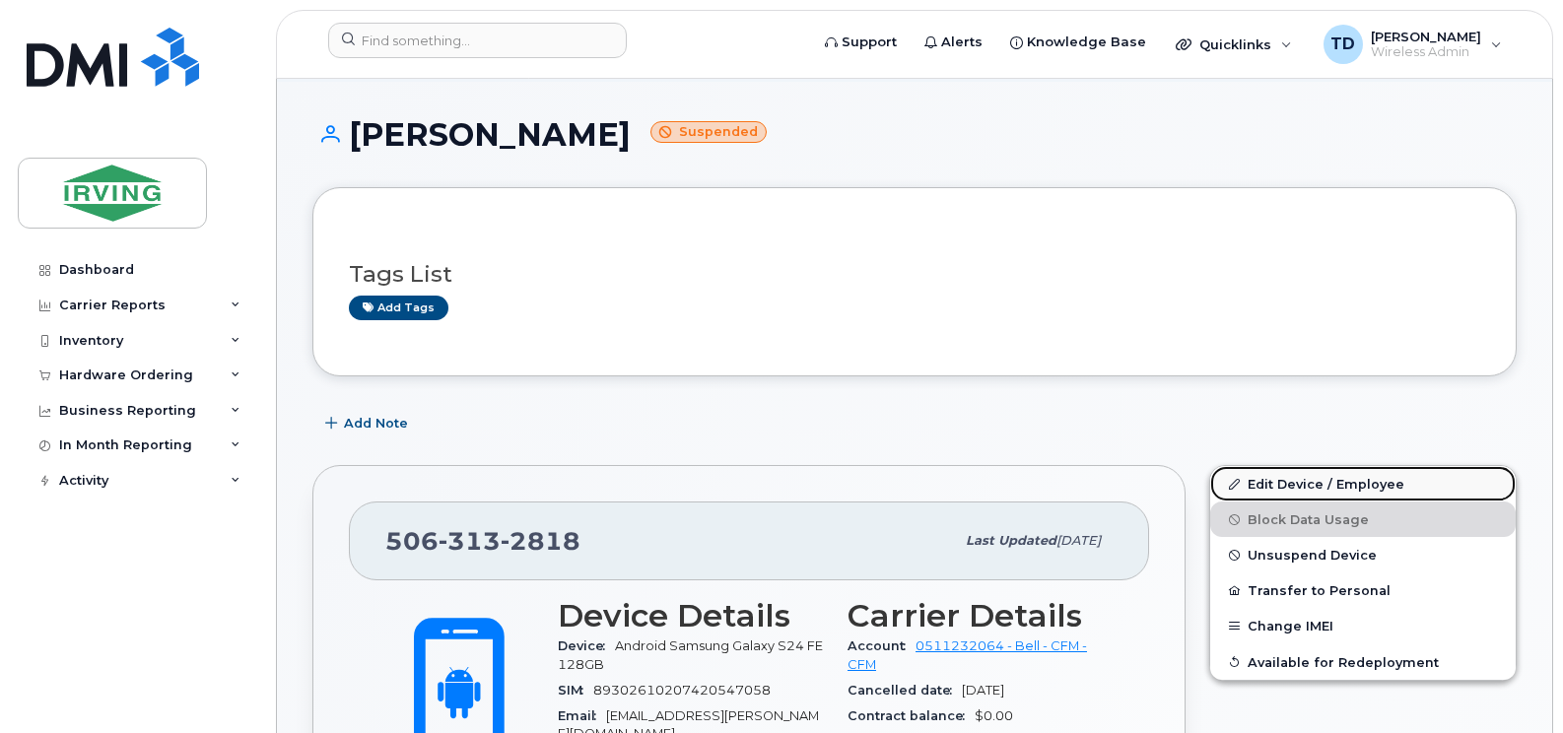
click at [1278, 484] on link "Edit Device / Employee" at bounding box center [1362, 483] width 305 height 35
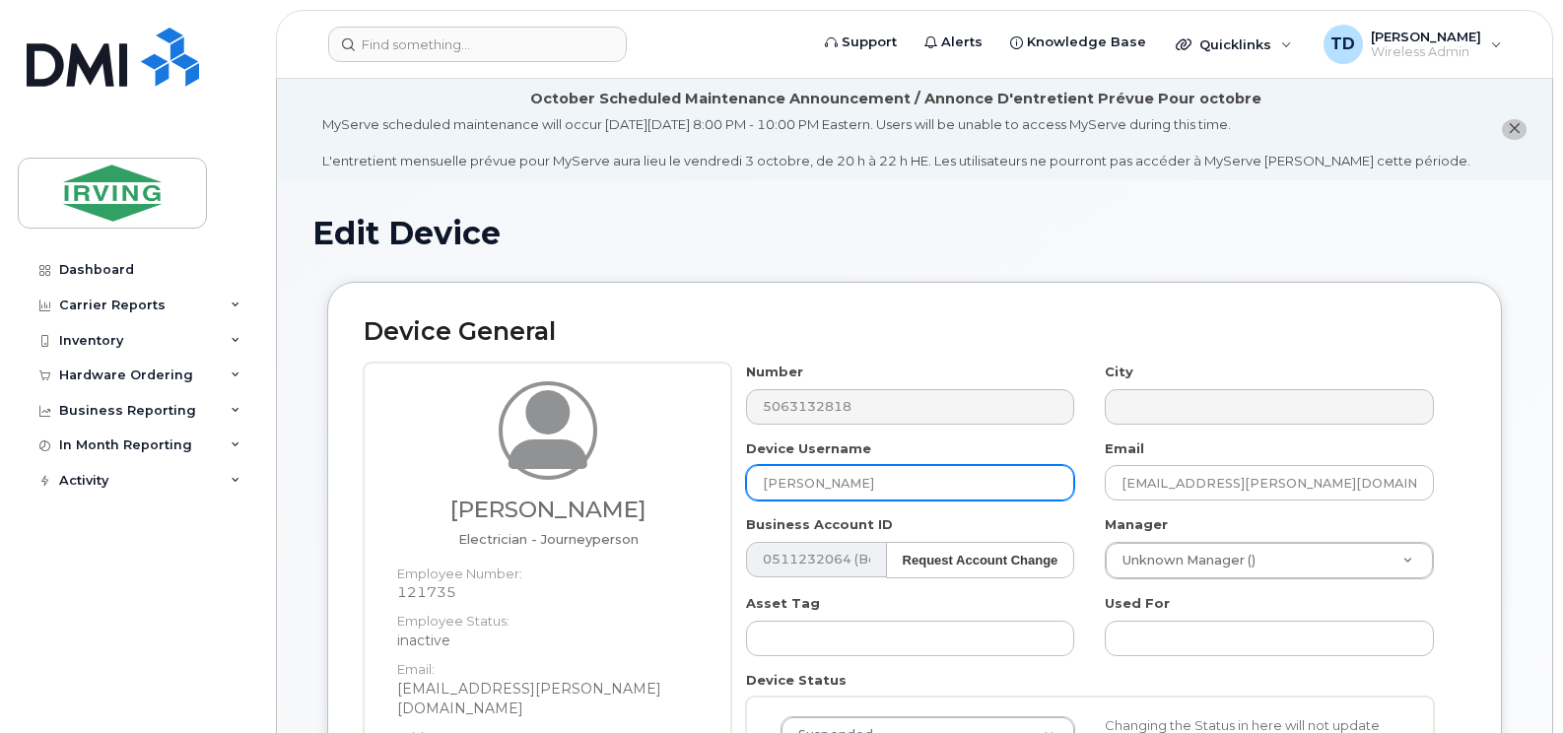
click at [852, 485] on input "[PERSON_NAME]" at bounding box center [910, 482] width 329 height 35
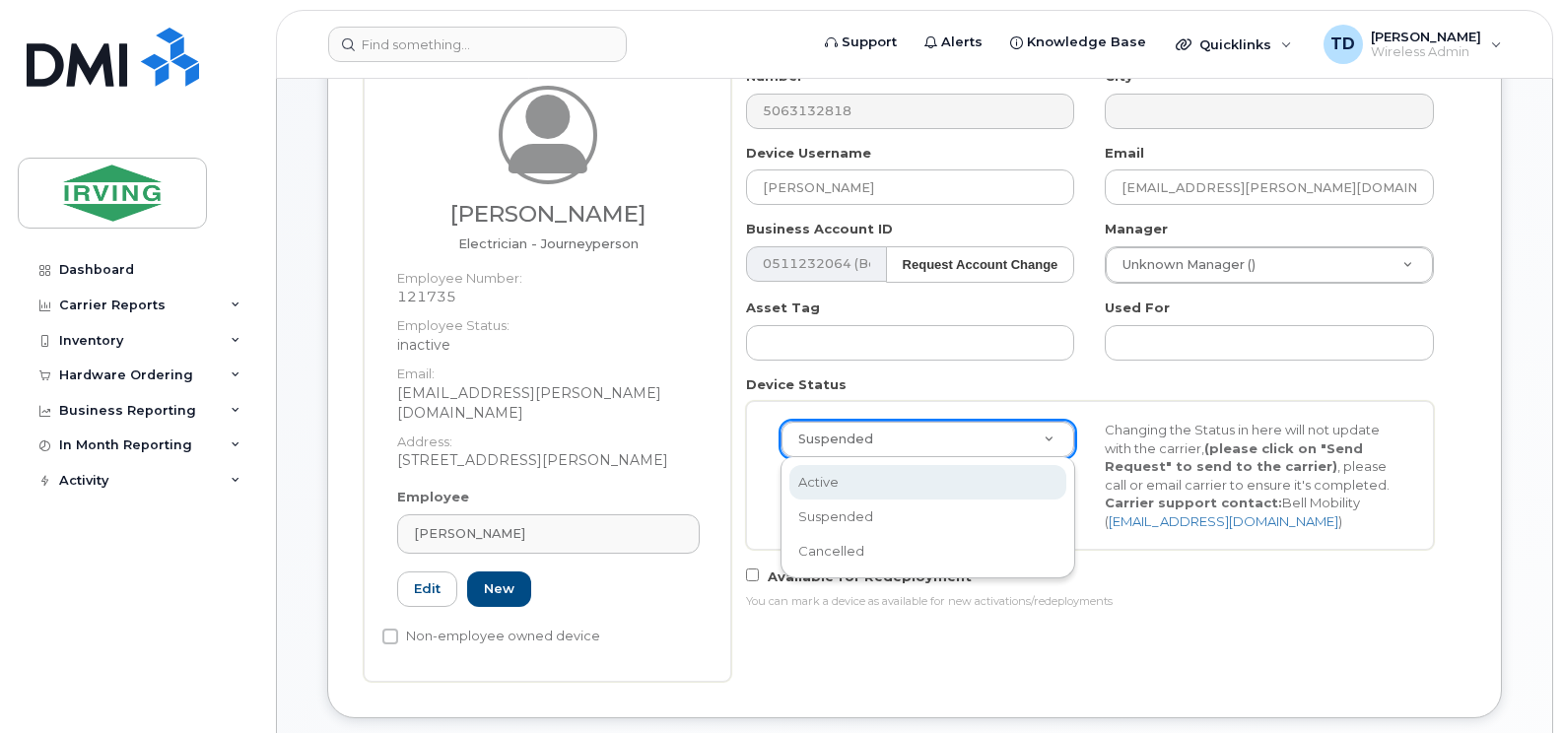
scroll to position [0, 6]
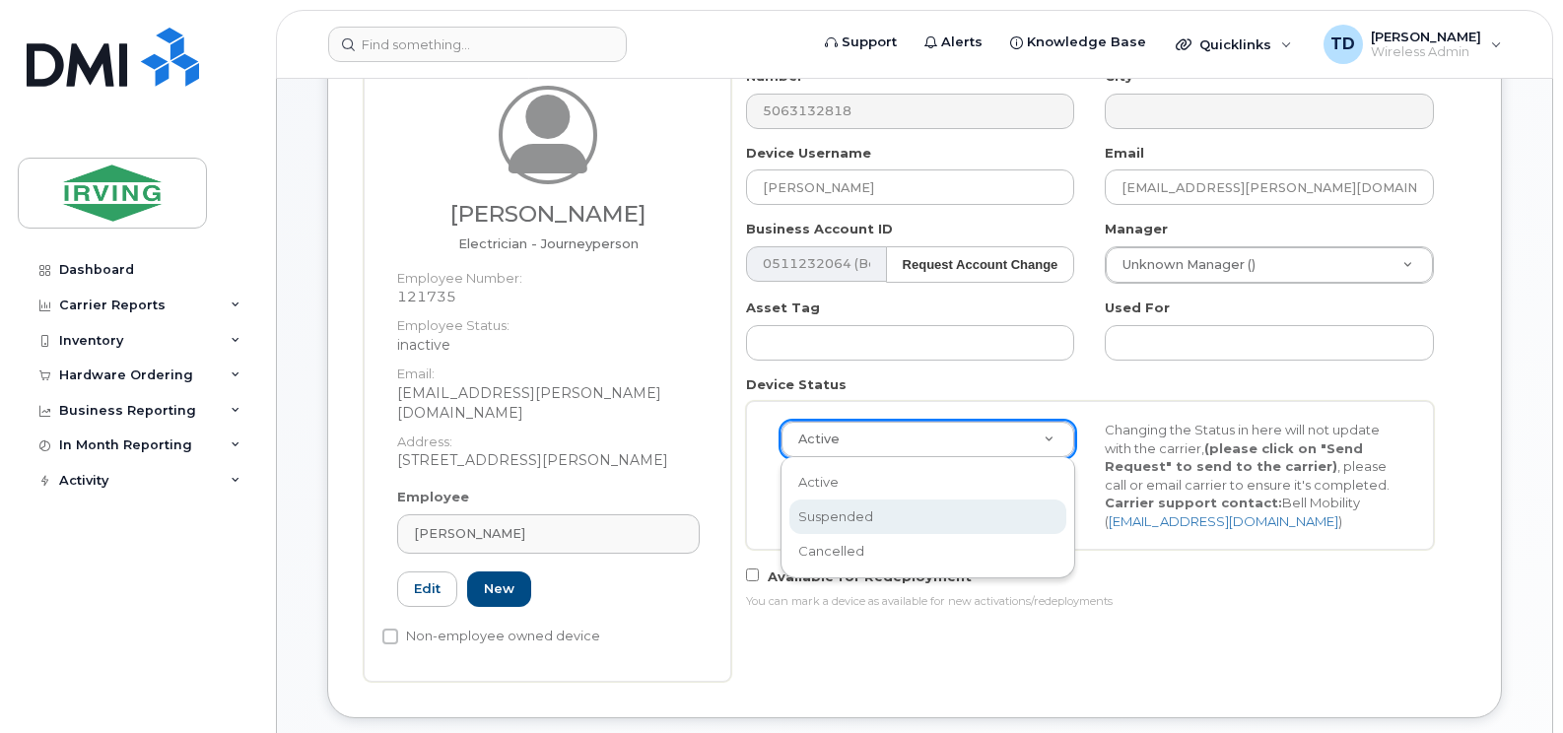
select select "suspended"
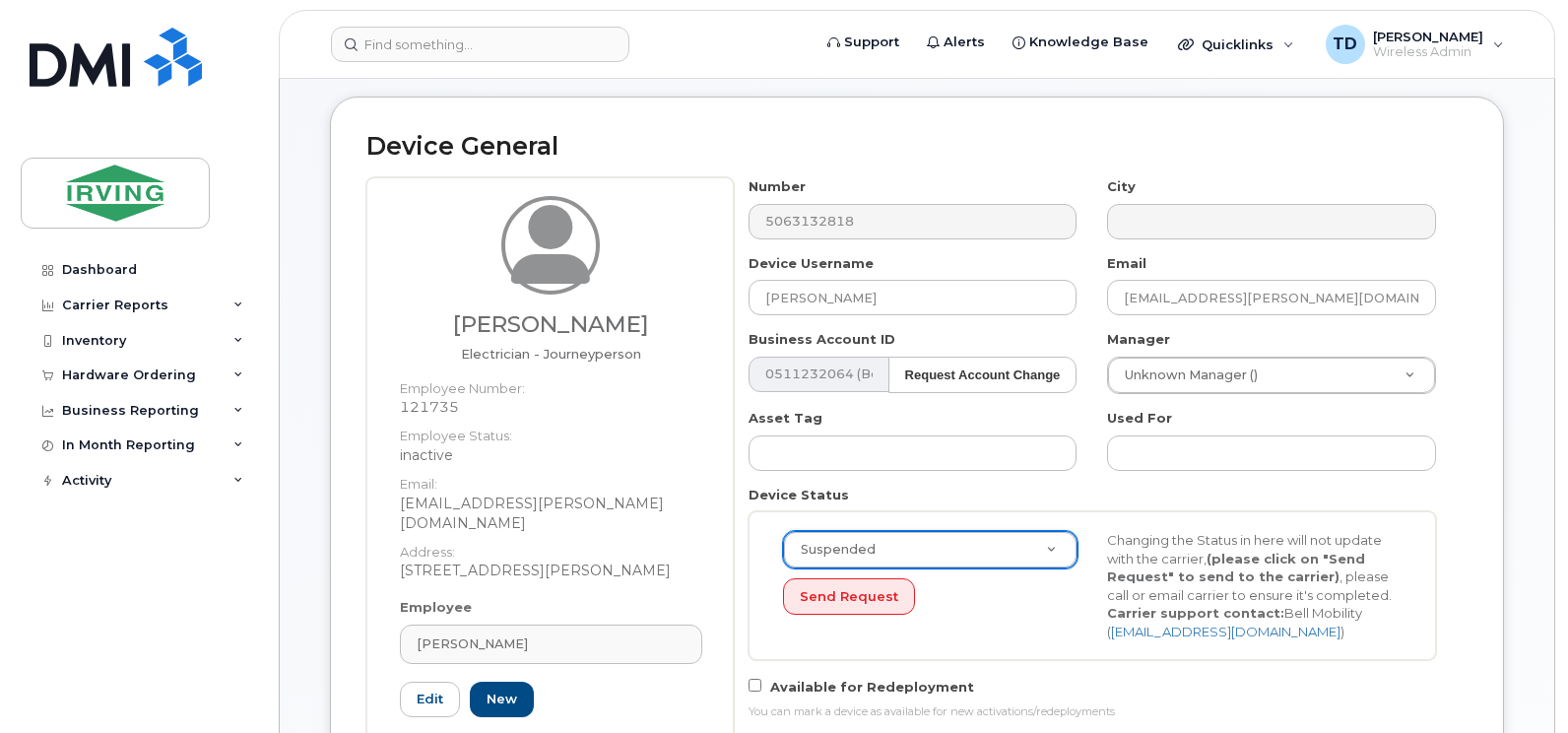
scroll to position [296, 0]
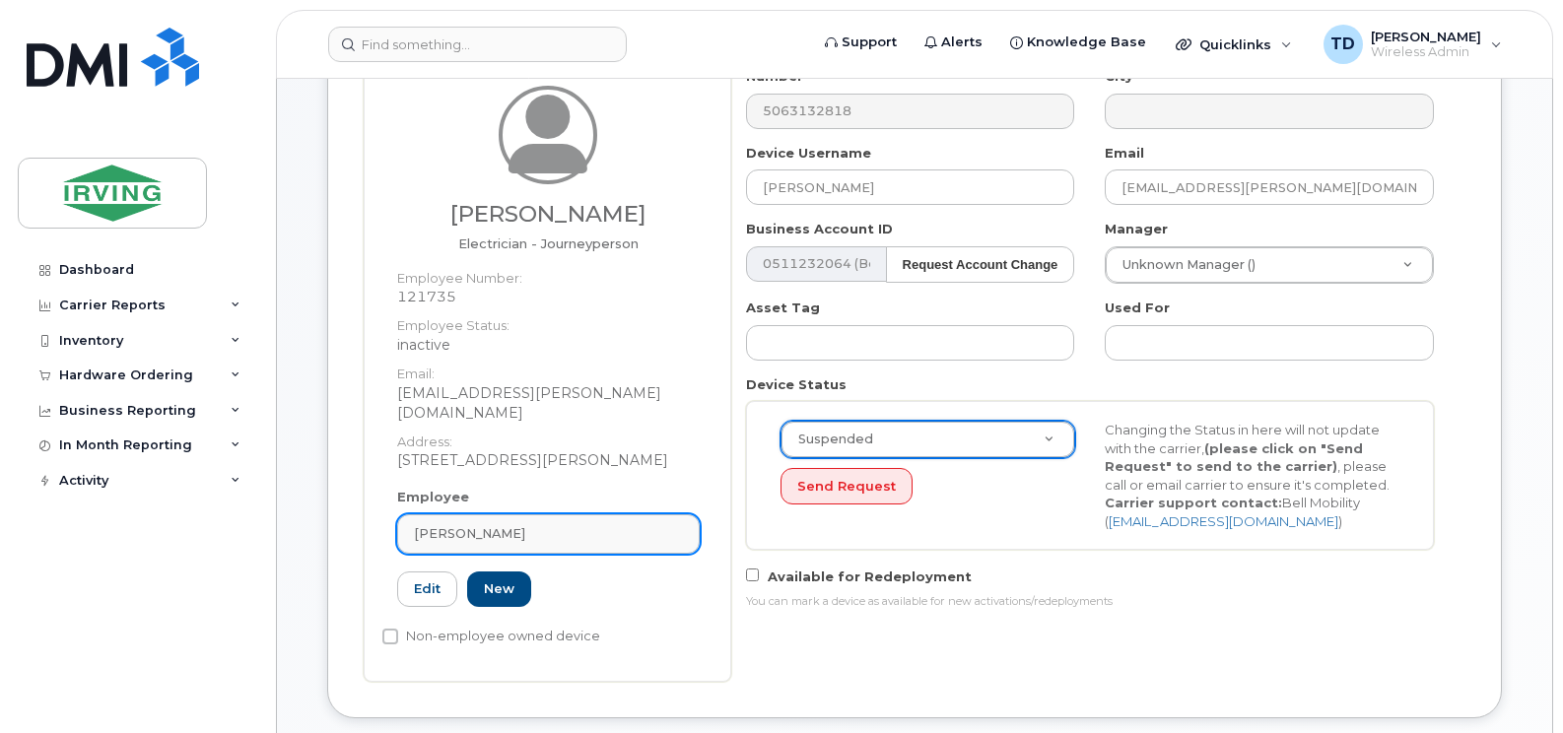
click at [528, 524] on div "[PERSON_NAME]" at bounding box center [548, 533] width 269 height 19
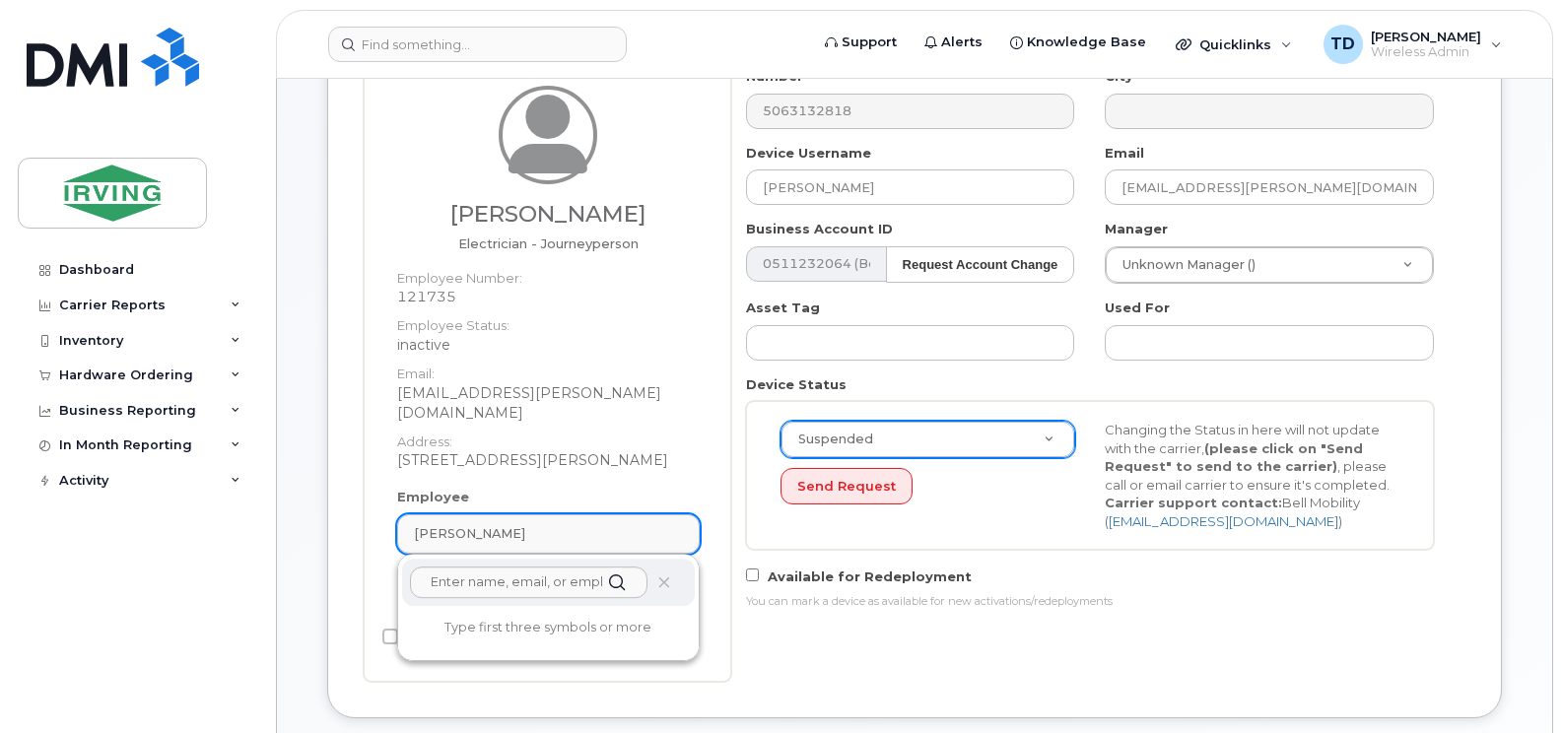
click at [528, 524] on div "[PERSON_NAME]" at bounding box center [548, 533] width 269 height 19
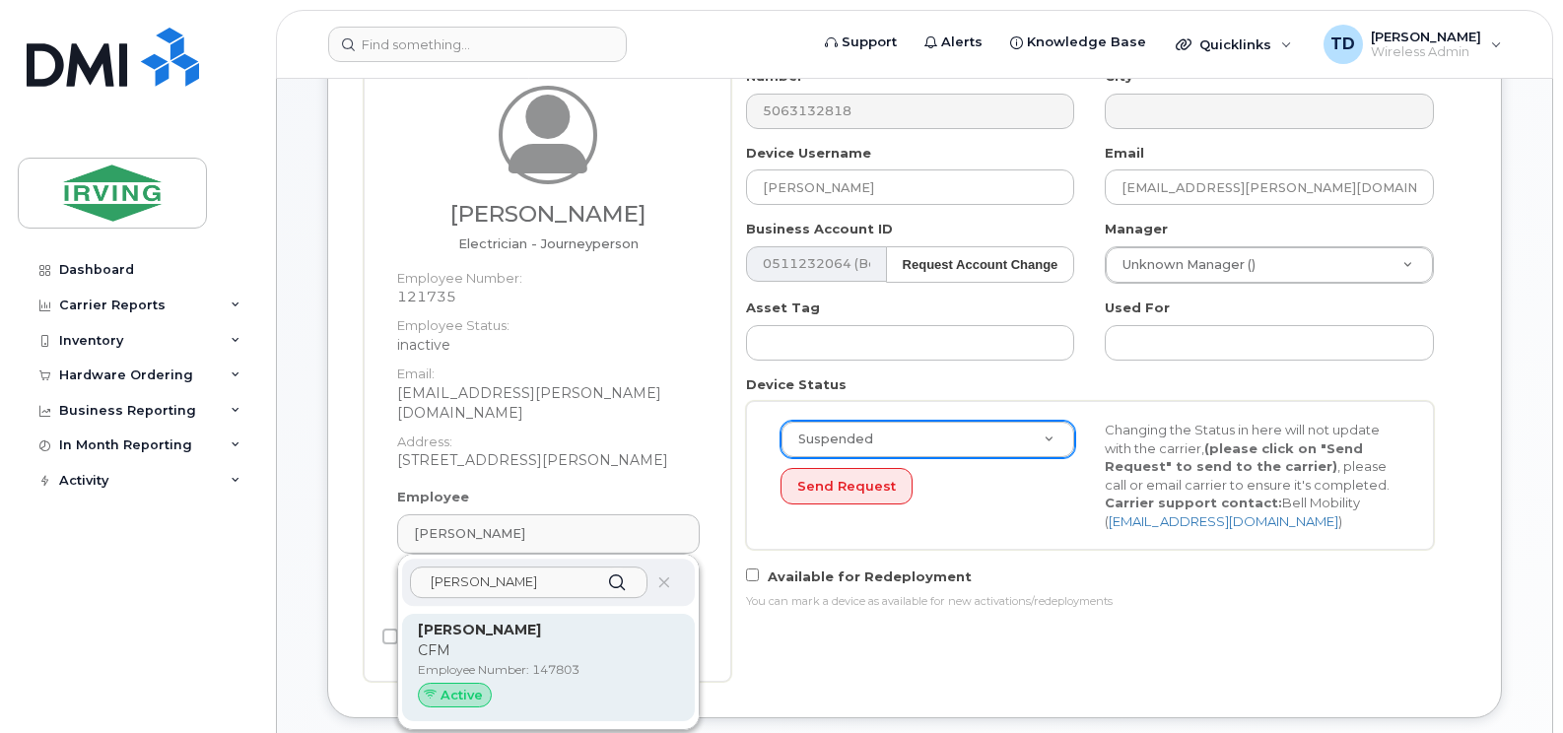
type input "[PERSON_NAME]"
click at [486, 621] on strong "[PERSON_NAME]" at bounding box center [479, 630] width 123 height 18
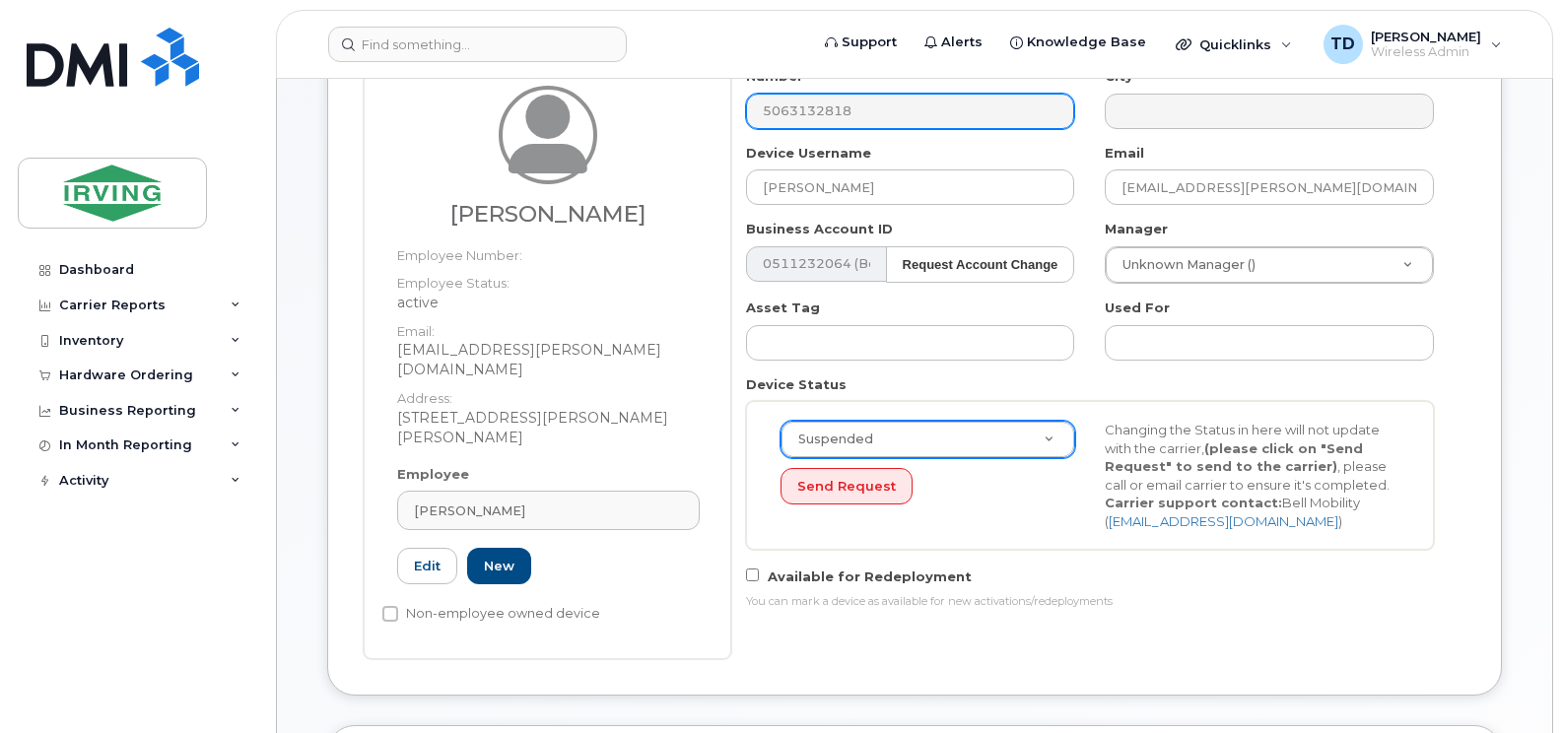
type input "147803"
type input "[PERSON_NAME]"
type input "[EMAIL_ADDRESS][PERSON_NAME][DOMAIN_NAME]"
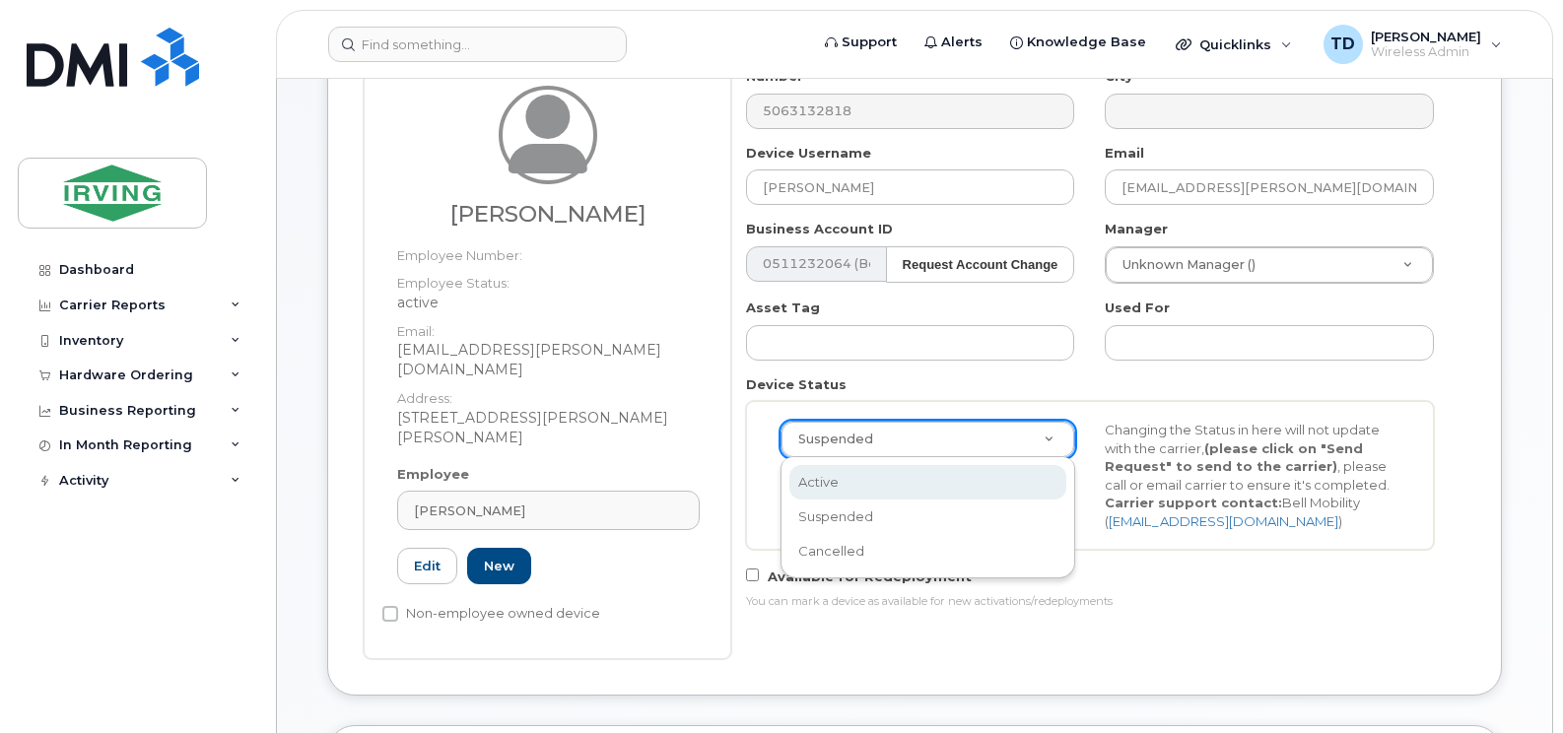
select select "active"
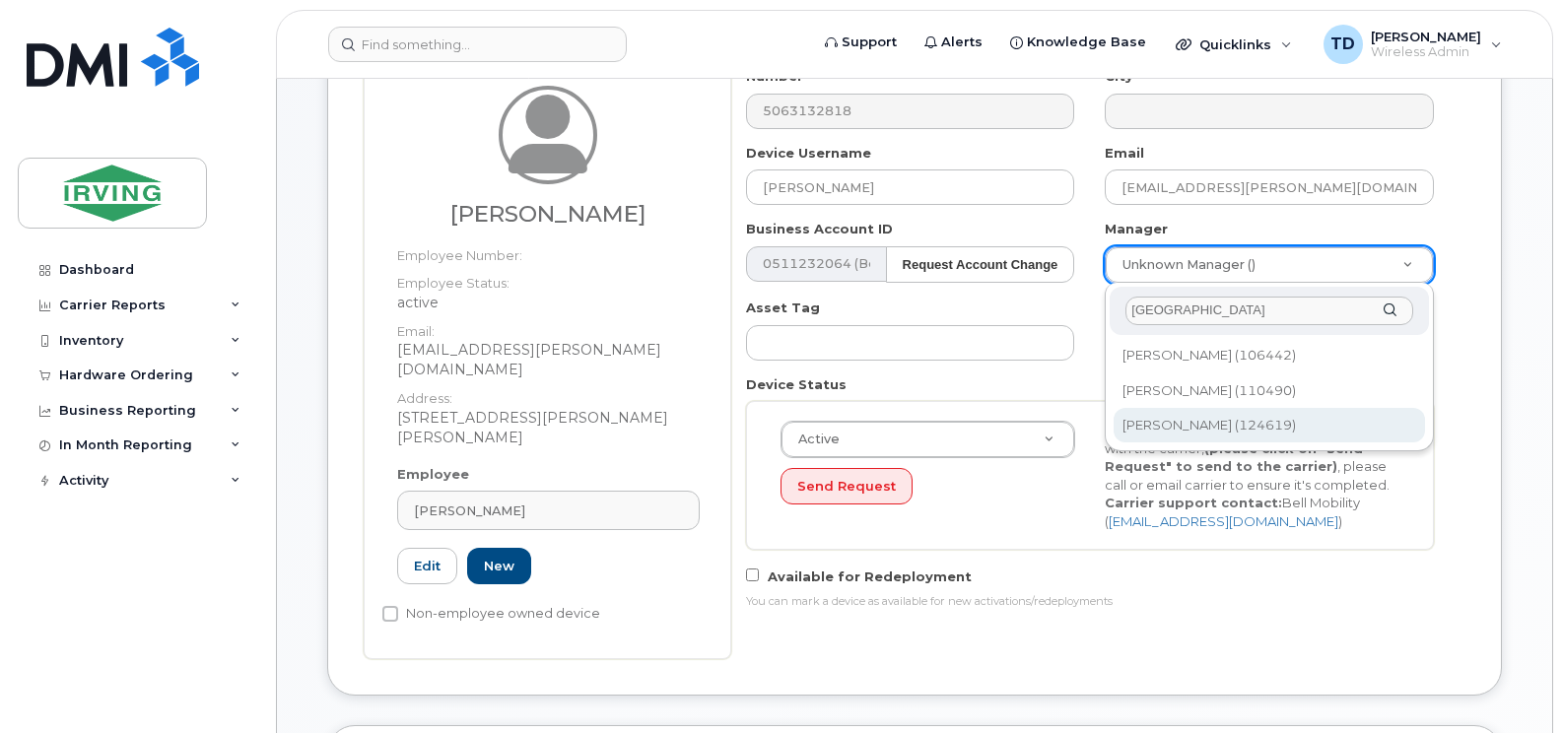
type input "kingston"
type input "1464743"
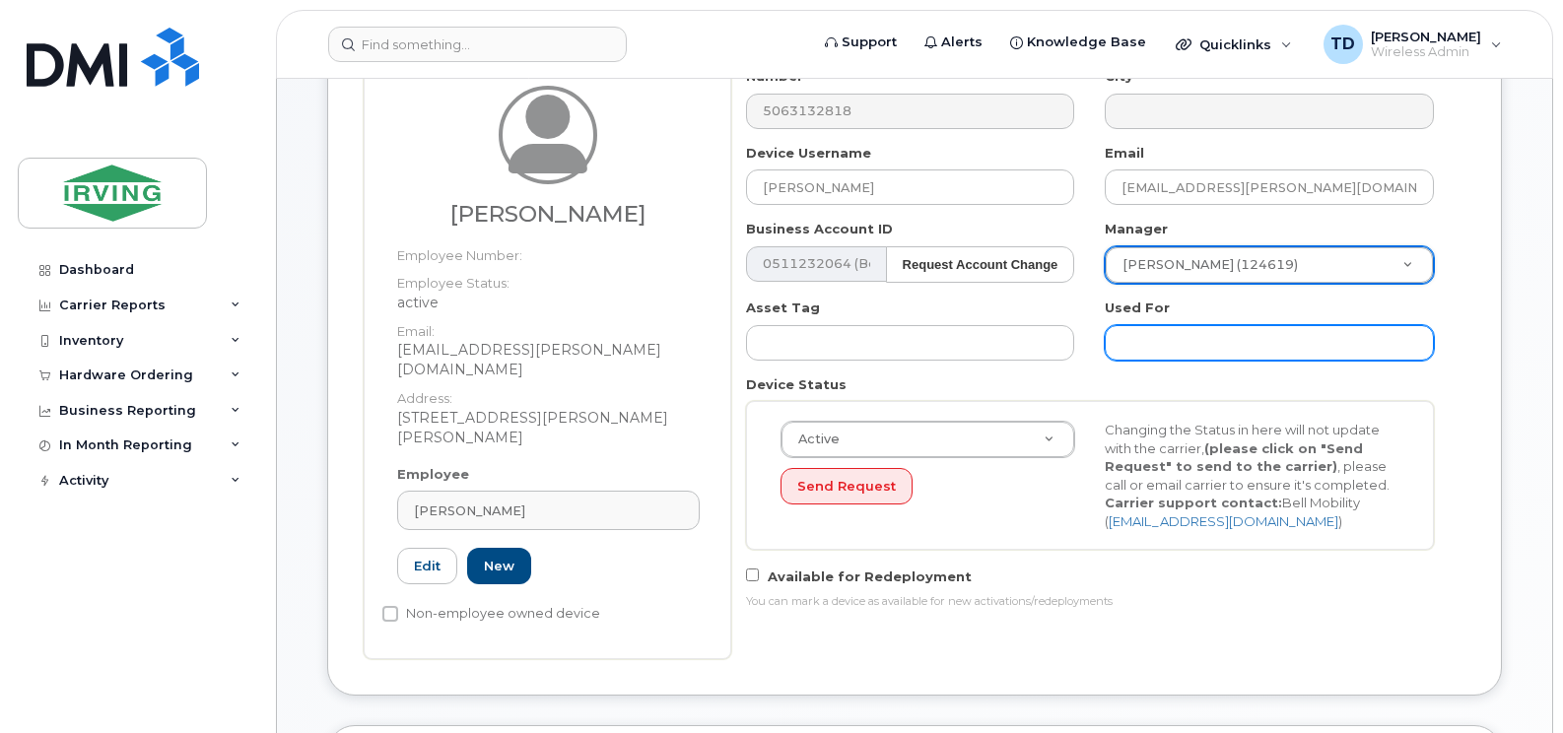
click at [1209, 337] on input "text" at bounding box center [1269, 342] width 329 height 35
type input "Work"
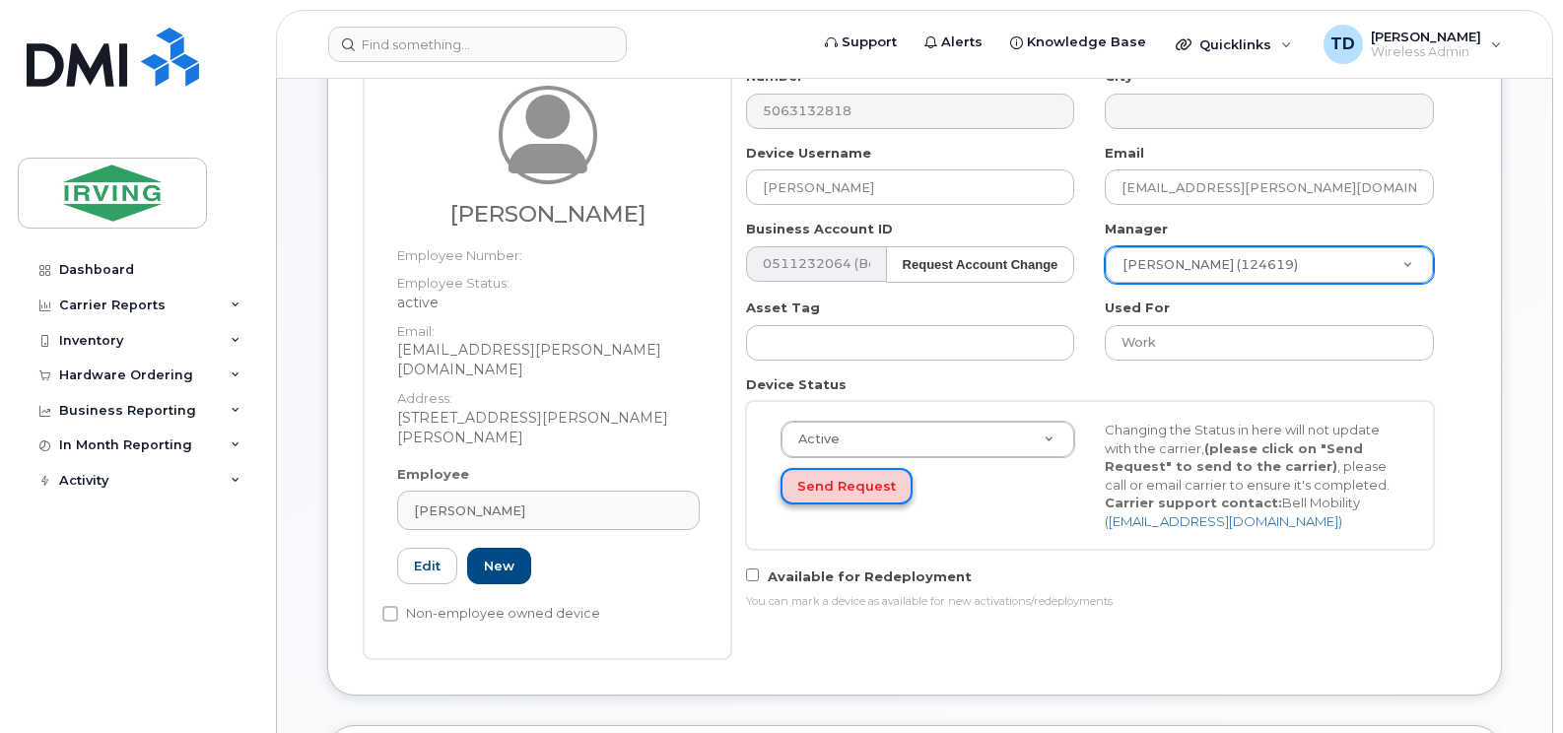
click at [849, 490] on button "Send Request" at bounding box center [846, 486] width 132 height 36
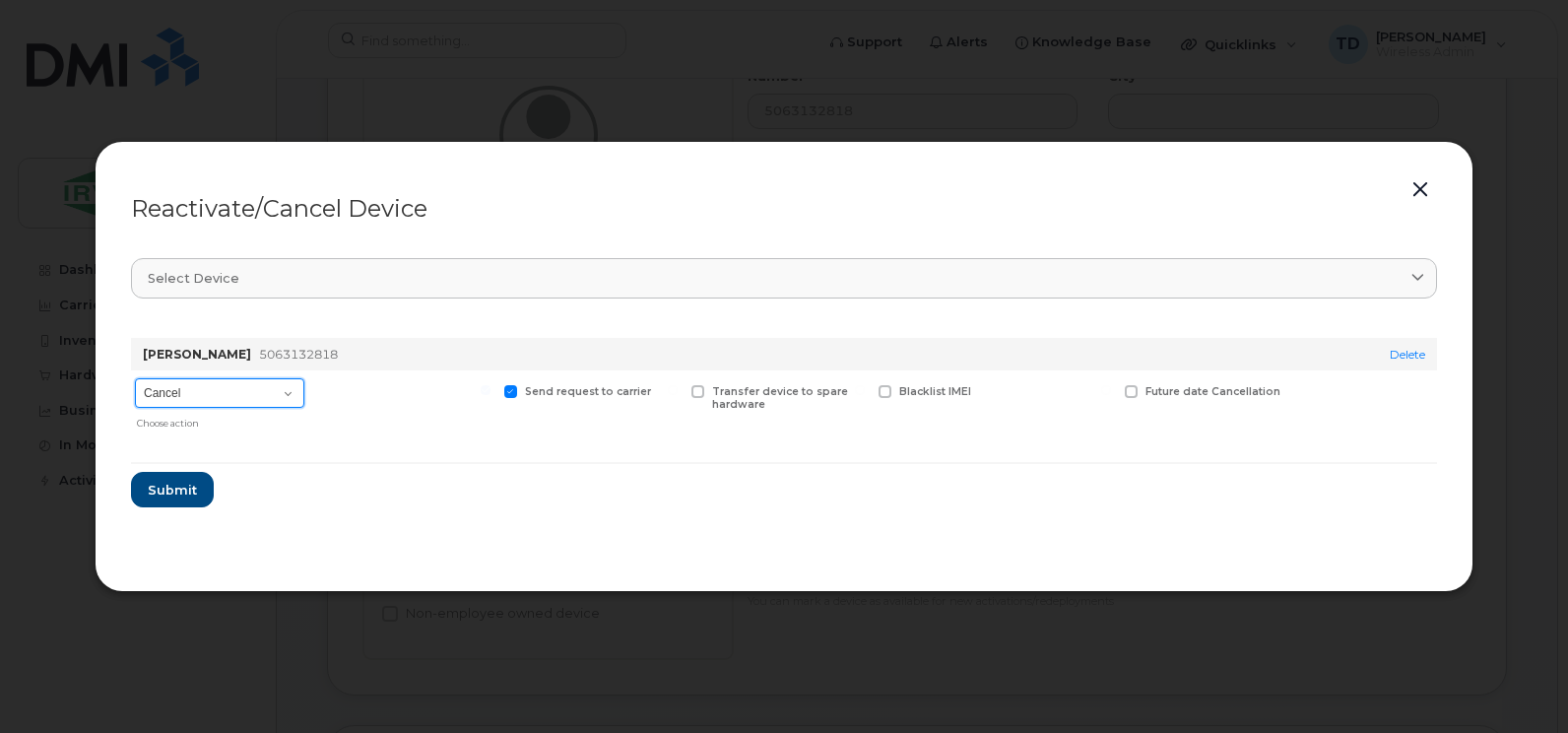
click at [203, 398] on select "Cancel Suspend - Extend Suspension Reactivate" at bounding box center [219, 393] width 169 height 30
select select "[object Object]"
click at [135, 378] on select "Cancel Suspend - Extend Suspension Reactivate" at bounding box center [219, 393] width 169 height 30
click at [179, 491] on span "Submit" at bounding box center [171, 490] width 49 height 19
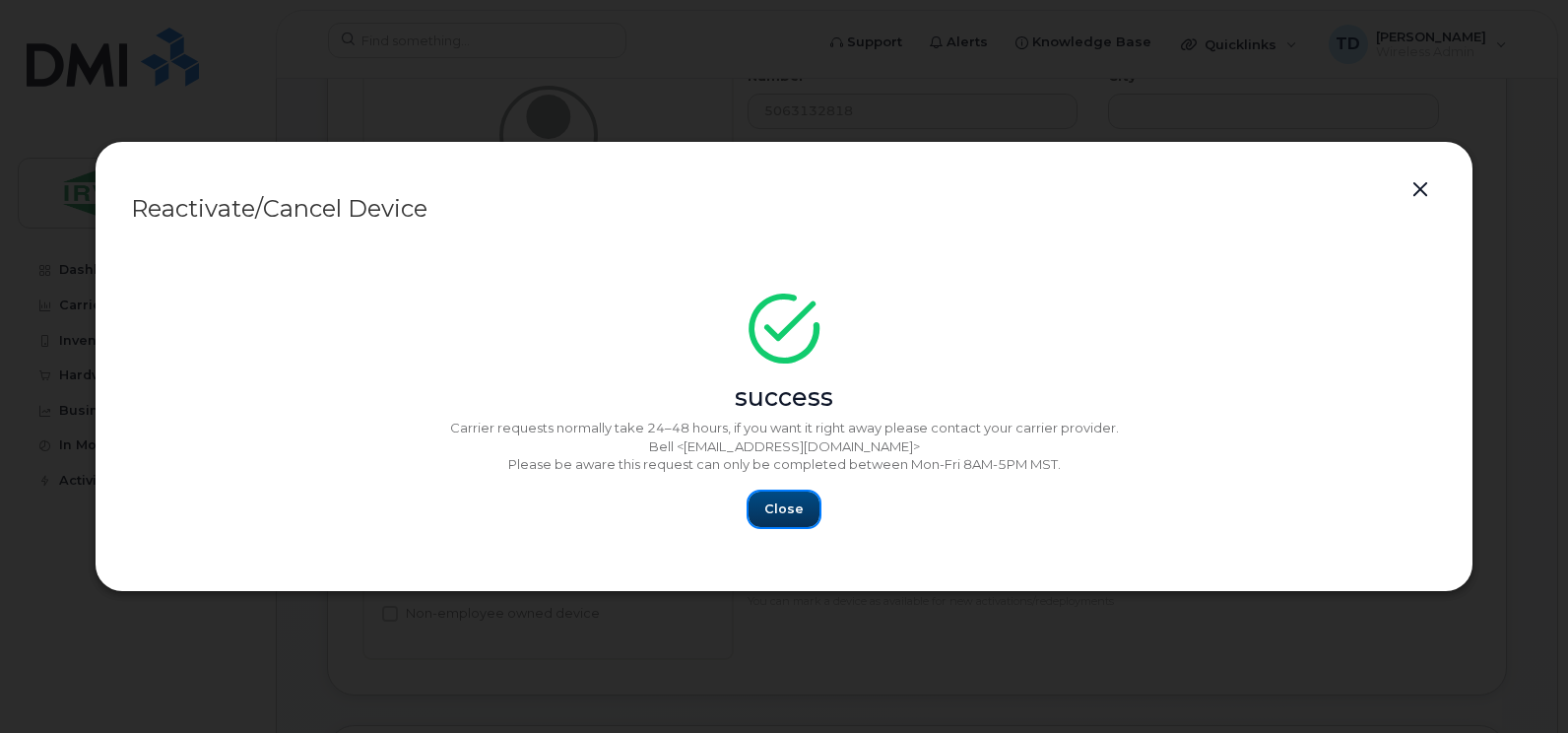
click at [774, 503] on span "Close" at bounding box center [784, 509] width 39 height 19
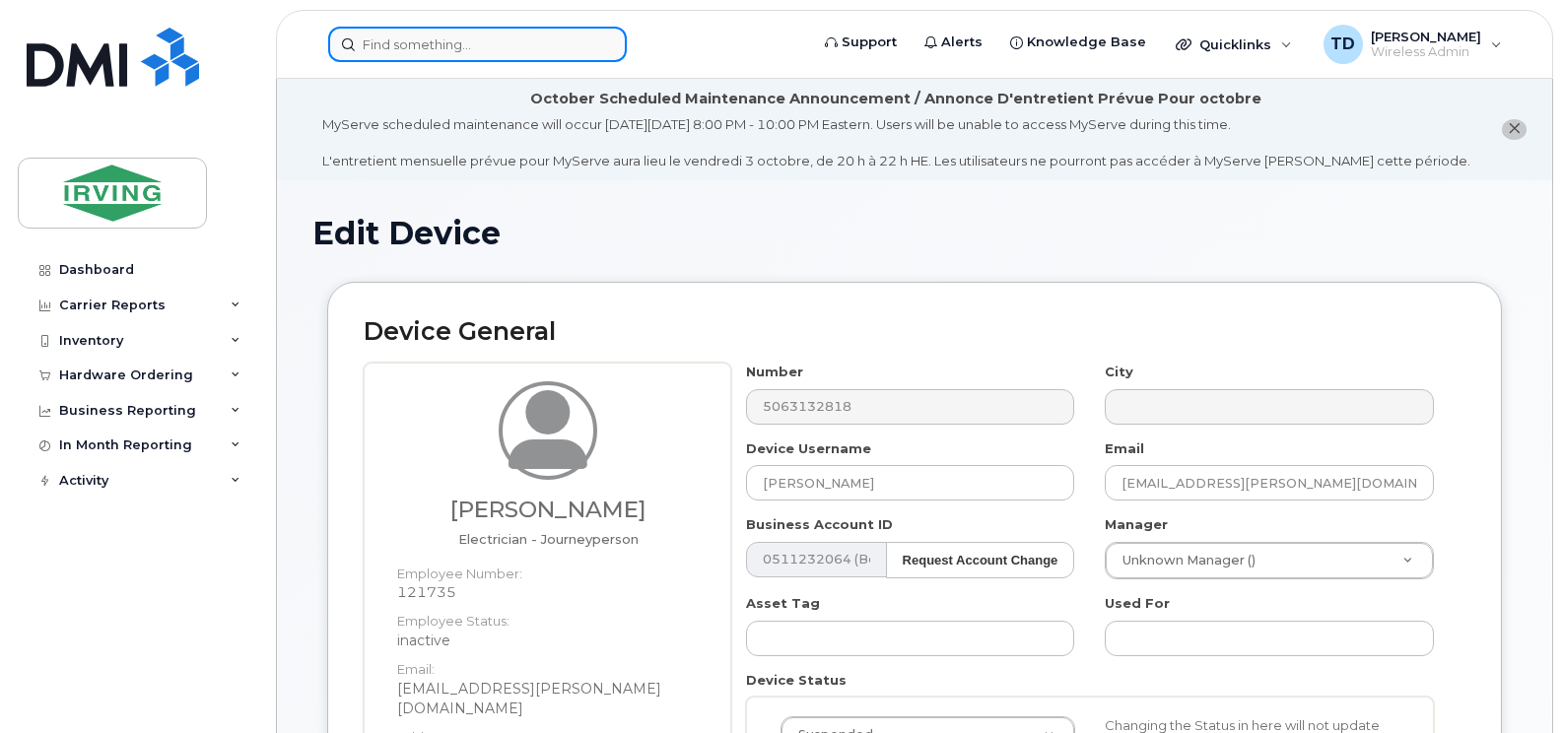
click at [521, 32] on input at bounding box center [477, 44] width 299 height 35
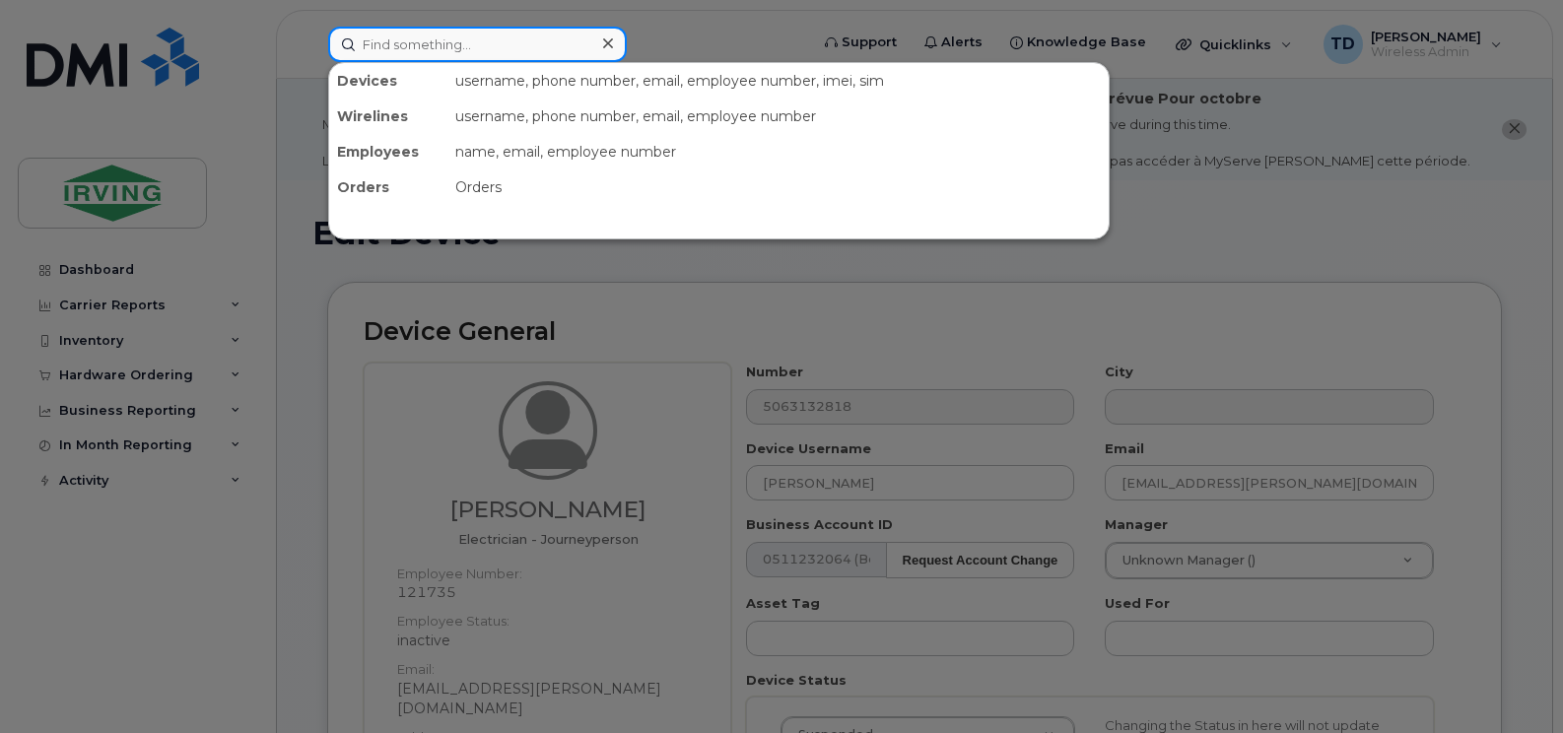
paste input "[PHONE_NUMBER]"
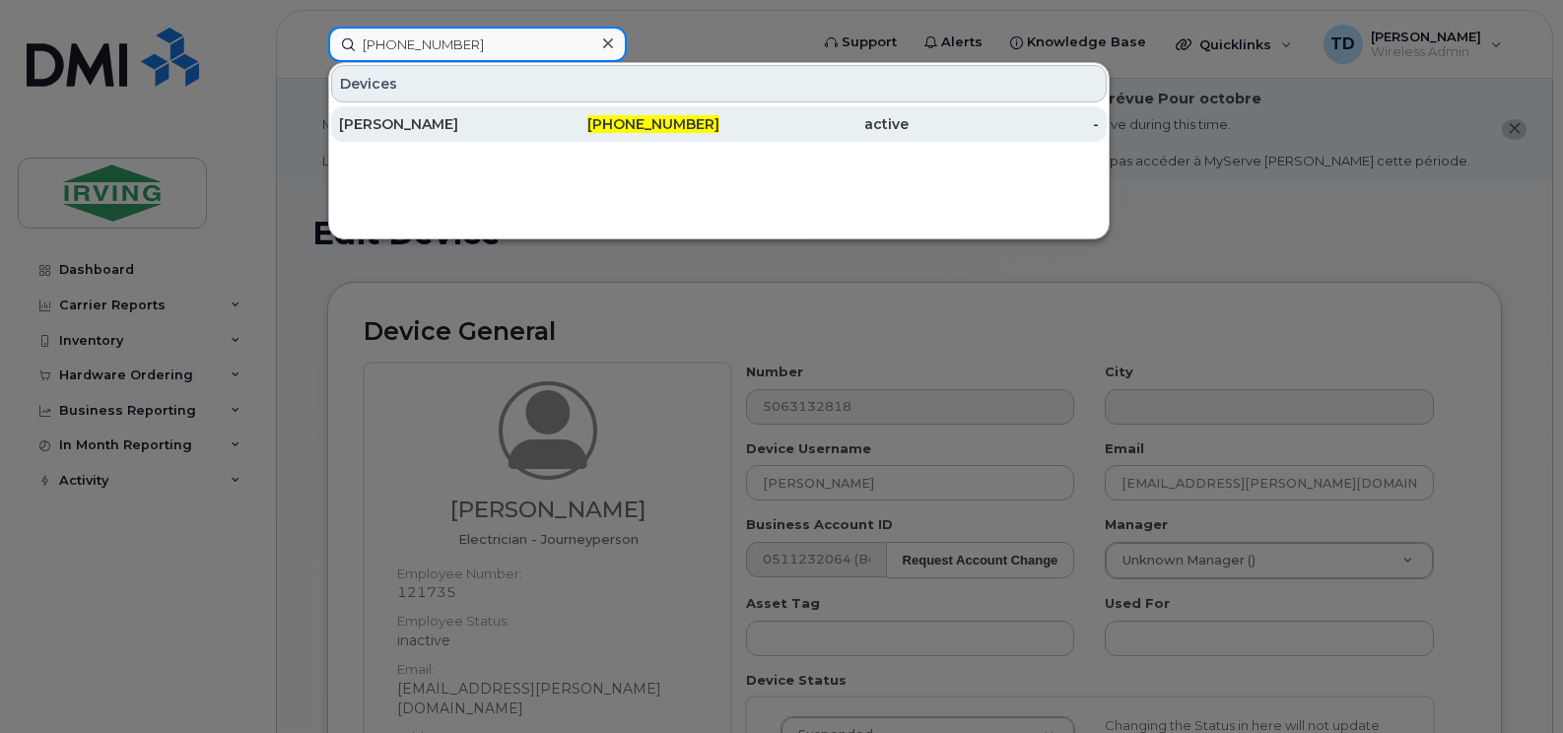
type input "[PHONE_NUMBER]"
click at [647, 133] on div "[PHONE_NUMBER]" at bounding box center [624, 124] width 190 height 20
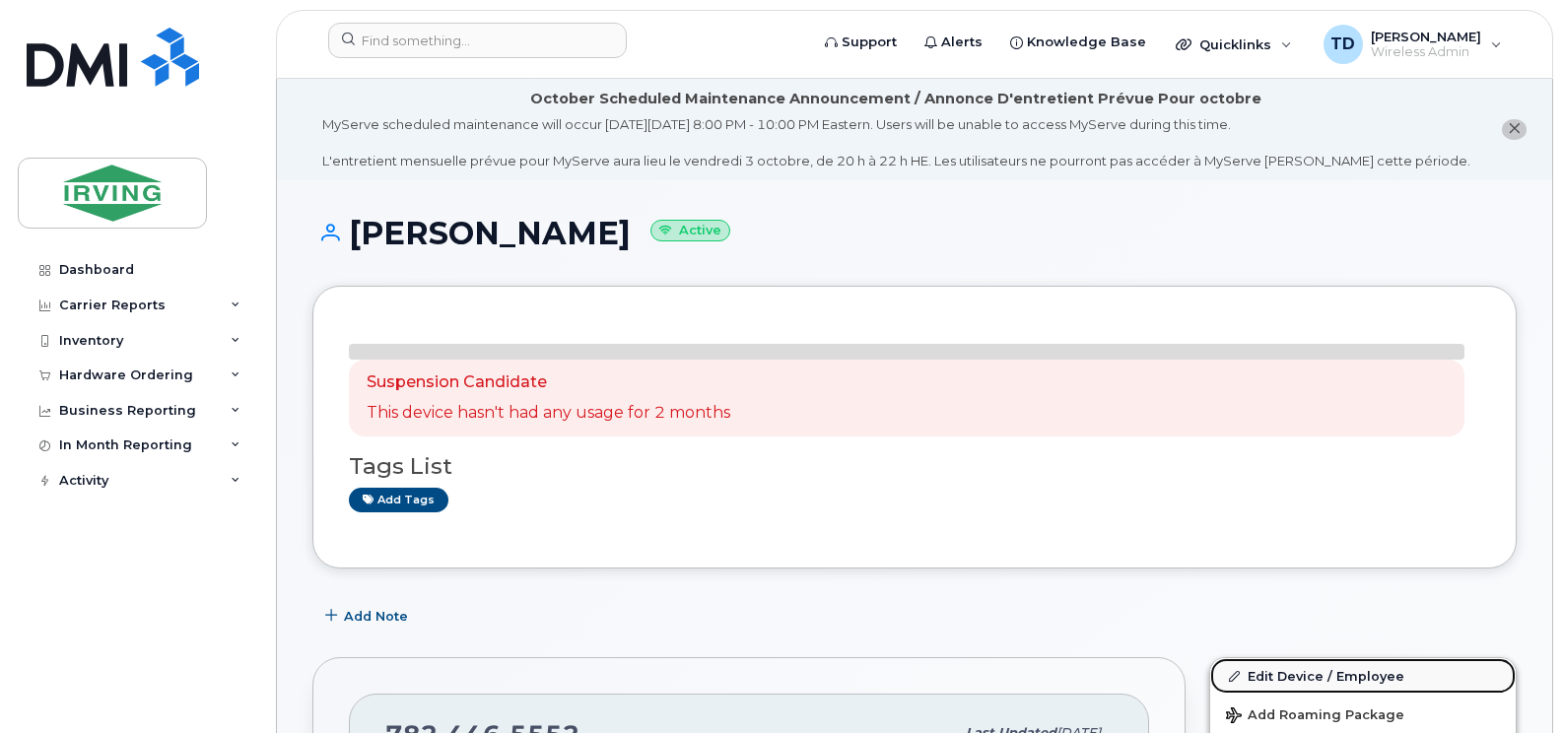
click at [1328, 670] on link "Edit Device / Employee" at bounding box center [1362, 675] width 305 height 35
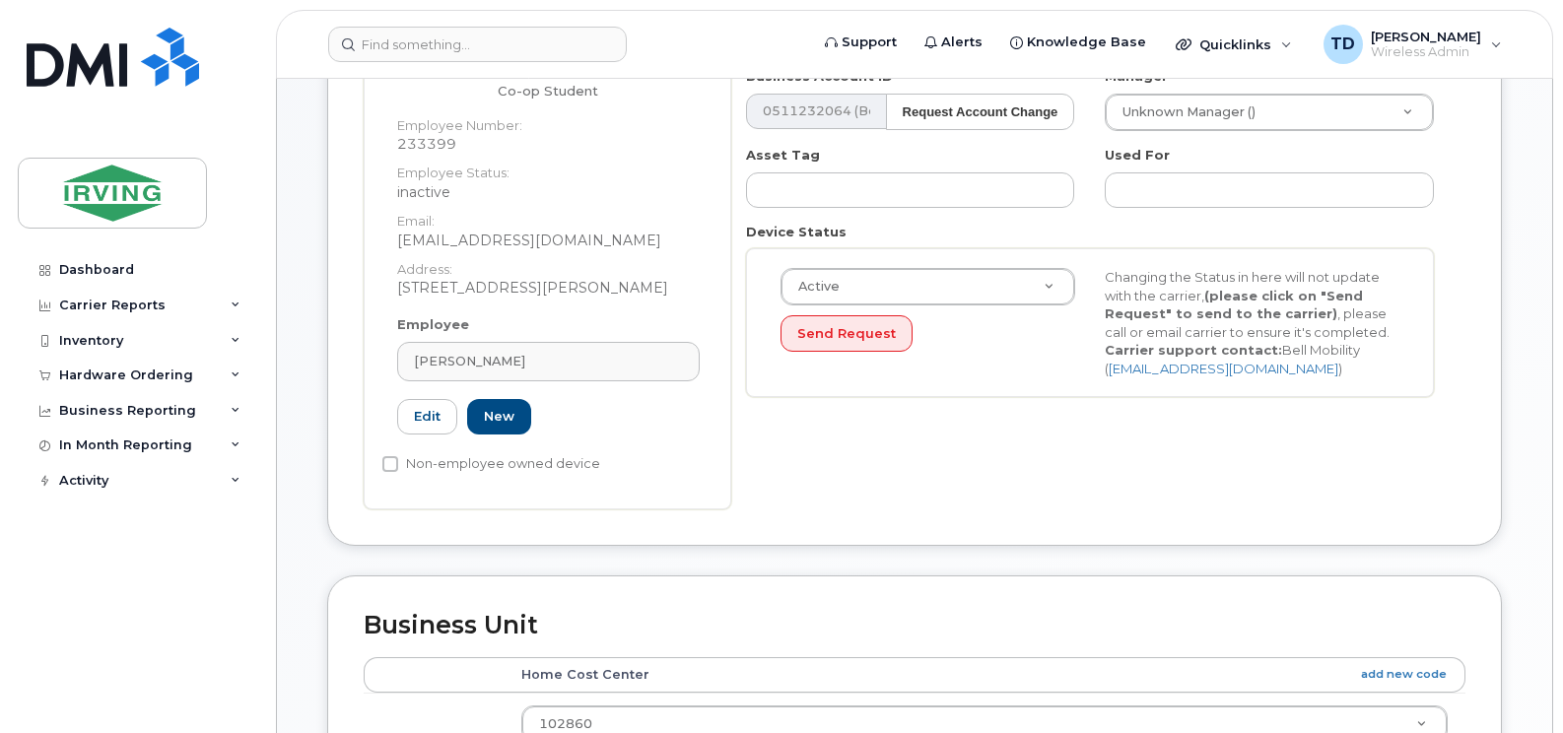
scroll to position [493, 0]
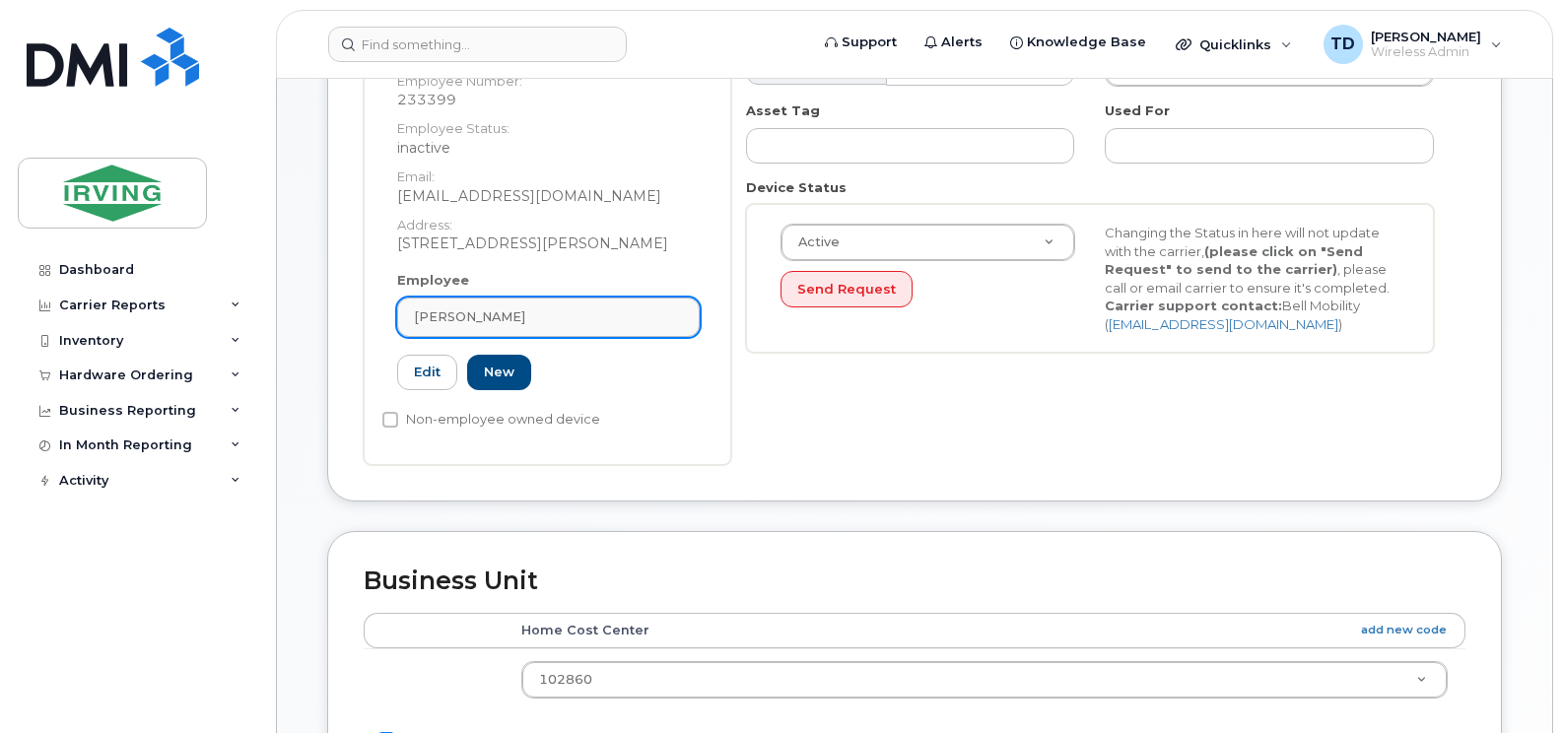
click at [465, 320] on span "[PERSON_NAME]" at bounding box center [469, 316] width 111 height 19
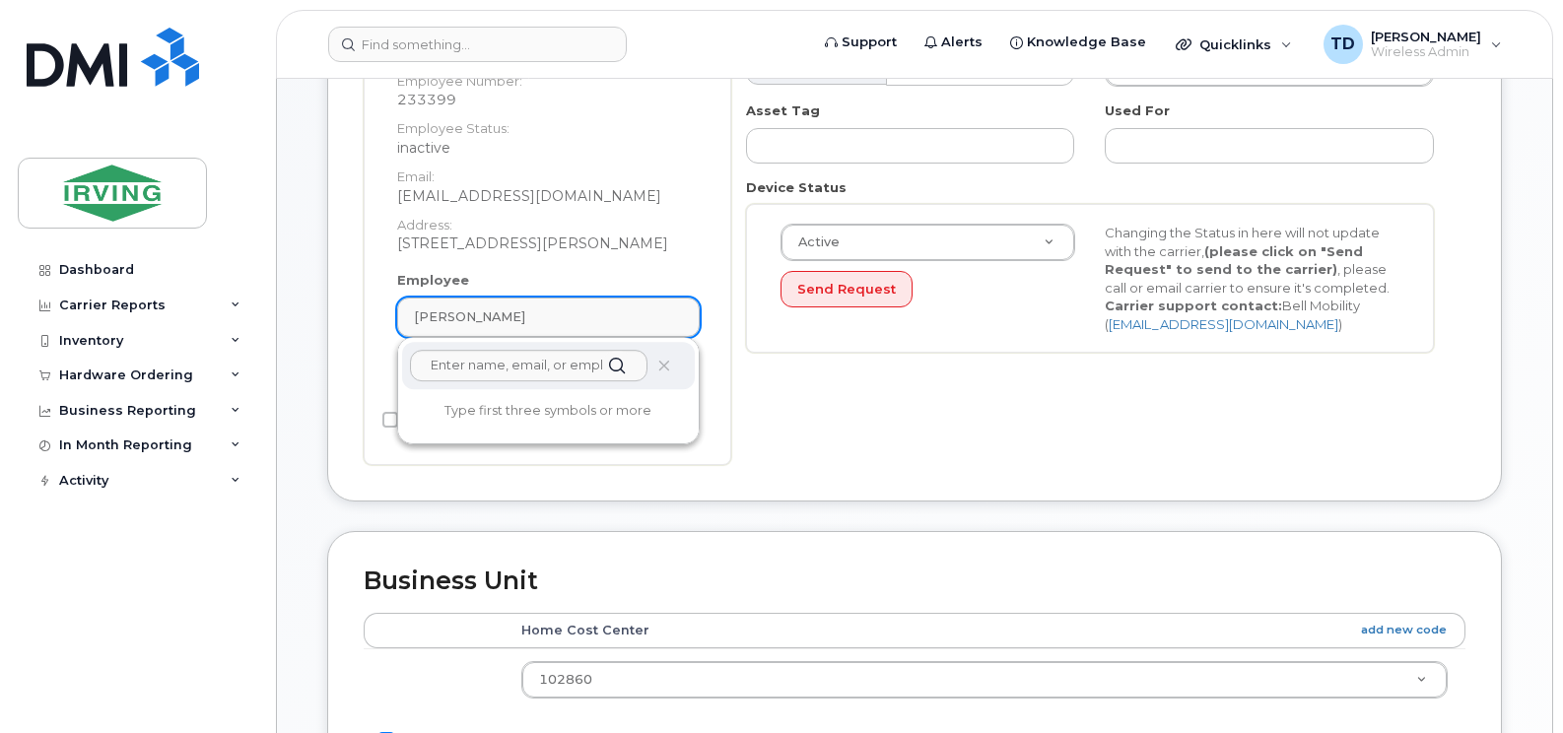
click at [465, 320] on span "[PERSON_NAME]" at bounding box center [469, 316] width 111 height 19
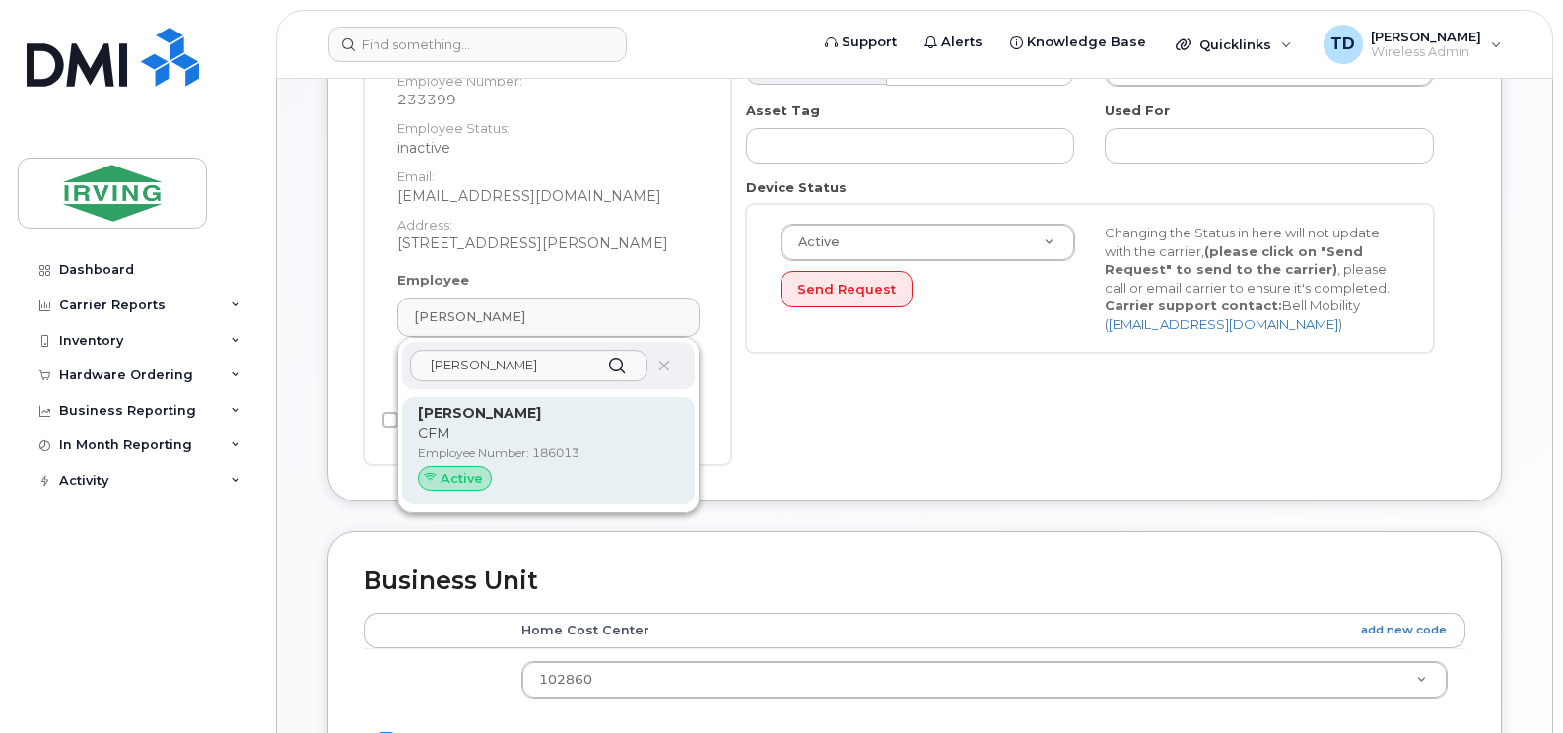
type input "steve chev"
click at [482, 430] on p "CFM" at bounding box center [548, 434] width 261 height 21
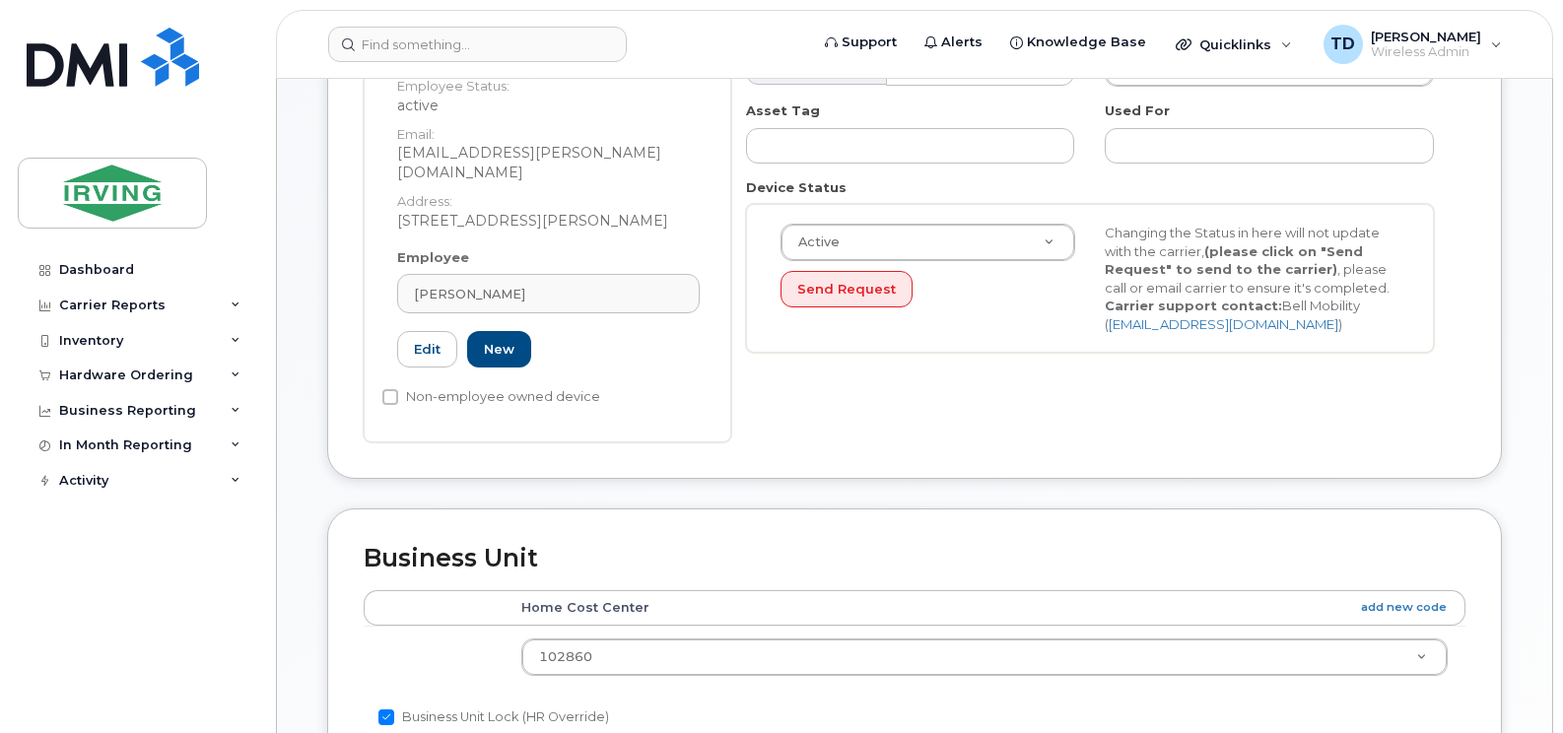
type input "186013"
type input "Steve Chevarie"
type input "chevarie.steve@cfmservice.ca"
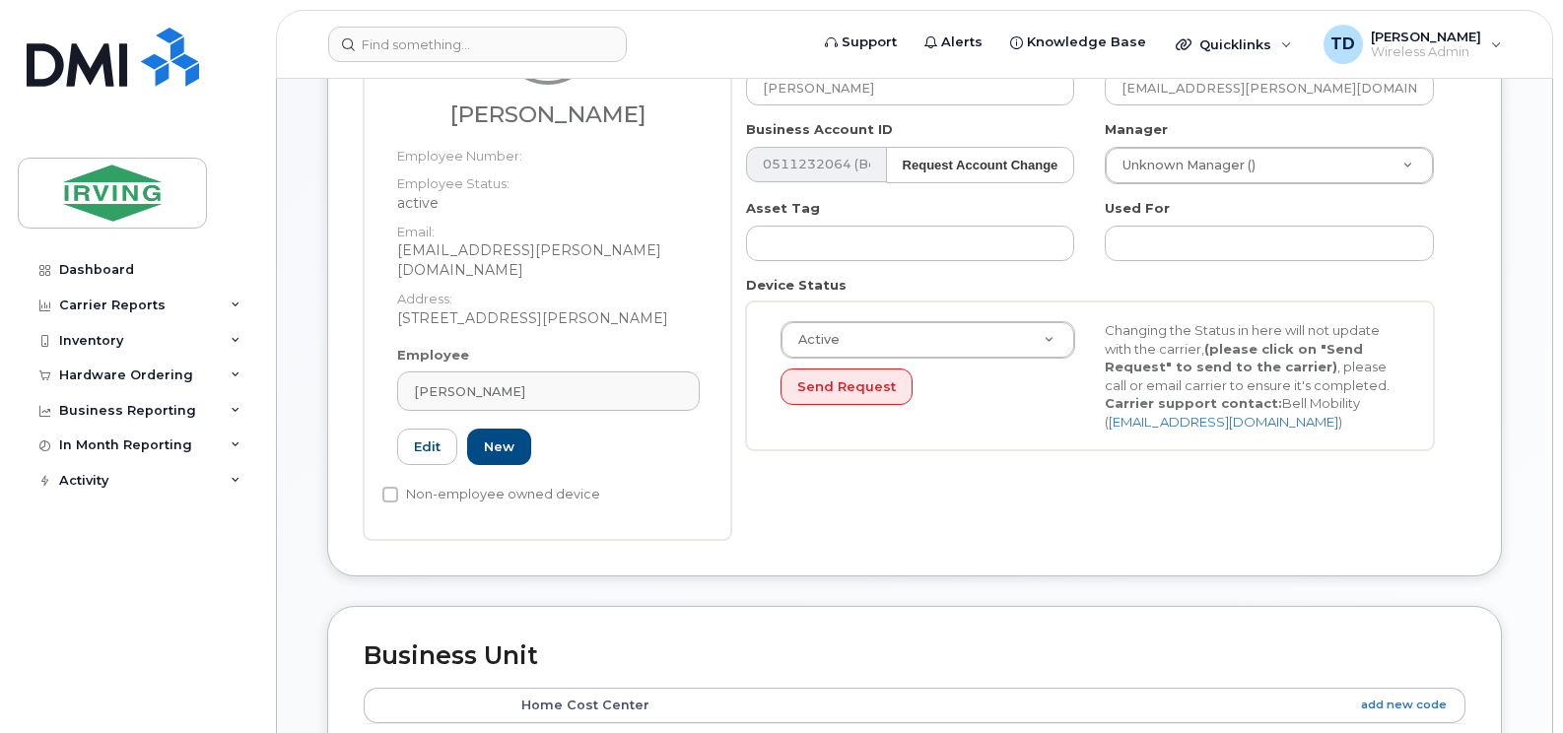
scroll to position [394, 0]
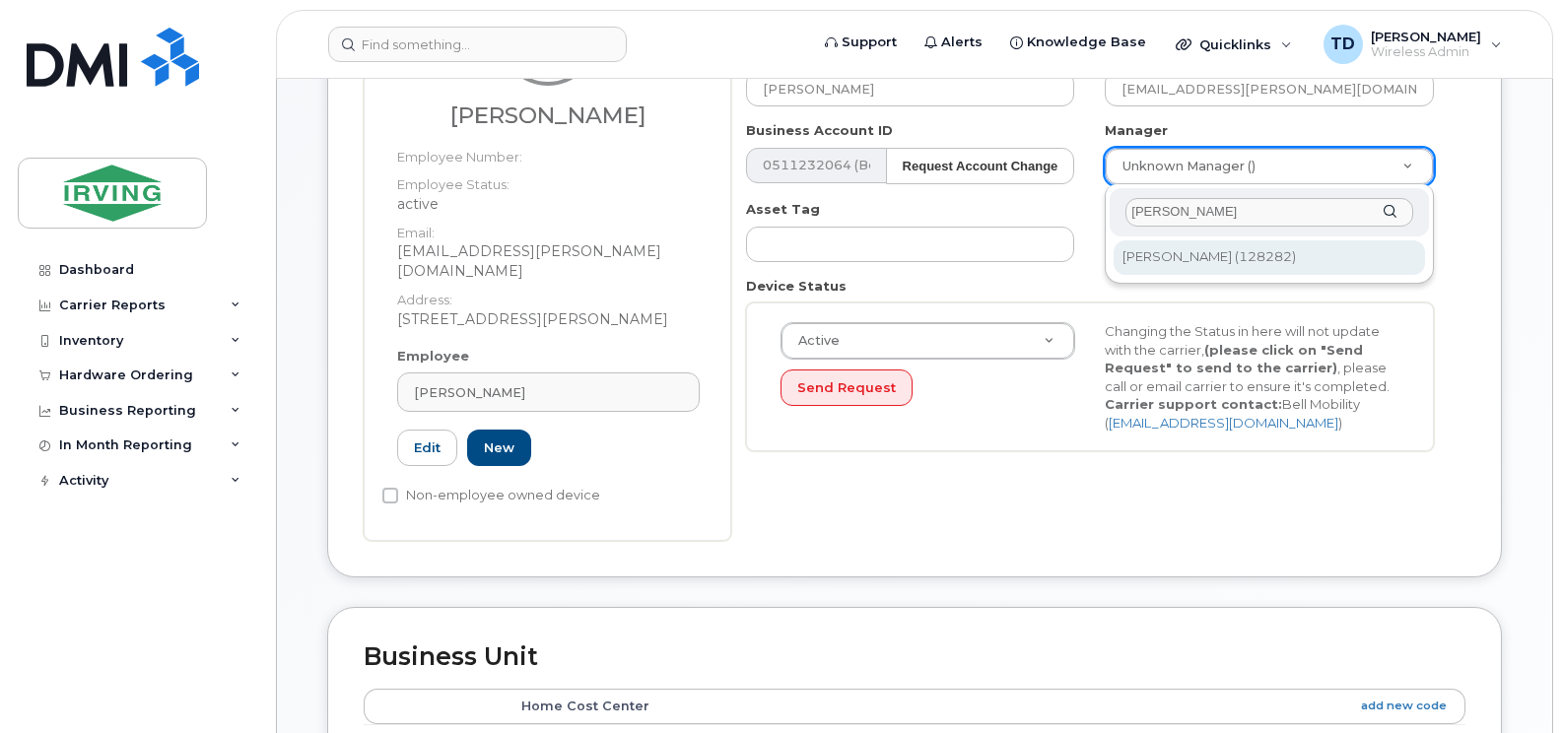
type input "creaser"
type input "1468399"
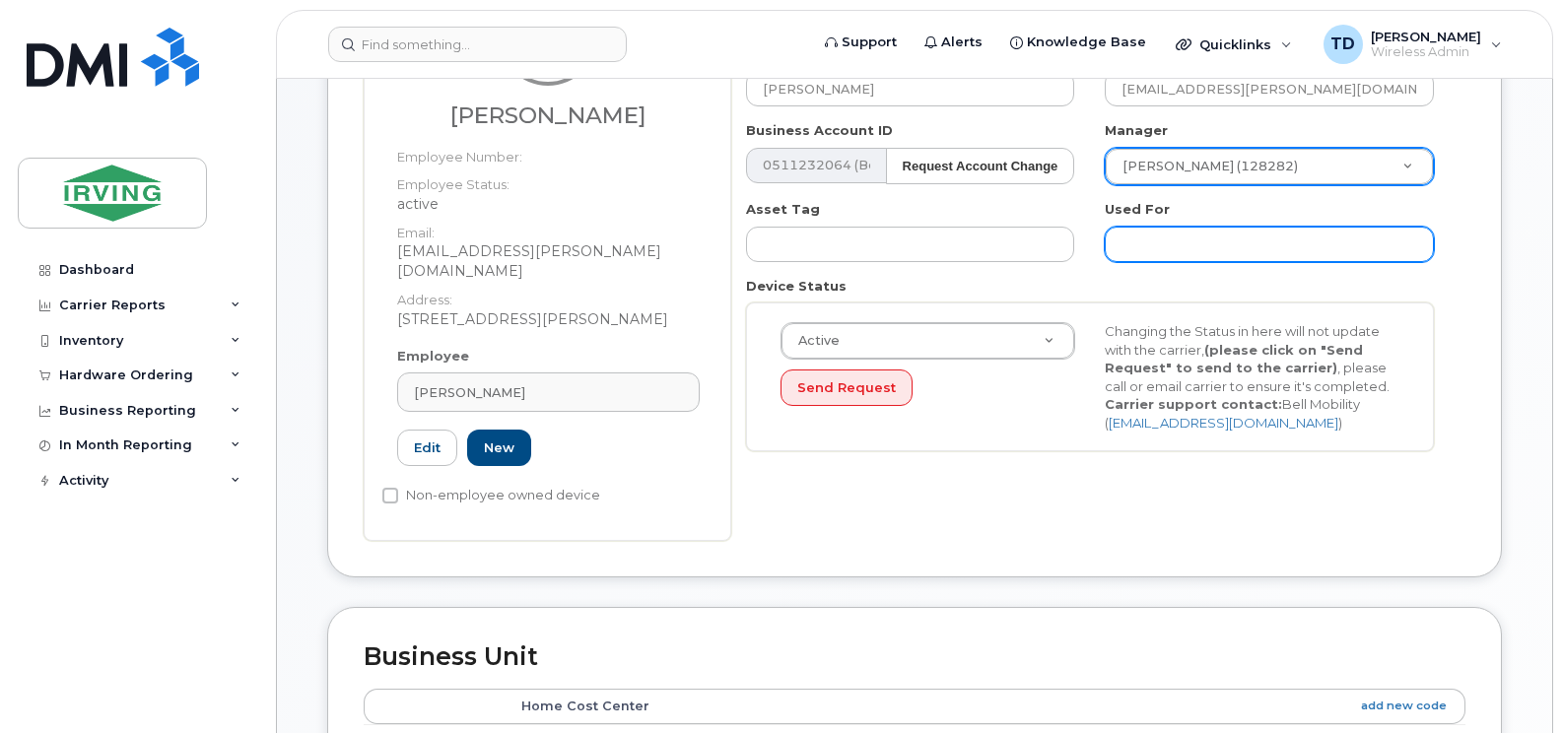
click at [1225, 250] on input "text" at bounding box center [1269, 244] width 329 height 35
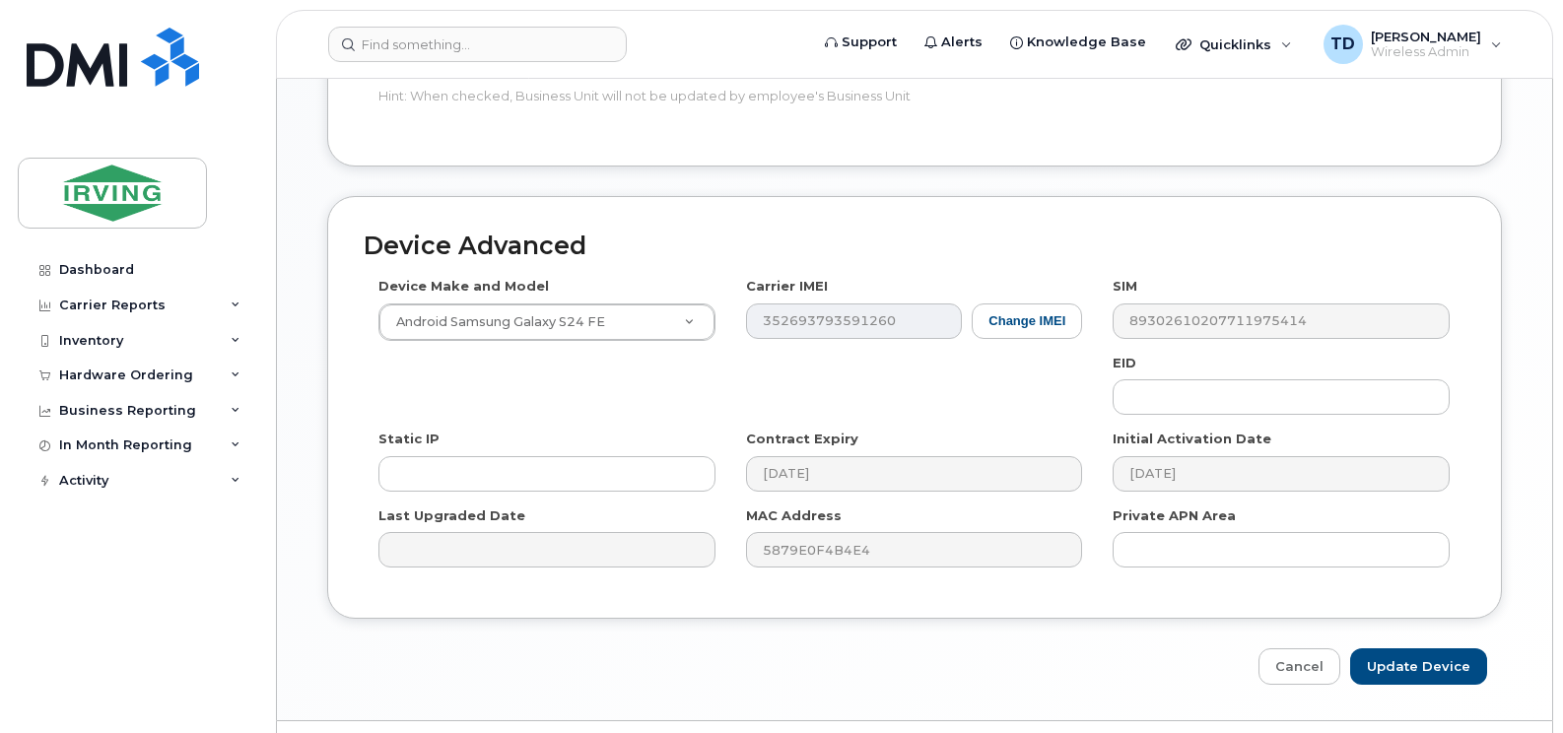
scroll to position [1176, 0]
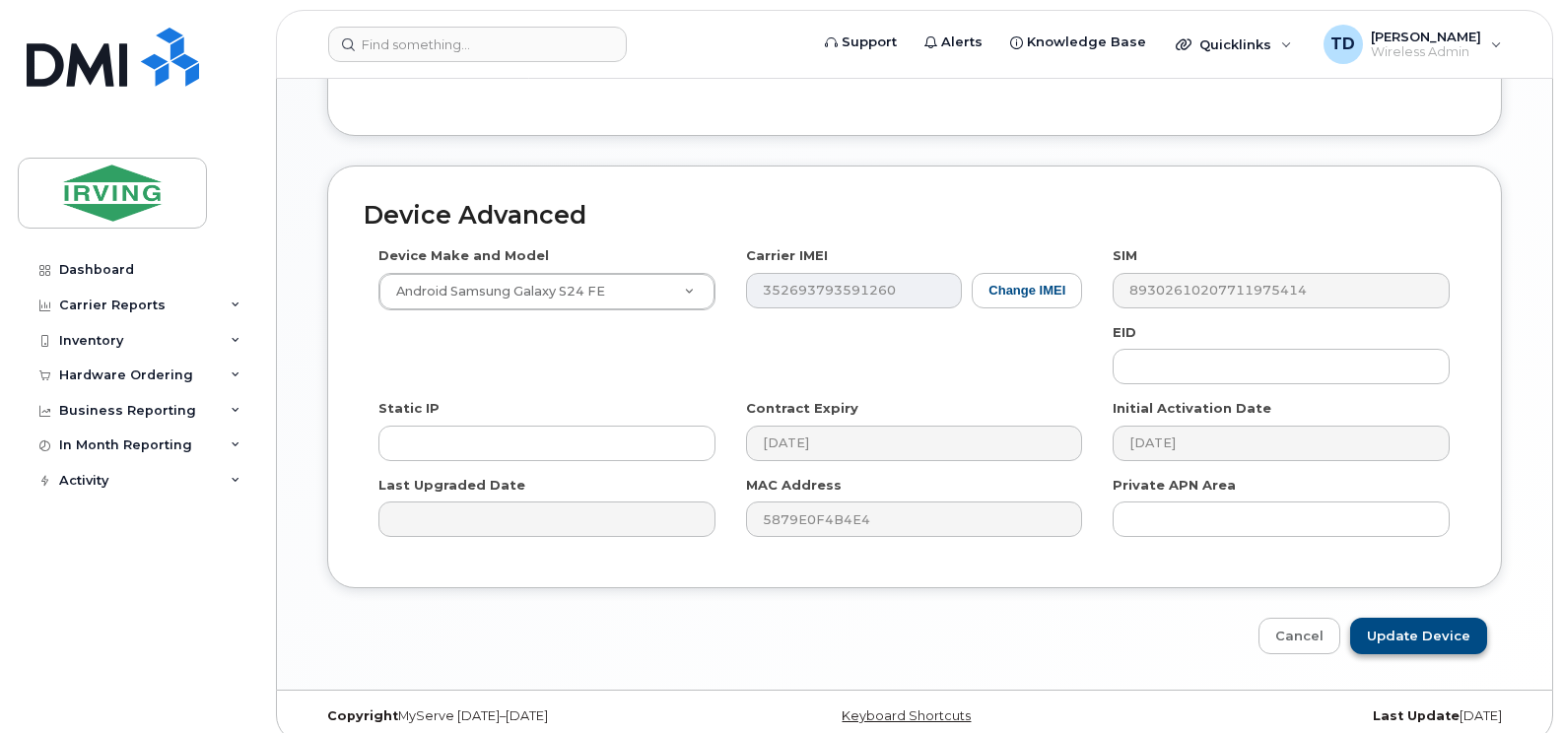
type input "Work"
click at [1396, 625] on input "Update Device" at bounding box center [1418, 636] width 137 height 36
type input "Saving..."
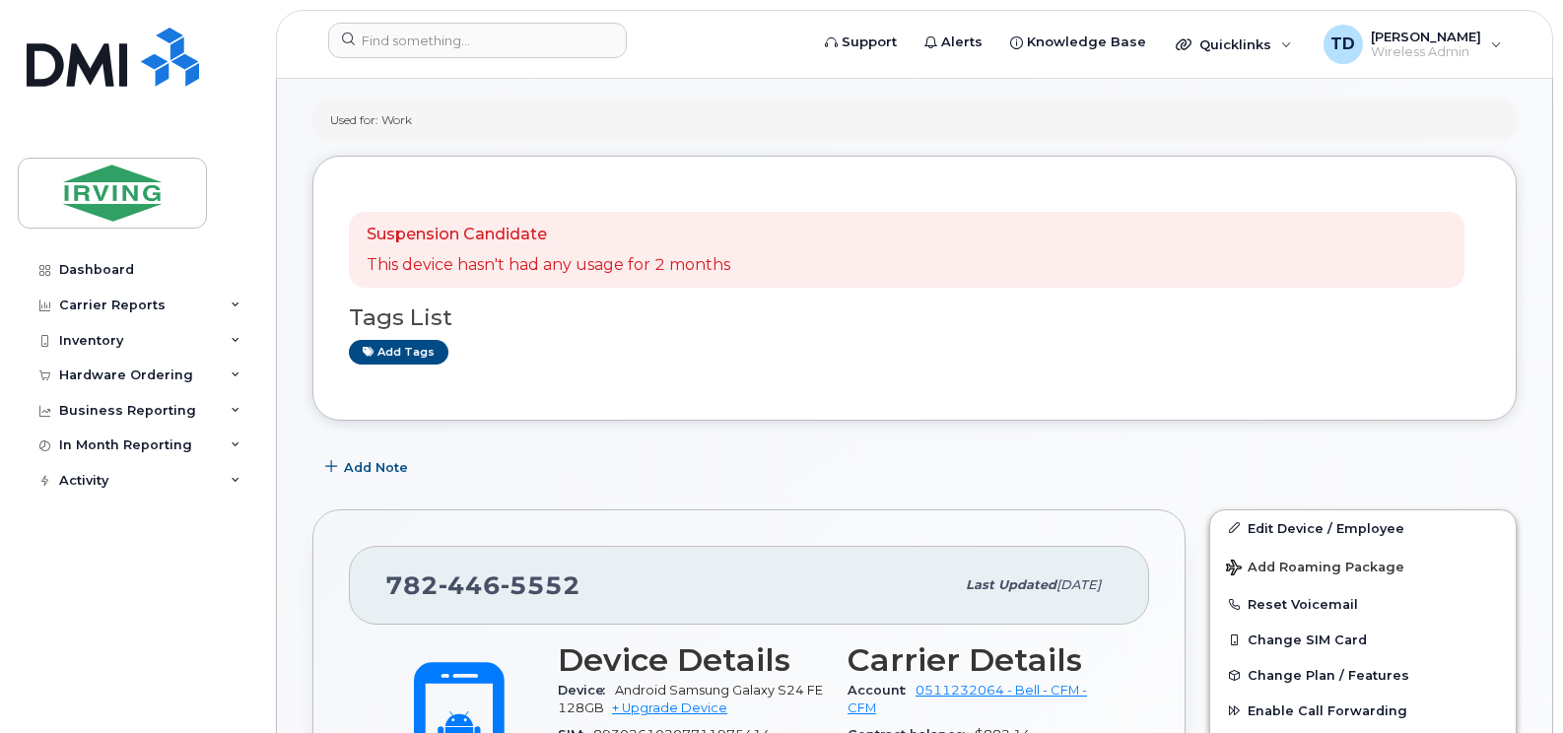
scroll to position [394, 0]
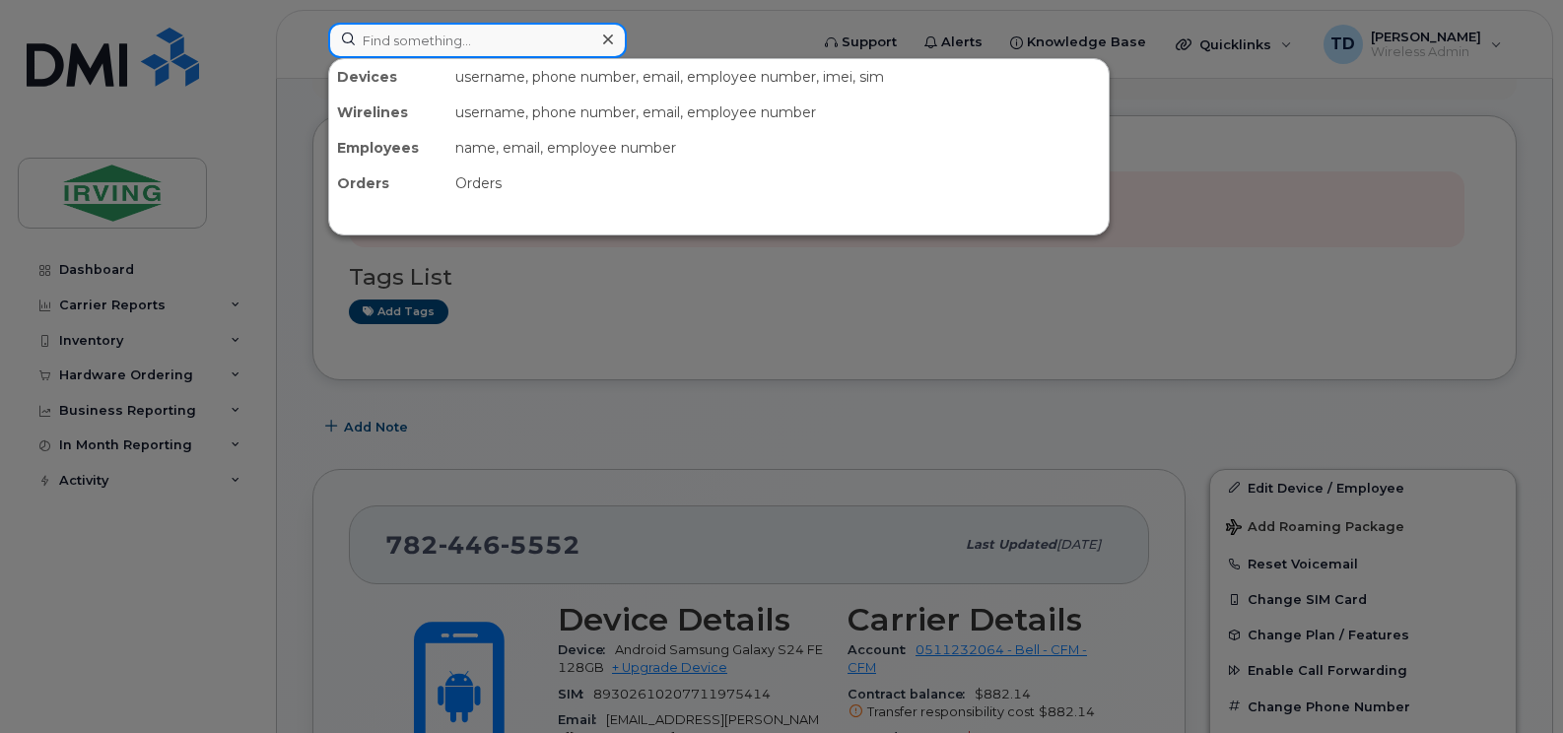
click at [495, 38] on input at bounding box center [477, 40] width 299 height 35
paste input "[PHONE_NUMBER]"
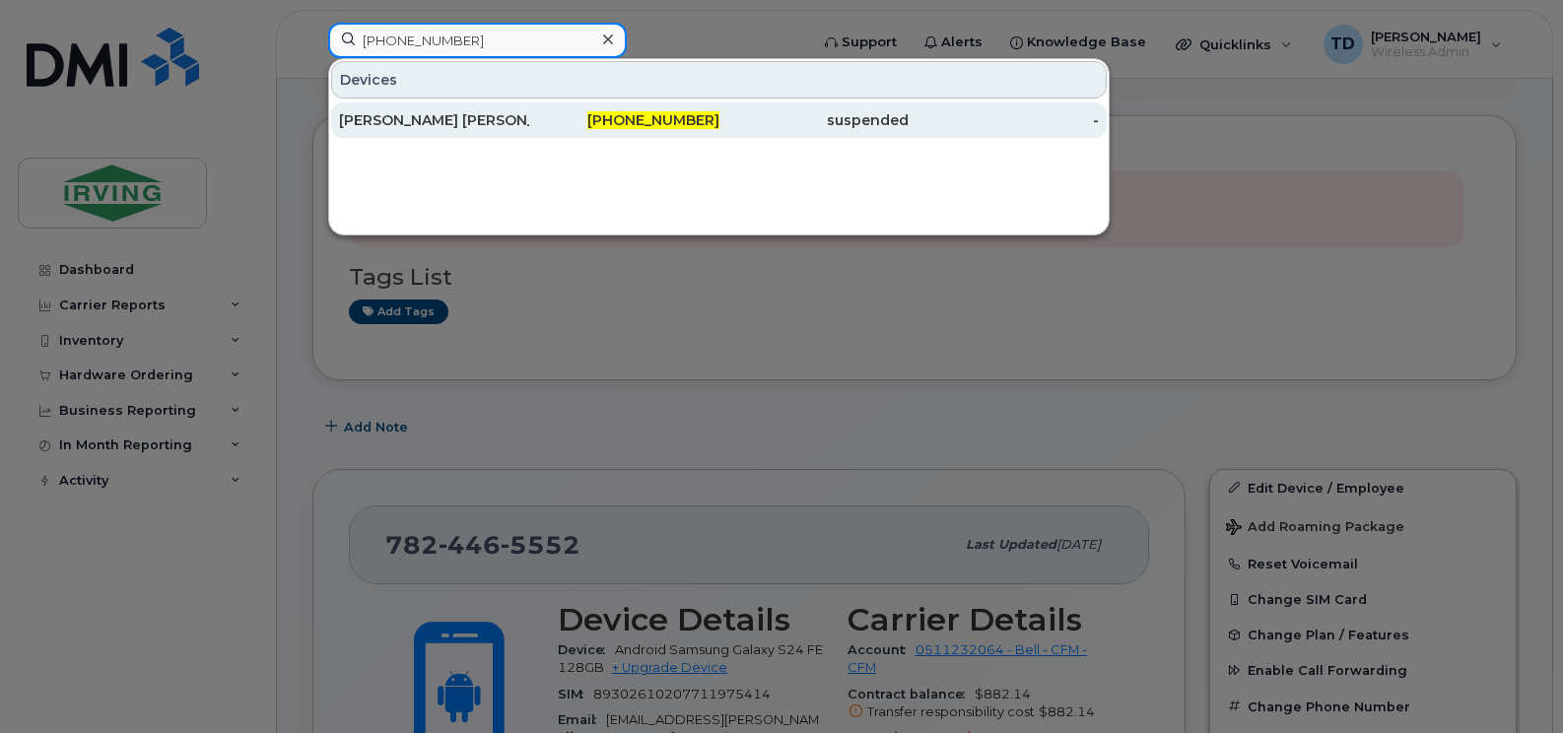
type input "[PHONE_NUMBER]"
drag, startPoint x: 651, startPoint y: 124, endPoint x: 687, endPoint y: 137, distance: 37.7
click at [651, 124] on span "[PHONE_NUMBER]" at bounding box center [653, 120] width 132 height 18
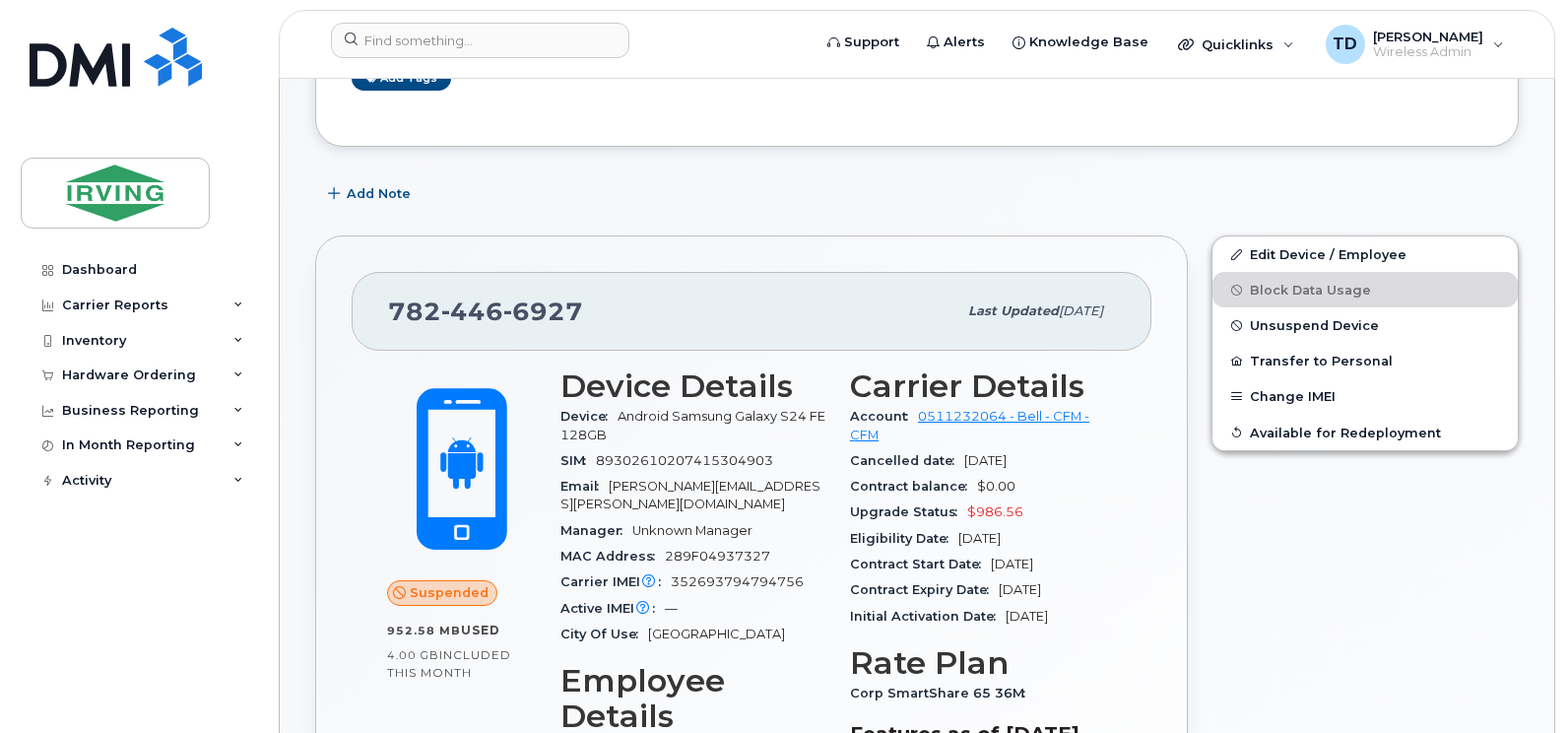
scroll to position [394, 0]
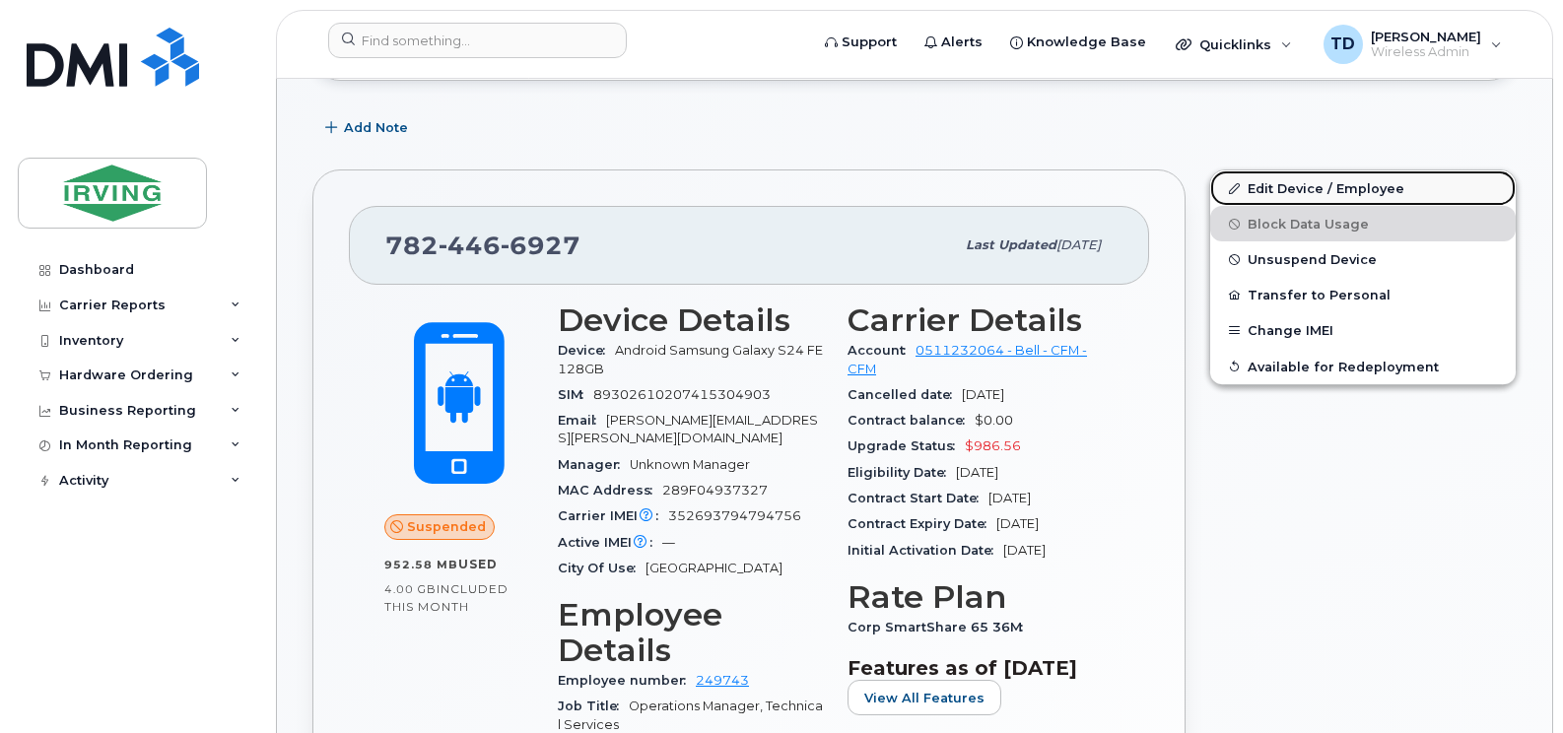
click at [1298, 186] on link "Edit Device / Employee" at bounding box center [1362, 187] width 305 height 35
click at [1299, 259] on span "Unsuspend Device" at bounding box center [1311, 259] width 129 height 15
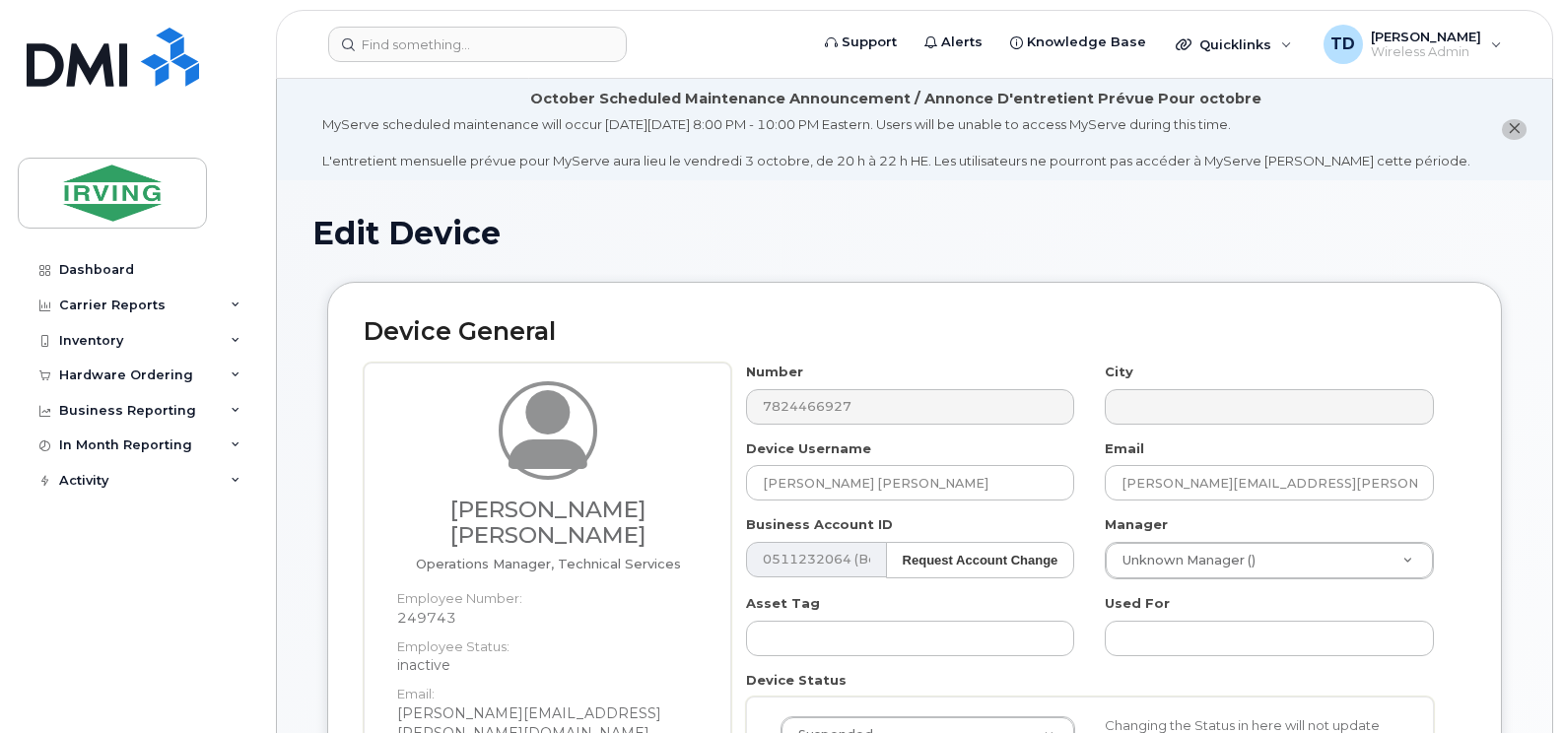
scroll to position [591, 0]
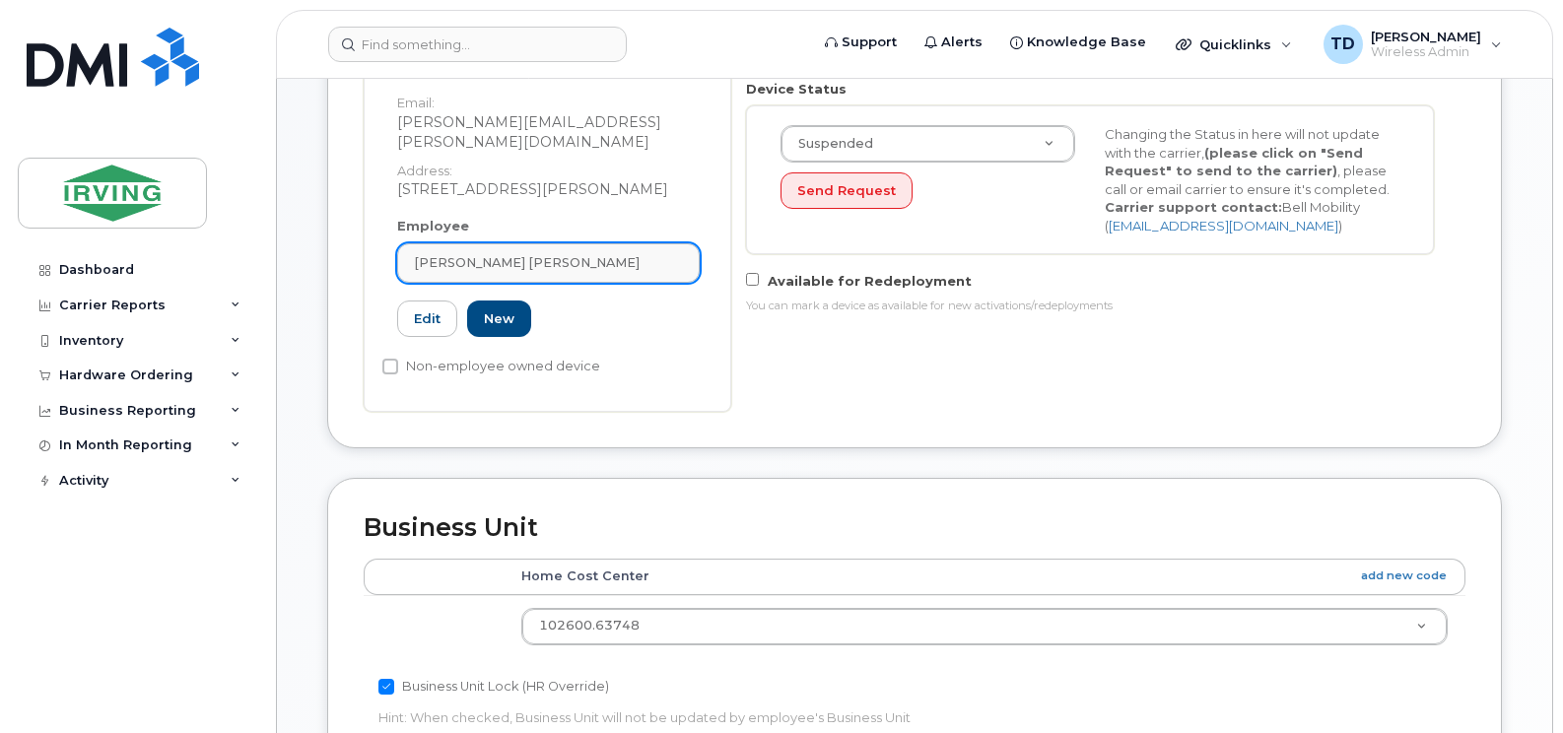
click at [503, 253] on span "[PERSON_NAME] [PERSON_NAME]" at bounding box center [527, 262] width 226 height 19
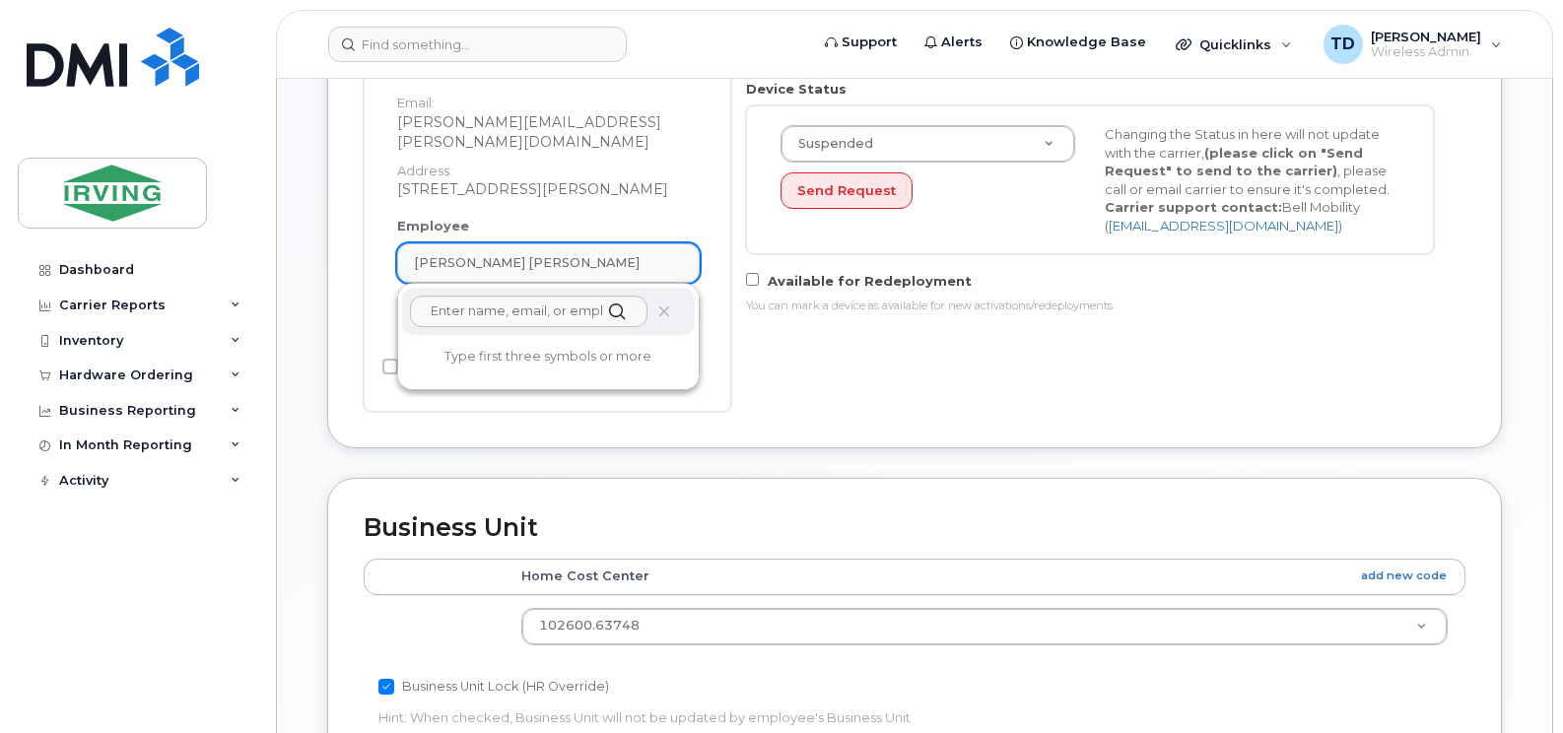
click at [503, 253] on span "[PERSON_NAME] [PERSON_NAME]" at bounding box center [527, 262] width 226 height 19
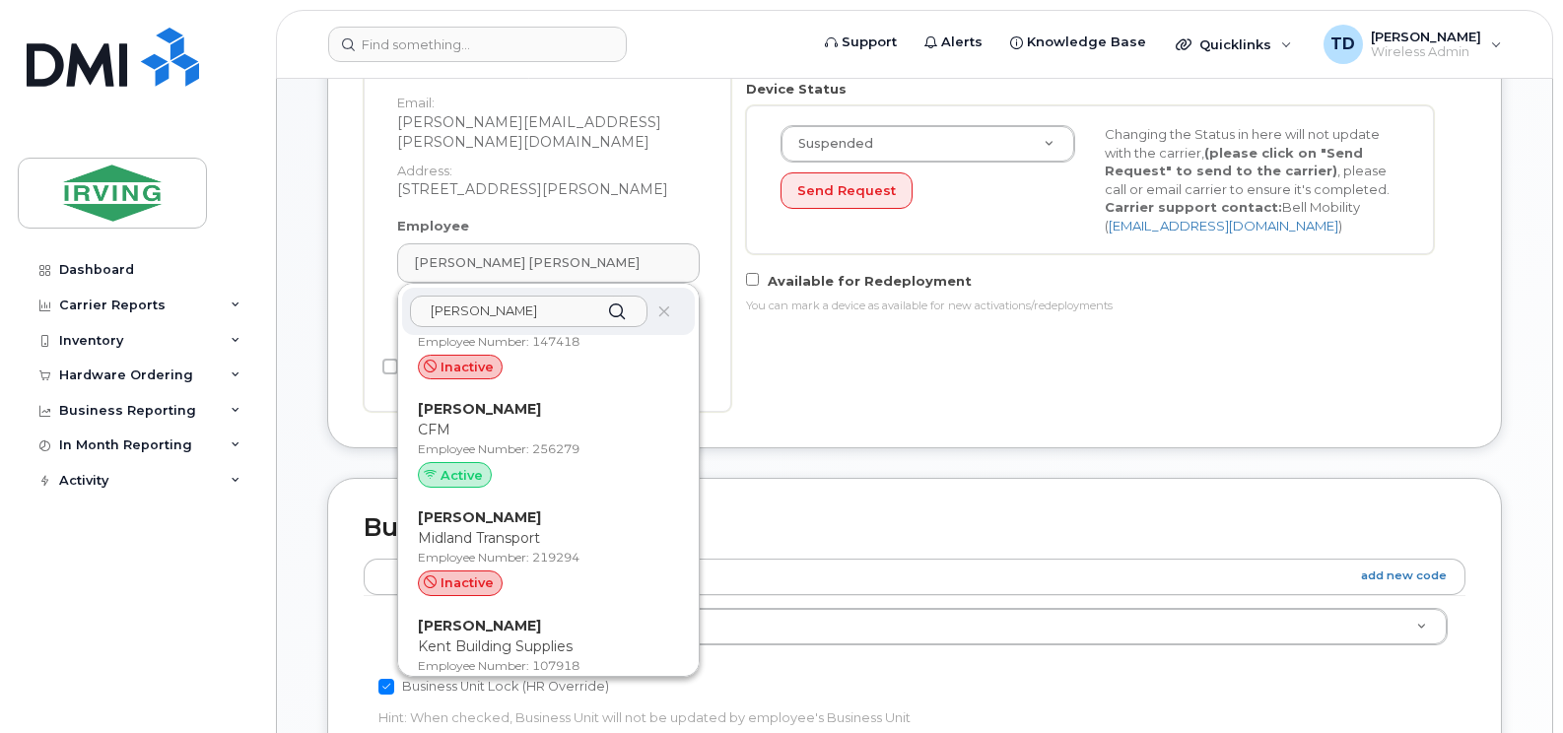
scroll to position [2266, 0]
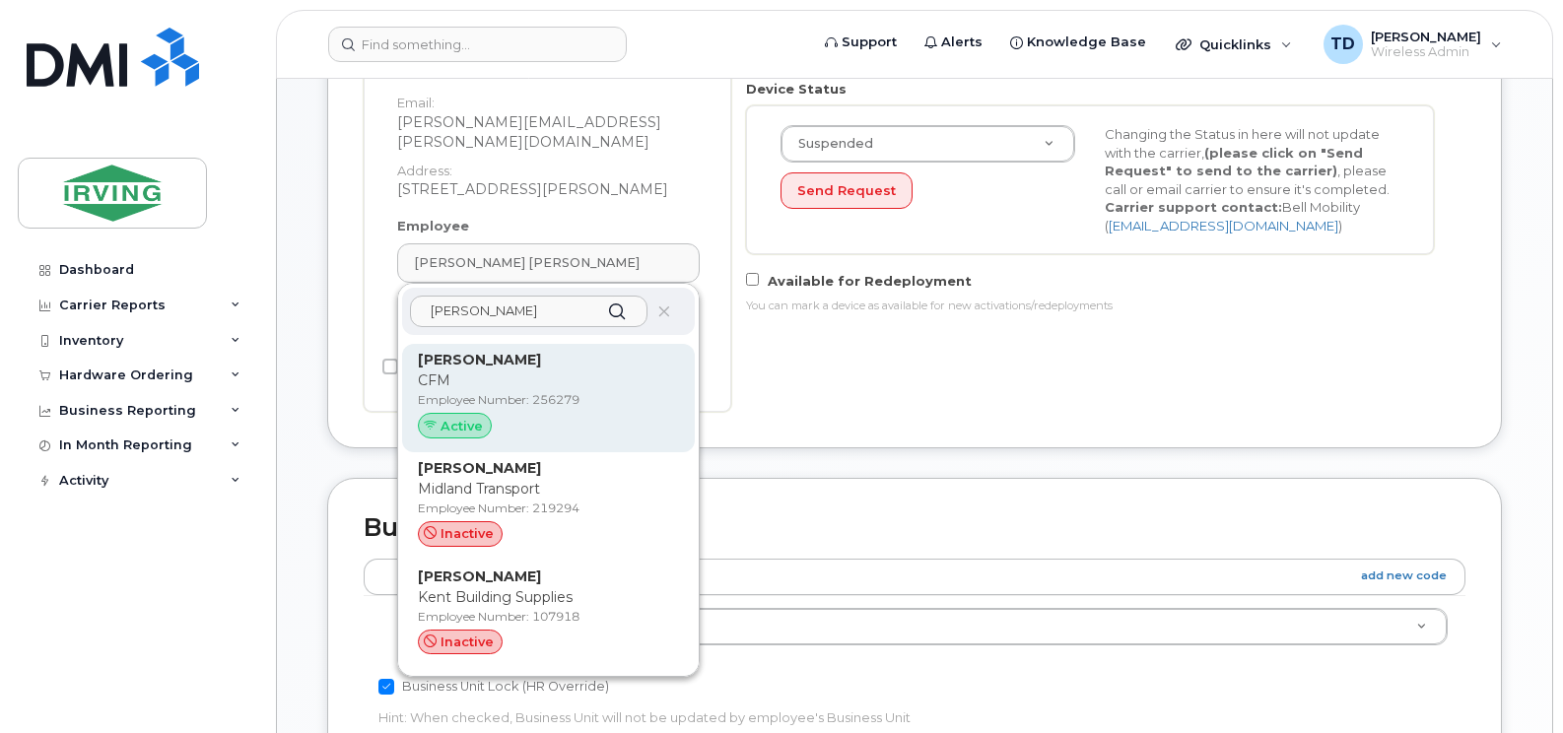
type input "[PERSON_NAME]"
click at [520, 370] on p "CFM" at bounding box center [548, 380] width 261 height 21
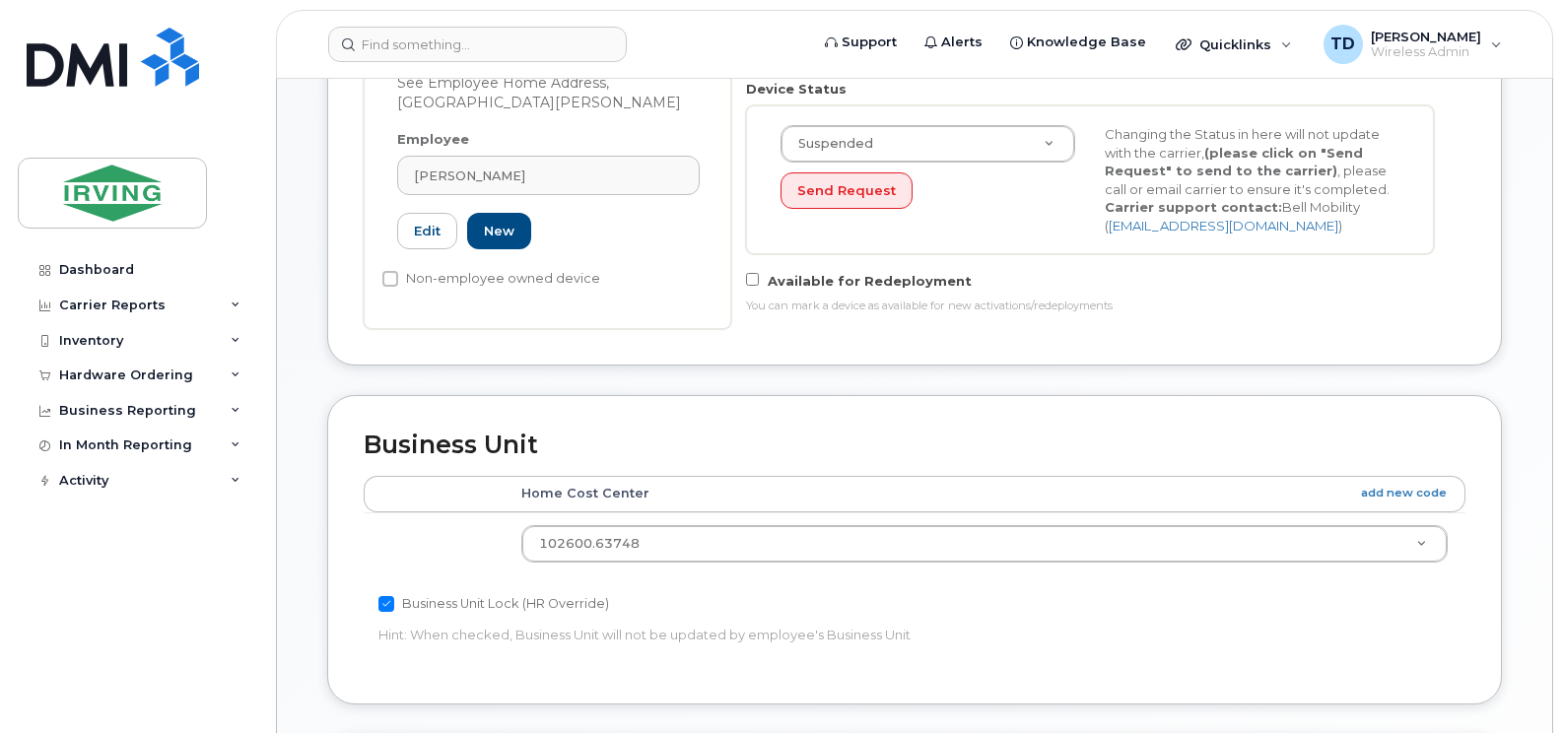
type input "256279"
type input "[PERSON_NAME]"
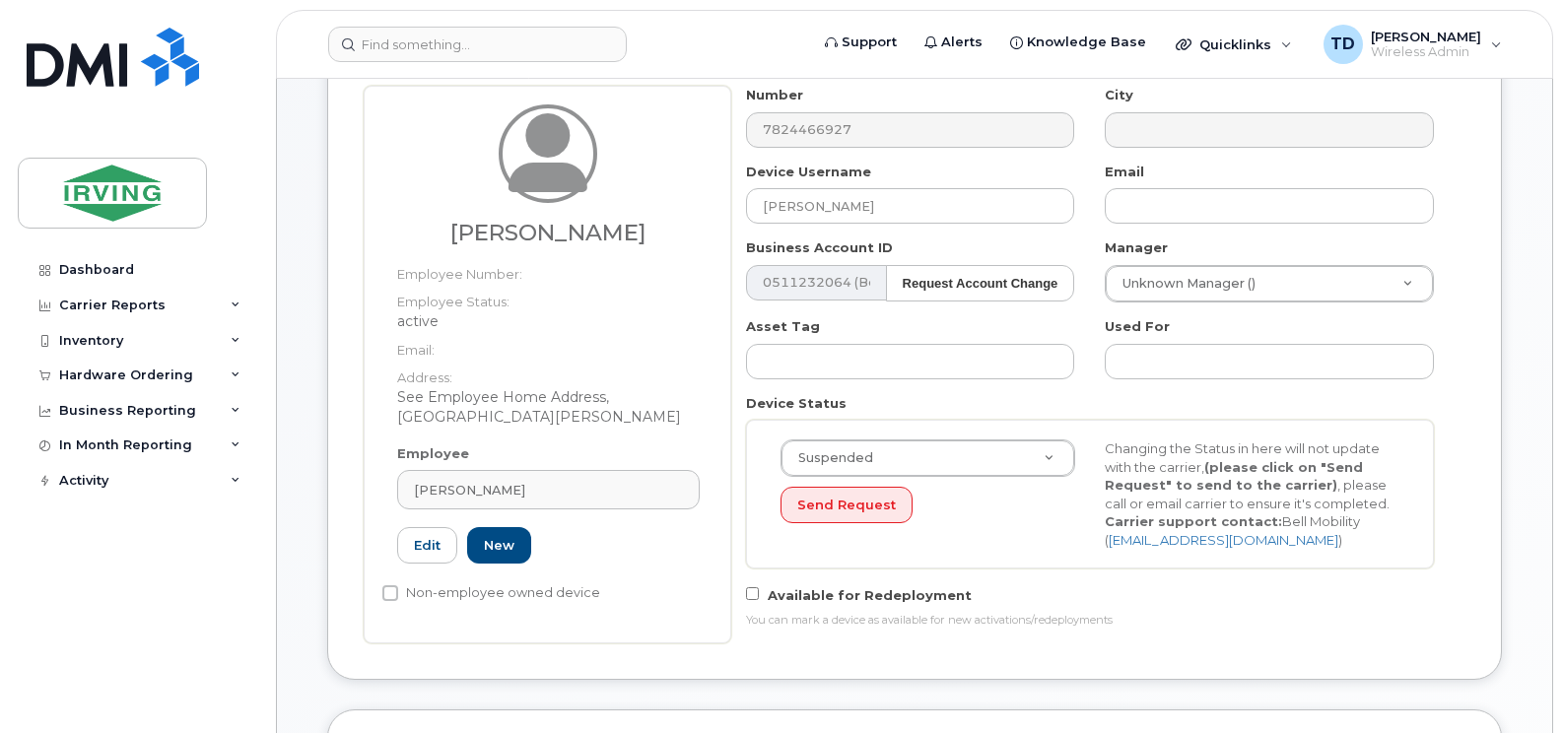
scroll to position [273, 0]
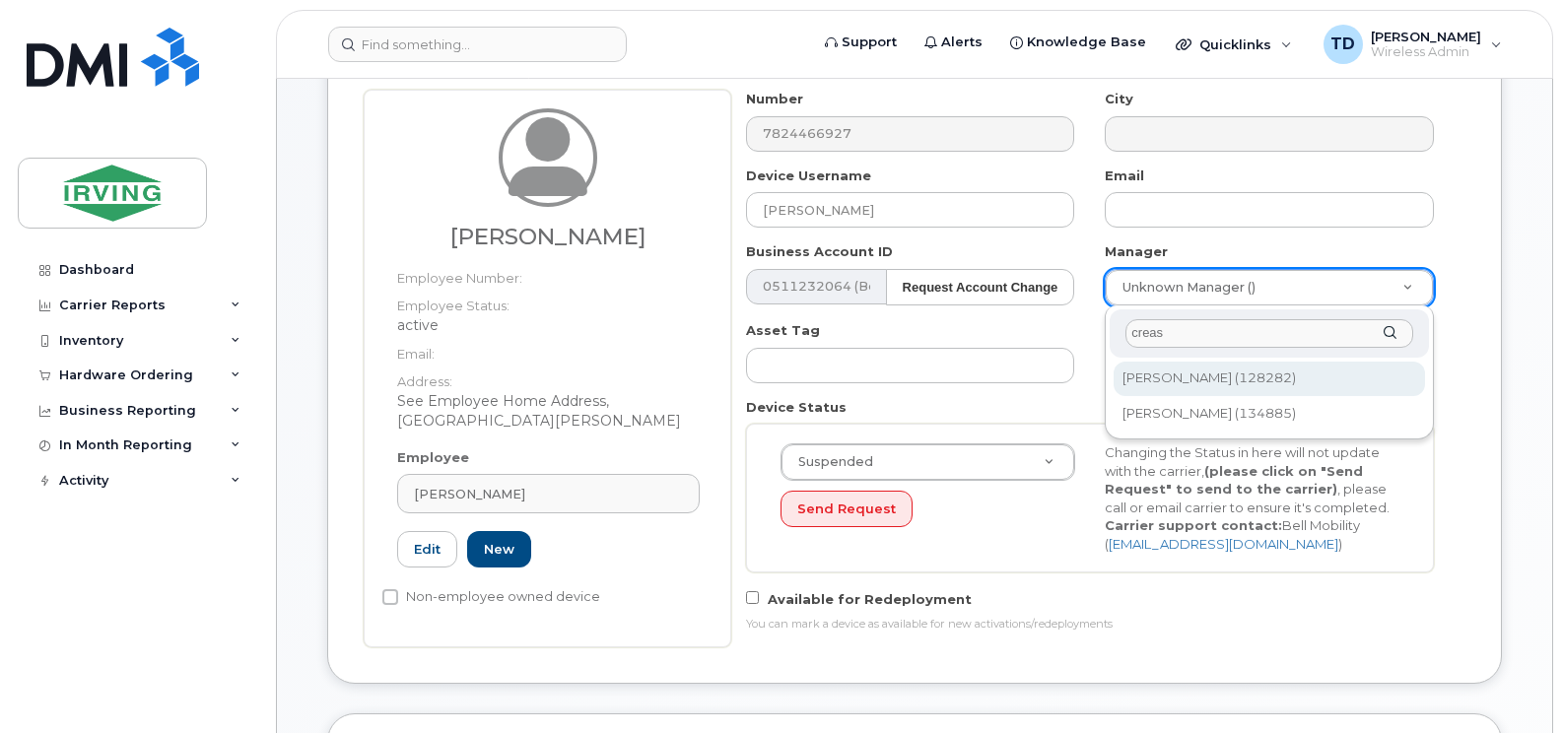
type input "creas"
type input "1468399"
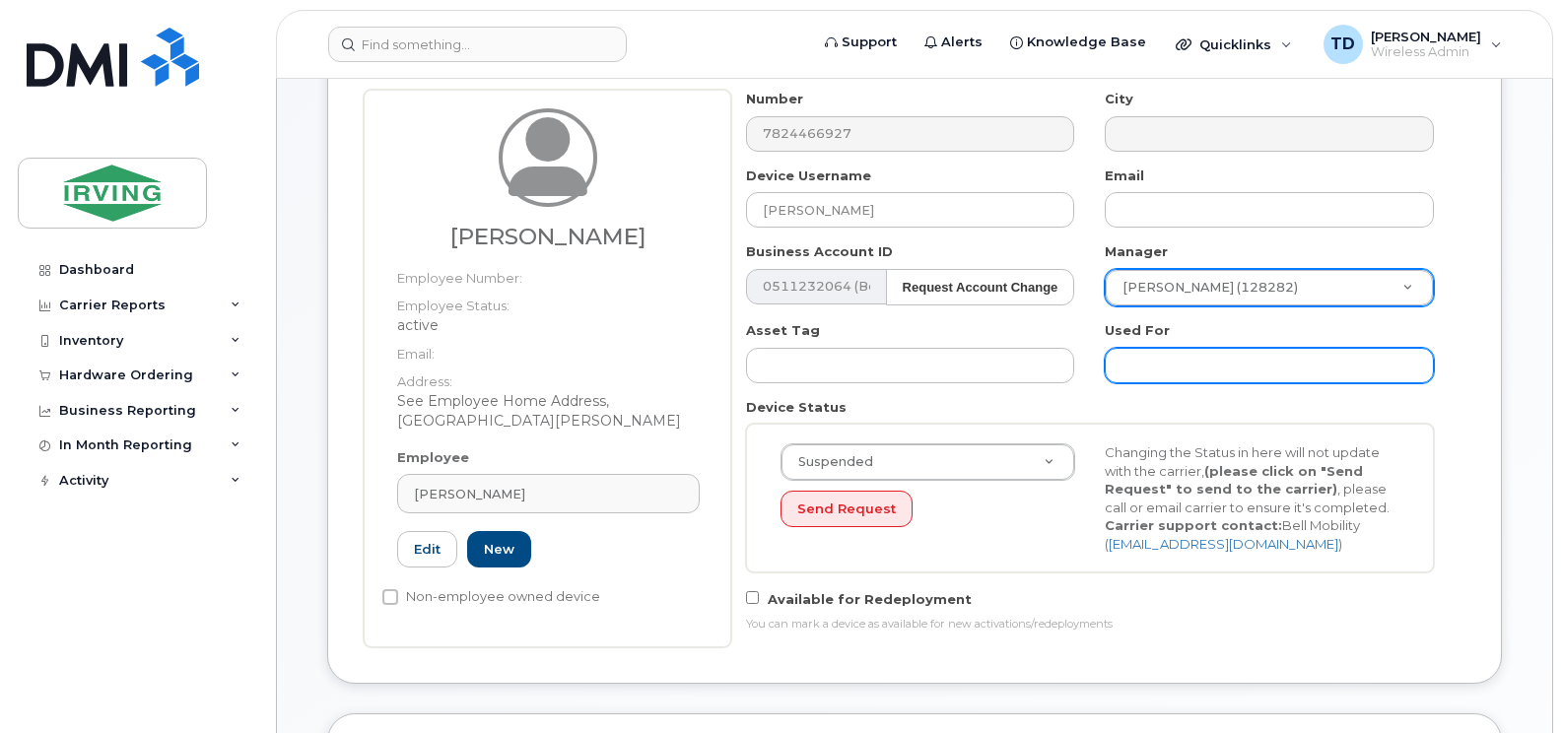
click at [1165, 352] on input "text" at bounding box center [1269, 365] width 329 height 35
type input "Work"
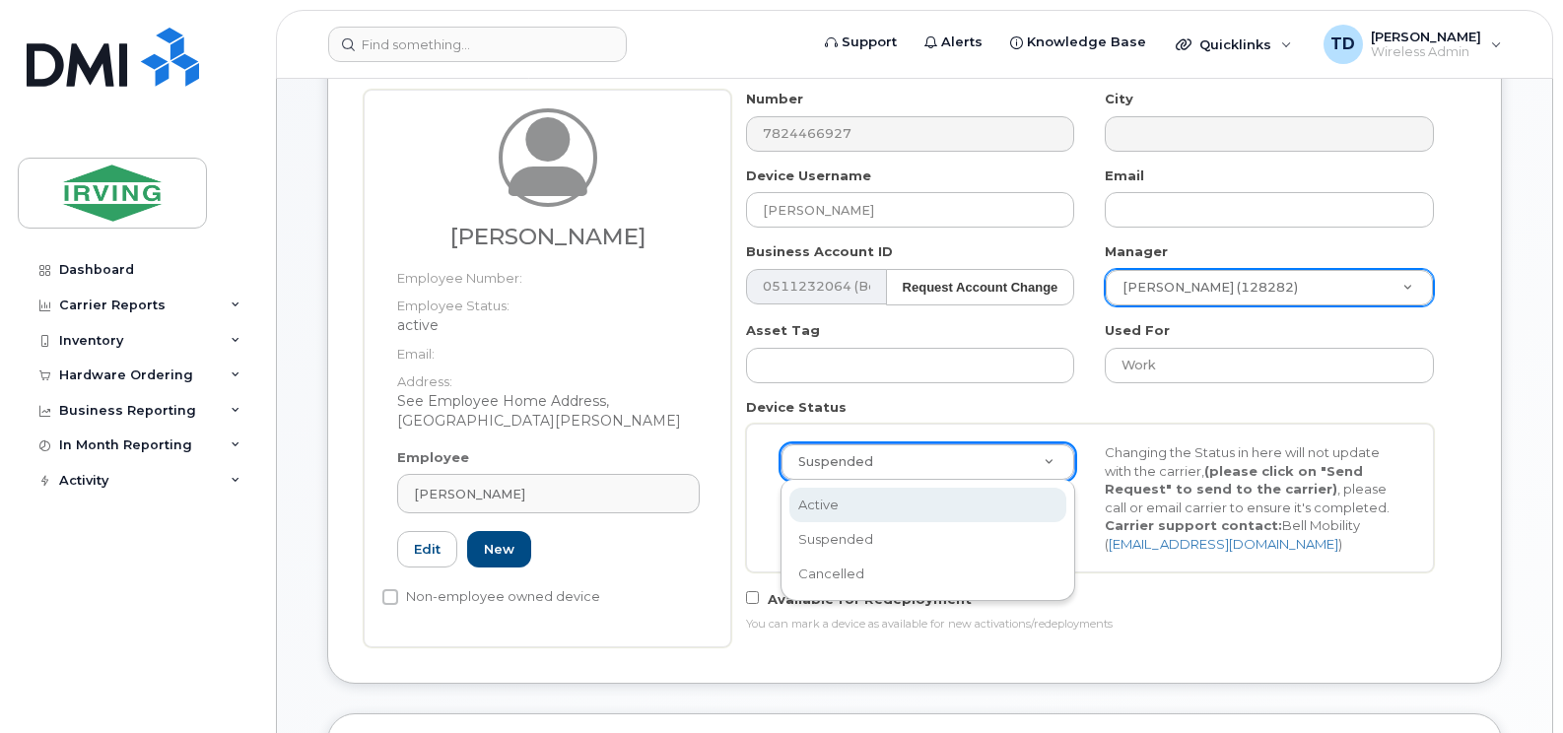
select select "active"
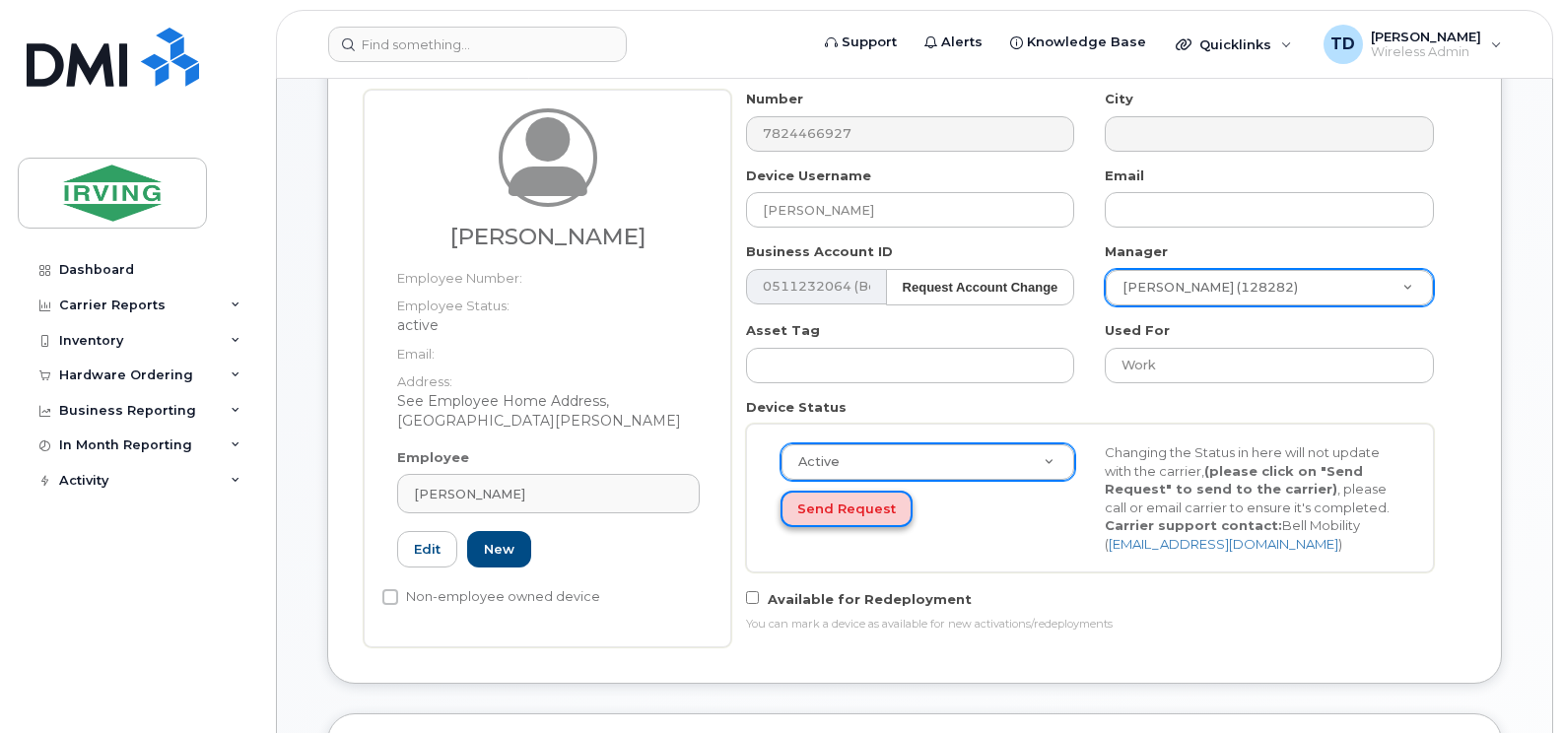
click at [849, 503] on button "Send Request" at bounding box center [846, 509] width 132 height 36
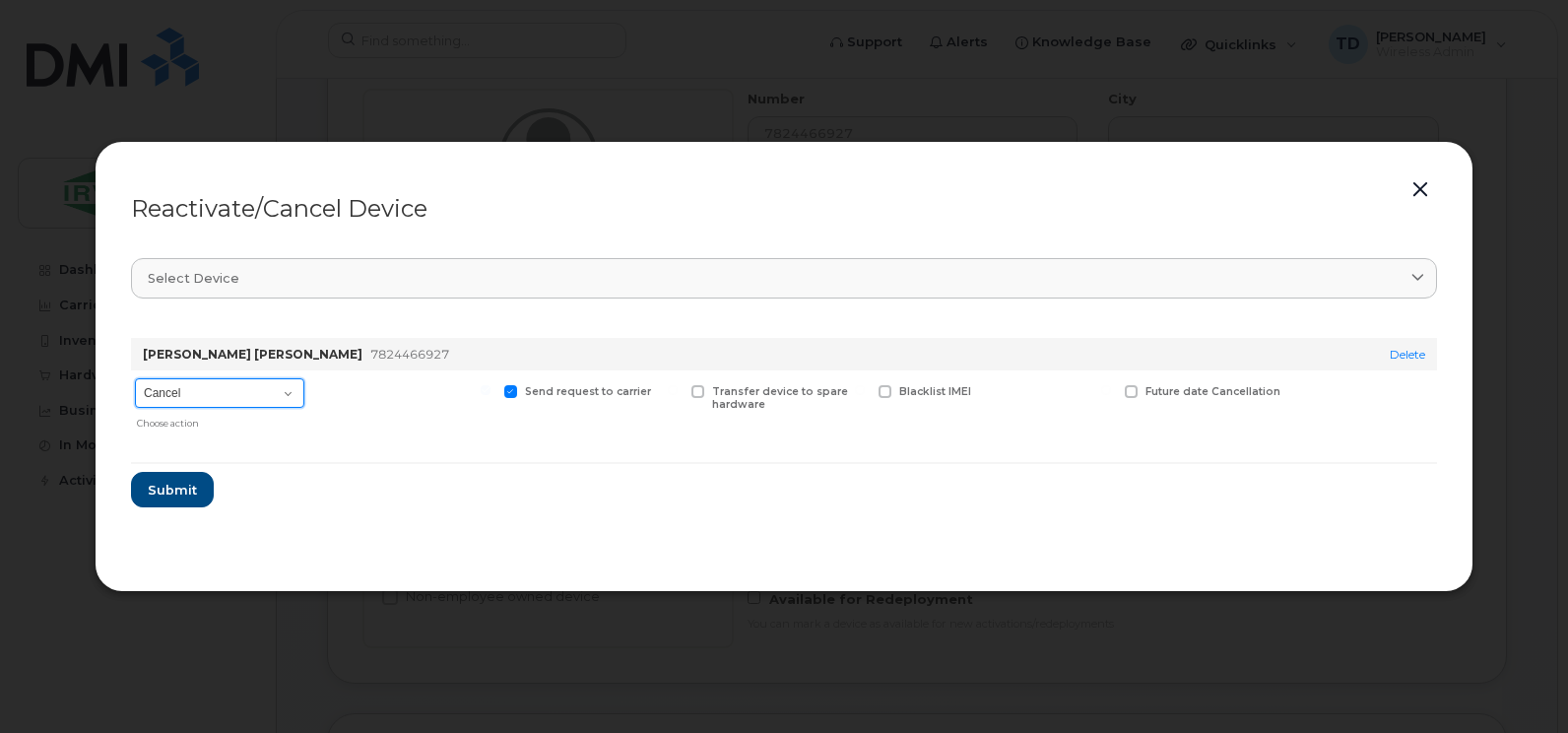
click at [197, 391] on select "Cancel Suspend - Extend Suspension Reactivate" at bounding box center [219, 393] width 169 height 30
select select "[object Object]"
click at [135, 378] on select "Cancel Suspend - Extend Suspension Reactivate" at bounding box center [219, 393] width 169 height 30
click at [175, 484] on span "Submit" at bounding box center [171, 490] width 49 height 19
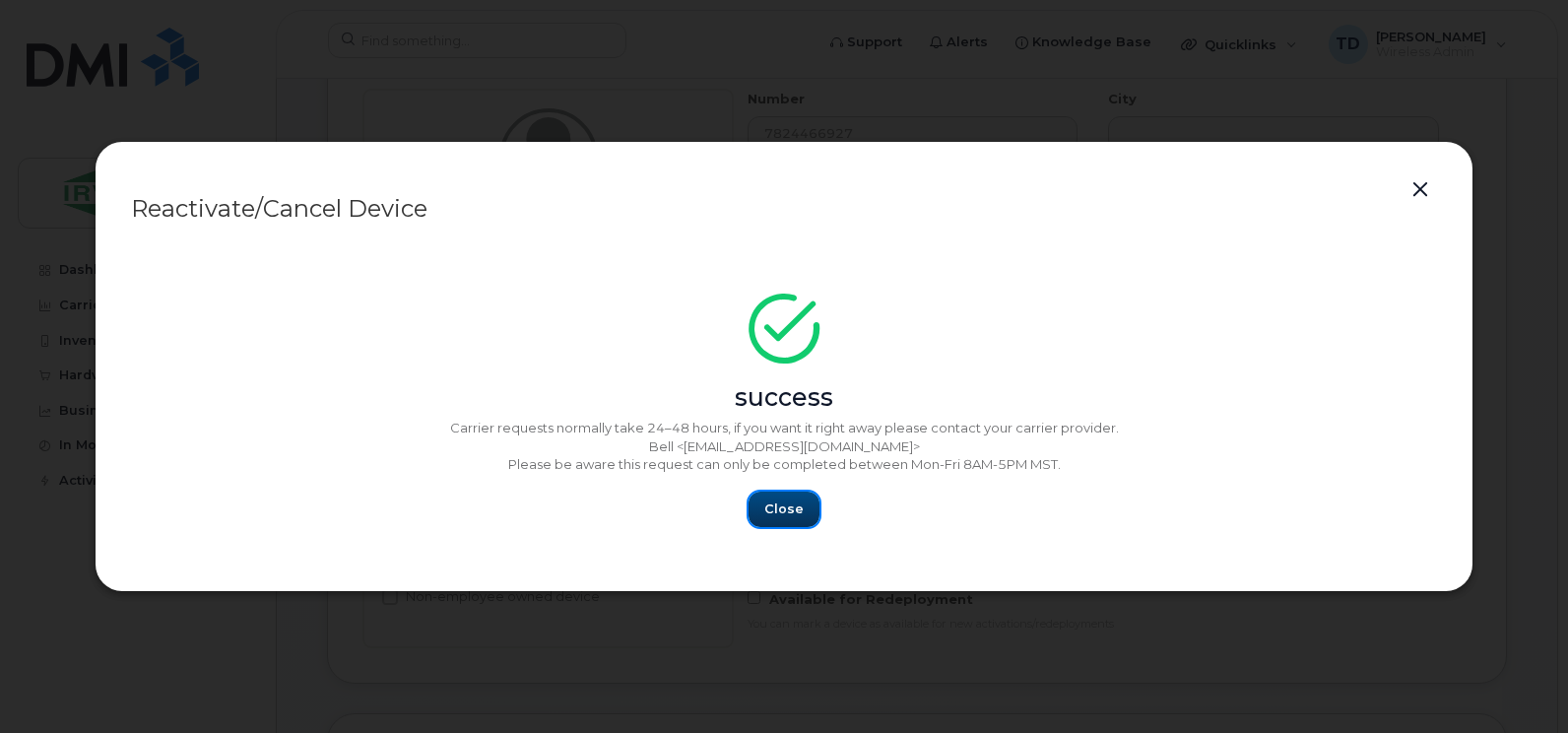
drag, startPoint x: 784, startPoint y: 501, endPoint x: 968, endPoint y: 404, distance: 208.0
click at [785, 496] on button "Close" at bounding box center [784, 509] width 71 height 35
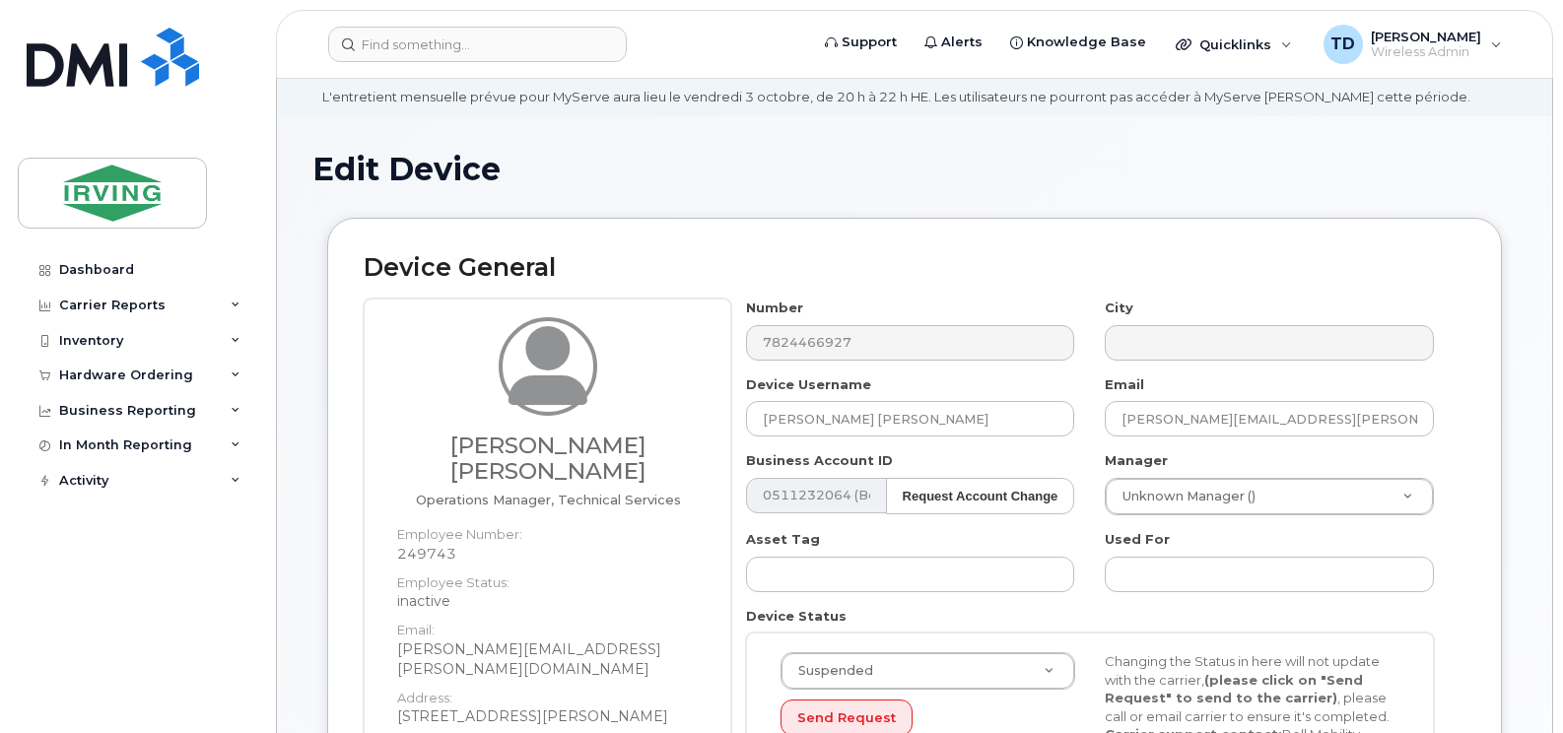
scroll to position [99, 0]
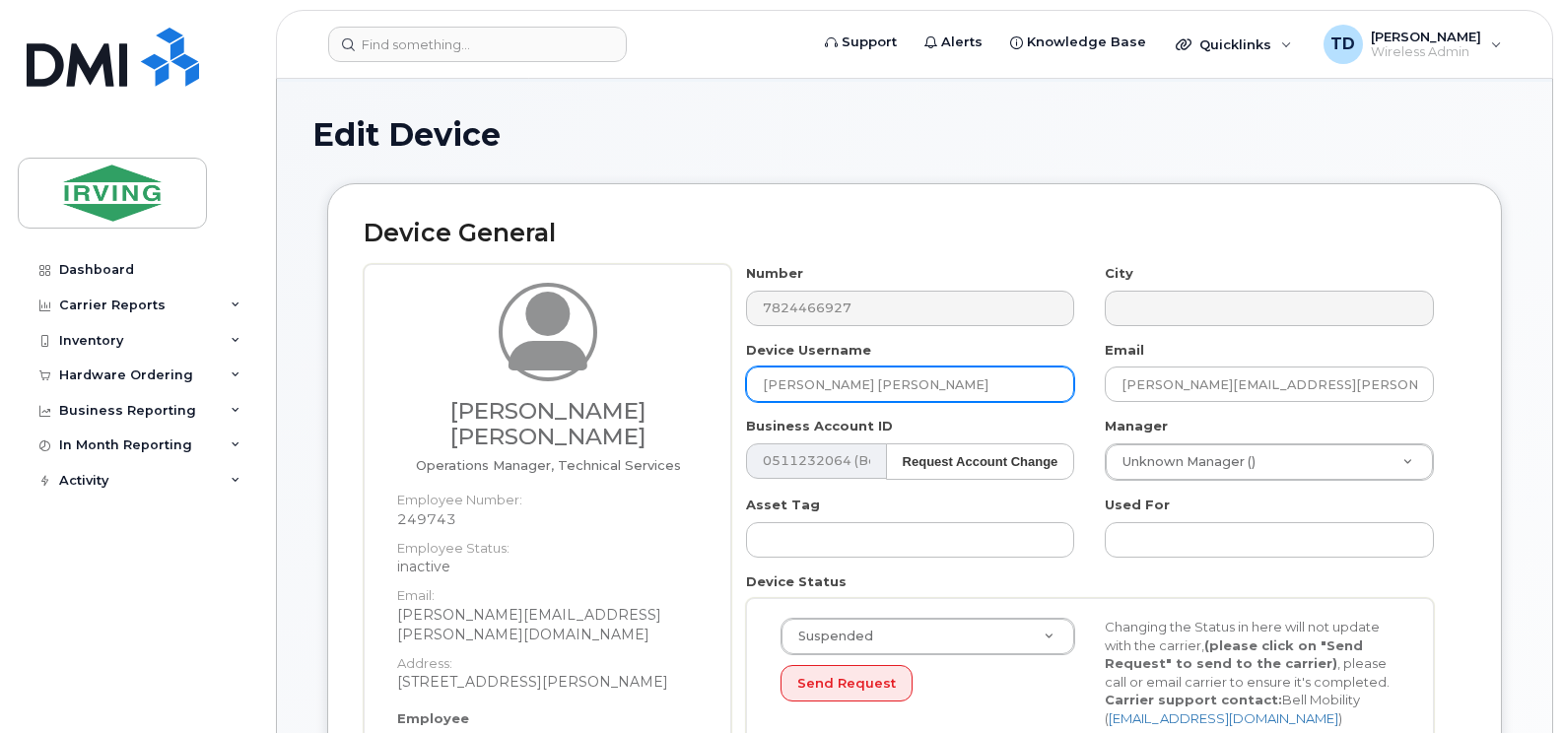
click at [838, 380] on input "[PERSON_NAME] [PERSON_NAME]" at bounding box center [910, 384] width 329 height 35
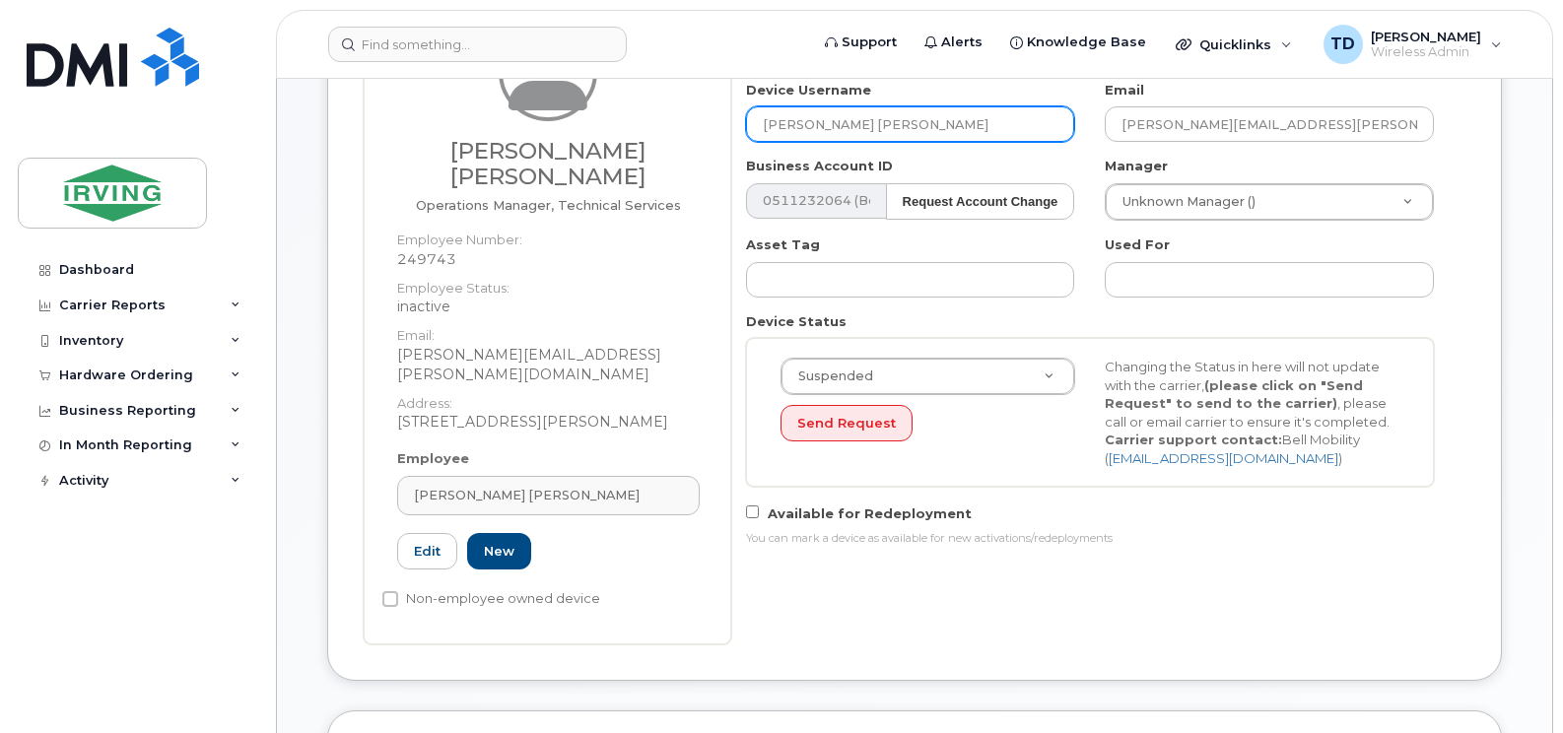
scroll to position [394, 0]
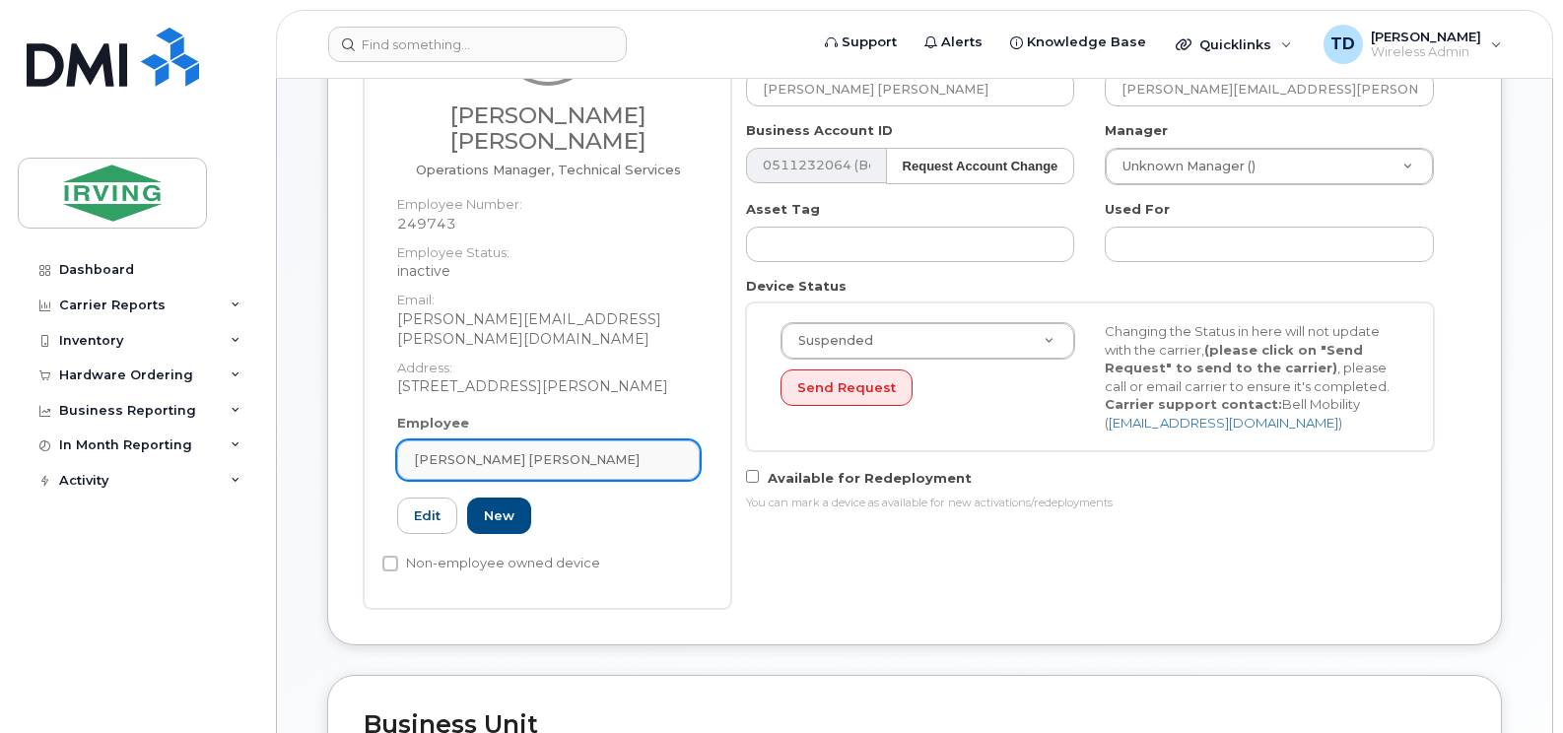
click at [507, 450] on span "[PERSON_NAME] [PERSON_NAME]" at bounding box center [527, 459] width 226 height 19
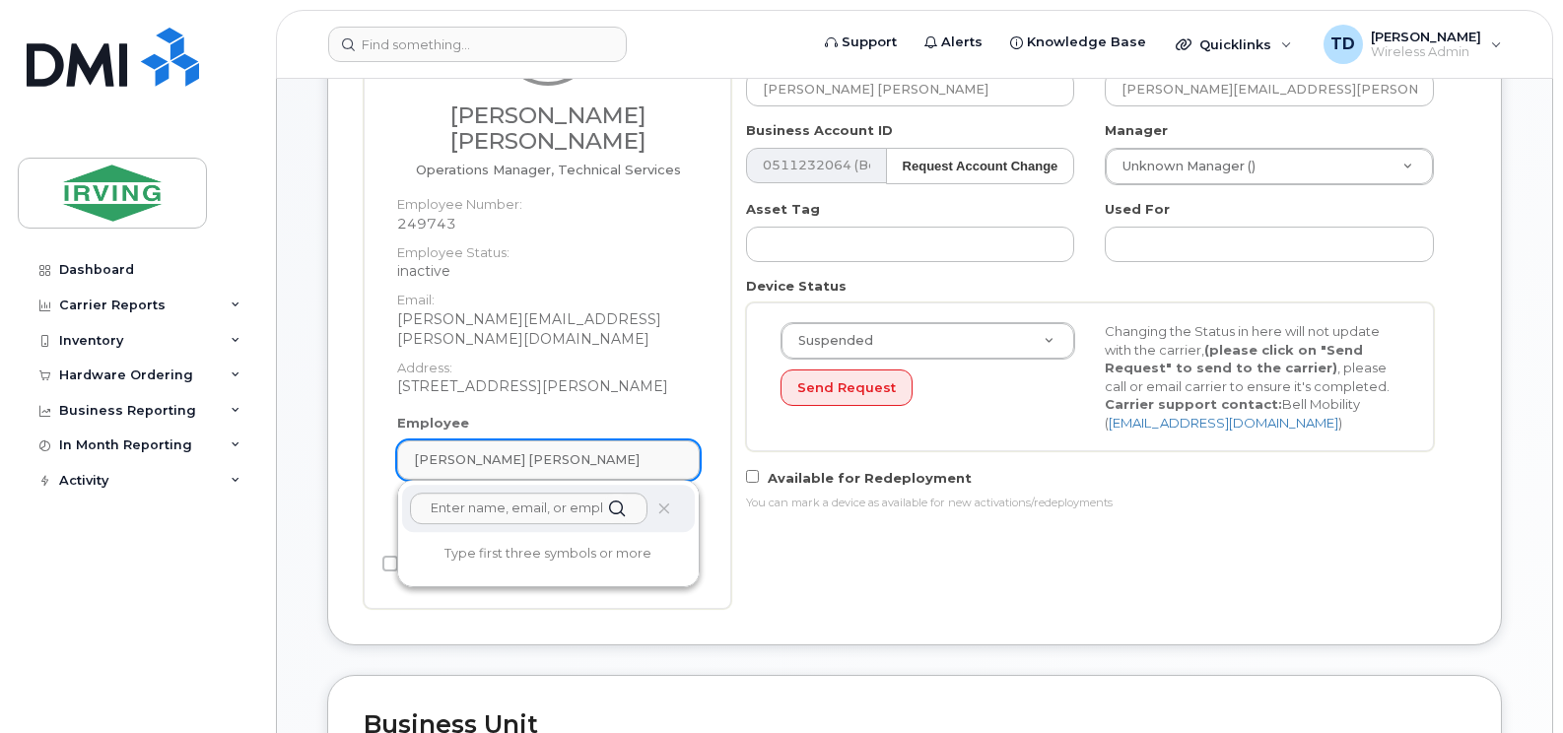
click at [507, 450] on span "[PERSON_NAME] [PERSON_NAME]" at bounding box center [527, 459] width 226 height 19
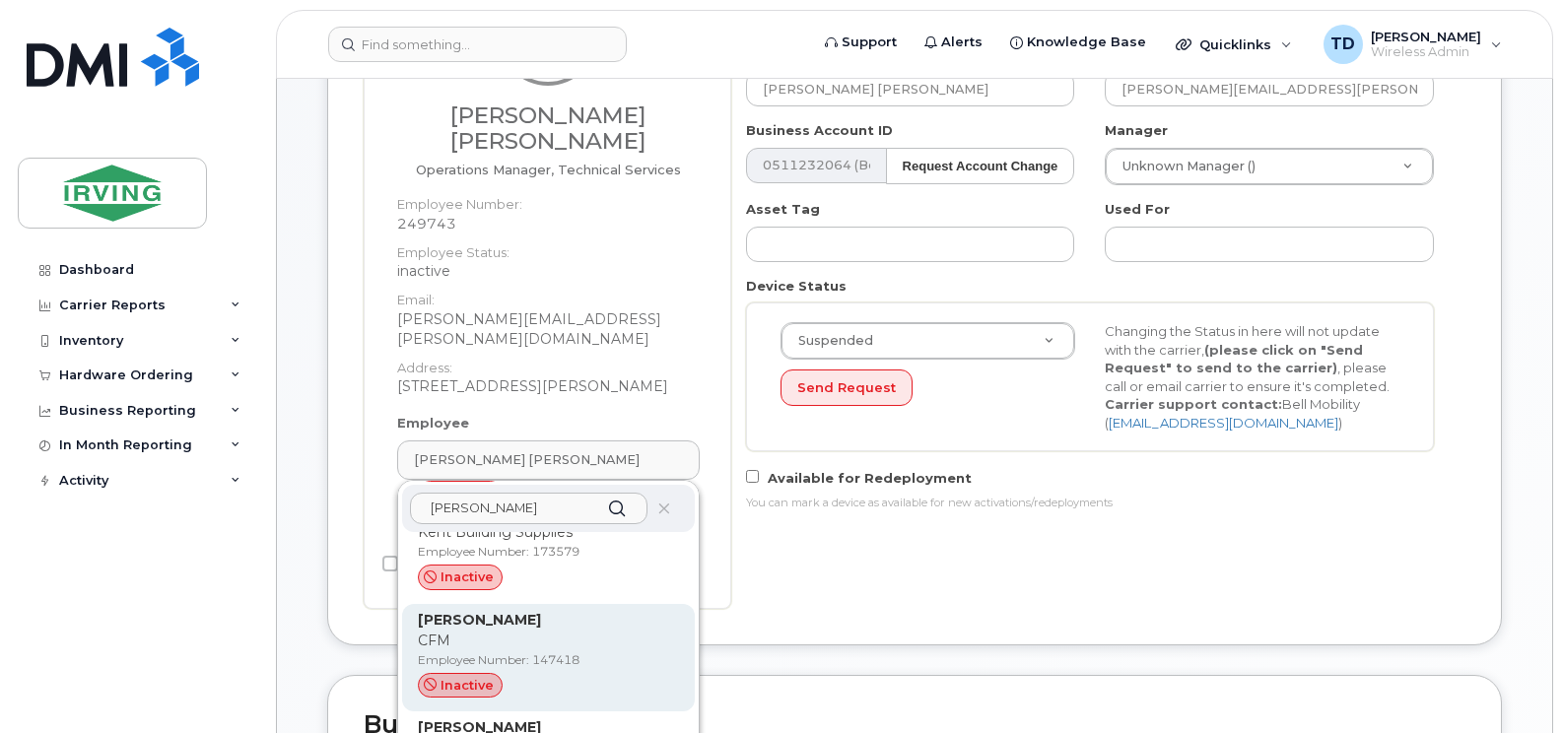
scroll to position [2168, 0]
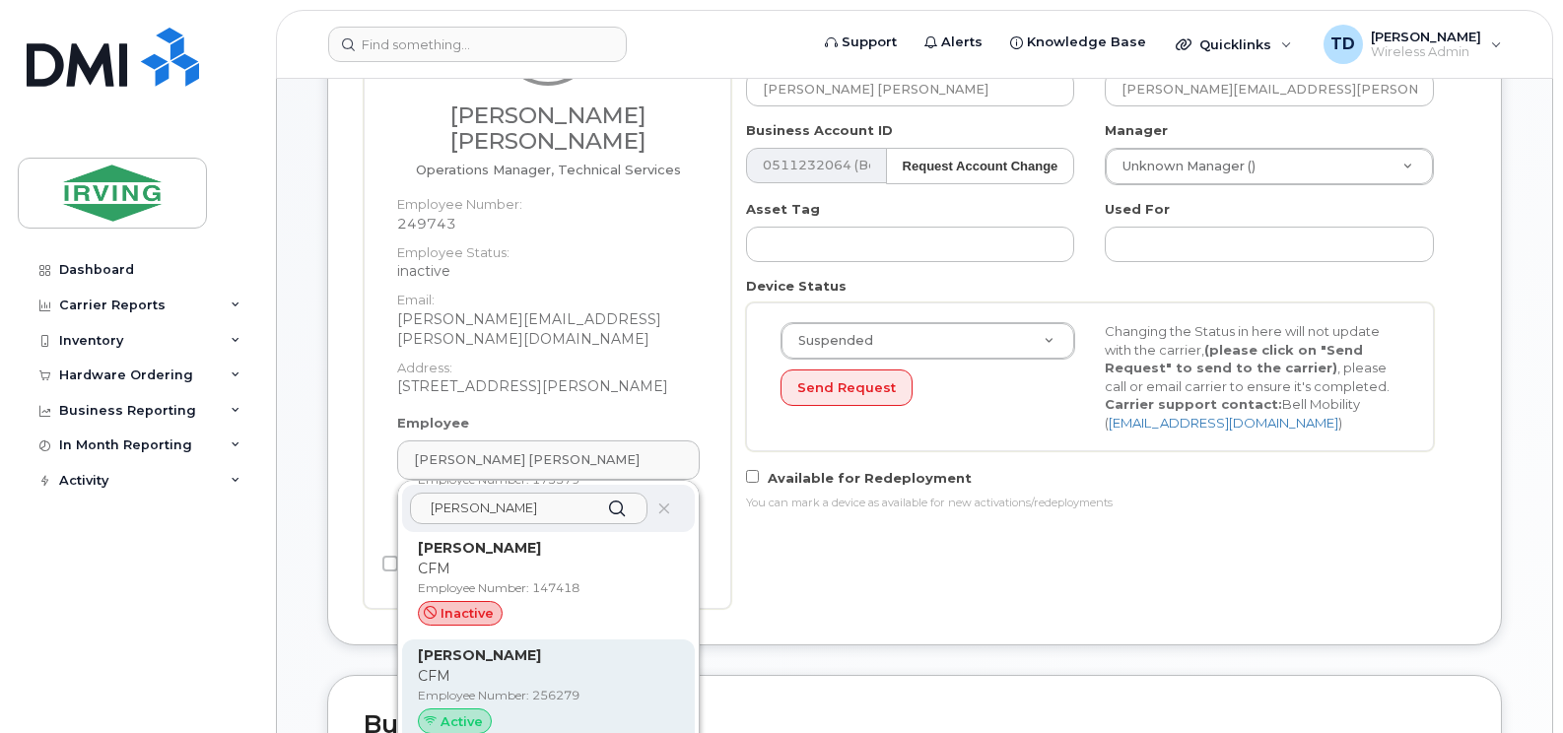
type input "[PERSON_NAME]"
click at [450, 708] on div "Active" at bounding box center [455, 721] width 74 height 26
click at [468, 646] on strong "[PERSON_NAME]" at bounding box center [479, 655] width 123 height 18
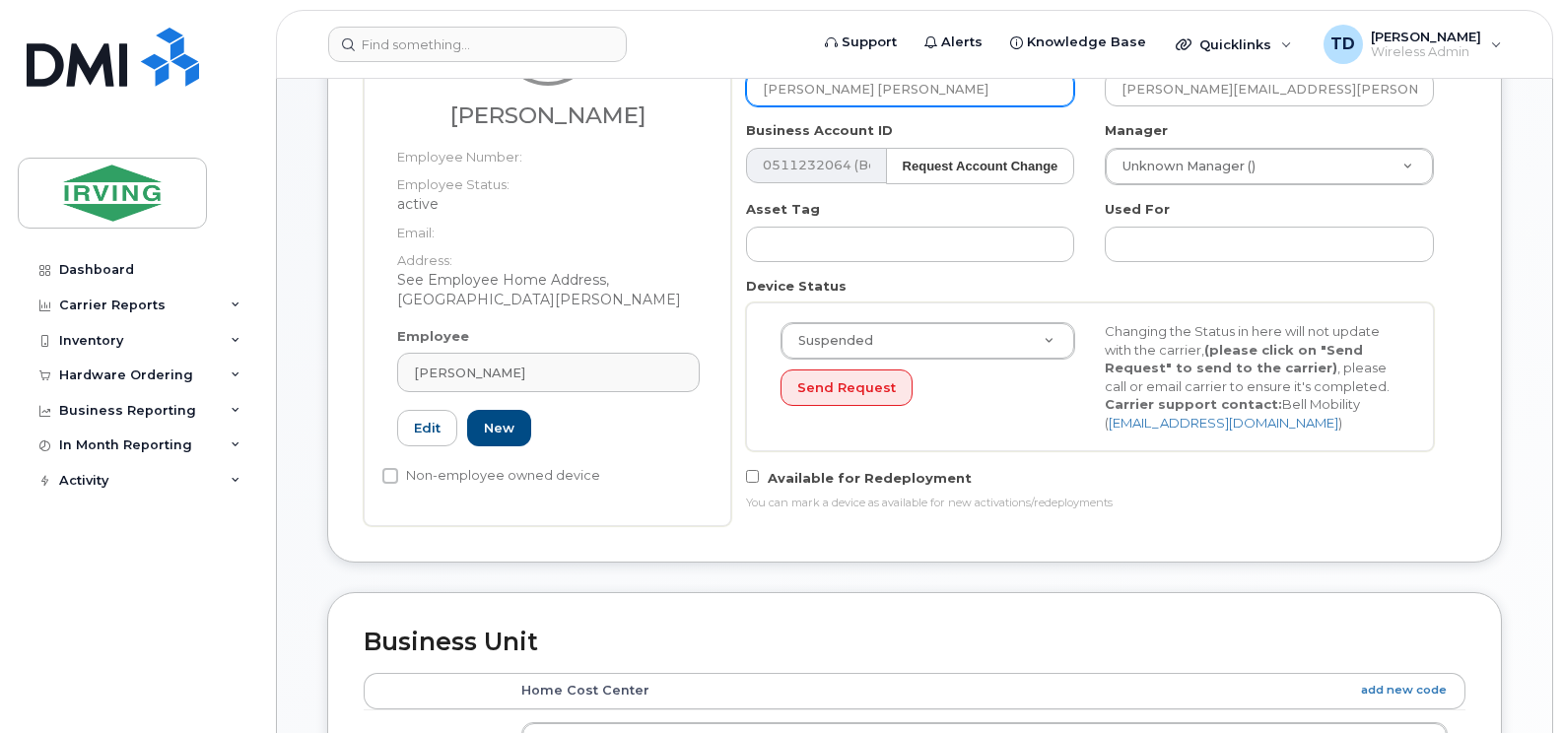
type input "256279"
type input "[PERSON_NAME]"
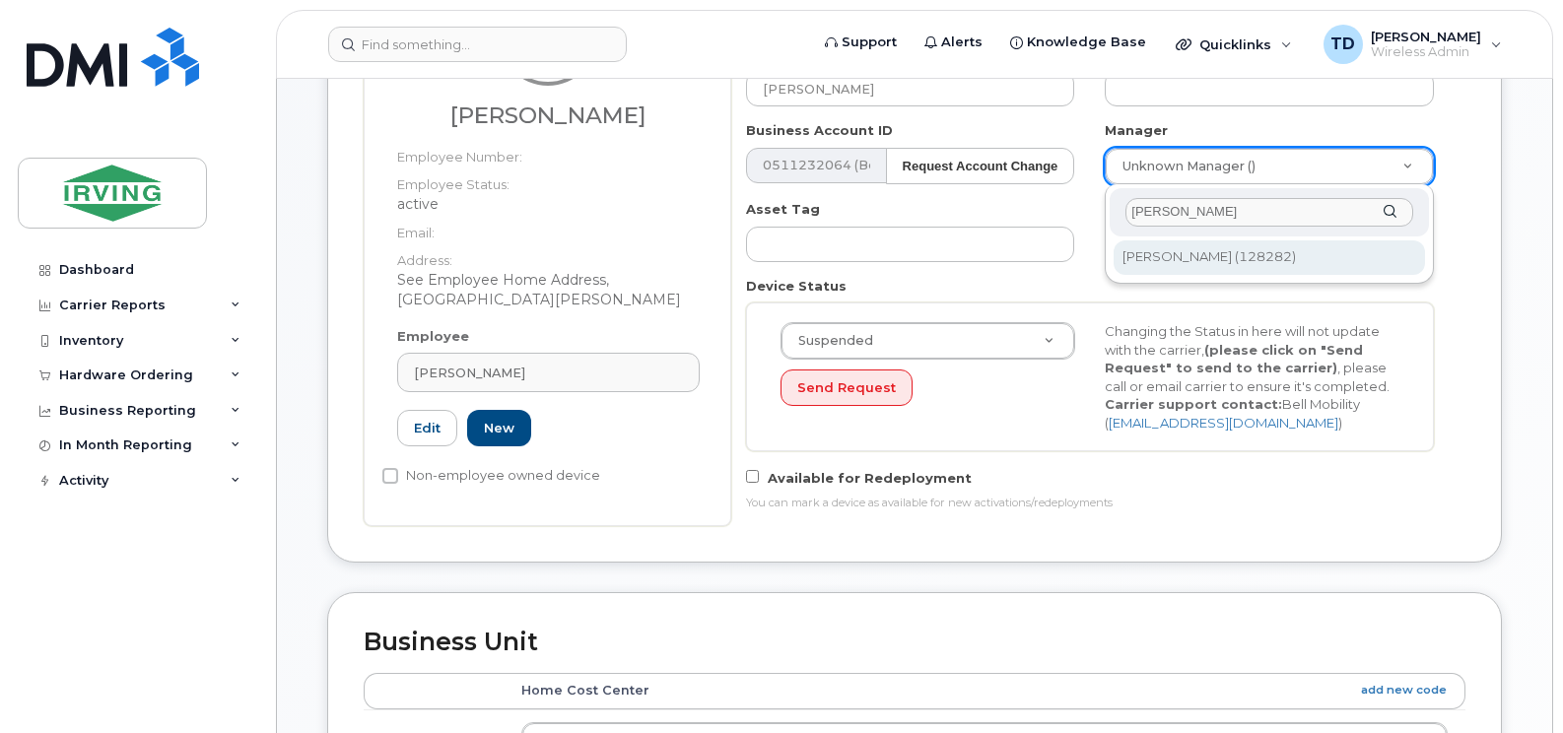
type input "creaser"
type input "1468399"
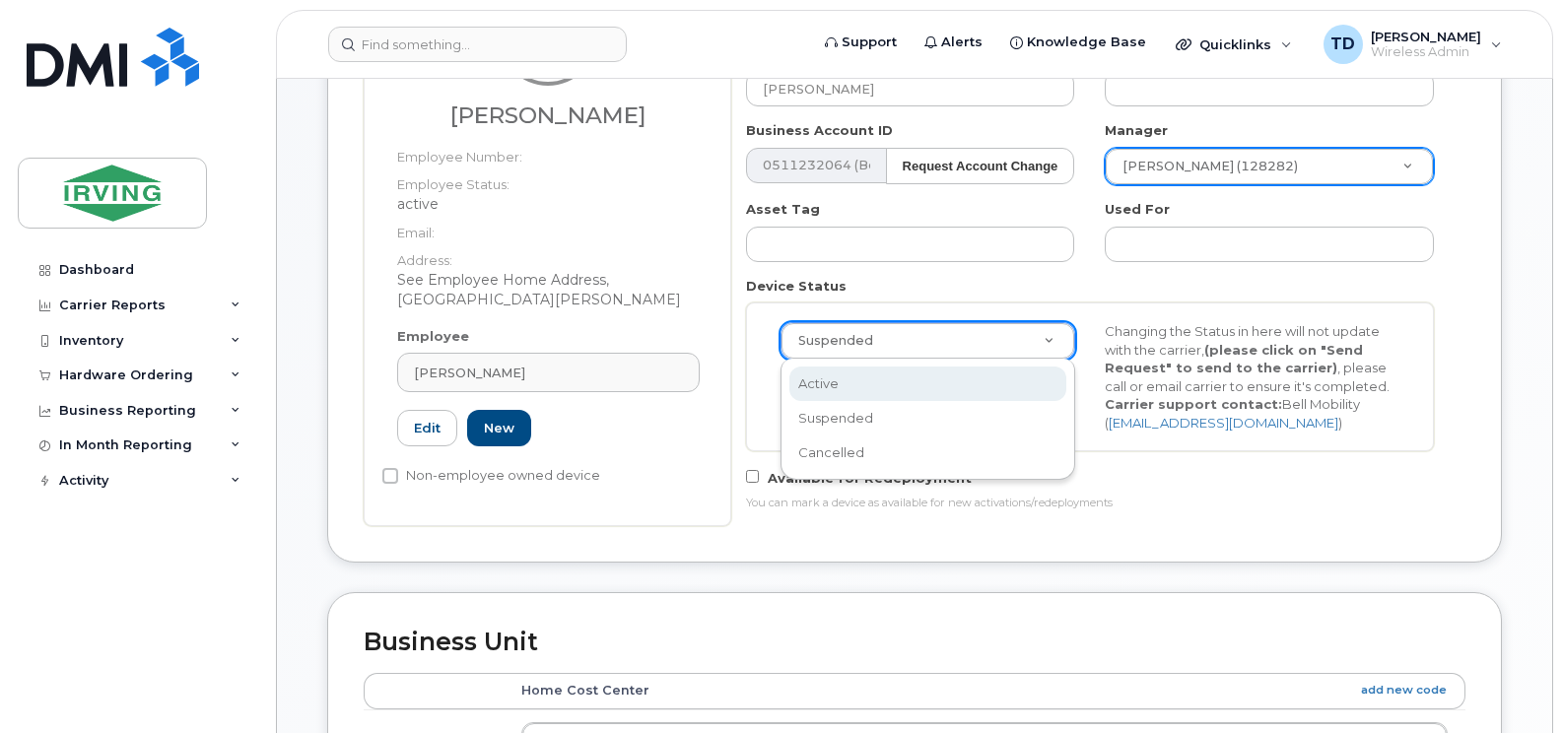
scroll to position [0, 6]
select select "active"
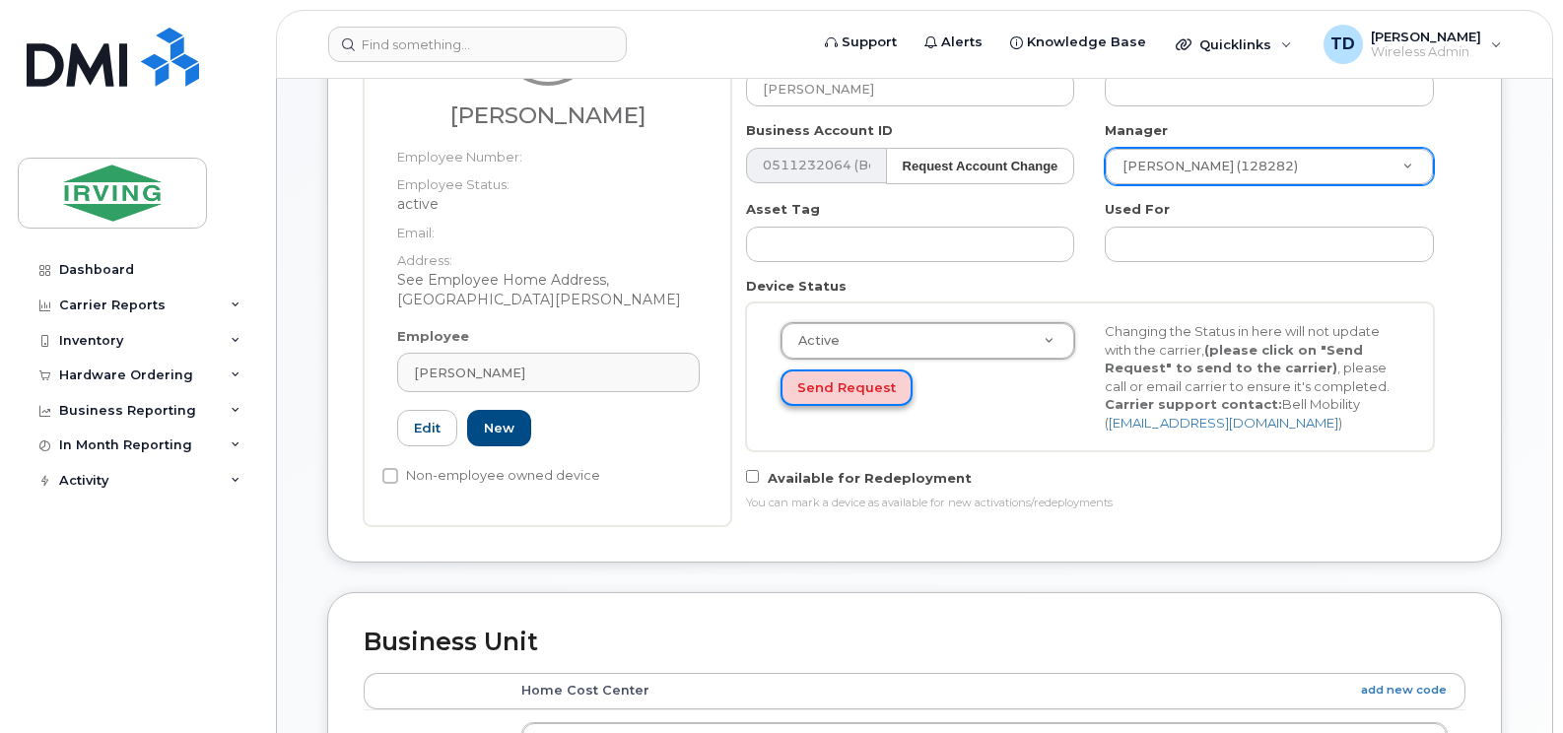
click at [854, 398] on button "Send Request" at bounding box center [846, 388] width 132 height 36
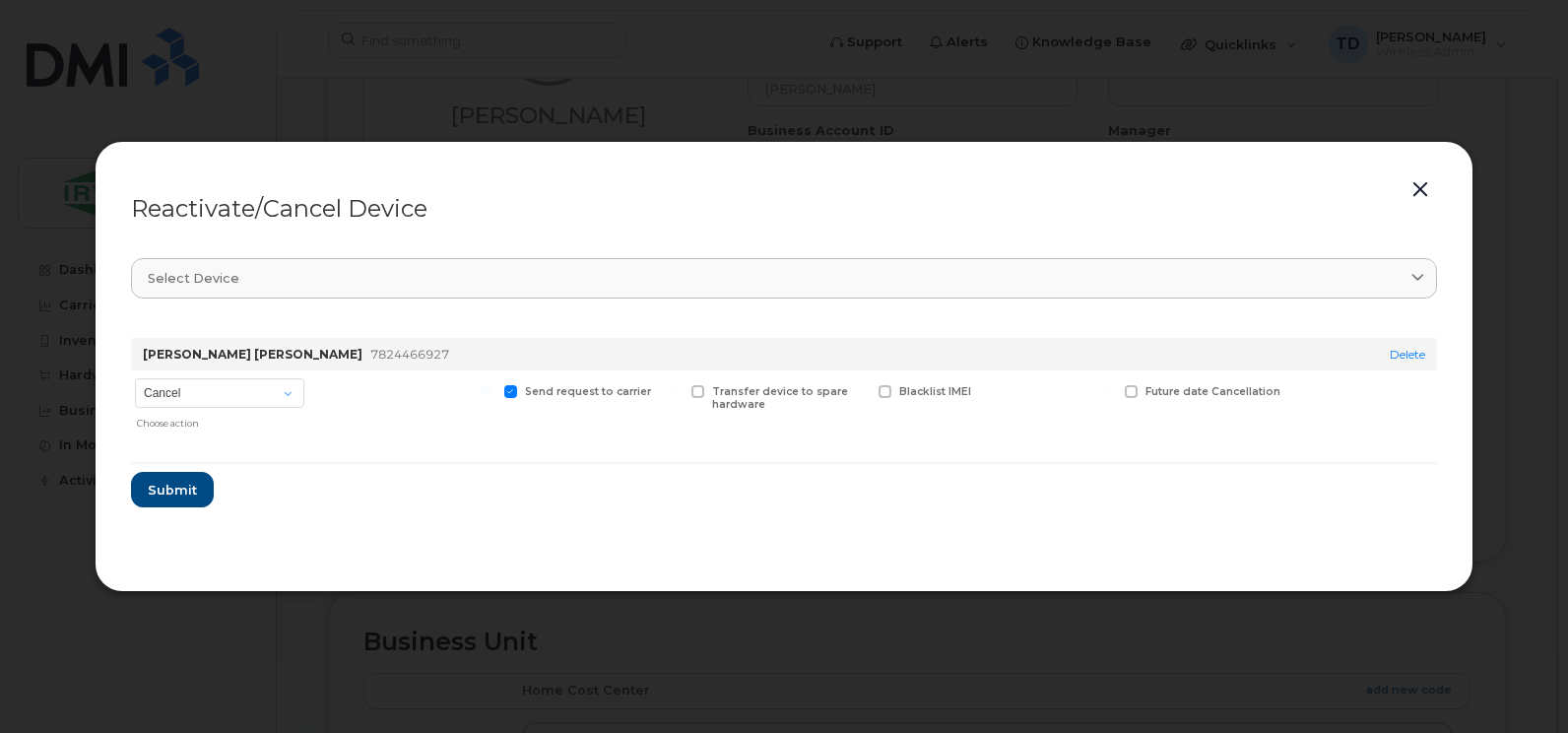
click at [1416, 188] on button "button" at bounding box center [1420, 190] width 30 height 28
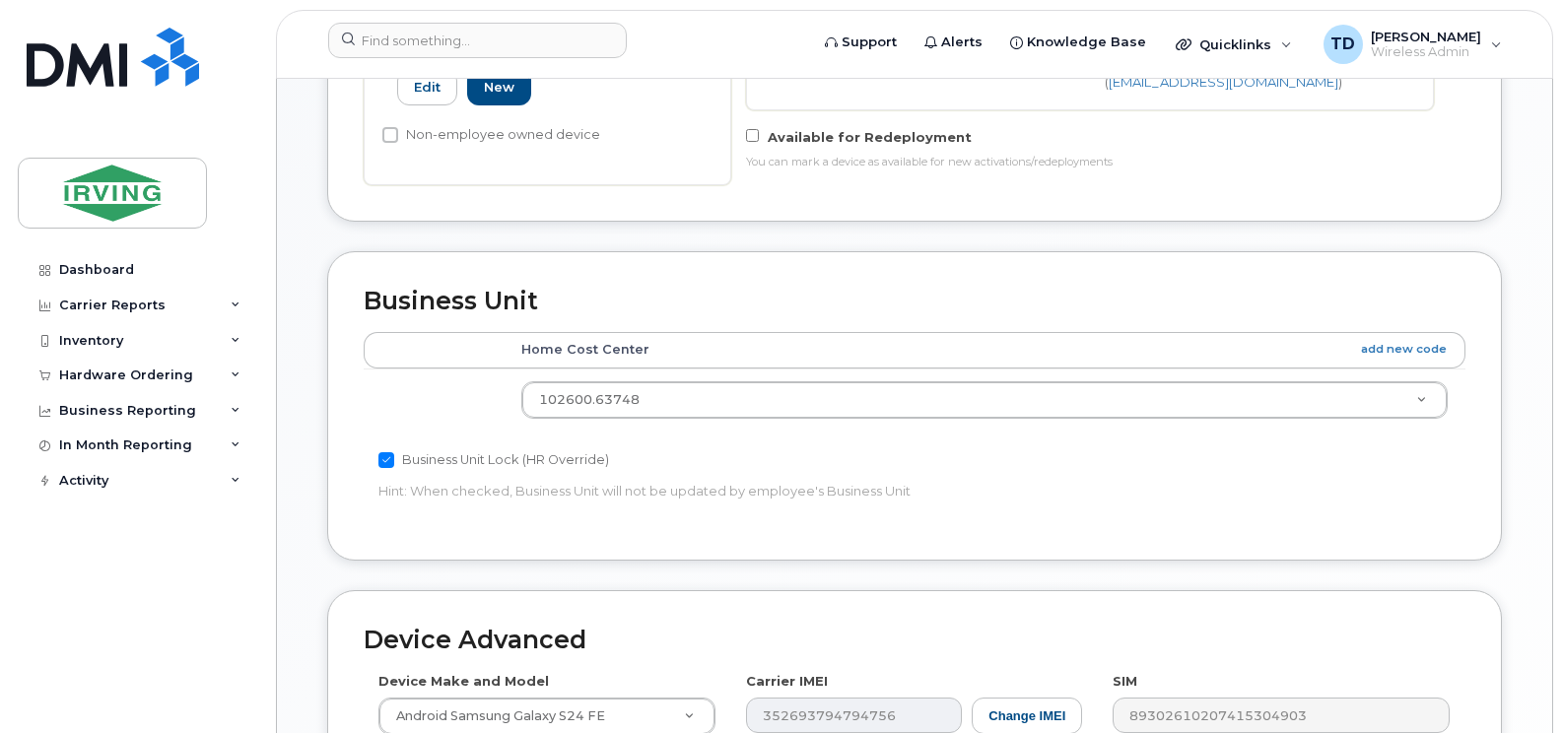
scroll to position [296, 0]
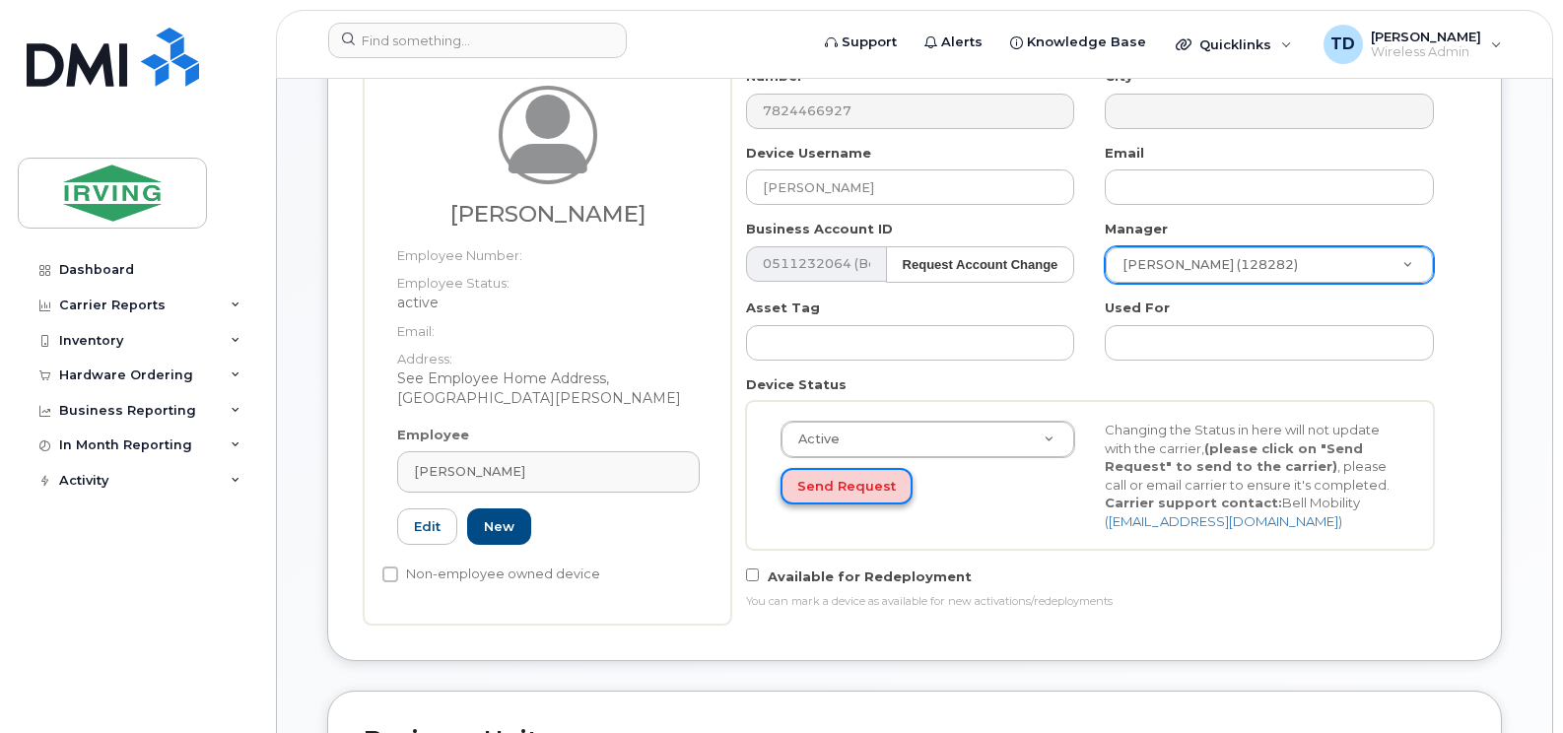
click at [837, 484] on button "Send Request" at bounding box center [846, 486] width 132 height 36
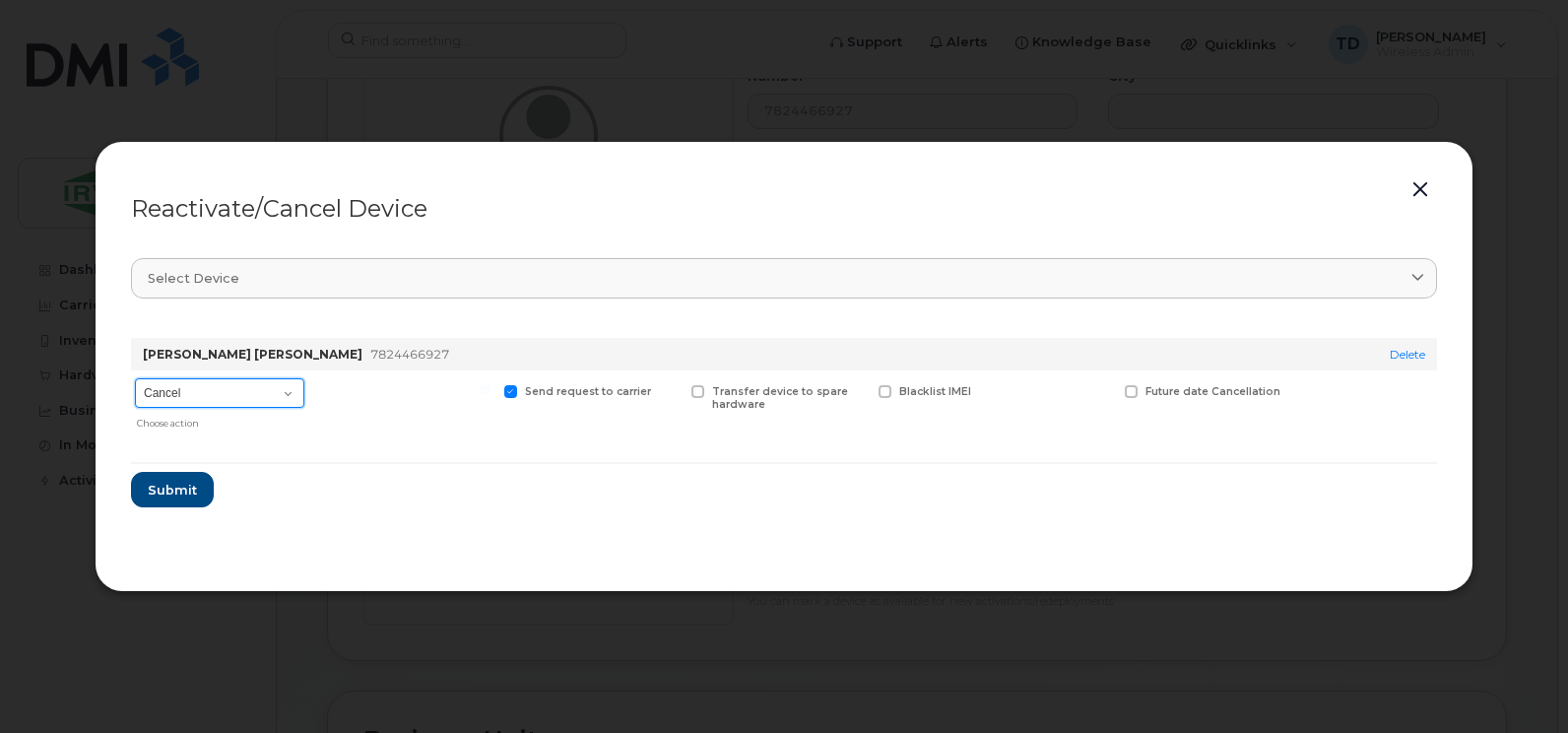
click at [173, 389] on select "Cancel Suspend - Extend Suspension Reactivate" at bounding box center [219, 393] width 169 height 30
select select "[object Object]"
click at [135, 378] on select "Cancel Suspend - Extend Suspension Reactivate" at bounding box center [219, 393] width 169 height 30
click at [165, 494] on span "Submit" at bounding box center [171, 490] width 49 height 19
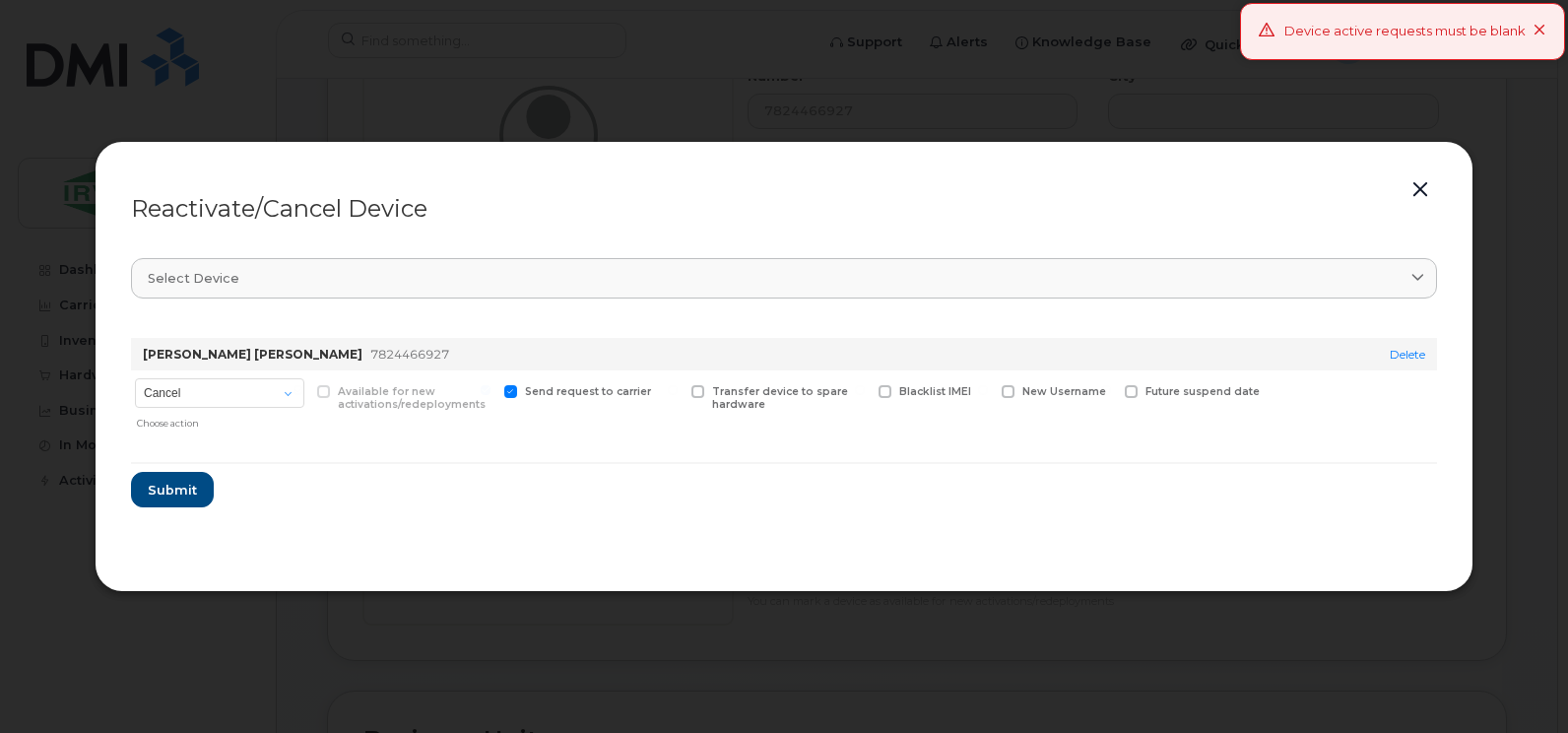
click at [1542, 30] on icon at bounding box center [1539, 31] width 13 height 13
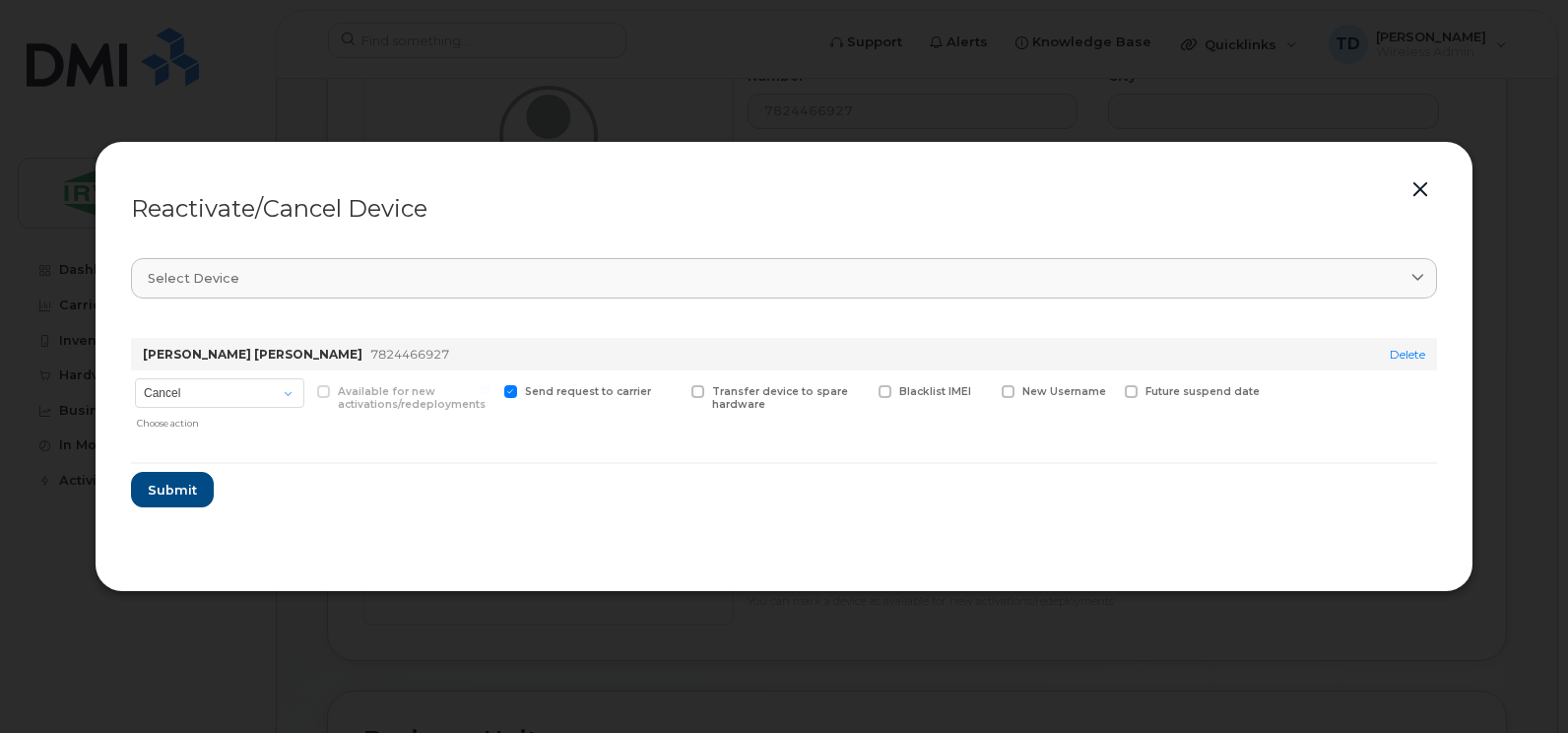
click at [1424, 188] on button "button" at bounding box center [1420, 190] width 30 height 28
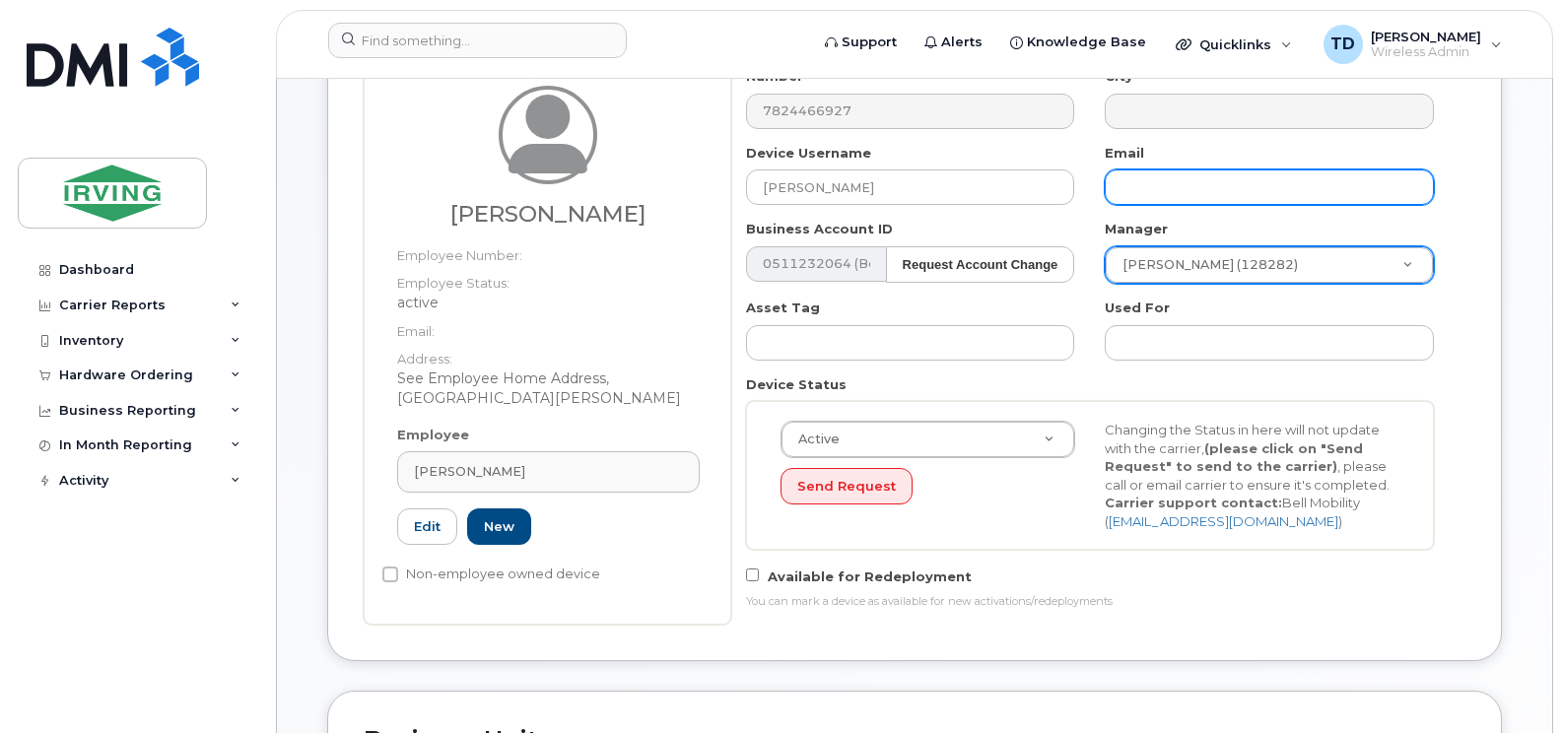
click at [1228, 190] on input "text" at bounding box center [1269, 186] width 329 height 35
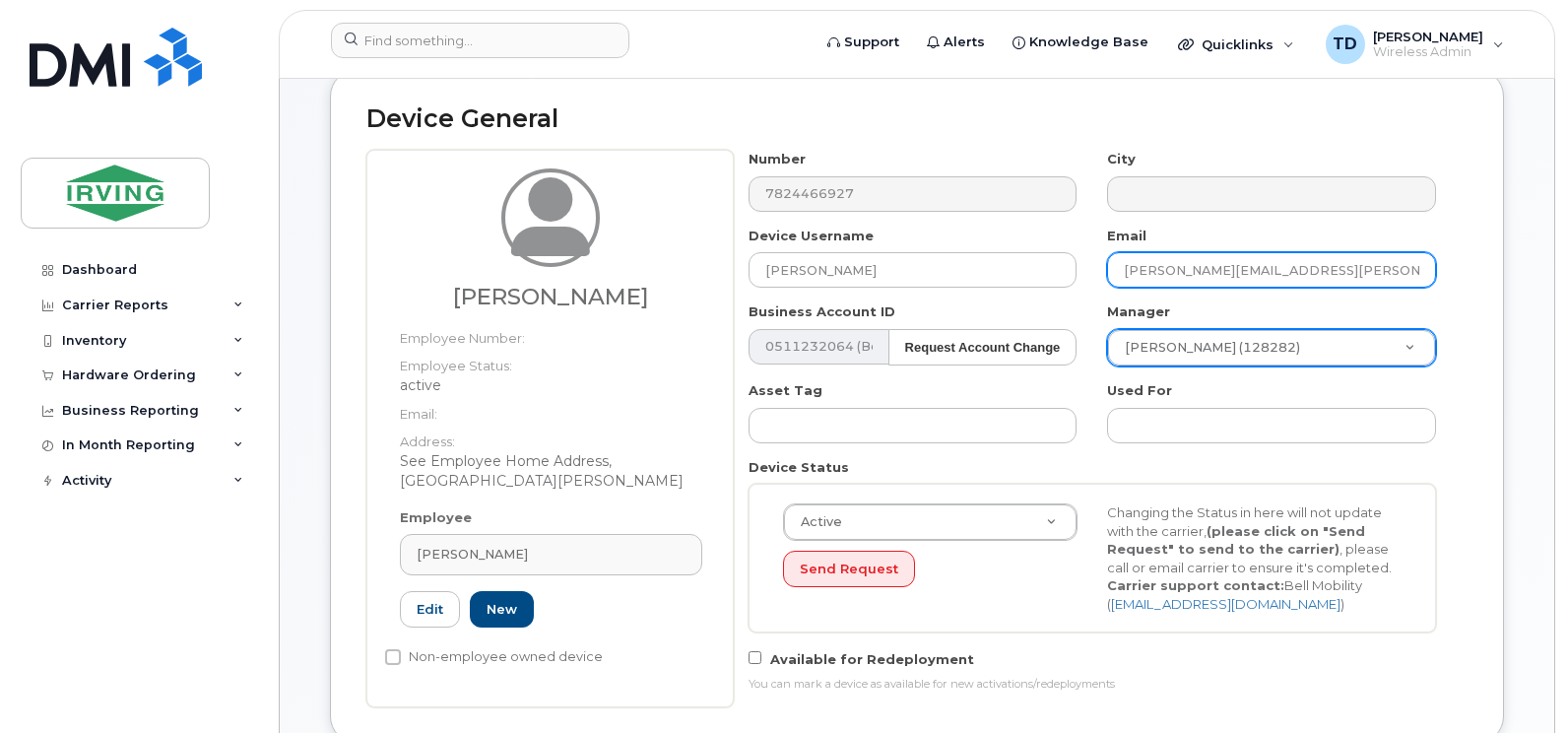
scroll to position [394, 0]
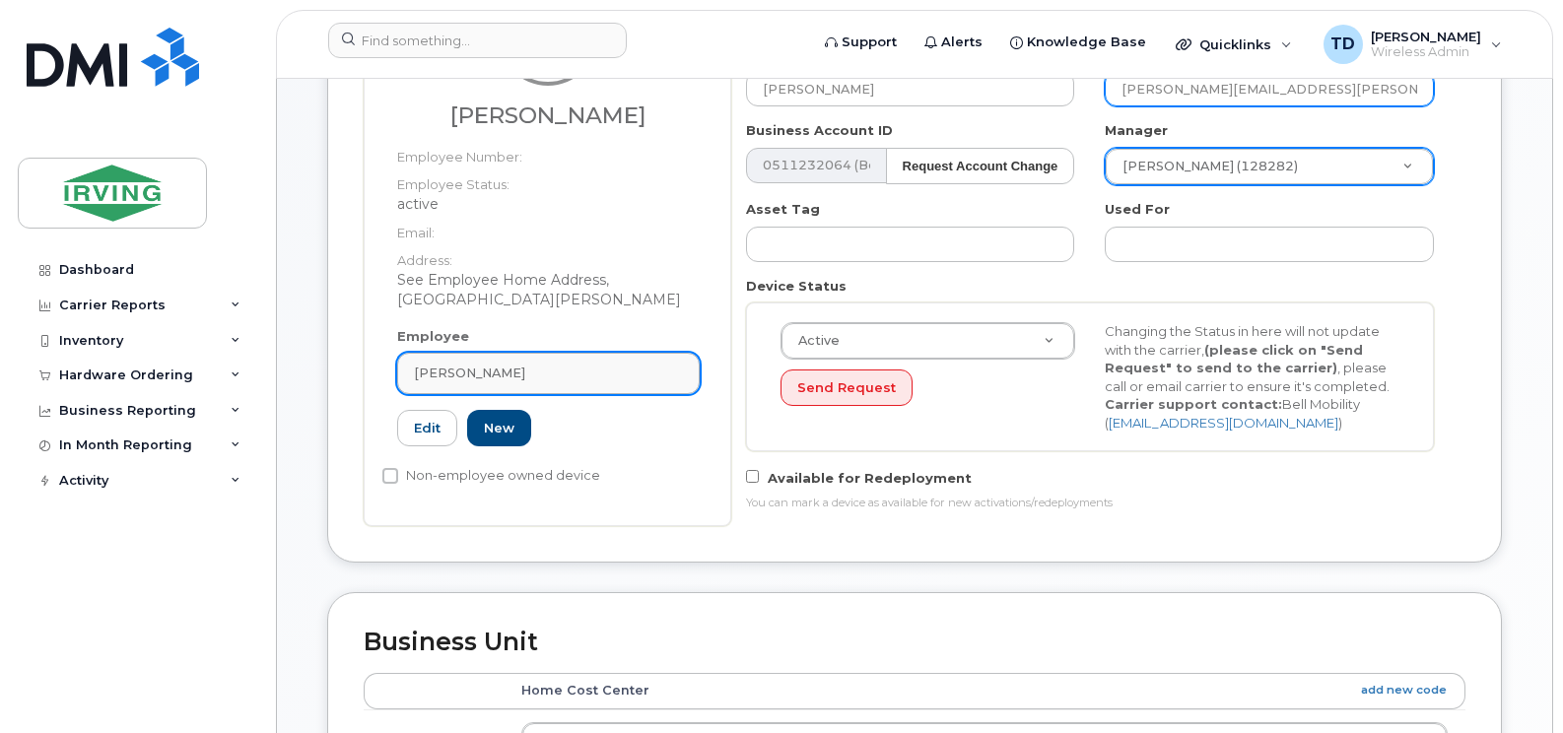
type input "skinner.matthew@cfmservice.ca"
click at [543, 364] on div "Matthew Skinner" at bounding box center [548, 373] width 269 height 19
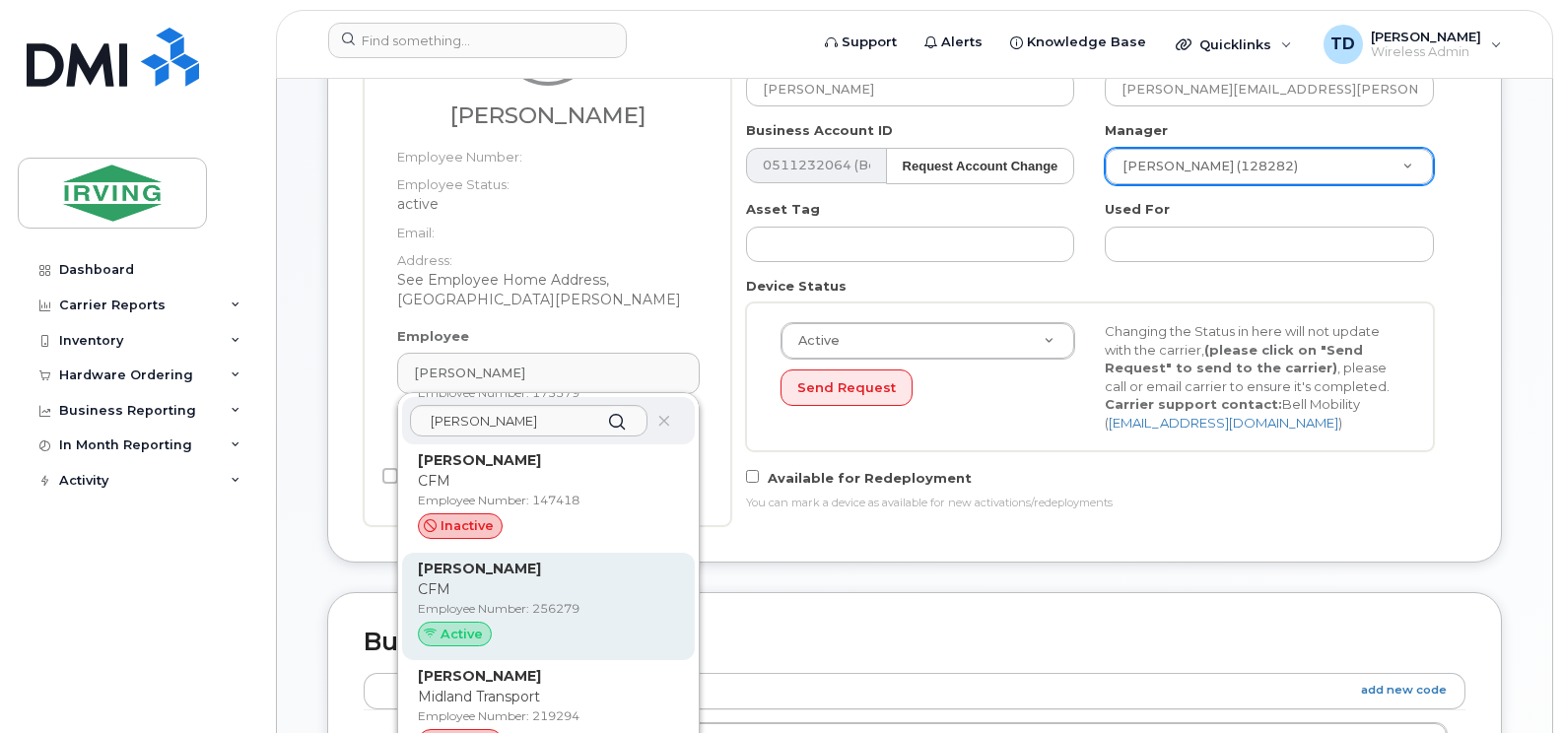
click at [515, 560] on strong "Matthew Skinner" at bounding box center [479, 569] width 123 height 18
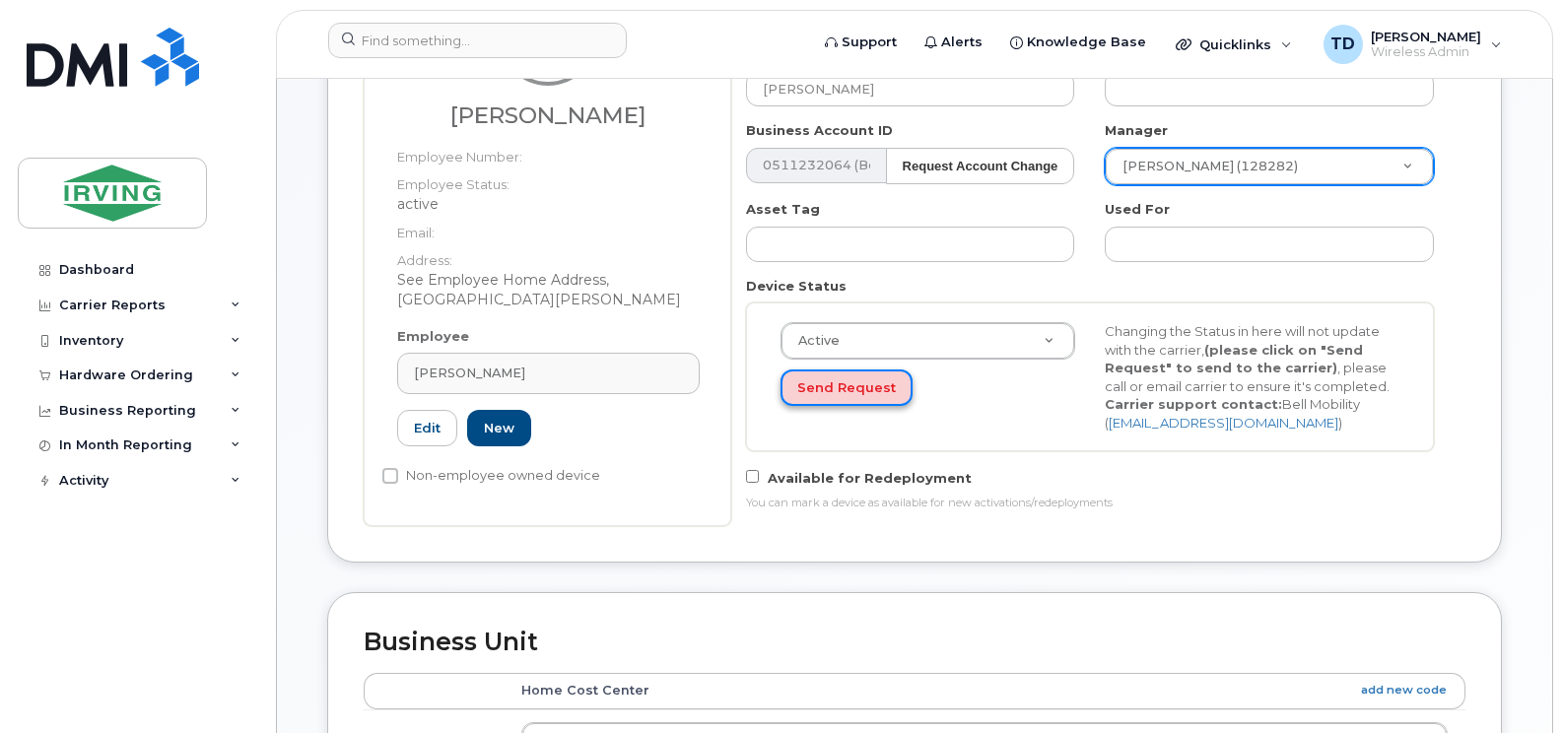
click at [843, 388] on button "Send Request" at bounding box center [846, 388] width 132 height 36
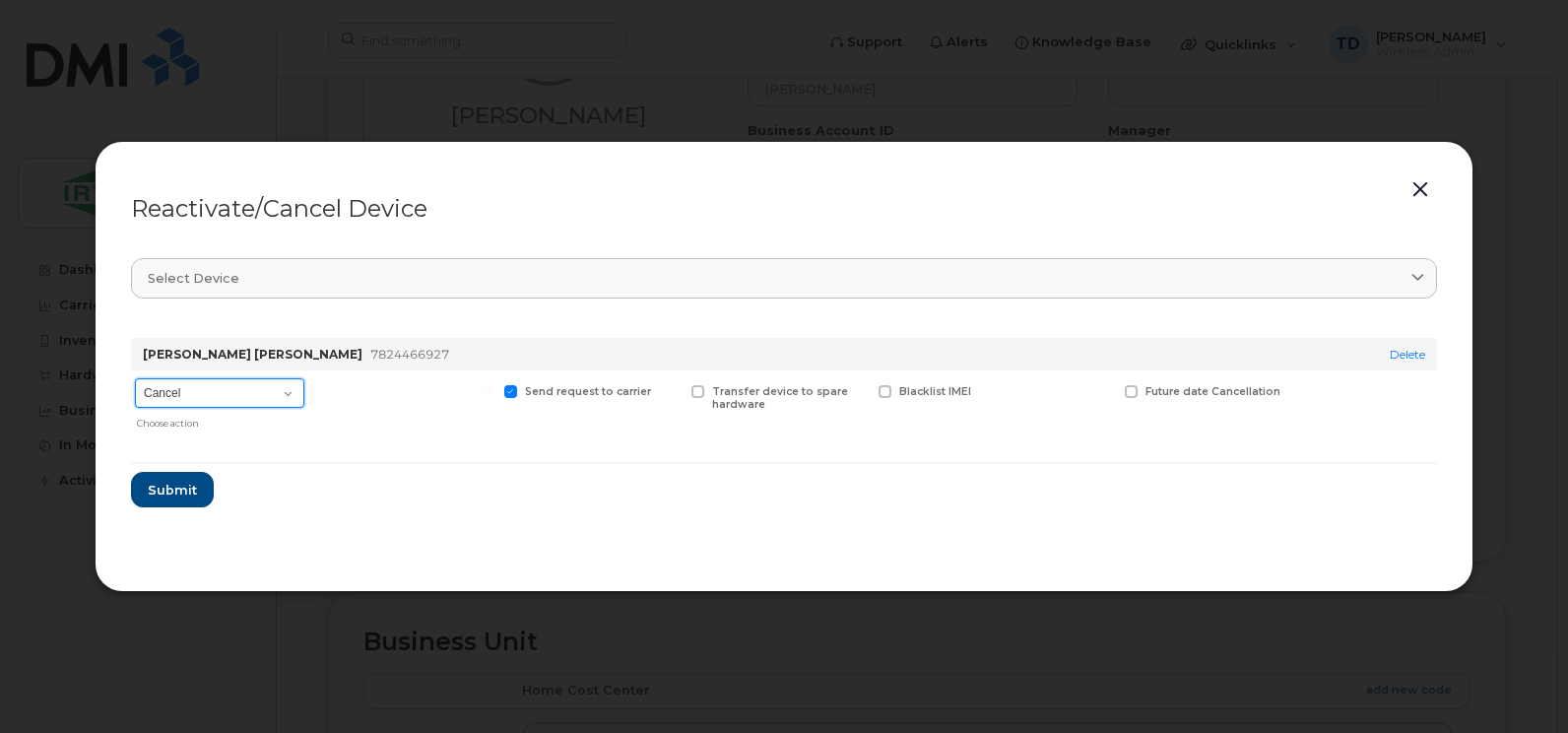
click at [221, 394] on select "Cancel Suspend - Extend Suspension Reactivate" at bounding box center [219, 393] width 169 height 30
select select "[object Object]"
click at [135, 378] on select "Cancel Suspend - Extend Suspension Reactivate" at bounding box center [219, 393] width 169 height 30
click at [174, 498] on span "Submit" at bounding box center [171, 490] width 49 height 19
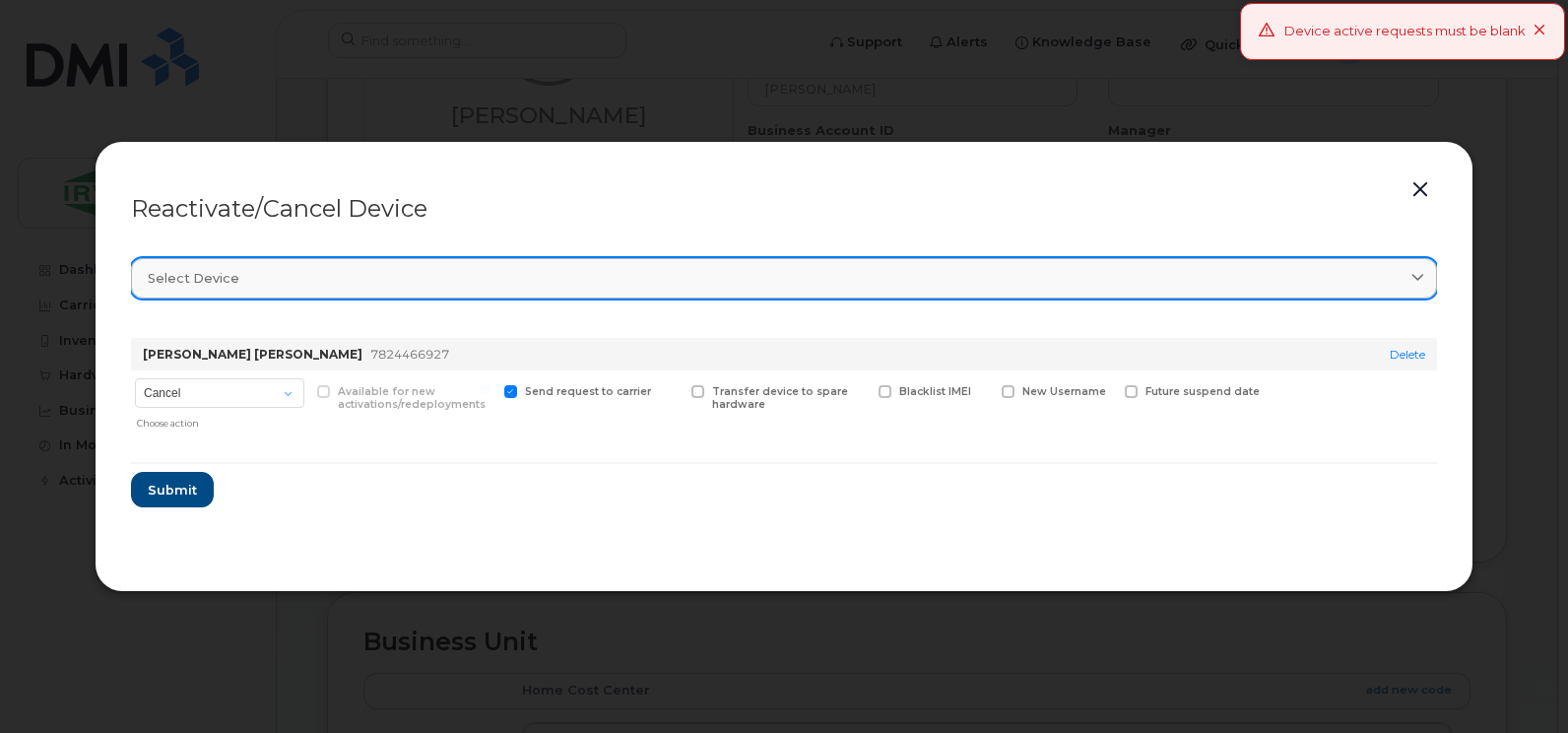
click at [1421, 265] on link "Select device" at bounding box center [784, 278] width 1306 height 40
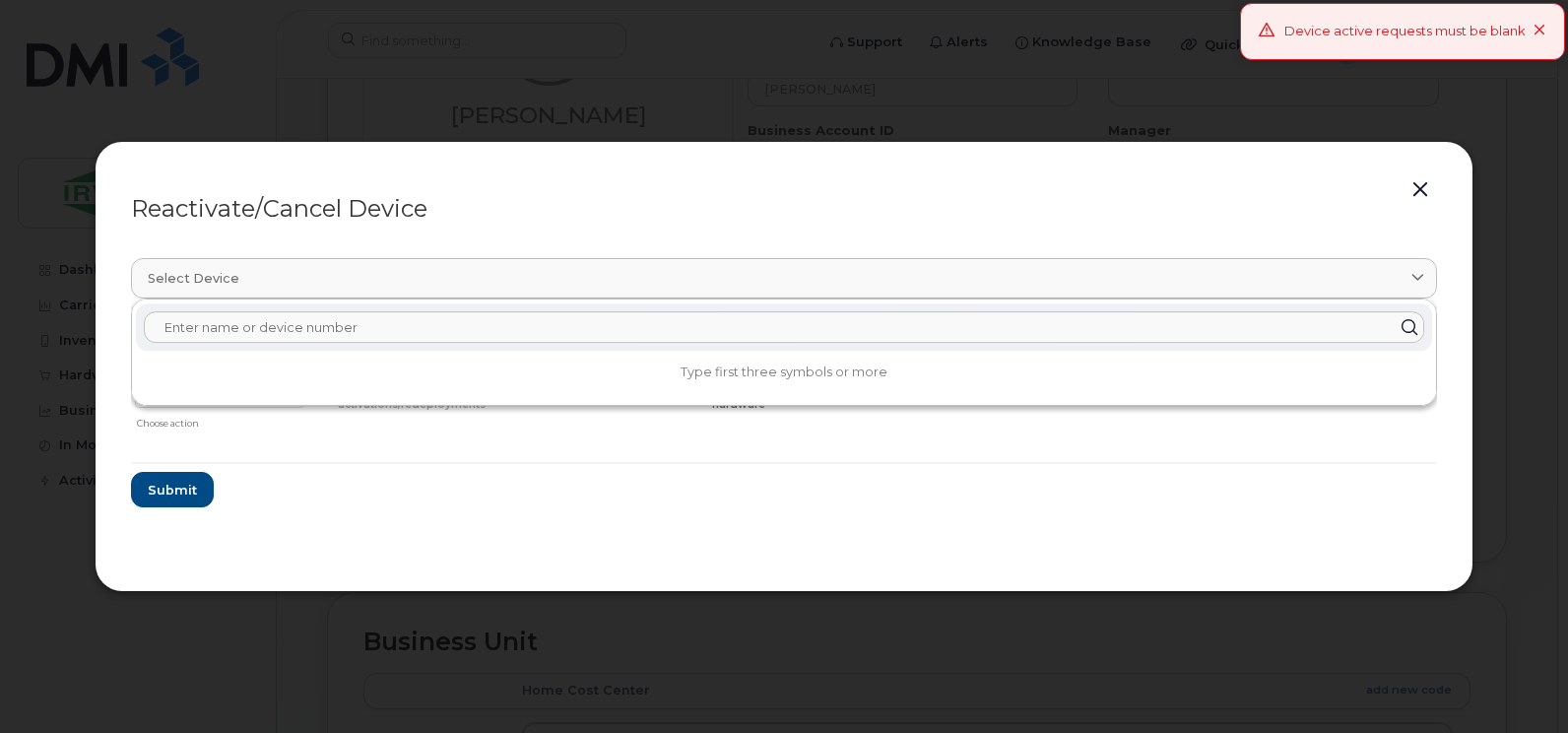
click at [1042, 332] on input "text" at bounding box center [784, 327] width 1280 height 32
paste input "782-446-6927"
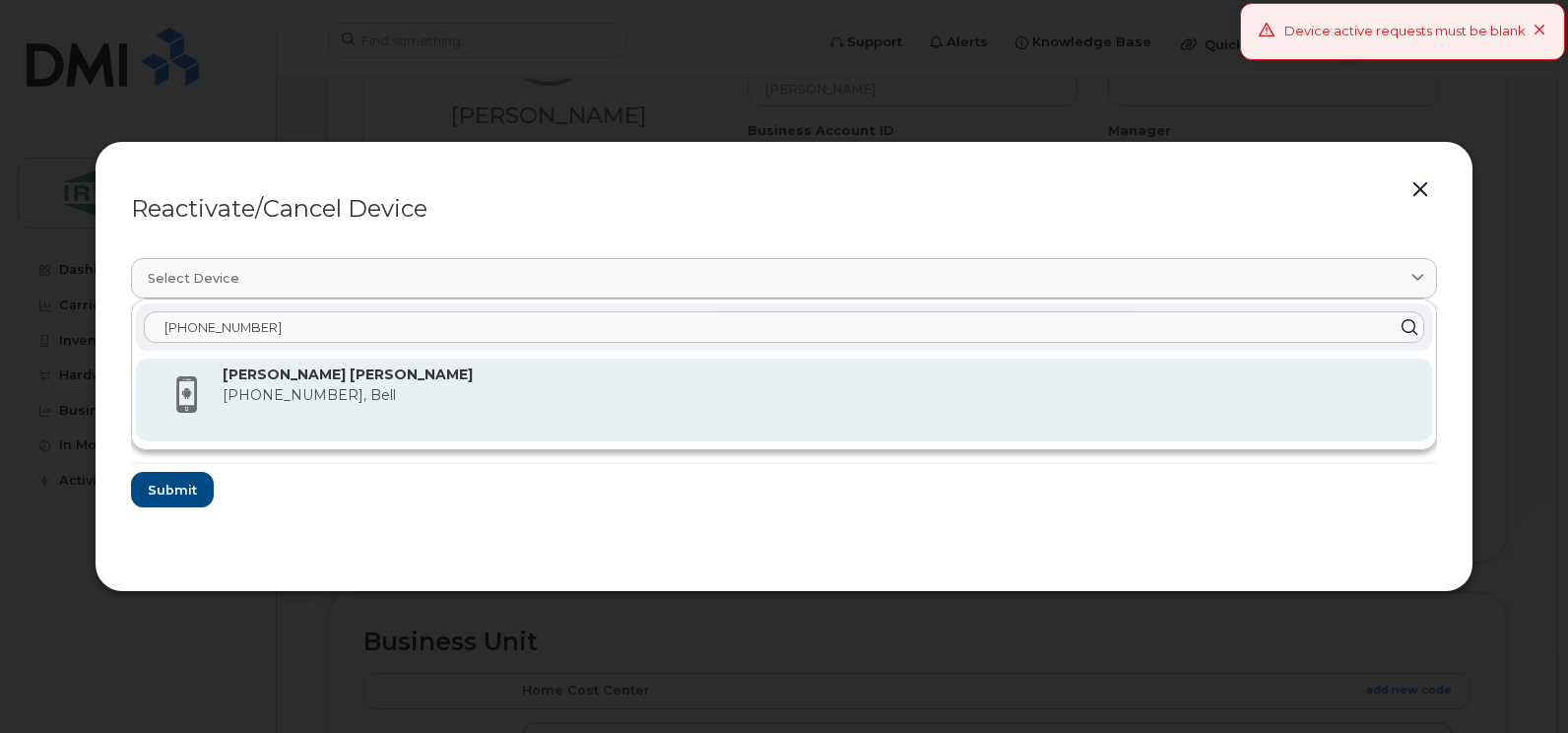
type input "782-446-6927"
click at [335, 407] on div "Connor Margeson 782-446-6927, Bell" at bounding box center [819, 400] width 1193 height 71
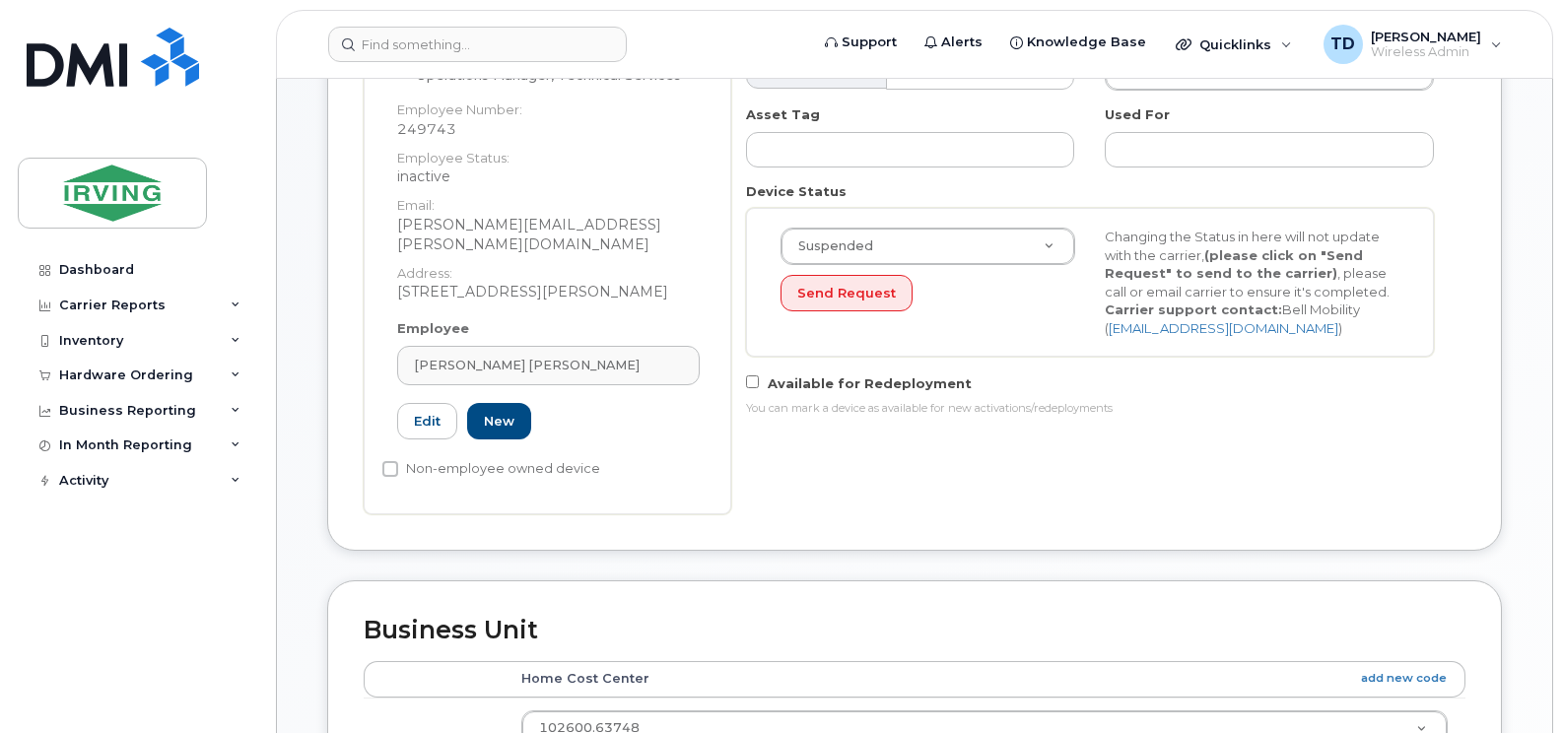
scroll to position [591, 0]
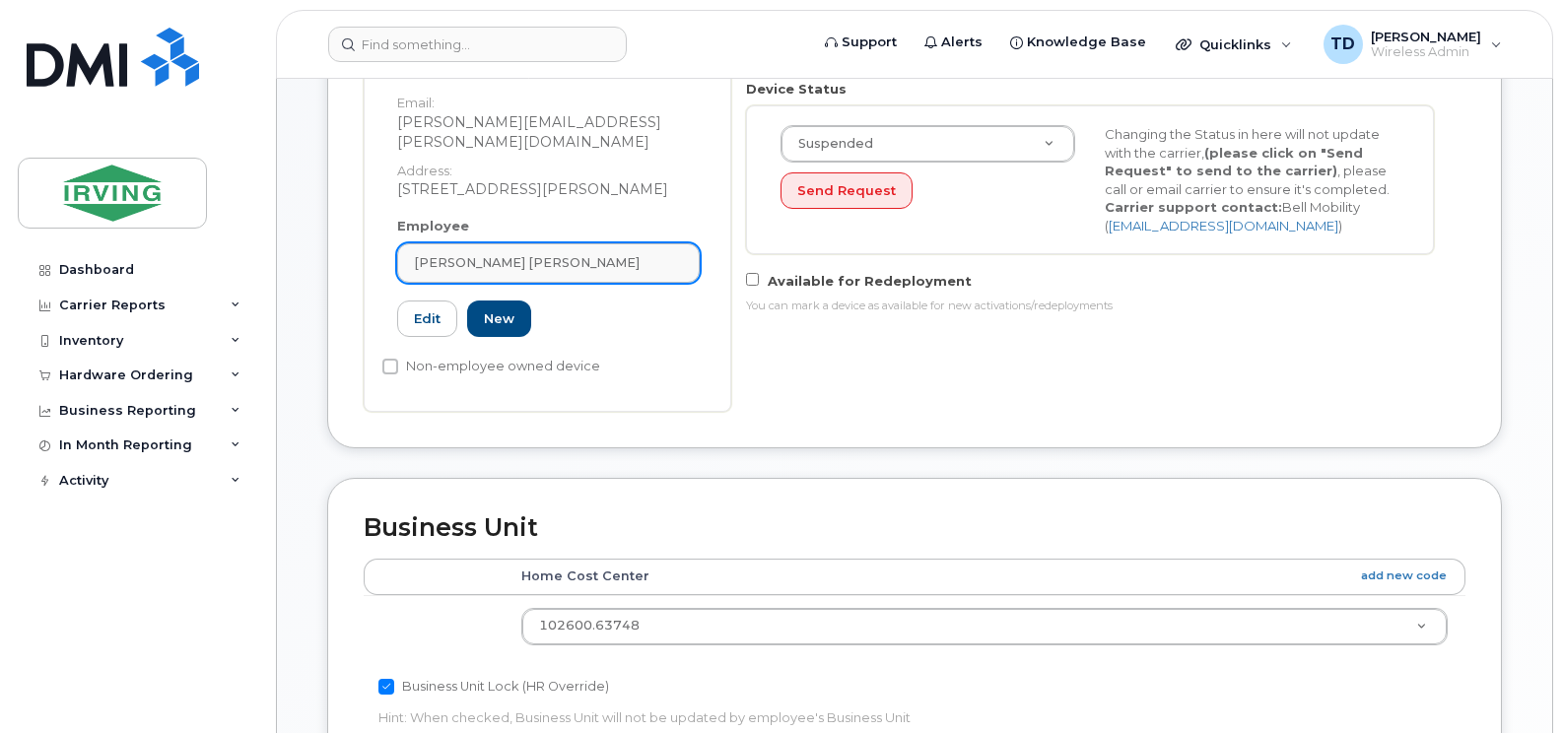
click at [548, 253] on div "[PERSON_NAME] [PERSON_NAME]" at bounding box center [548, 262] width 269 height 19
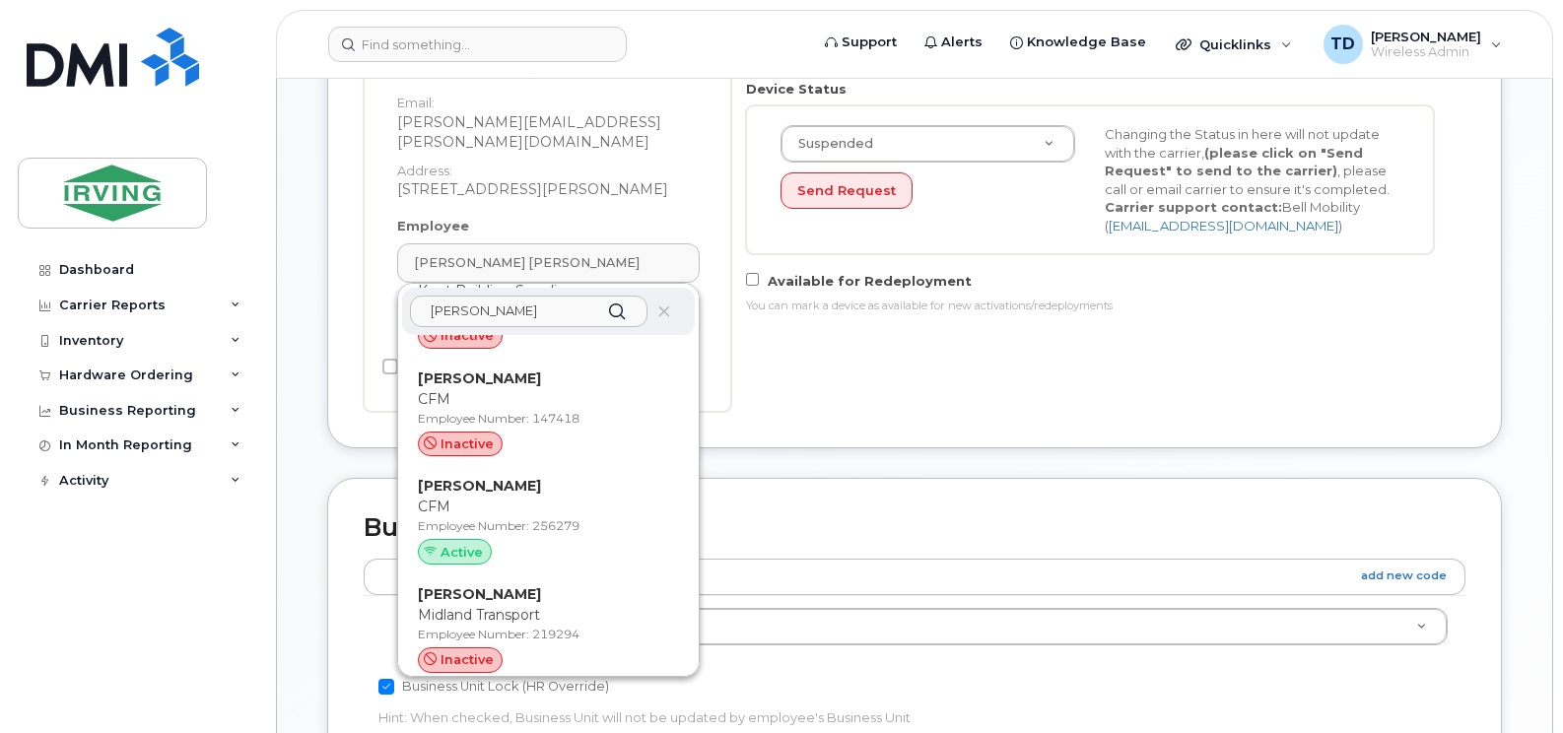
scroll to position [2168, 0]
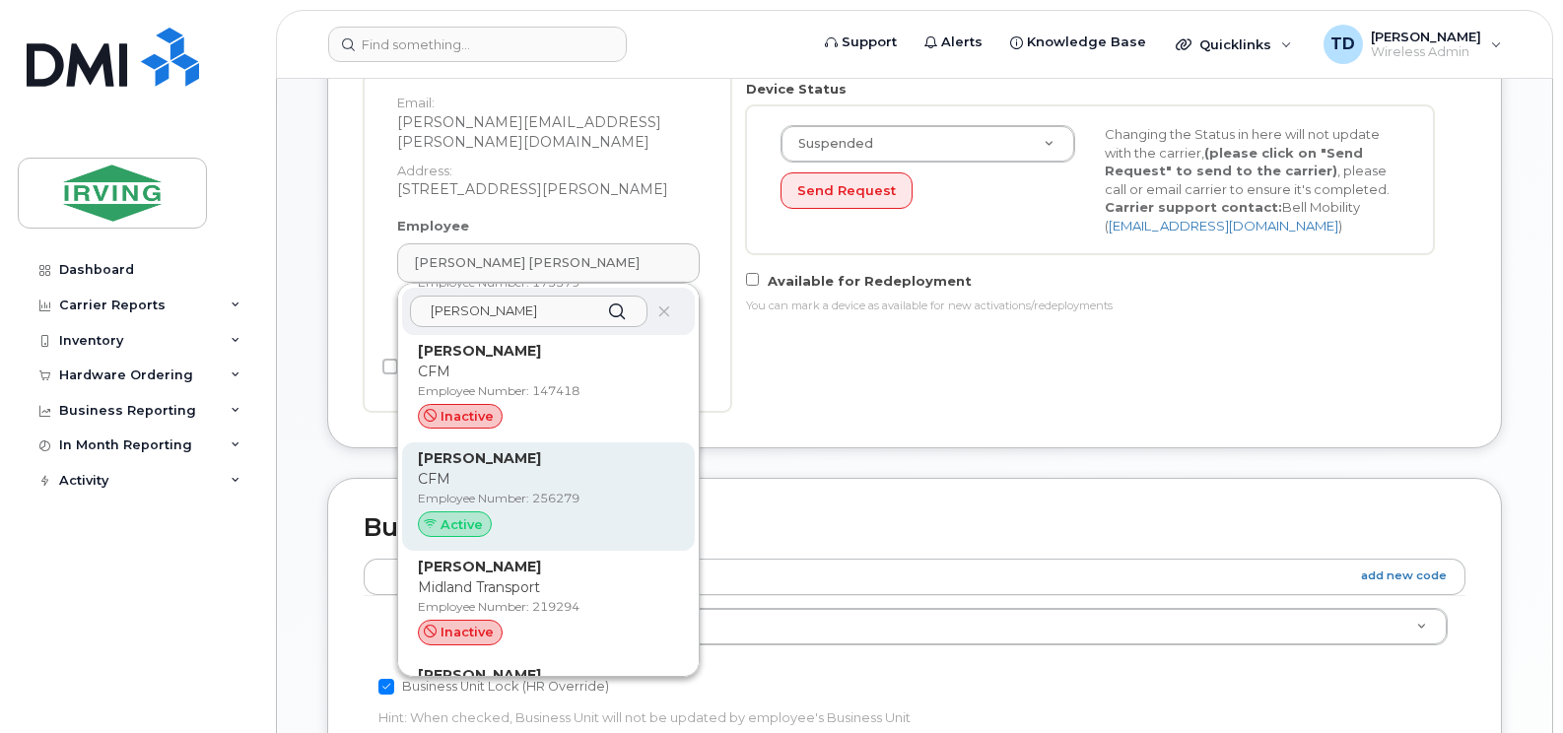
type input "[PERSON_NAME]"
click at [499, 448] on div "[PERSON_NAME] CFM Employee Number: 256279 Active" at bounding box center [548, 496] width 261 height 97
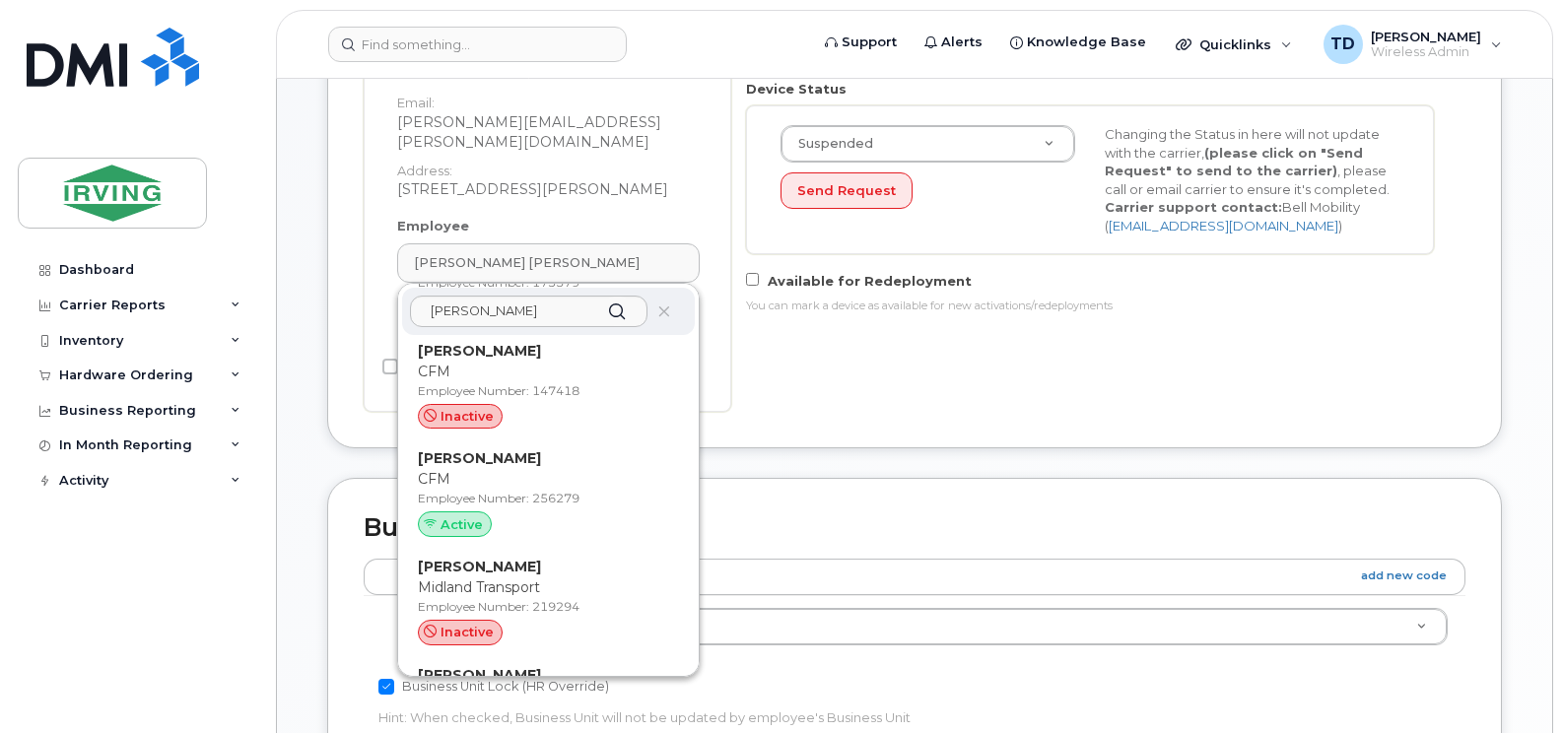
type input "256279"
type input "[PERSON_NAME]"
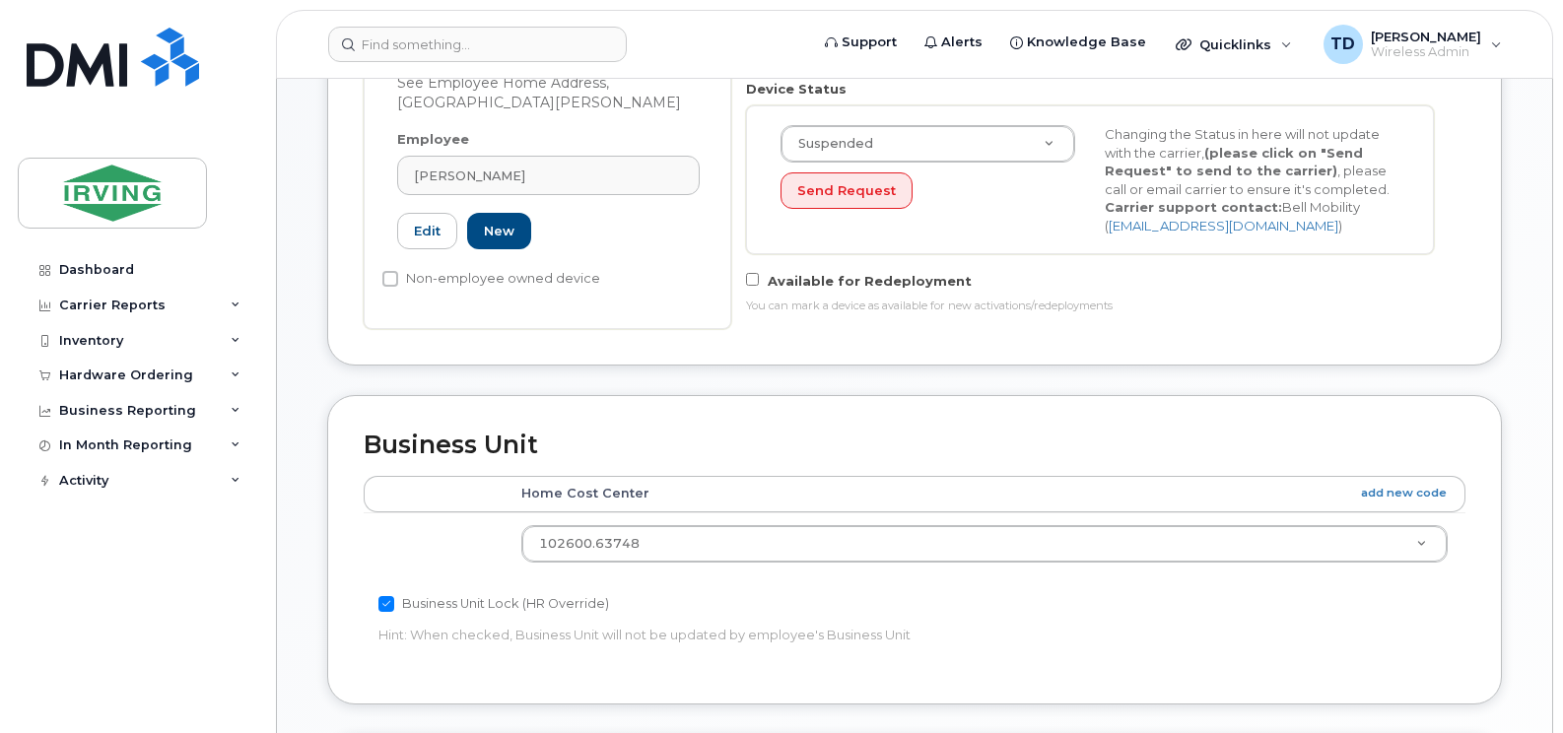
scroll to position [569, 0]
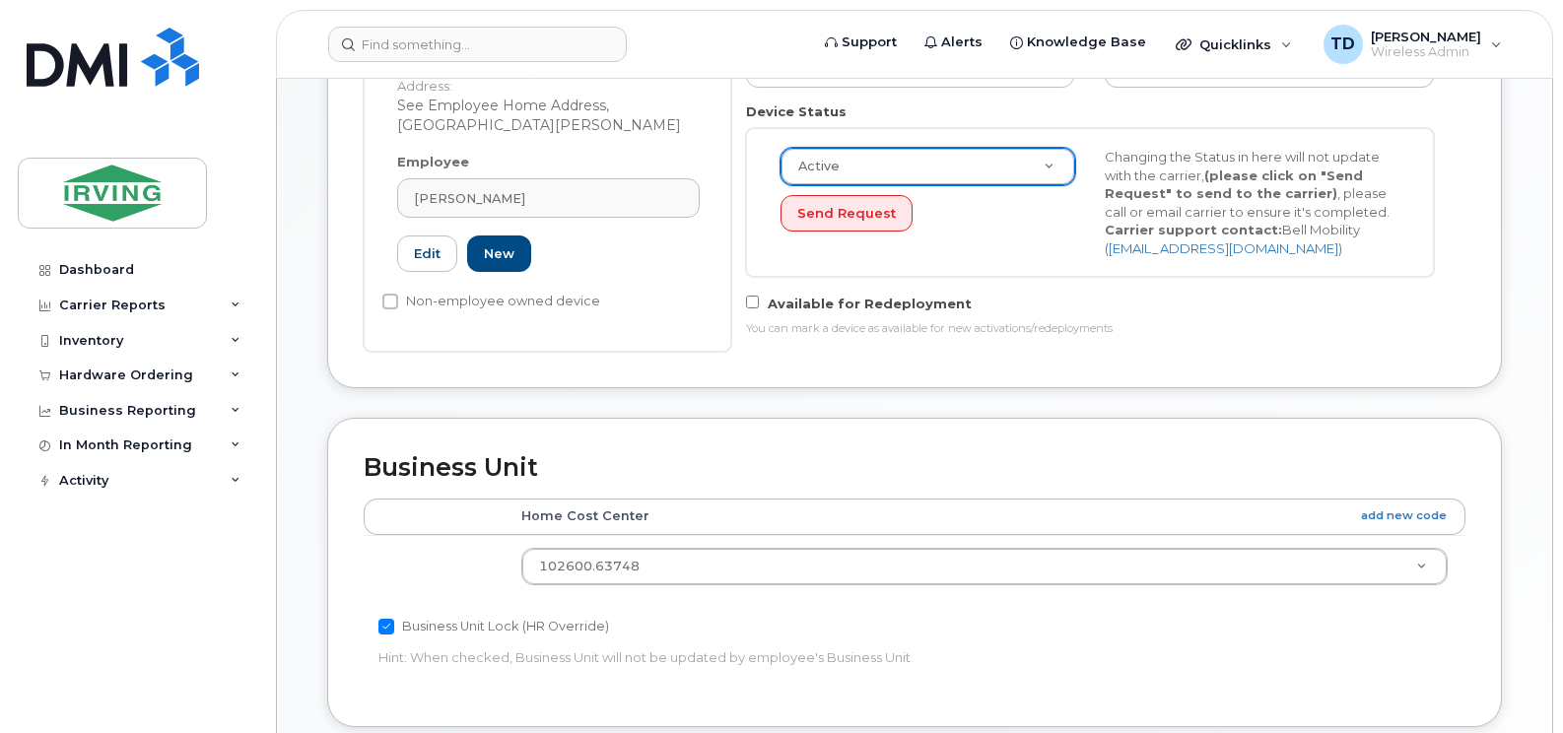
select select "active"
click at [851, 227] on button "Send Request" at bounding box center [846, 213] width 132 height 36
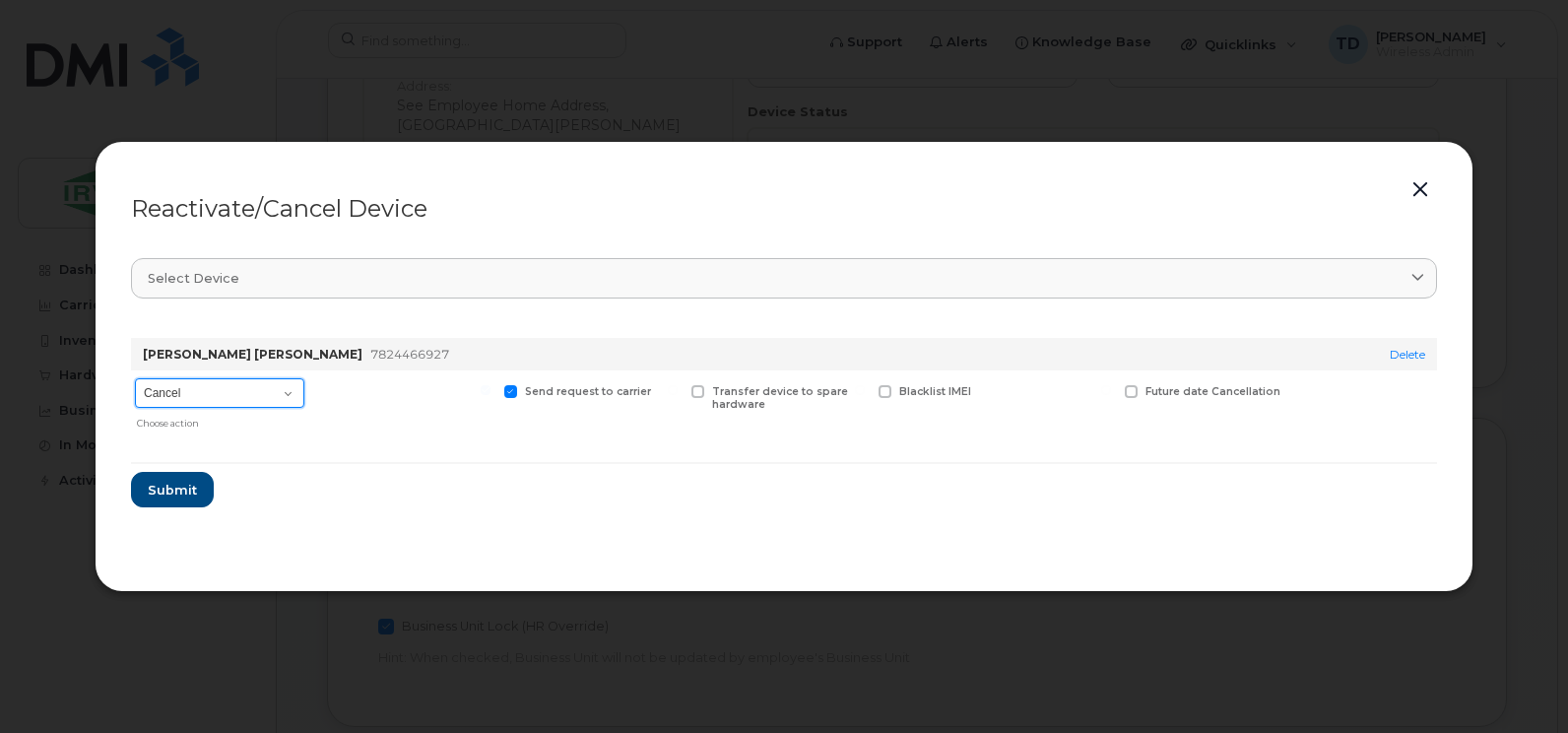
click at [184, 379] on select "Cancel Suspend - Extend Suspension Reactivate" at bounding box center [219, 393] width 169 height 30
select select "[object Object]"
click at [135, 378] on select "Cancel Suspend - Extend Suspension Reactivate" at bounding box center [219, 393] width 169 height 30
click at [181, 489] on span "Submit" at bounding box center [171, 490] width 49 height 19
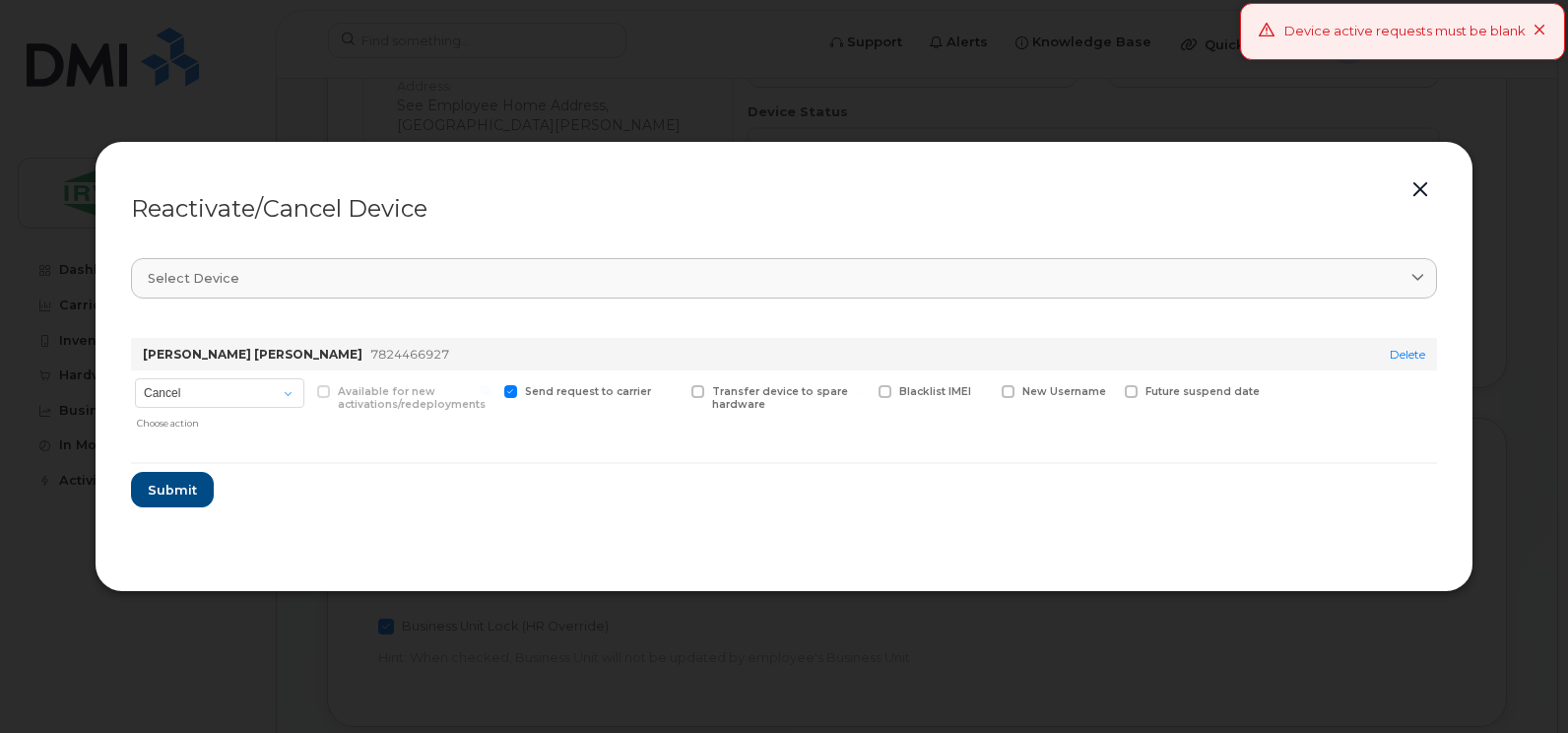
click at [1536, 25] on icon at bounding box center [1539, 31] width 13 height 13
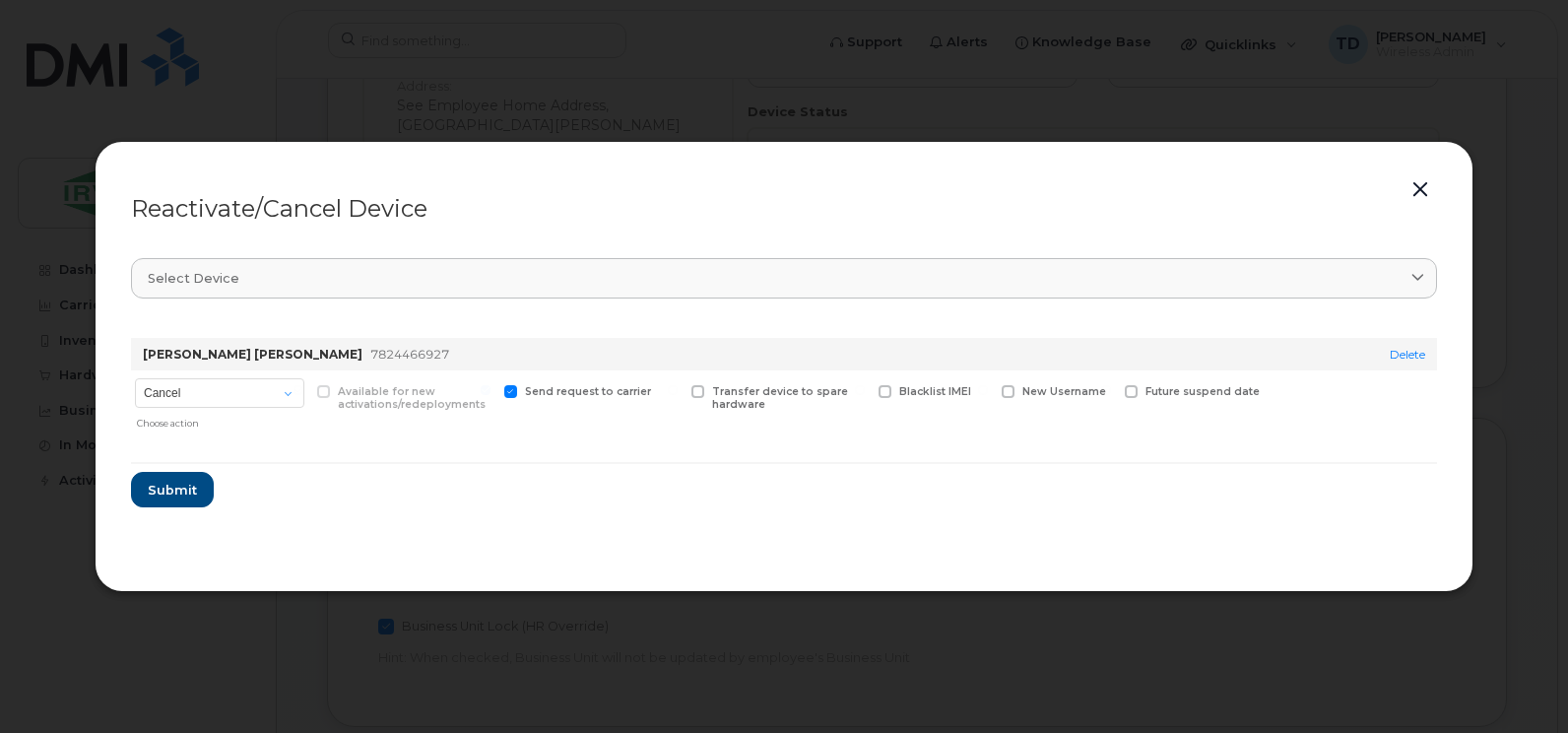
click at [1412, 193] on button "button" at bounding box center [1420, 190] width 30 height 28
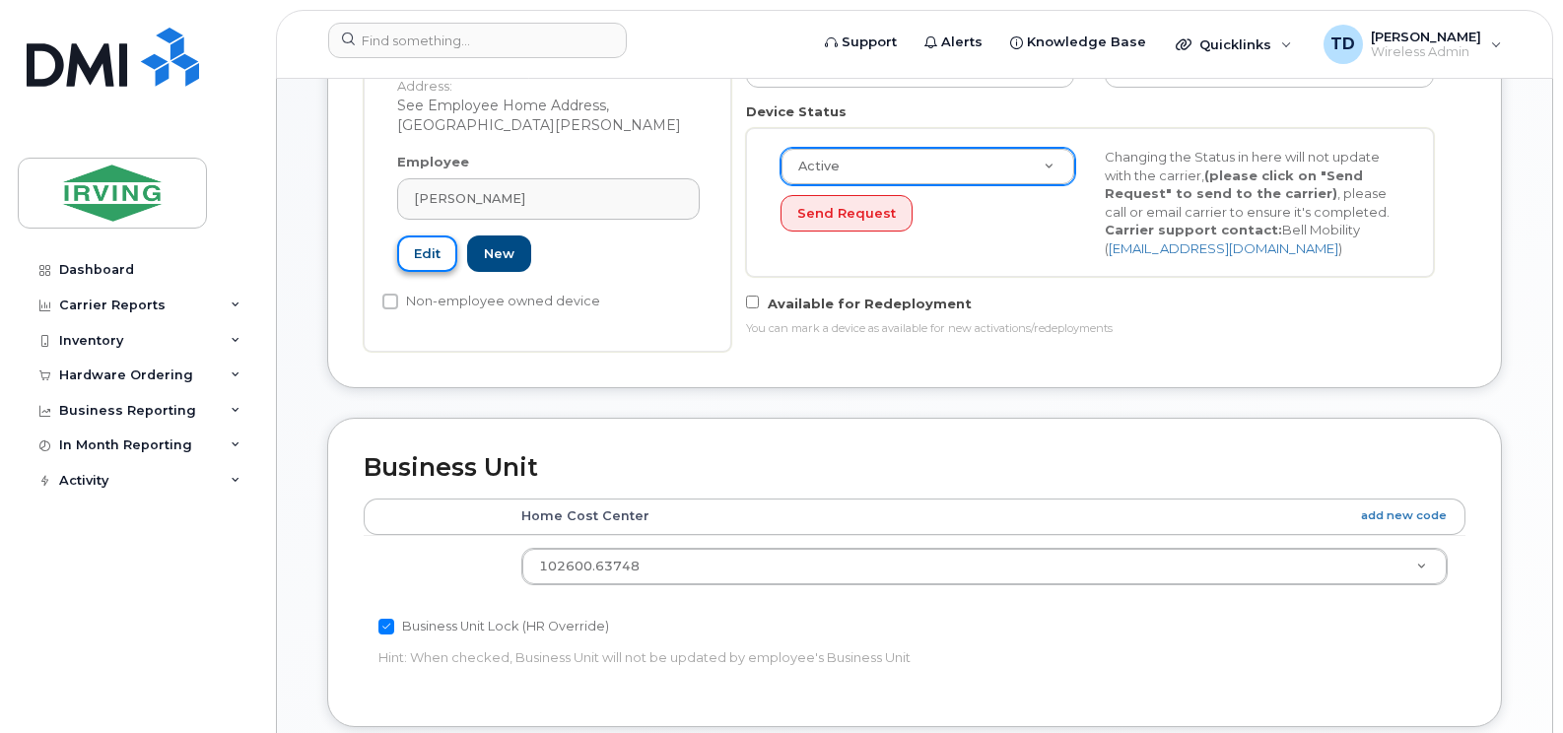
click at [438, 236] on link "Edit" at bounding box center [427, 254] width 60 height 36
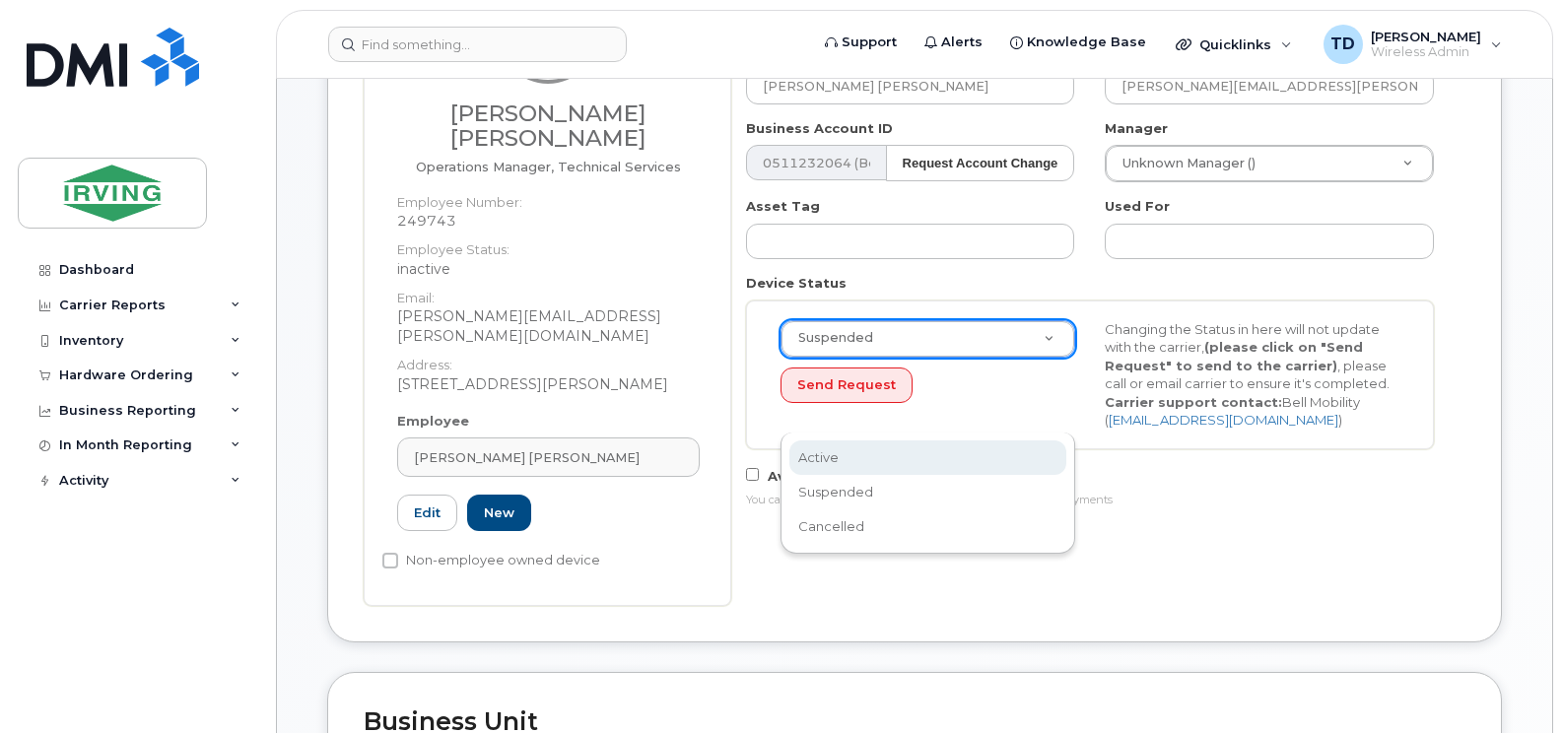
scroll to position [396, 0]
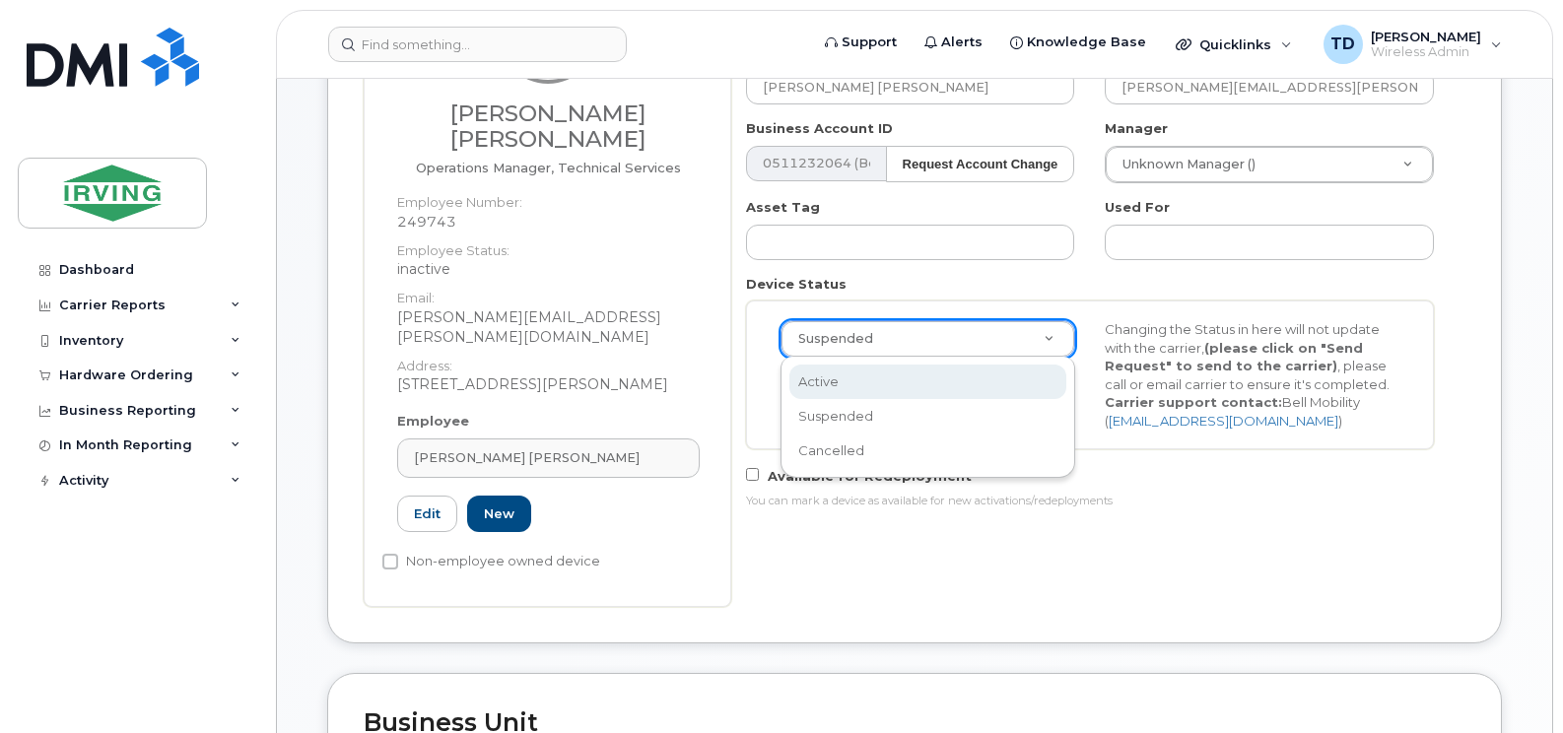
select select "active"
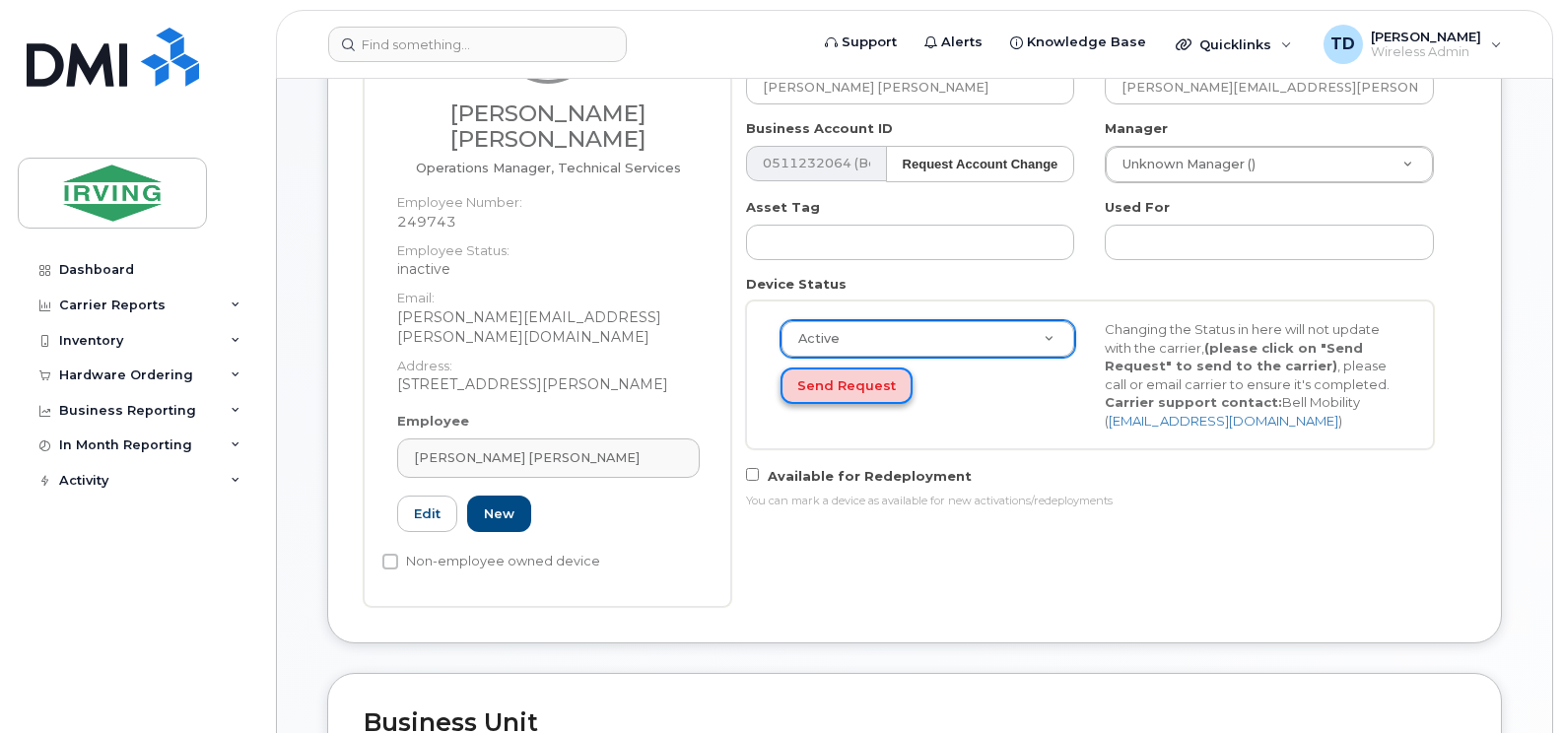
click at [823, 396] on button "Send Request" at bounding box center [846, 386] width 132 height 36
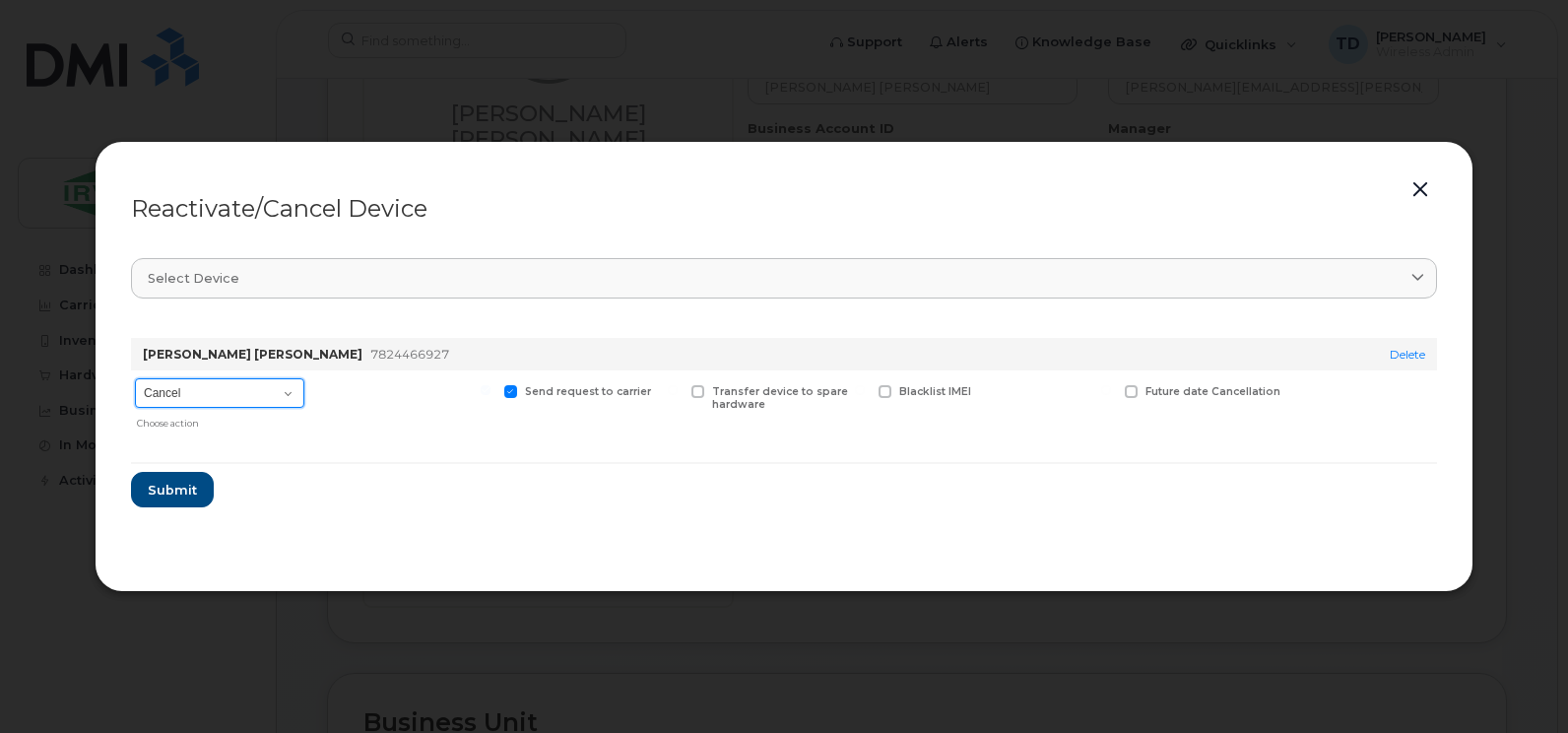
click at [218, 406] on select "Cancel Suspend - Extend Suspension Reactivate" at bounding box center [219, 393] width 169 height 30
select select "[object Object]"
click at [135, 378] on select "Cancel Suspend - Extend Suspension Reactivate" at bounding box center [219, 393] width 169 height 30
click at [173, 481] on span "Submit" at bounding box center [171, 490] width 49 height 19
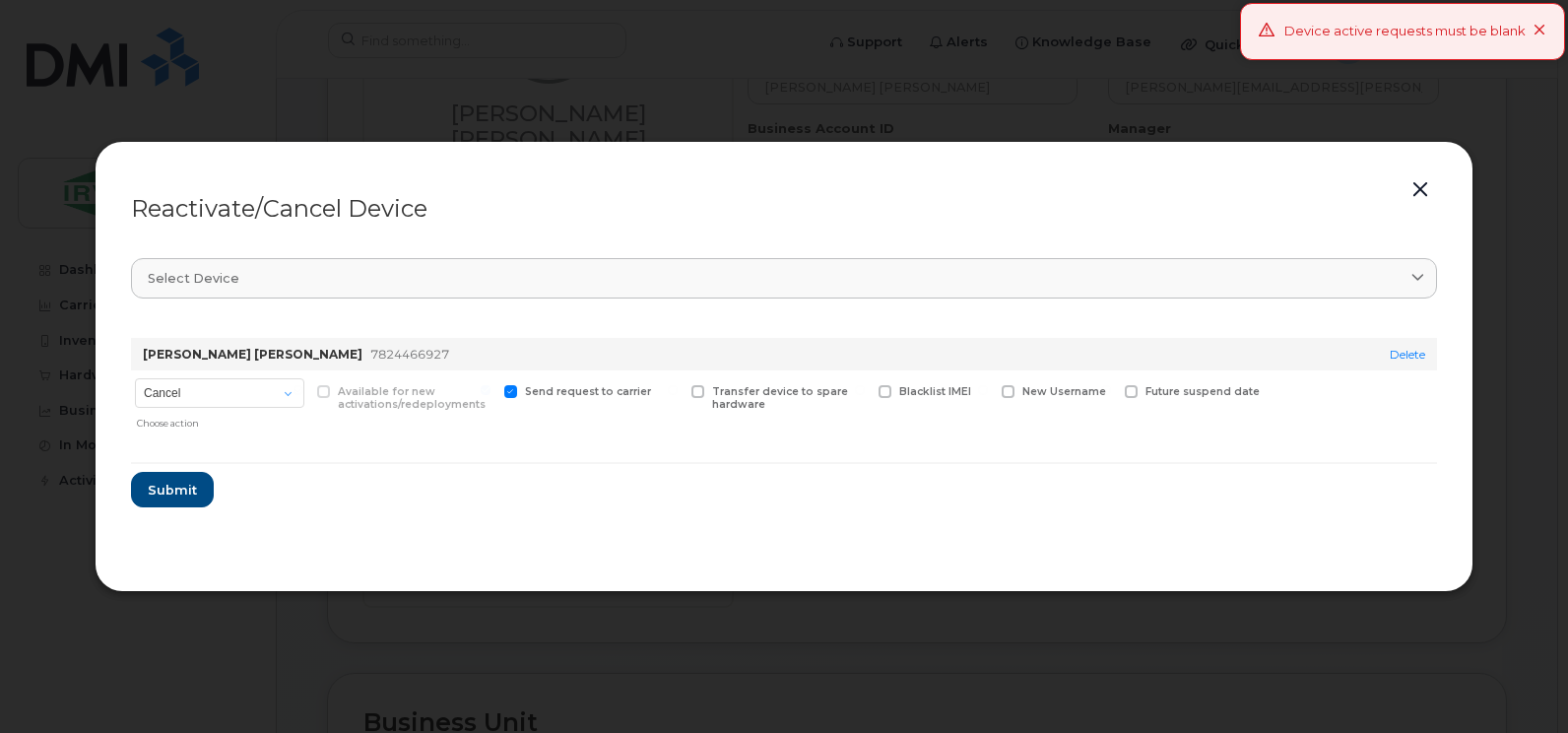
click at [1540, 29] on icon at bounding box center [1539, 31] width 13 height 13
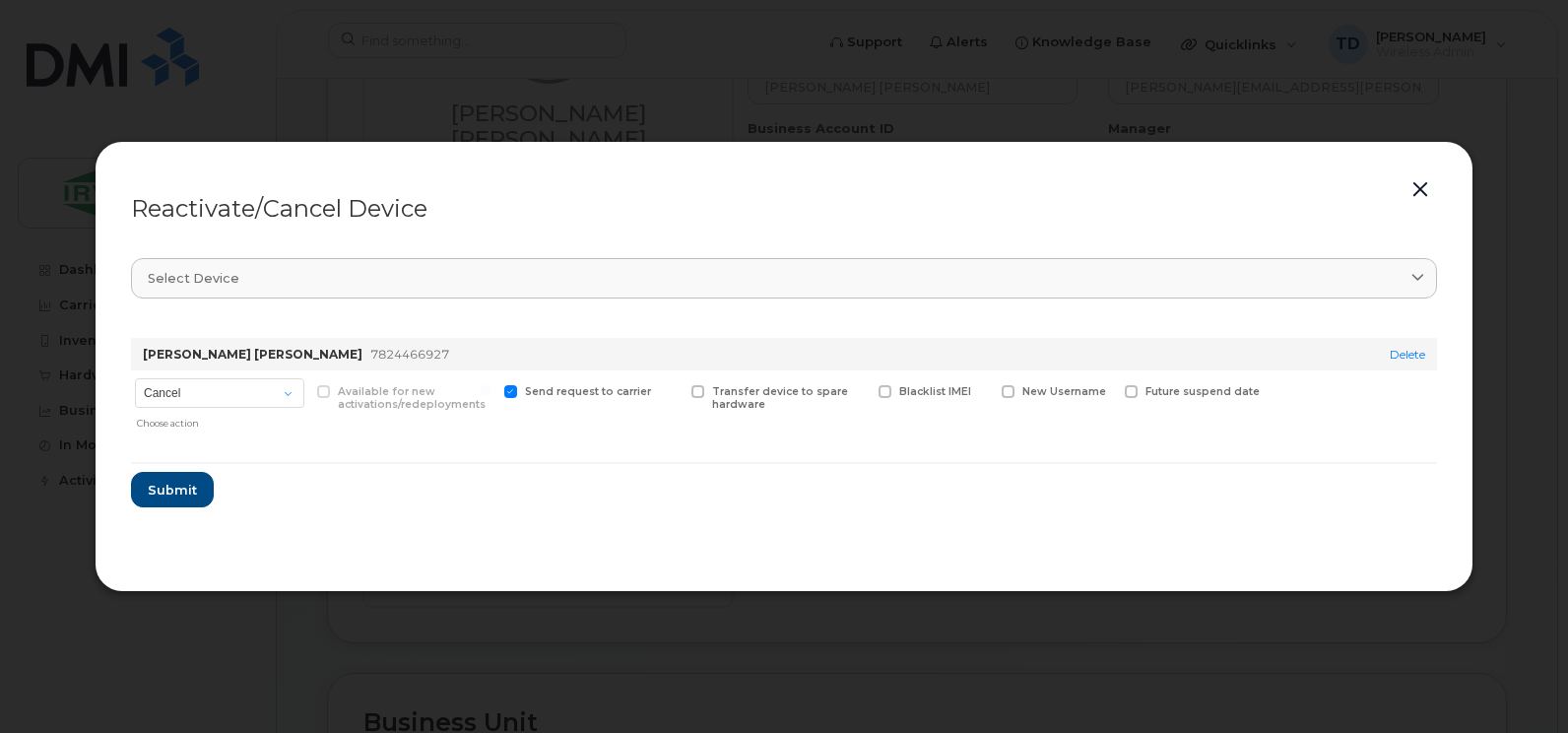
click at [1416, 183] on button "button" at bounding box center [1420, 190] width 30 height 28
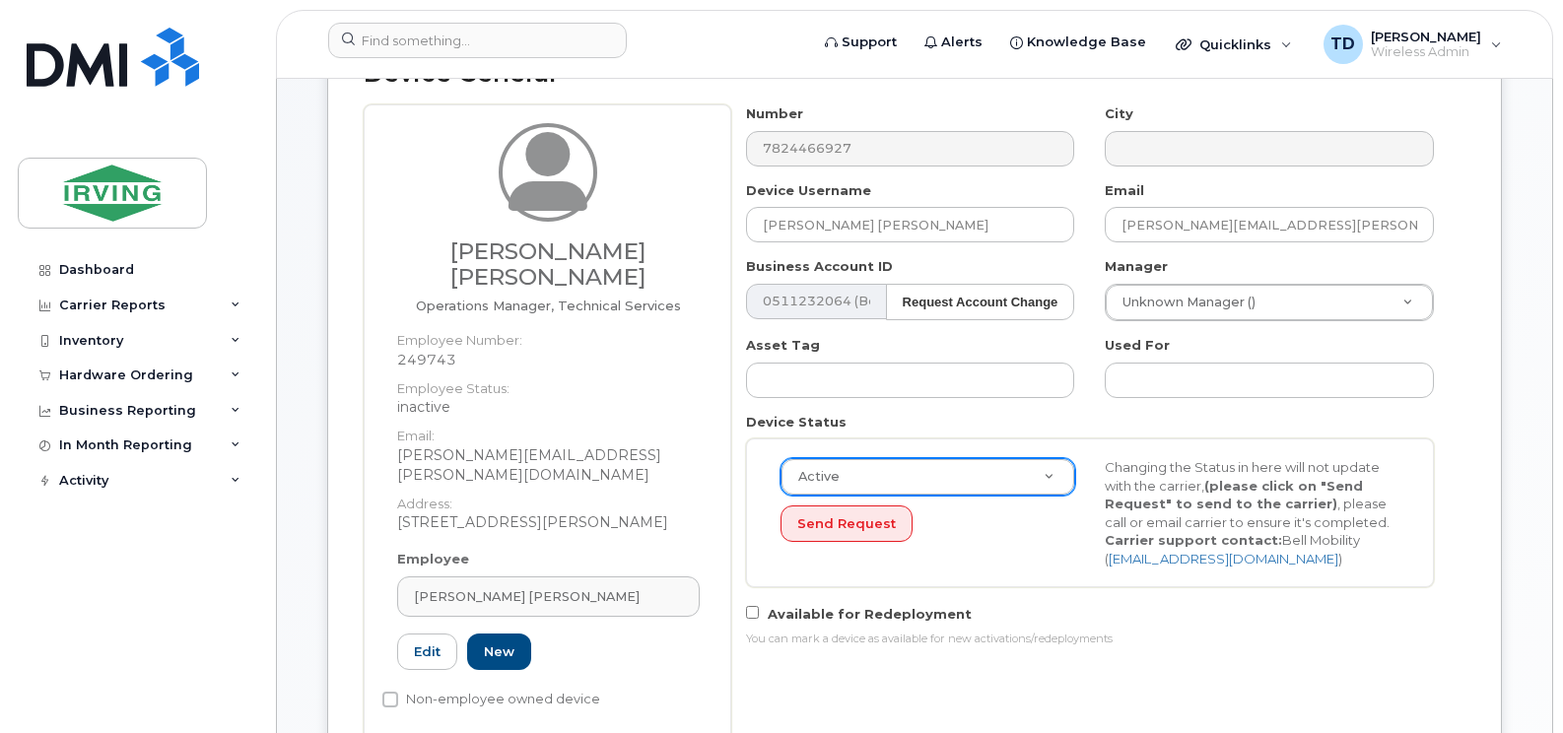
scroll to position [495, 0]
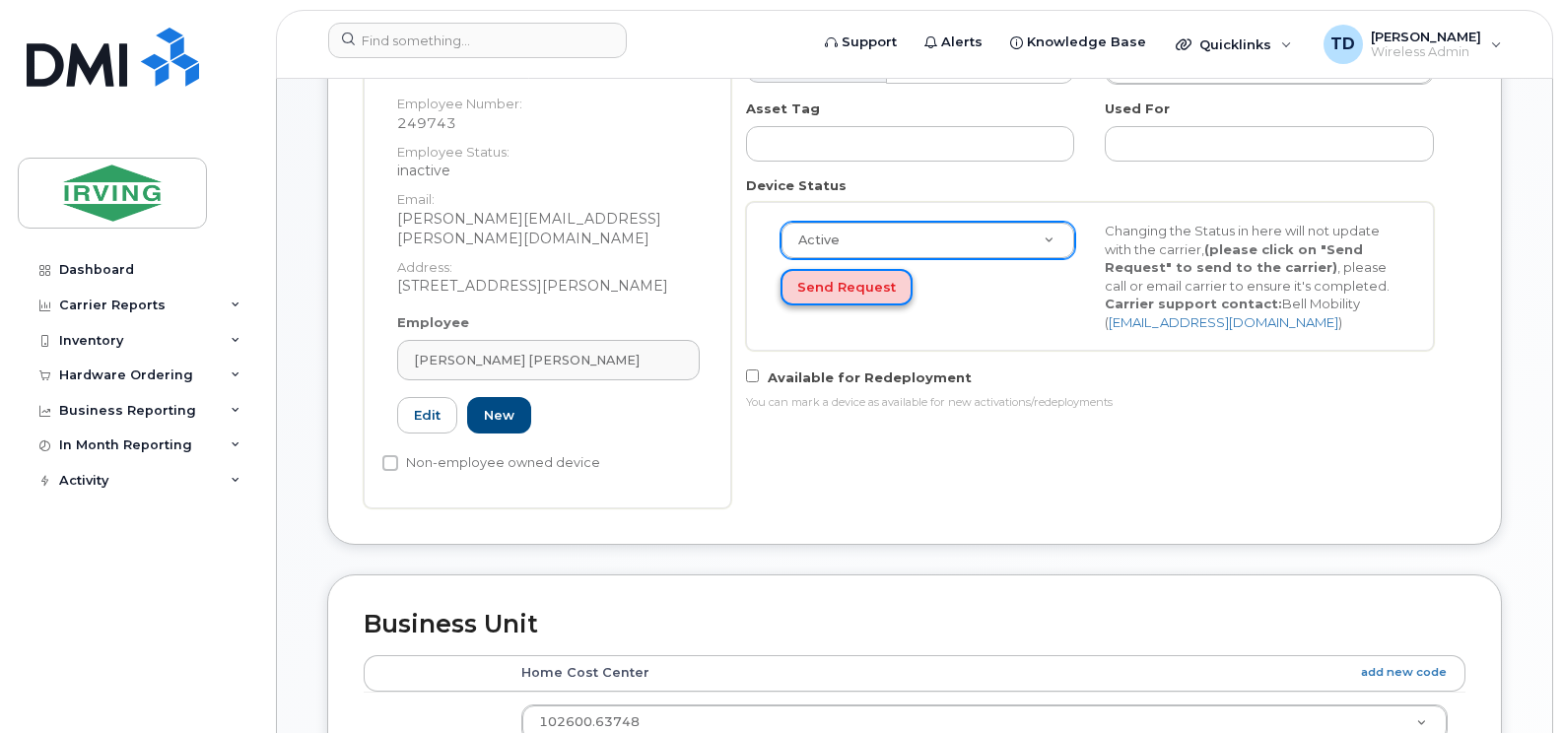
click at [879, 282] on button "Send Request" at bounding box center [846, 287] width 132 height 36
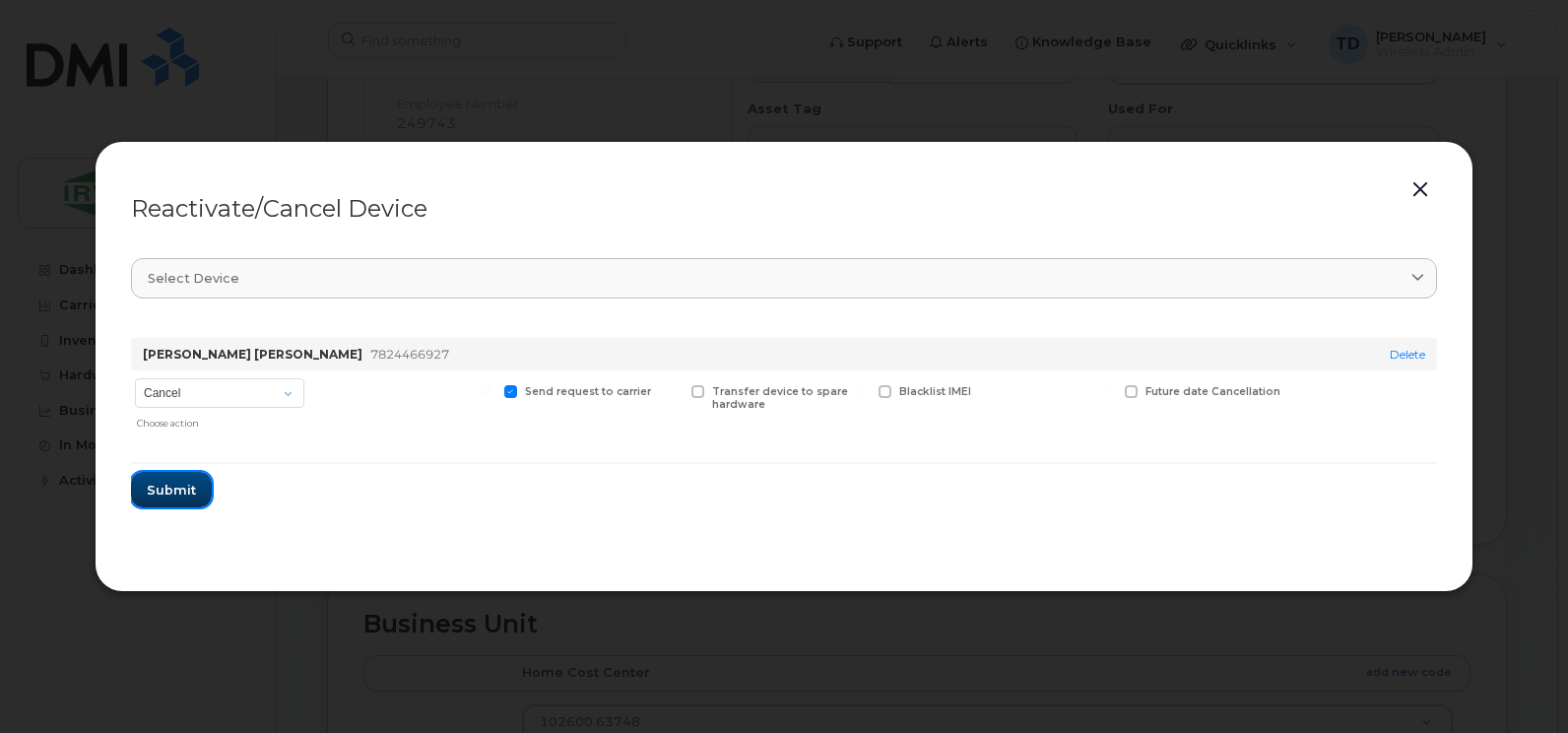
click at [174, 493] on span "Submit" at bounding box center [171, 490] width 49 height 19
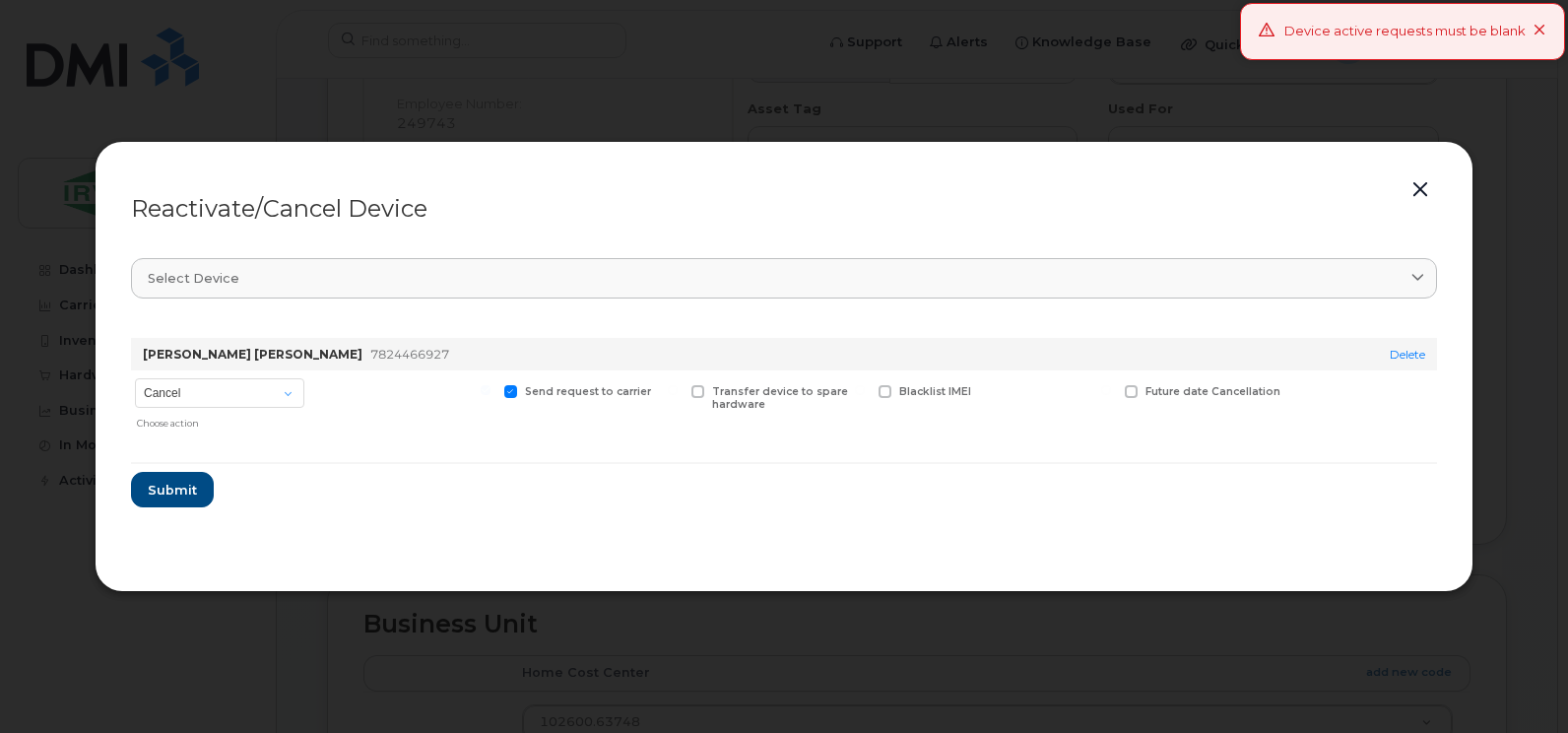
click at [1416, 182] on button "button" at bounding box center [1420, 190] width 30 height 28
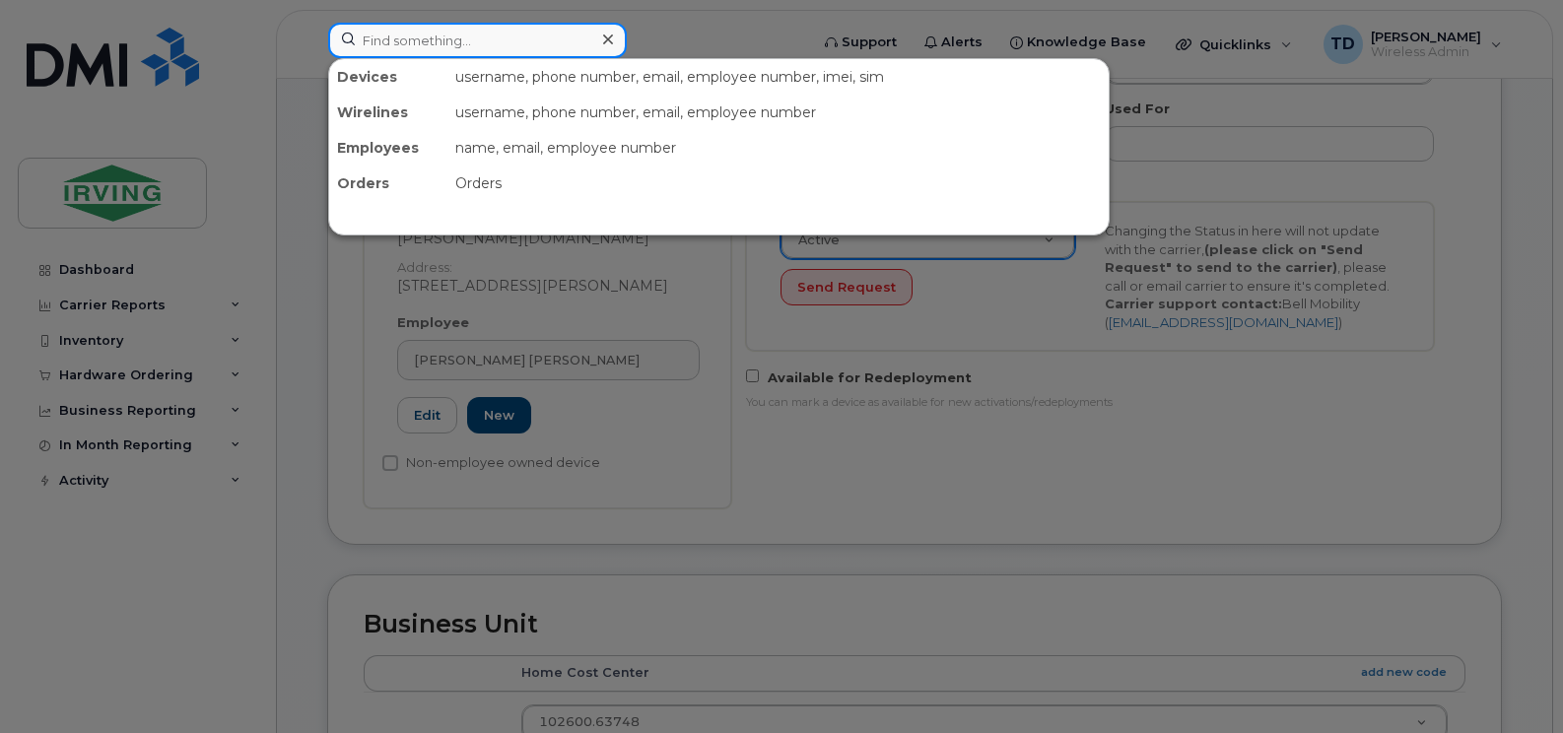
click at [425, 34] on input at bounding box center [477, 40] width 299 height 35
paste input "506-744-1594"
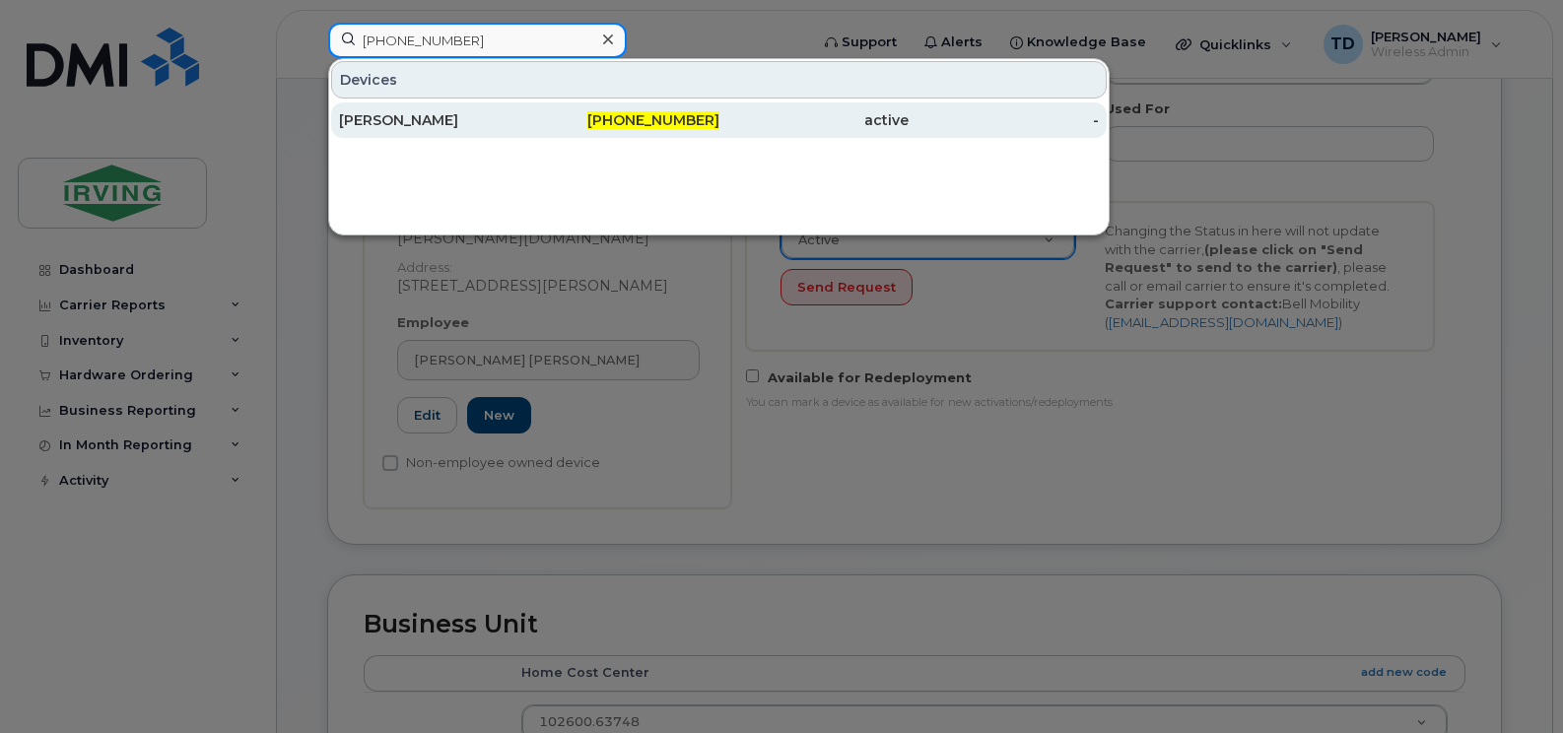
type input "506-744-1594"
click at [612, 120] on div "506-744-1594" at bounding box center [624, 120] width 190 height 20
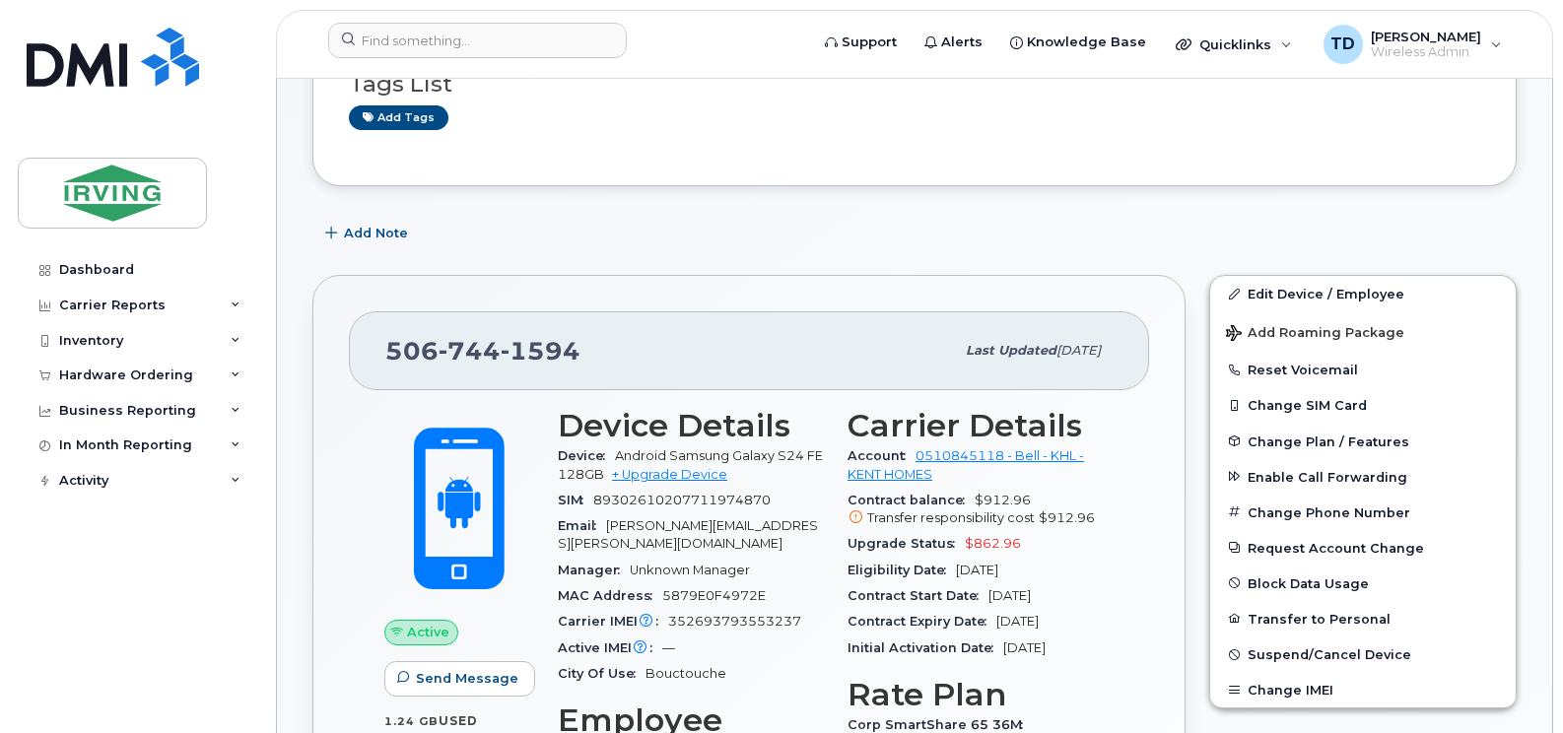
scroll to position [394, 0]
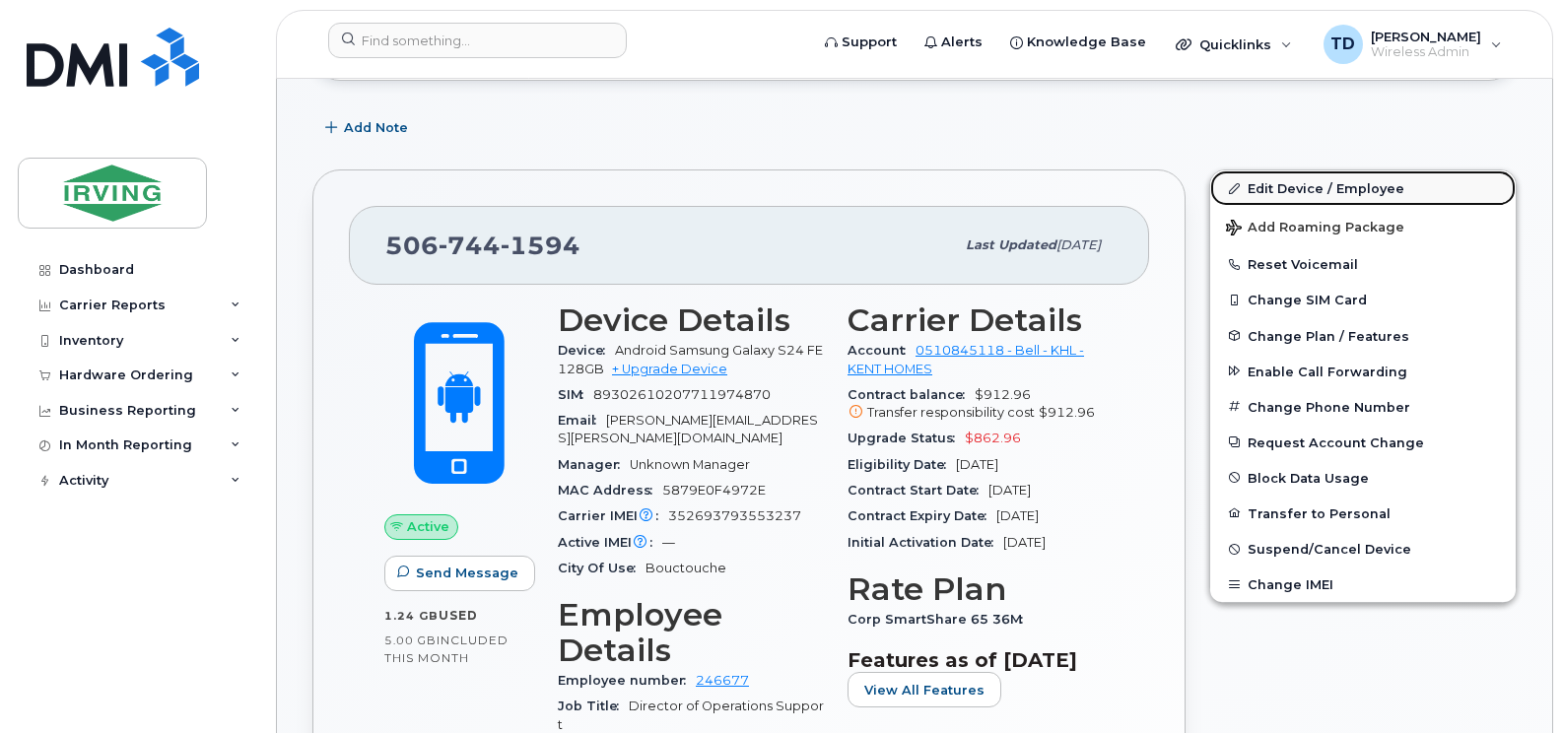
click at [1318, 178] on link "Edit Device / Employee" at bounding box center [1362, 187] width 305 height 35
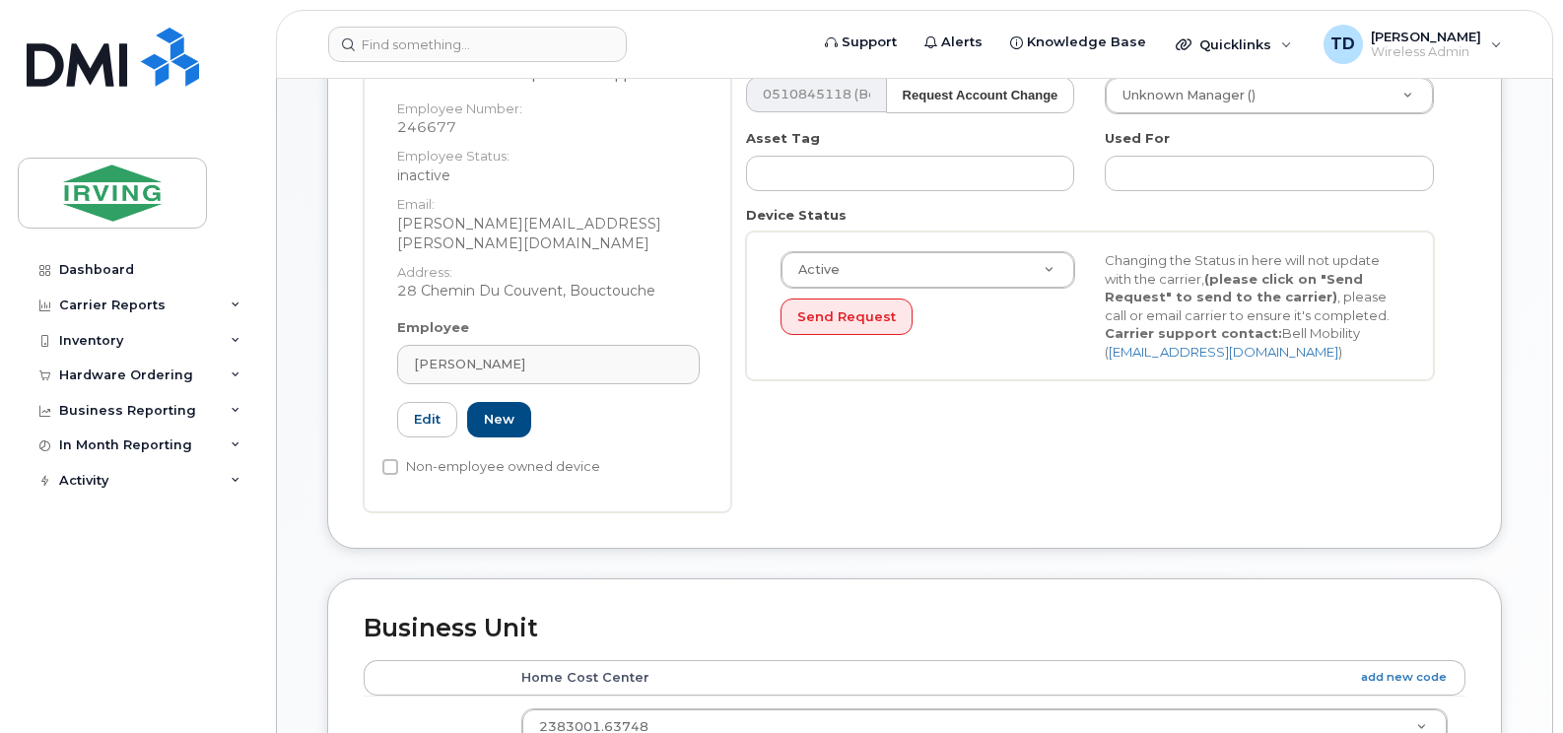
scroll to position [493, 0]
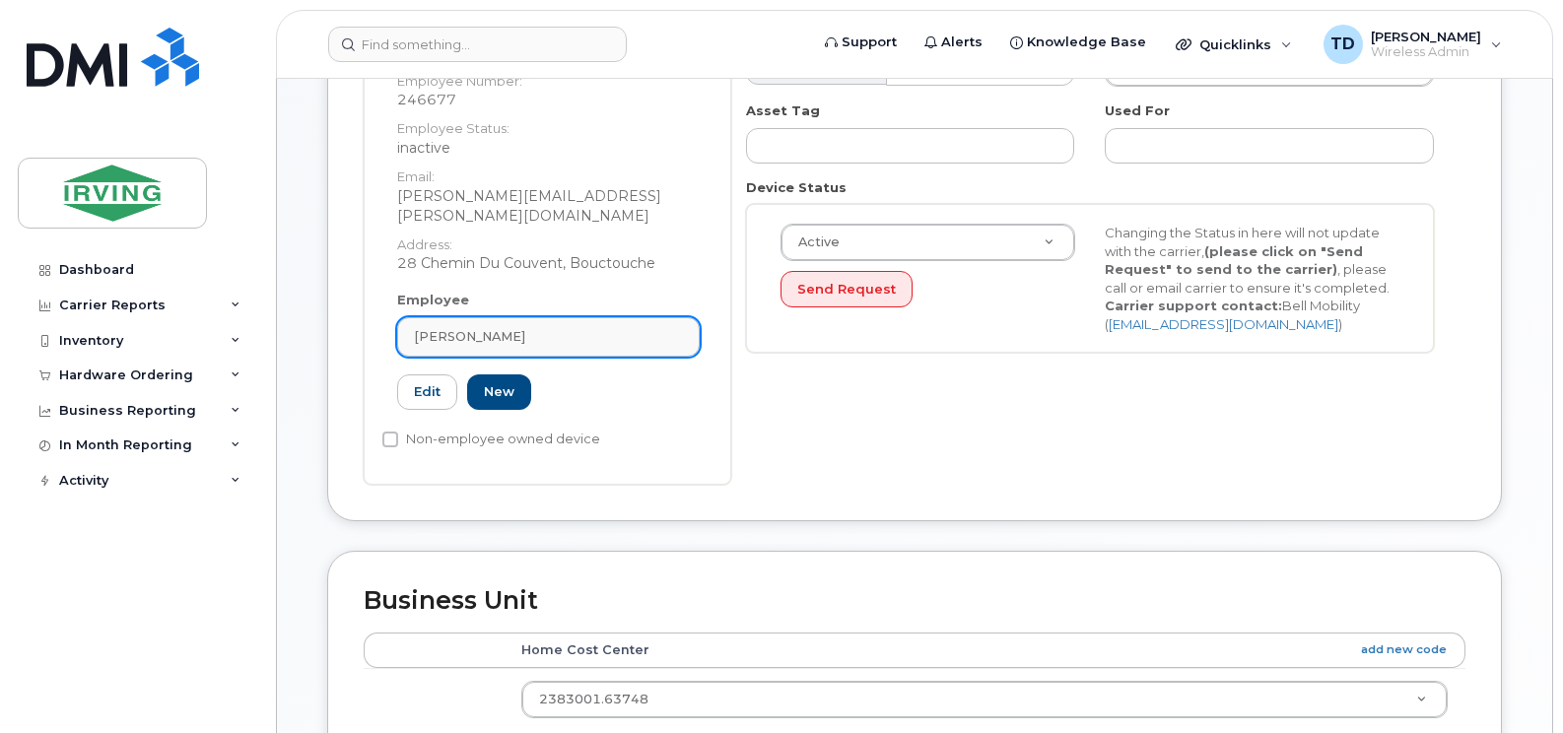
click at [488, 327] on div "[PERSON_NAME]" at bounding box center [548, 336] width 269 height 19
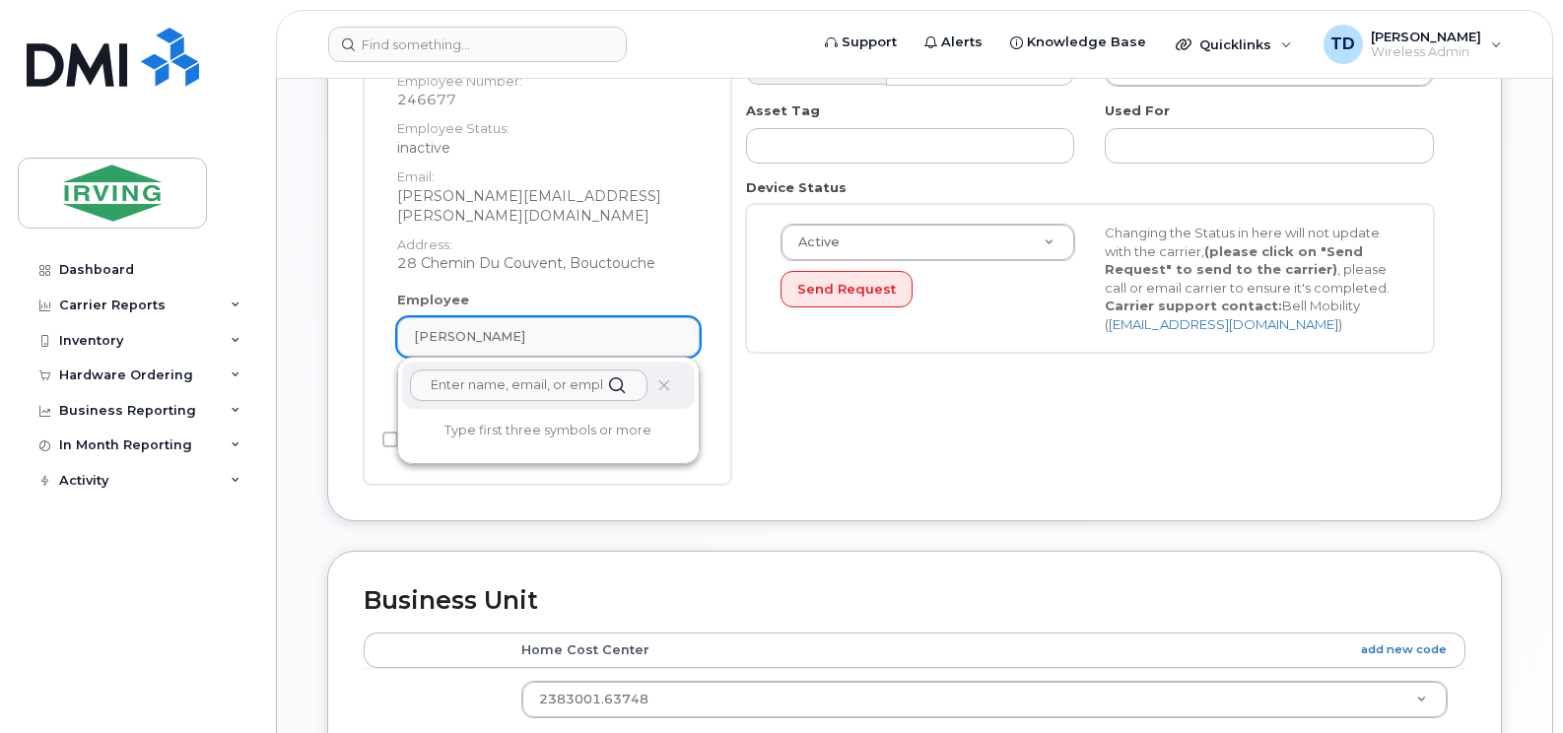
click at [488, 327] on div "[PERSON_NAME]" at bounding box center [548, 336] width 269 height 19
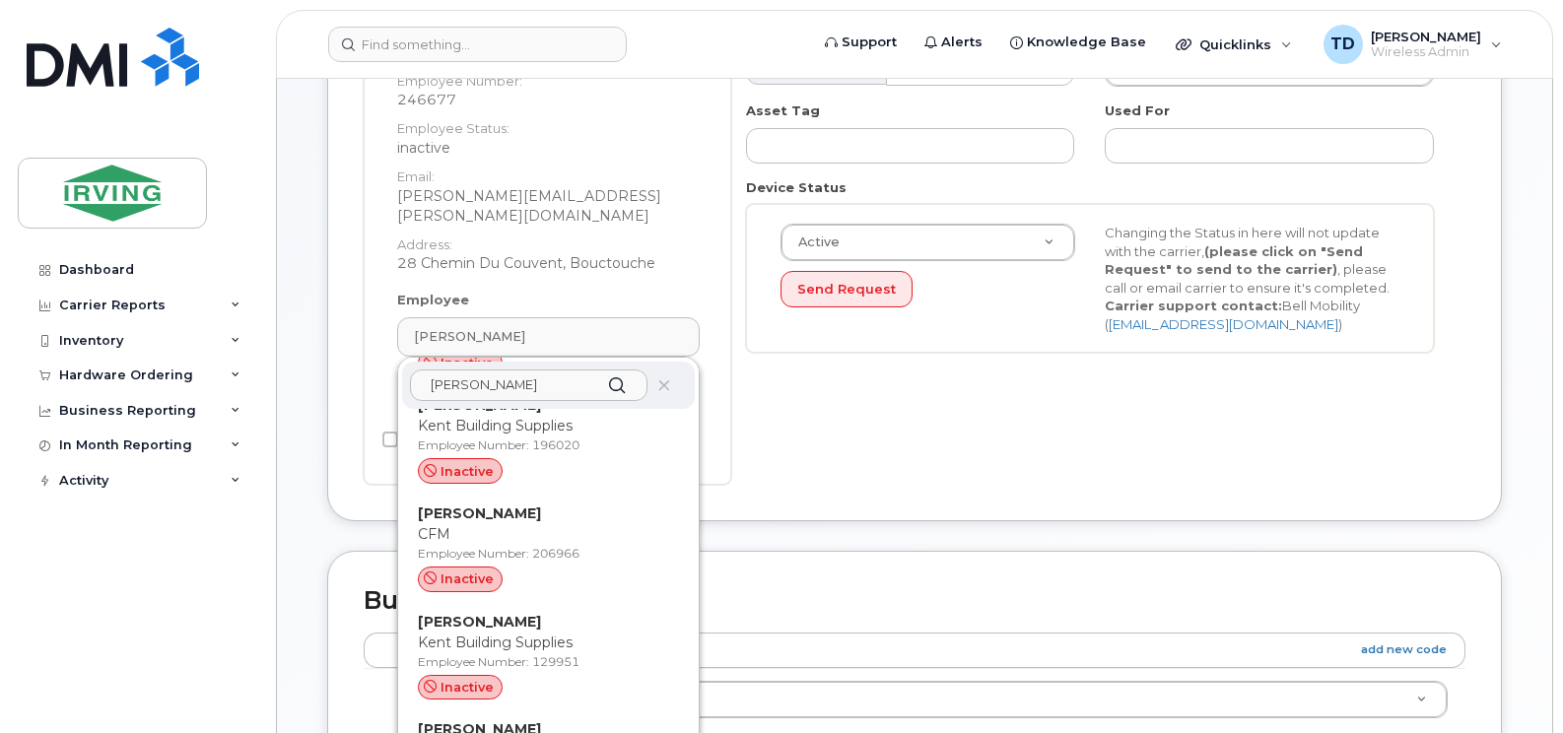
scroll to position [1675, 0]
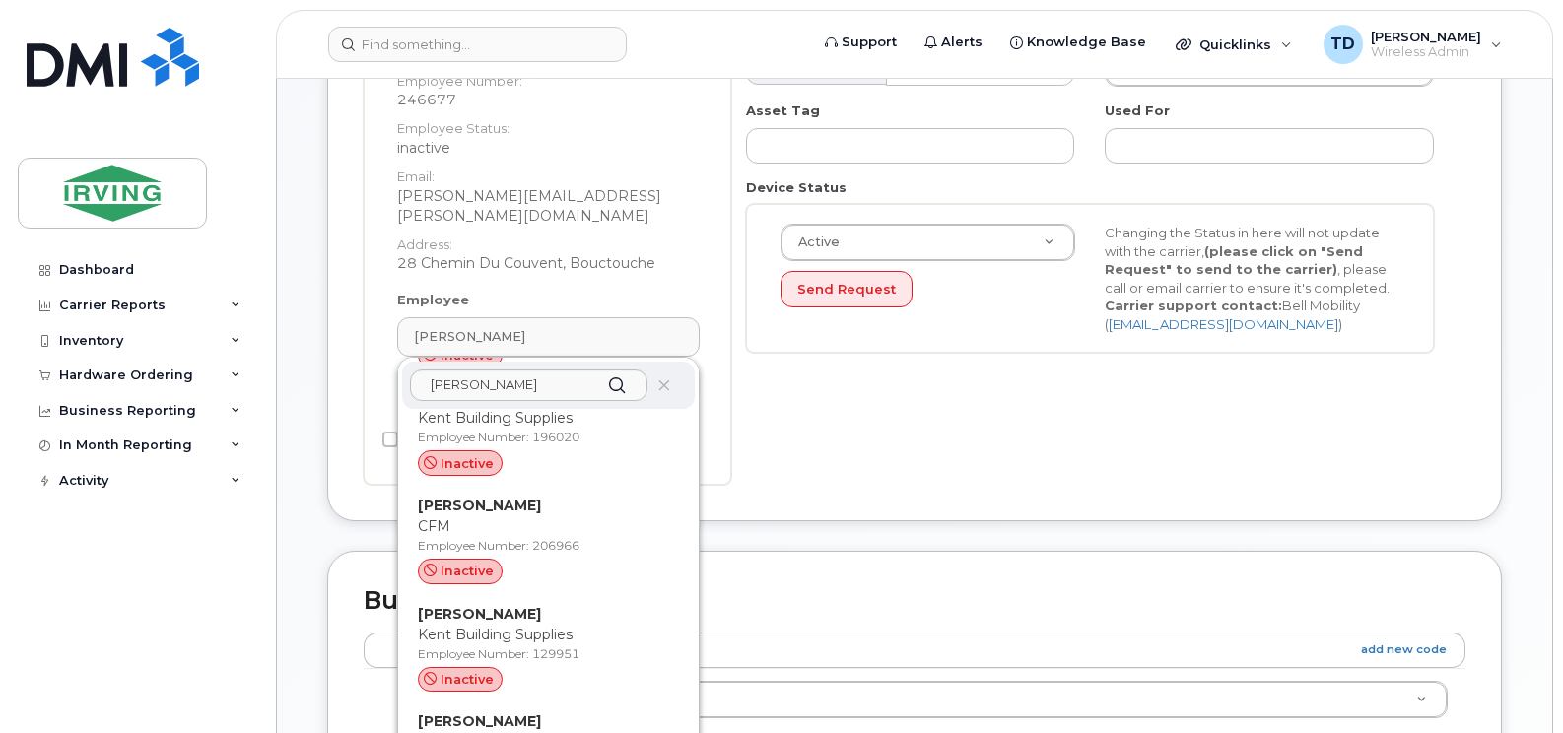
click at [923, 426] on div "Number 5067441594 City Device Username [PERSON_NAME] Email [PERSON_NAME][EMAIL_…" at bounding box center [1098, 177] width 734 height 615
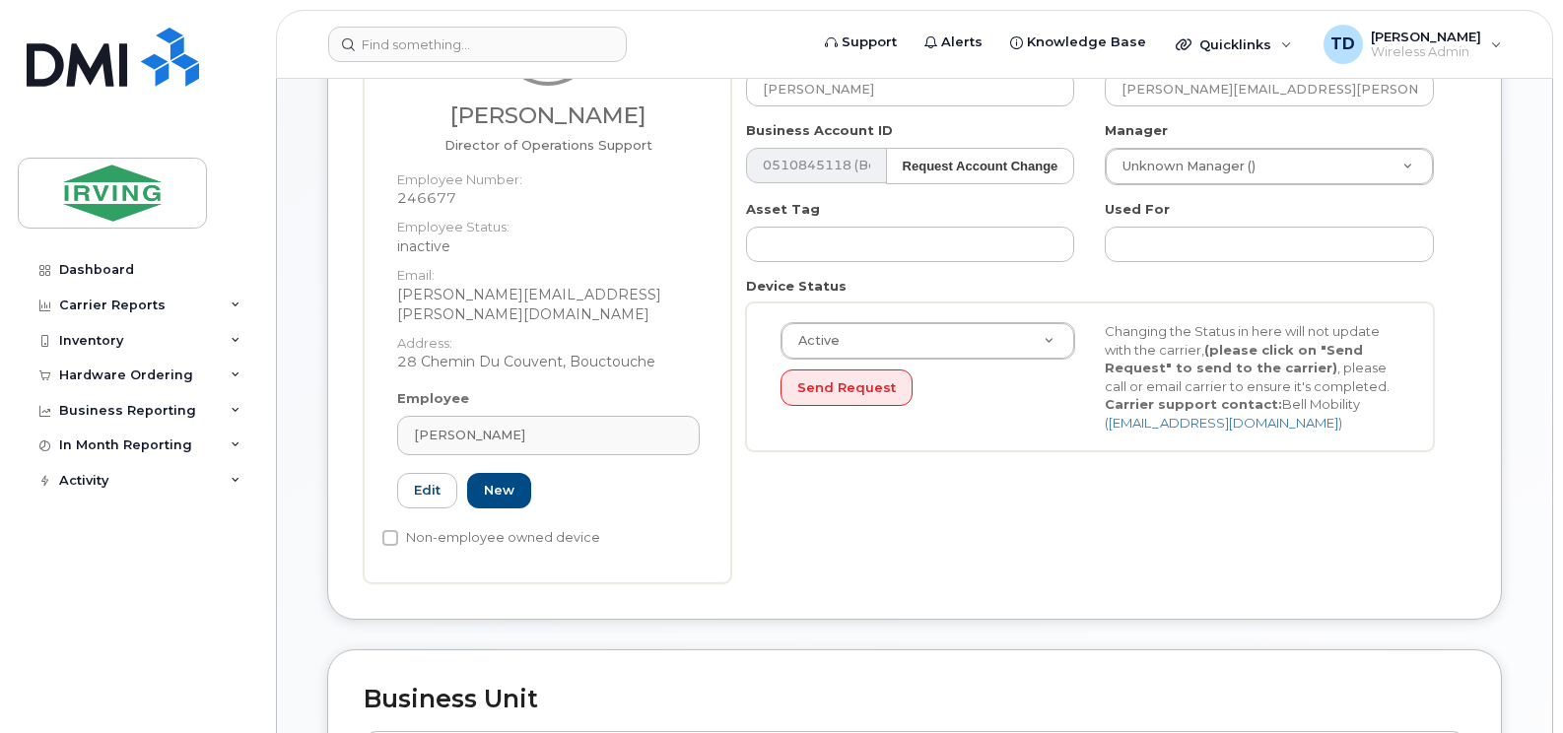
scroll to position [627, 0]
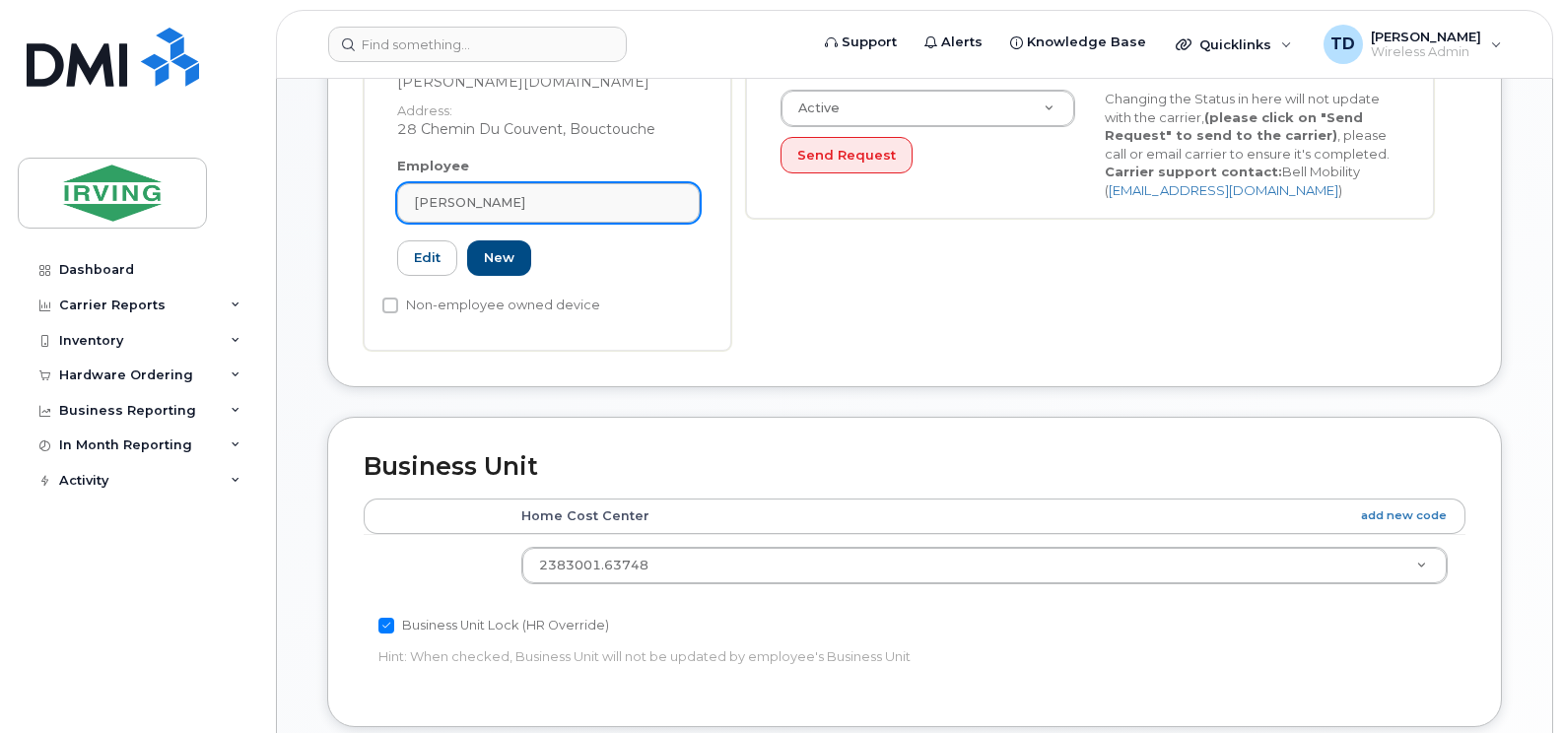
click at [488, 193] on div "[PERSON_NAME]" at bounding box center [548, 202] width 269 height 19
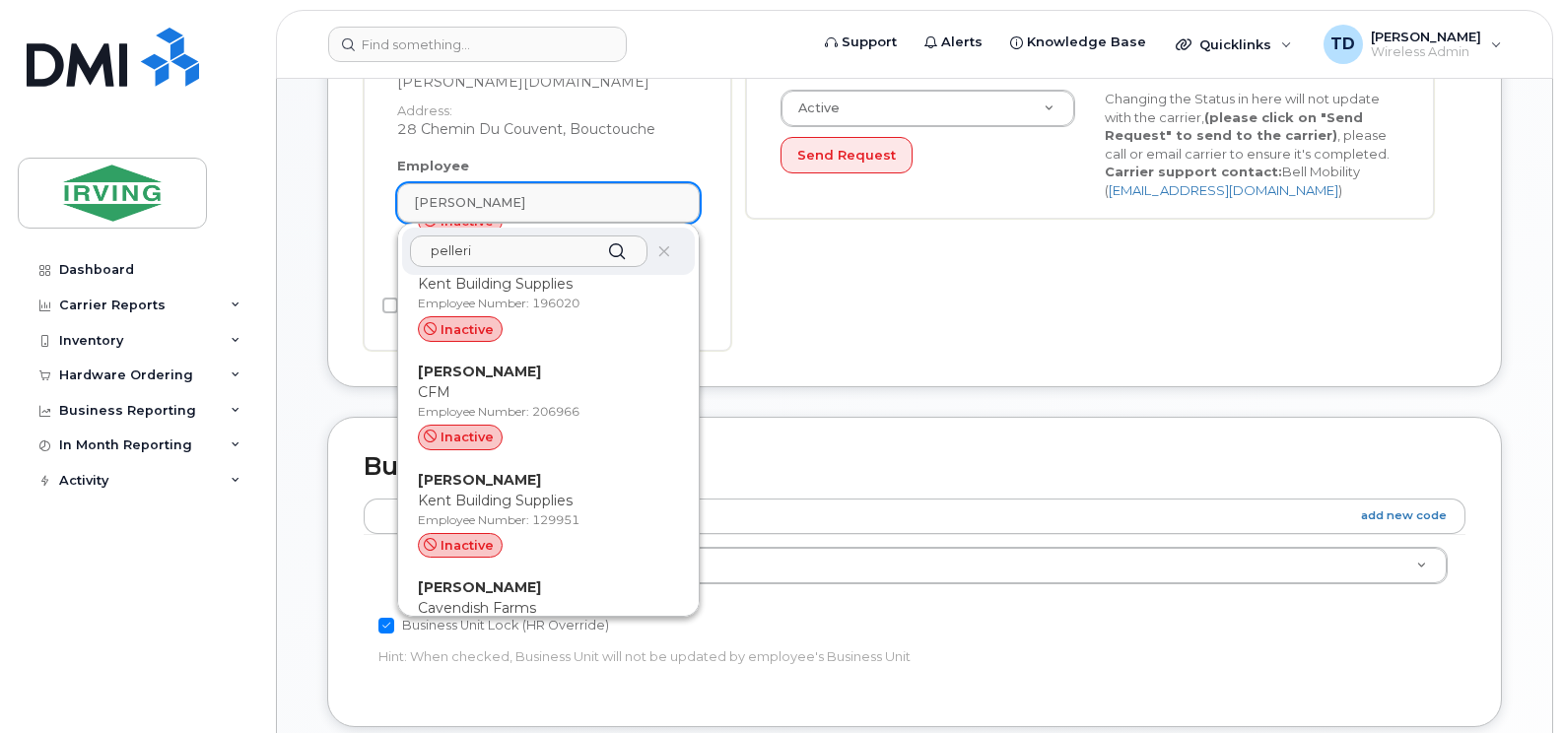
scroll to position [0, 0]
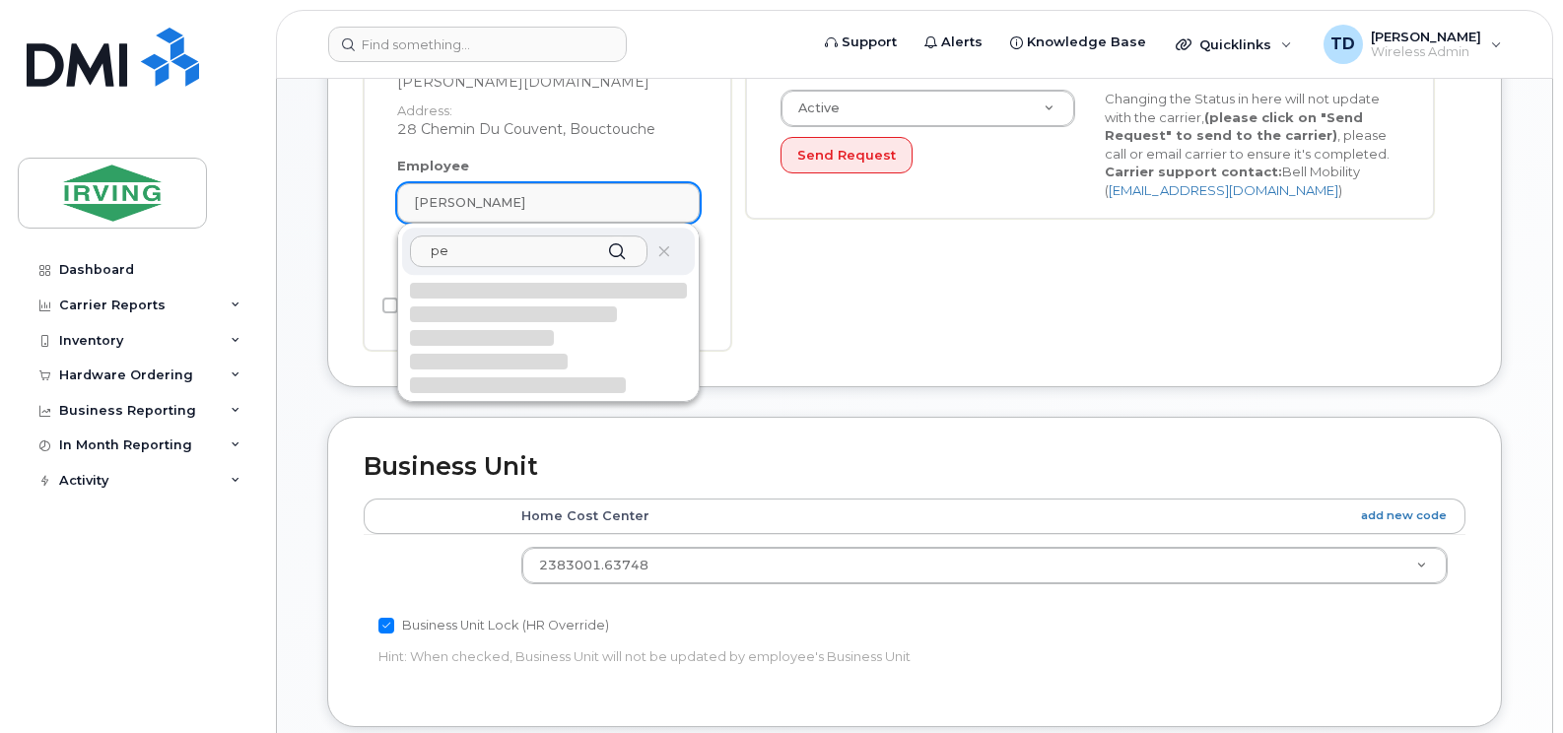
type input "p"
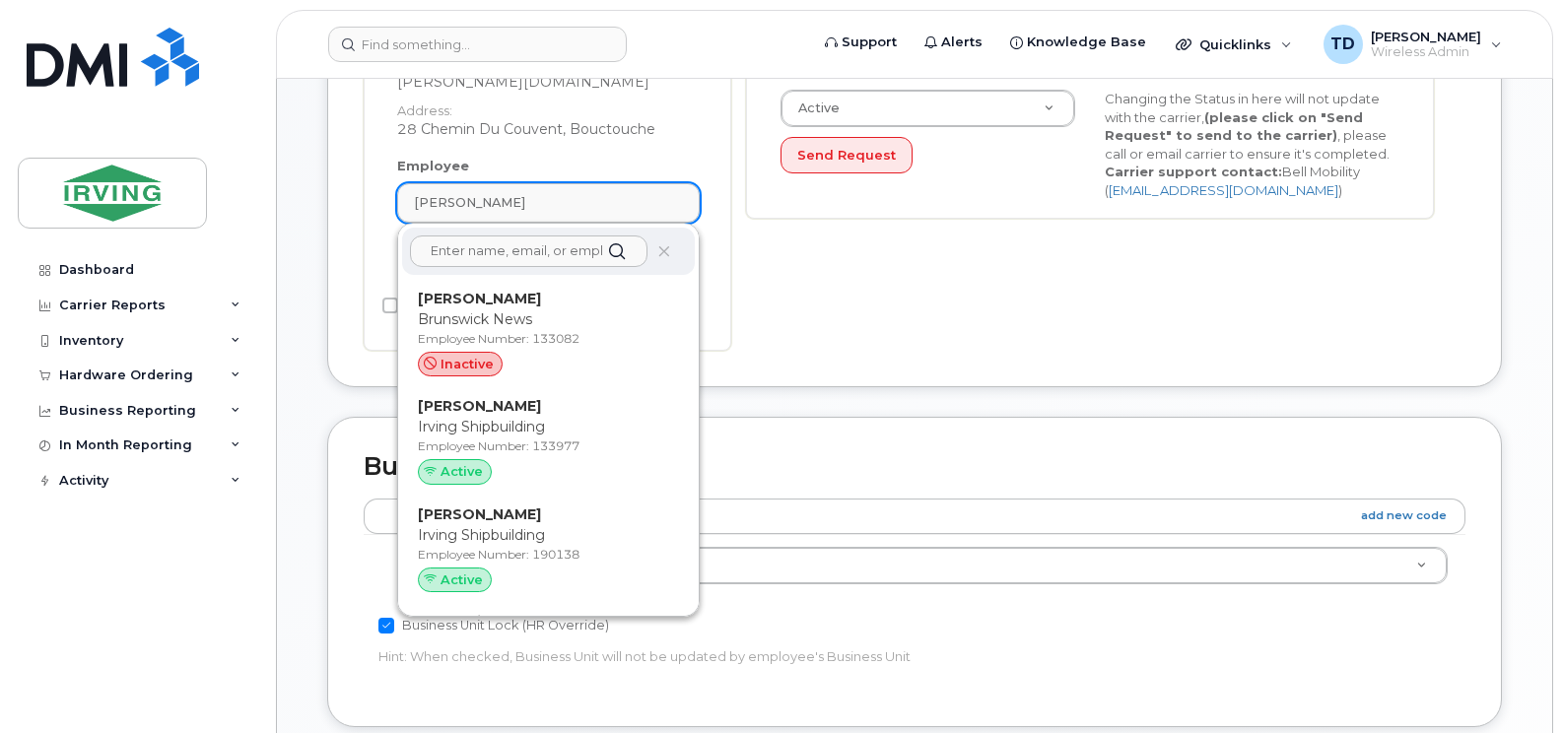
type input "k"
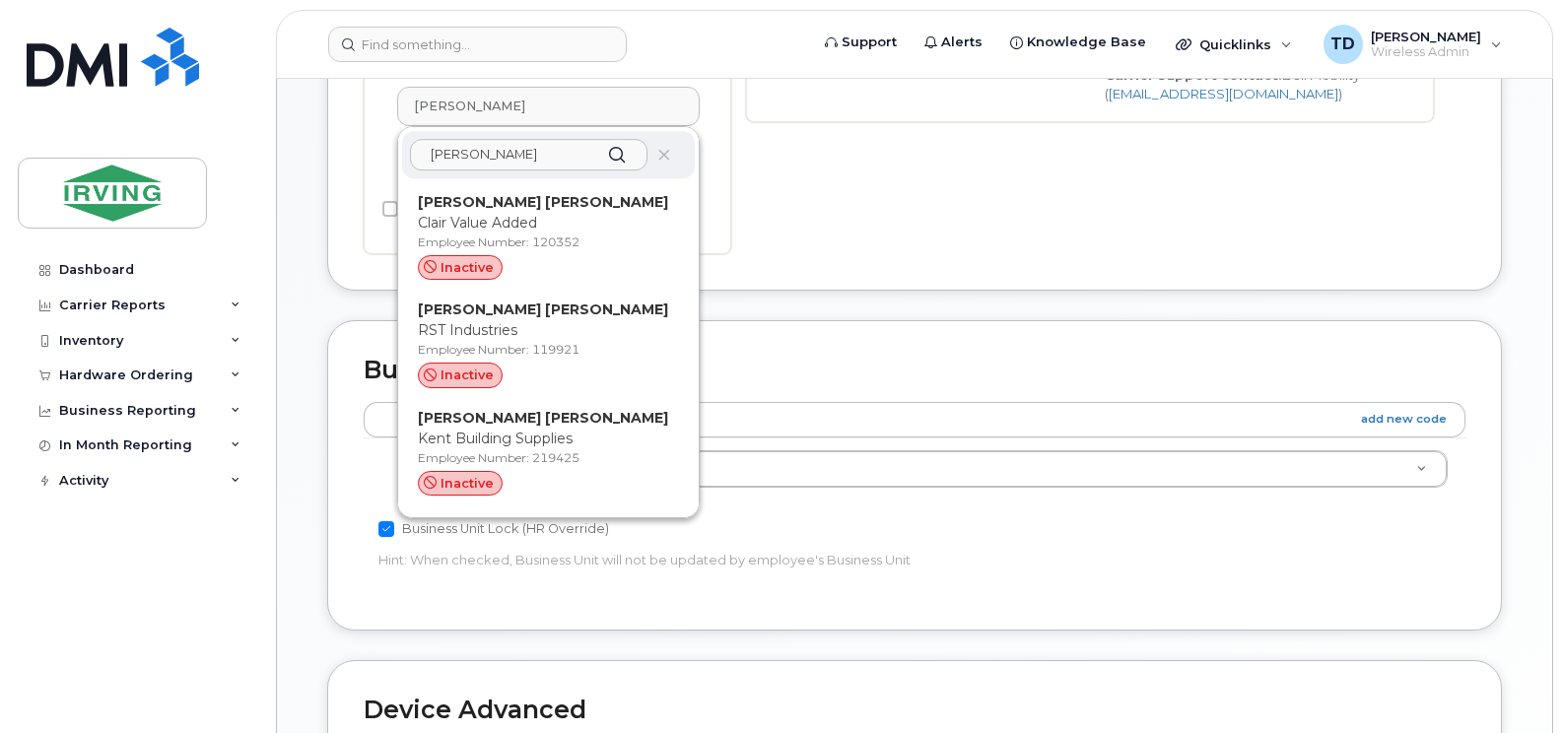
scroll to position [627, 0]
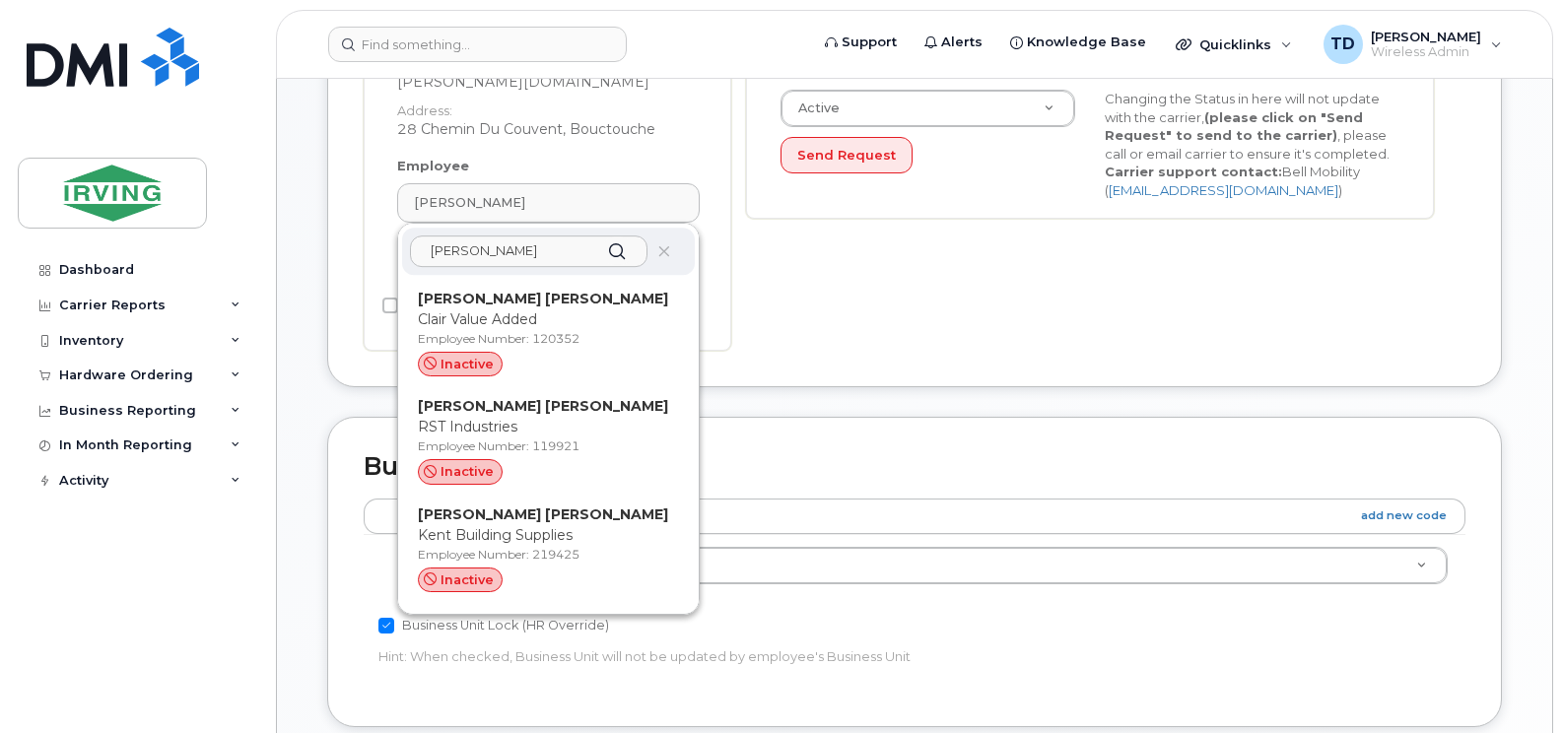
click at [488, 236] on input "jean luc" at bounding box center [528, 252] width 237 height 32
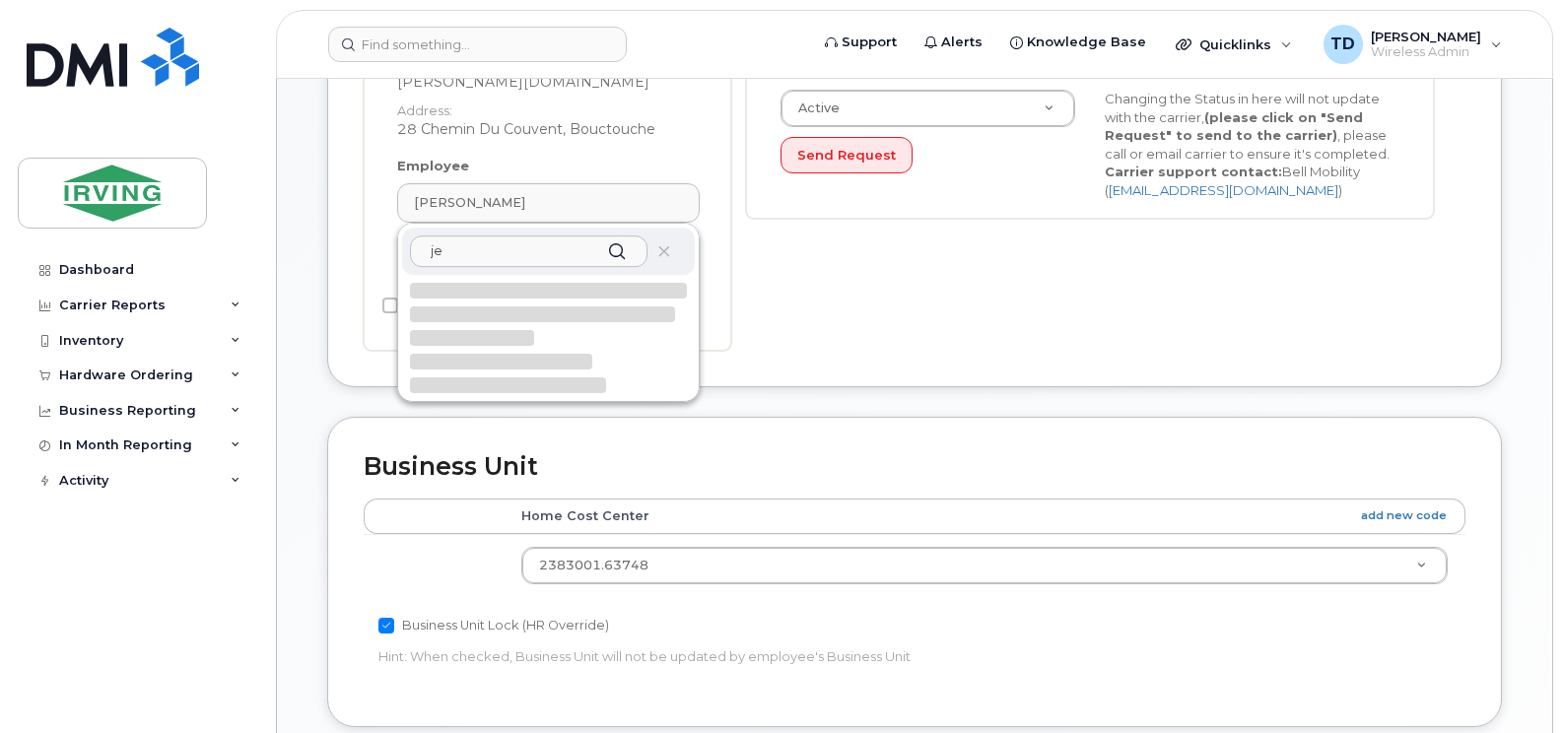
type input "j"
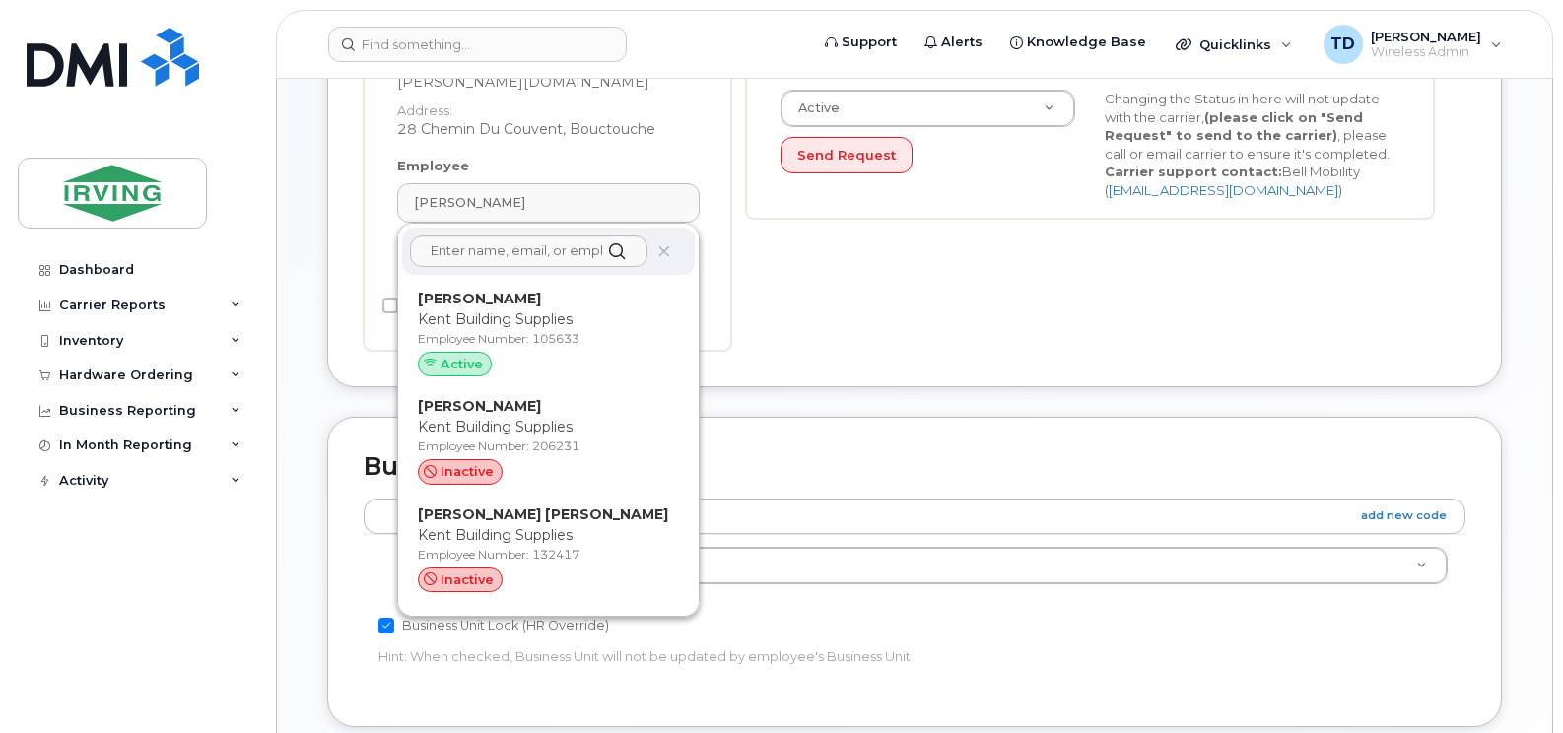
click at [875, 289] on div "Number 5067441594 City Device Username Mike Eaves Email eaves.mike@kenthomes.co…" at bounding box center [1098, 43] width 734 height 615
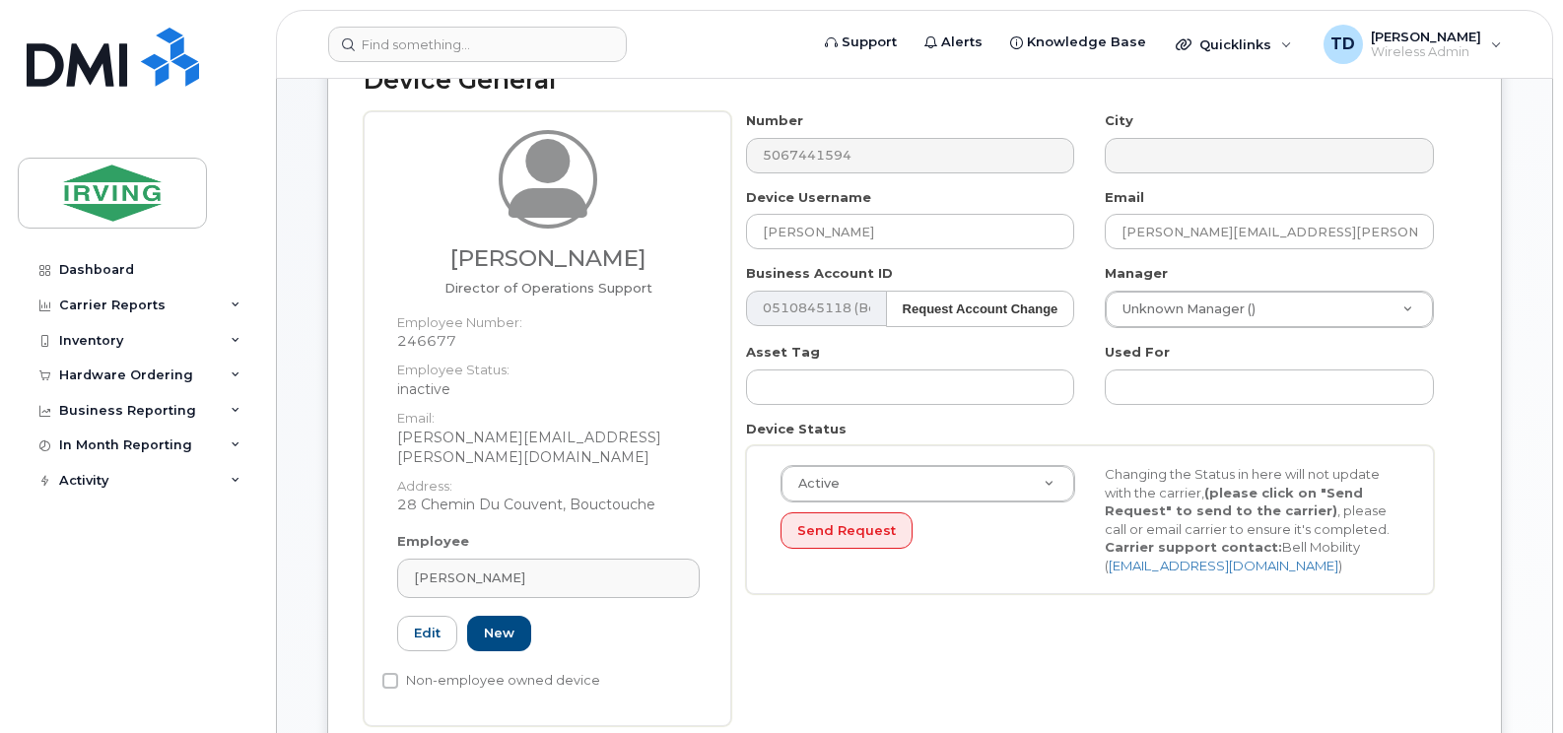
scroll to position [233, 0]
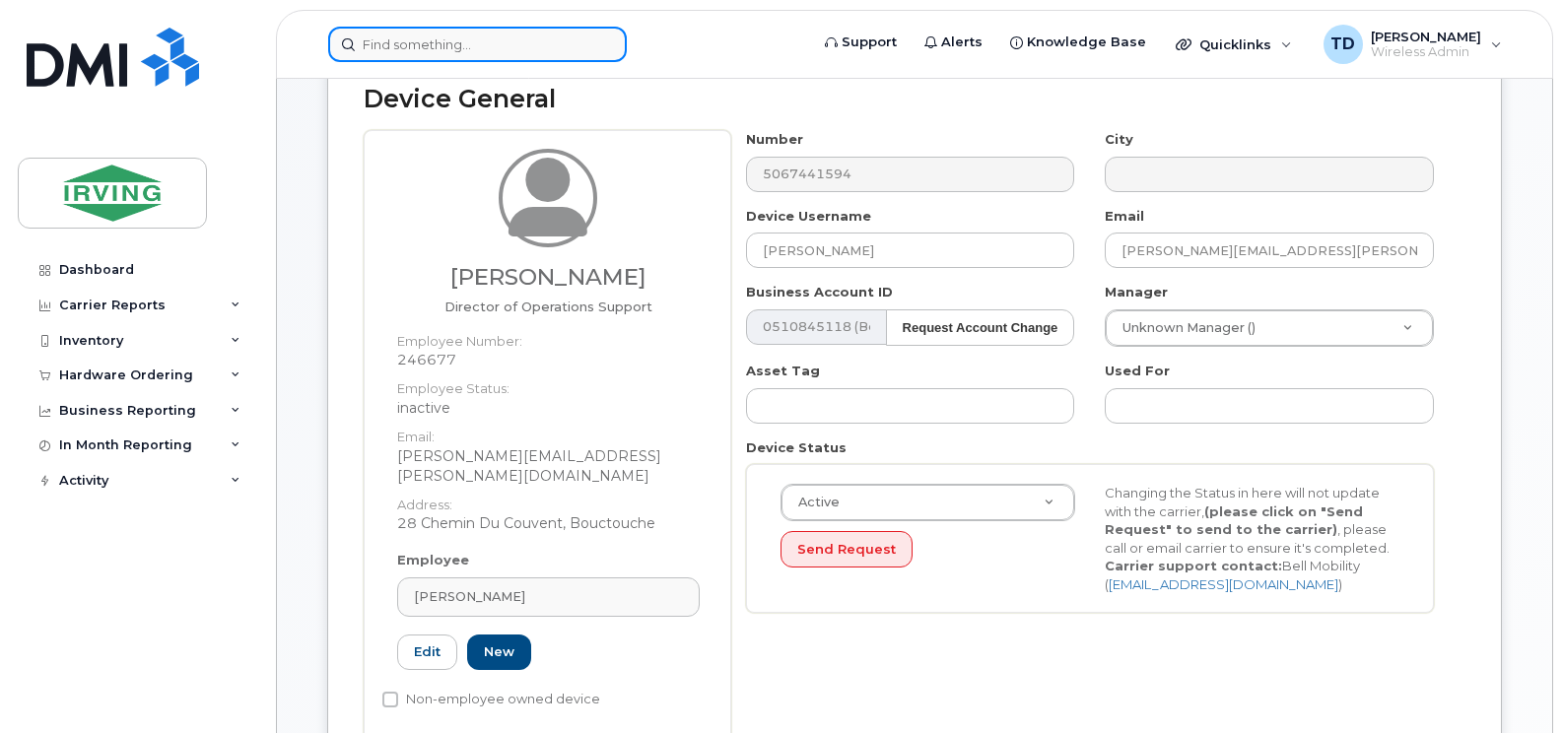
click at [588, 48] on input at bounding box center [477, 44] width 299 height 35
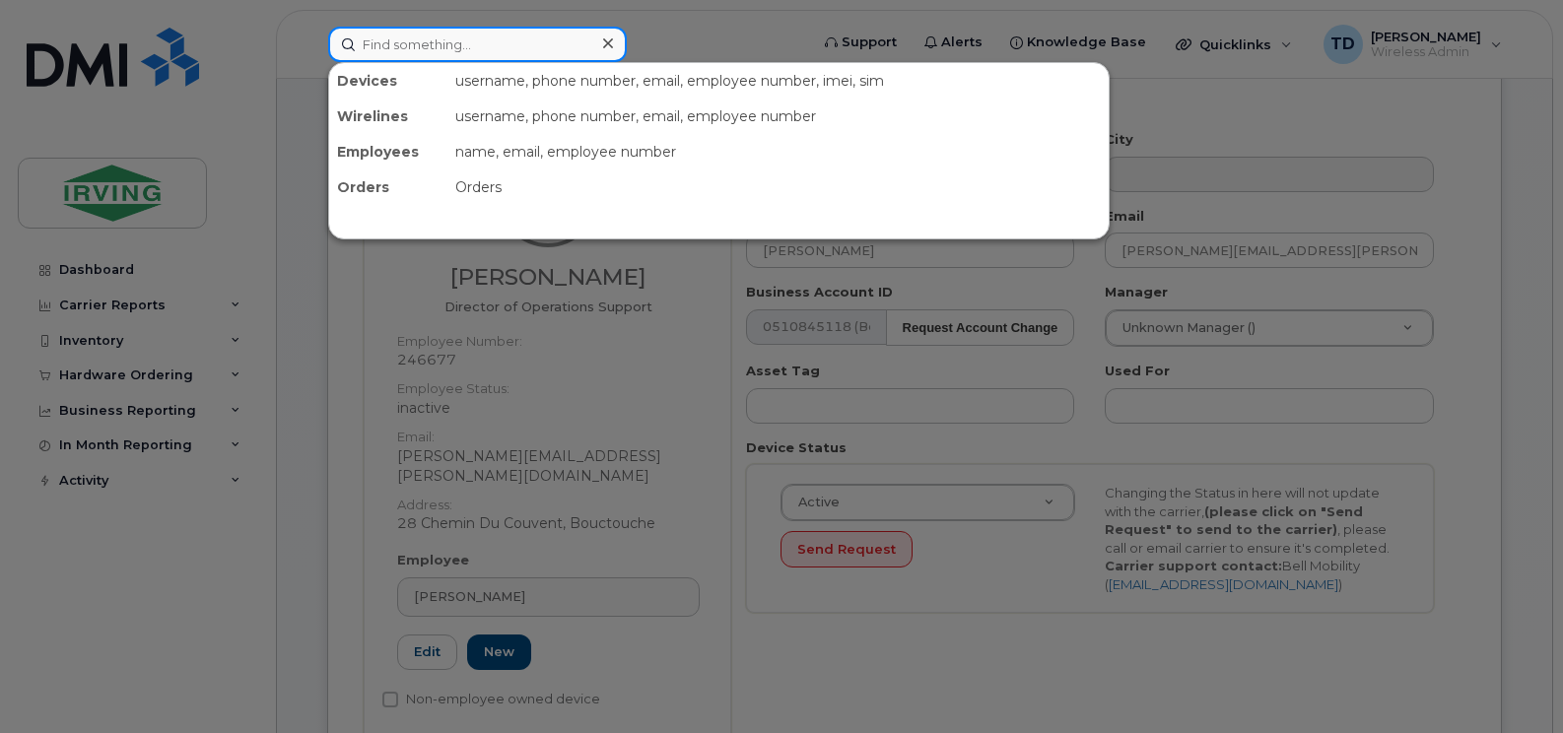
paste input "506-654-3147"
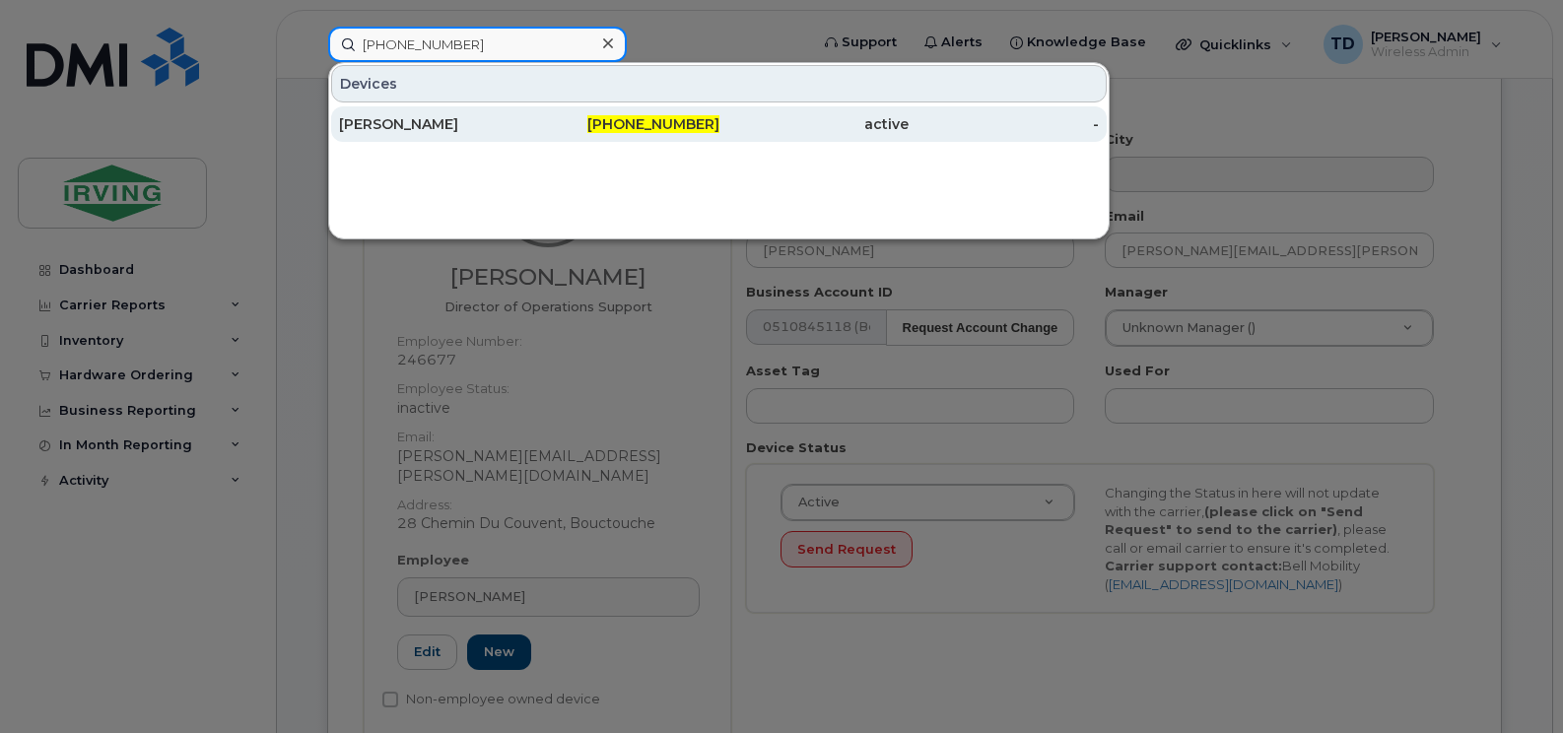
type input "506-654-3147"
click at [700, 132] on span "506-654-3147" at bounding box center [653, 124] width 132 height 18
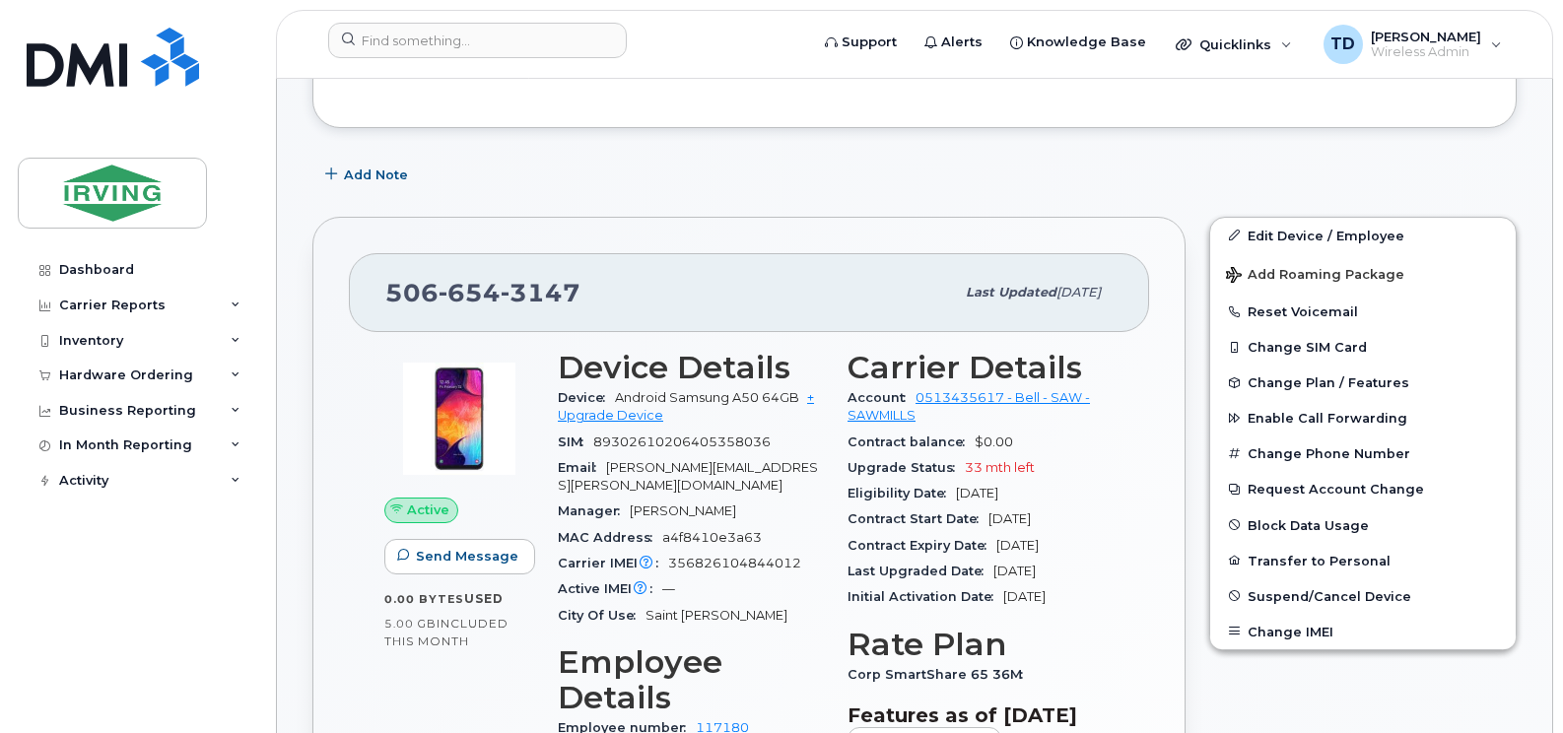
scroll to position [591, 0]
click at [1309, 593] on span "Suspend/Cancel Device" at bounding box center [1329, 594] width 164 height 15
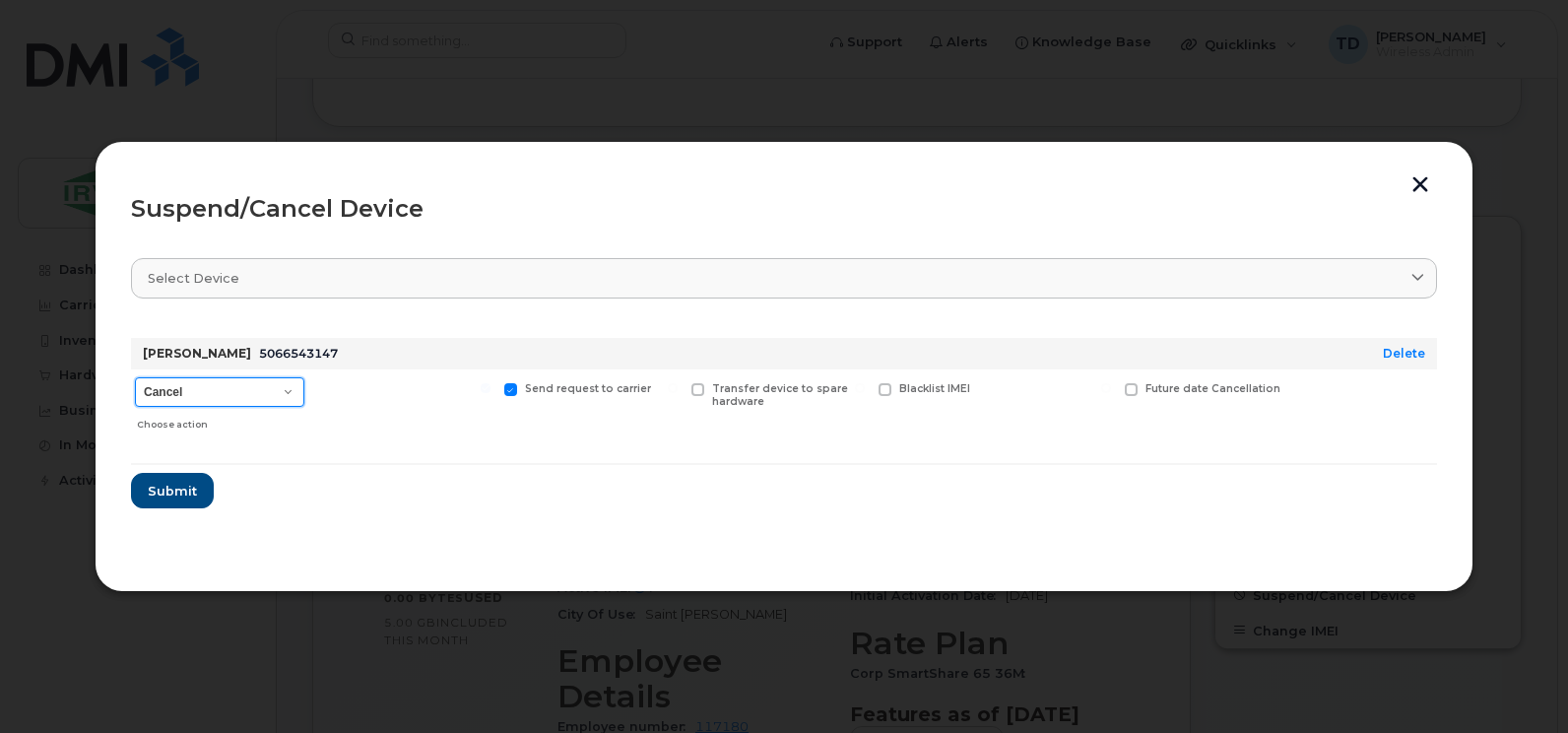
click at [281, 393] on select "Cancel Suspend - Extend Suspension Suspend - Reduced Rate Suspend - Full Rate S…" at bounding box center [219, 392] width 169 height 30
select select "[object Object]"
click at [135, 377] on select "Cancel Suspend - Extend Suspension Suspend - Reduced Rate Suspend - Full Rate S…" at bounding box center [219, 392] width 169 height 30
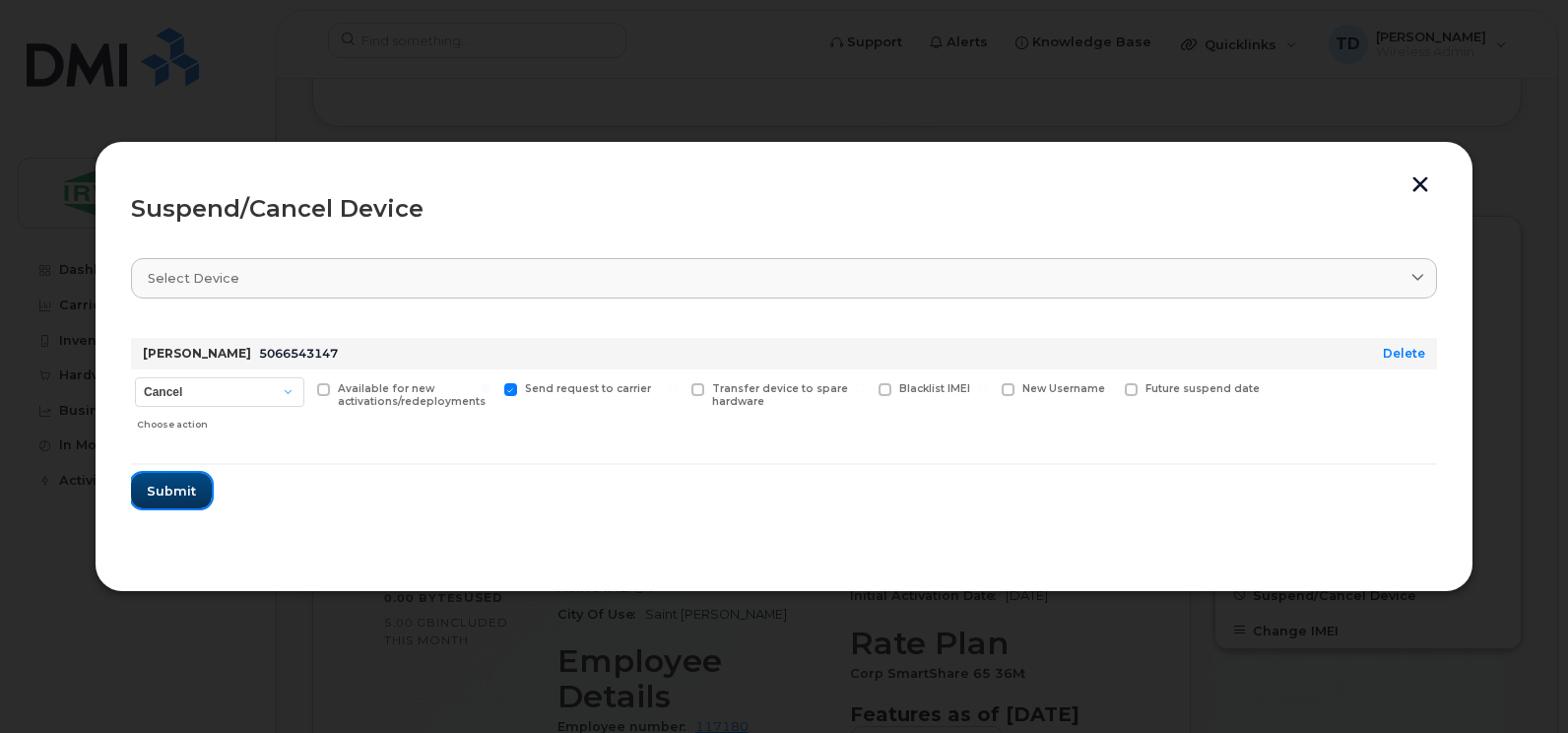
click at [178, 498] on span "Submit" at bounding box center [171, 491] width 49 height 19
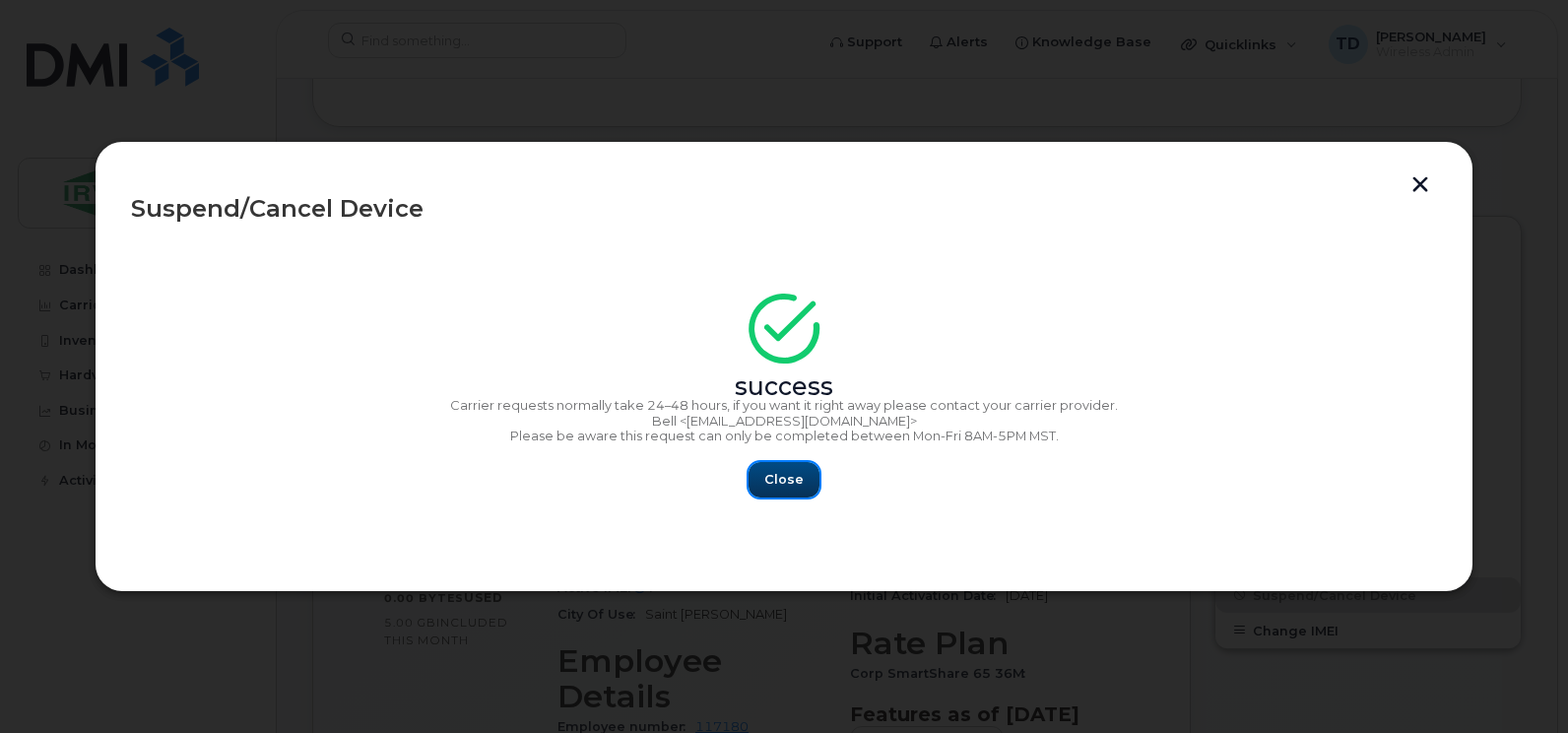
click at [774, 480] on span "Close" at bounding box center [784, 479] width 39 height 19
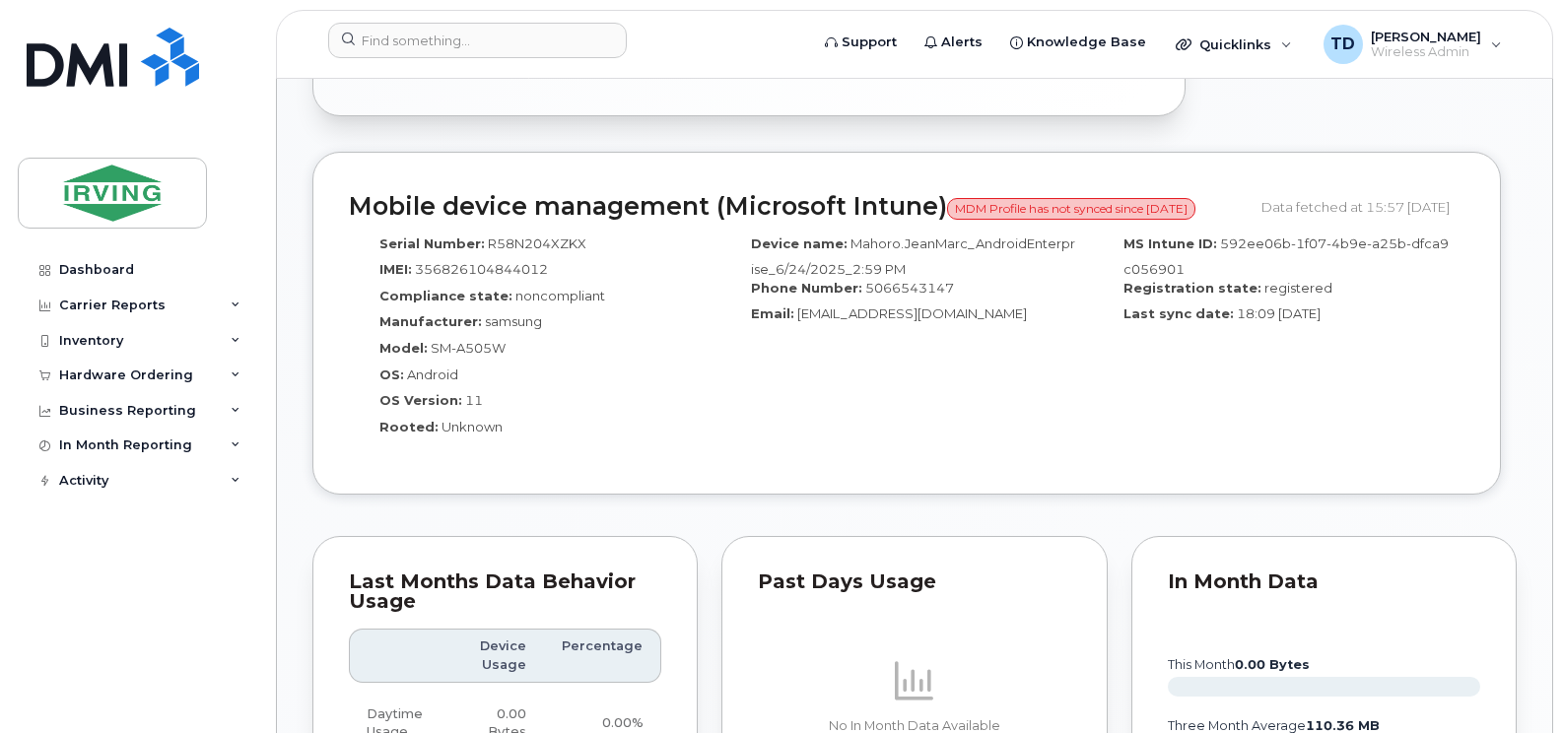
scroll to position [1675, 0]
